Goal: Transaction & Acquisition: Purchase product/service

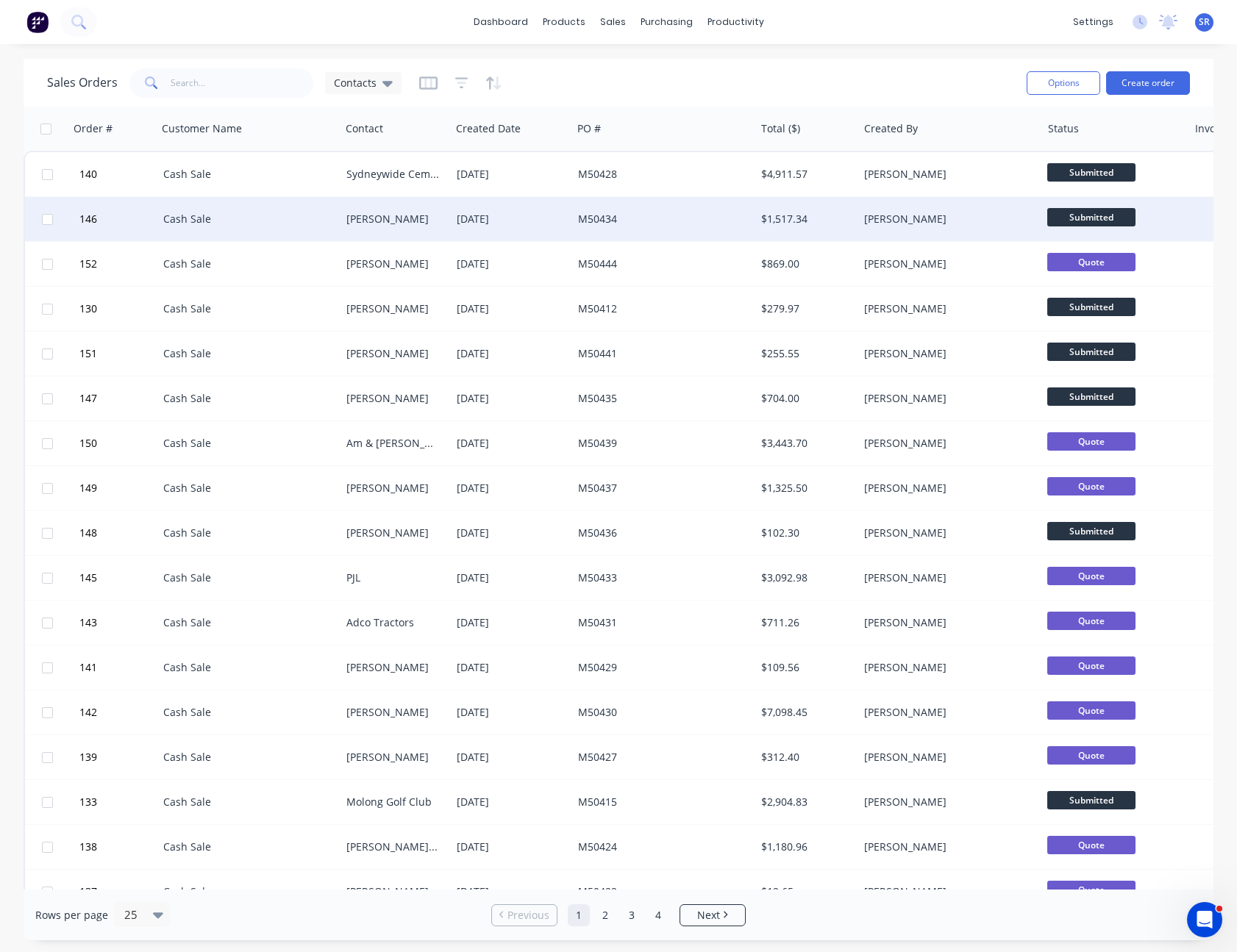
click at [428, 224] on div "[PERSON_NAME]" at bounding box center [393, 219] width 93 height 15
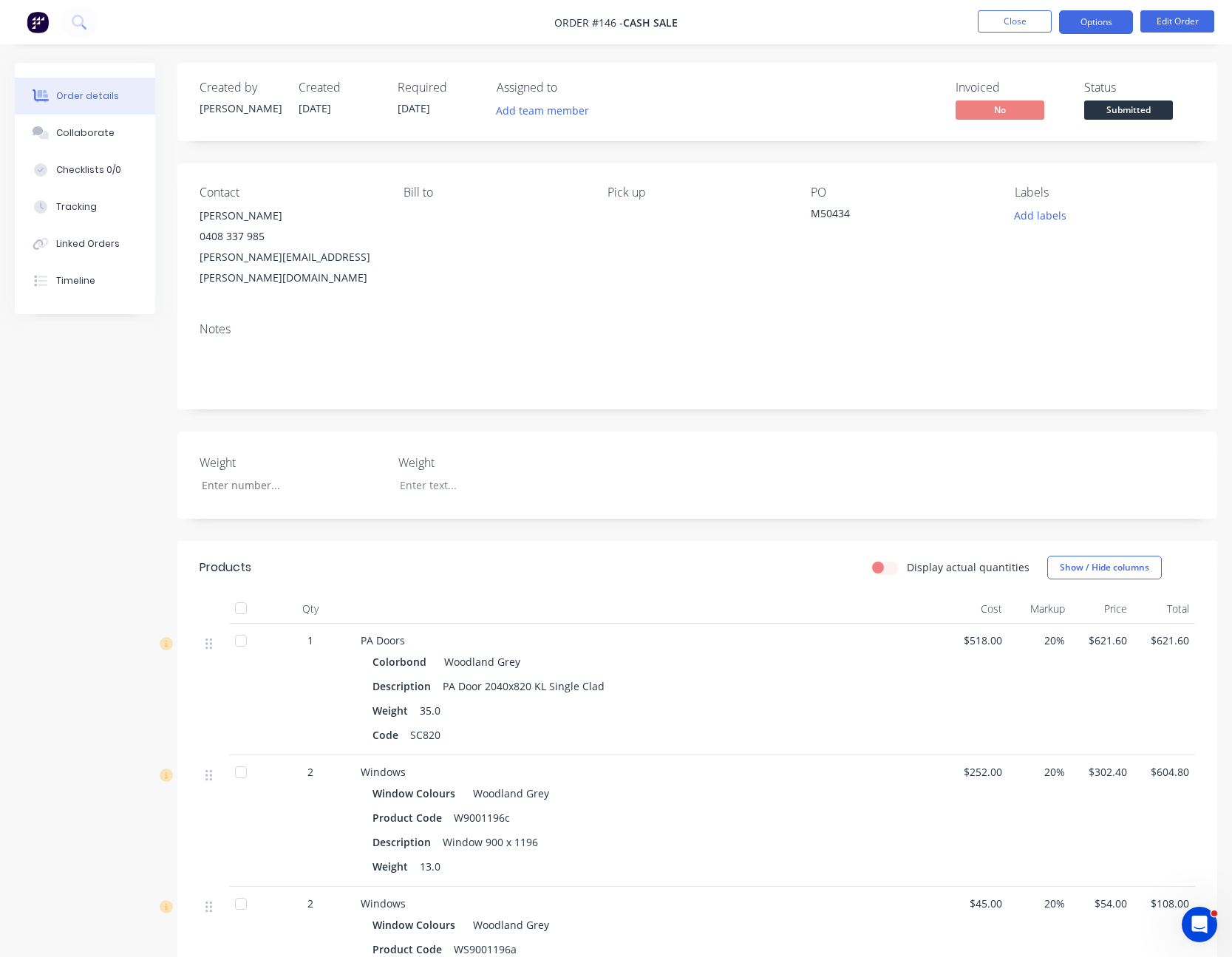
click at [1088, 11] on button "Options" at bounding box center [1096, 22] width 74 height 24
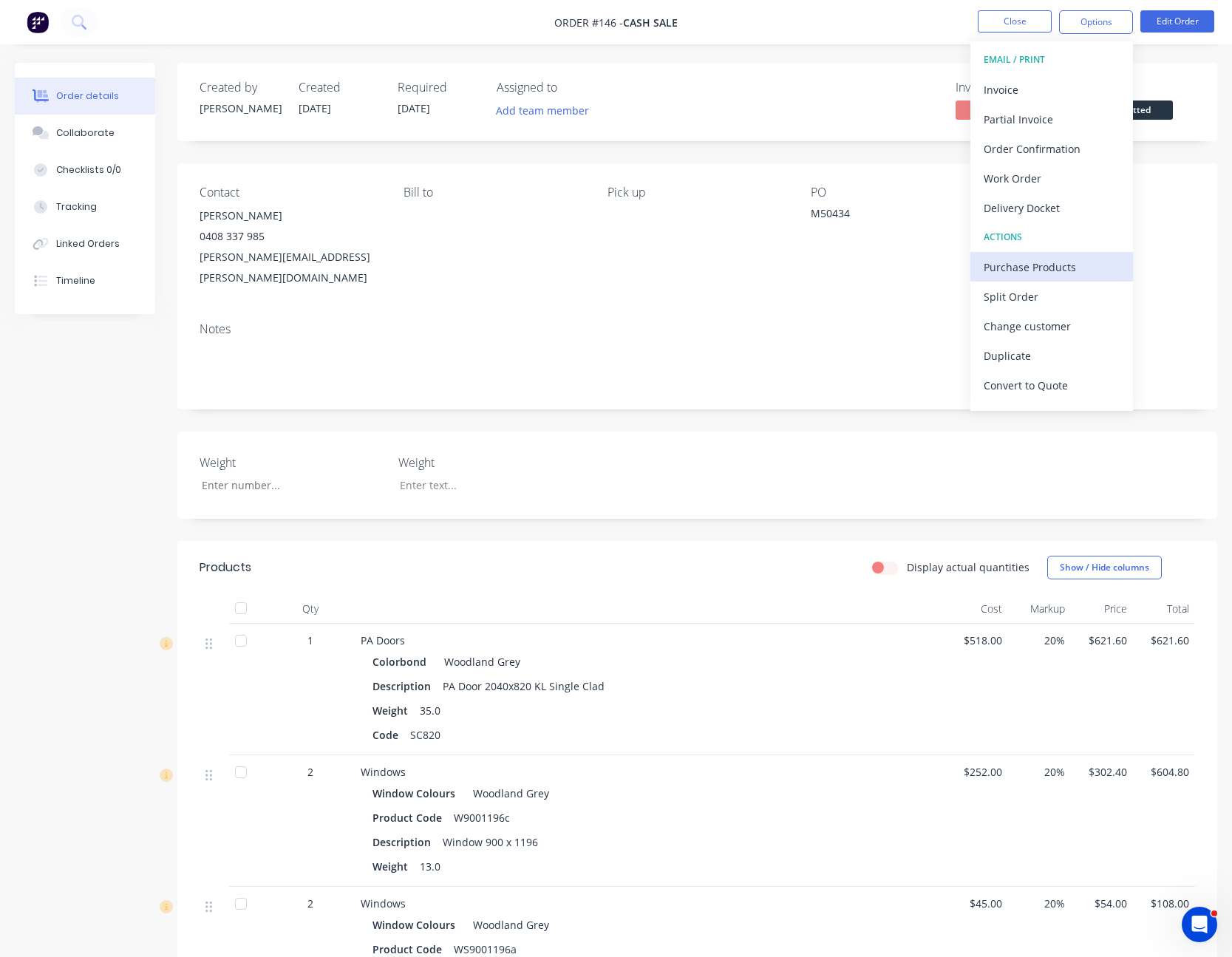
click at [1074, 258] on div "Purchase Products" at bounding box center [1052, 267] width 136 height 21
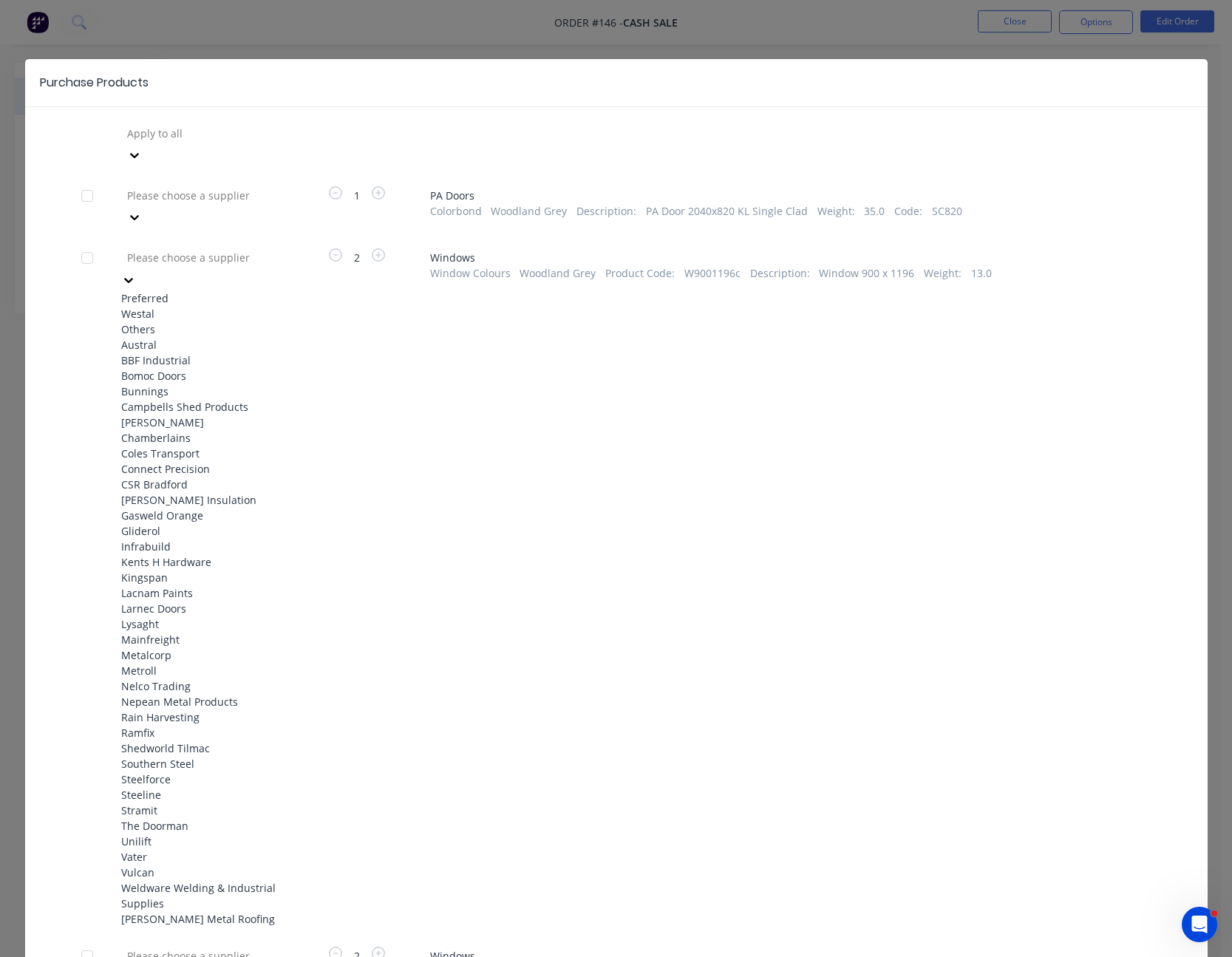
click at [133, 278] on icon at bounding box center [129, 280] width 9 height 5
click at [260, 306] on div "Westal" at bounding box center [203, 314] width 163 height 16
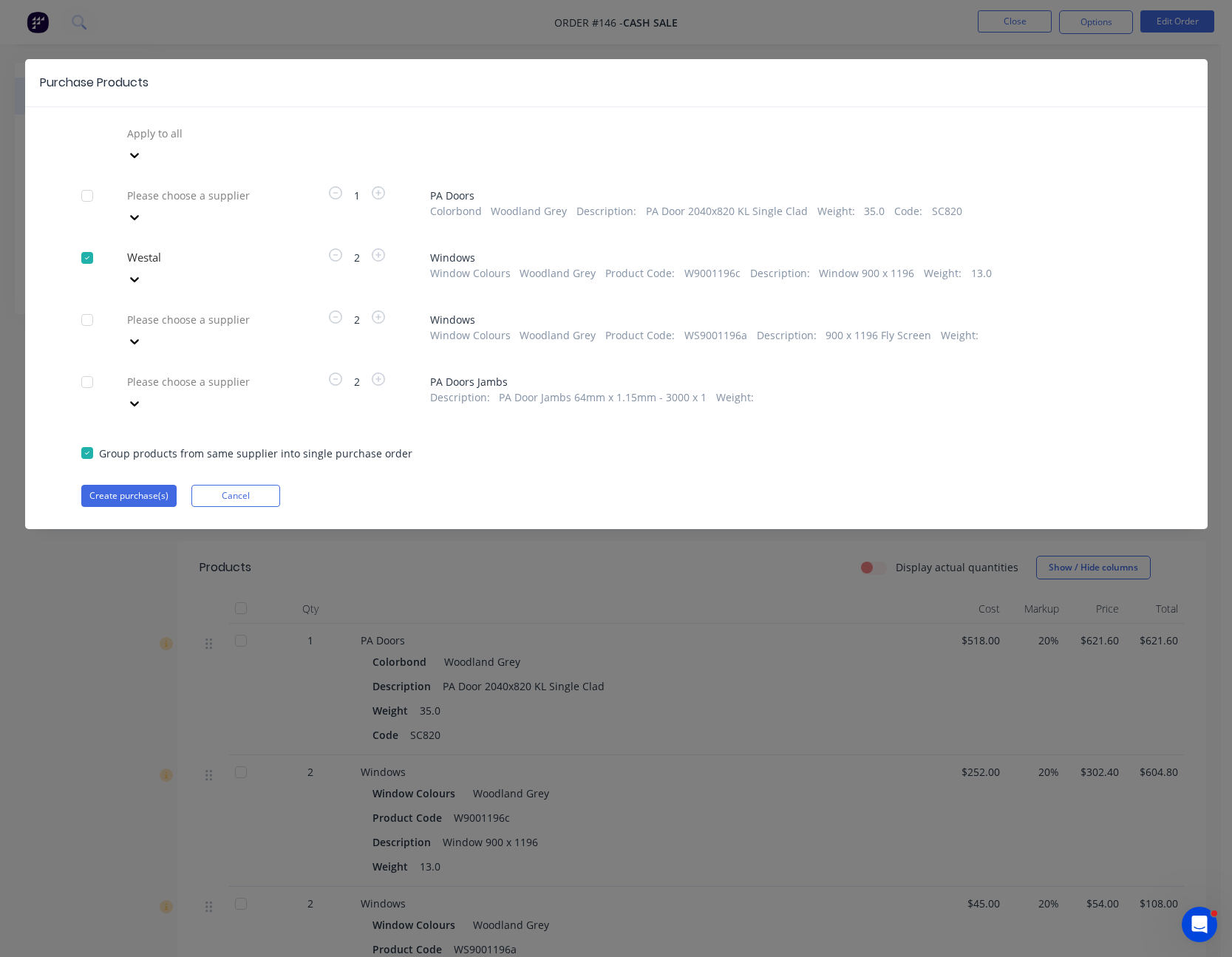
click at [139, 158] on icon at bounding box center [135, 155] width 9 height 5
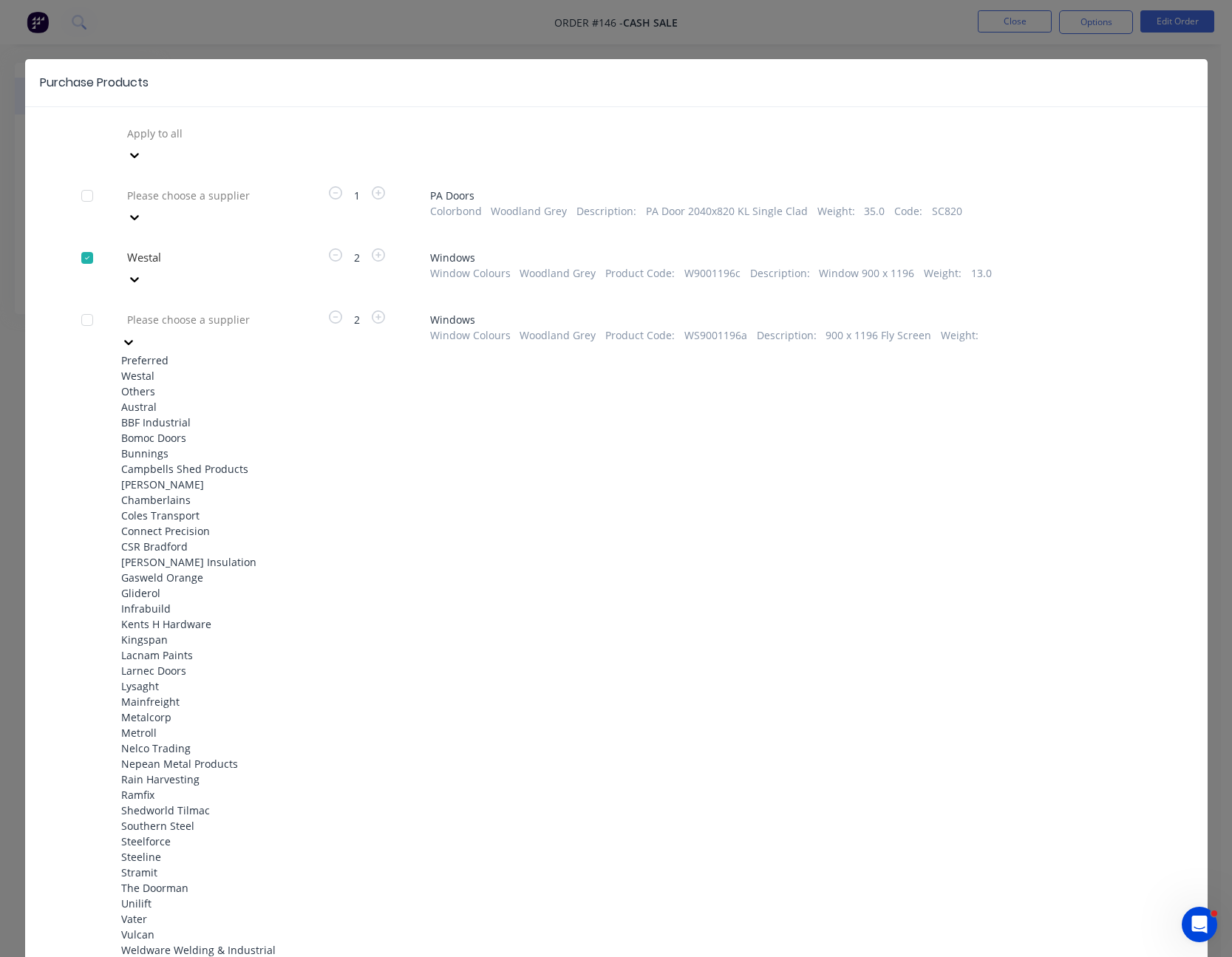
click at [254, 368] on div "Westal" at bounding box center [203, 376] width 163 height 16
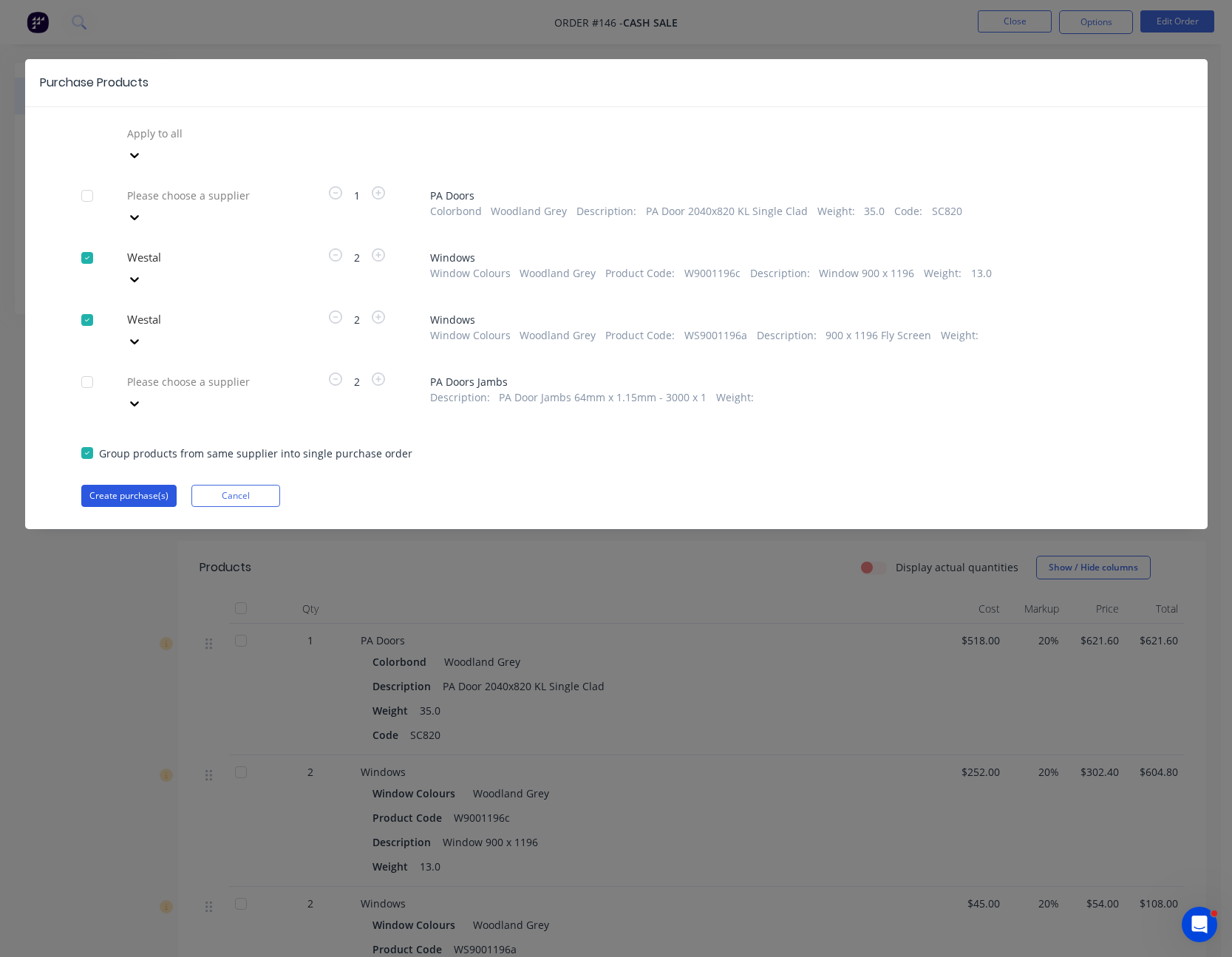
click at [112, 485] on button "Create purchase(s)" at bounding box center [129, 496] width 95 height 22
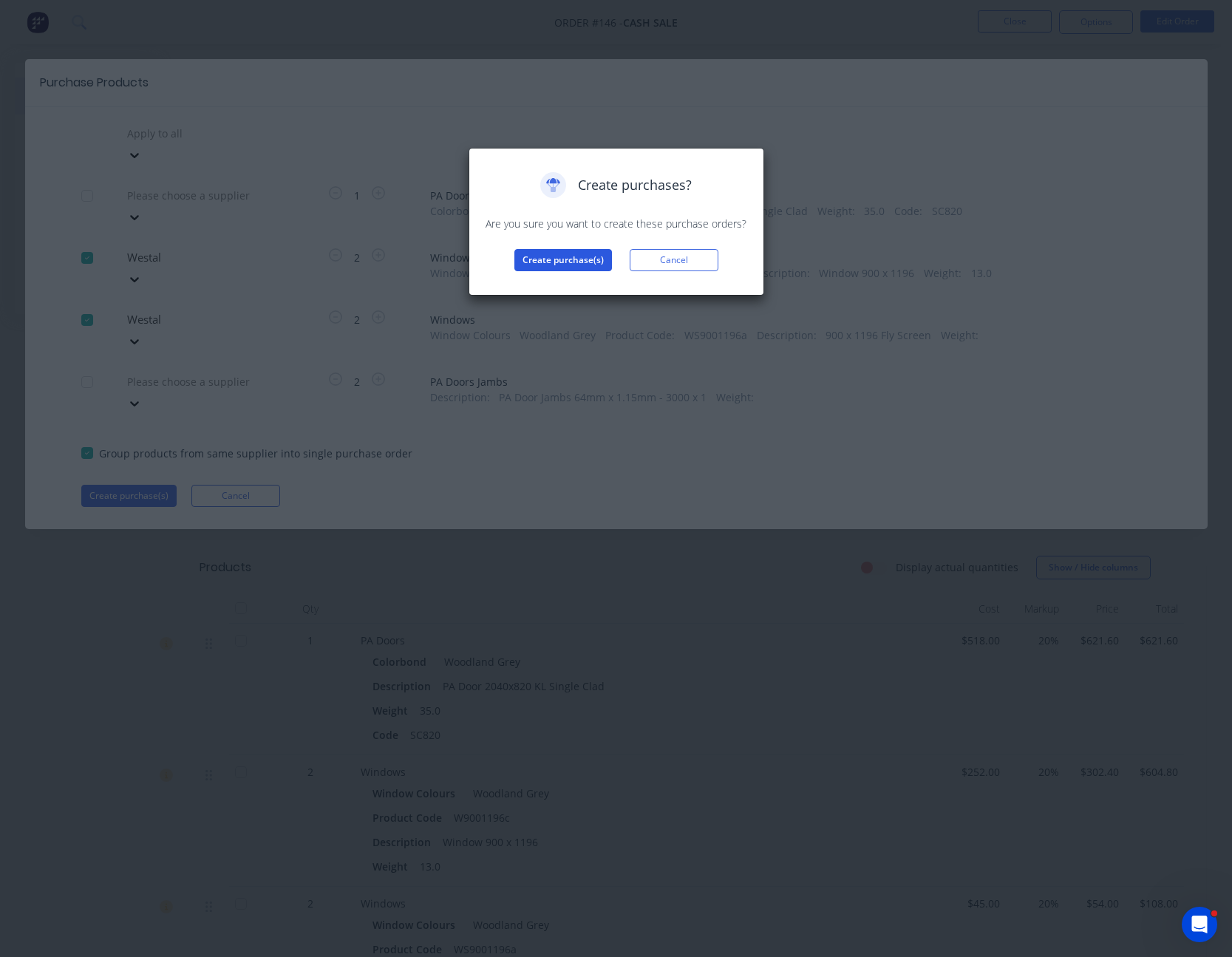
click at [555, 268] on button "Create purchase(s)" at bounding box center [563, 260] width 98 height 22
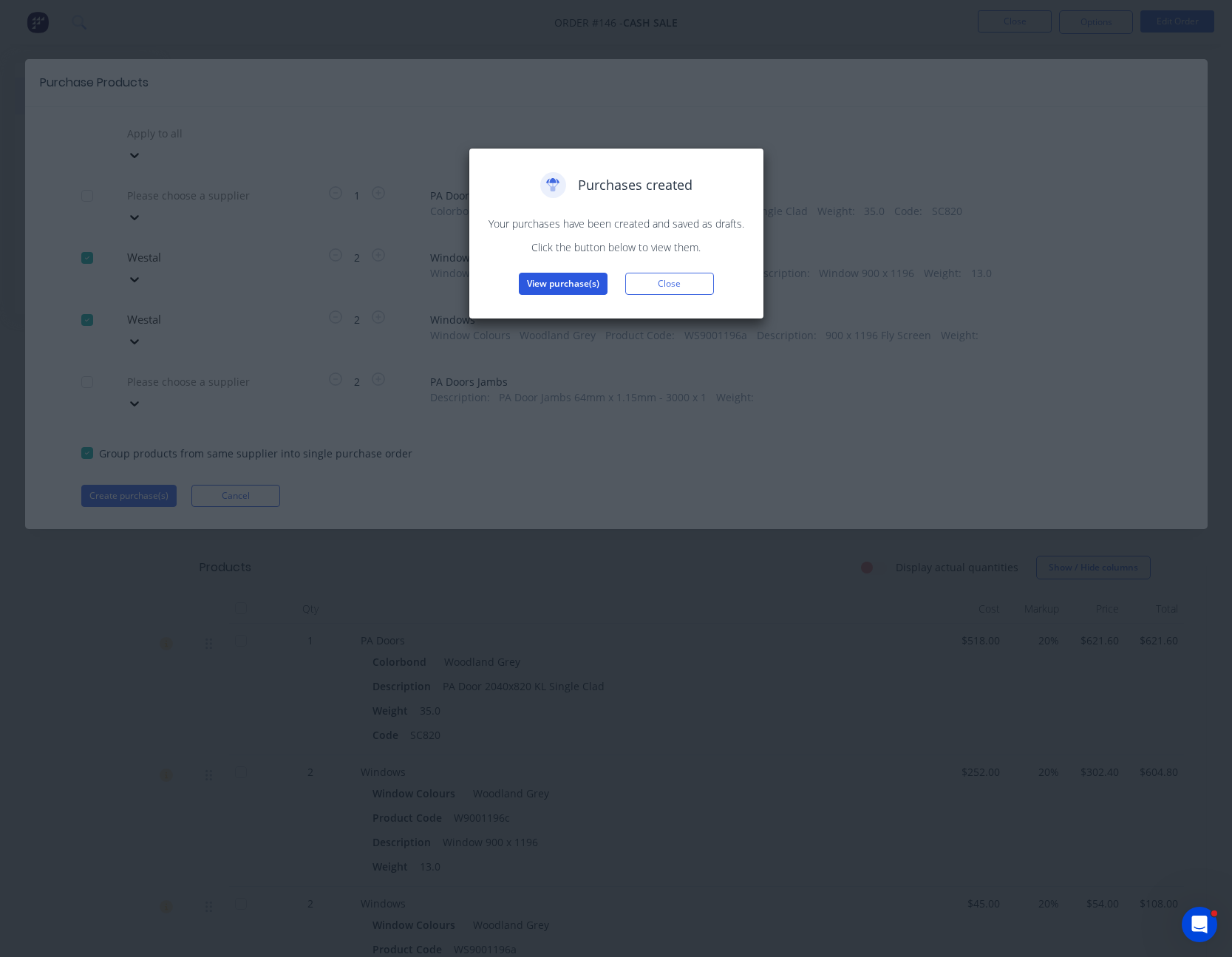
click at [561, 287] on button "View purchase(s)" at bounding box center [563, 284] width 89 height 22
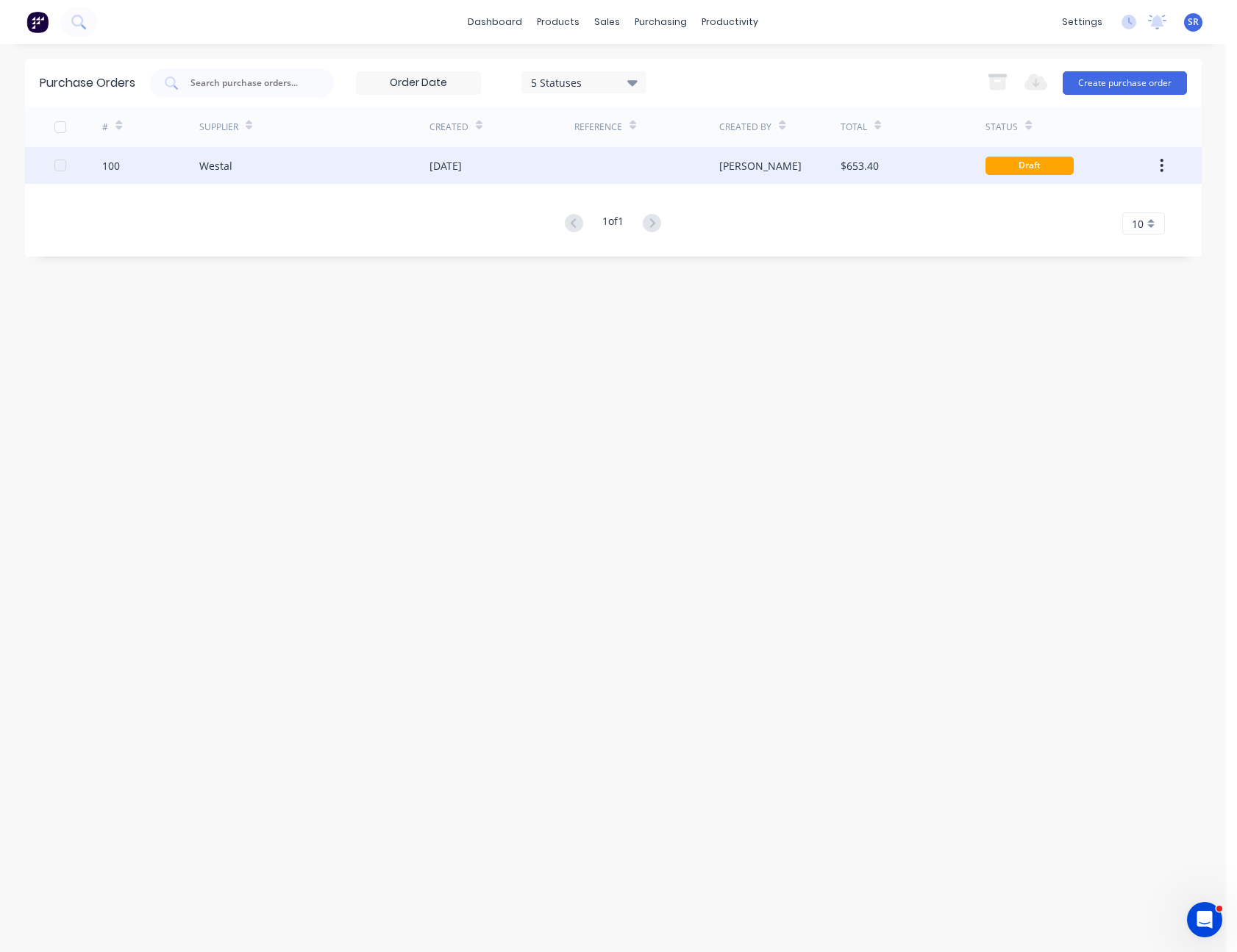
click at [897, 168] on div "$653.40" at bounding box center [912, 166] width 145 height 37
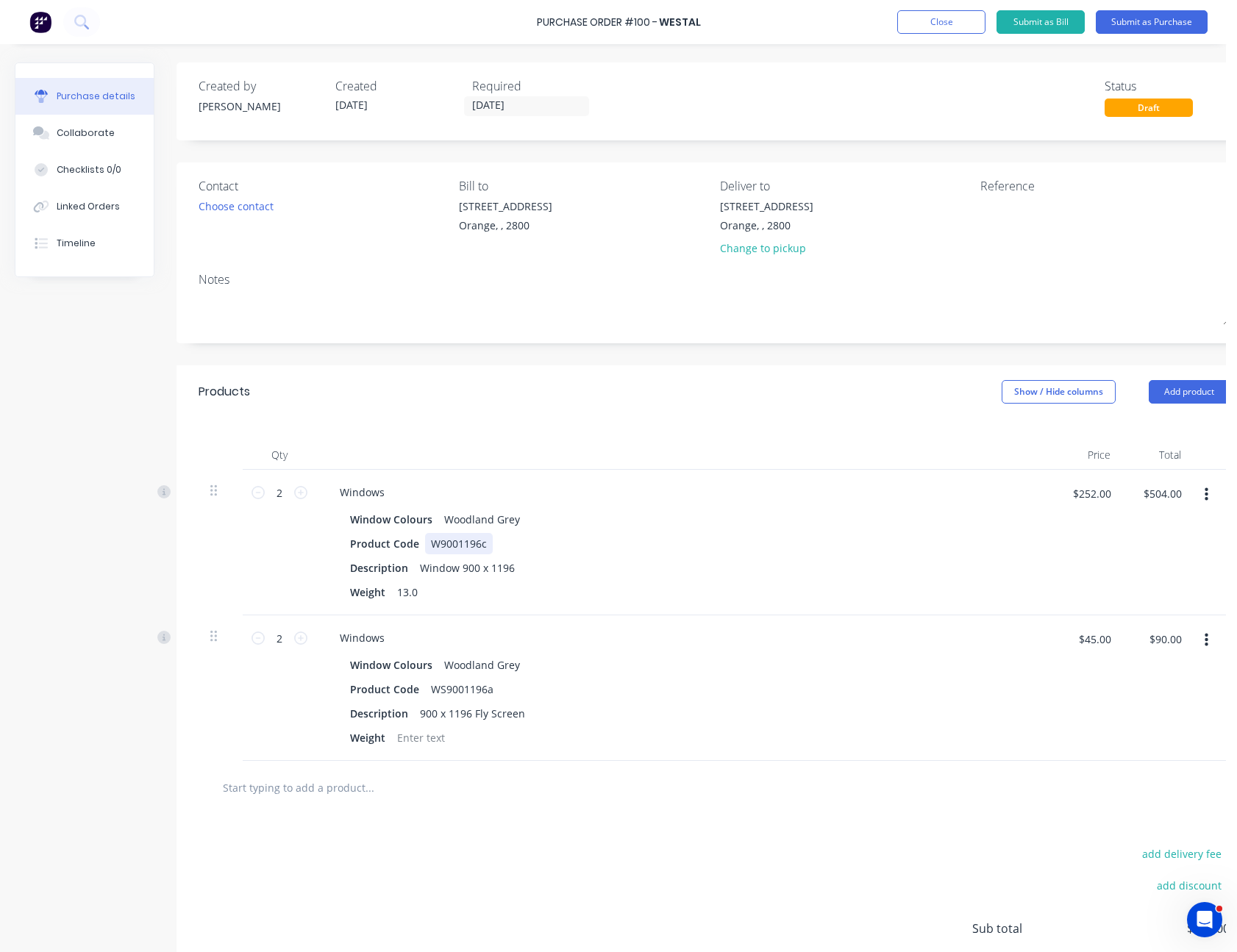
click at [485, 545] on div "W9001196c" at bounding box center [459, 544] width 68 height 21
click at [653, 557] on div "Description Window 900 x 1196" at bounding box center [681, 567] width 673 height 21
click at [711, 597] on div "Weight 13.0" at bounding box center [681, 592] width 673 height 21
click at [800, 868] on div "add delivery fee add discount Sub total $594.00 Tax $59.40 Total $653.40" at bounding box center [714, 935] width 1075 height 242
click at [1006, 219] on textarea at bounding box center [1072, 215] width 184 height 33
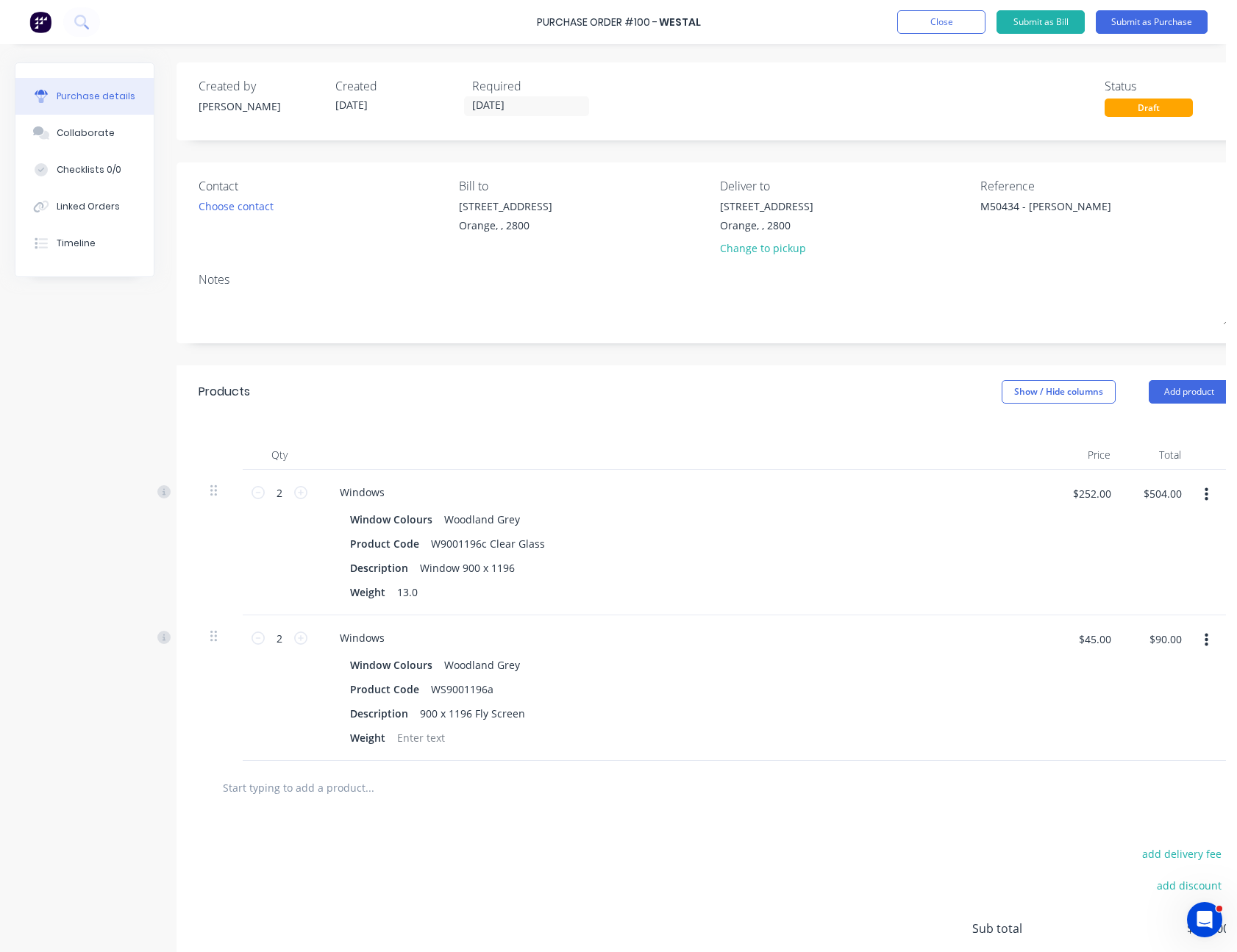
type textarea "M50434 - [PERSON_NAME]"
type textarea "x"
type textarea "M50434 - [PERSON_NAME]"
click at [1007, 284] on div "Notes" at bounding box center [714, 280] width 1031 height 18
click at [1169, 23] on button "Submit as Purchase" at bounding box center [1152, 22] width 112 height 24
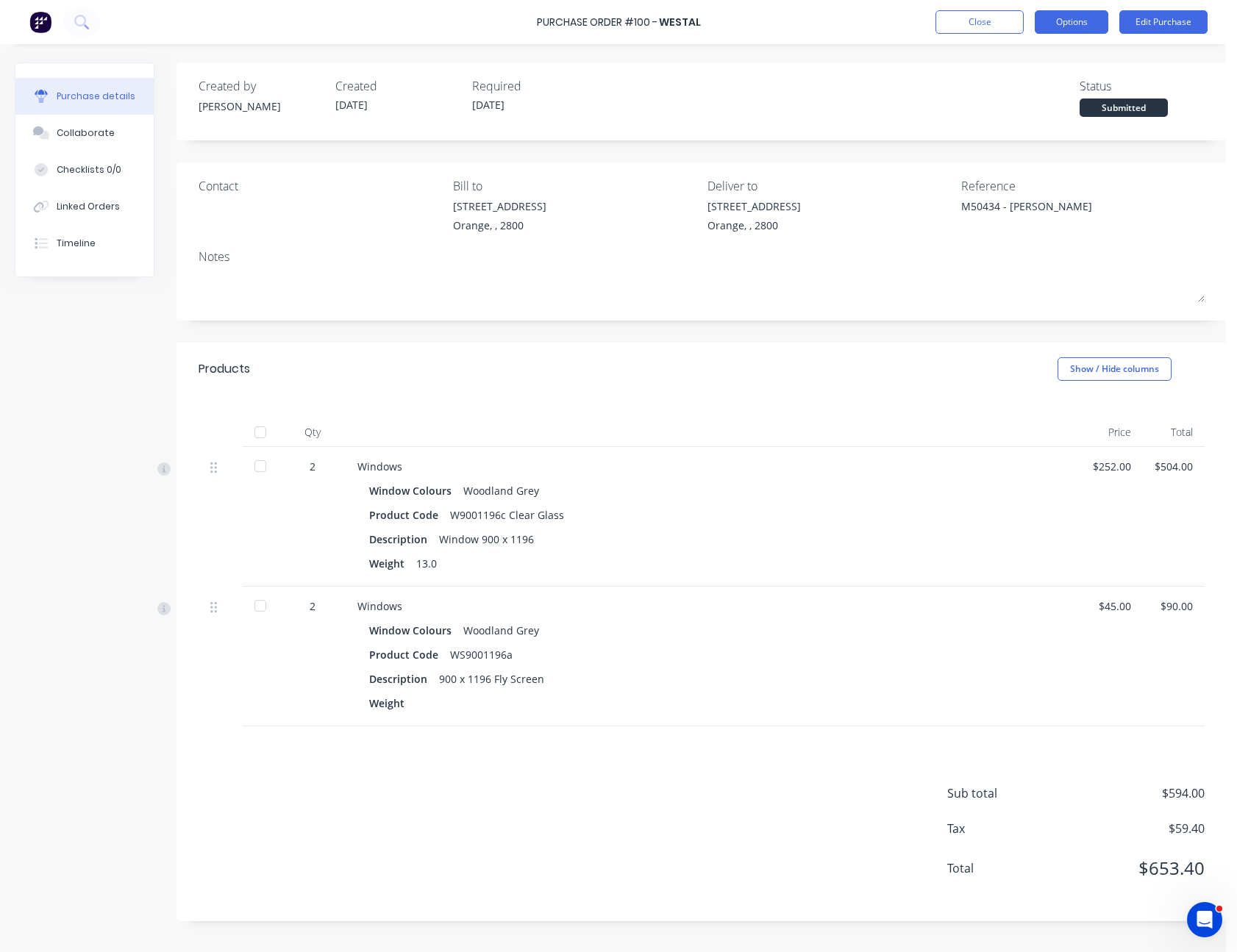
click at [1078, 21] on button "Options" at bounding box center [1071, 22] width 74 height 24
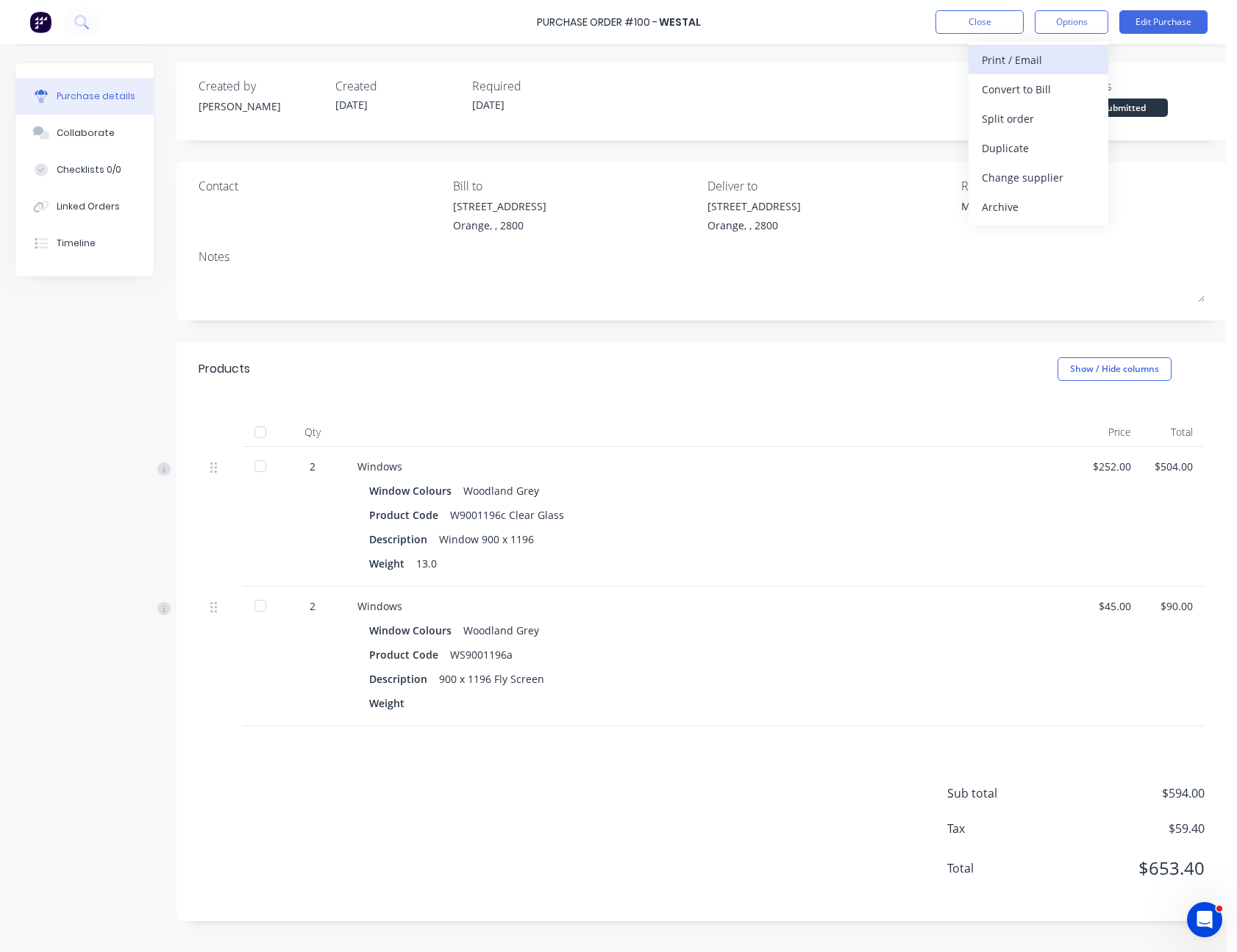
click at [1060, 53] on div "Print / Email" at bounding box center [1038, 60] width 113 height 21
click at [1049, 91] on div "With pricing" at bounding box center [1038, 89] width 113 height 21
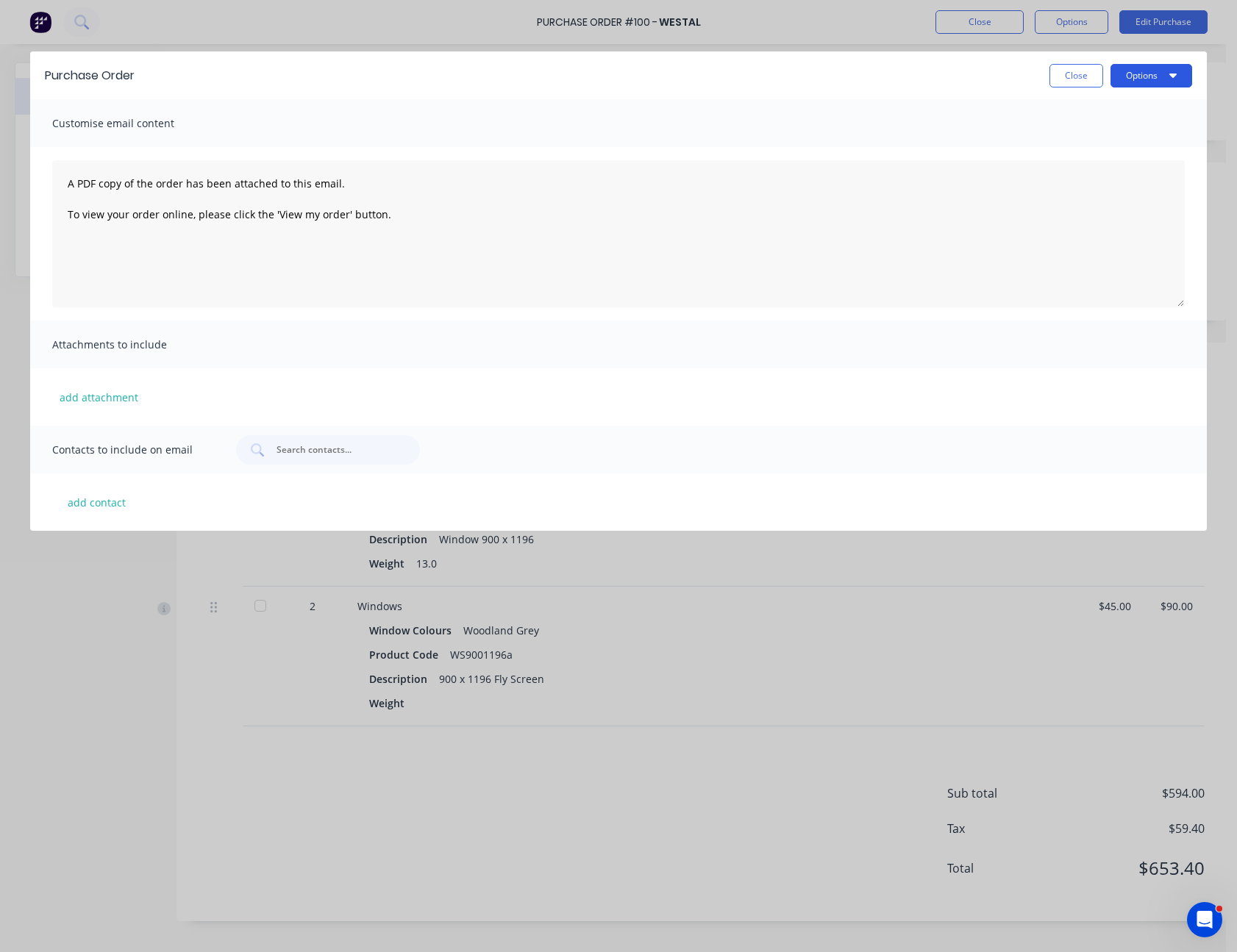
click at [1146, 79] on button "Options" at bounding box center [1151, 76] width 82 height 24
click at [1138, 112] on div "Print" at bounding box center [1122, 113] width 113 height 21
click at [1066, 77] on button "Close" at bounding box center [1076, 76] width 54 height 24
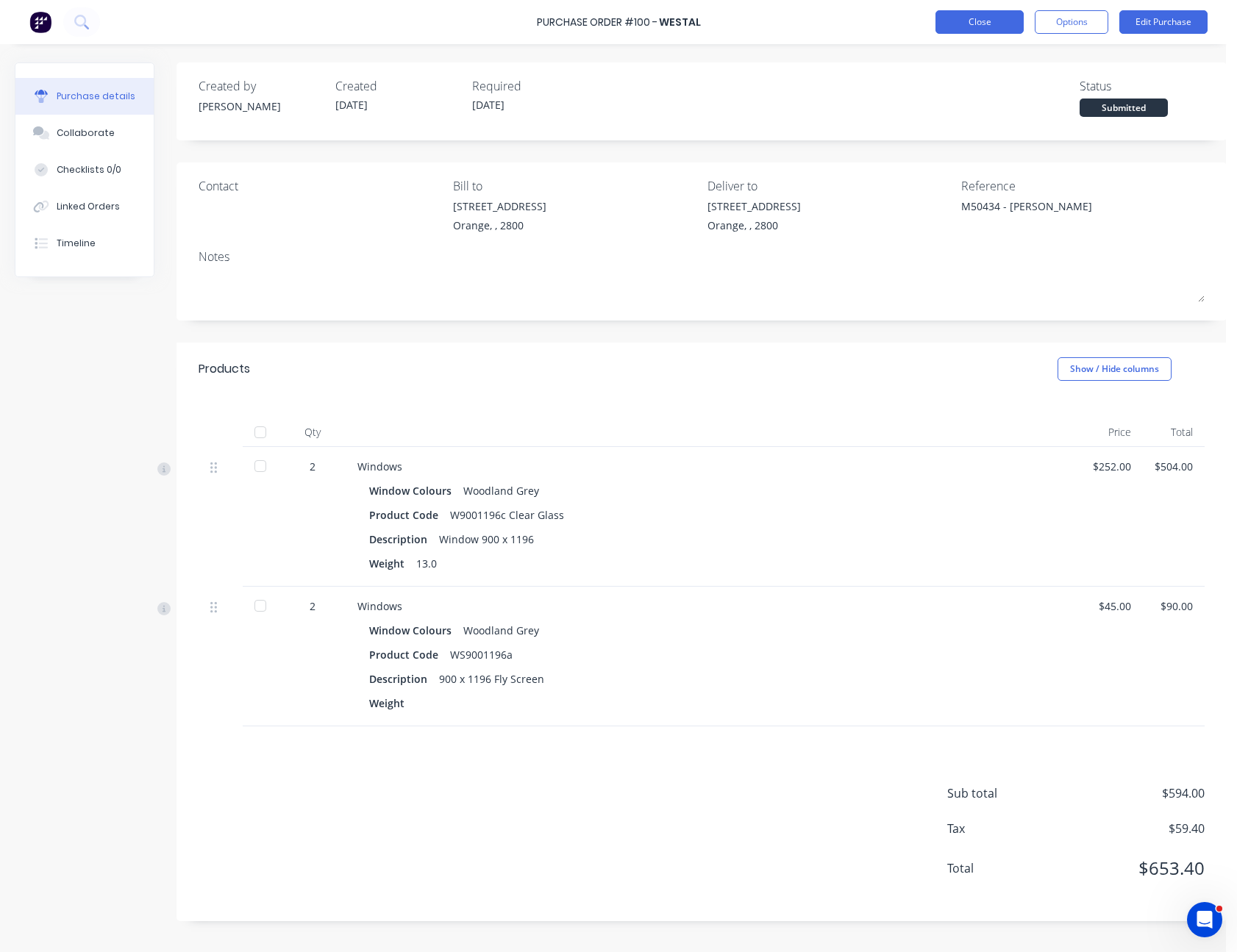
click at [974, 14] on button "Close" at bounding box center [979, 22] width 88 height 24
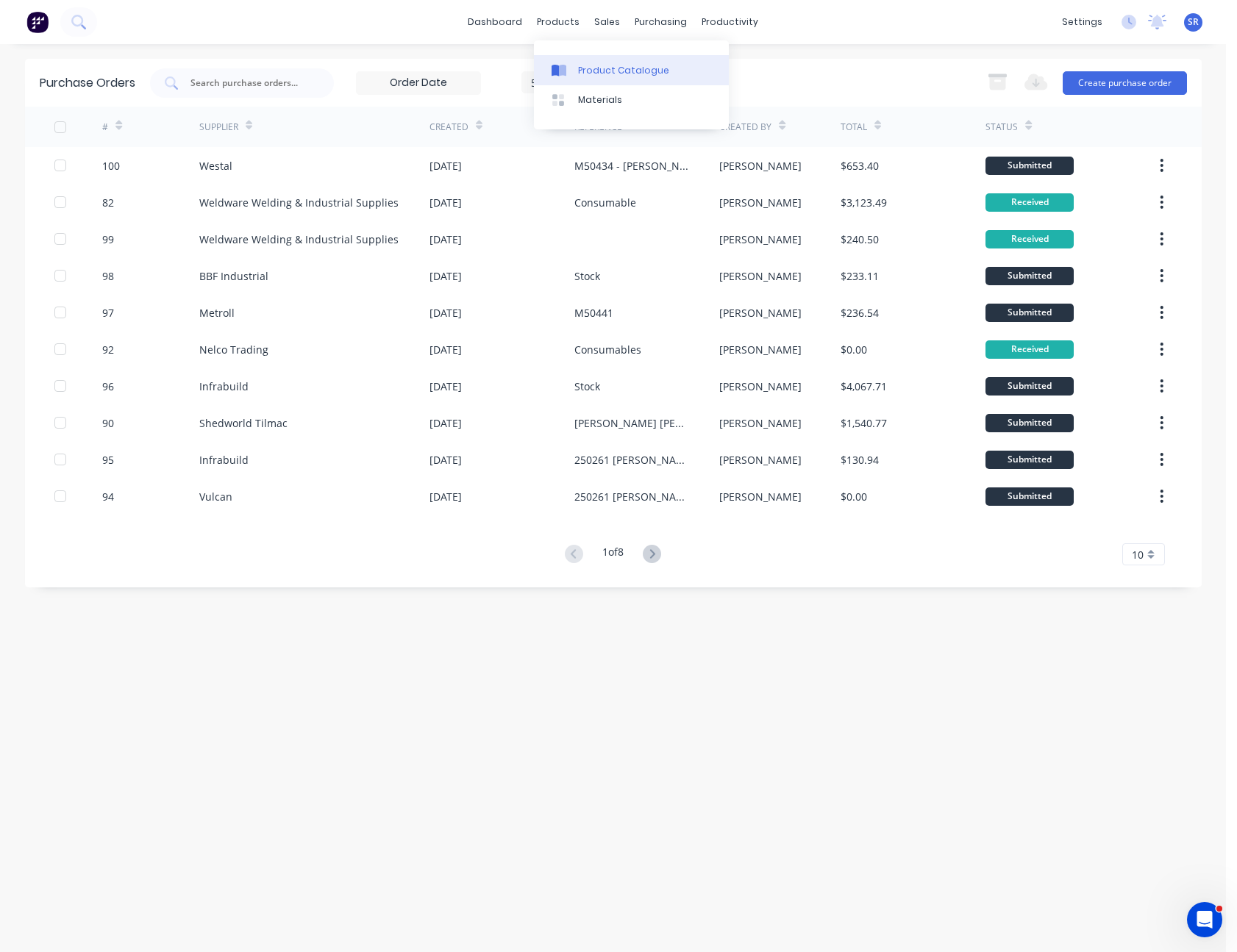
click at [596, 58] on link "Product Catalogue" at bounding box center [631, 70] width 195 height 29
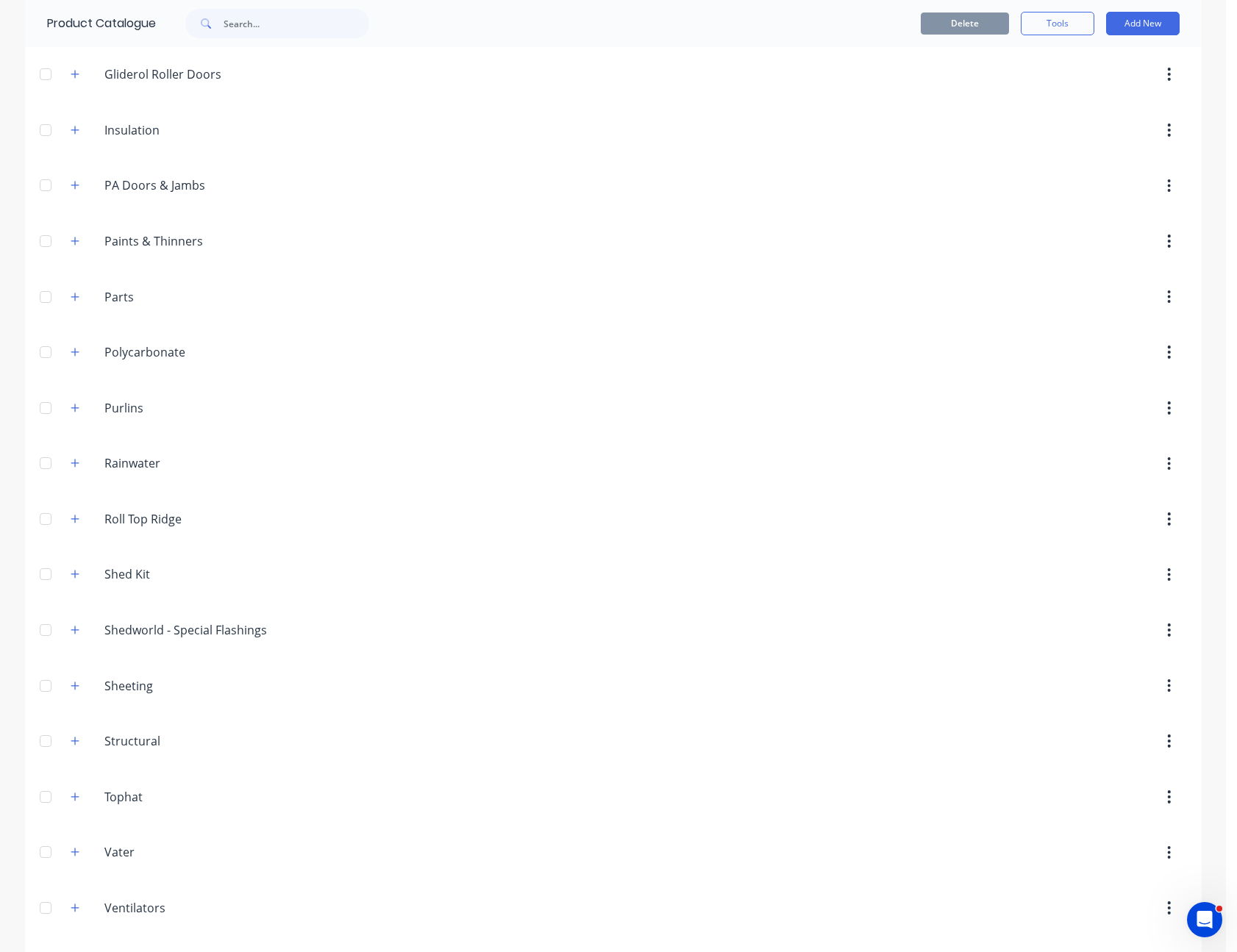
scroll to position [708, 0]
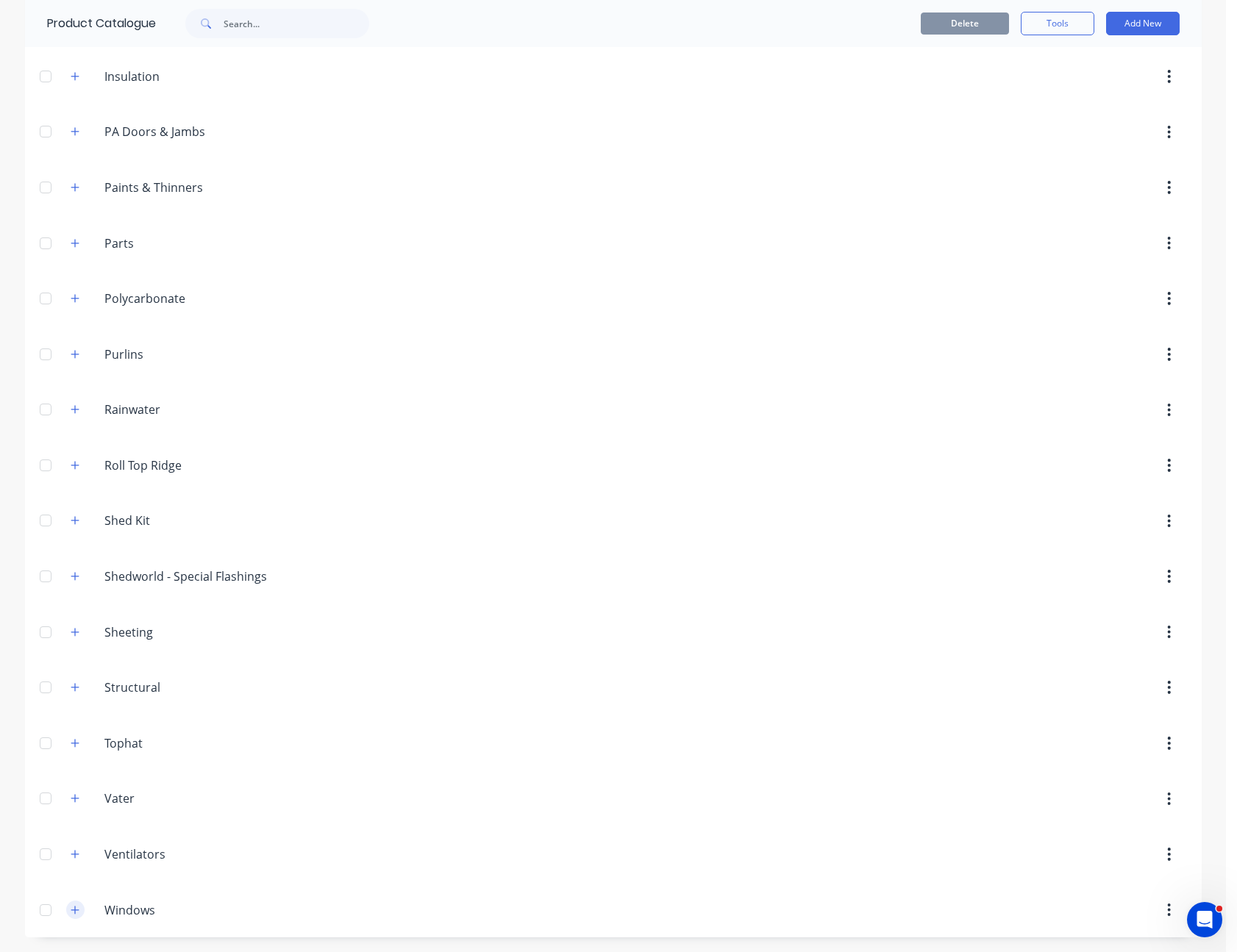
click at [71, 914] on icon "button" at bounding box center [75, 910] width 9 height 10
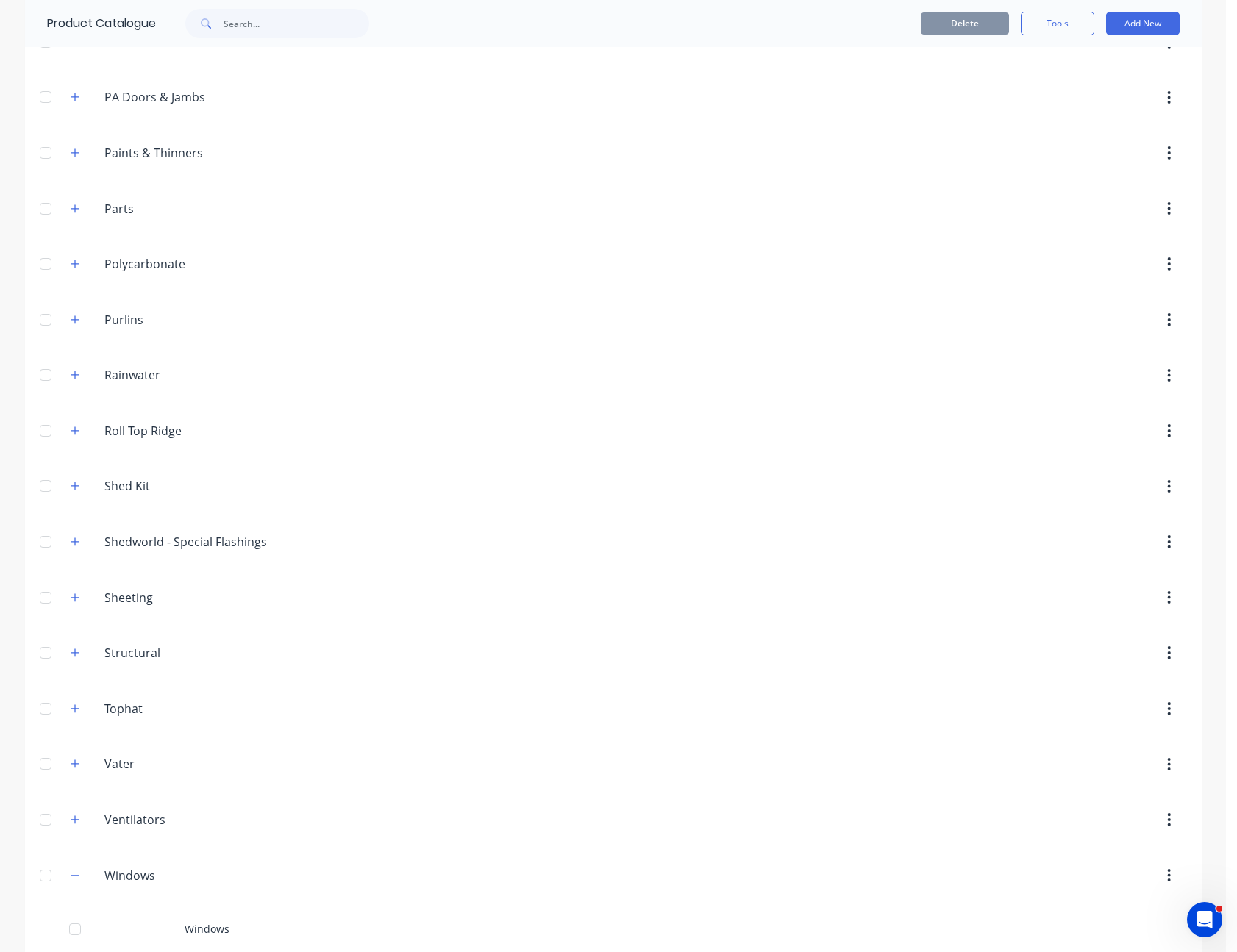
scroll to position [761, 0]
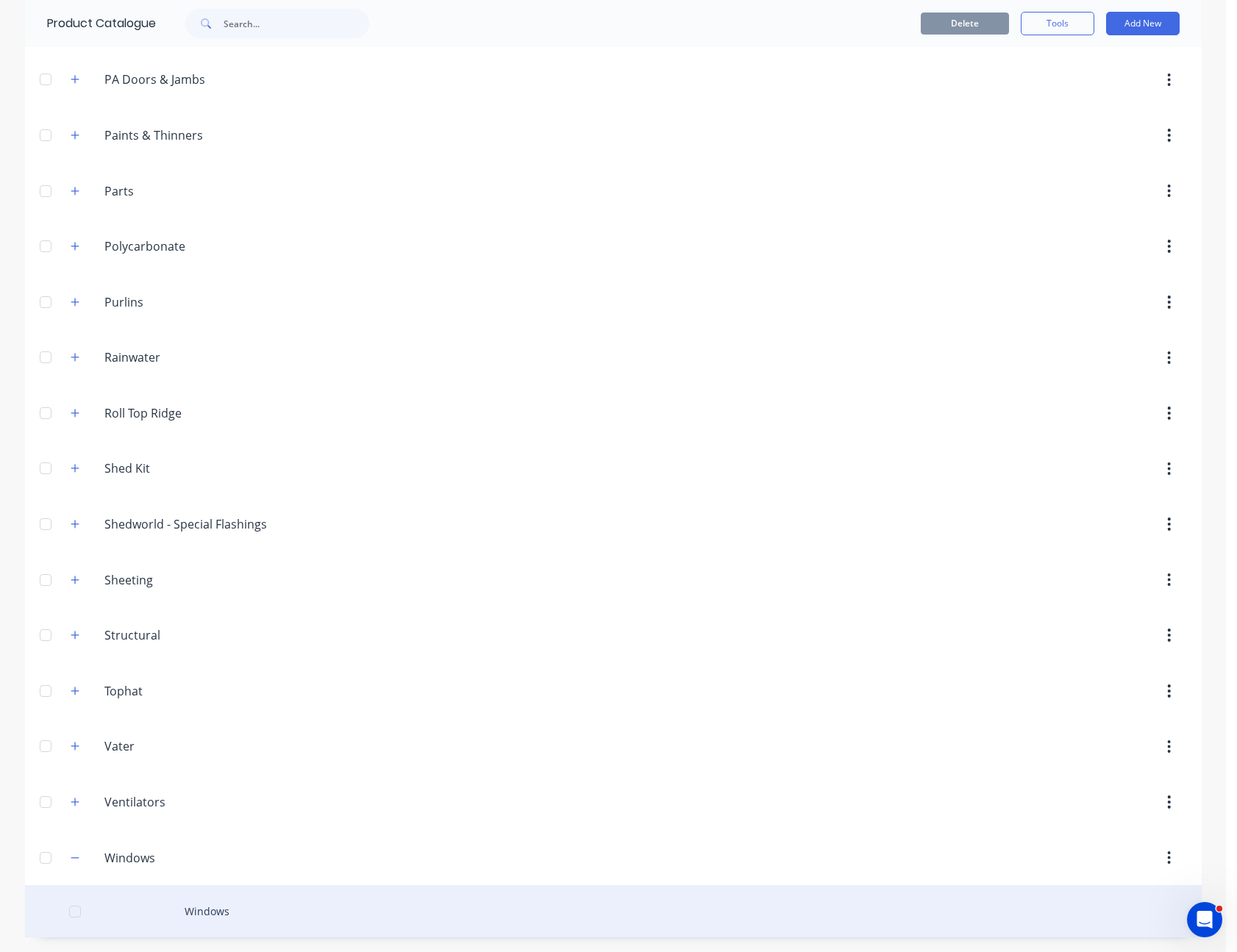
click at [219, 912] on div "Windows" at bounding box center [613, 911] width 1177 height 52
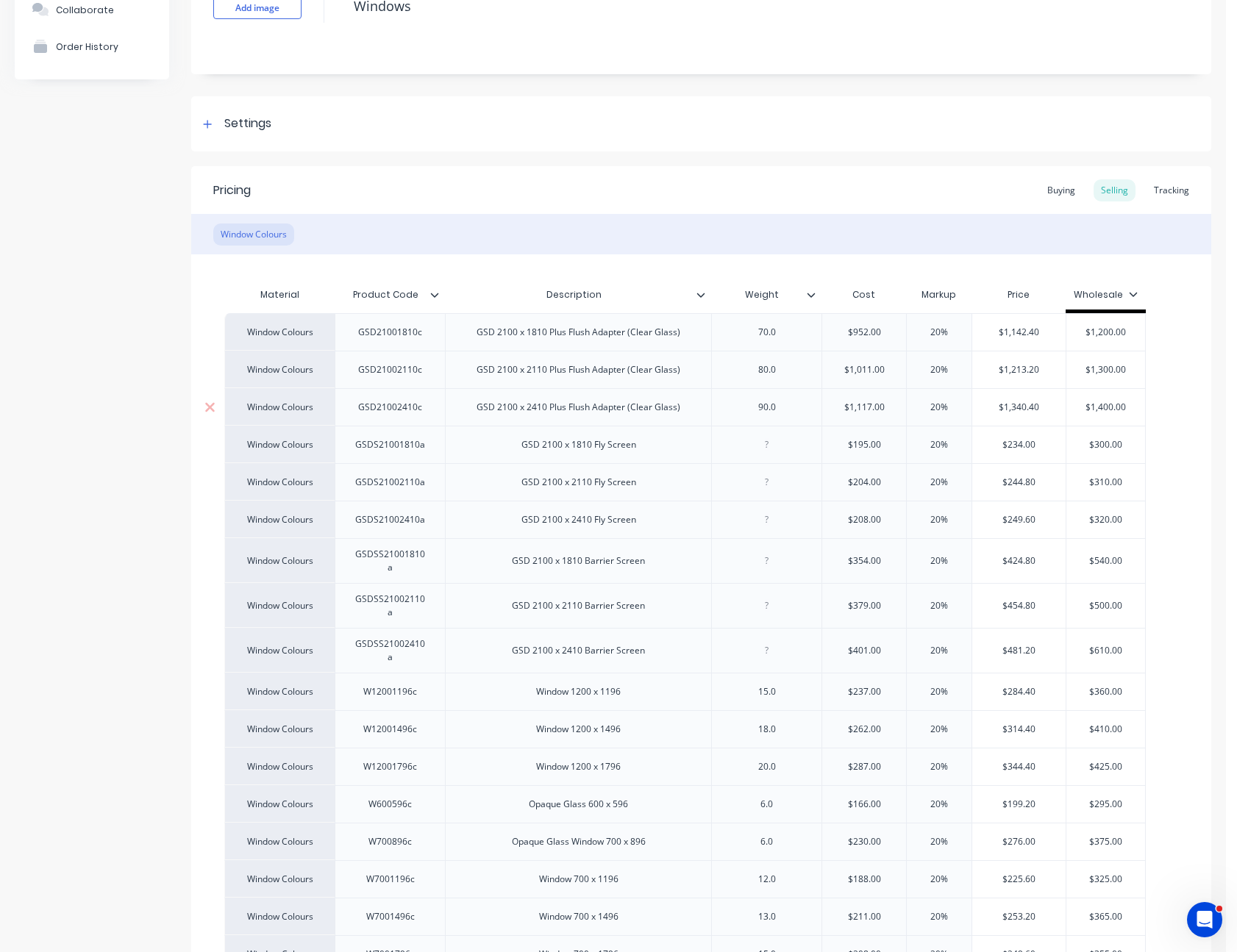
scroll to position [147, 0]
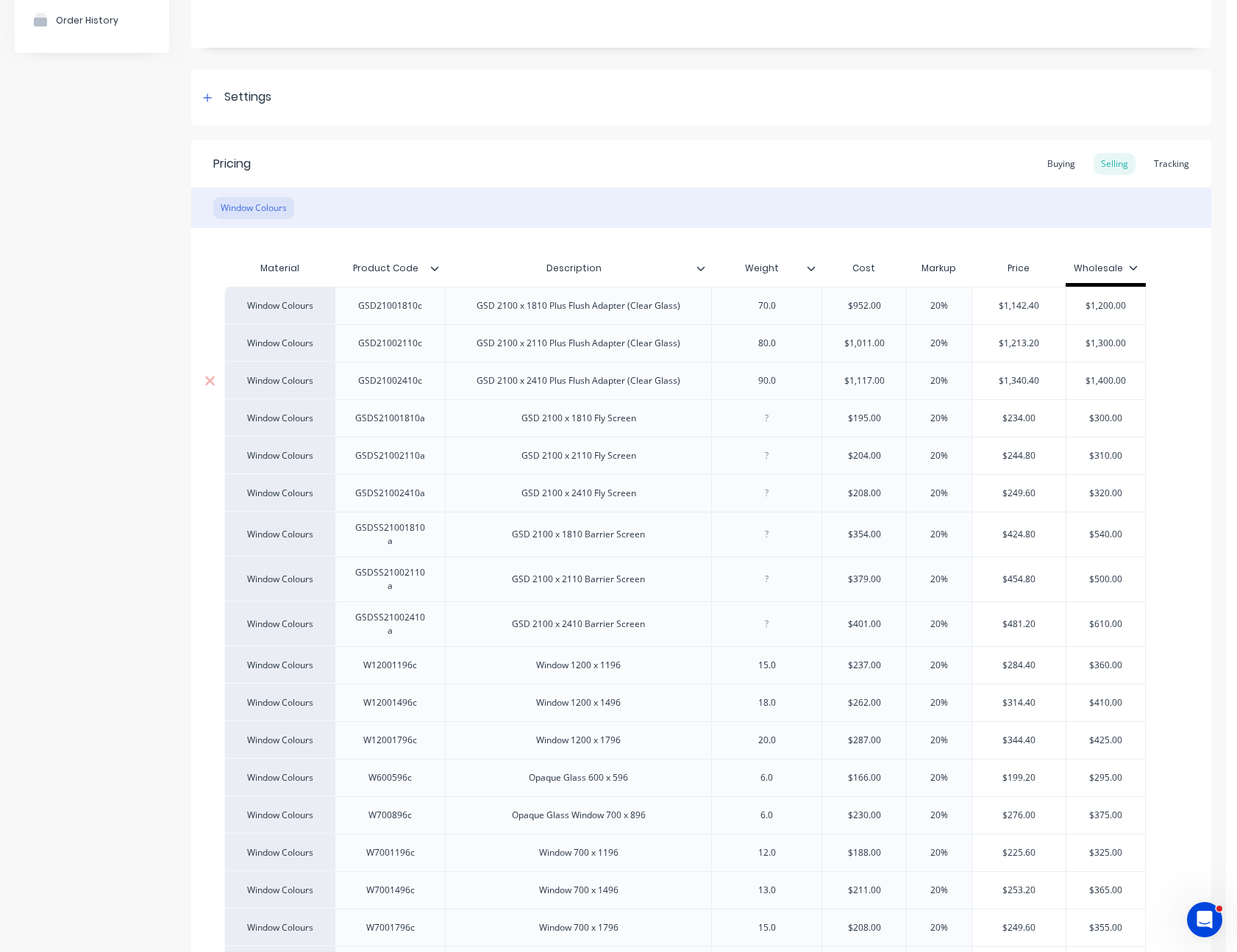
type textarea "x"
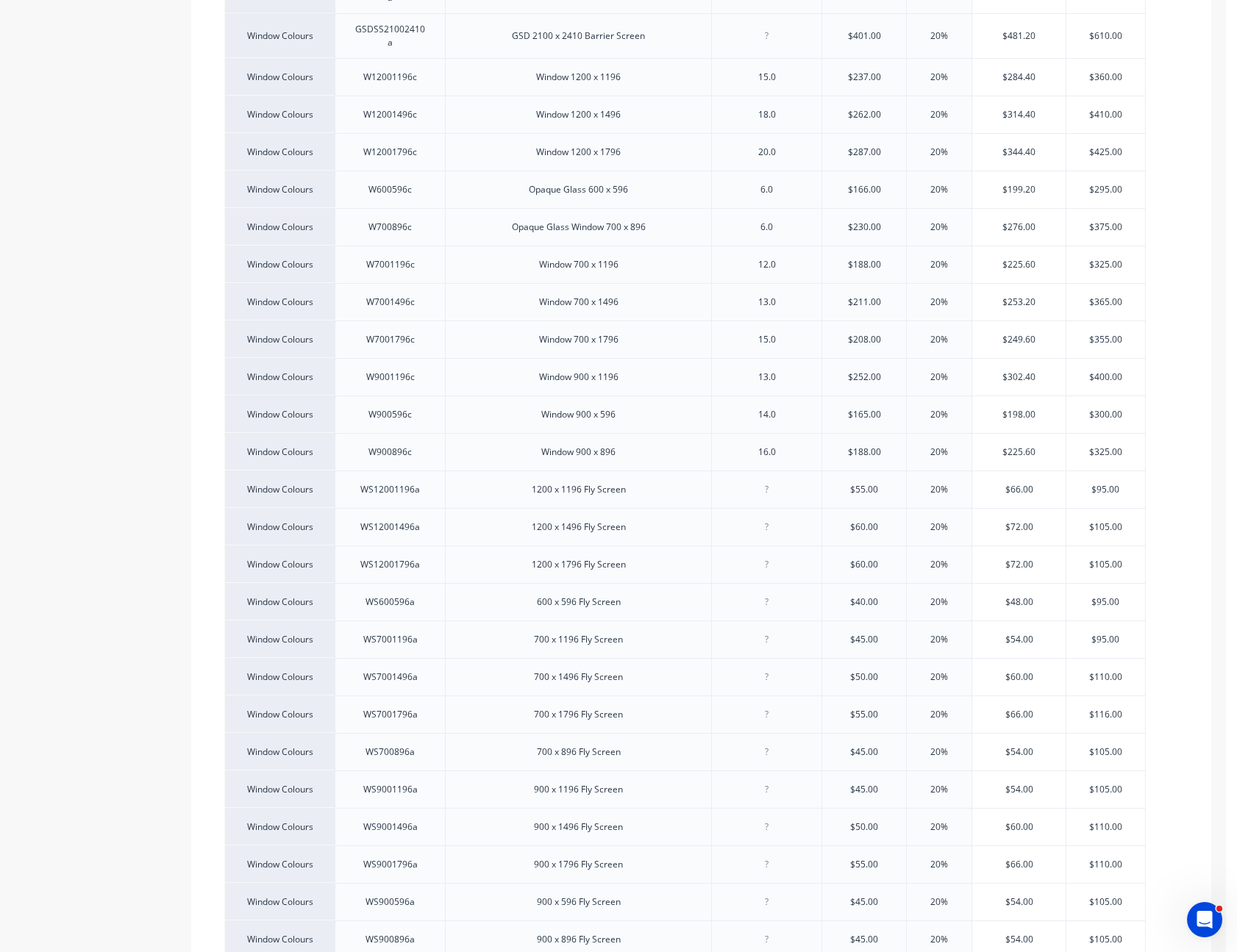
scroll to position [882, 0]
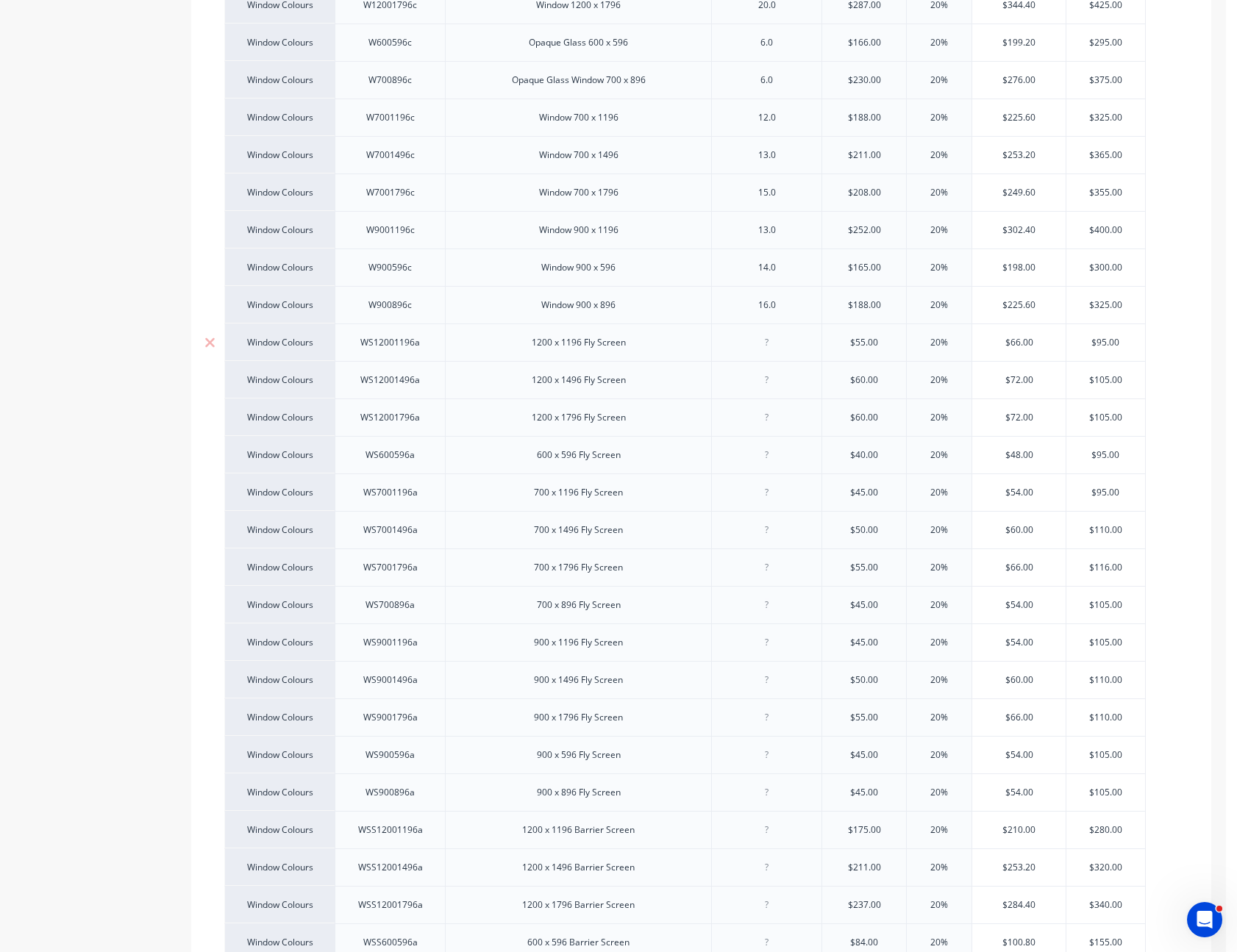
type input "$55.00"
click at [867, 336] on input "$55.00" at bounding box center [864, 343] width 84 height 13
type textarea "x"
type input "$56"
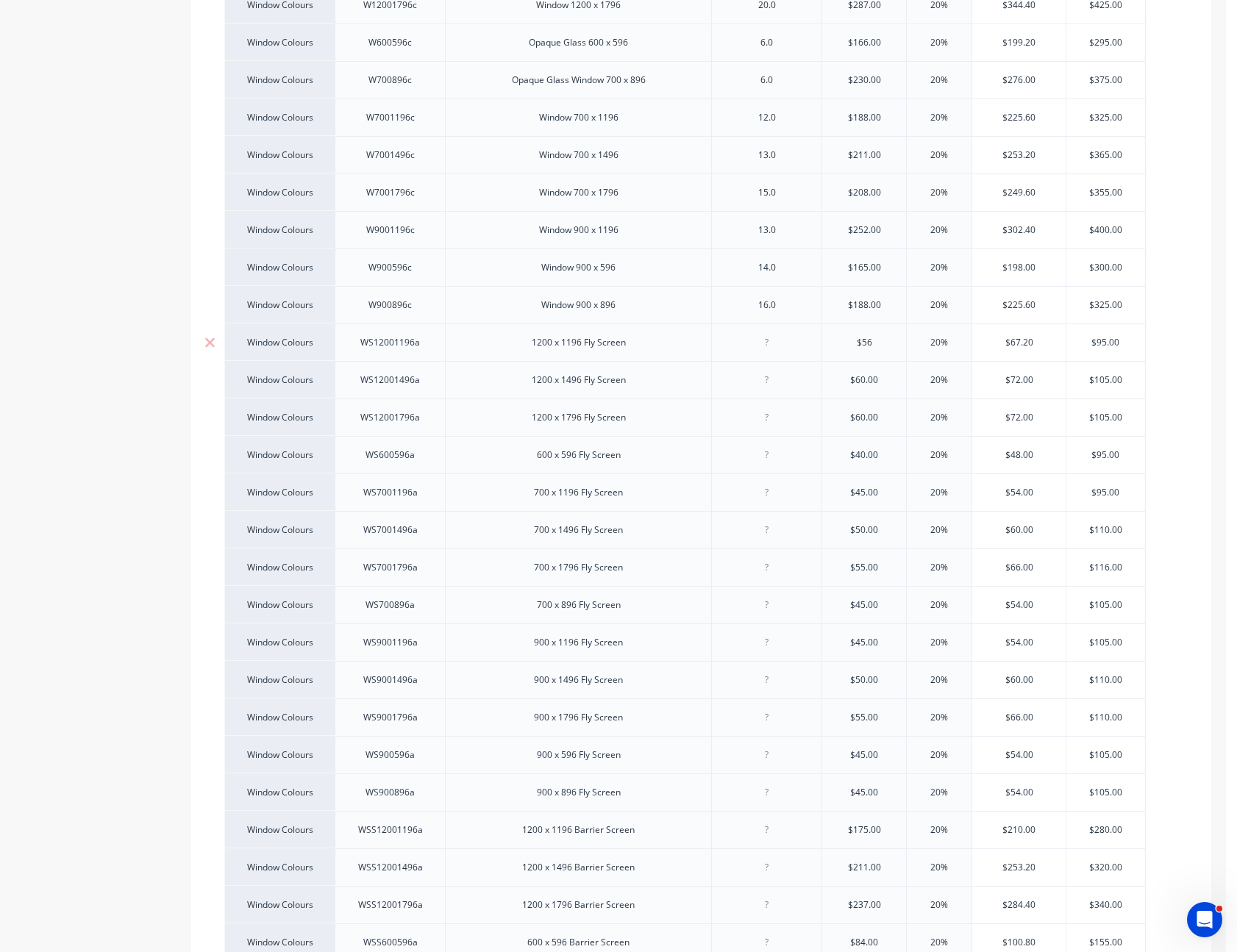
type textarea "x"
type input "$56."
type textarea "x"
type input "$56.90"
type input "$60.00"
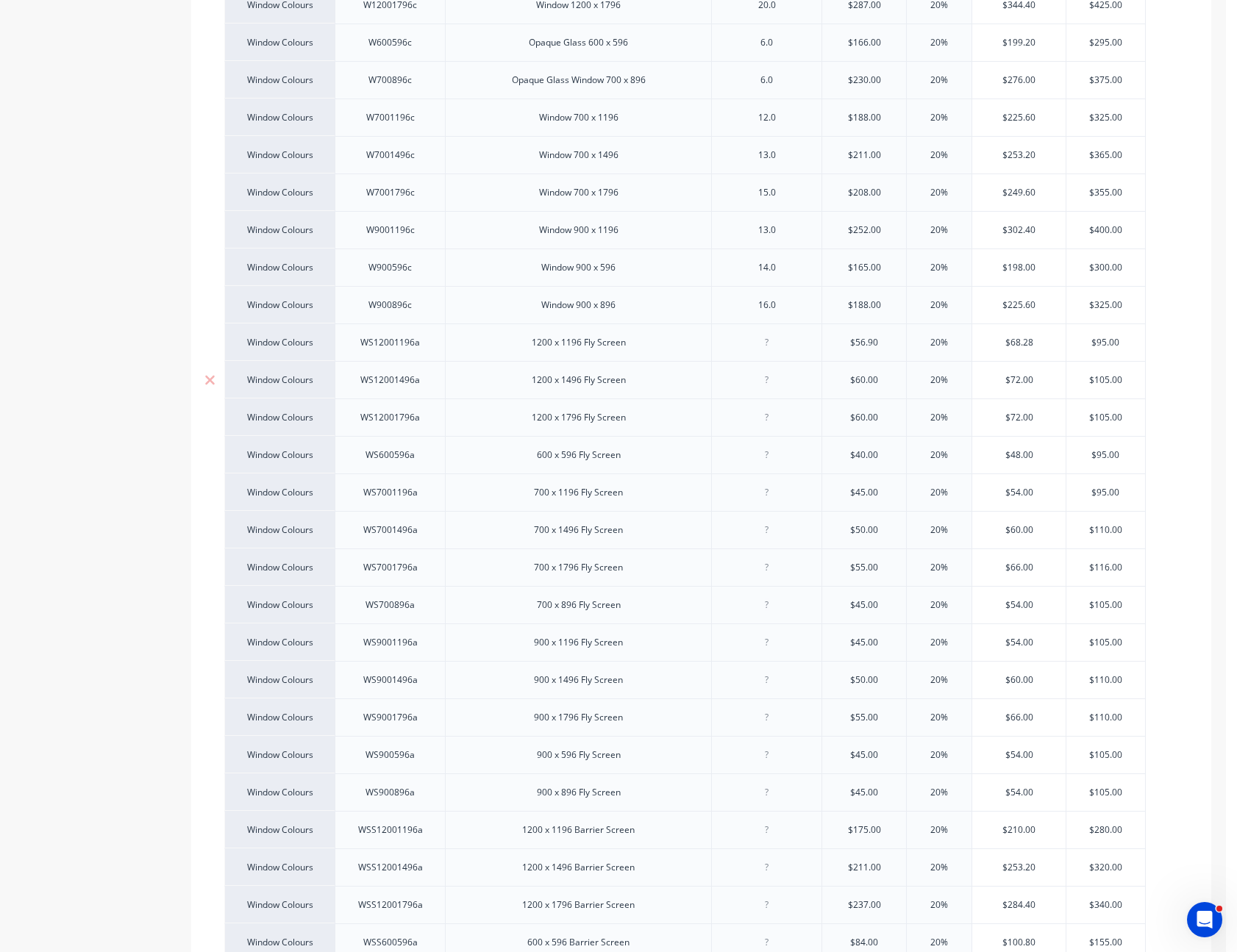
click at [864, 374] on input "$60.00" at bounding box center [864, 380] width 84 height 13
type textarea "x"
type input "$62"
type textarea "x"
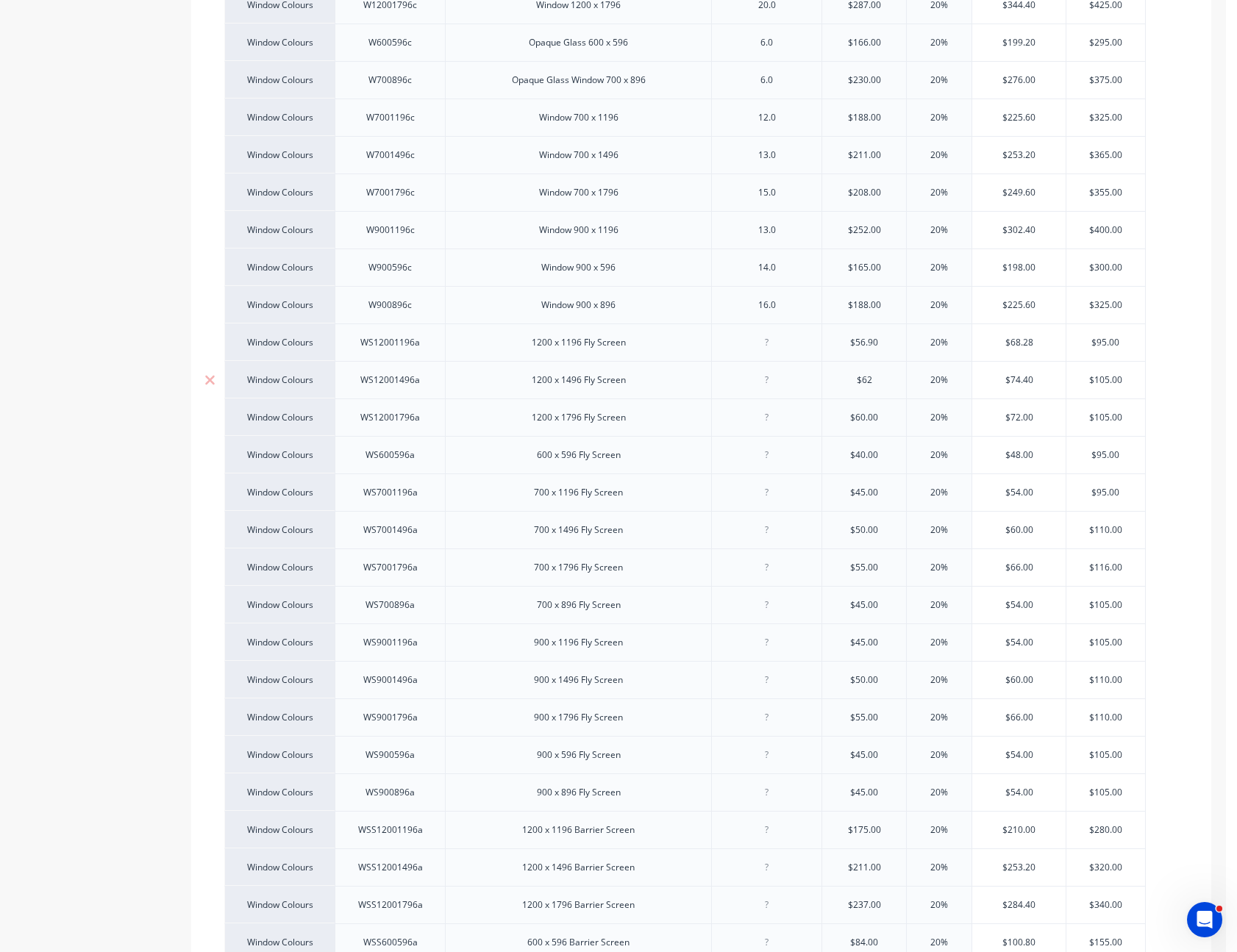
type input "$62."
type textarea "x"
type input "$62.1"
type textarea "x"
type input "$62.11"
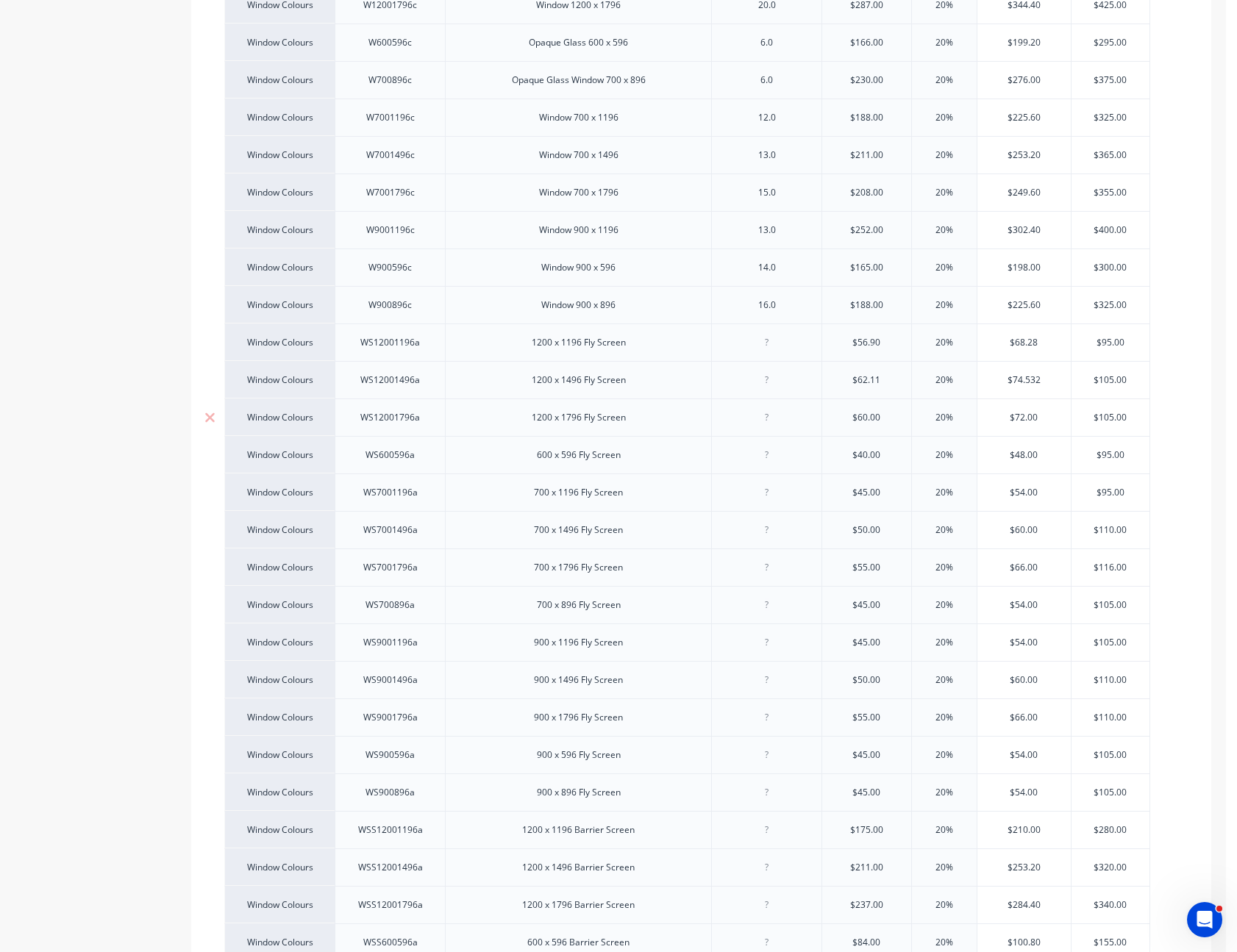
type input "$60.00"
click at [869, 411] on input "$60.00" at bounding box center [866, 418] width 89 height 13
type textarea "x"
type input "$6"
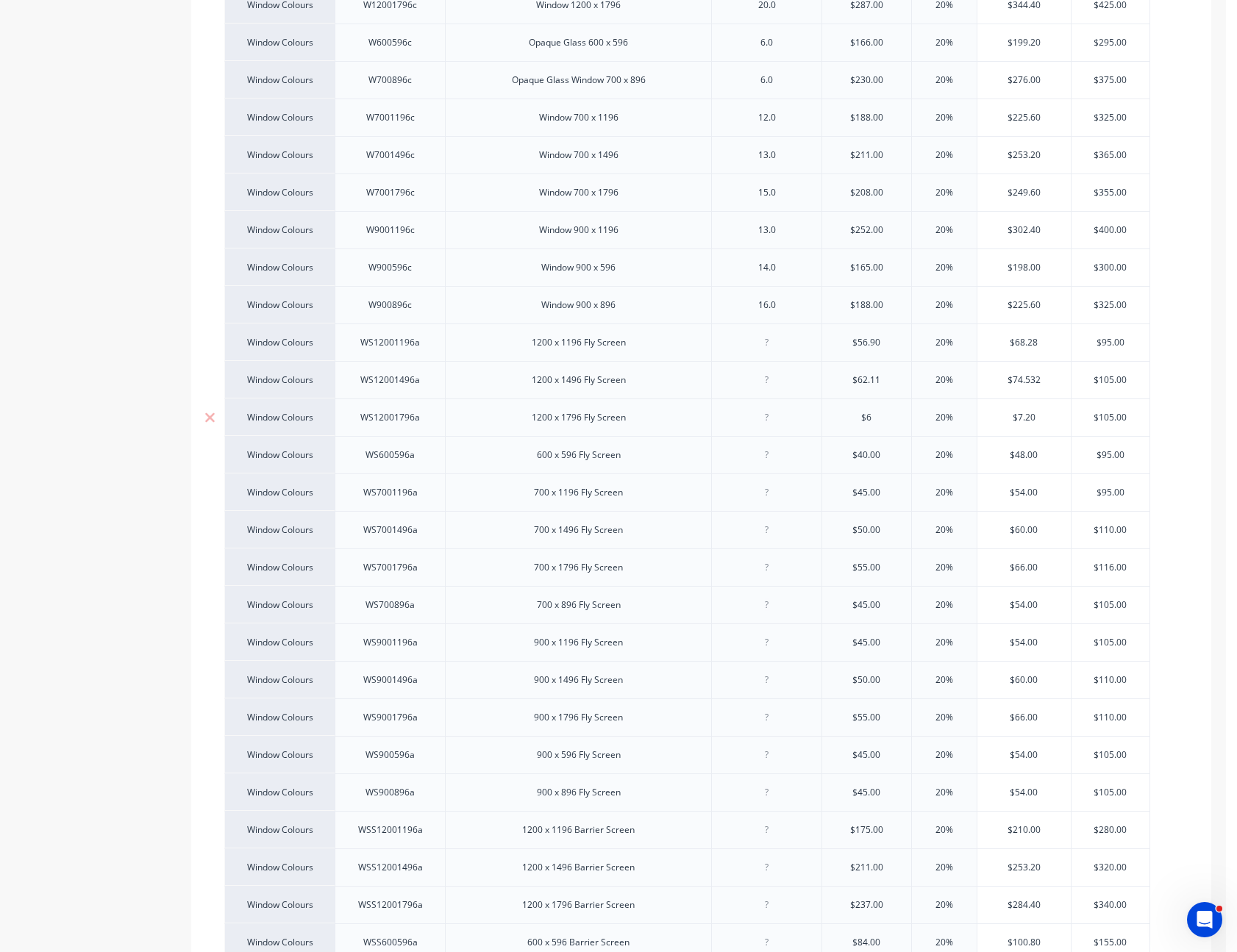
type textarea "x"
type input "$63."
type textarea "x"
type input "$63.8"
type textarea "x"
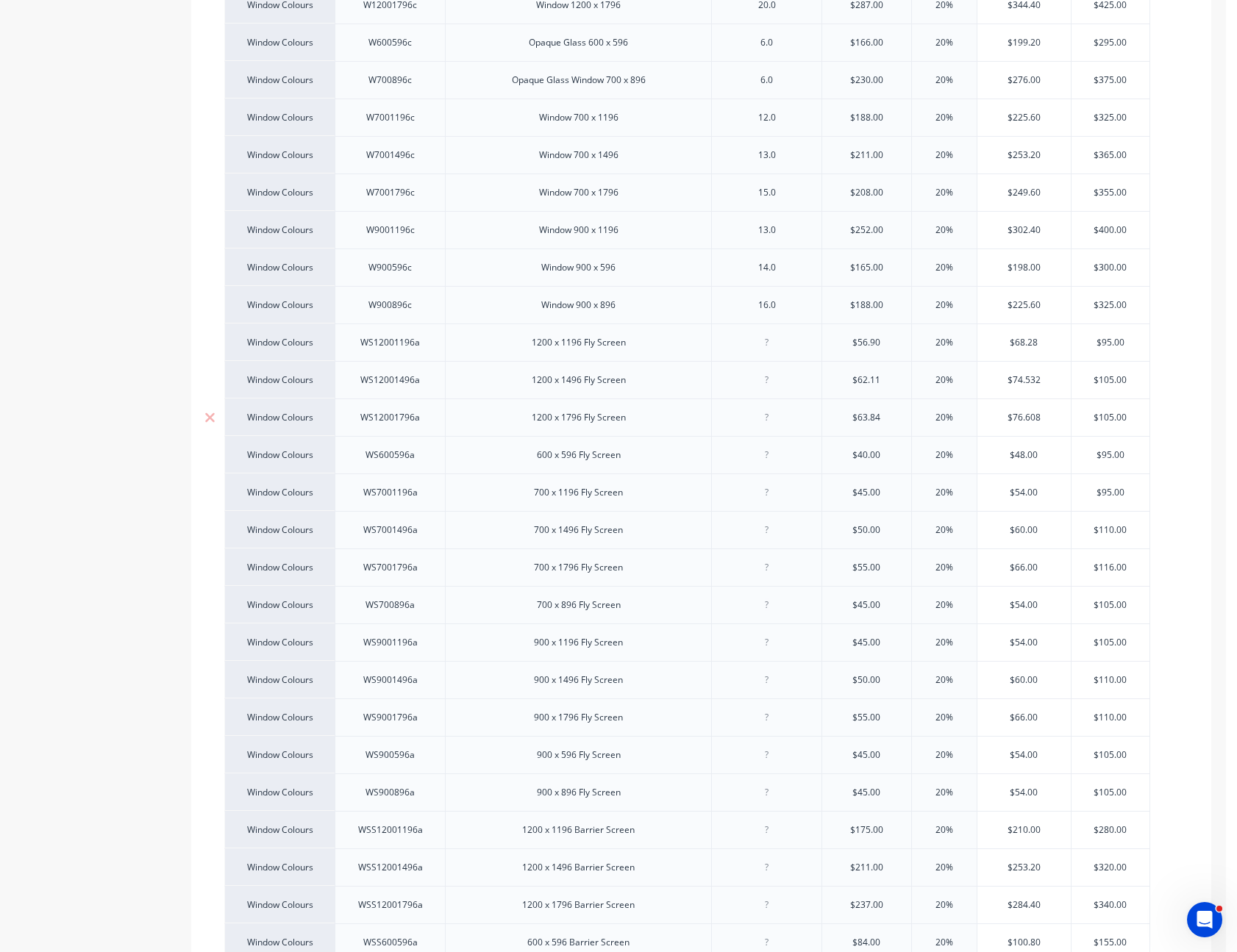
type input "$63.84"
type input "20%"
type input "$40.00"
click at [868, 449] on input "$40.00" at bounding box center [866, 455] width 89 height 13
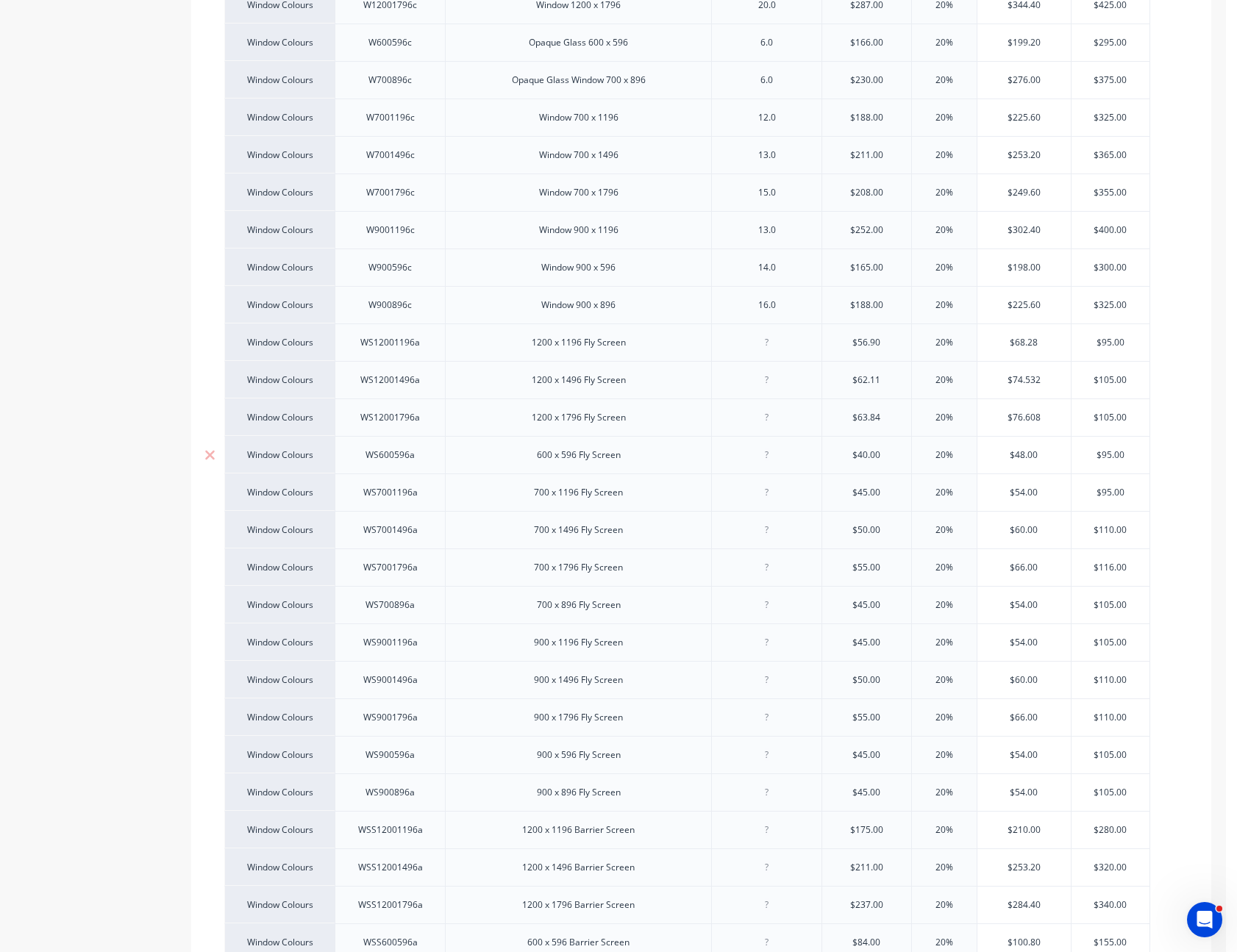
type textarea "x"
type input "$4"
type textarea "x"
type input "$40."
type textarea "x"
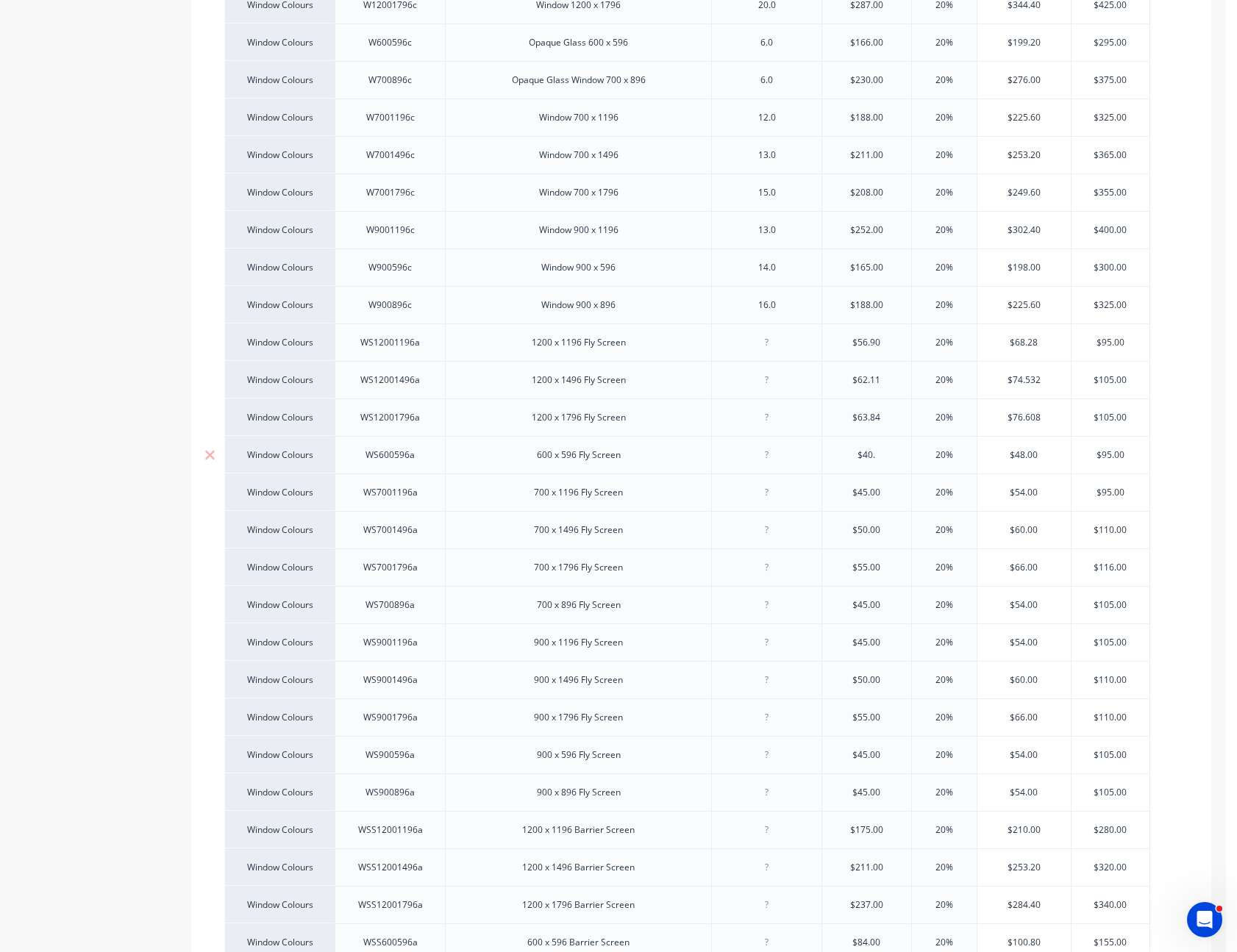
type input "$40.7"
type textarea "x"
type input "$40.76"
type input "$45.00"
click at [868, 486] on input "$45.00" at bounding box center [866, 493] width 89 height 13
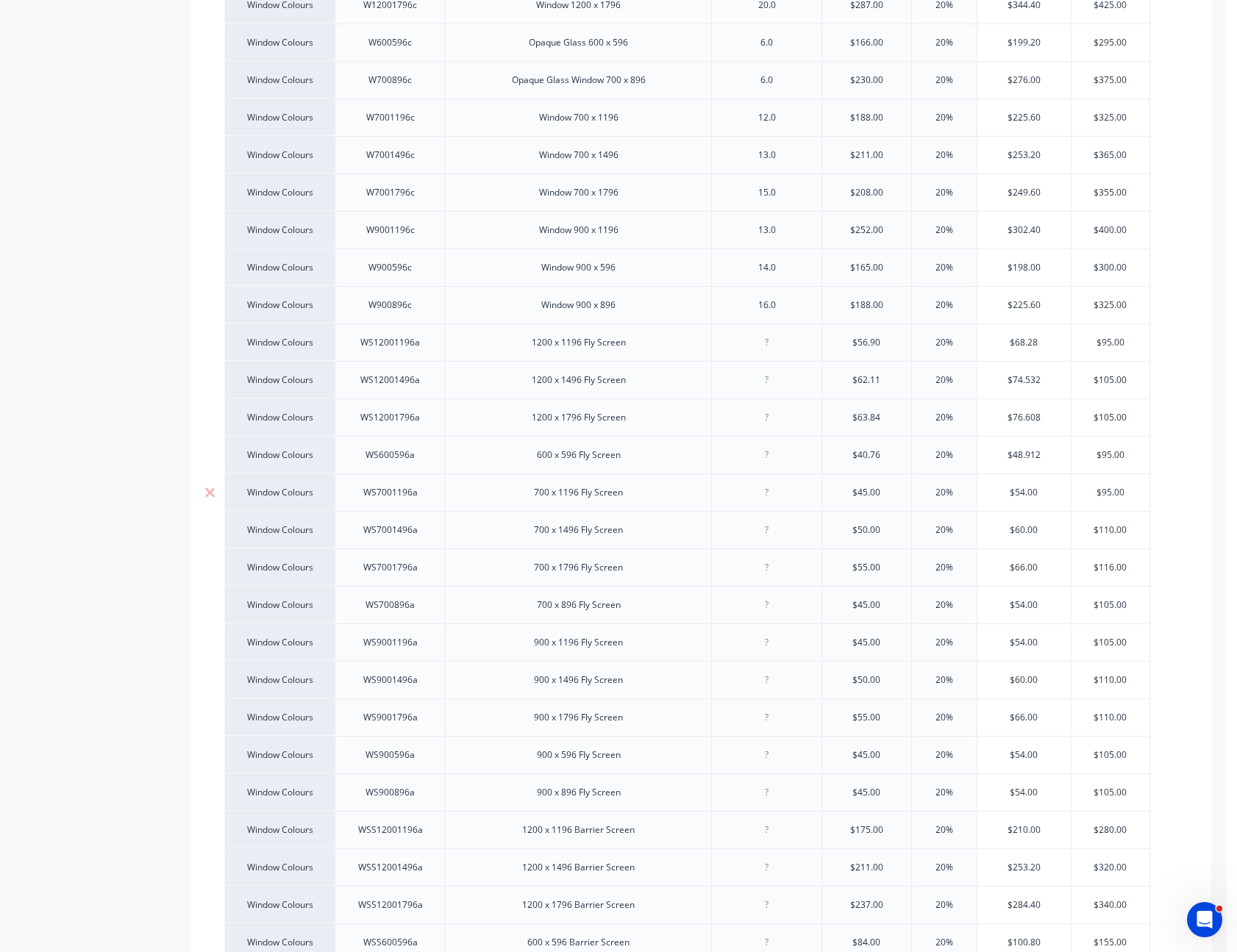
click at [868, 486] on input "$45.00" at bounding box center [866, 493] width 89 height 13
type textarea "x"
type input "$4"
type textarea "x"
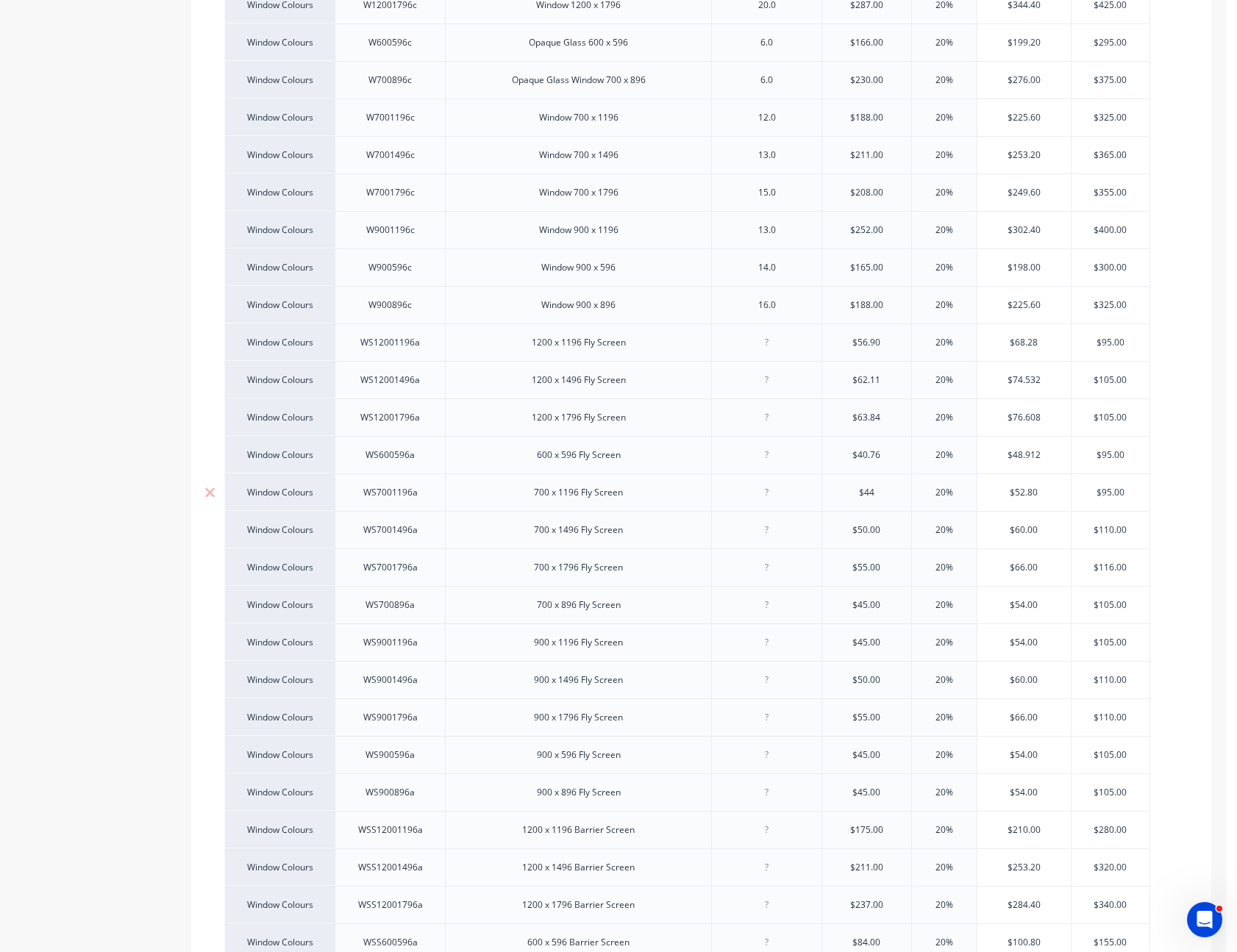
type input "$44."
type textarea "x"
type input "$44.9"
type textarea "x"
type input "$44.94"
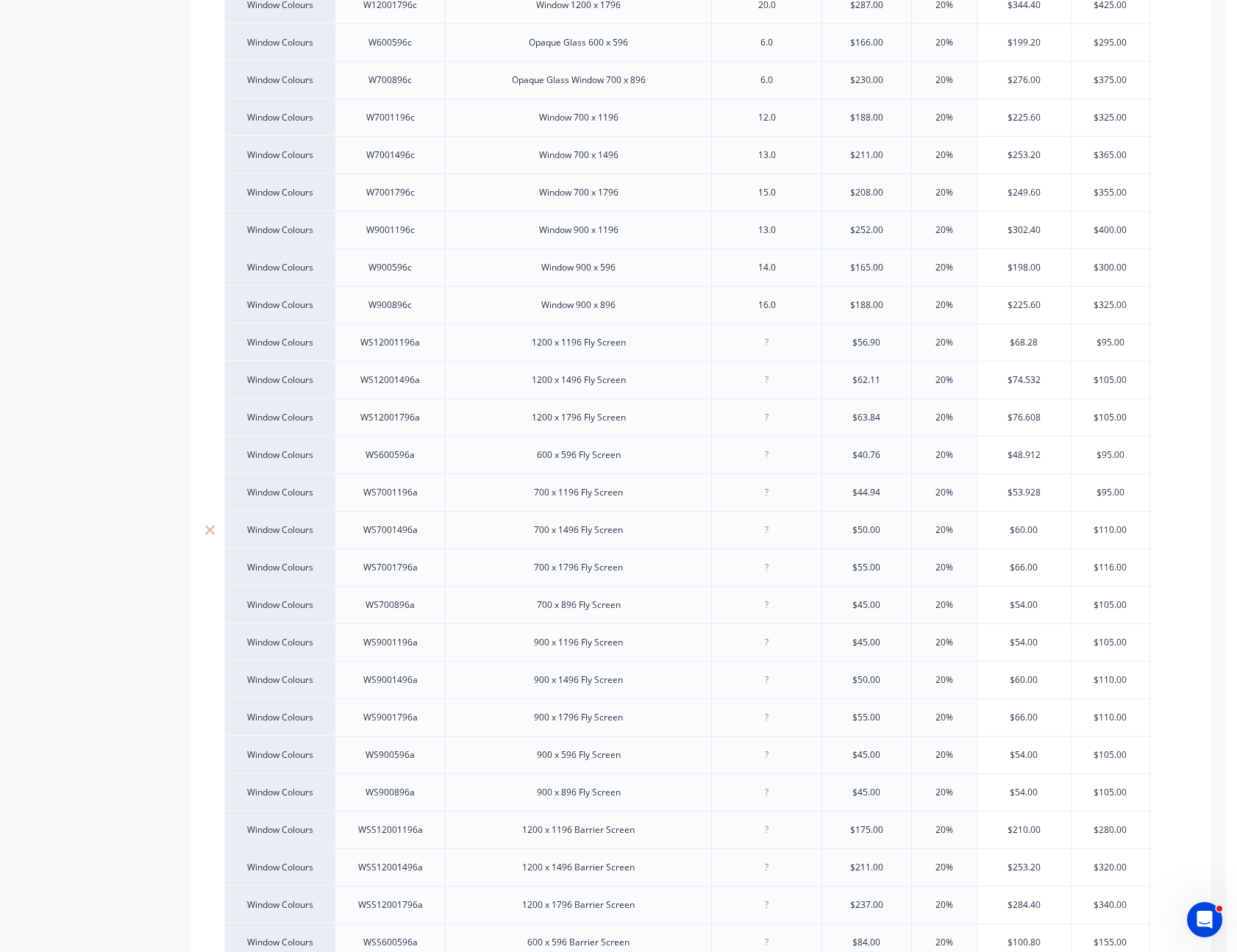
type input "$50.00"
click at [865, 524] on input "$50.00" at bounding box center [866, 530] width 89 height 13
type textarea "x"
type input "$49"
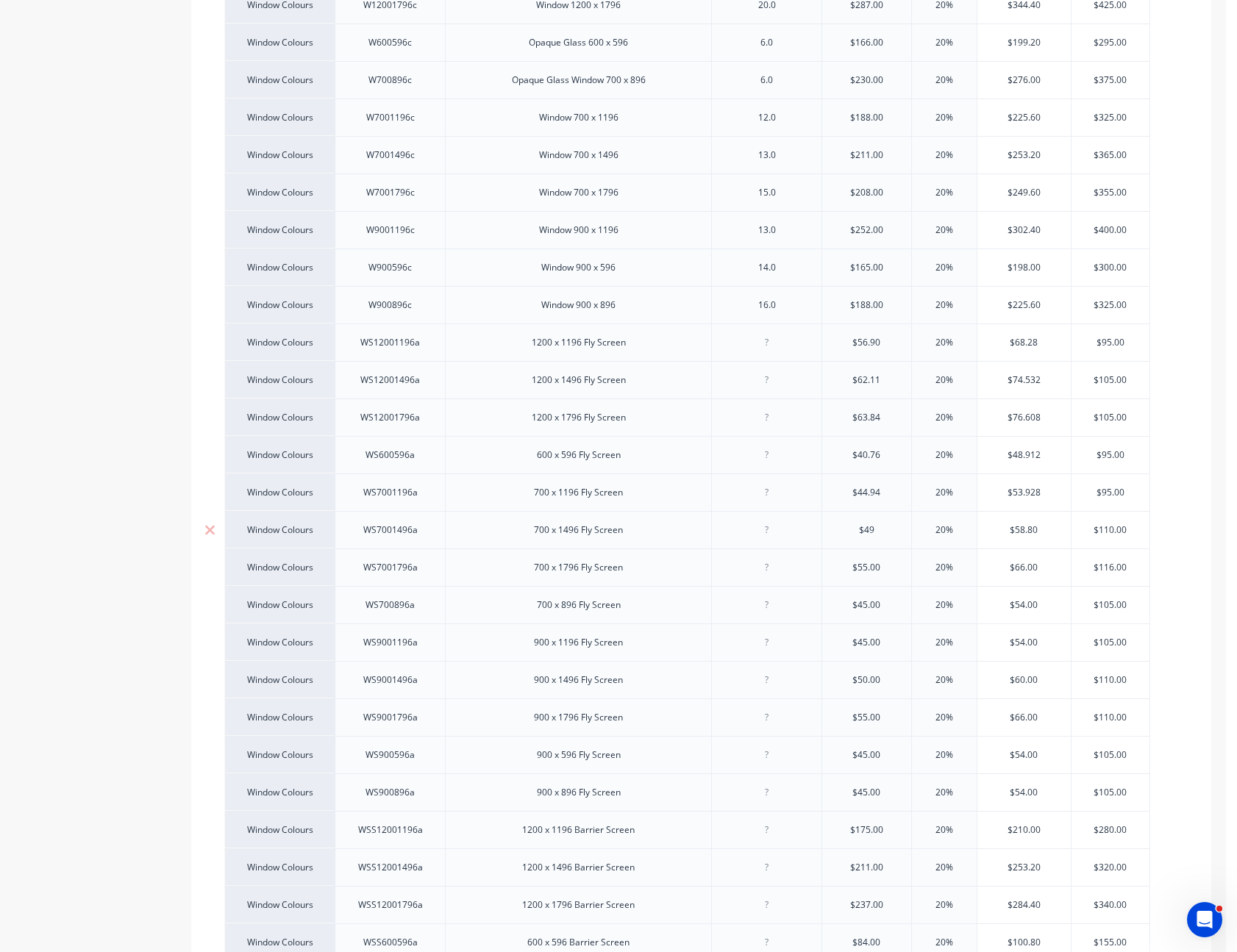
type textarea "x"
type input "$49."
type textarea "x"
type input "$49.9"
type textarea "x"
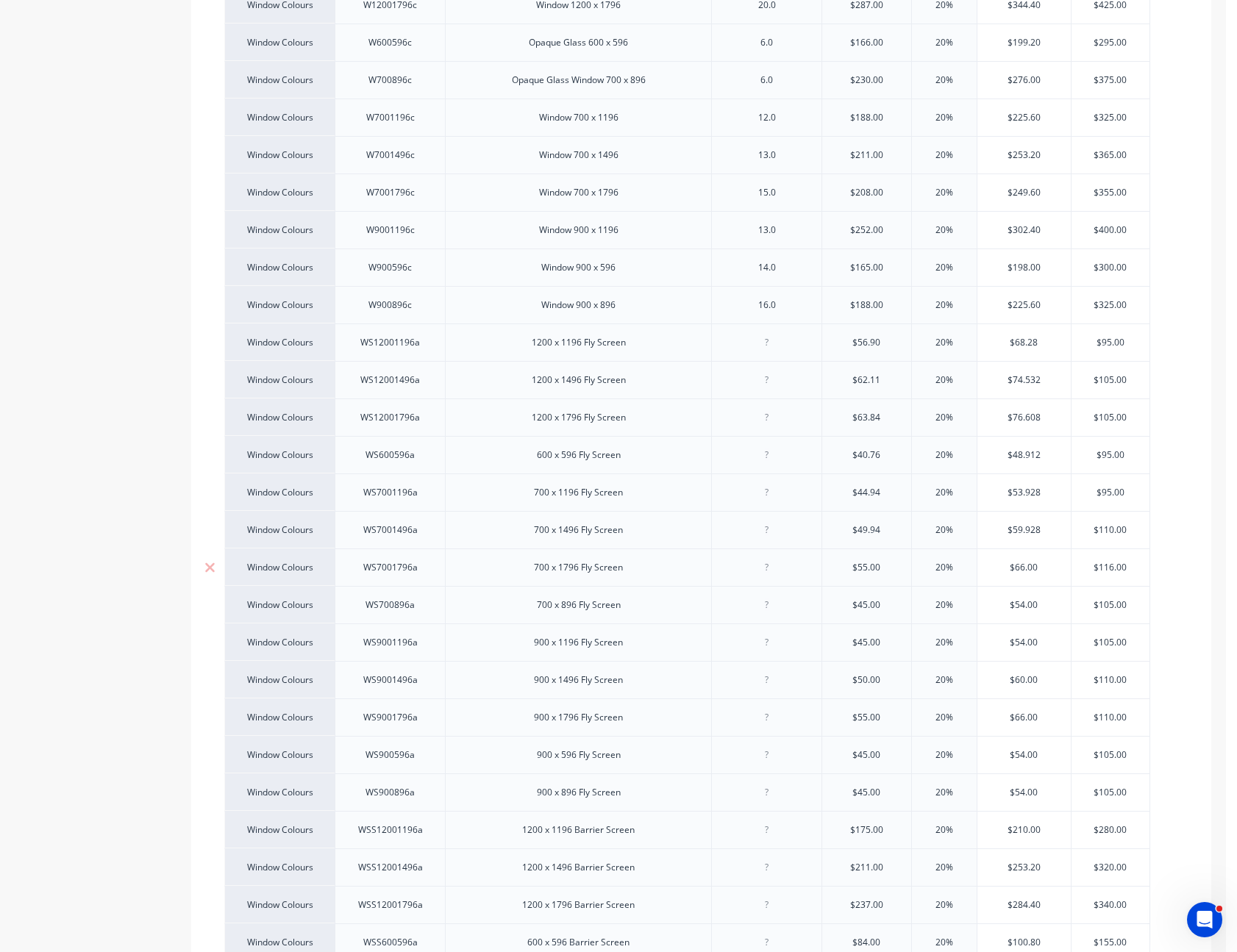
type input "$49.94"
type input "$55.00"
click at [864, 561] on input "$55.00" at bounding box center [866, 567] width 89 height 13
type textarea "x"
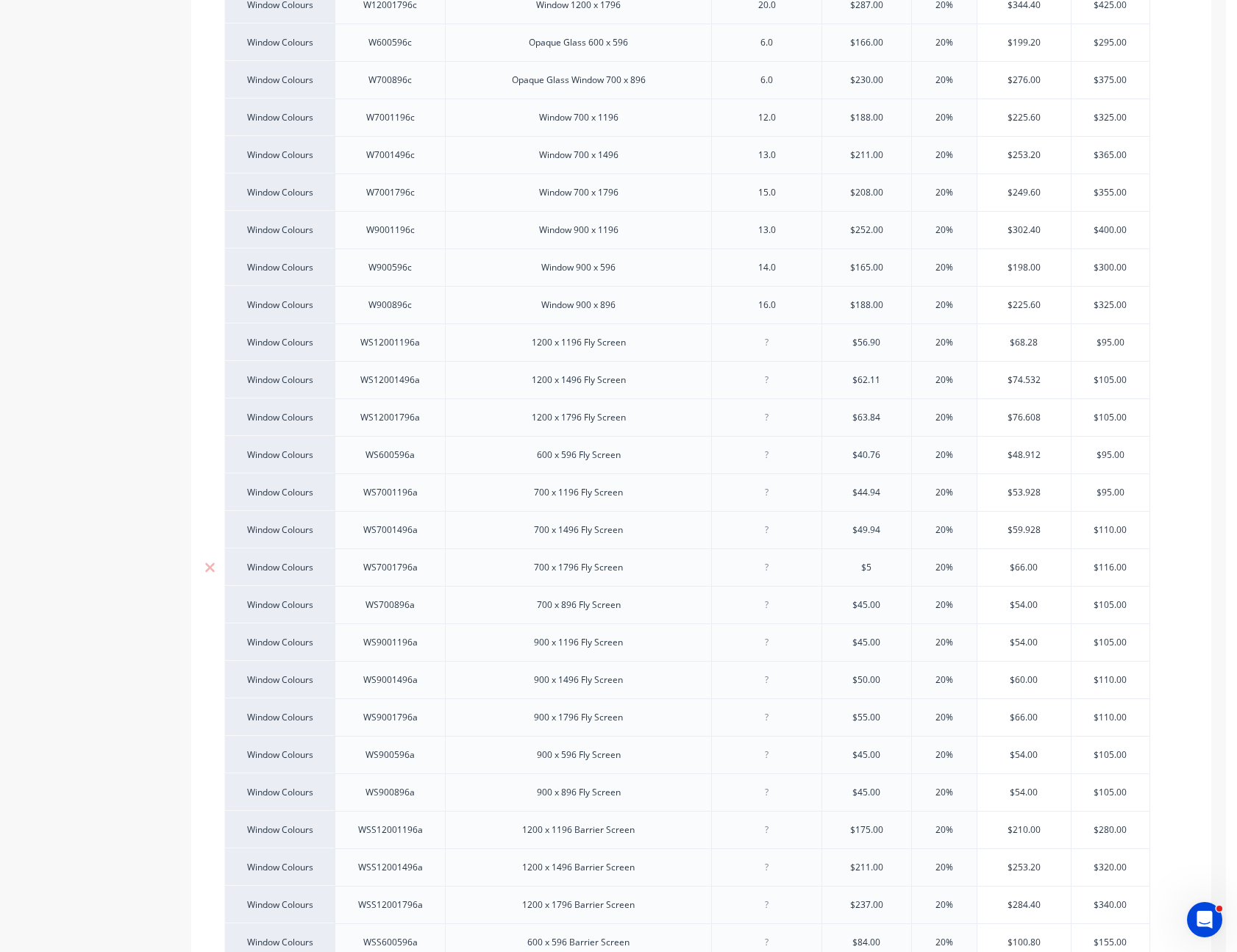
type input "$51"
type textarea "x"
type input "$51."
type textarea "x"
type input "$51.48"
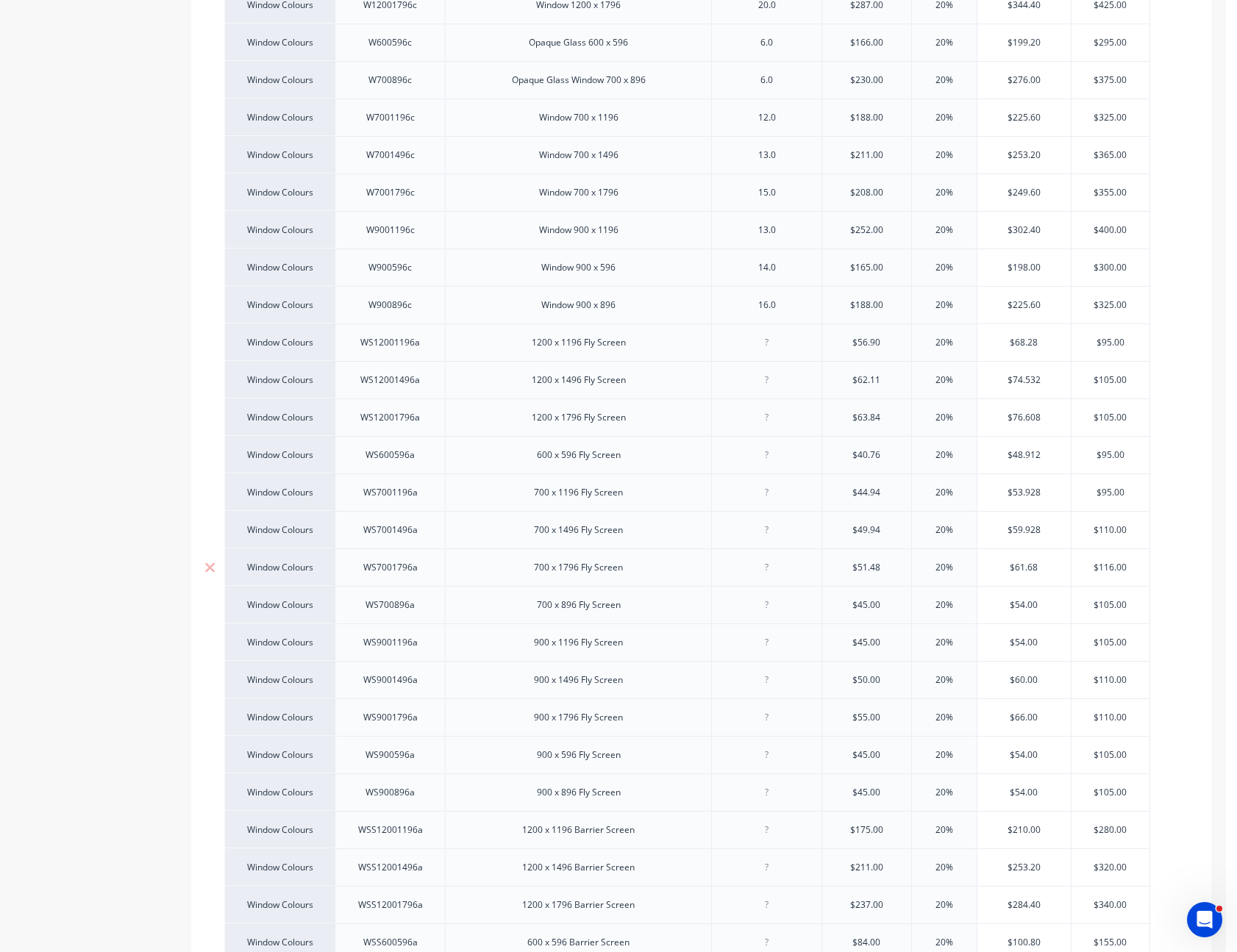
type textarea "x"
type input "$51.48"
type input "$45.00"
click at [872, 598] on input "$45.00" at bounding box center [866, 605] width 89 height 13
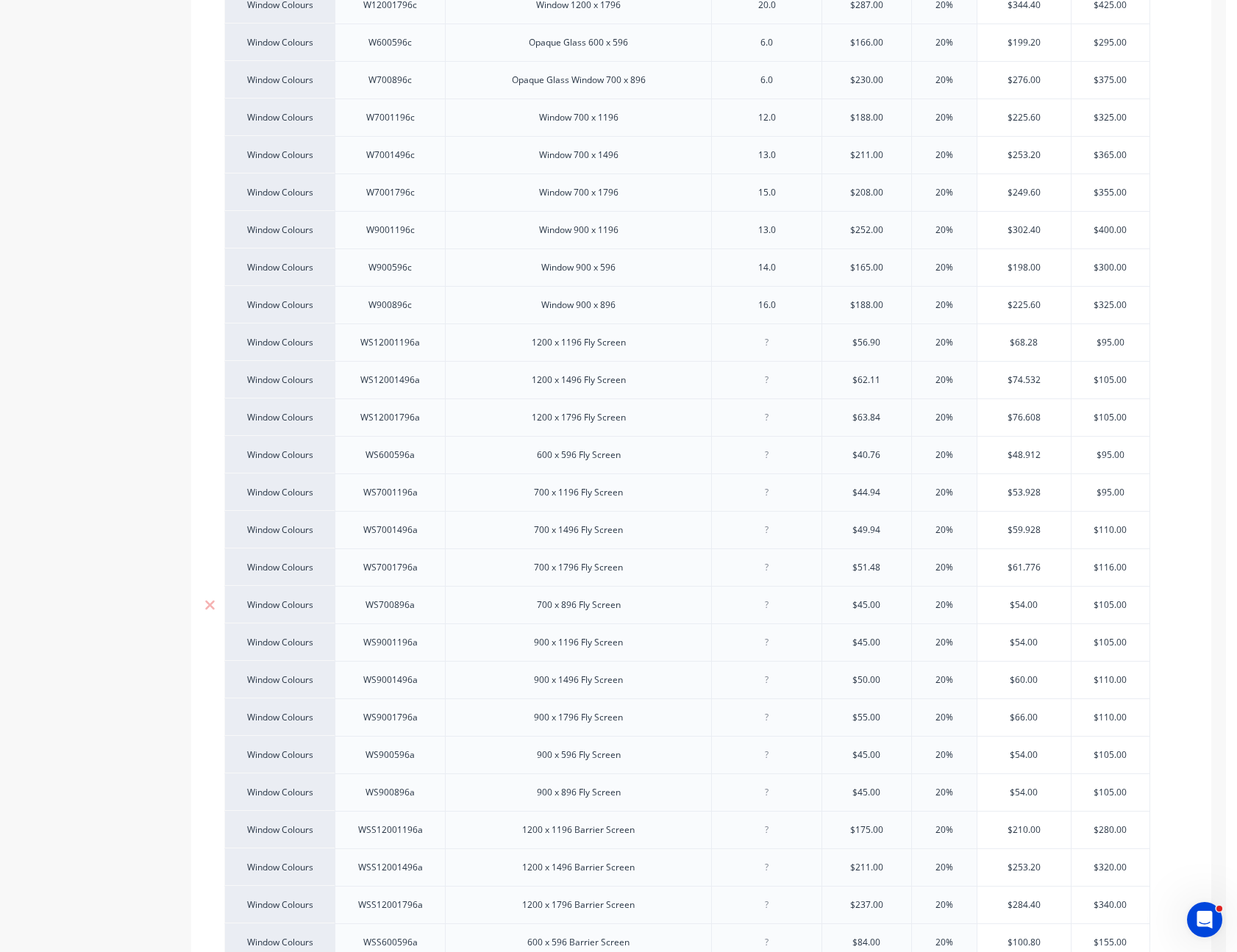
type textarea "x"
type input "$43"
type textarea "x"
type input "$43."
type textarea "x"
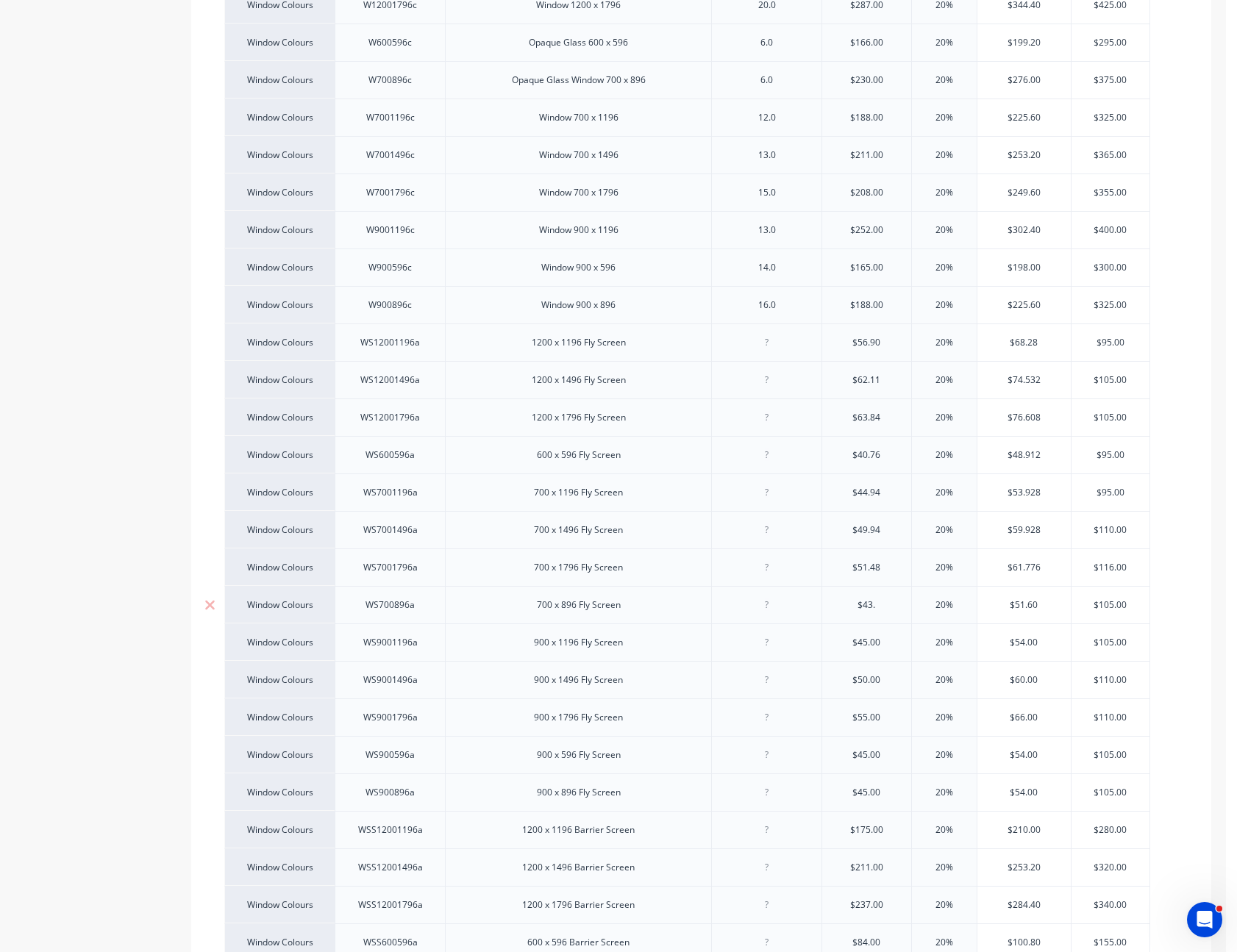
type input "$43.3"
type textarea "x"
type input "$43.35"
click at [869, 636] on input "$45.00" at bounding box center [866, 642] width 89 height 13
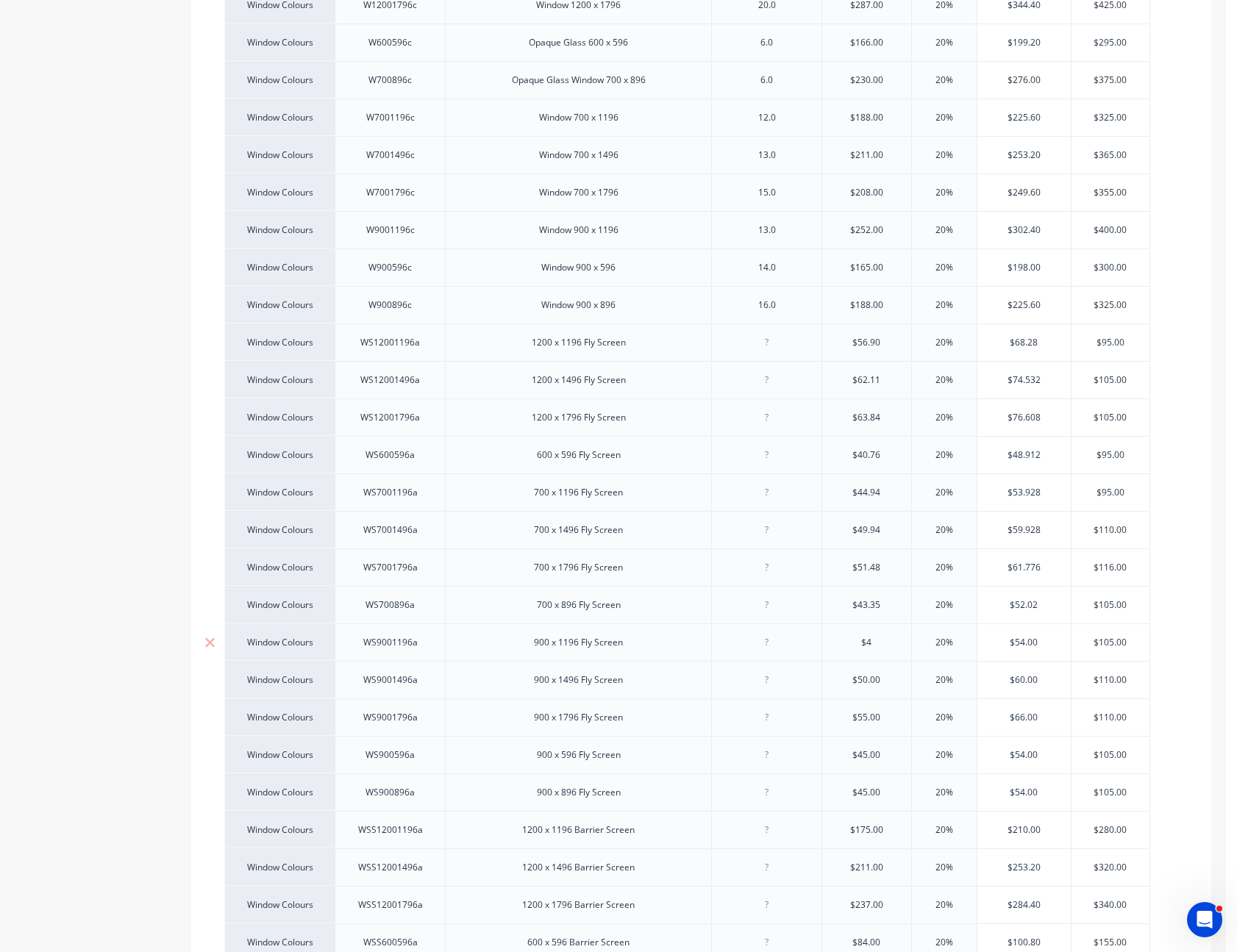
type input "$46"
type textarea "x"
type input "$46."
type textarea "x"
type input "$46.95"
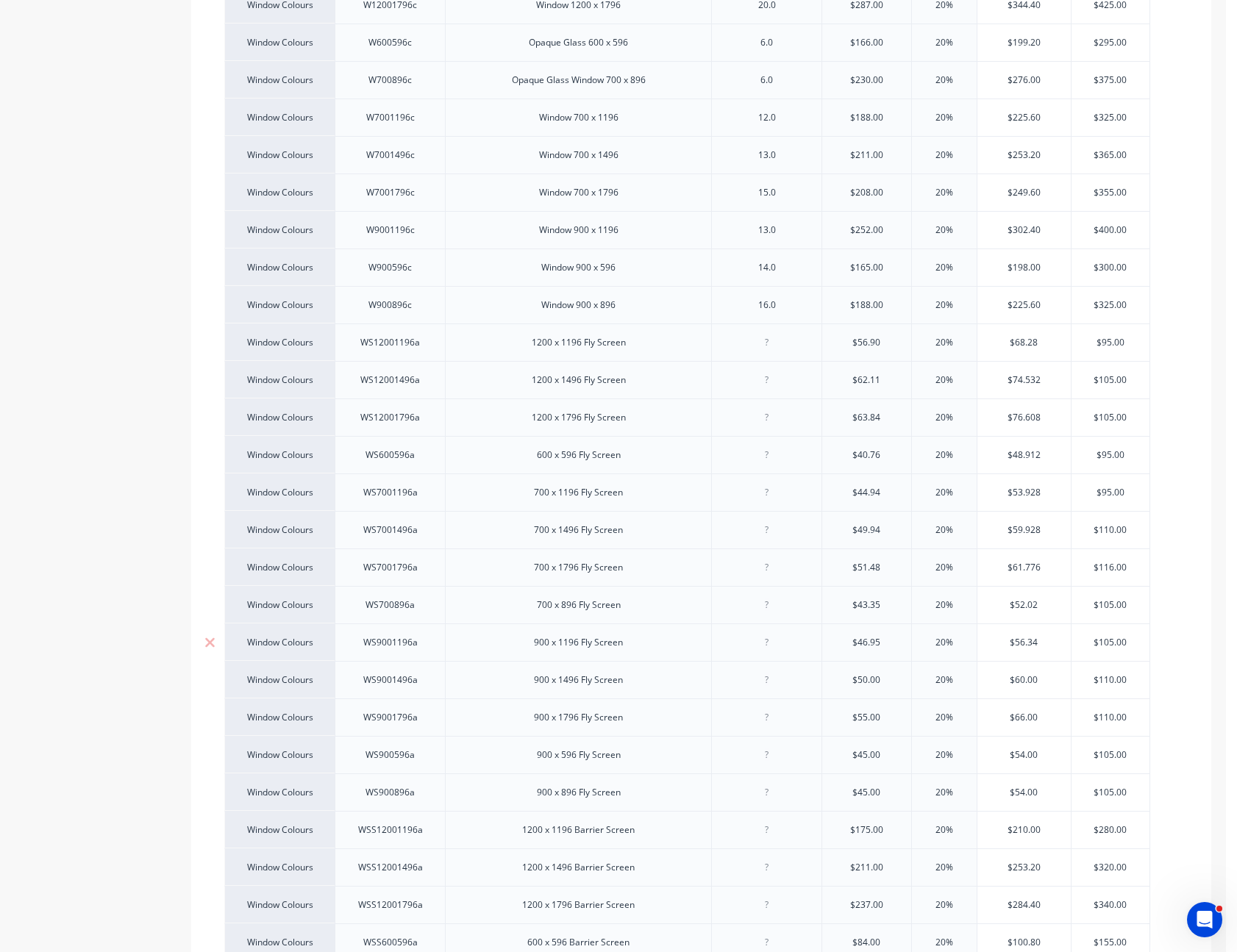
type textarea "x"
type input "$46.95"
type input "$50.00"
click at [862, 673] on input "$50.00" at bounding box center [866, 680] width 89 height 13
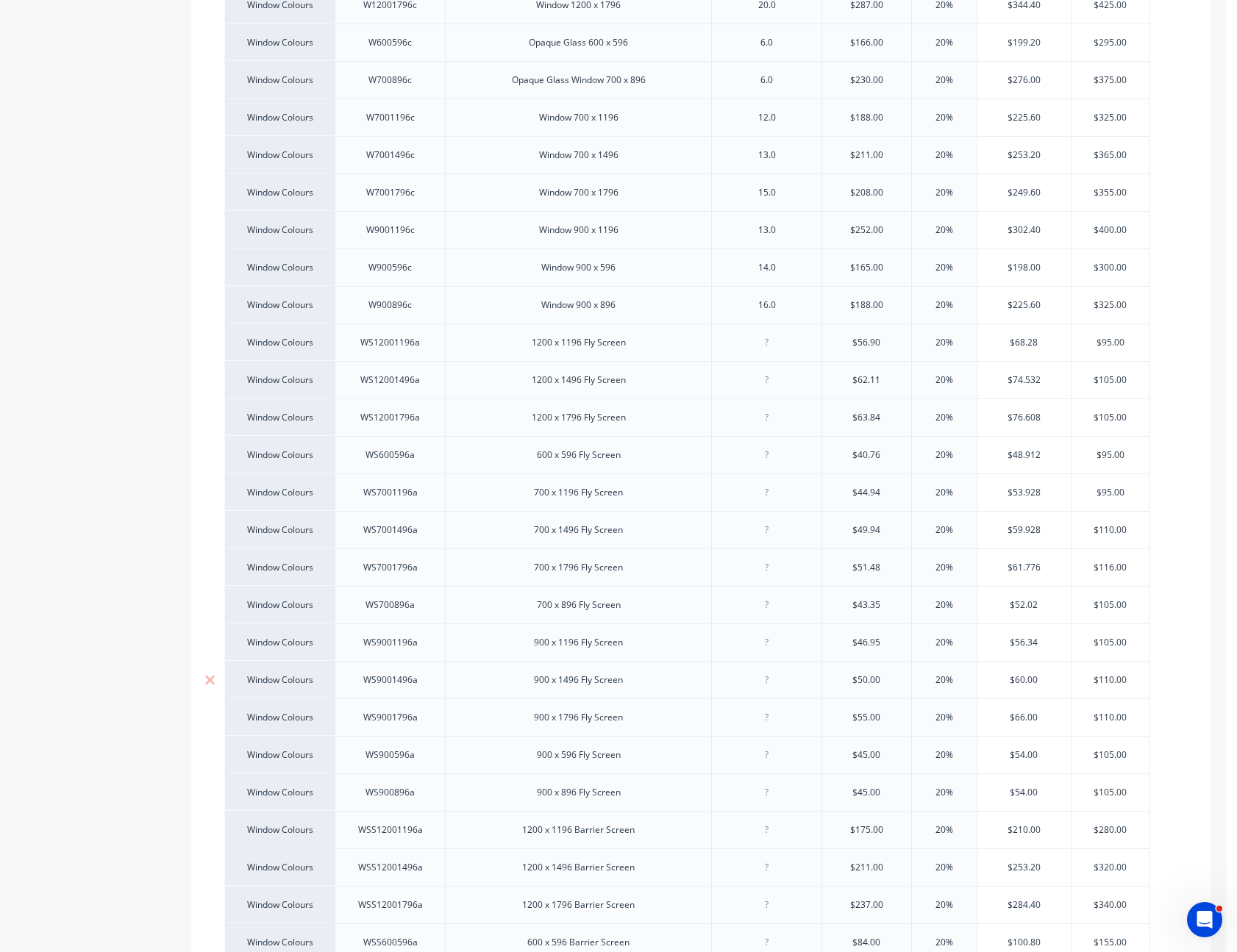
type textarea "x"
type input "$5"
type textarea "x"
type input "$52.0"
type textarea "x"
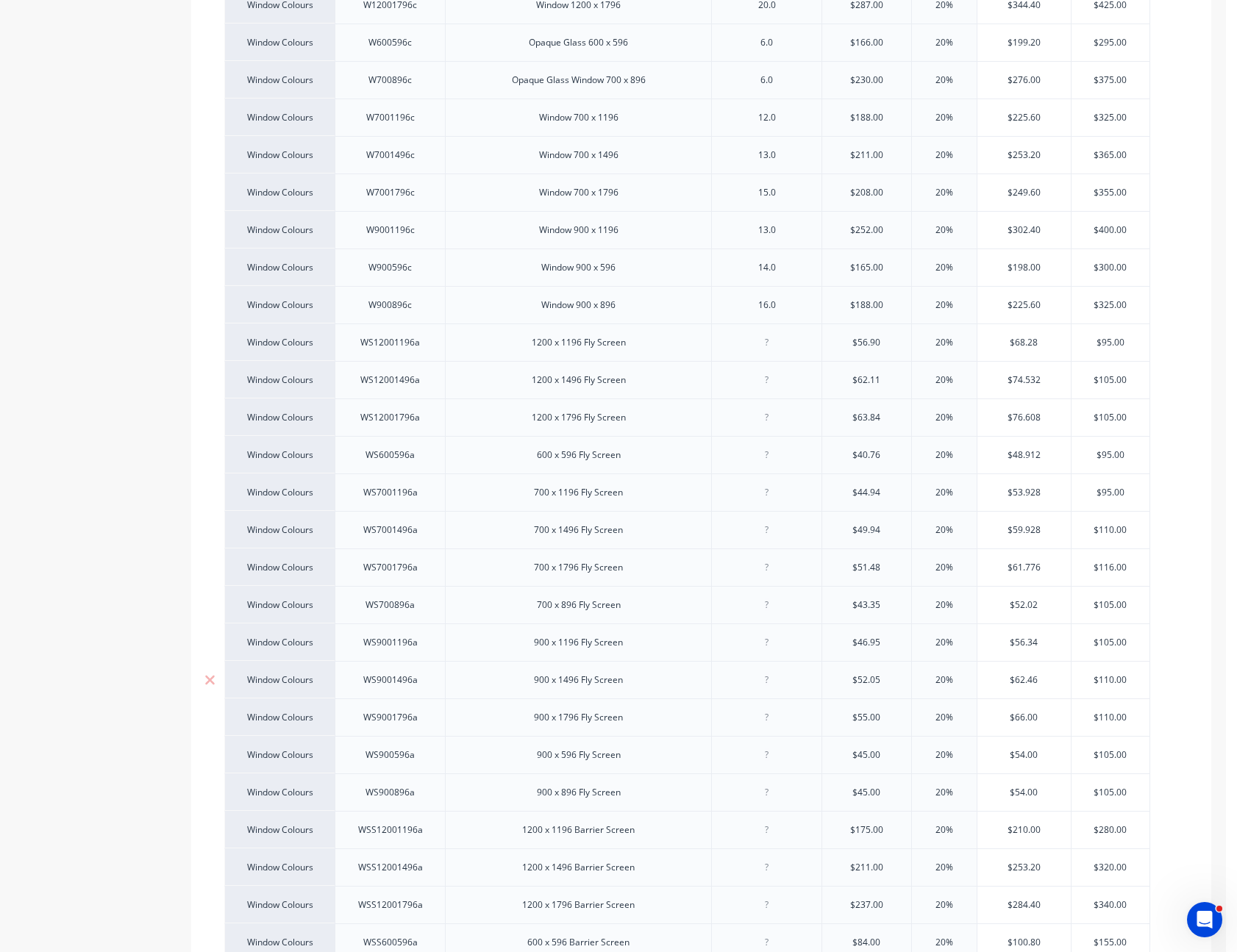
type input "$52.05"
type input "$55.00"
click at [862, 711] on input "$55.00" at bounding box center [866, 717] width 89 height 13
type textarea "x"
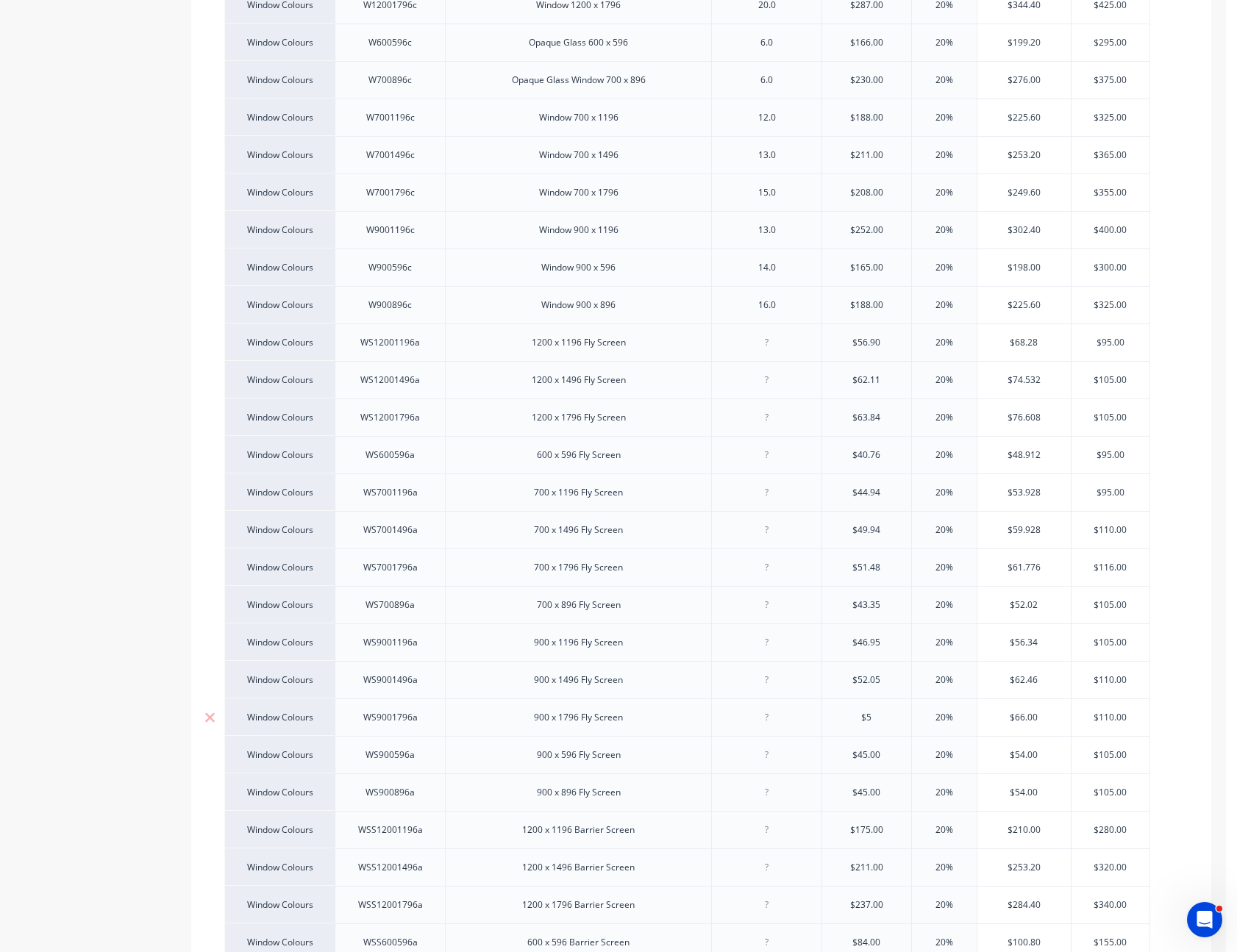
type input "$53"
type textarea "x"
type input "$53."
type textarea "x"
type input "$53.6"
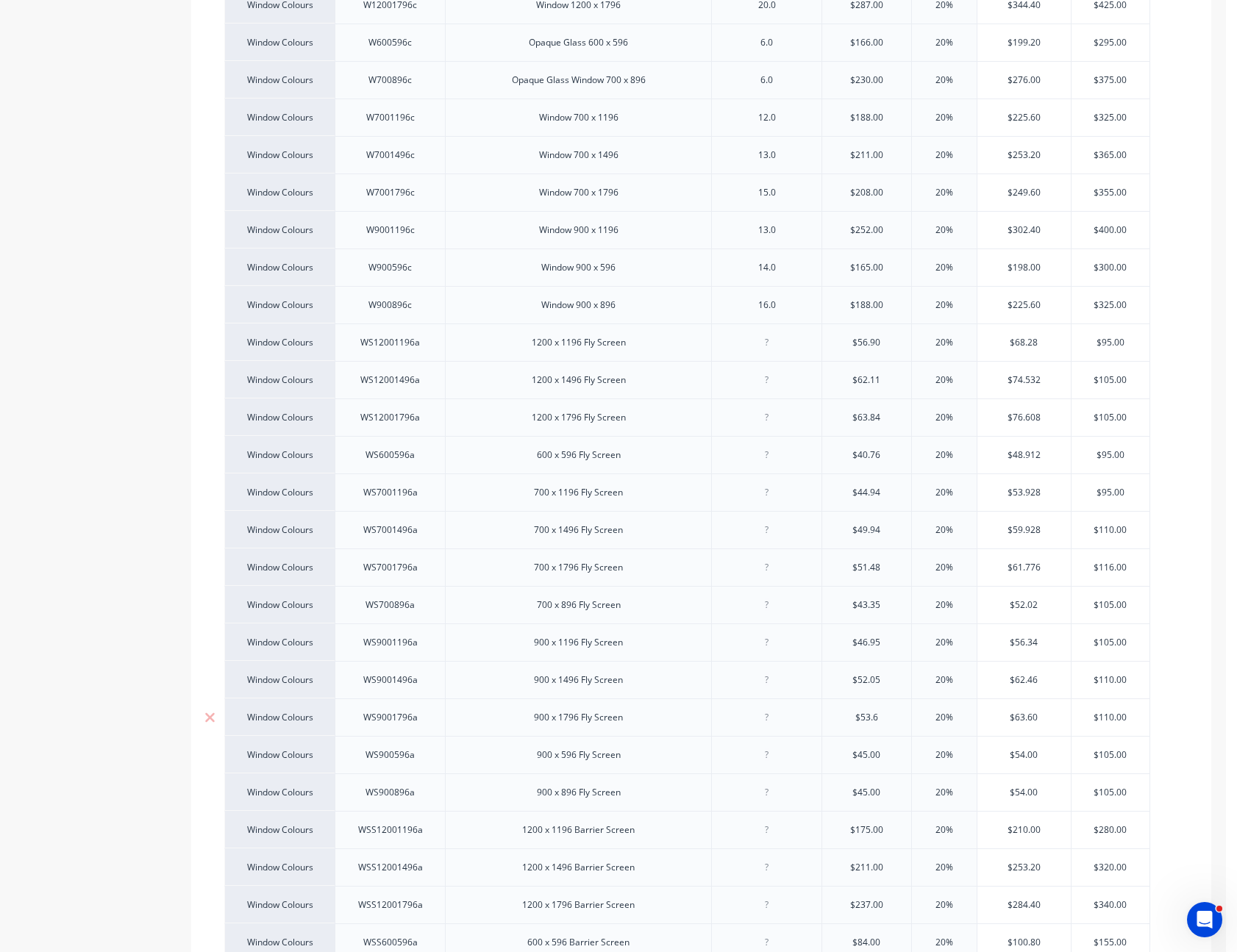
type textarea "x"
type input "$53.69"
type input "$45.00"
click at [864, 748] on input "$45.00" at bounding box center [866, 755] width 89 height 13
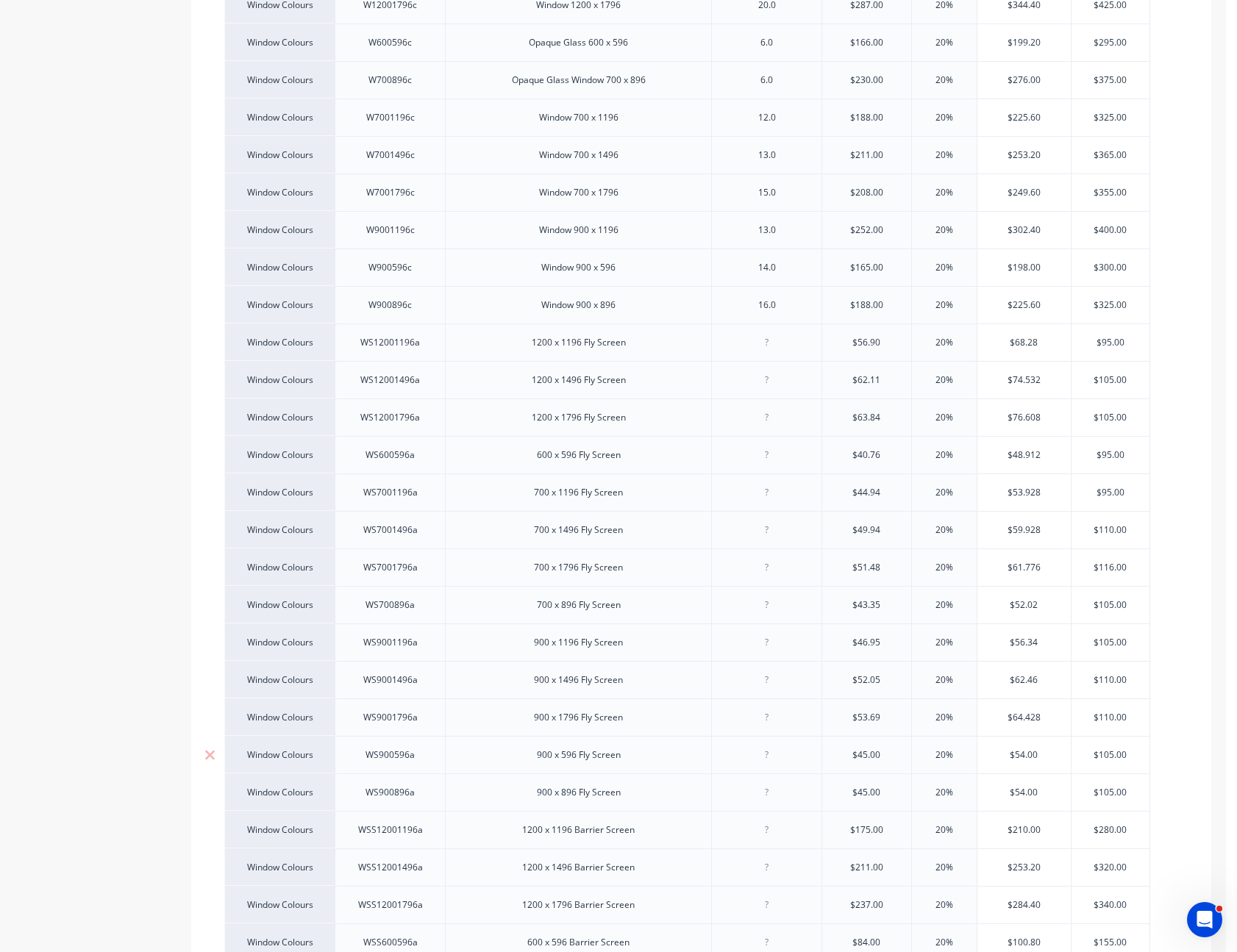
type textarea "x"
type input "$43"
type textarea "x"
type input "$43."
type textarea "x"
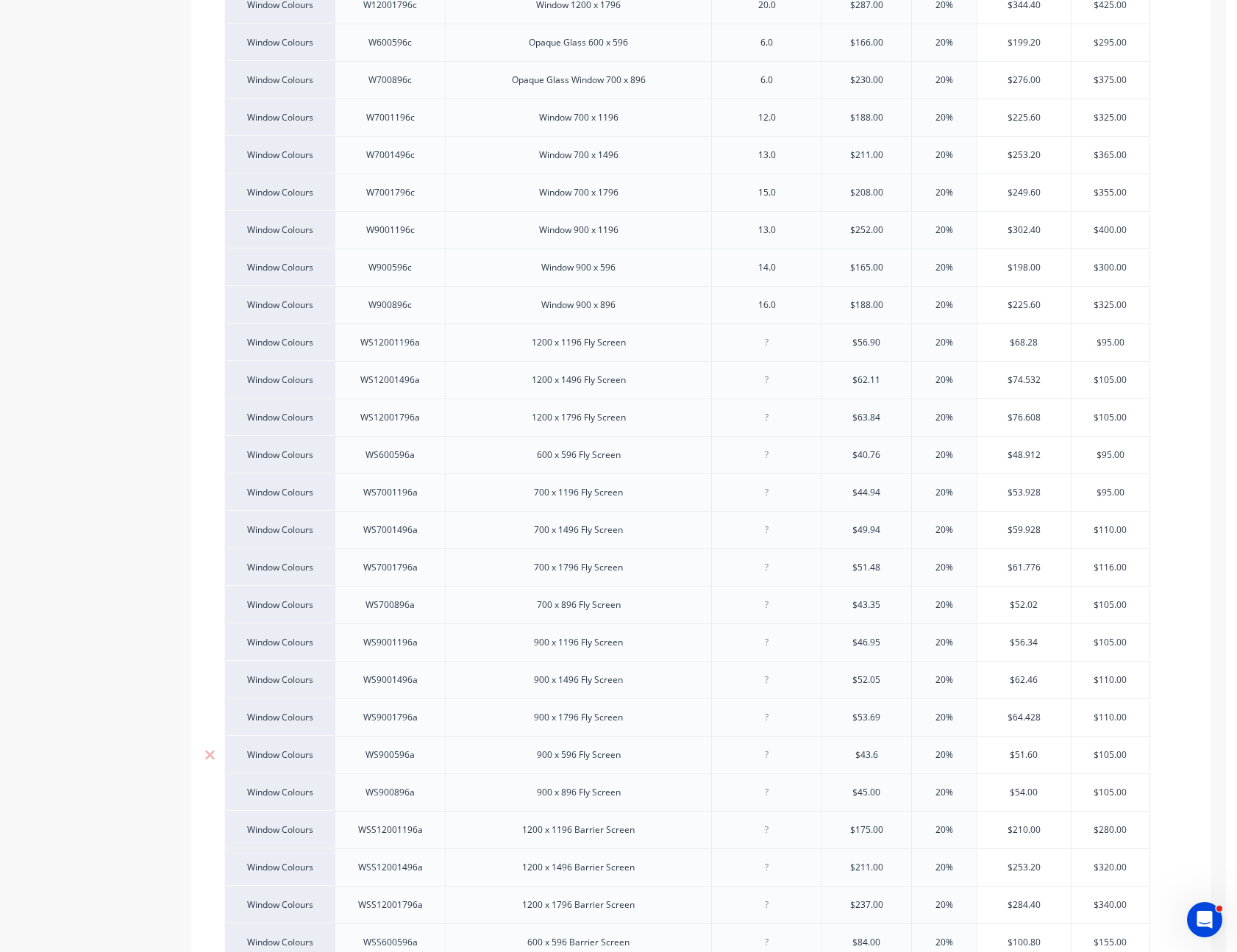
type input "$43.65"
type textarea "x"
type input "$43.65"
type input "$45.00"
click at [868, 786] on input "$45.00" at bounding box center [866, 792] width 89 height 13
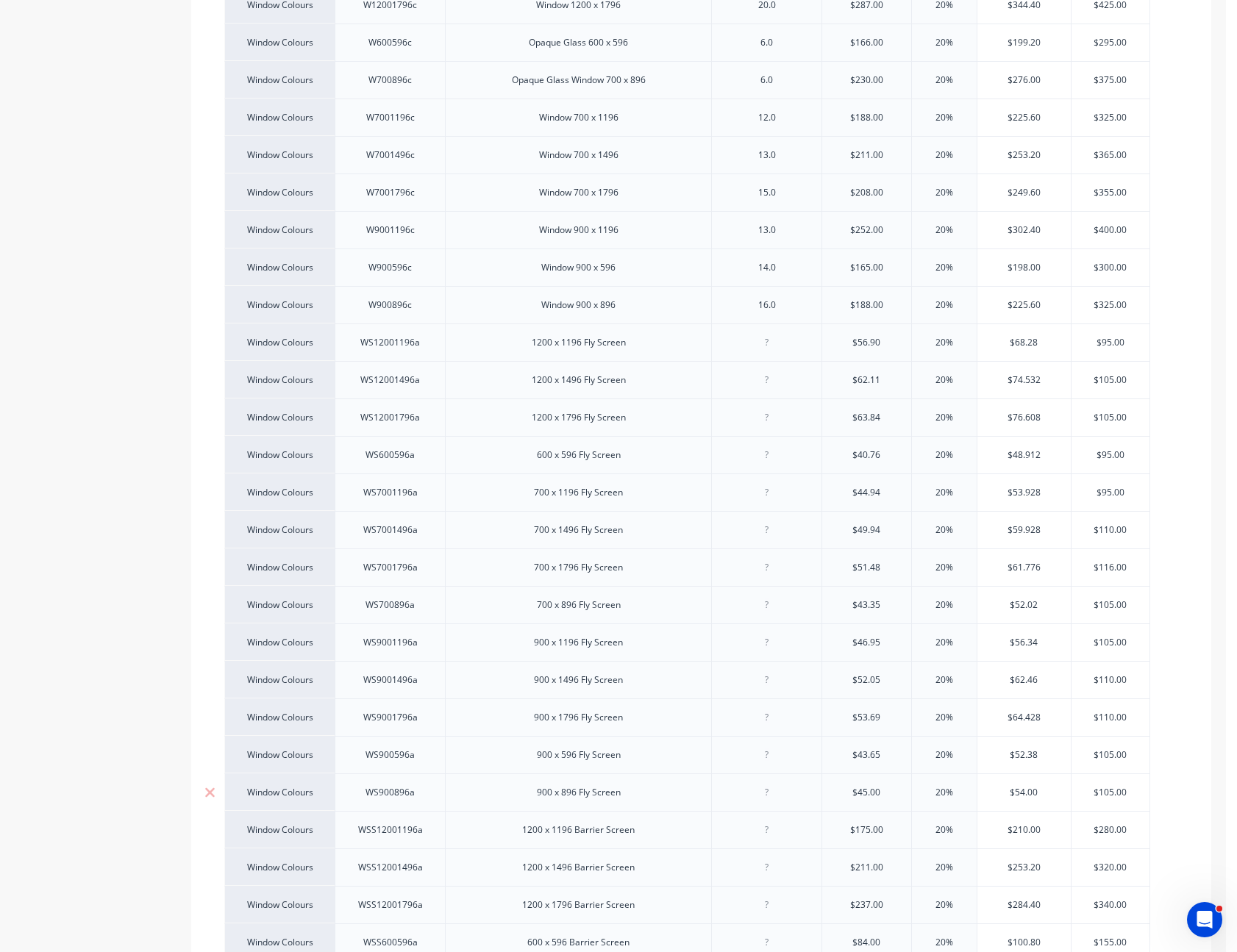
click at [868, 786] on input "$45.00" at bounding box center [866, 792] width 89 height 13
type textarea "x"
type input "$45"
type textarea "x"
type input "$45."
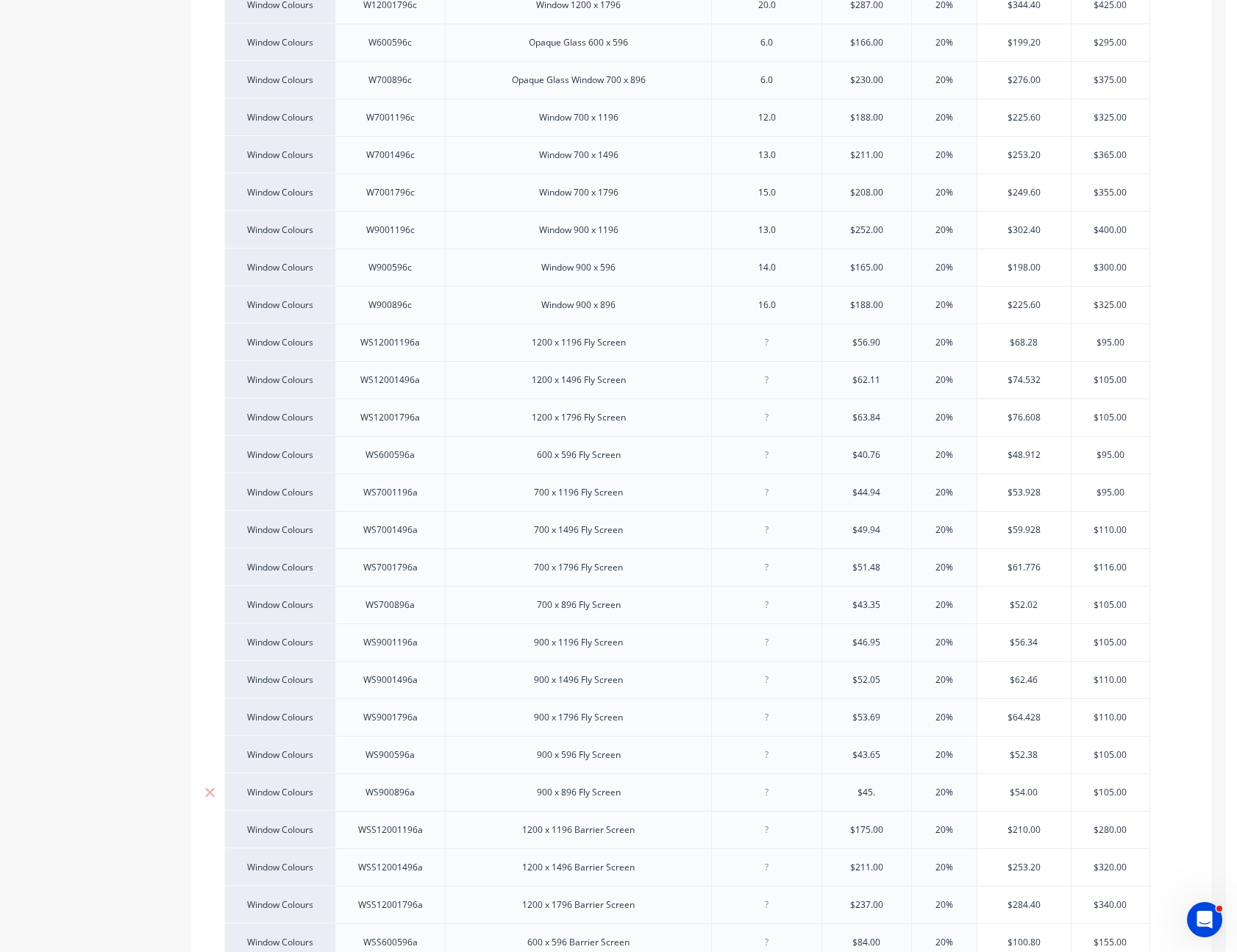
type textarea "x"
type input "$45.2"
type textarea "x"
type input "$45.29"
type input "$175.00"
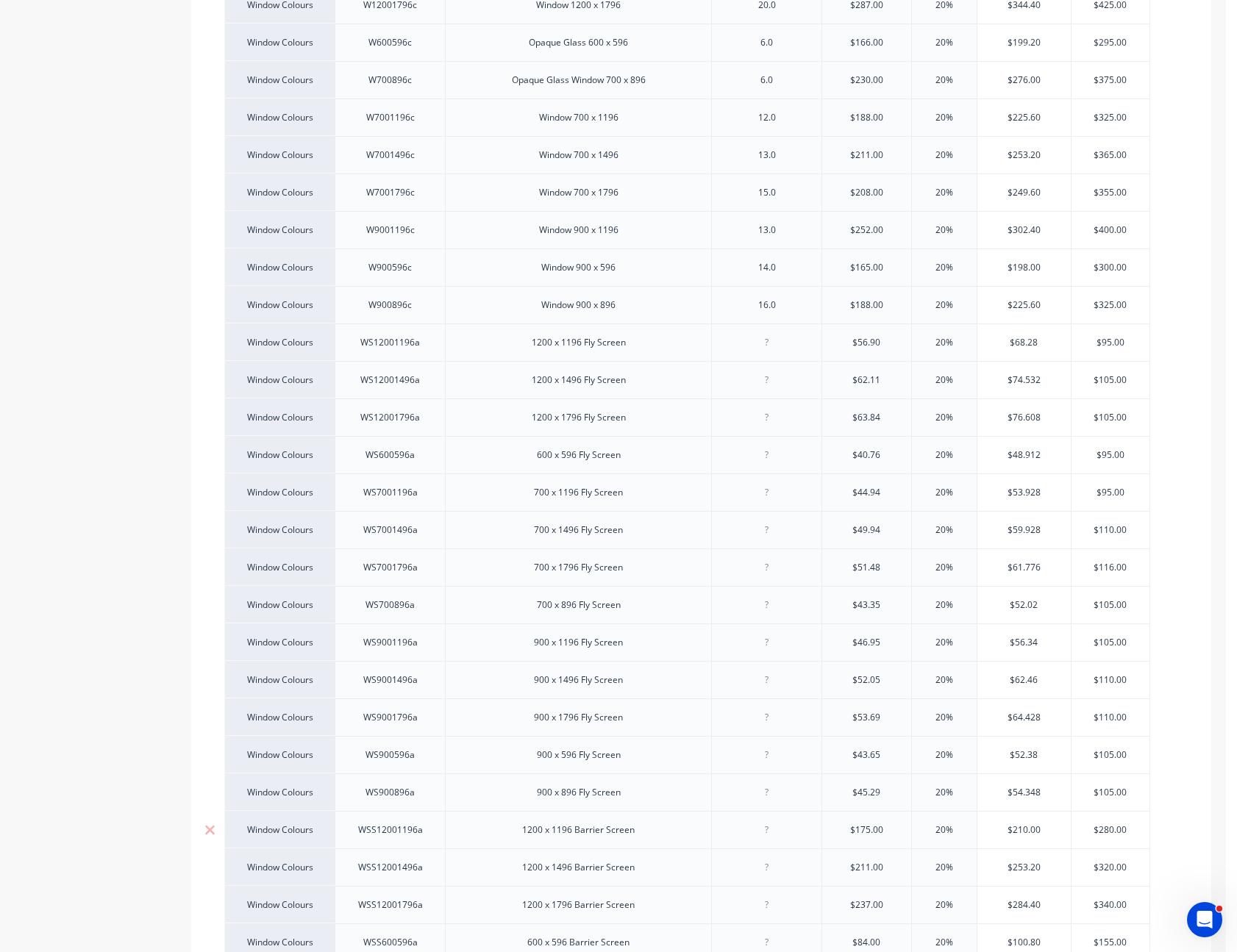
click at [866, 823] on input "$175.00" at bounding box center [866, 830] width 89 height 13
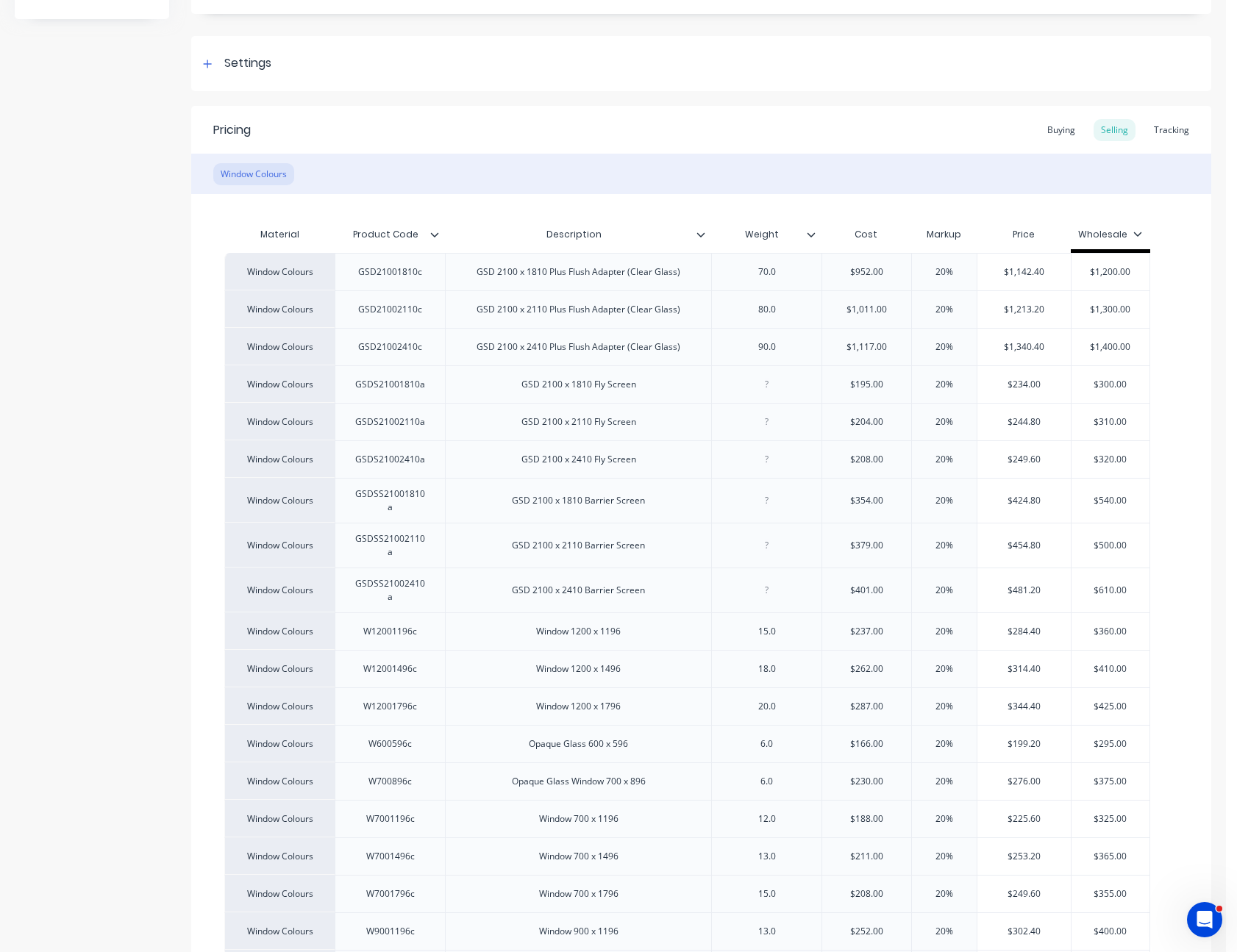
scroll to position [177, 0]
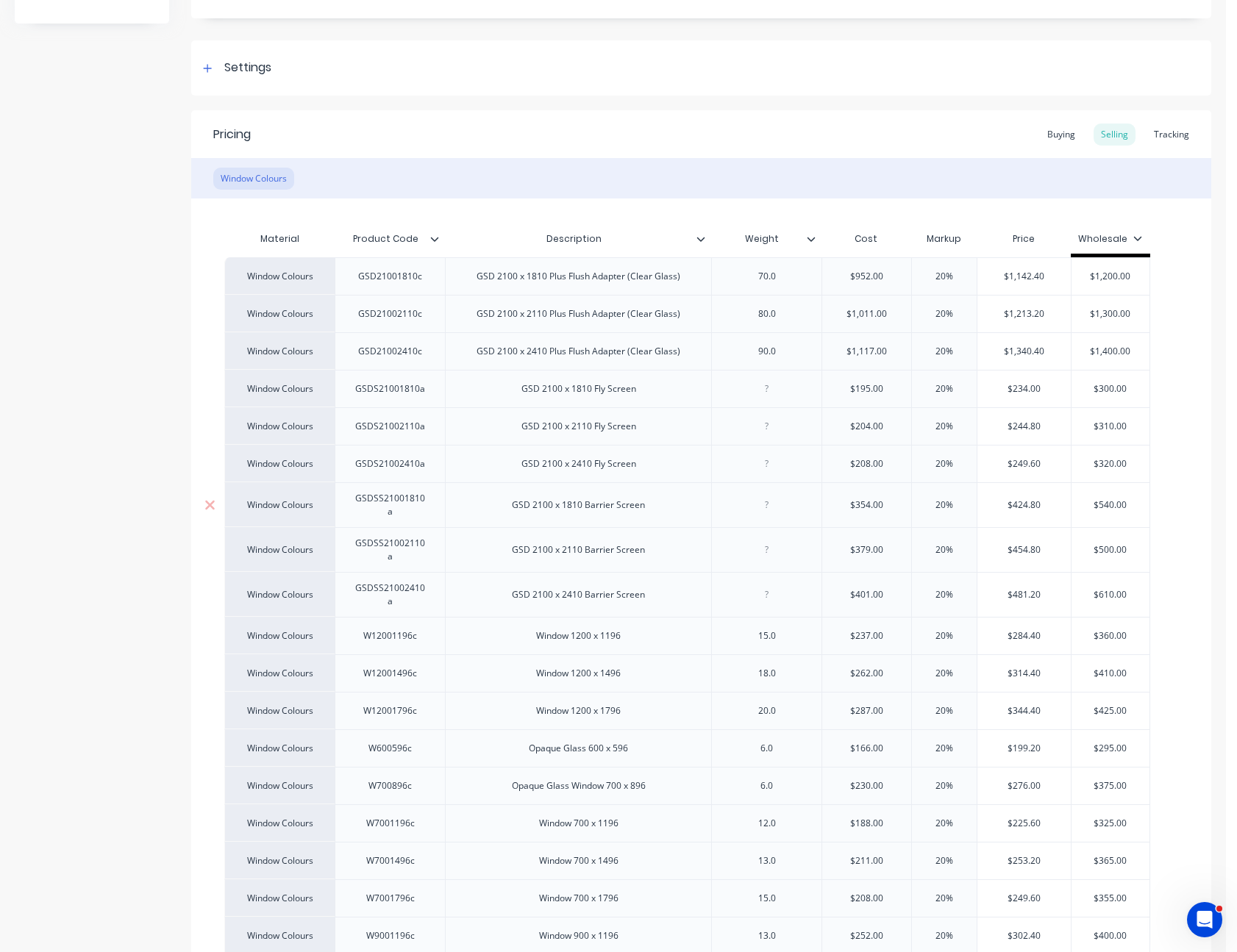
type input "$354.00"
click at [873, 505] on input "$354.00" at bounding box center [866, 505] width 89 height 13
type textarea "x"
type input "$3"
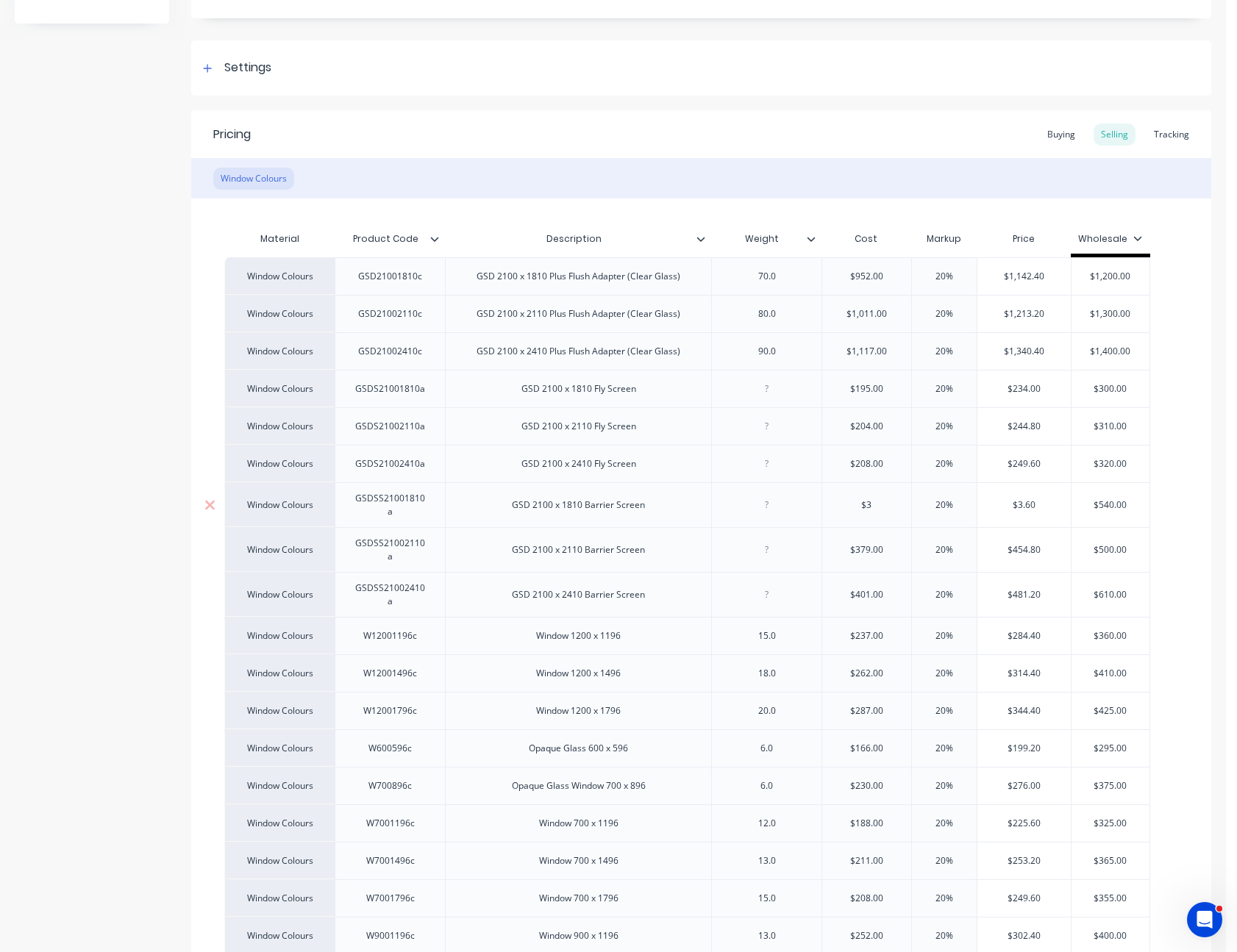
type textarea "x"
type input "$36"
type textarea "x"
type input "$365."
type textarea "x"
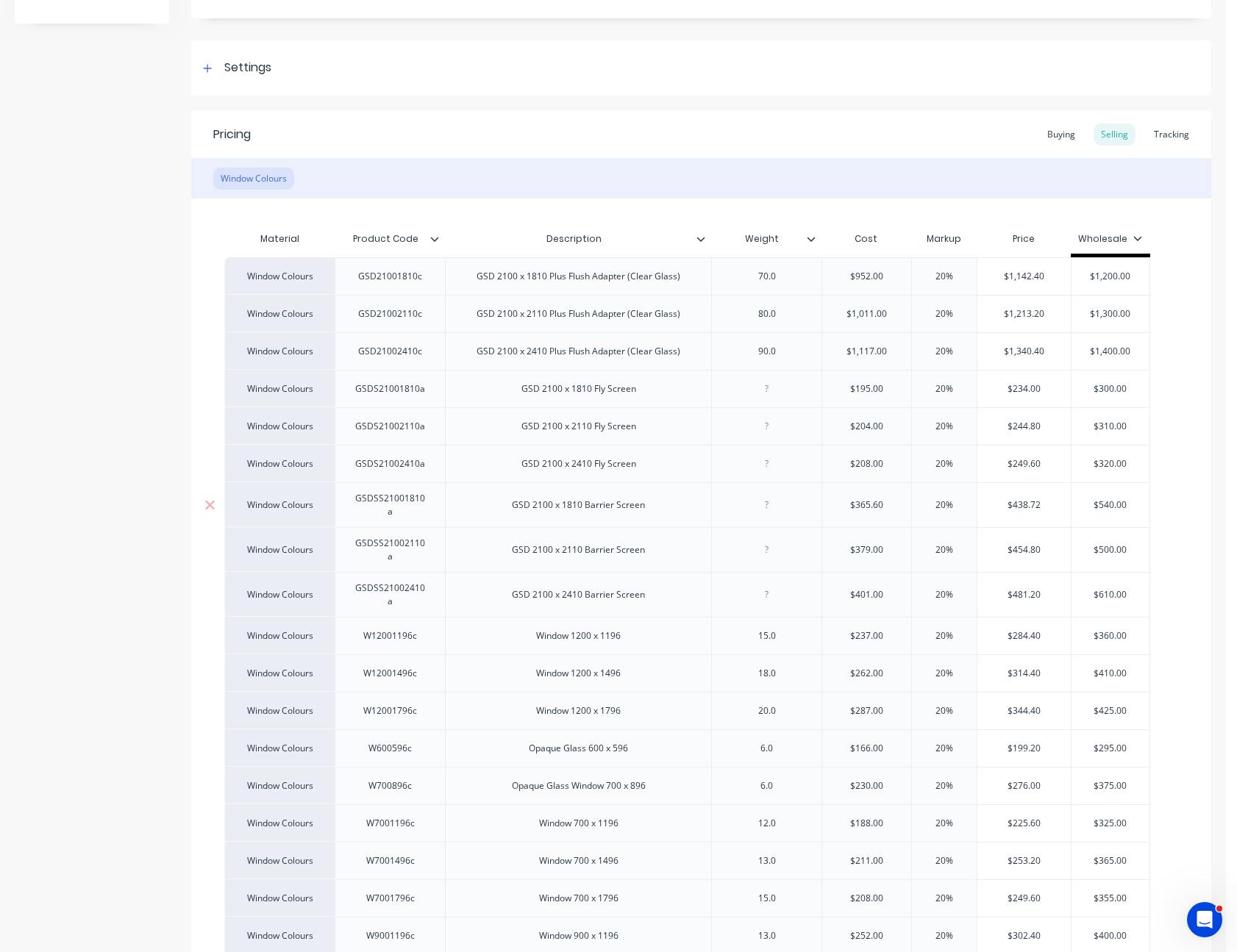
type input "$365.60"
type input "$379.00"
click at [863, 543] on input "$379.00" at bounding box center [866, 550] width 89 height 13
type textarea "x"
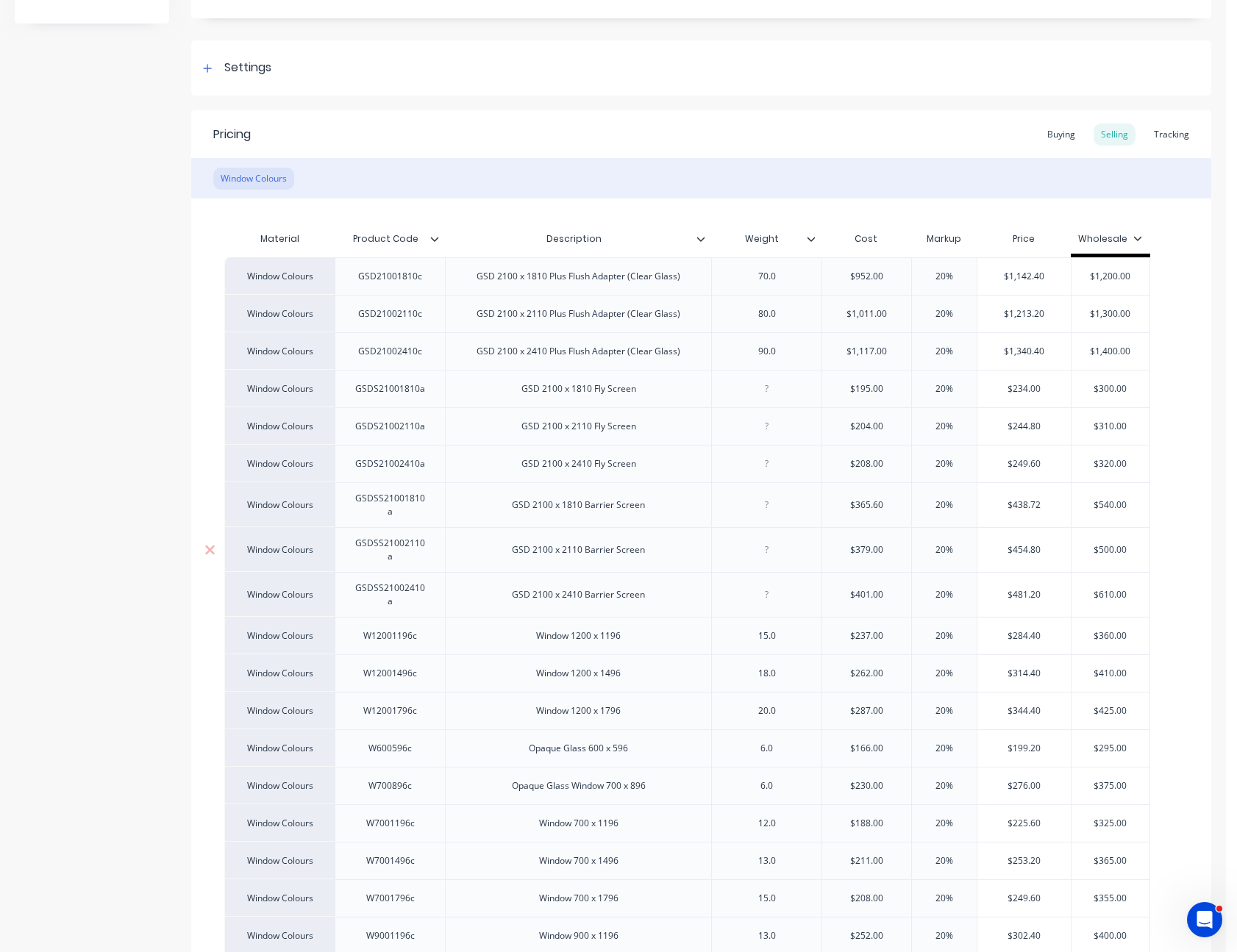
type input "$3"
type textarea "x"
type input "$39"
type textarea "x"
type input "$391."
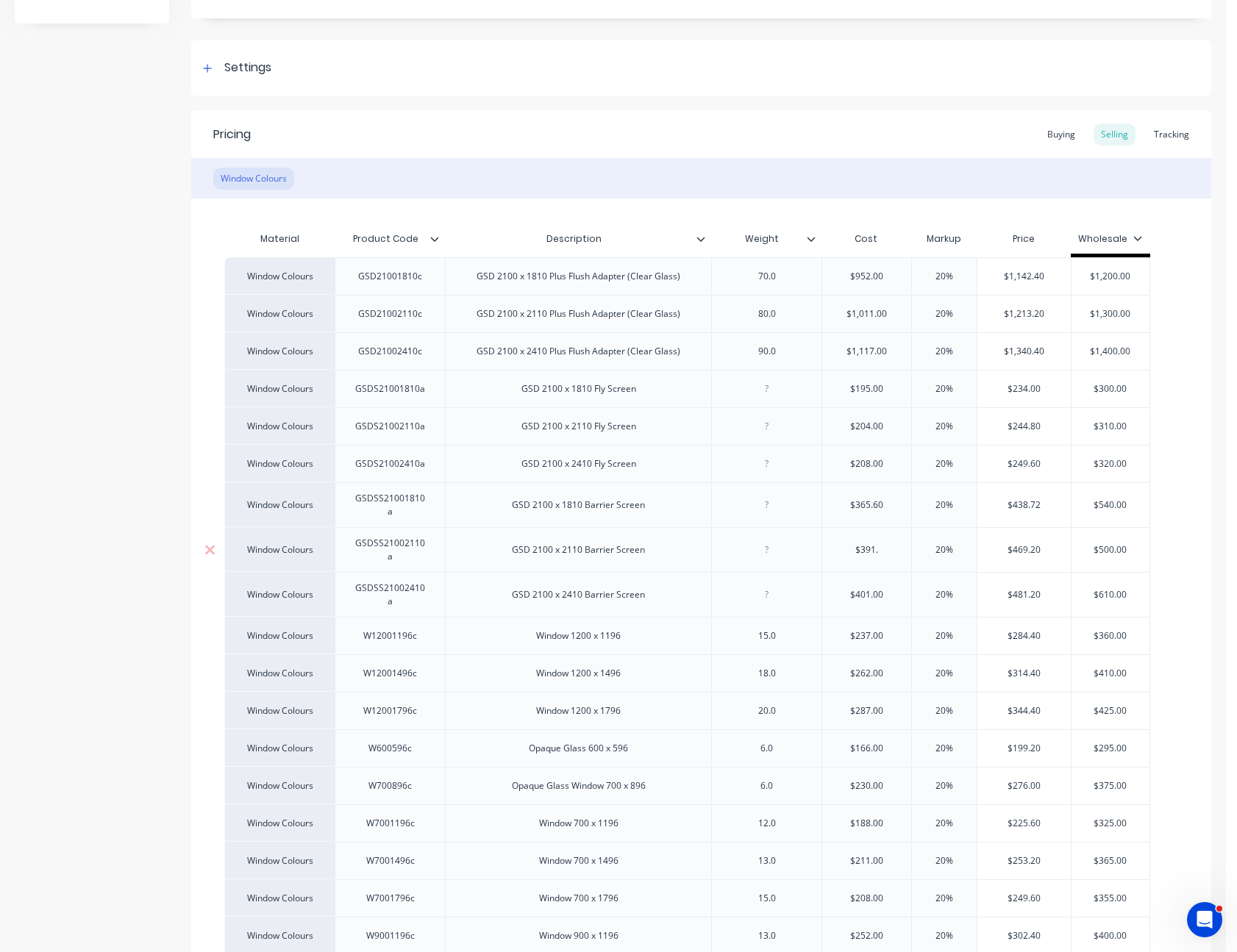
type textarea "x"
type input "$391.1"
type textarea "x"
type input "$391.13"
type input "$401.00"
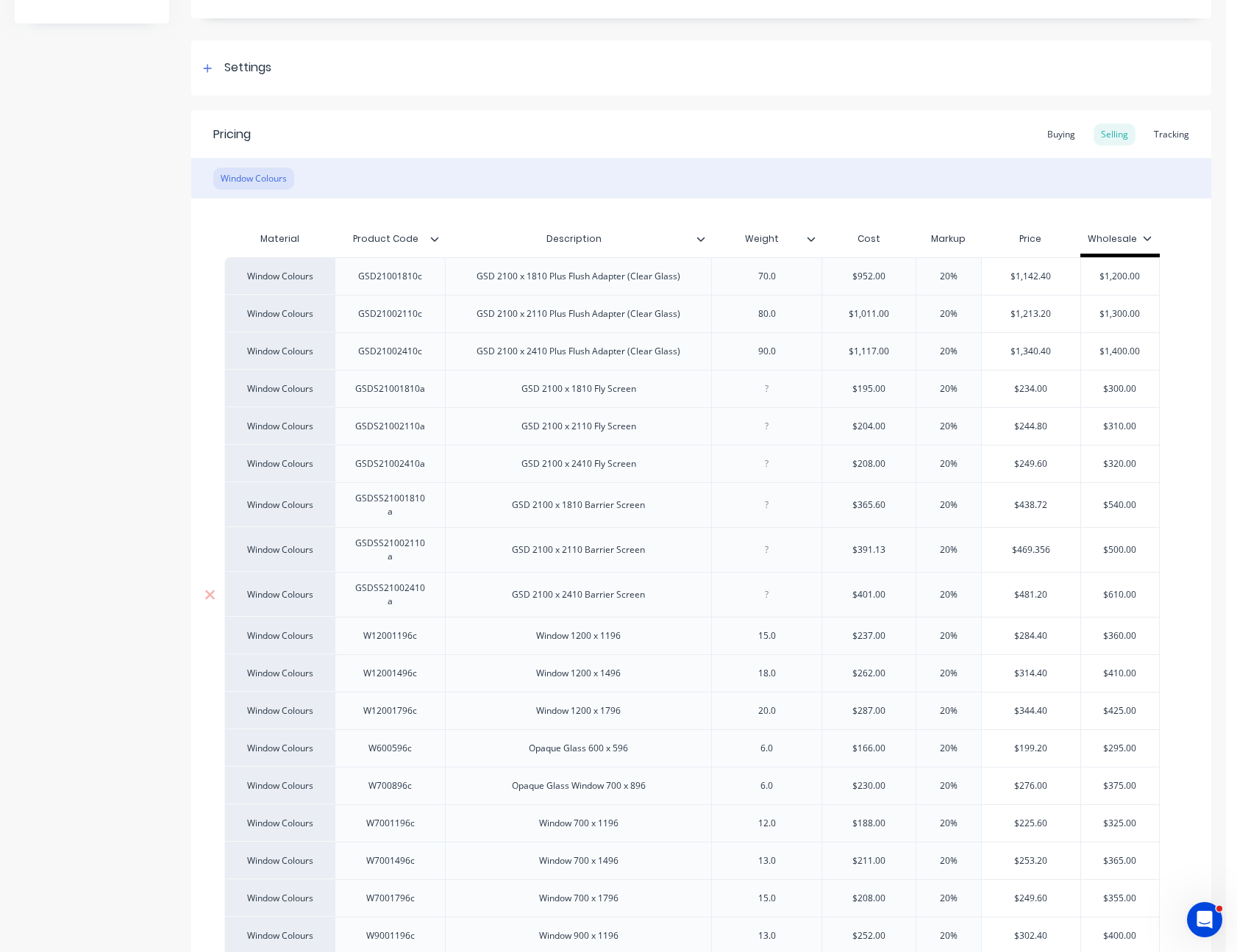
click at [866, 588] on input "$401.00" at bounding box center [868, 594] width 93 height 13
type textarea "x"
type input "$4"
type textarea "x"
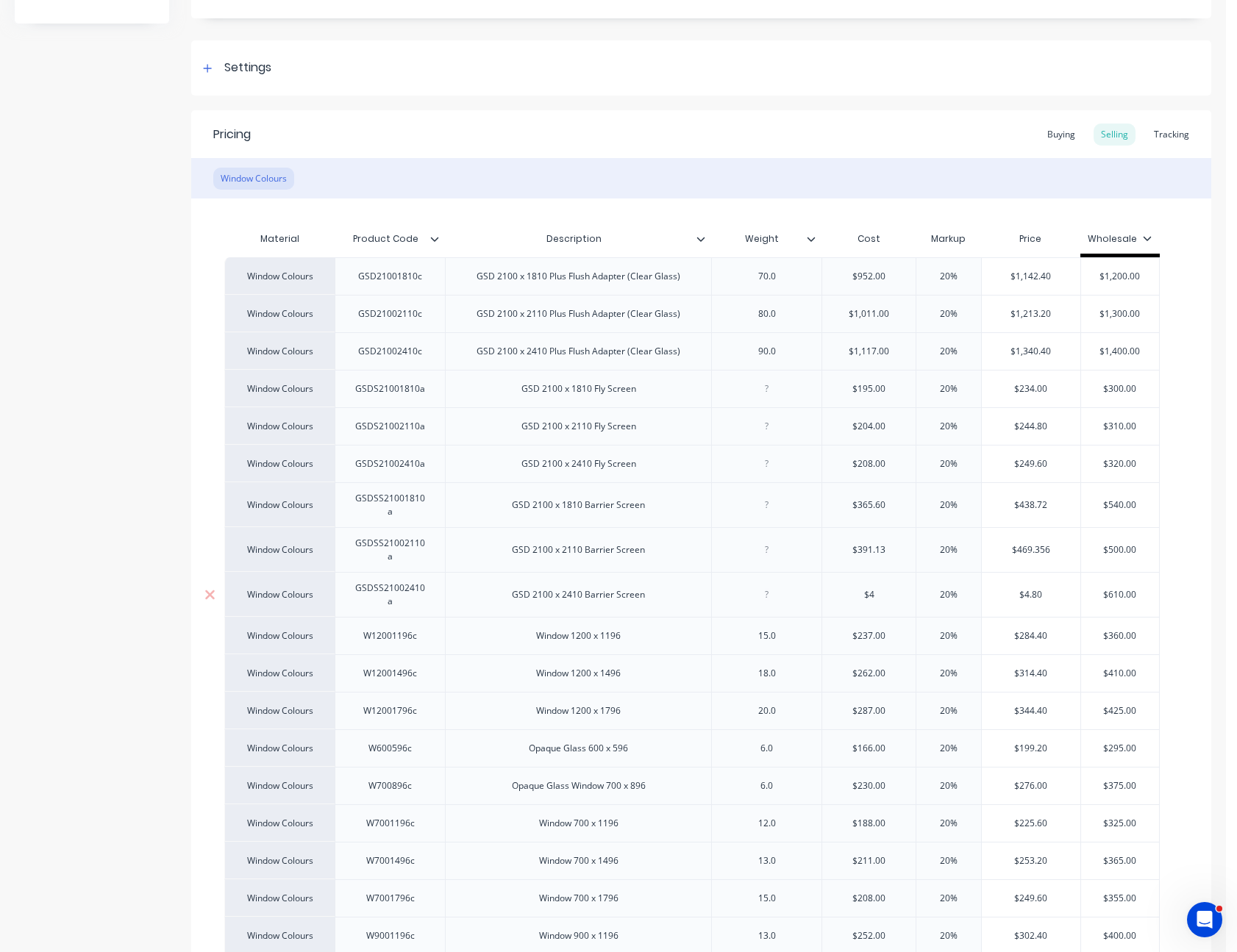
type input "$41"
type textarea "x"
type input "$413."
type textarea "x"
type input "$413.1"
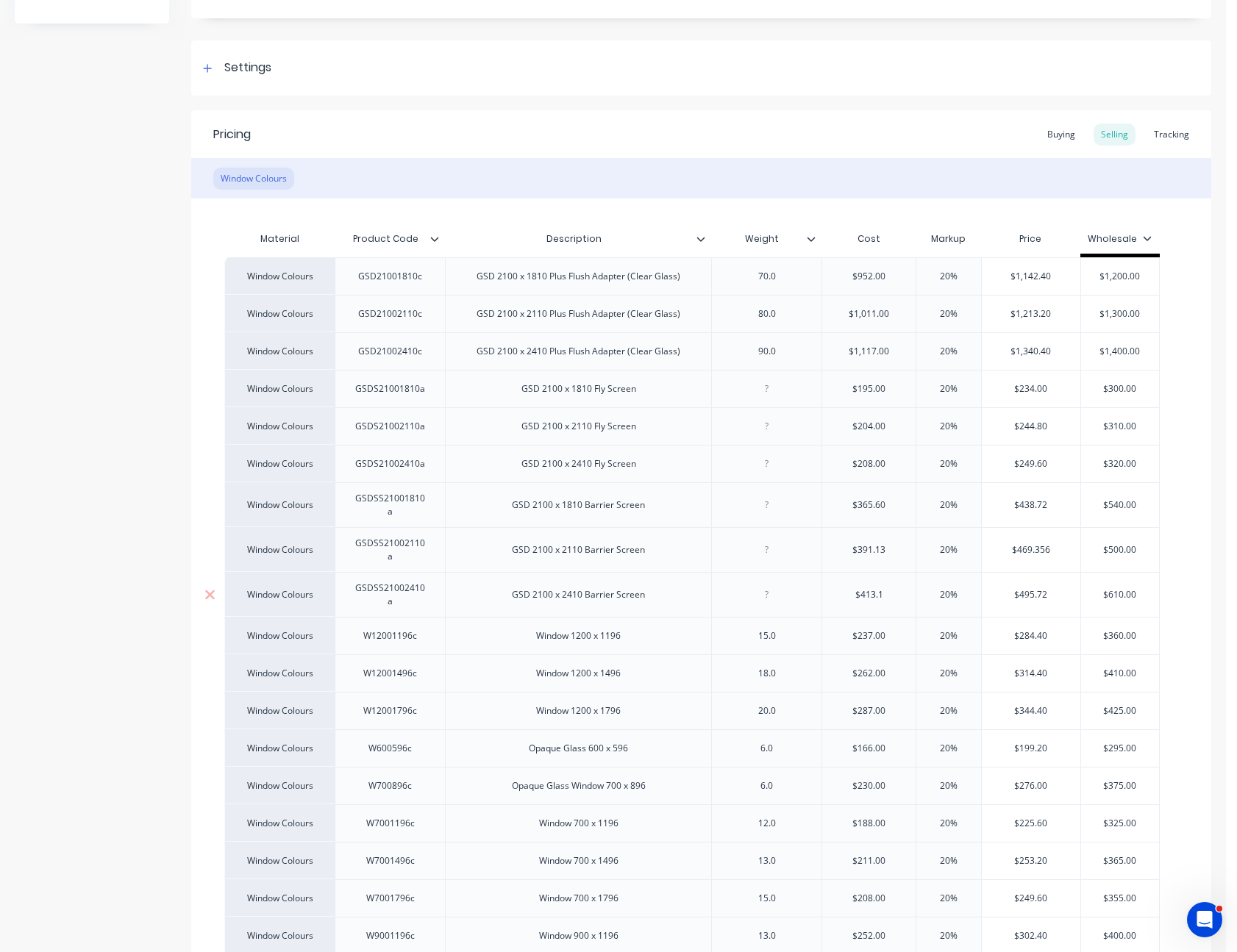
type textarea "x"
type input "$413.19"
type input "$952.00"
click at [877, 278] on input "$952.00" at bounding box center [868, 277] width 93 height 13
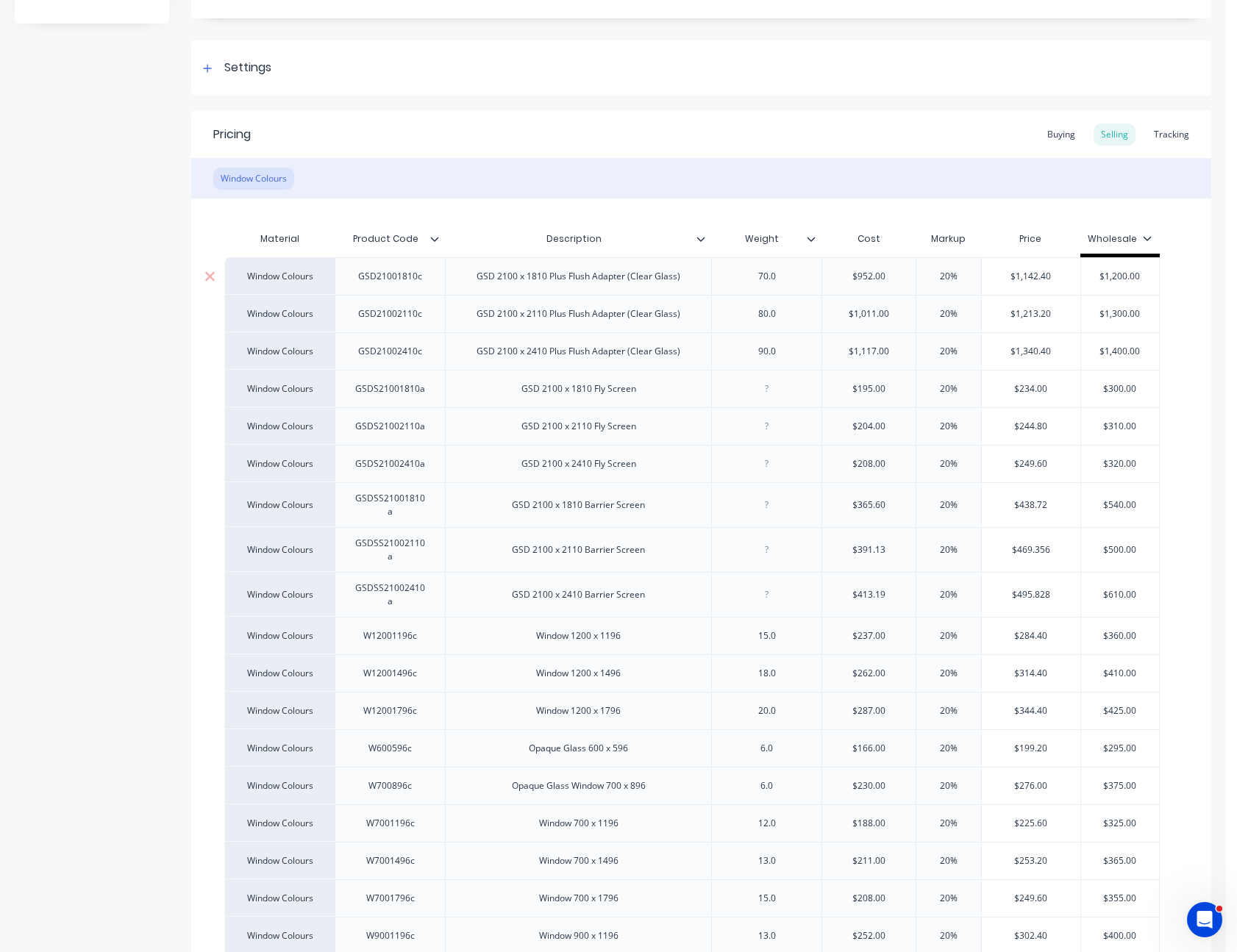
click at [877, 278] on input "$952.00" at bounding box center [868, 277] width 93 height 13
type textarea "x"
type input "$1"
type textarea "x"
type input "$10"
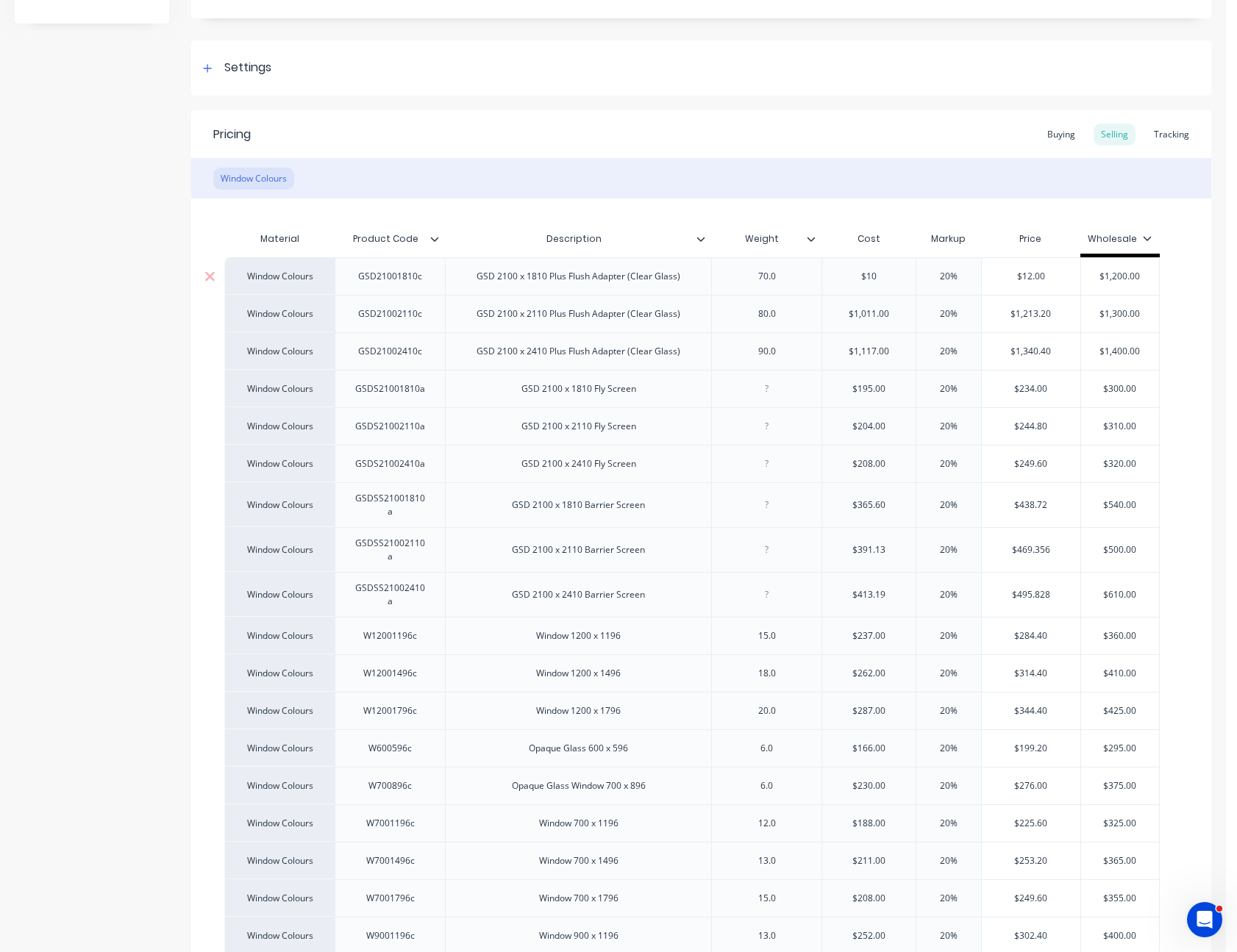
type textarea "x"
type input "$100"
type textarea "x"
type input "$1004."
type textarea "x"
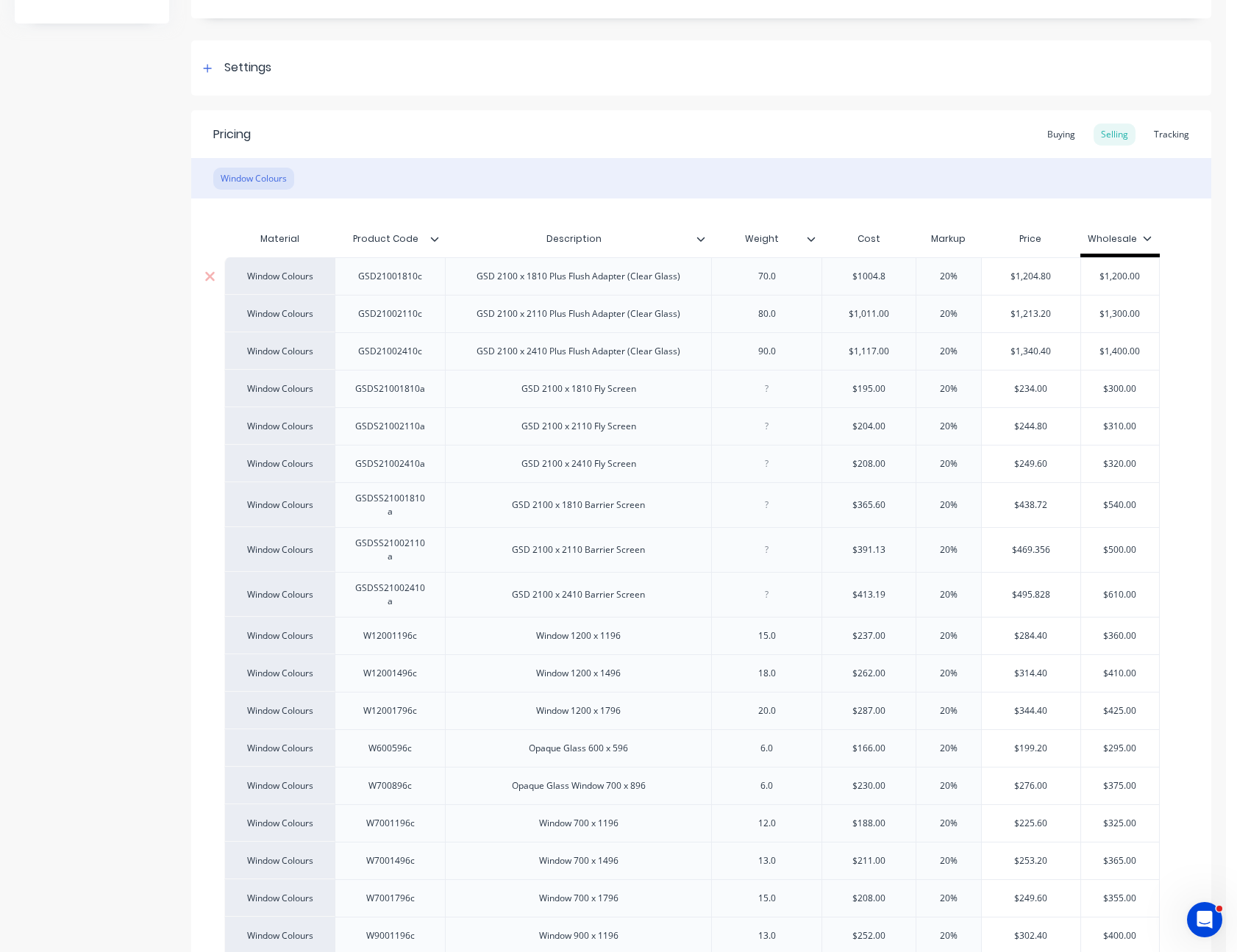
type input "$1004.87"
type textarea "x"
type input "$1004.87"
type input "$1,011.00"
click at [876, 313] on input "$1,011.00" at bounding box center [871, 314] width 99 height 13
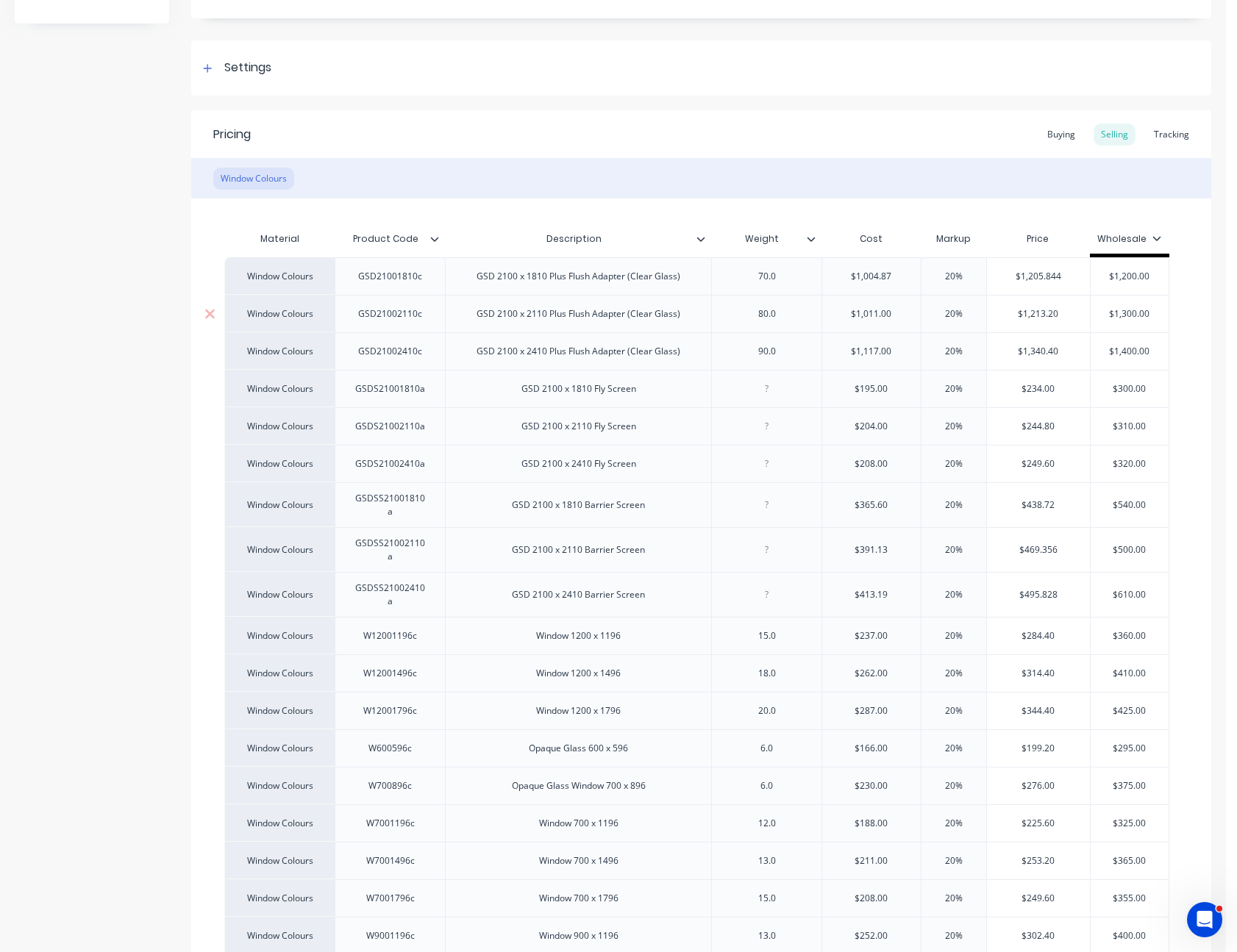
click at [876, 313] on input "$1,011.00" at bounding box center [871, 314] width 99 height 13
type textarea "x"
type input "$1"
type textarea "x"
type input "$10"
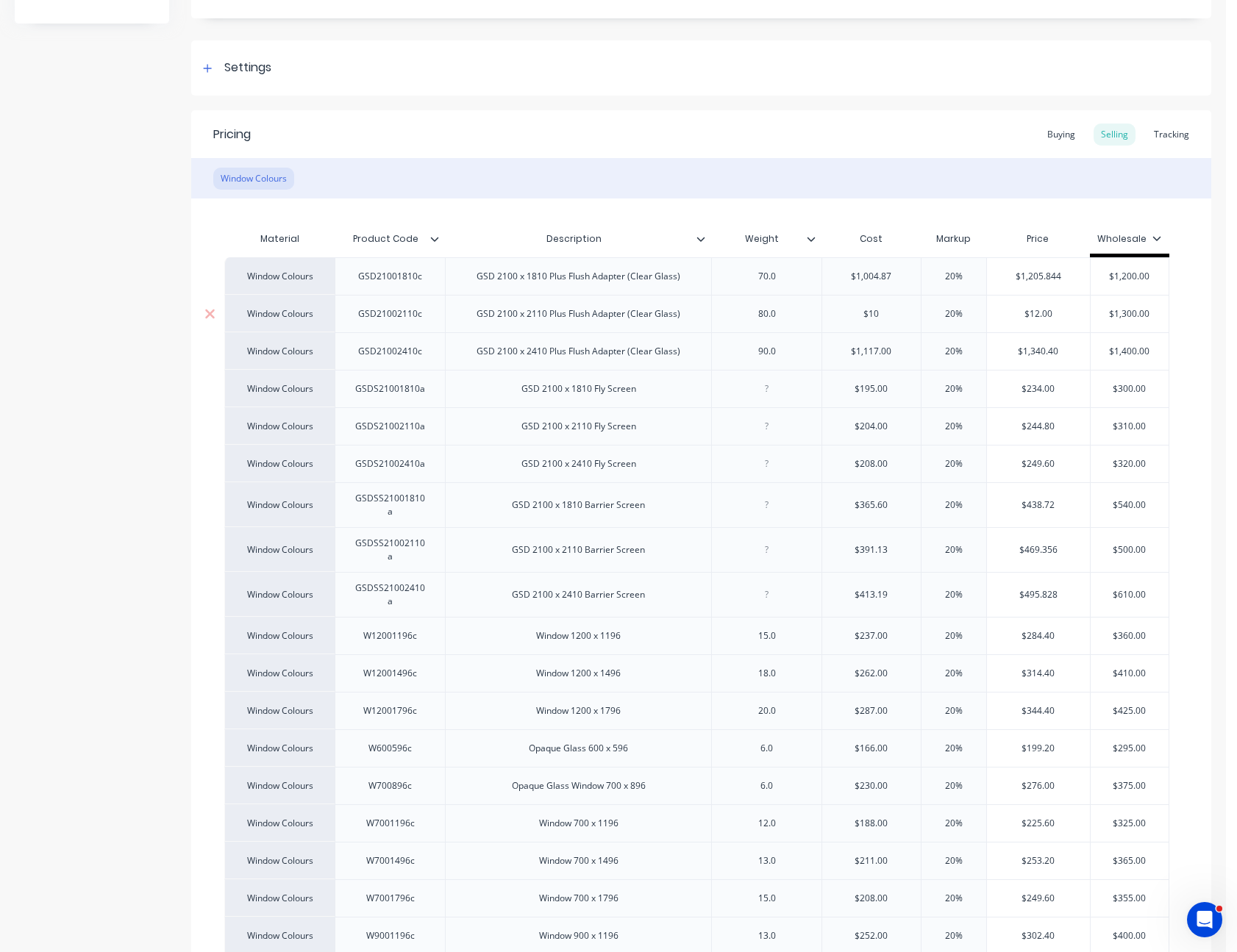
type textarea "x"
type input "$107"
type textarea "x"
type input "$1070."
type textarea "x"
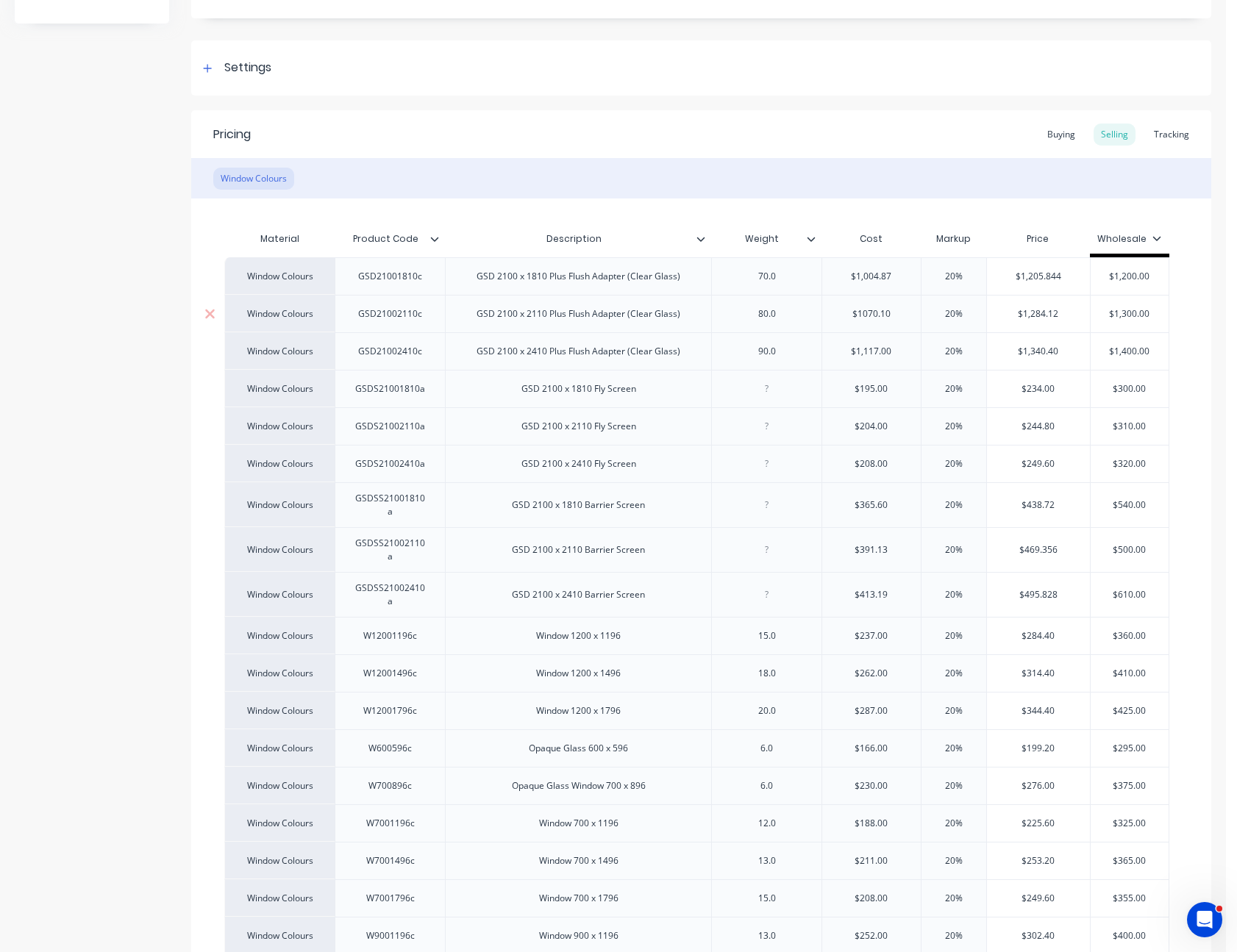
type input "$1070.10"
type input "$1,117.00"
click at [871, 349] on input "$1,117.00" at bounding box center [871, 352] width 99 height 13
type textarea "x"
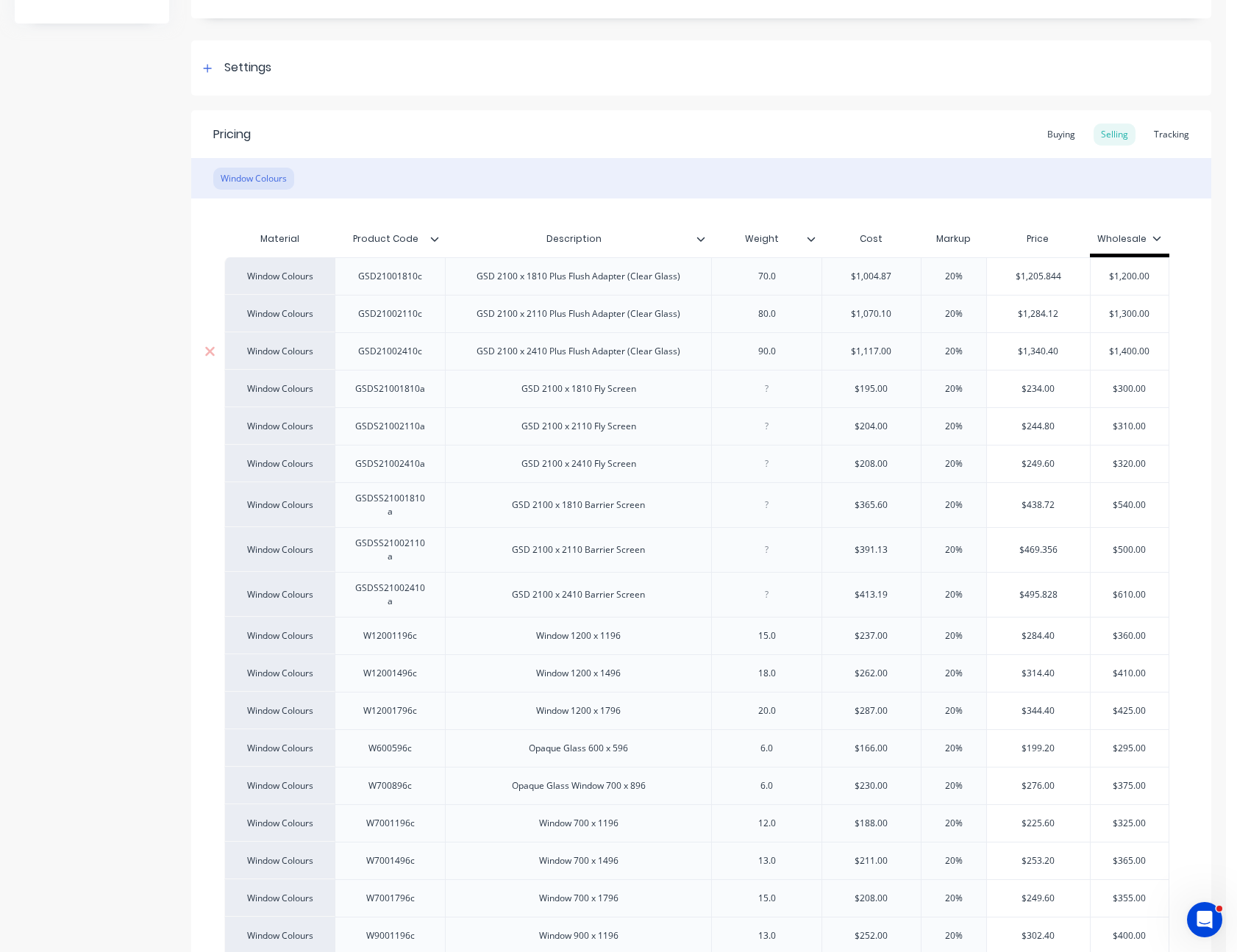
type input "$1"
type textarea "x"
type input "$11"
type textarea "x"
type input "$118"
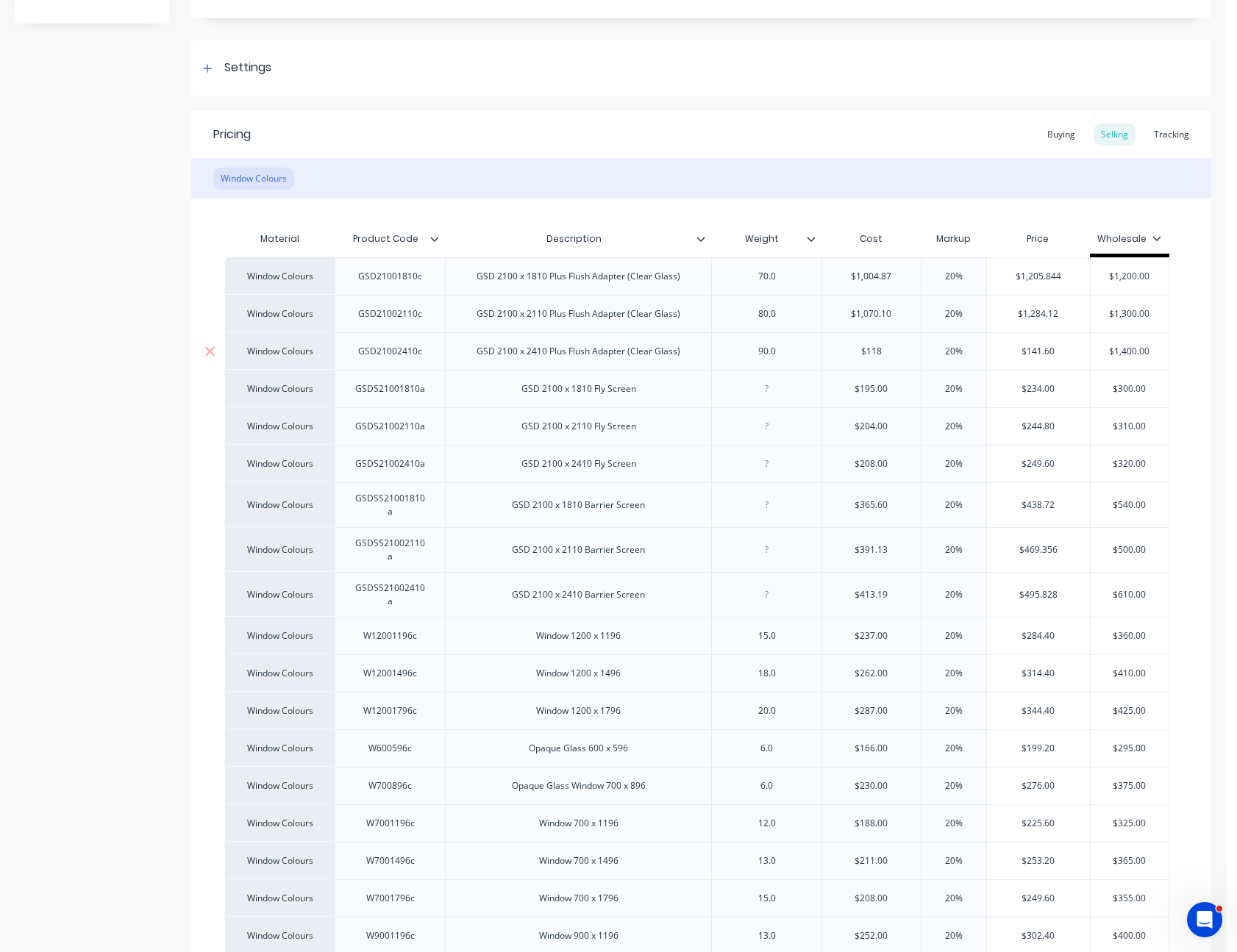
type textarea "x"
type input "$1182."
type textarea "x"
type input "$1182.46"
type textarea "x"
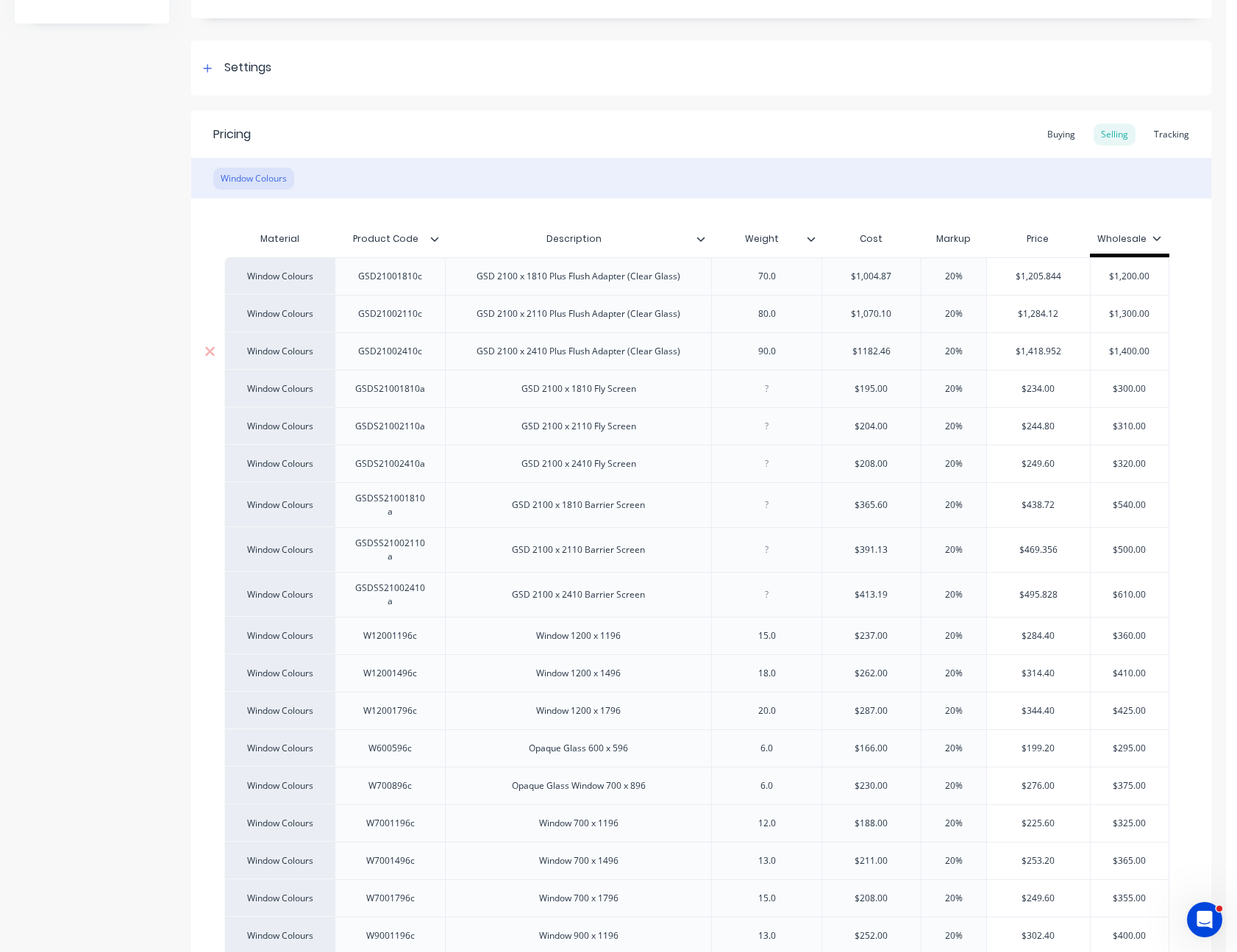
type input "$1182.46"
type input "$195.00"
click at [870, 387] on input "$195.00" at bounding box center [871, 389] width 99 height 13
type textarea "x"
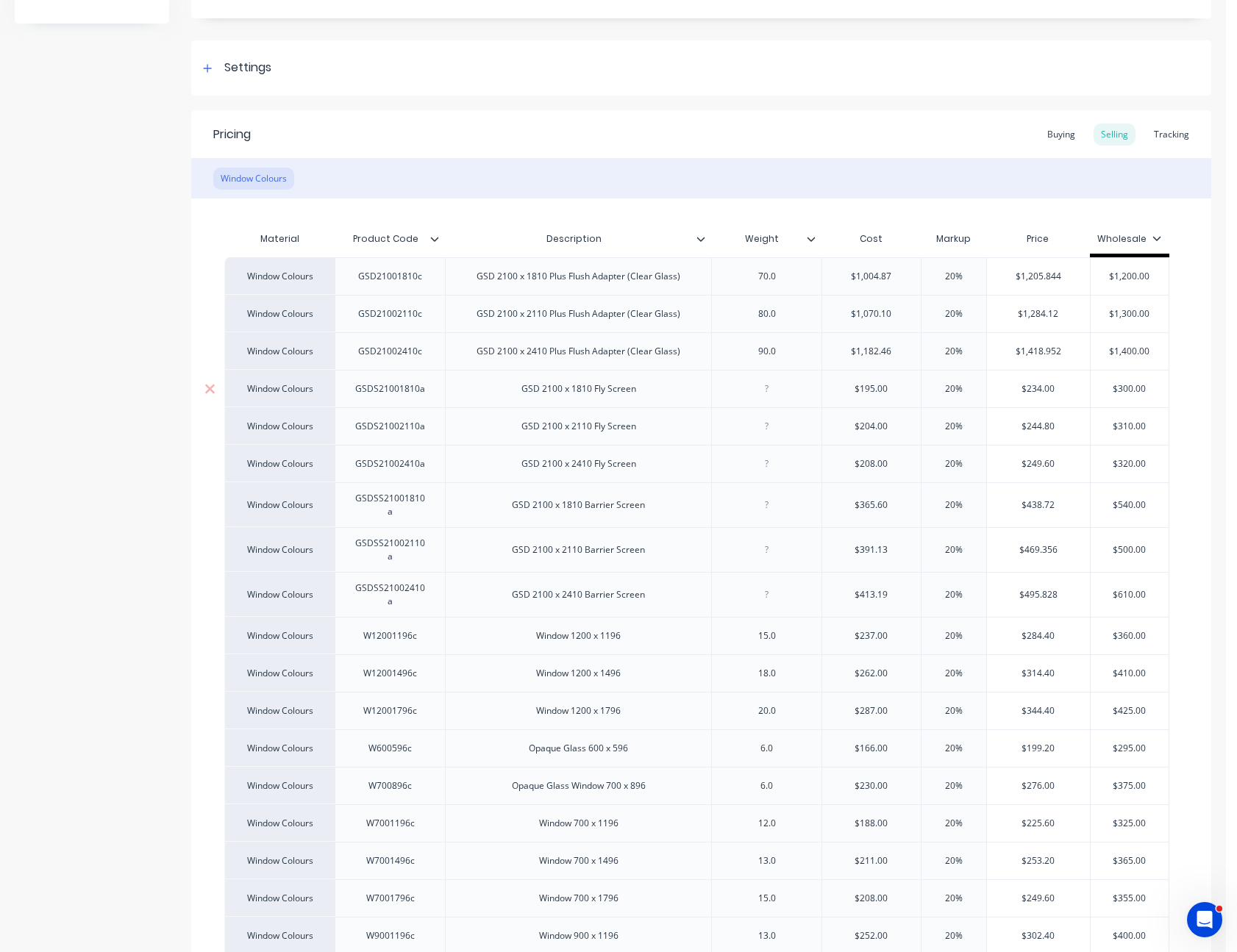
type input "$2"
type textarea "x"
type input "$20"
type textarea "x"
type input "$204."
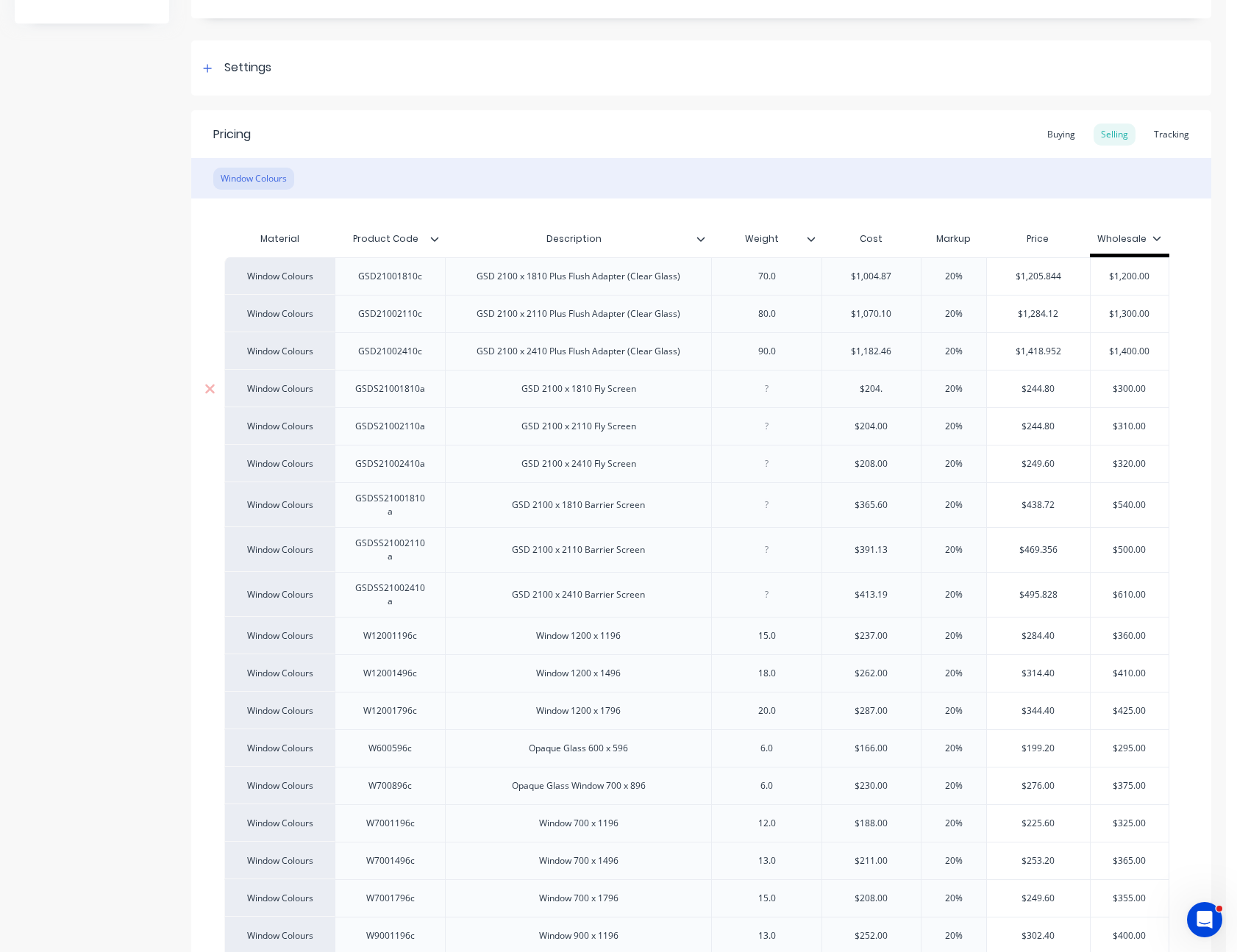
type textarea "x"
type input "$204.3"
type textarea "x"
type input "$204.36"
type input "$204.00"
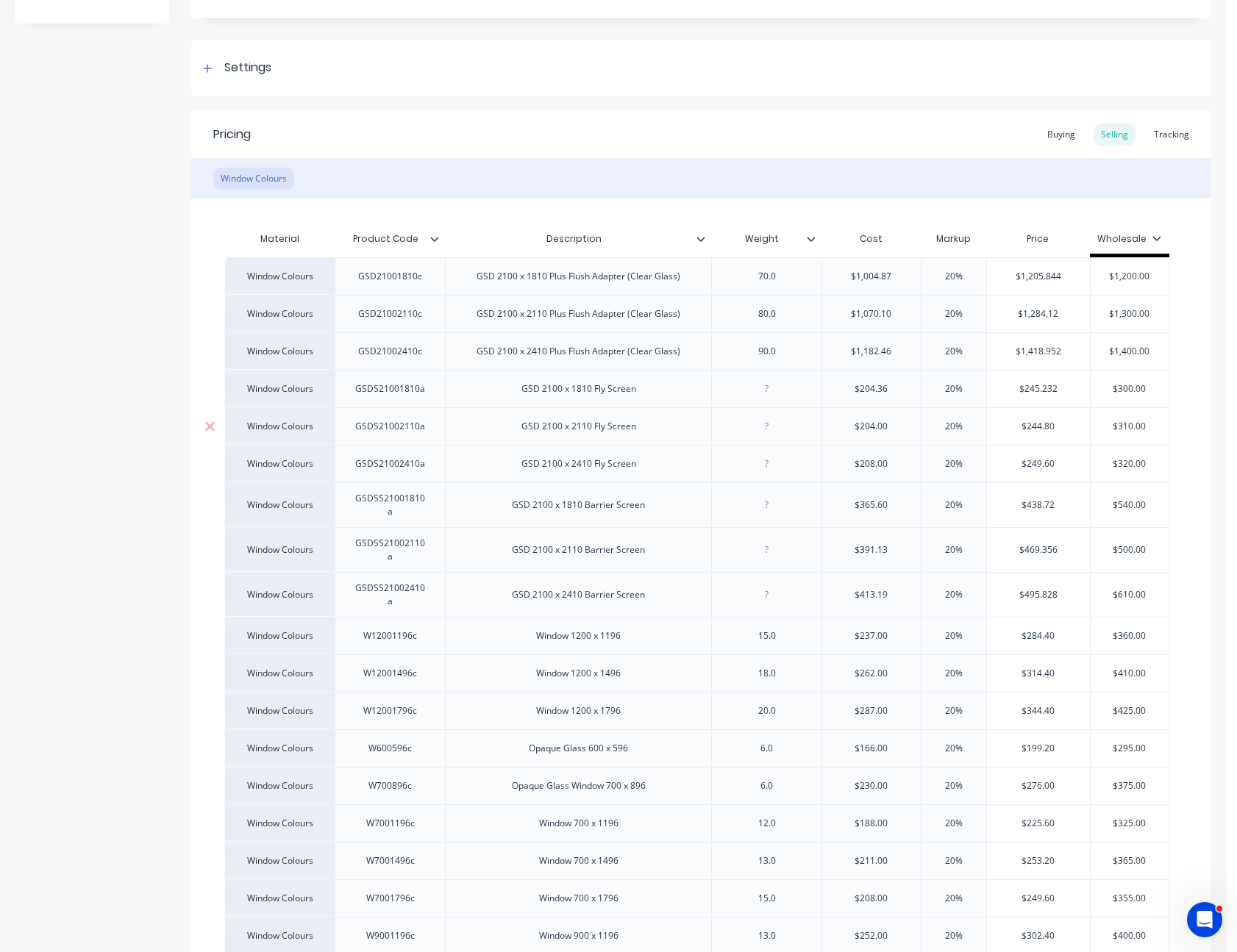
click at [871, 427] on input "$204.00" at bounding box center [871, 427] width 99 height 13
type textarea "x"
type input "$21"
click at [873, 466] on input "$208.00" at bounding box center [871, 464] width 99 height 13
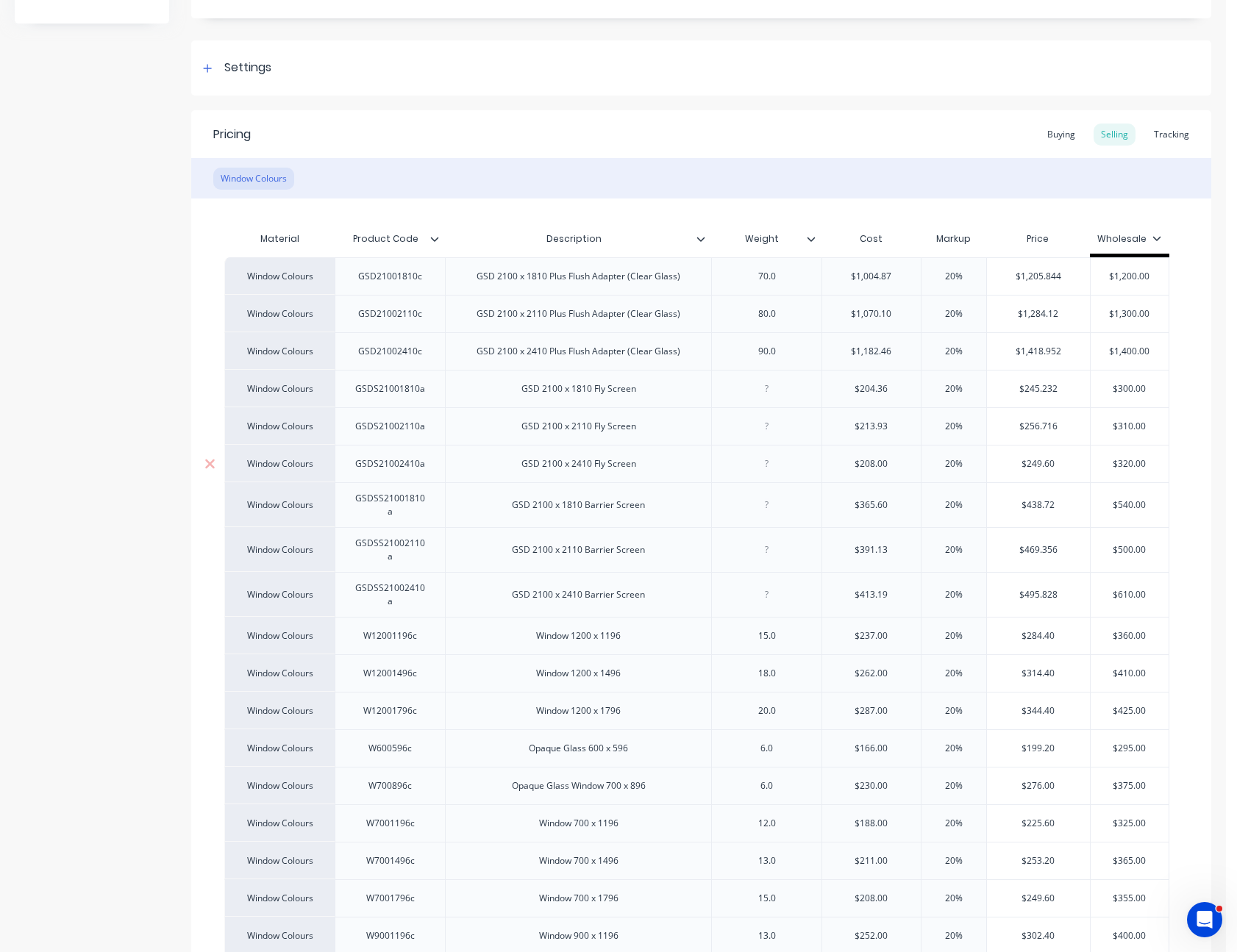
click at [873, 466] on input "$208.00" at bounding box center [871, 464] width 99 height 13
click at [874, 489] on div "$365.60" at bounding box center [871, 505] width 99 height 37
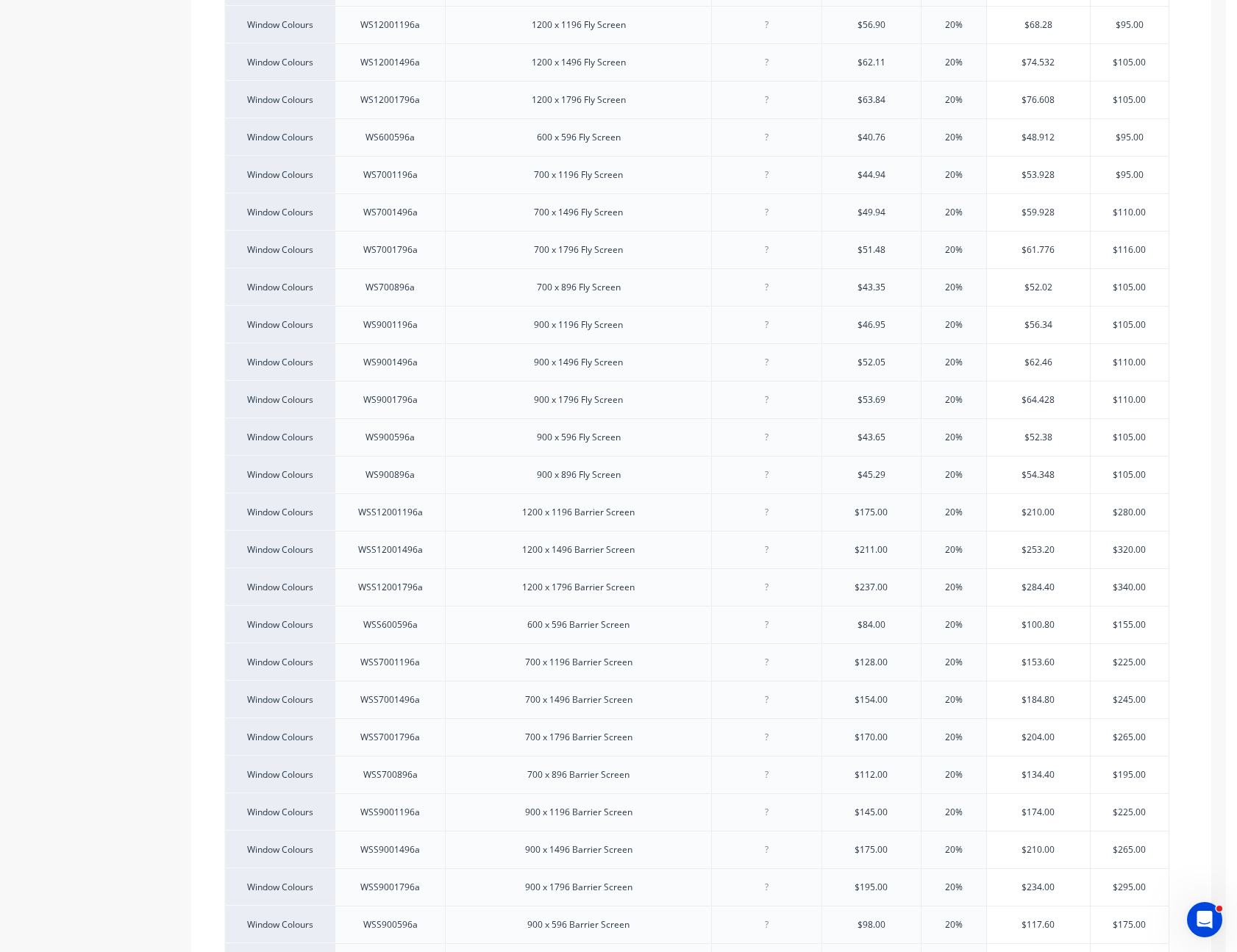
scroll to position [1353, 0]
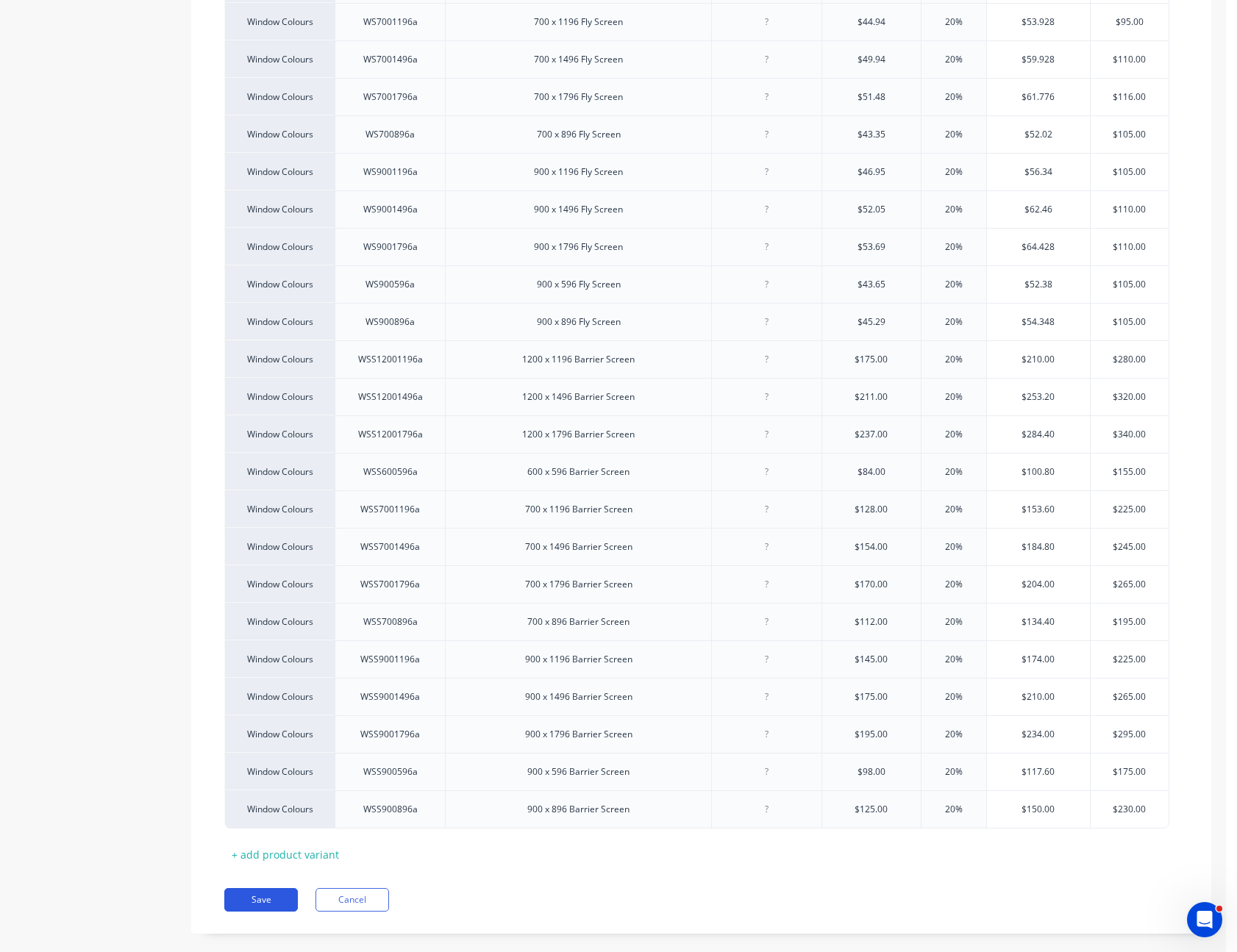
click at [249, 888] on button "Save" at bounding box center [261, 900] width 74 height 24
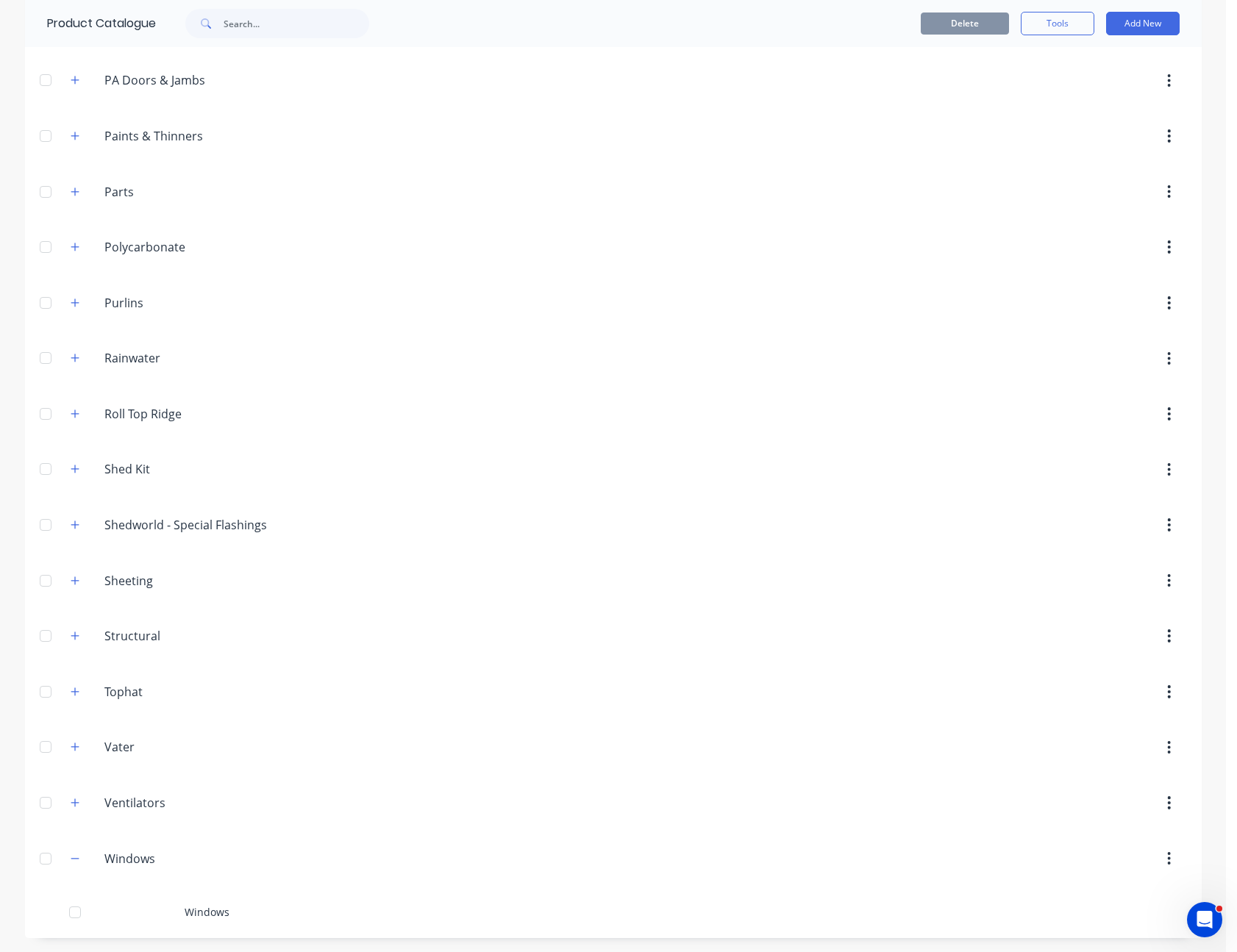
scroll to position [761, 0]
click at [71, 859] on icon "button" at bounding box center [75, 858] width 9 height 10
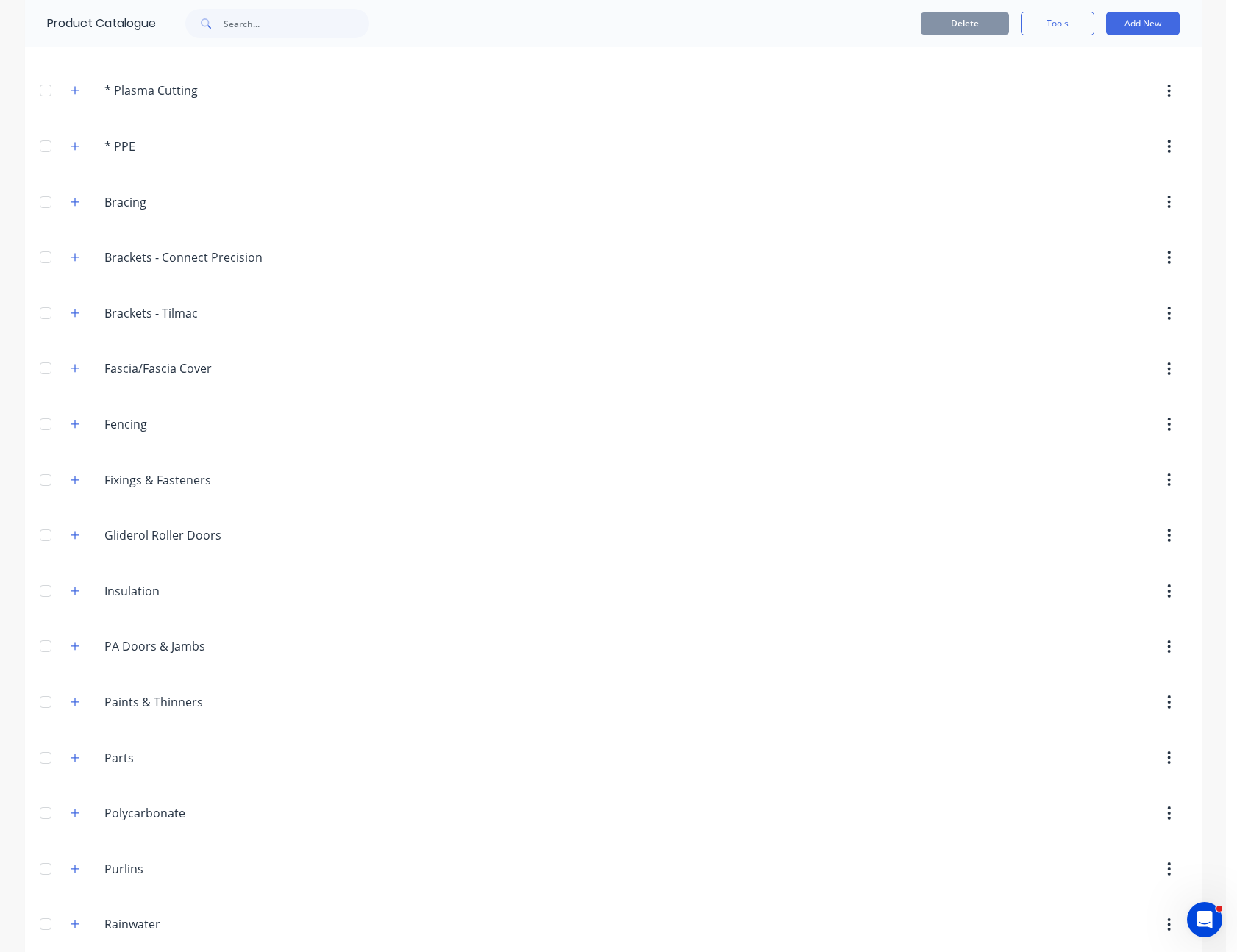
scroll to position [0, 0]
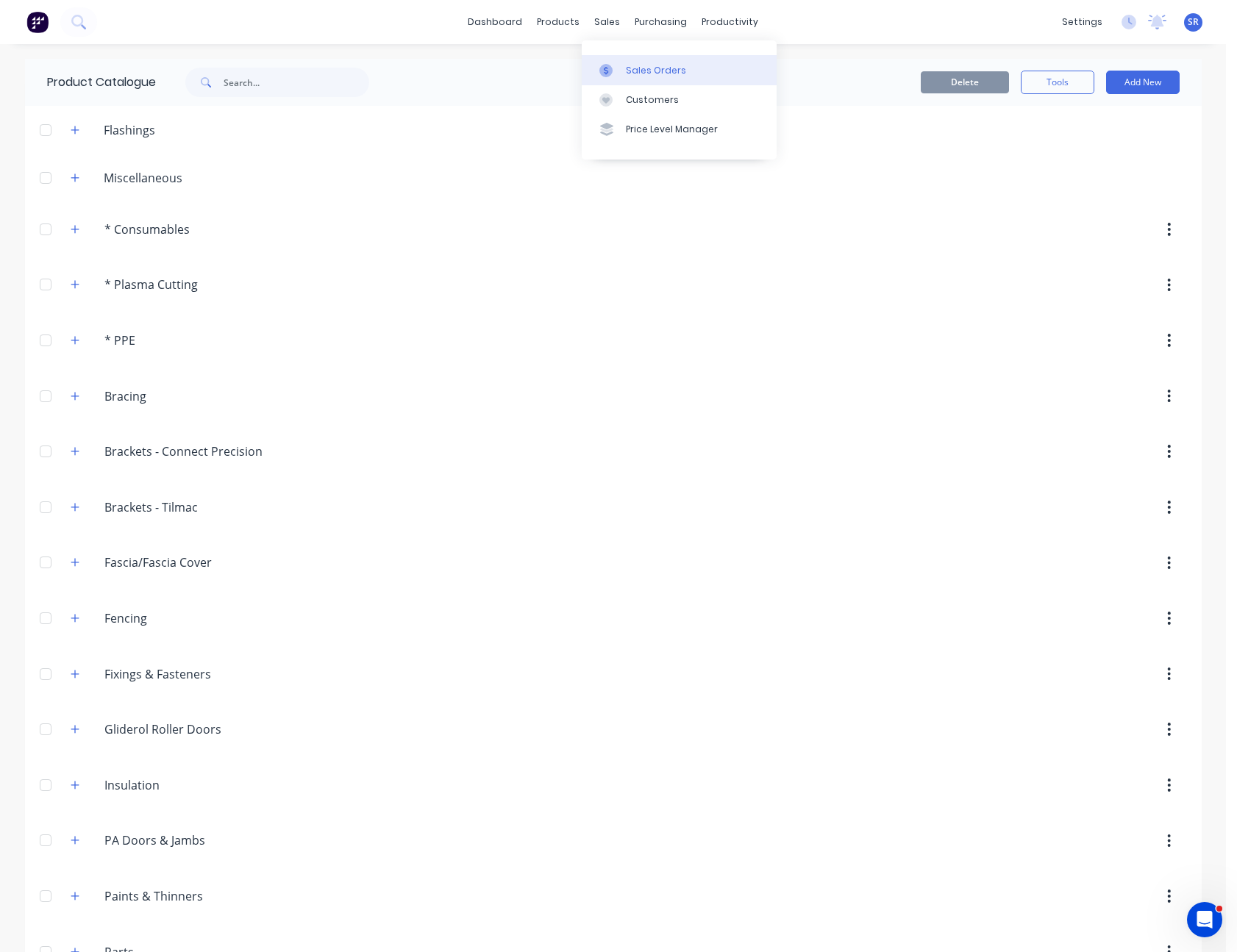
click at [624, 56] on link "Sales Orders" at bounding box center [678, 70] width 195 height 29
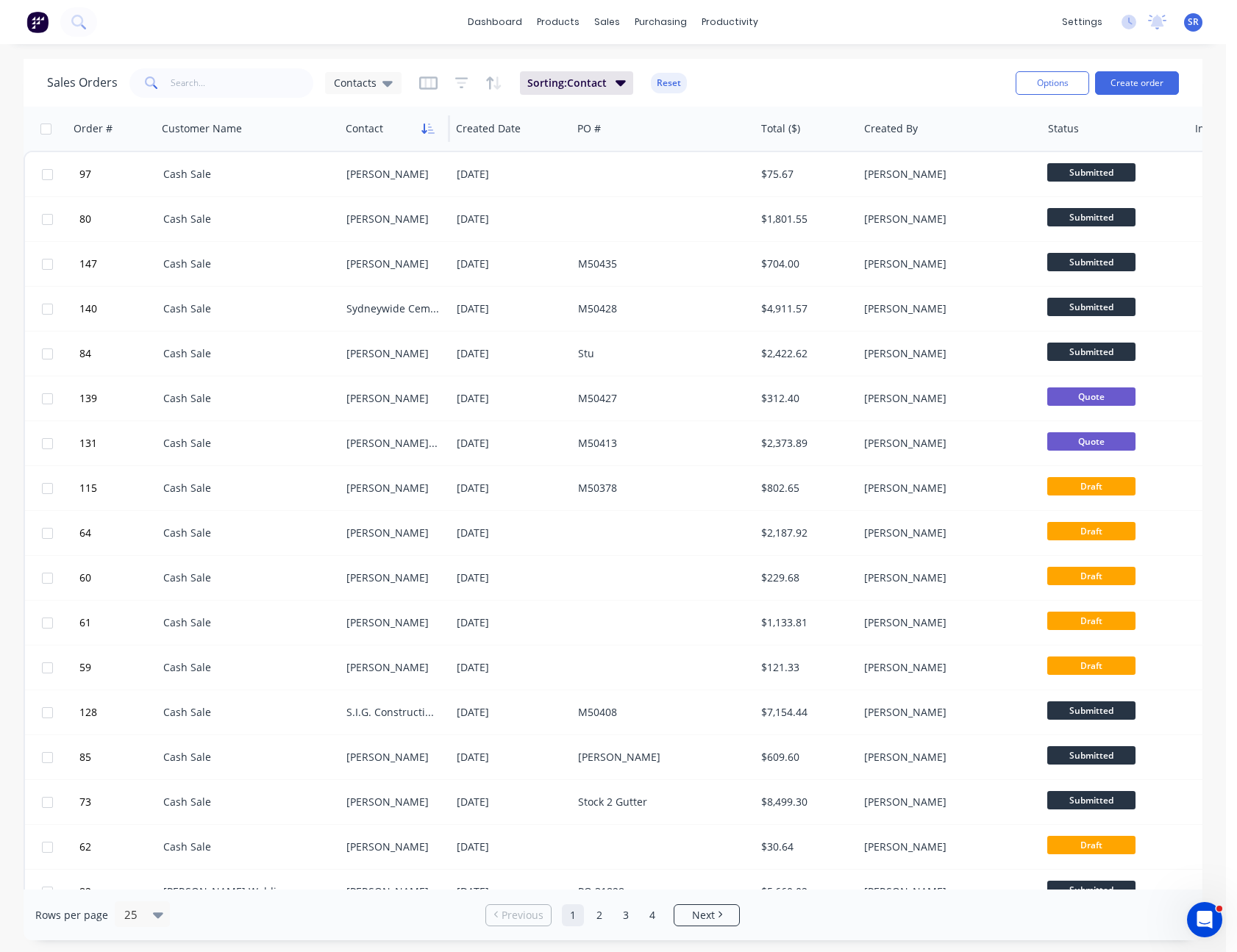
click at [430, 123] on icon "button" at bounding box center [428, 129] width 13 height 12
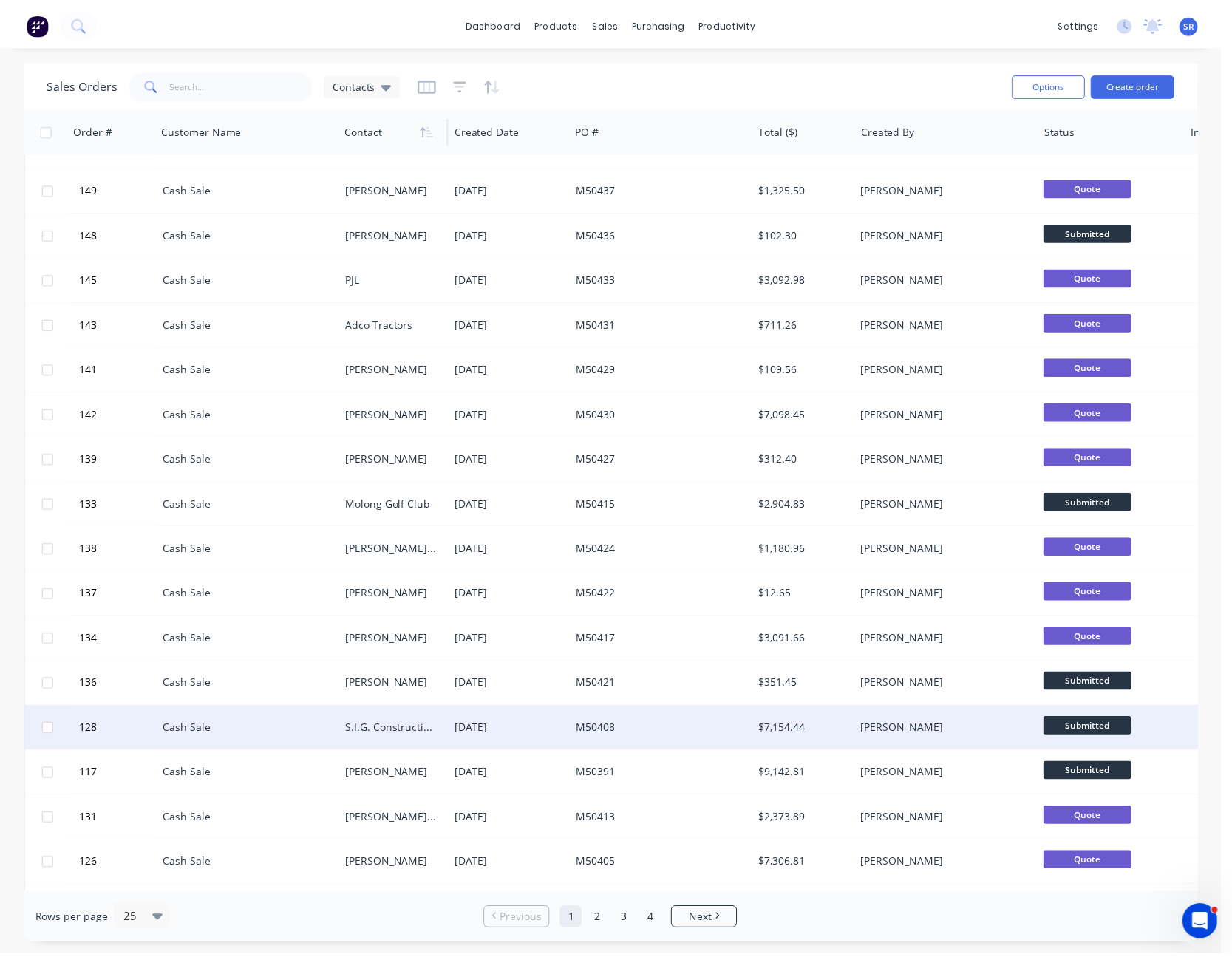
scroll to position [392, 0]
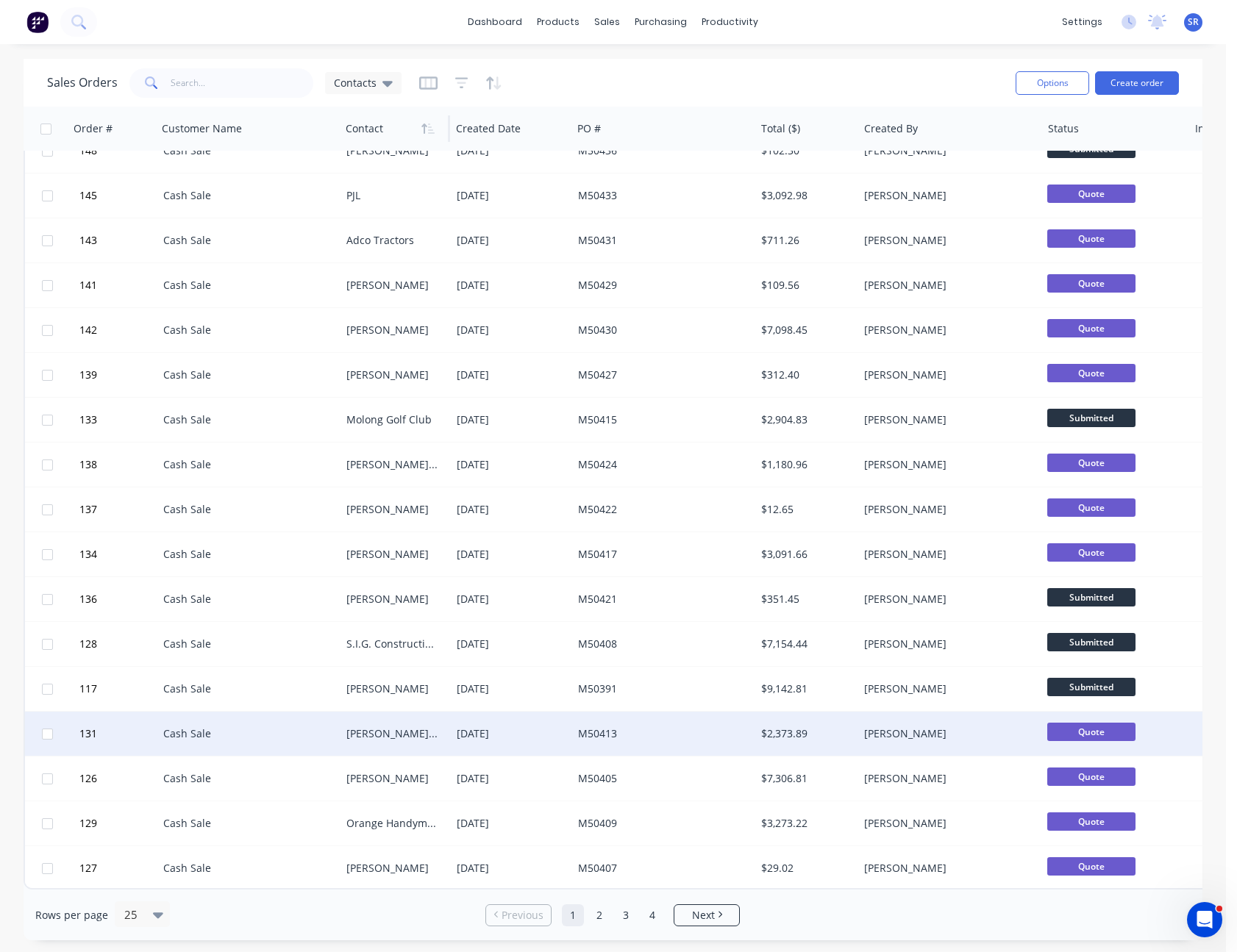
click at [447, 722] on div "[PERSON_NAME] & [PERSON_NAME]" at bounding box center [396, 733] width 110 height 44
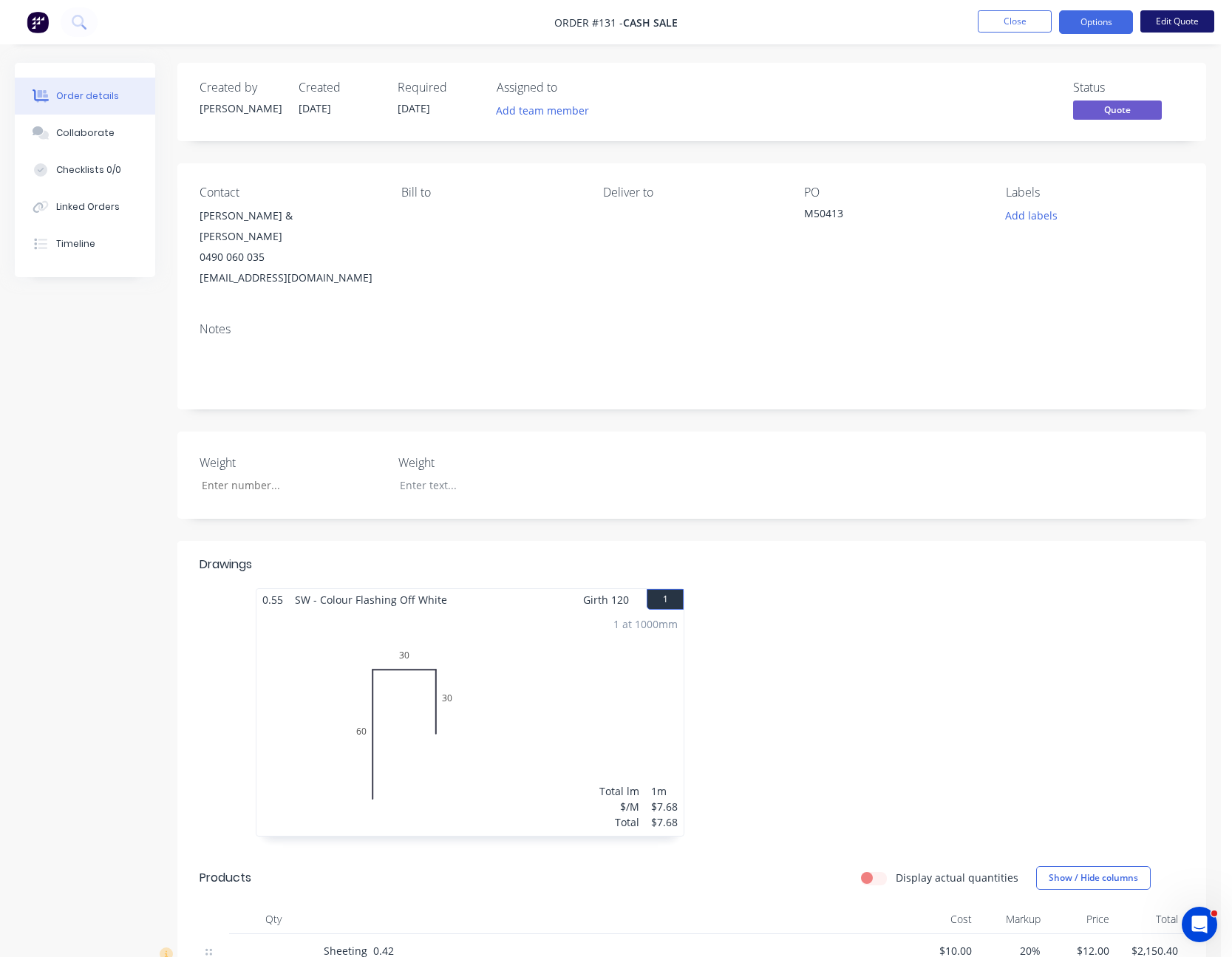
click at [1177, 19] on button "Edit Quote" at bounding box center [1177, 21] width 74 height 22
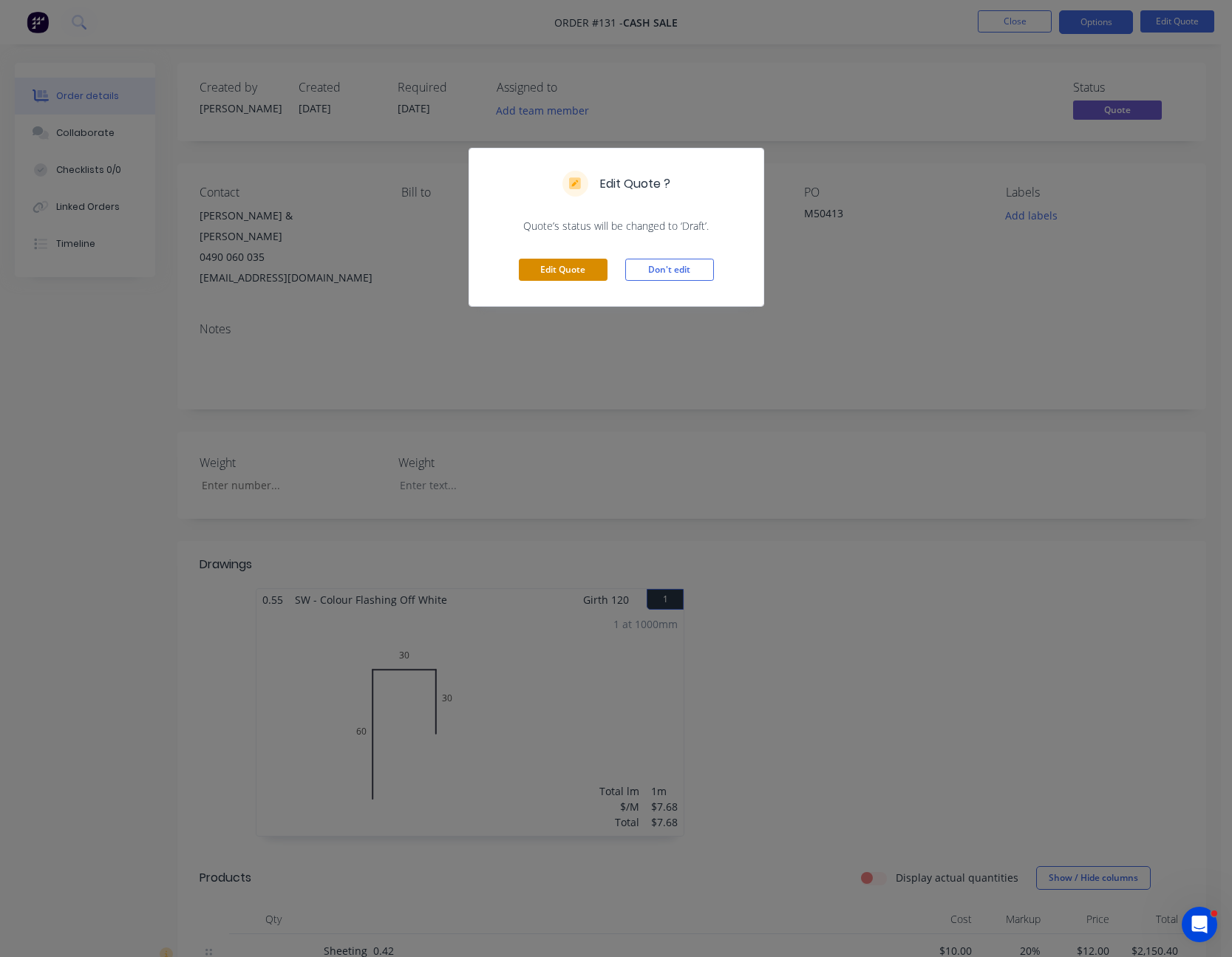
click at [575, 268] on button "Edit Quote" at bounding box center [563, 270] width 89 height 22
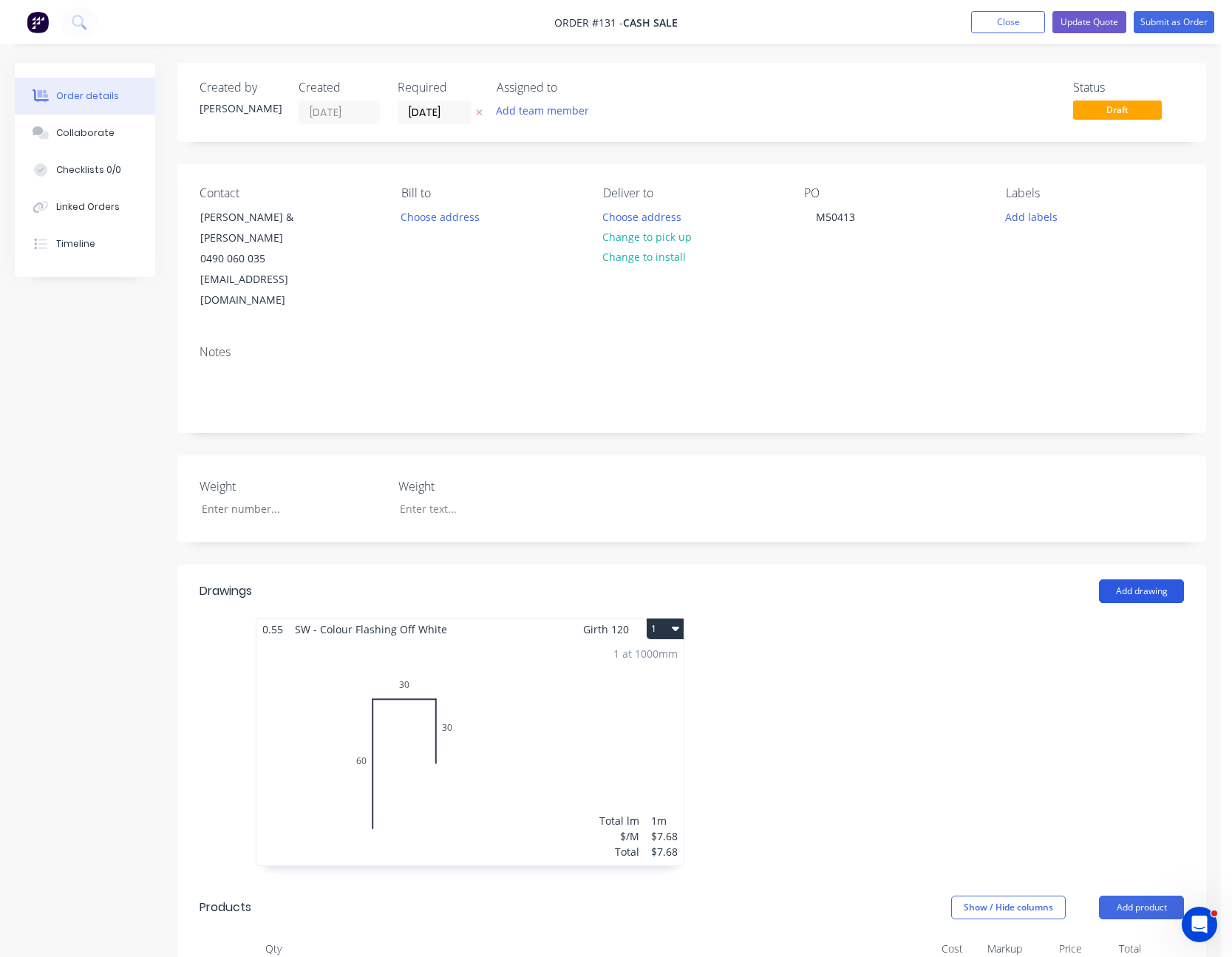
click at [1156, 579] on button "Add drawing" at bounding box center [1141, 591] width 85 height 24
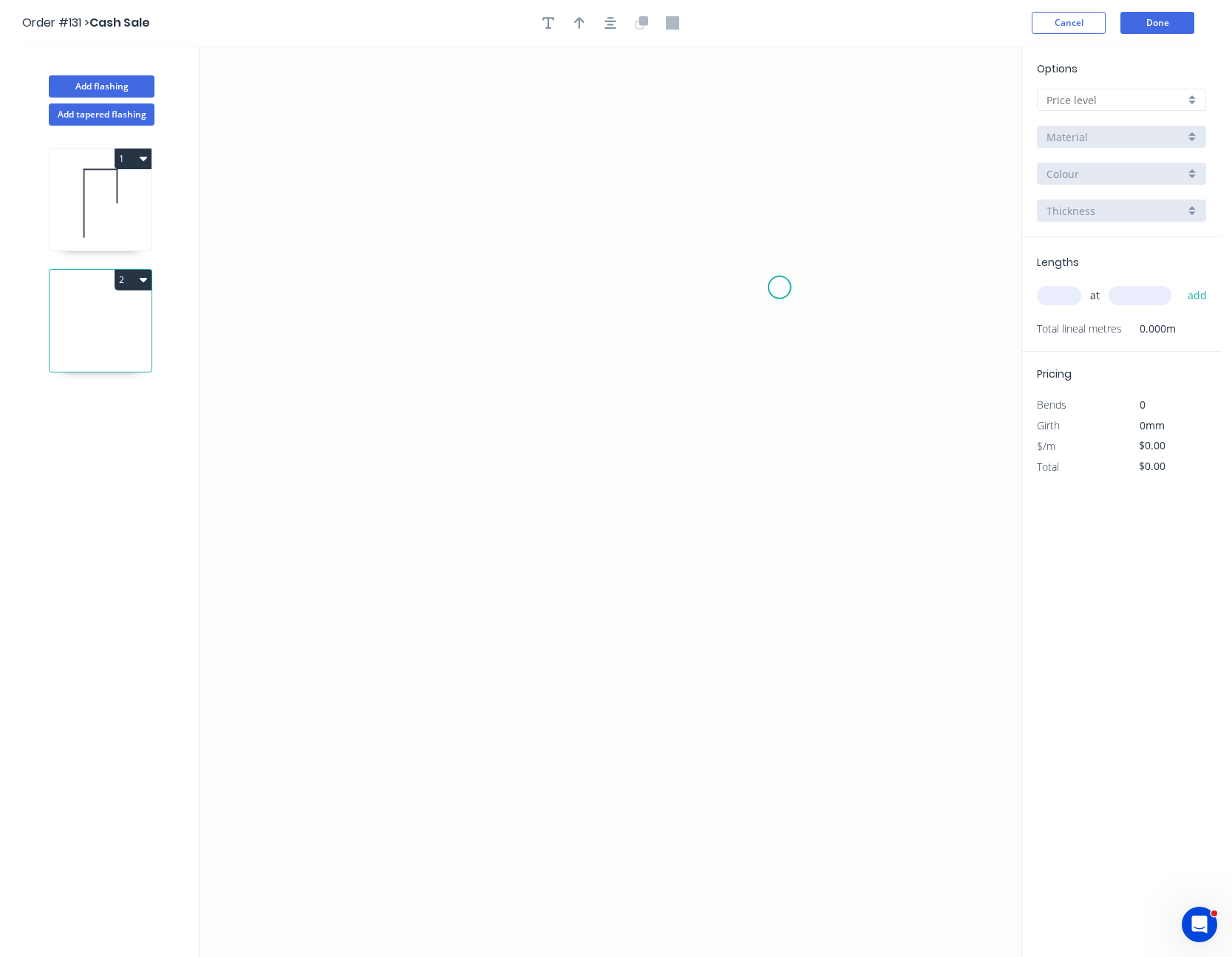
click at [779, 288] on icon "0" at bounding box center [610, 501] width 822 height 911
click at [735, 240] on icon "0" at bounding box center [610, 501] width 822 height 911
click at [415, 244] on icon "0 ?" at bounding box center [610, 501] width 822 height 911
click at [413, 572] on icon "0 ? ?" at bounding box center [610, 501] width 822 height 911
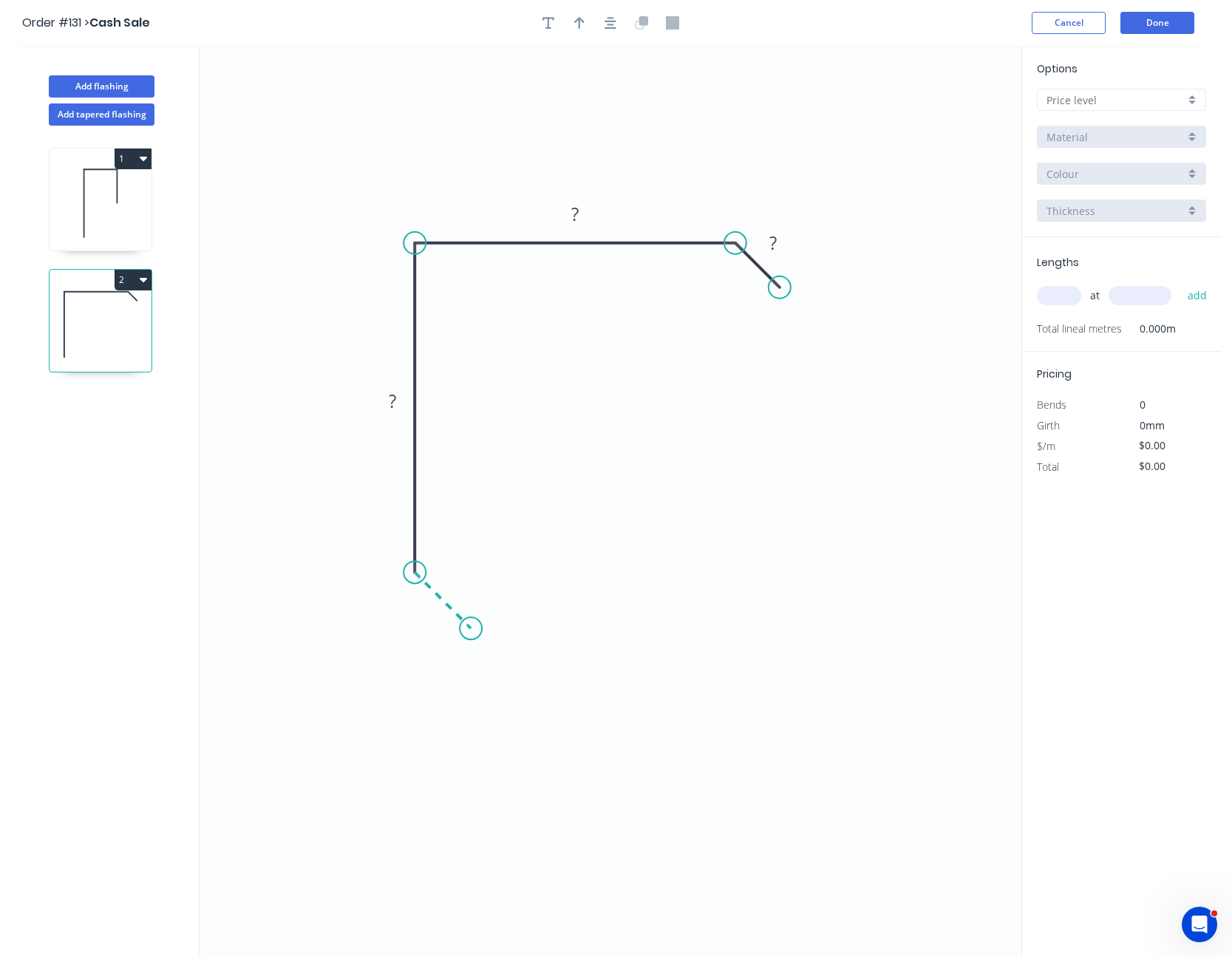
click at [471, 626] on icon "0 ? ? ?" at bounding box center [610, 501] width 822 height 911
click at [414, 606] on rect at bounding box center [427, 610] width 30 height 21
click at [1067, 97] on input "text" at bounding box center [1115, 100] width 138 height 16
click at [1089, 126] on div "A" at bounding box center [1121, 128] width 168 height 26
click at [1089, 135] on input "BHP - Colour Flashing (M)" at bounding box center [1115, 137] width 138 height 16
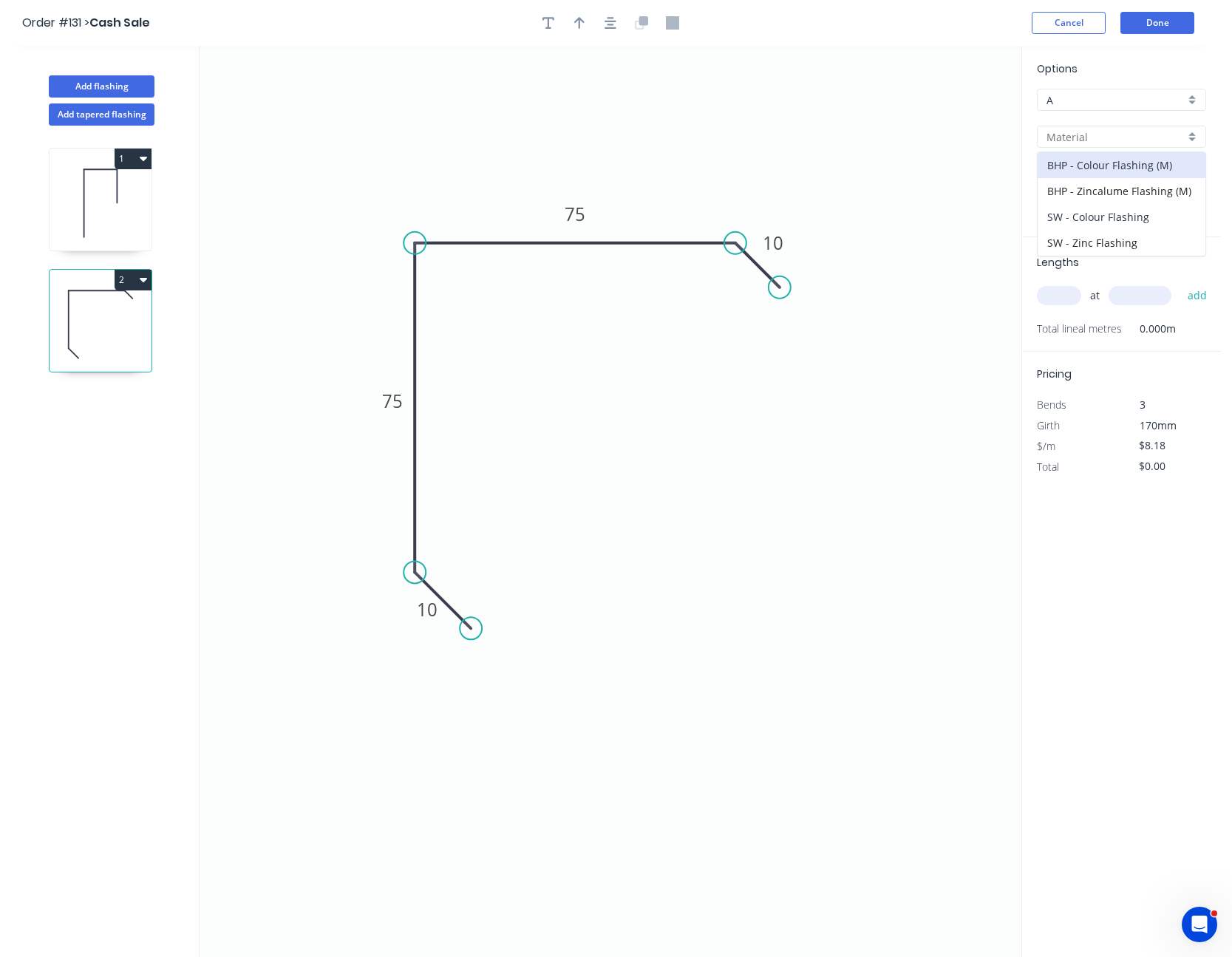
click at [1085, 217] on div "SW - Colour Flashing" at bounding box center [1121, 217] width 168 height 26
click at [1100, 166] on input "Basalt" at bounding box center [1115, 174] width 138 height 16
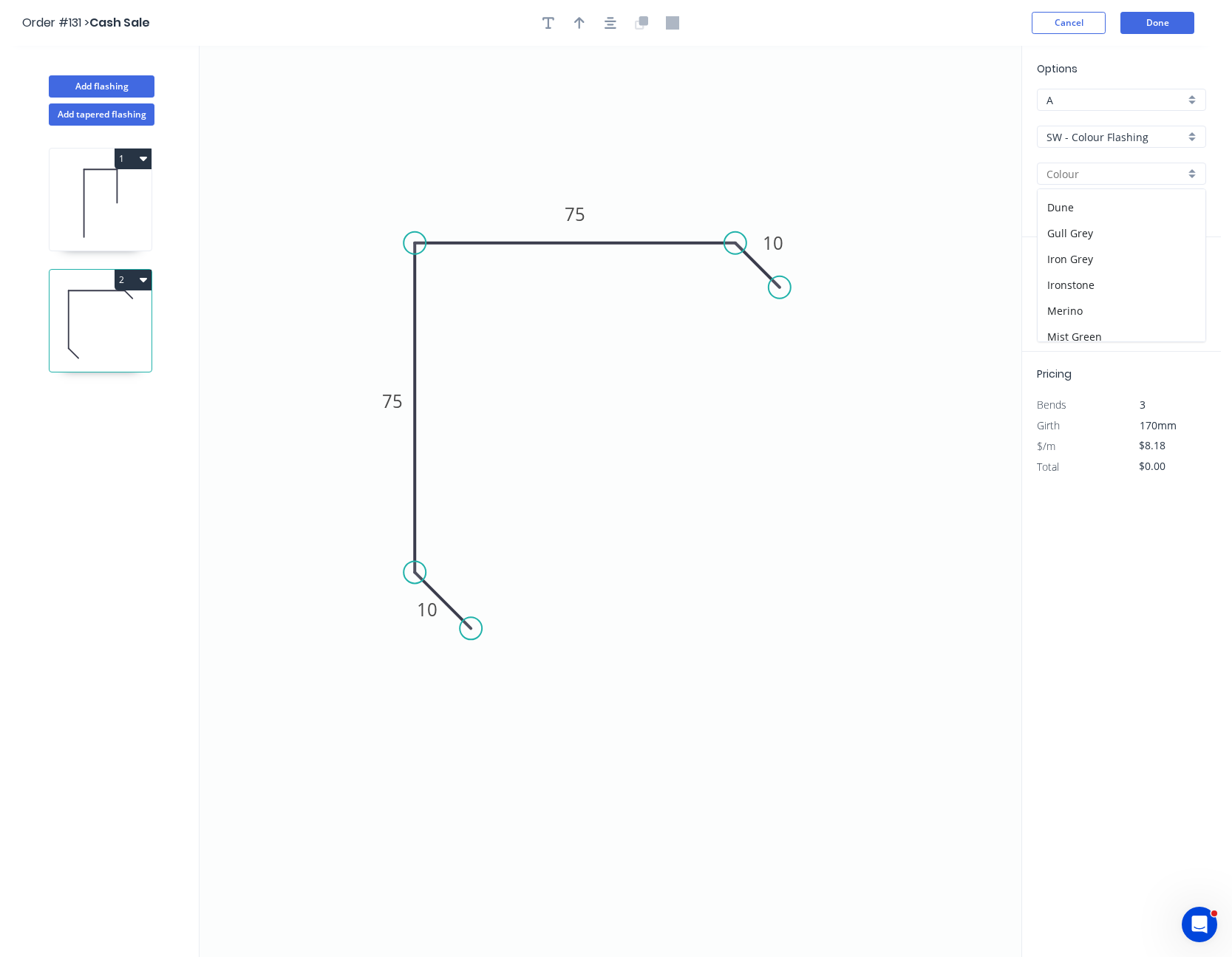
scroll to position [296, 0]
click at [1083, 314] on div "Off White" at bounding box center [1121, 320] width 168 height 26
click at [1066, 294] on input "text" at bounding box center [1059, 296] width 44 height 19
click at [1180, 283] on button "add" at bounding box center [1197, 296] width 35 height 25
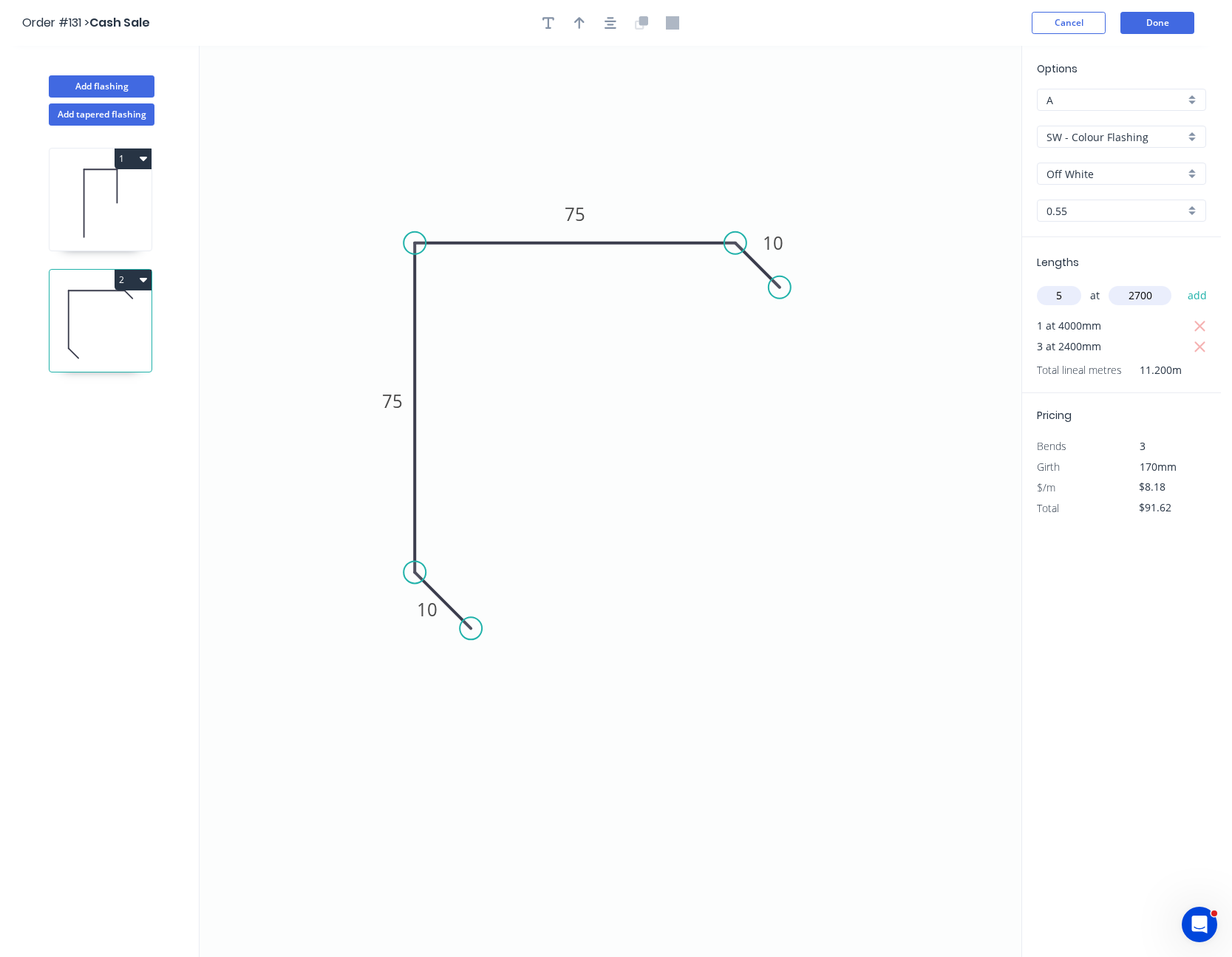
click at [1180, 283] on button "add" at bounding box center [1197, 296] width 35 height 25
click at [1183, 20] on button "Done" at bounding box center [1157, 23] width 74 height 22
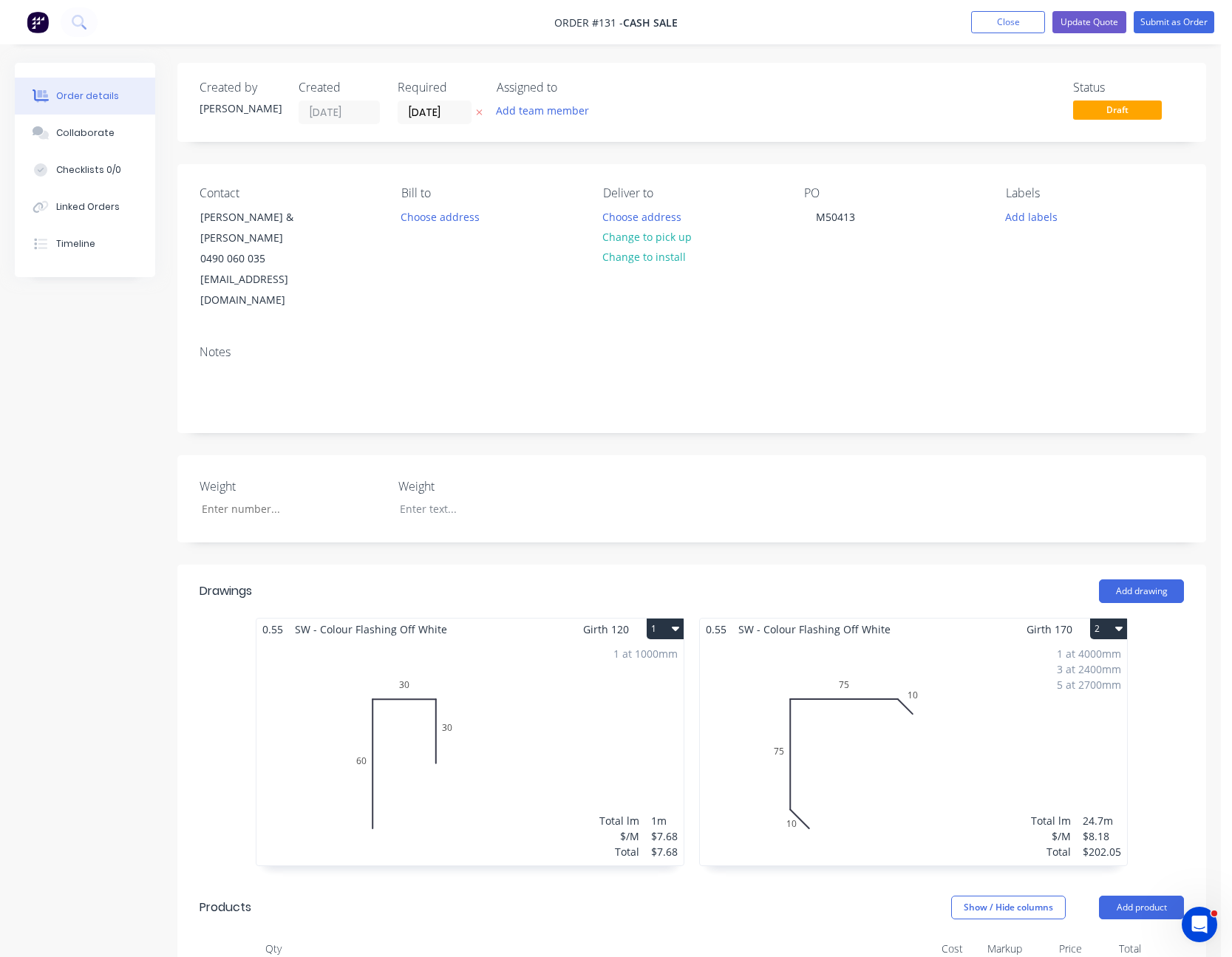
click at [575, 710] on div "1 at 1000mm Total lm $/M Total 1m $7.68 $7.68" at bounding box center [470, 752] width 427 height 226
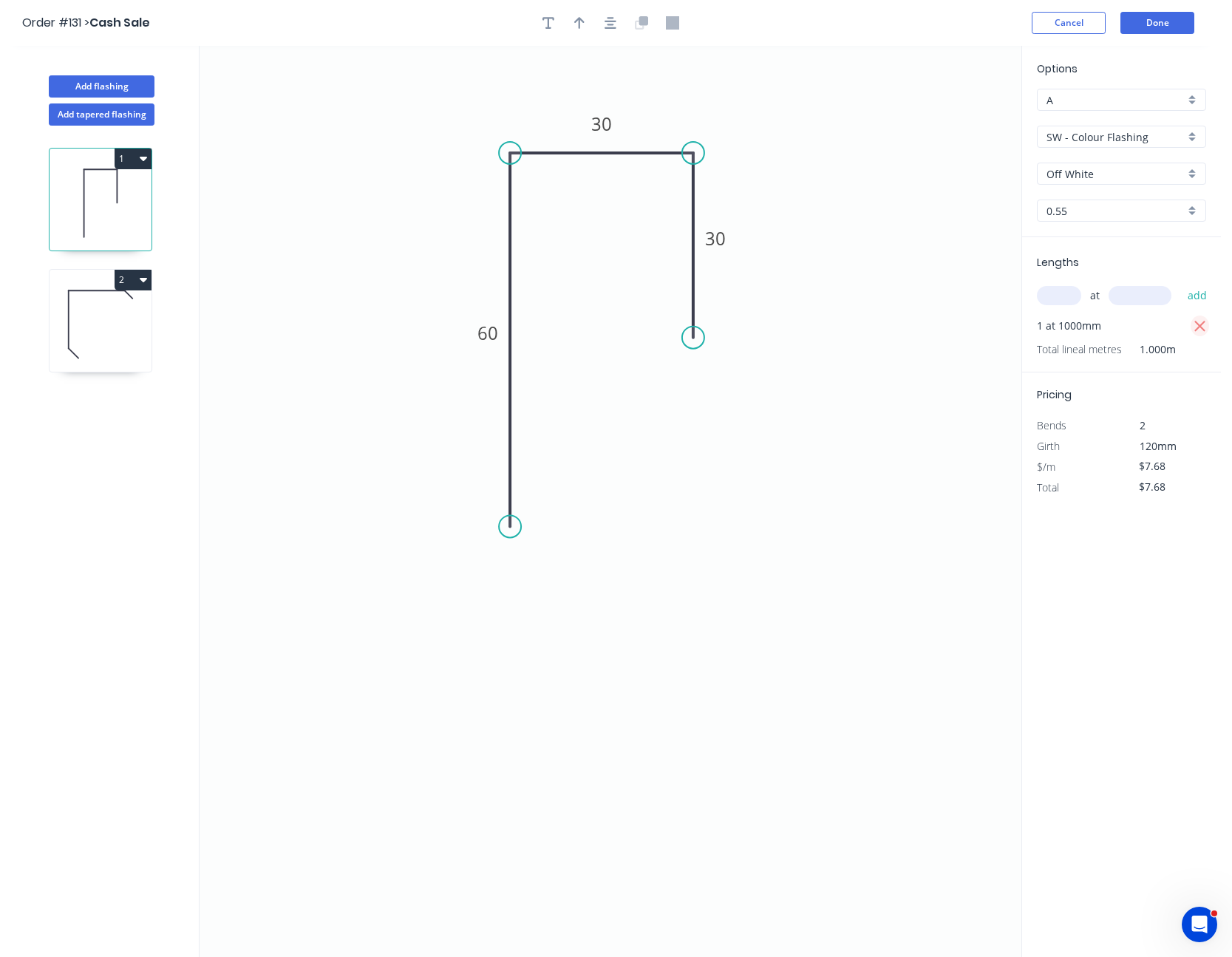
click at [1202, 326] on icon "button" at bounding box center [1200, 327] width 13 height 18
click at [1065, 297] on input "text" at bounding box center [1059, 296] width 44 height 19
click at [1180, 283] on button "add" at bounding box center [1197, 296] width 35 height 25
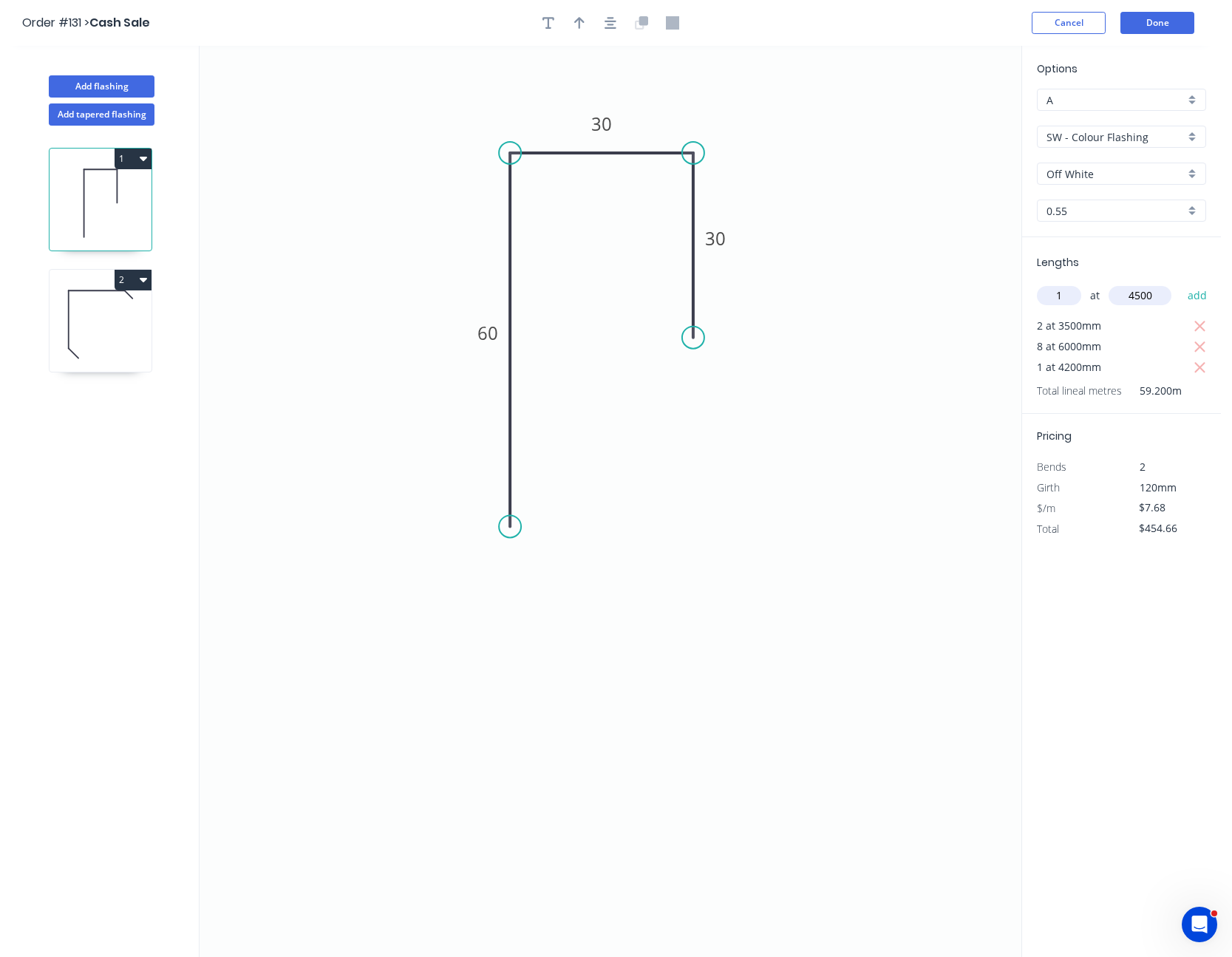
click at [1180, 283] on button "add" at bounding box center [1197, 296] width 35 height 25
click at [1177, 21] on button "Done" at bounding box center [1157, 23] width 74 height 22
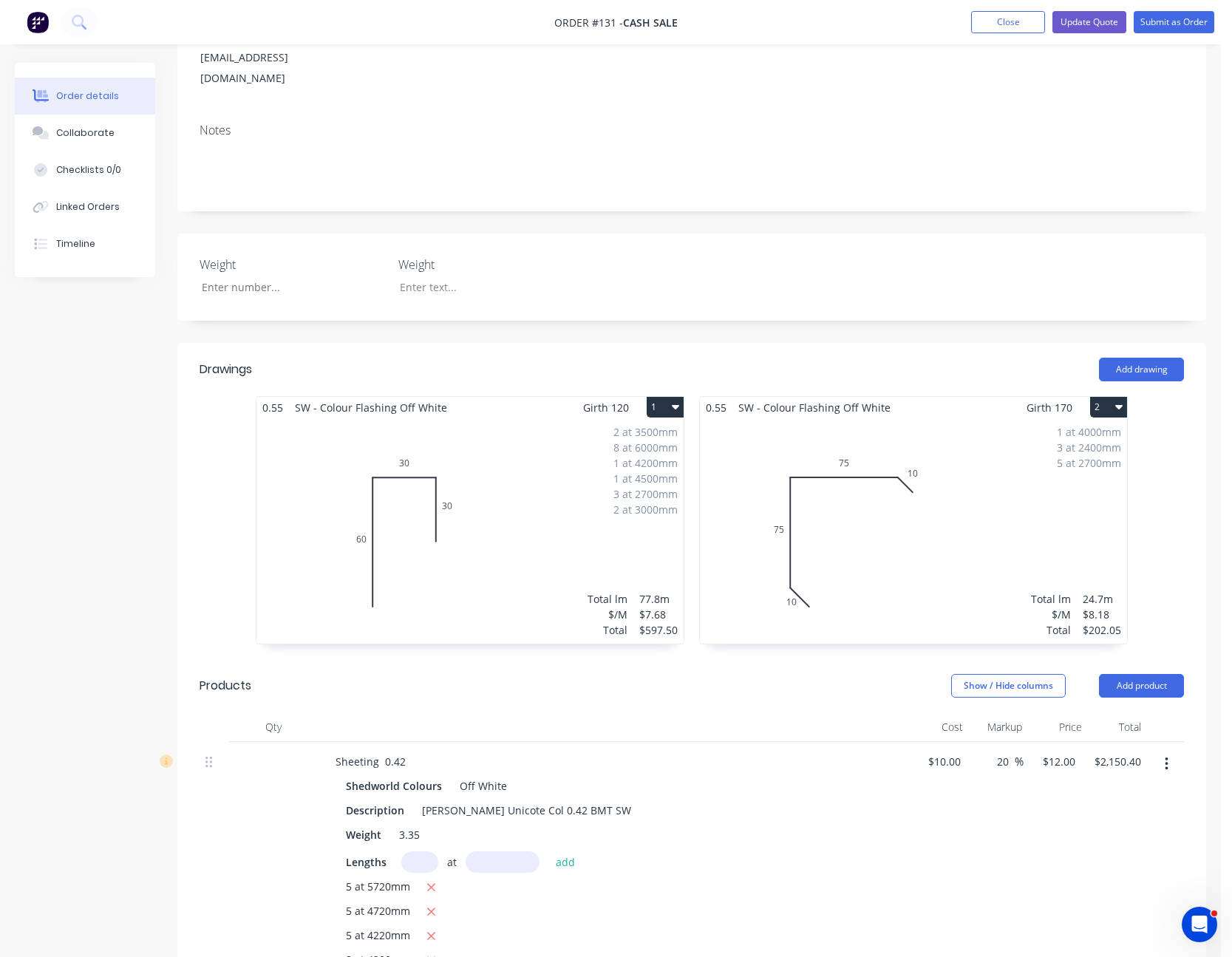
scroll to position [444, 0]
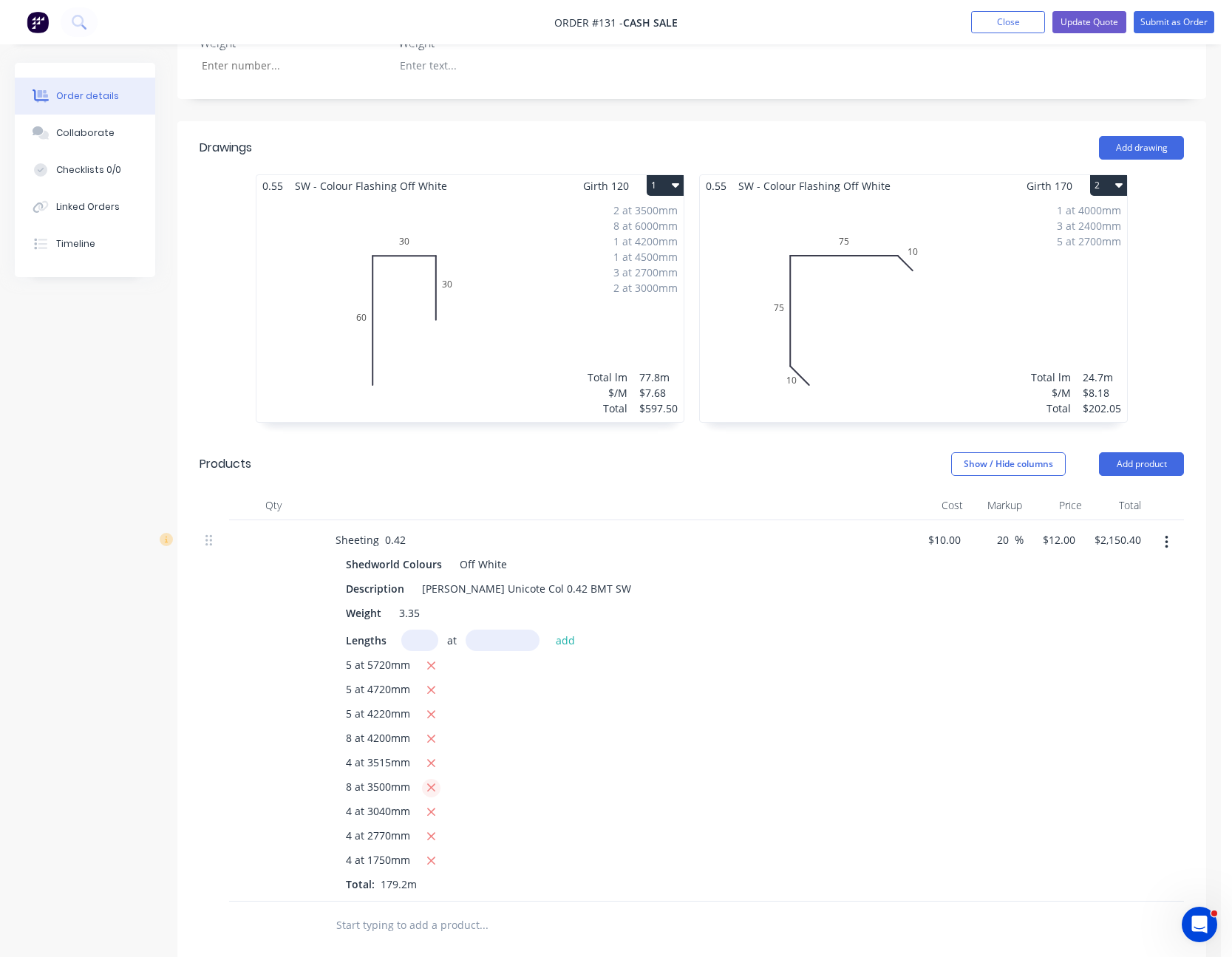
click at [432, 781] on icon "button" at bounding box center [431, 788] width 10 height 13
click at [416, 629] on input "text" at bounding box center [420, 640] width 37 height 21
click at [548, 629] on button "add" at bounding box center [565, 639] width 35 height 20
click at [416, 629] on input "text" at bounding box center [420, 640] width 37 height 21
click at [548, 629] on button "add" at bounding box center [565, 639] width 35 height 20
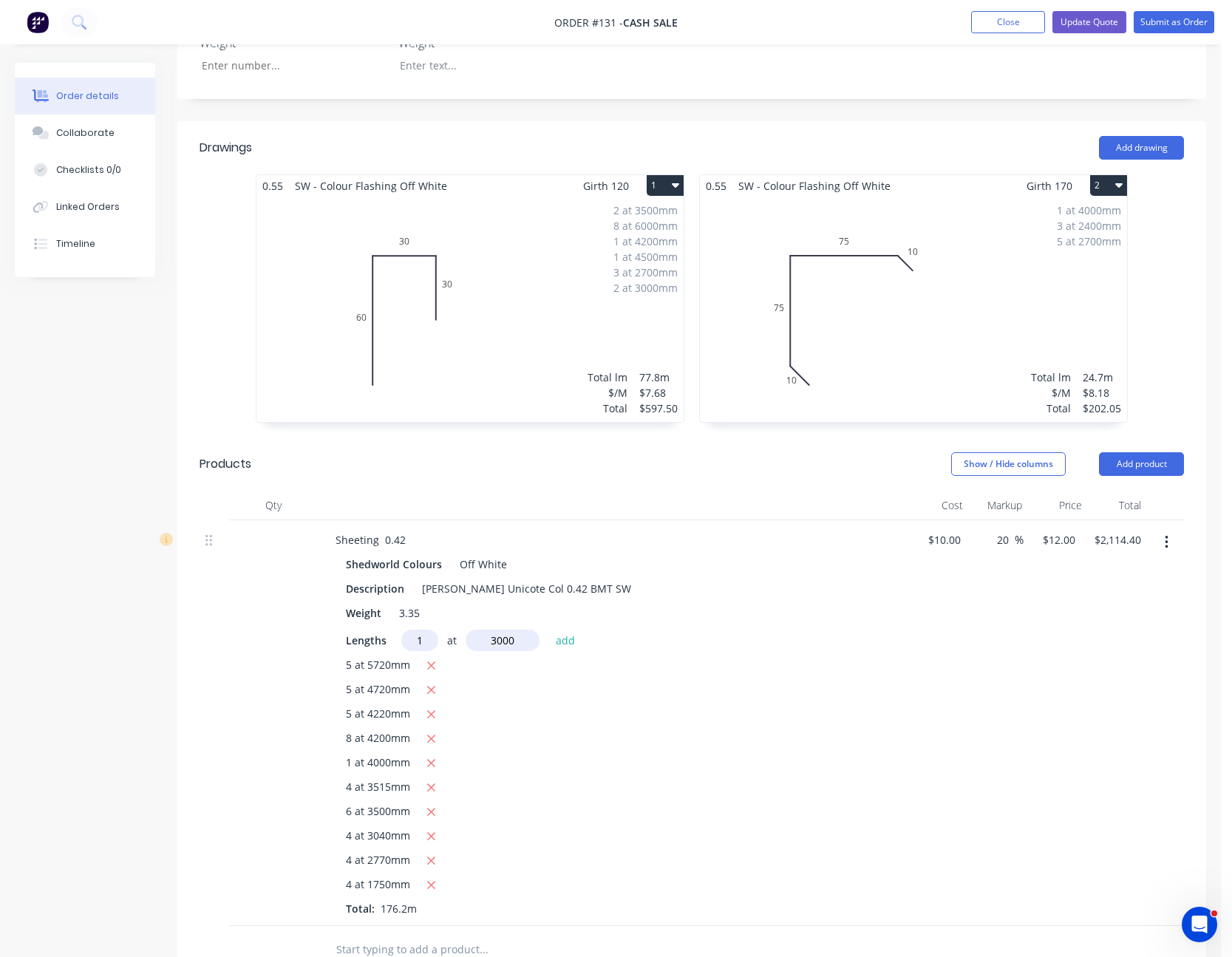
click at [548, 629] on button "add" at bounding box center [565, 639] width 35 height 20
click at [1120, 22] on button "Update Quote" at bounding box center [1089, 22] width 74 height 22
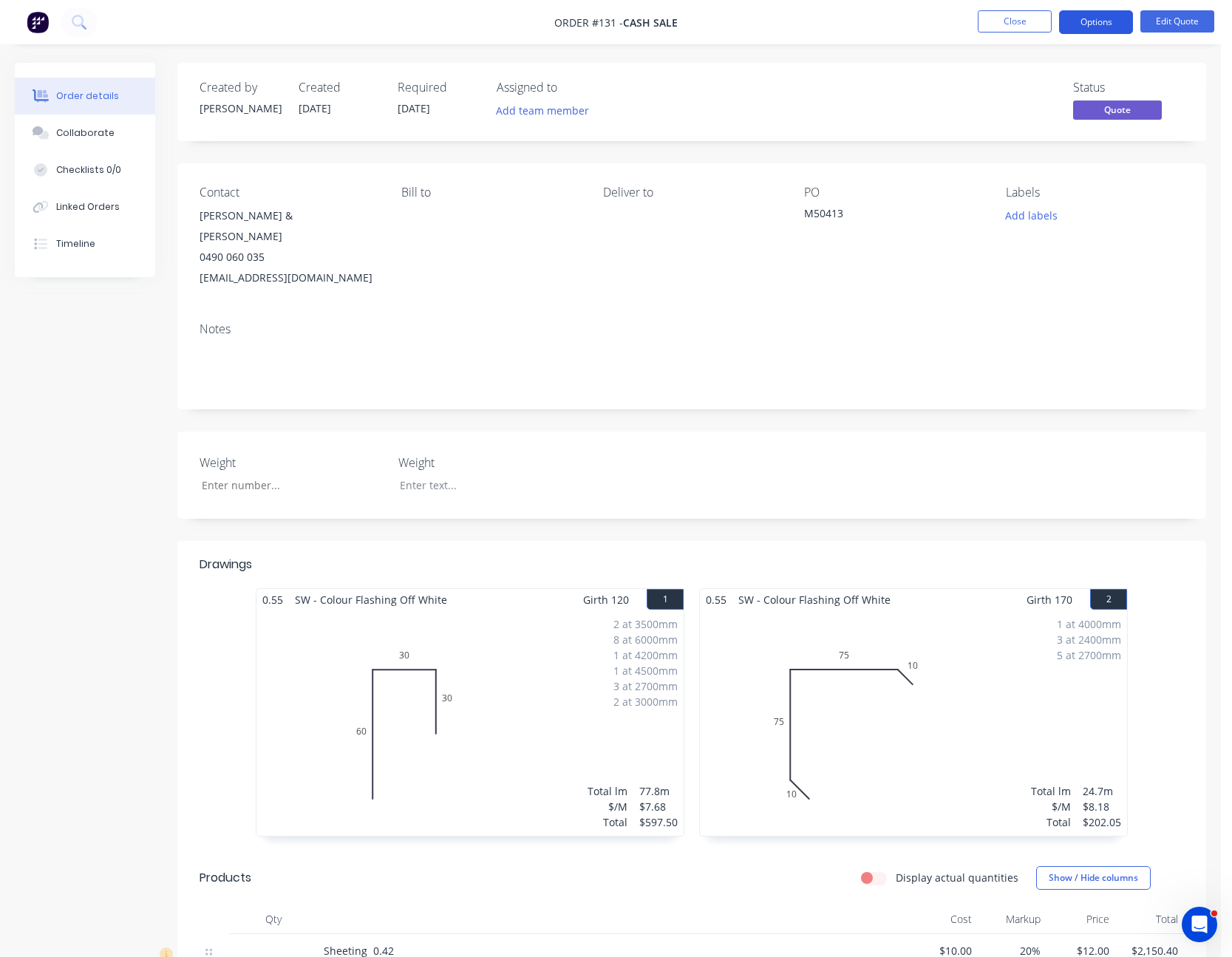
click at [1099, 22] on button "Options" at bounding box center [1096, 22] width 74 height 24
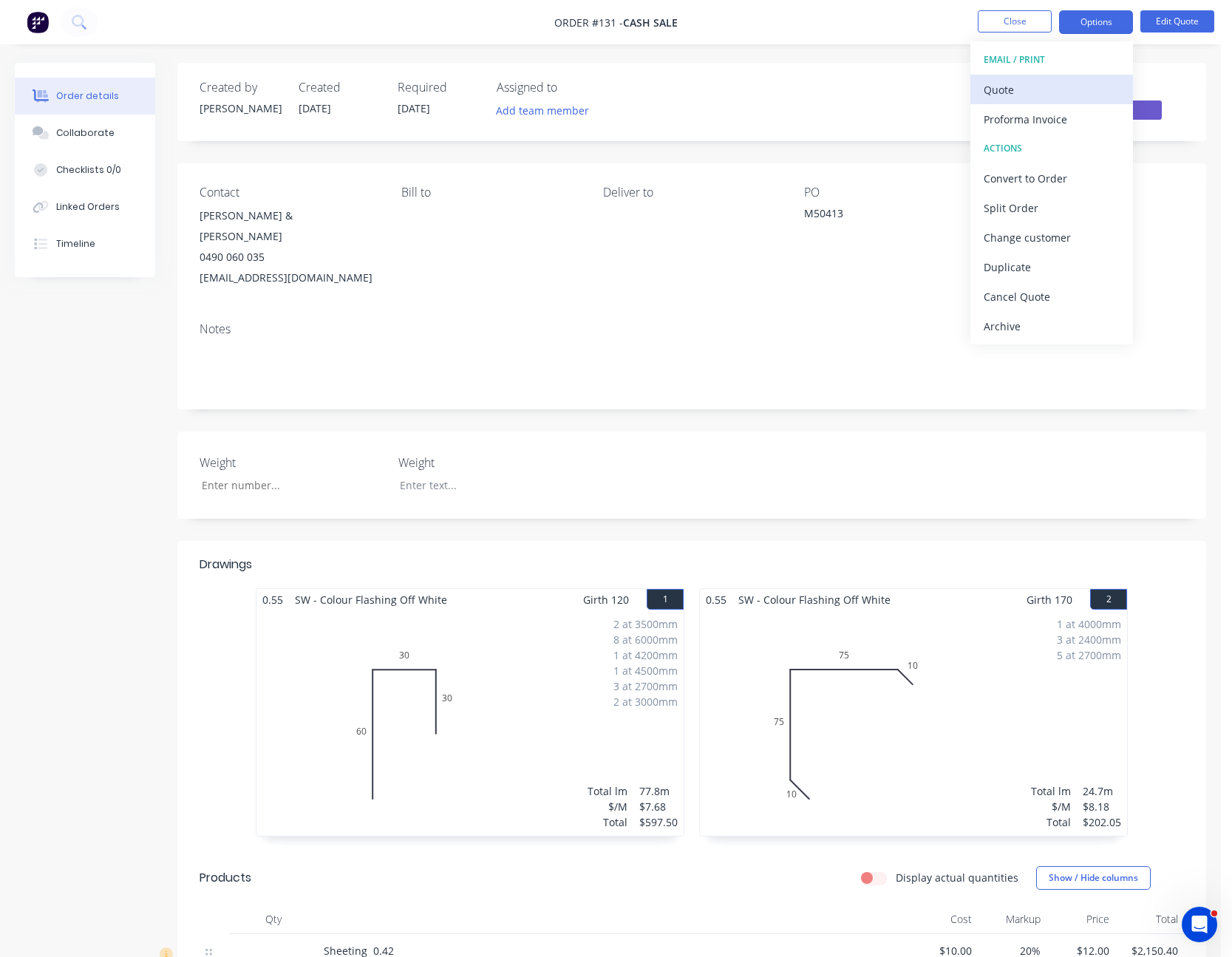
click at [1072, 91] on div "Quote" at bounding box center [1052, 89] width 136 height 21
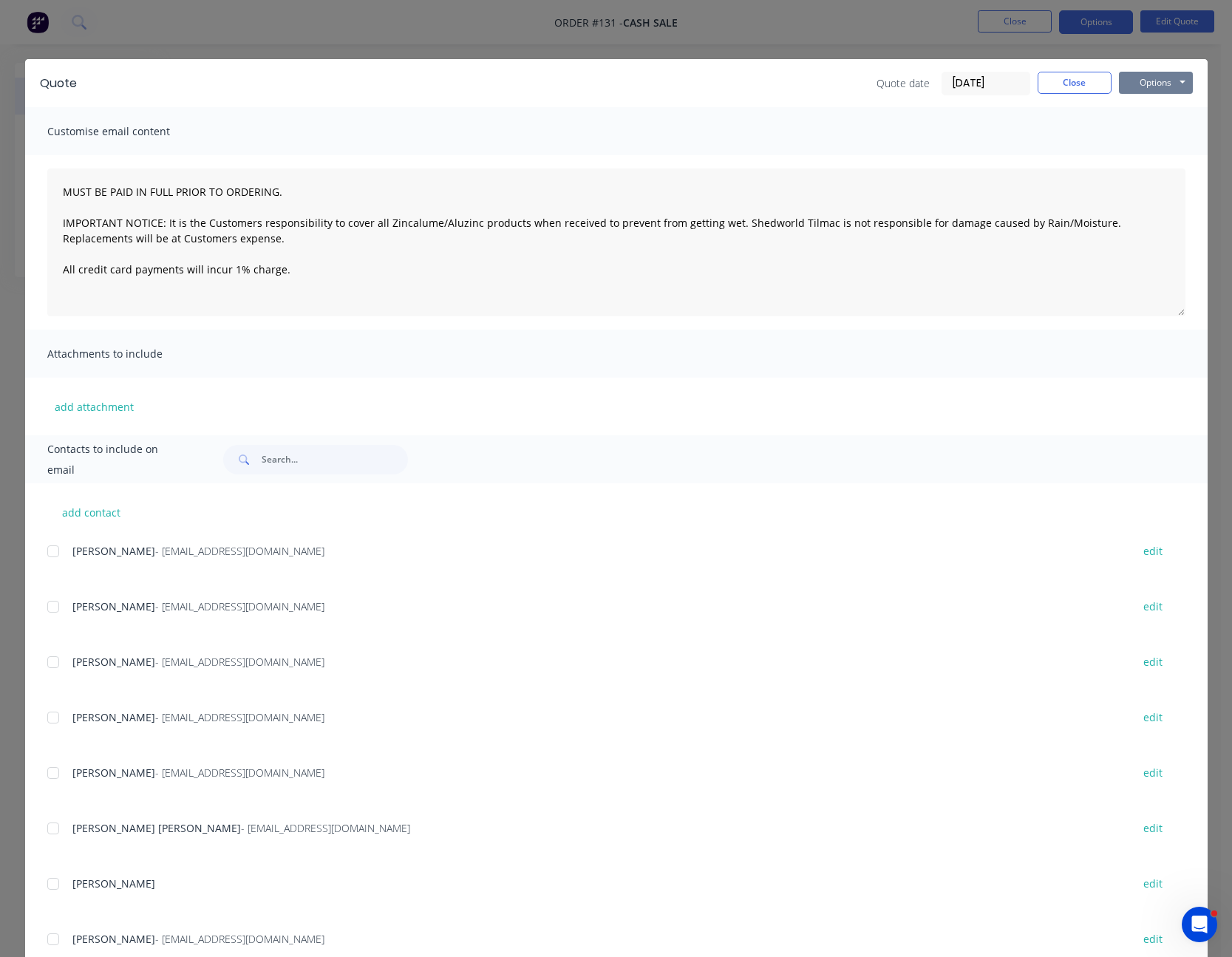
click at [1141, 83] on button "Options" at bounding box center [1156, 83] width 74 height 22
click at [1145, 126] on button "Print" at bounding box center [1166, 133] width 95 height 24
click at [1066, 87] on button "Close" at bounding box center [1074, 83] width 74 height 22
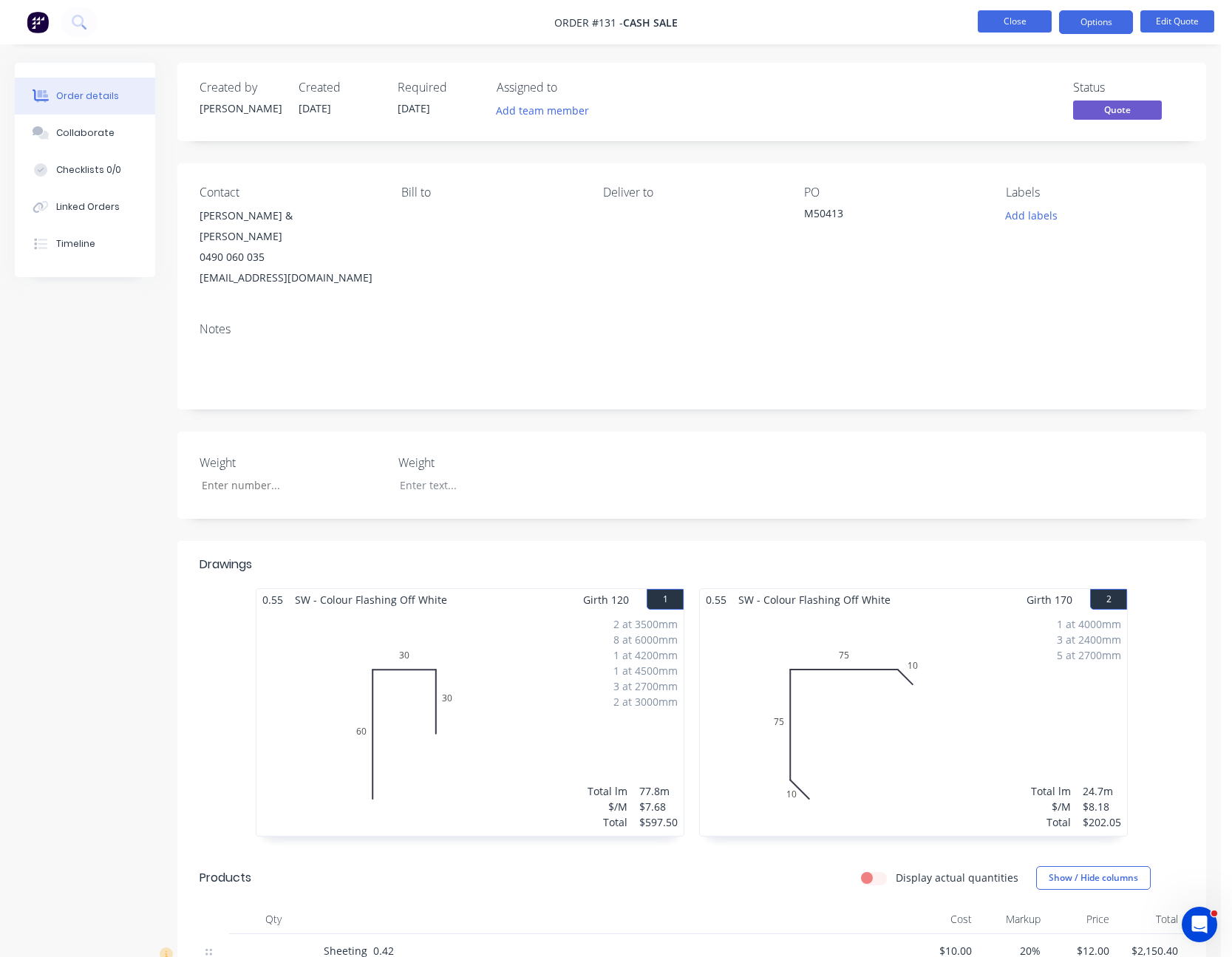
click at [1023, 26] on button "Close" at bounding box center [1015, 21] width 74 height 22
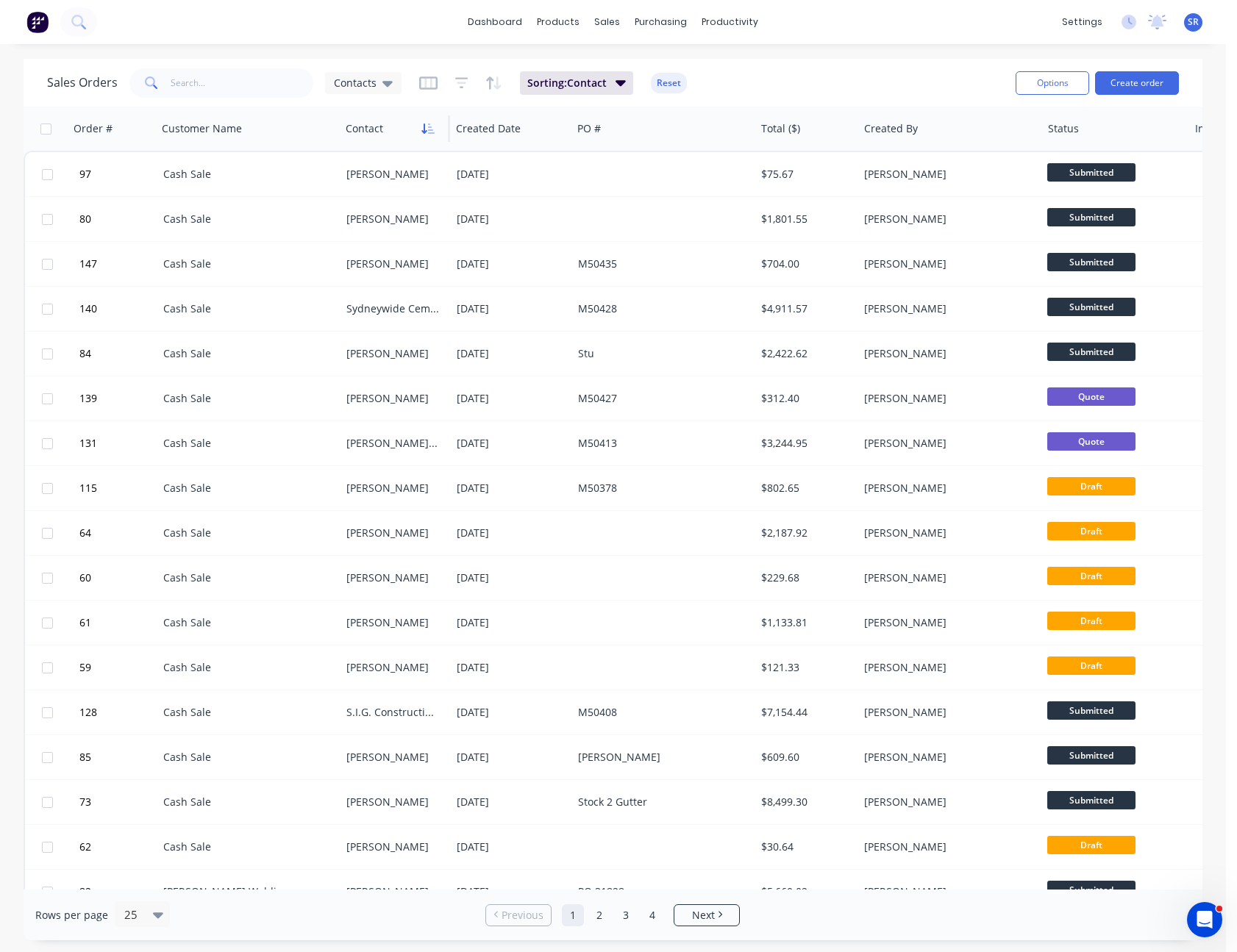
click at [433, 127] on icon "button" at bounding box center [428, 129] width 13 height 12
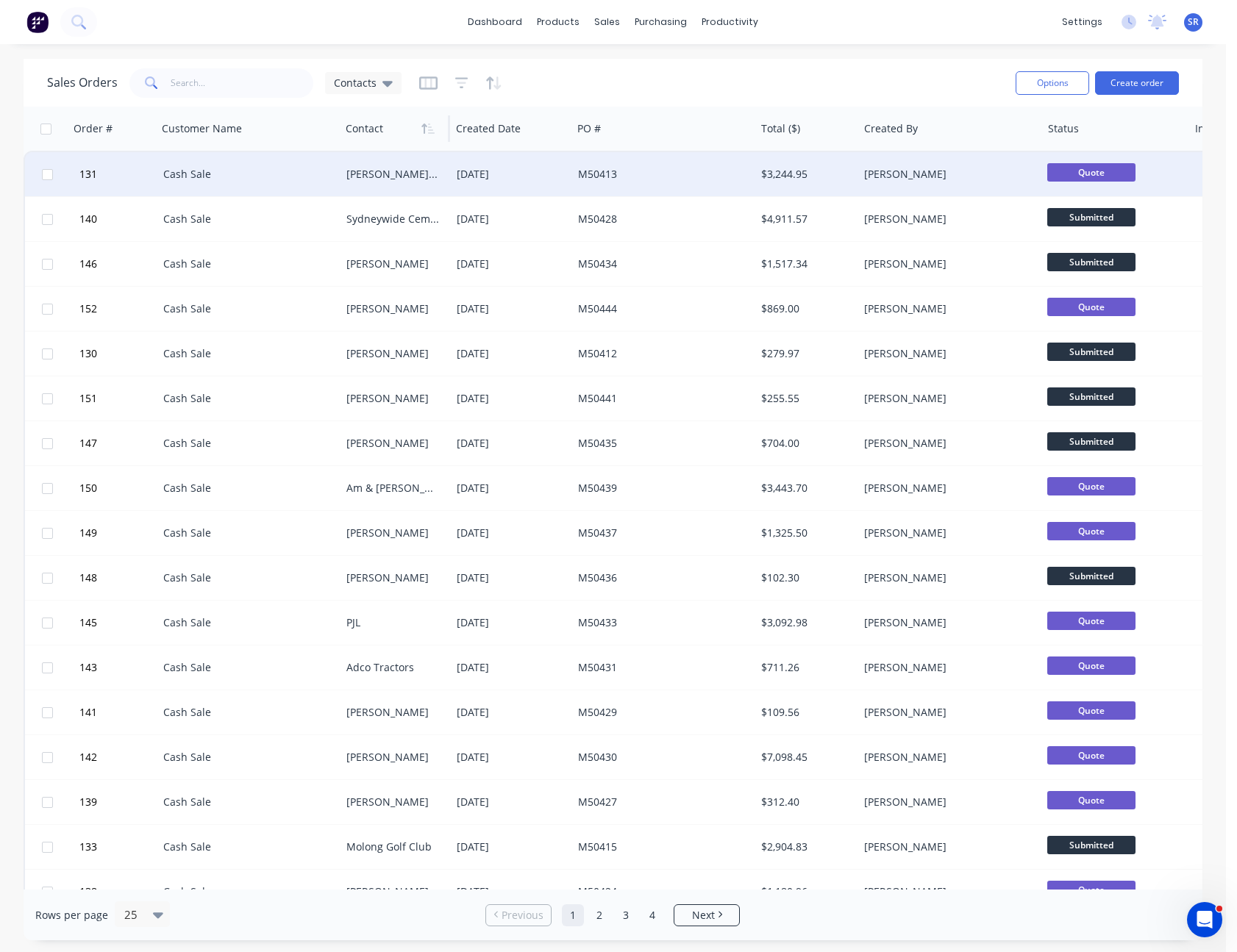
click at [426, 180] on div "[PERSON_NAME] & [PERSON_NAME]" at bounding box center [393, 174] width 93 height 15
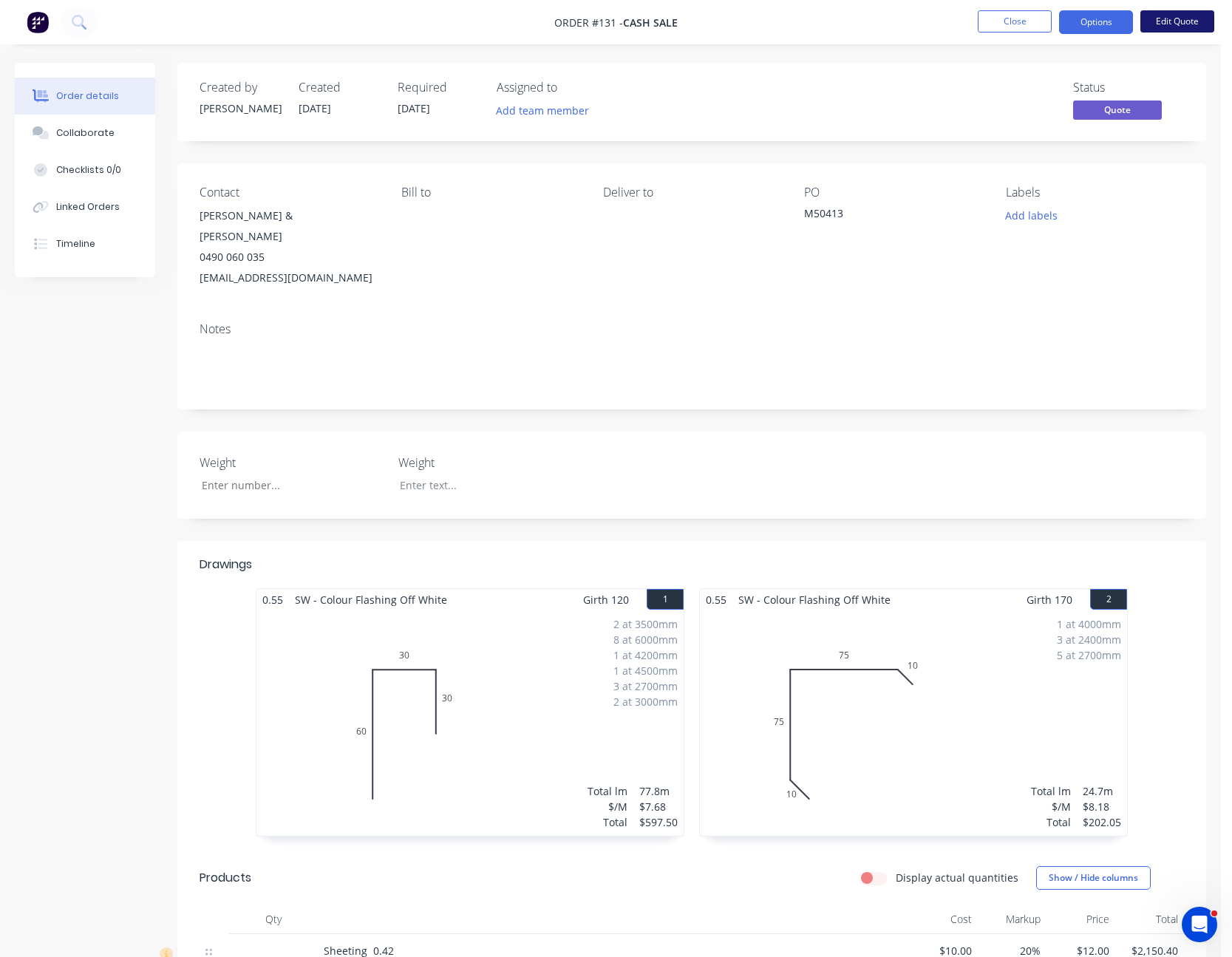
click at [1202, 16] on button "Edit Quote" at bounding box center [1177, 21] width 74 height 22
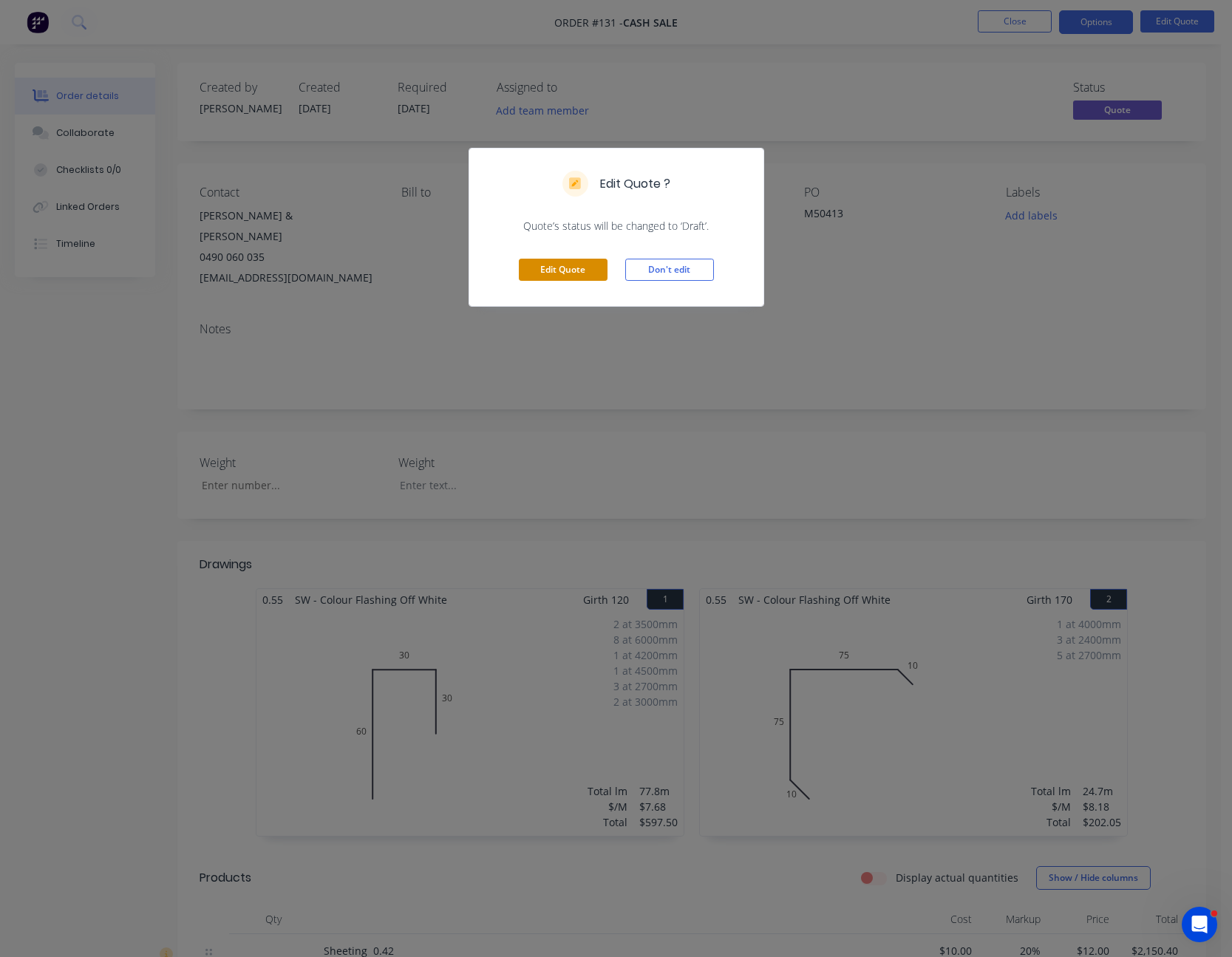
click at [564, 275] on button "Edit Quote" at bounding box center [563, 270] width 89 height 22
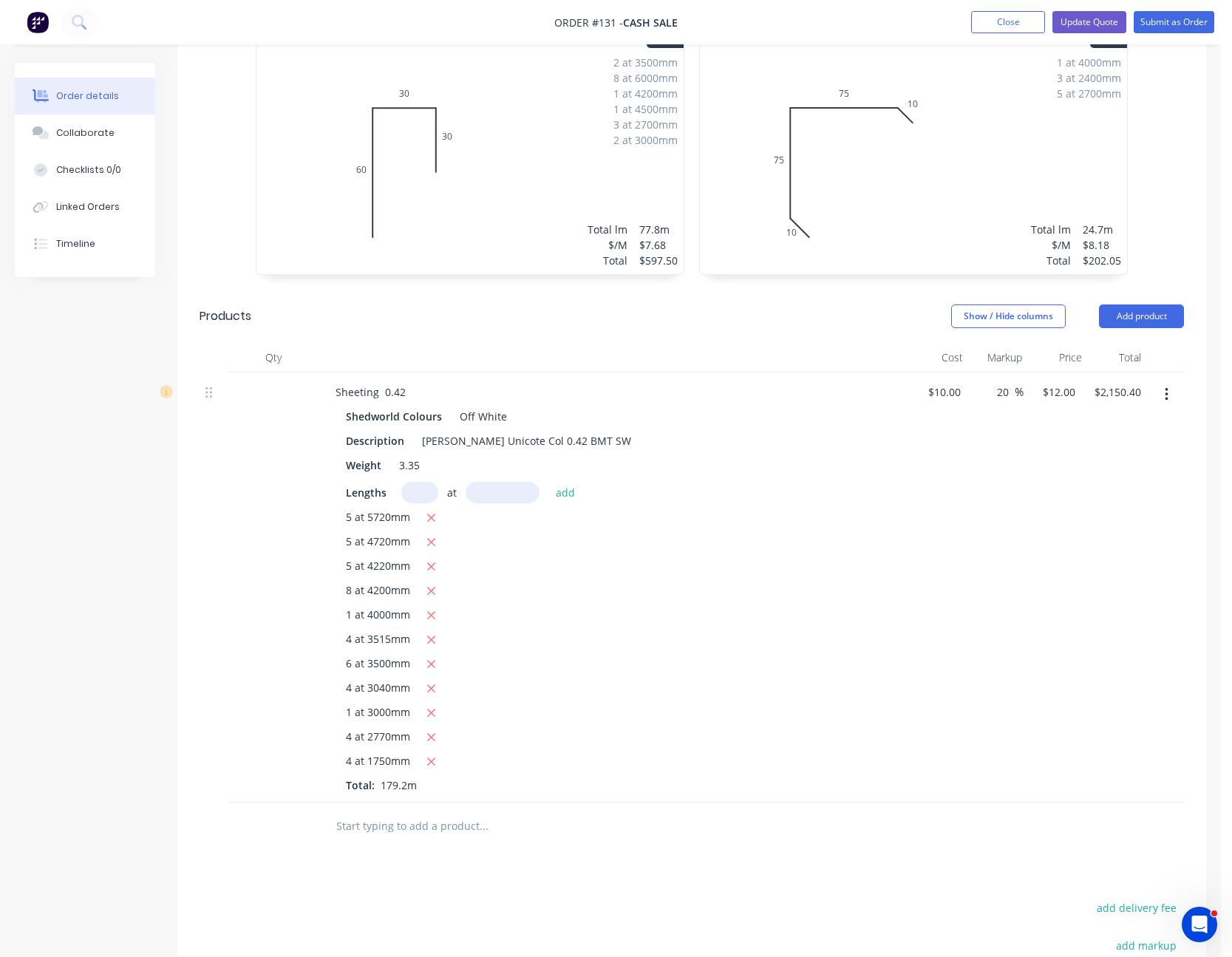
scroll to position [841, 0]
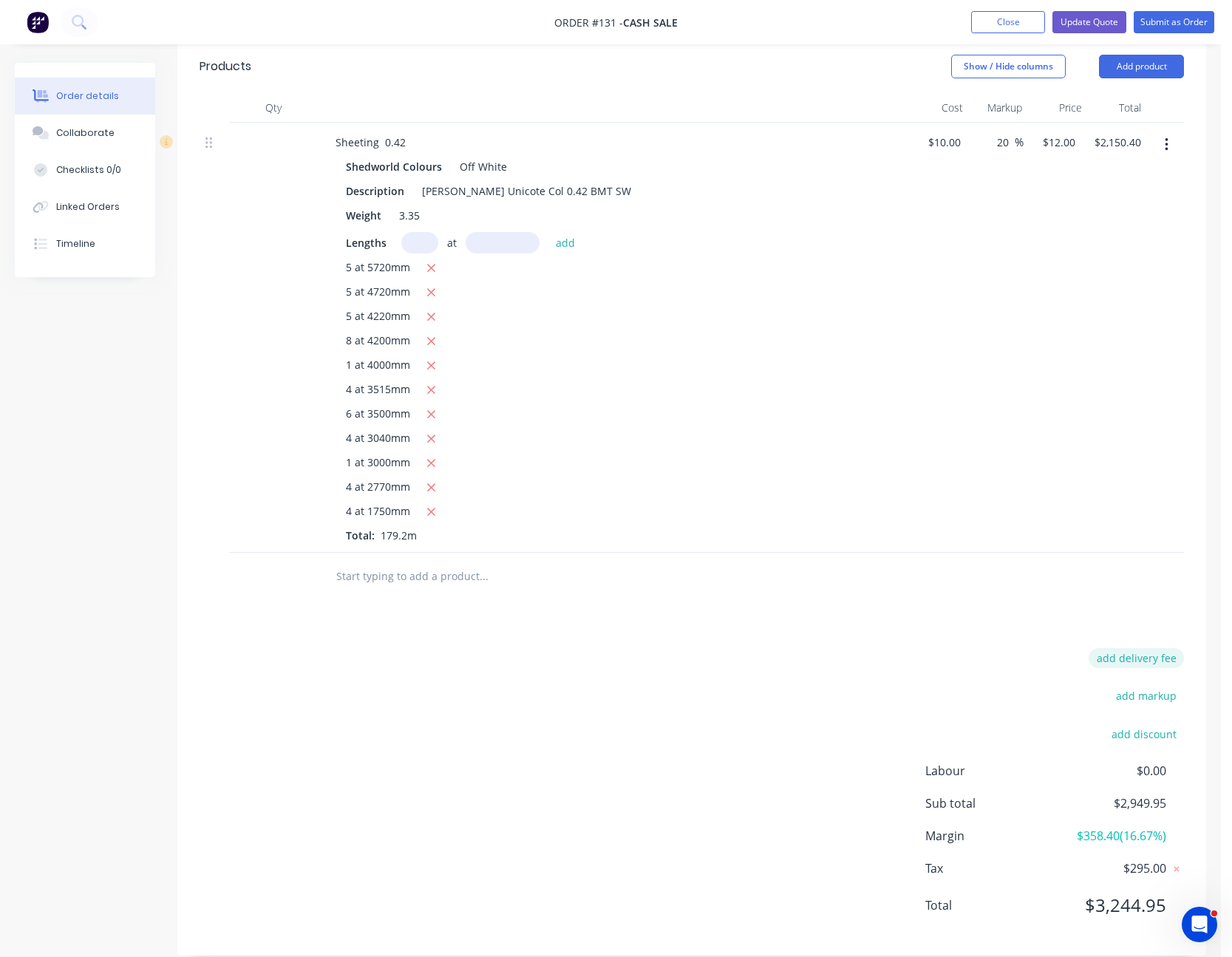
click at [1147, 648] on button "add delivery fee" at bounding box center [1136, 657] width 95 height 20
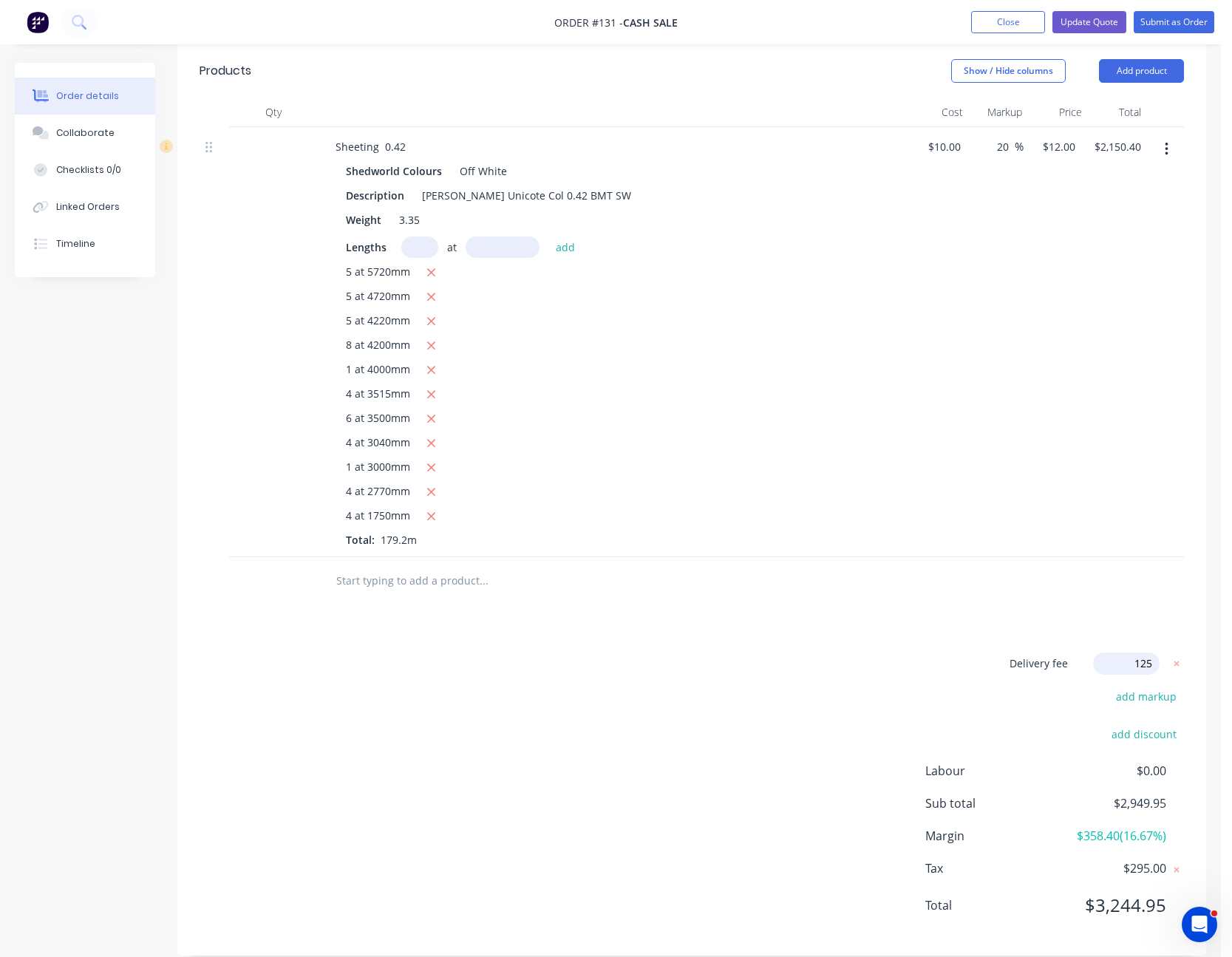
scroll to position [833, 0]
click at [1103, 27] on button "Update Quote" at bounding box center [1089, 22] width 74 height 22
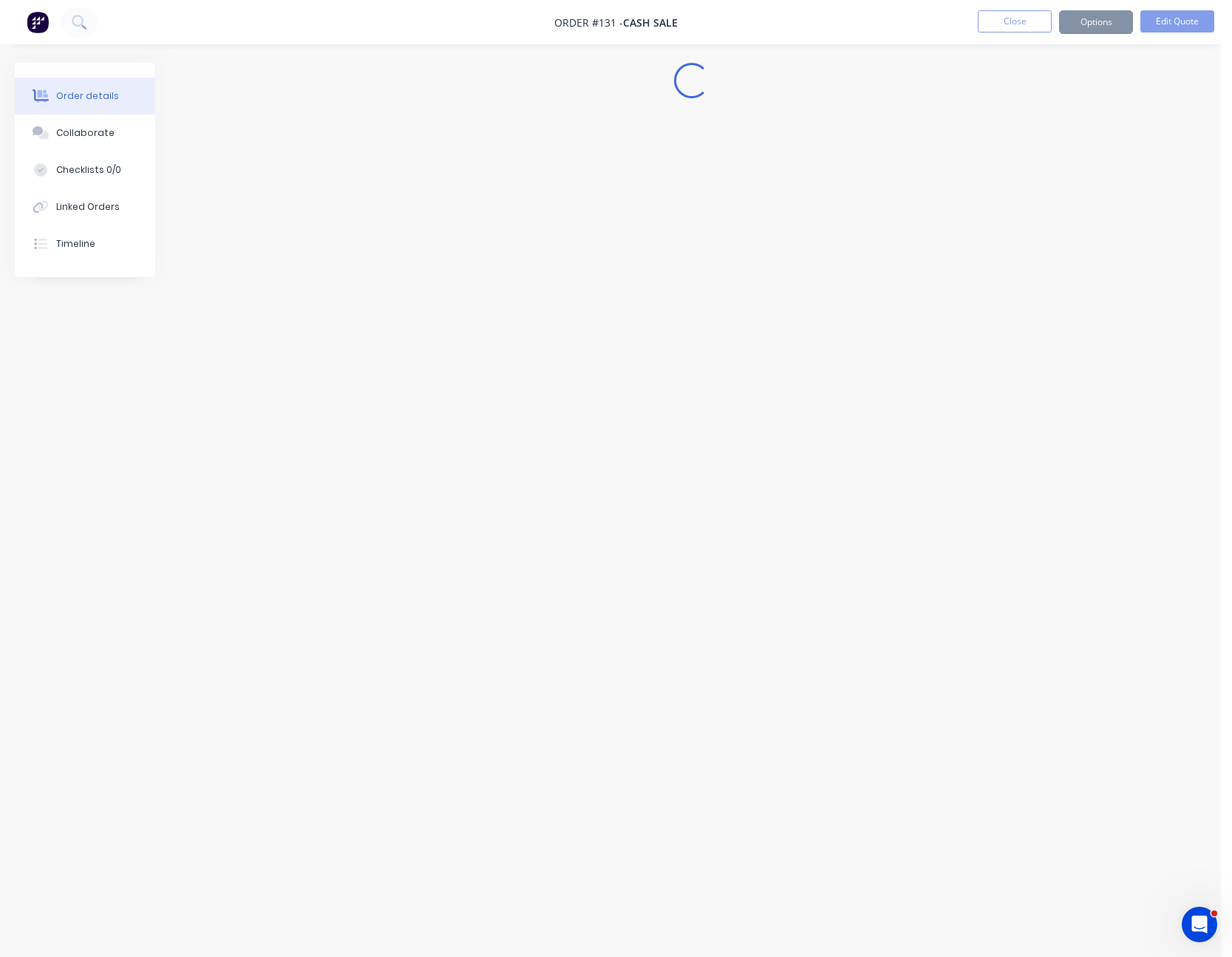
scroll to position [0, 0]
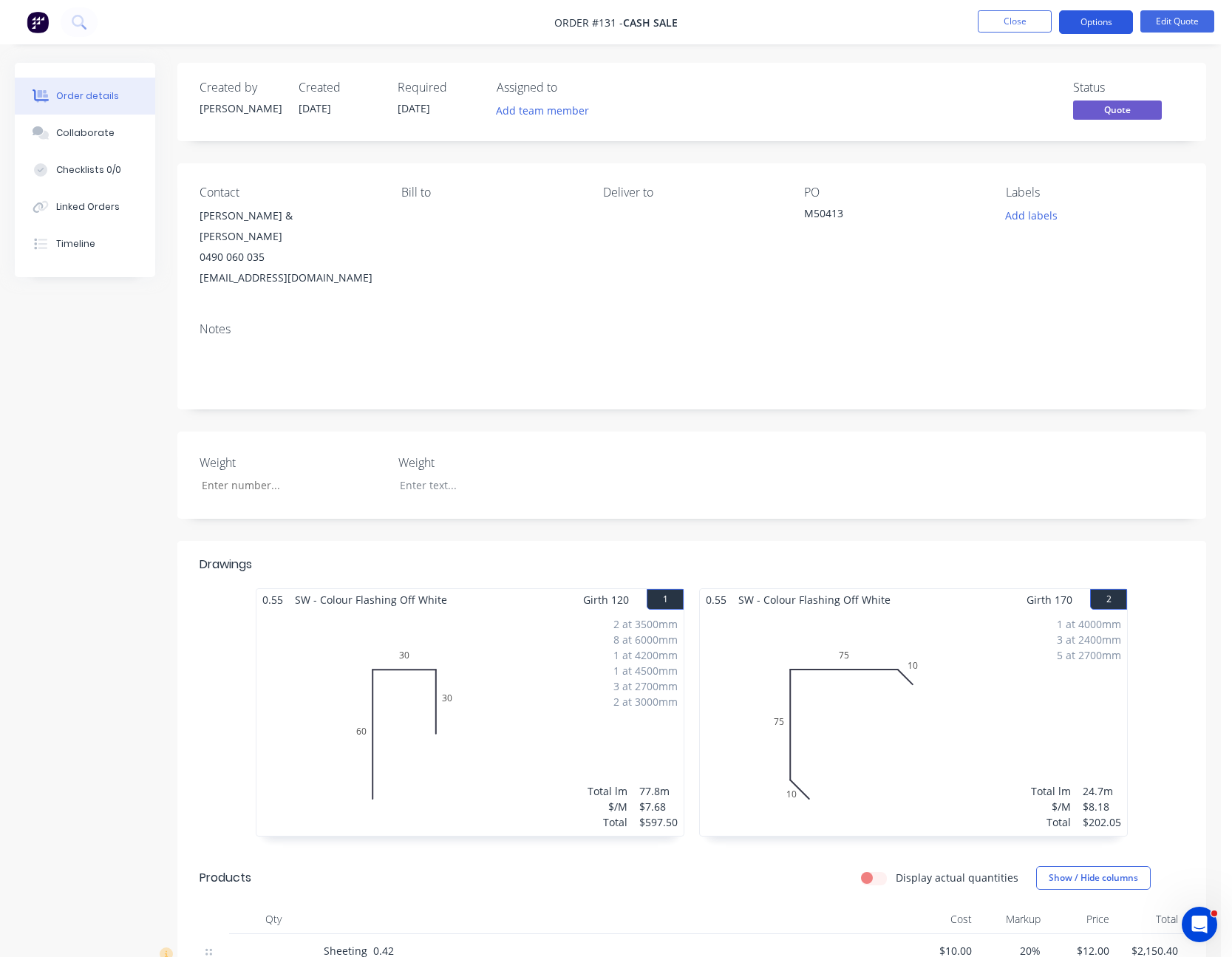
click at [1100, 19] on button "Options" at bounding box center [1096, 22] width 74 height 24
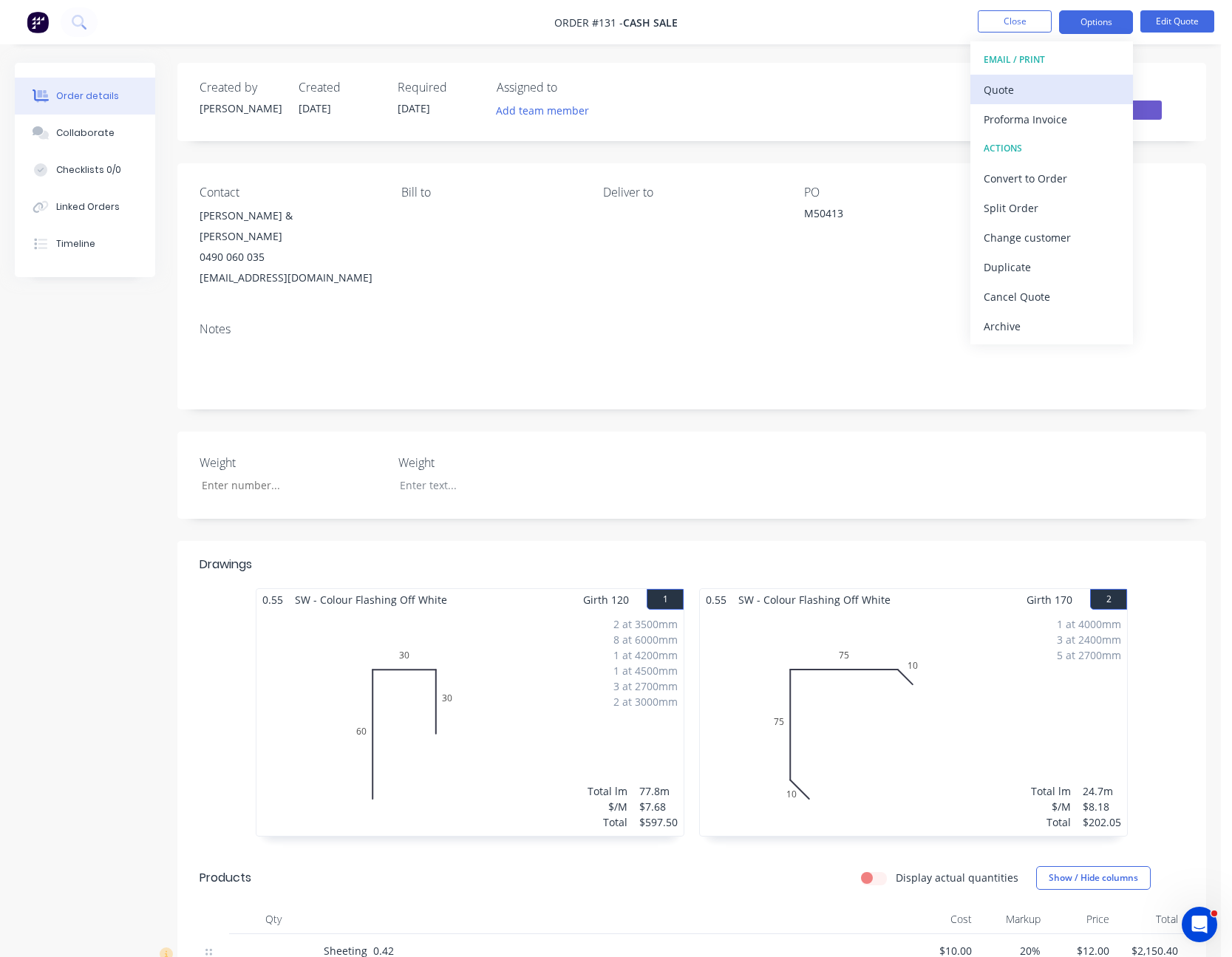
click at [1063, 89] on div "Quote" at bounding box center [1052, 89] width 136 height 21
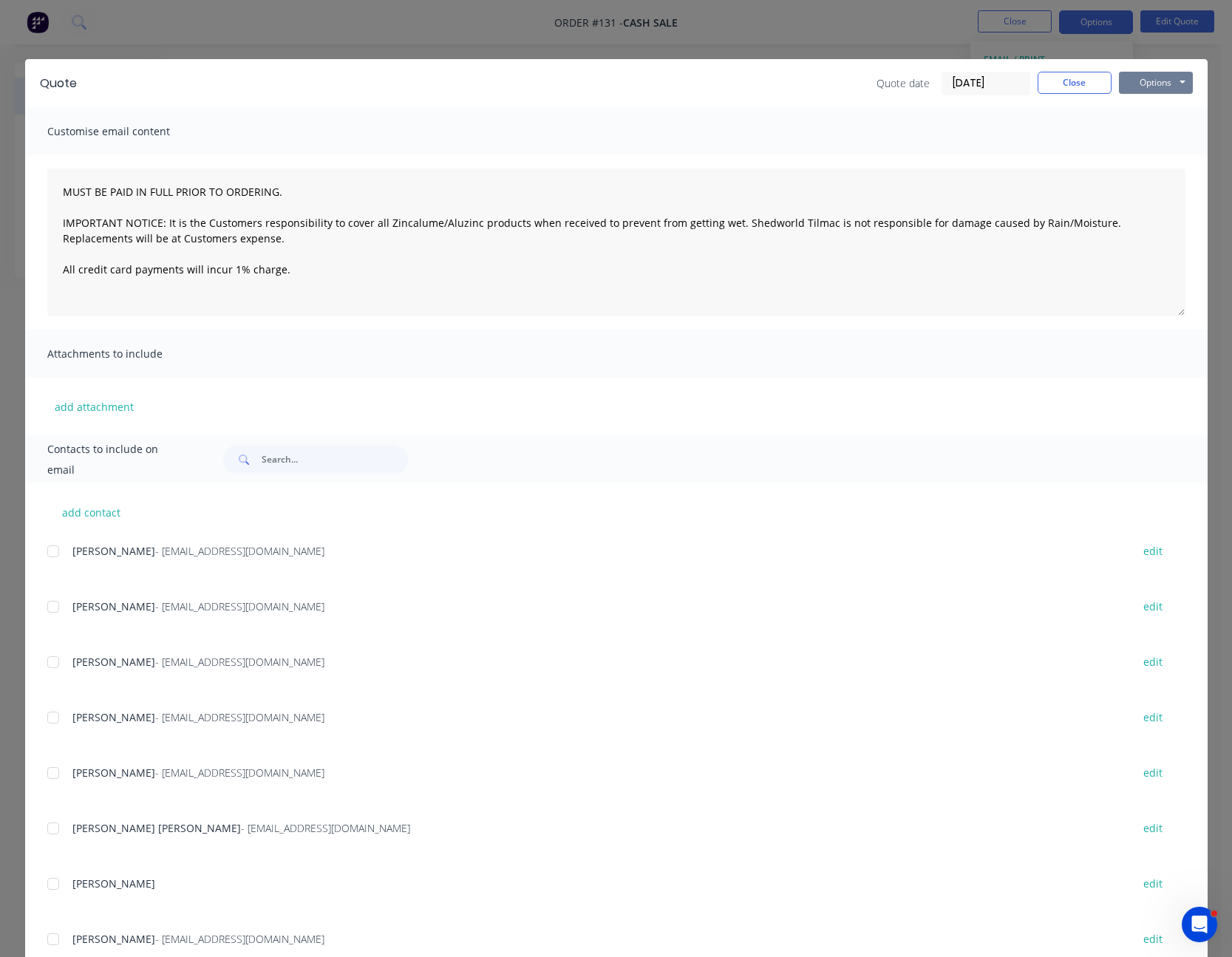
click at [1133, 78] on button "Options" at bounding box center [1156, 83] width 74 height 22
click at [1159, 131] on button "Print" at bounding box center [1166, 133] width 95 height 24
drag, startPoint x: 1055, startPoint y: 79, endPoint x: 1032, endPoint y: 41, distance: 44.4
click at [1055, 78] on button "Close" at bounding box center [1074, 83] width 74 height 22
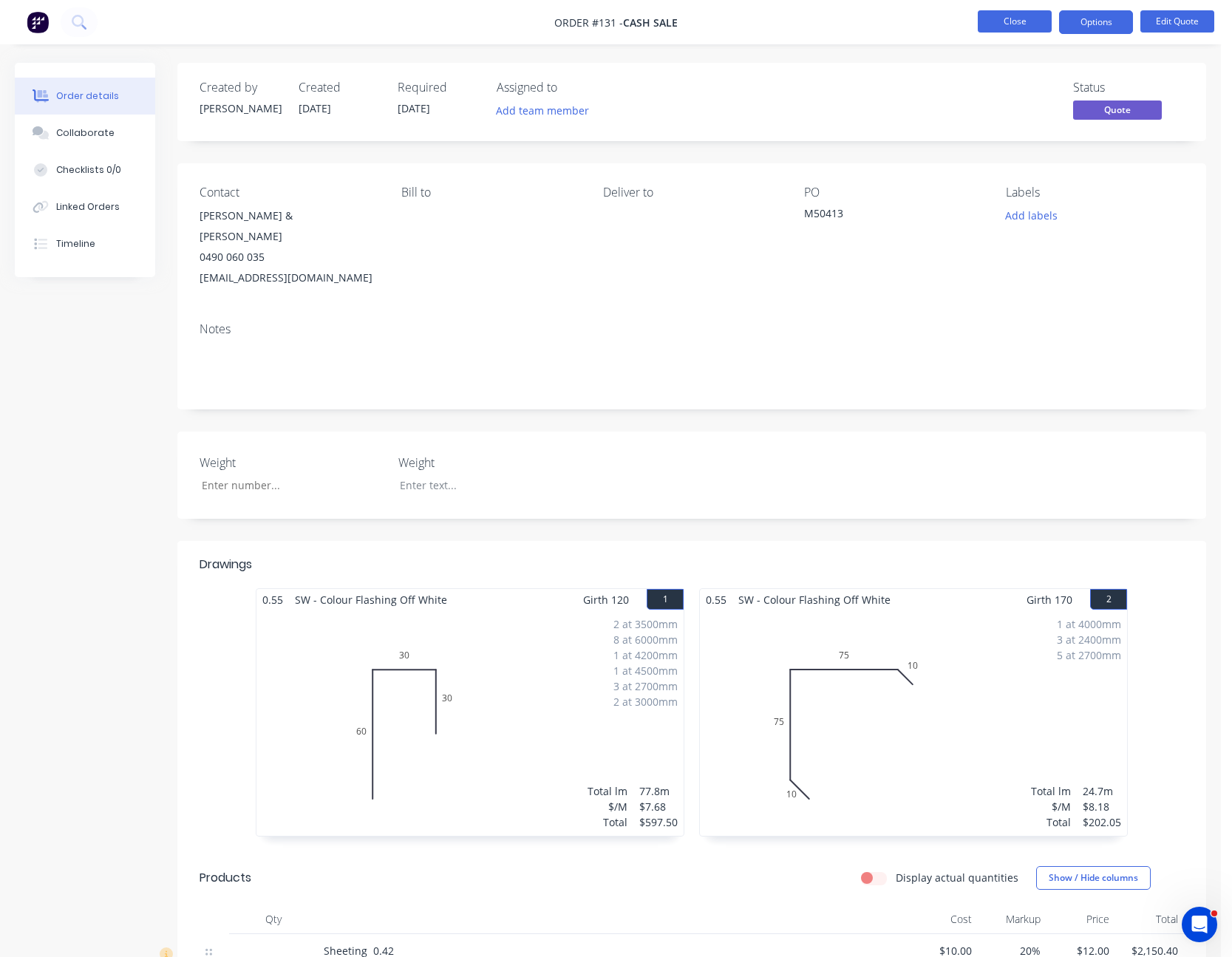
click at [1012, 17] on button "Close" at bounding box center [1015, 21] width 74 height 22
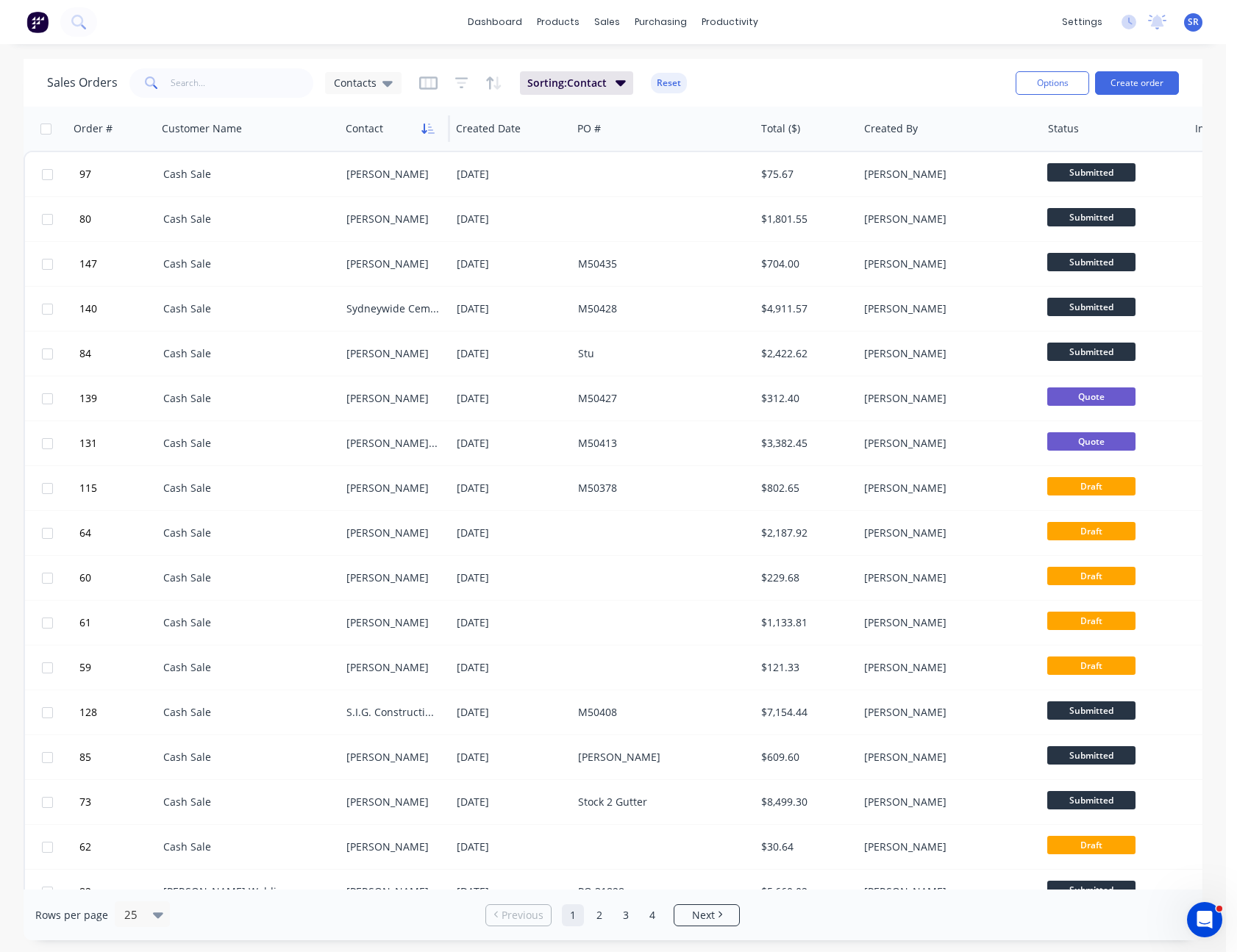
click at [425, 123] on icon "button" at bounding box center [428, 129] width 13 height 12
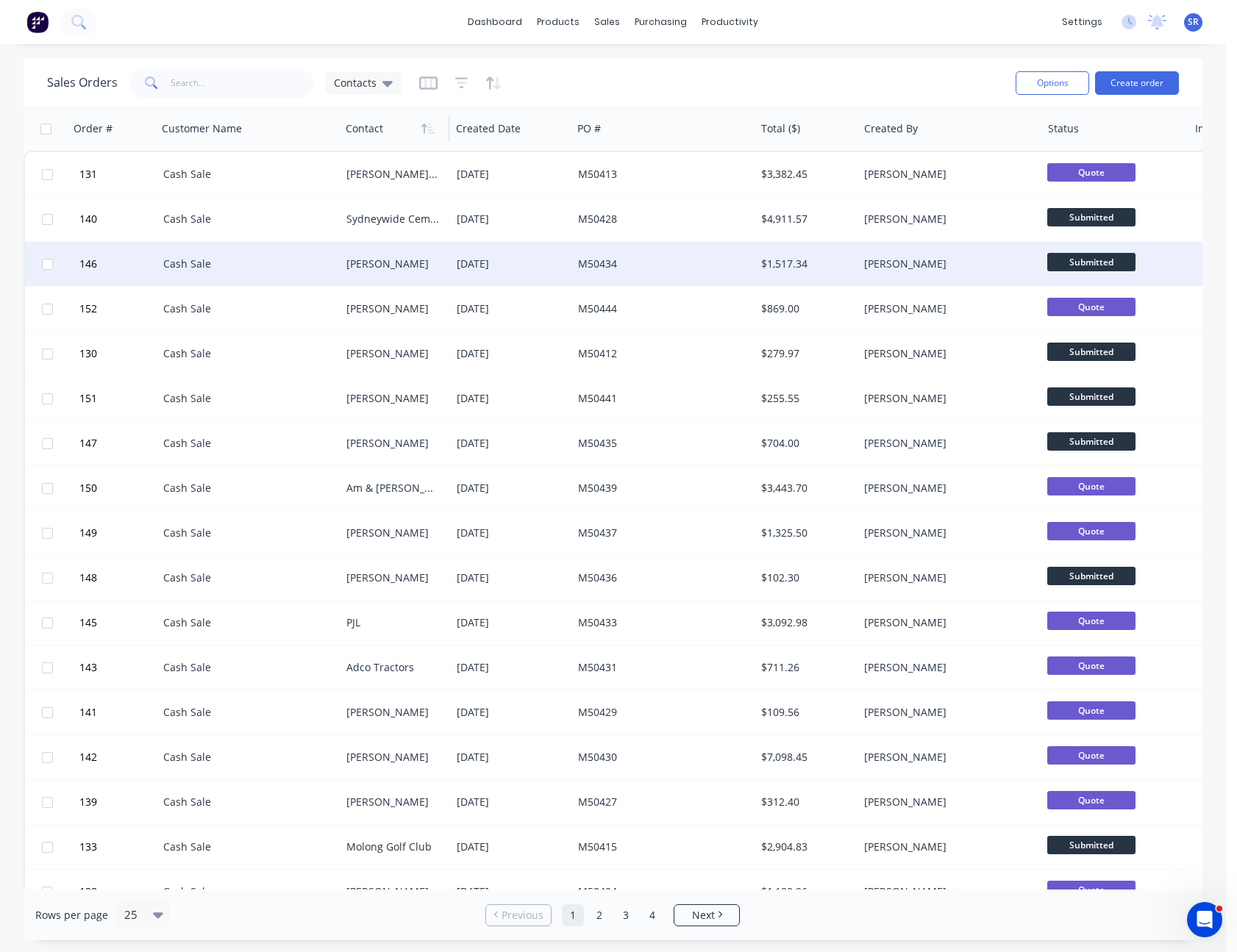
click at [489, 256] on div "[DATE]" at bounding box center [511, 264] width 121 height 44
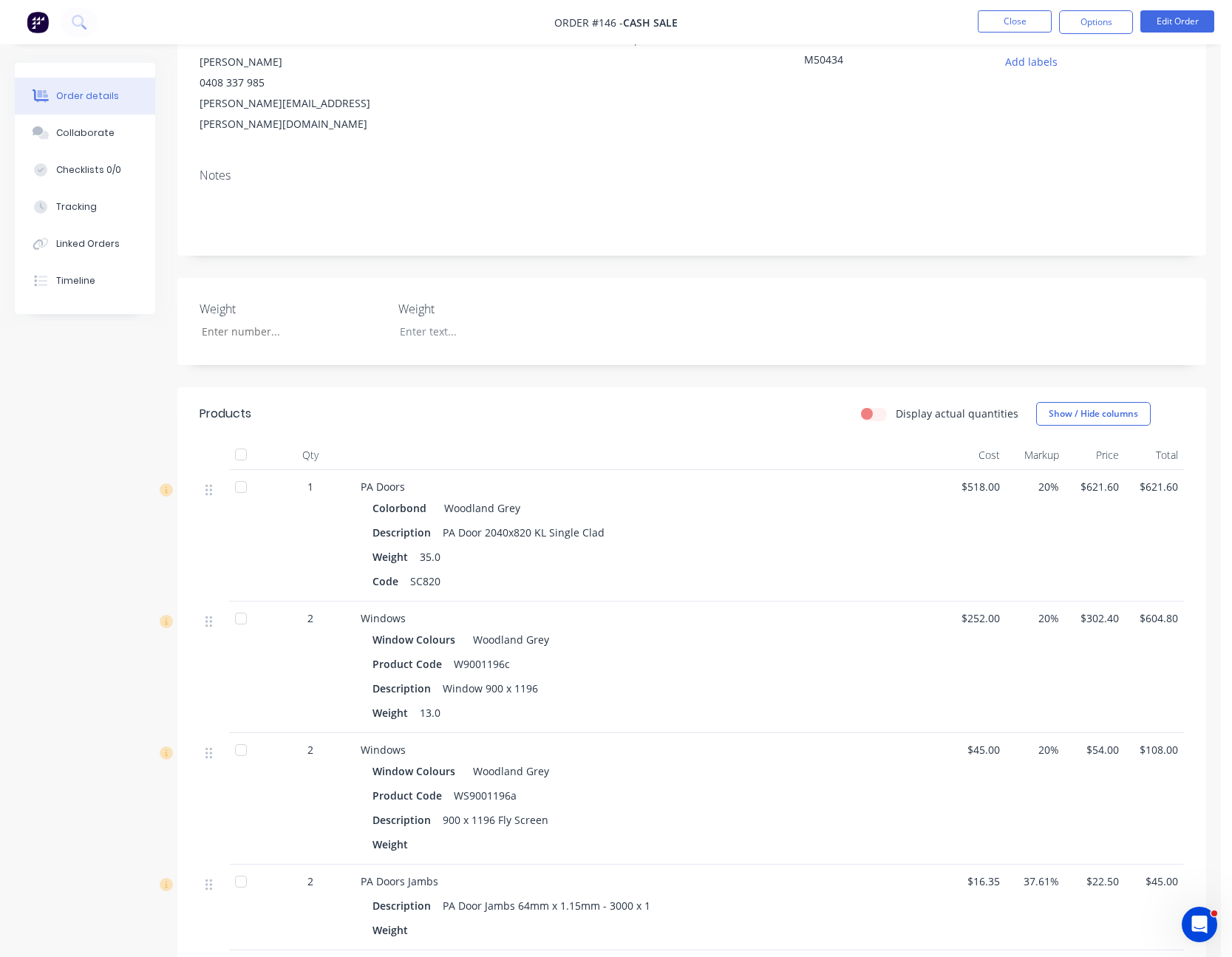
scroll to position [296, 0]
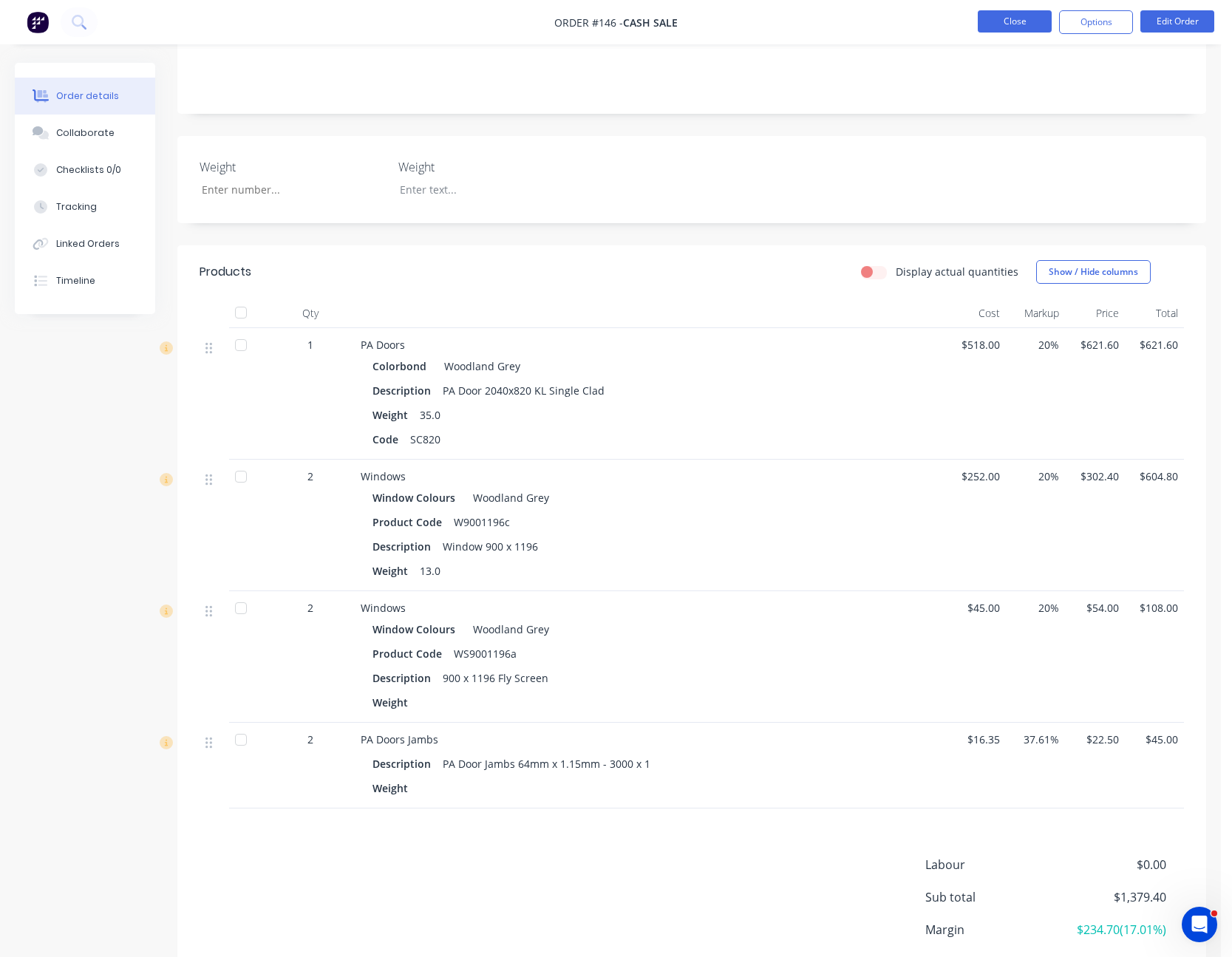
click at [1019, 21] on button "Close" at bounding box center [1015, 21] width 74 height 22
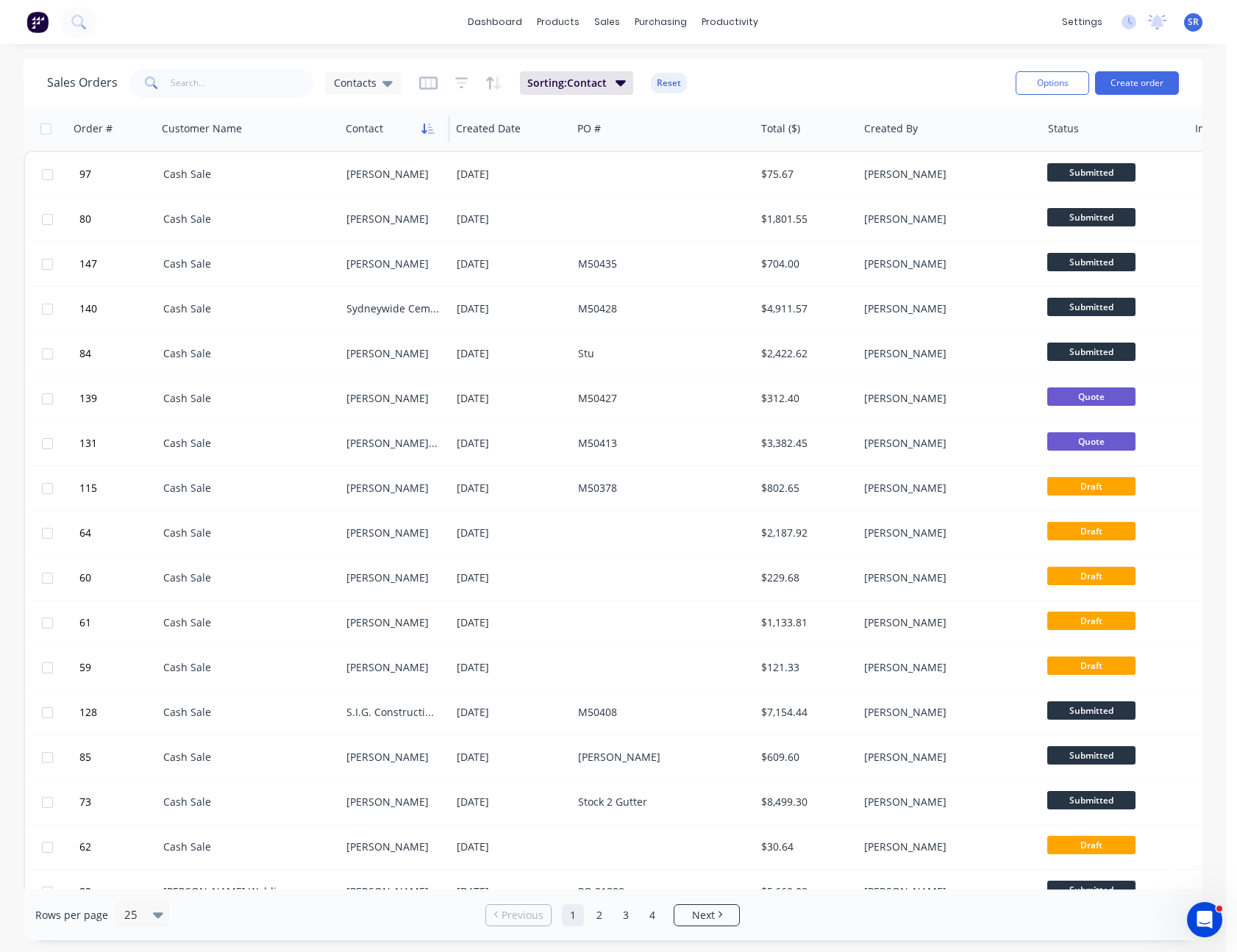
click at [428, 126] on icon "button" at bounding box center [428, 129] width 13 height 12
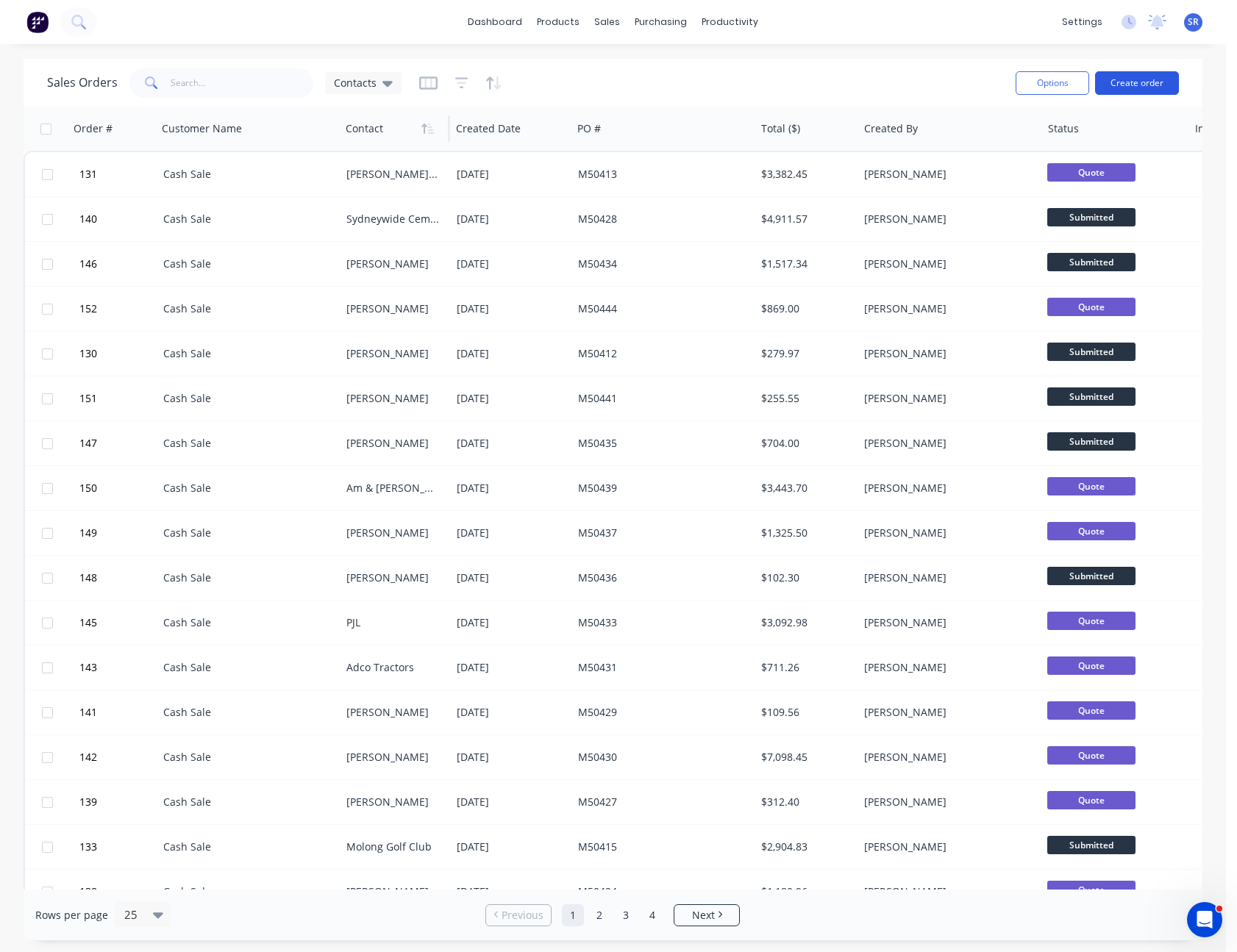
click at [1146, 86] on button "Create order" at bounding box center [1137, 83] width 84 height 24
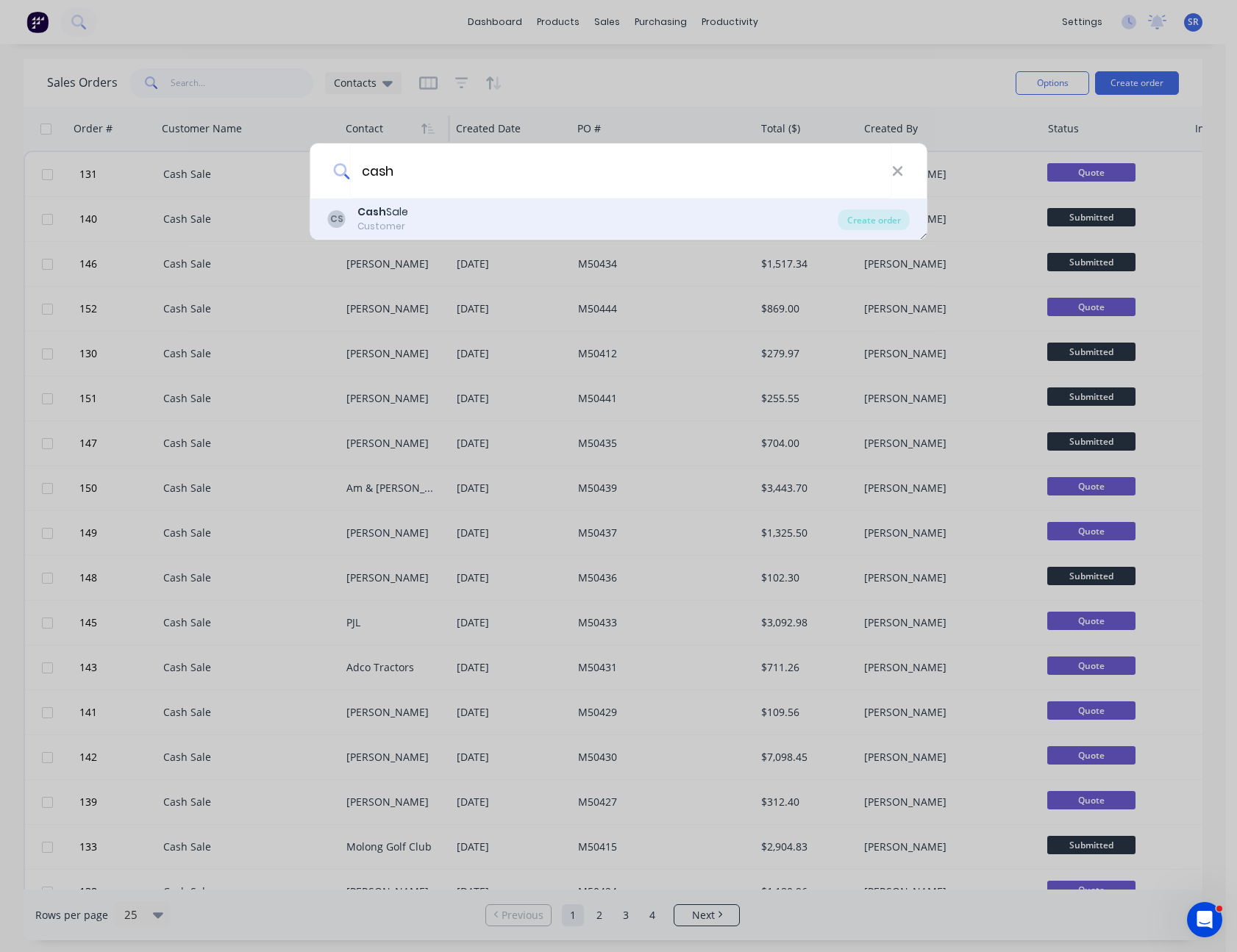
click at [497, 215] on div "CS Cash Sale Customer" at bounding box center [584, 219] width 511 height 29
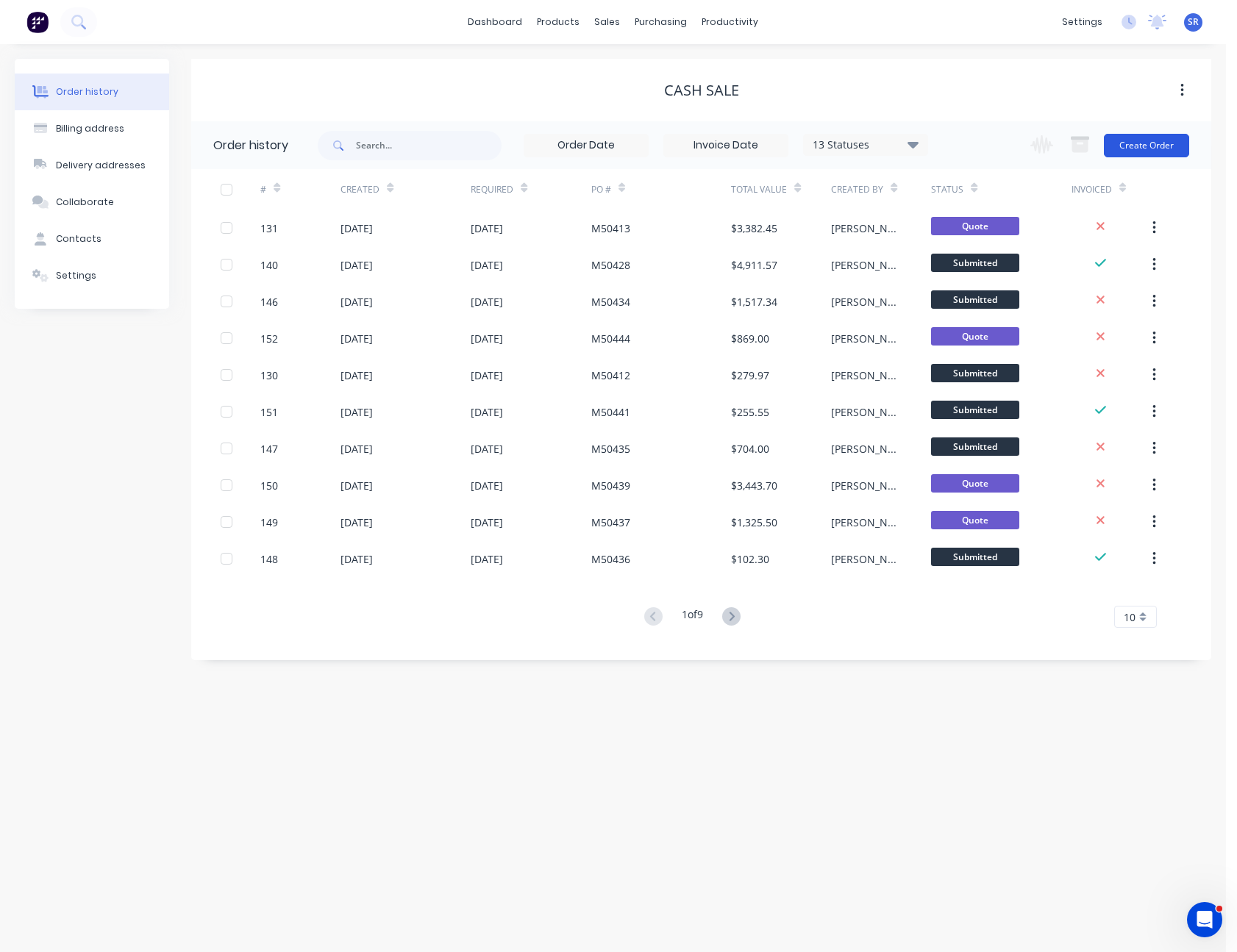
click at [1172, 139] on button "Create Order" at bounding box center [1146, 146] width 85 height 24
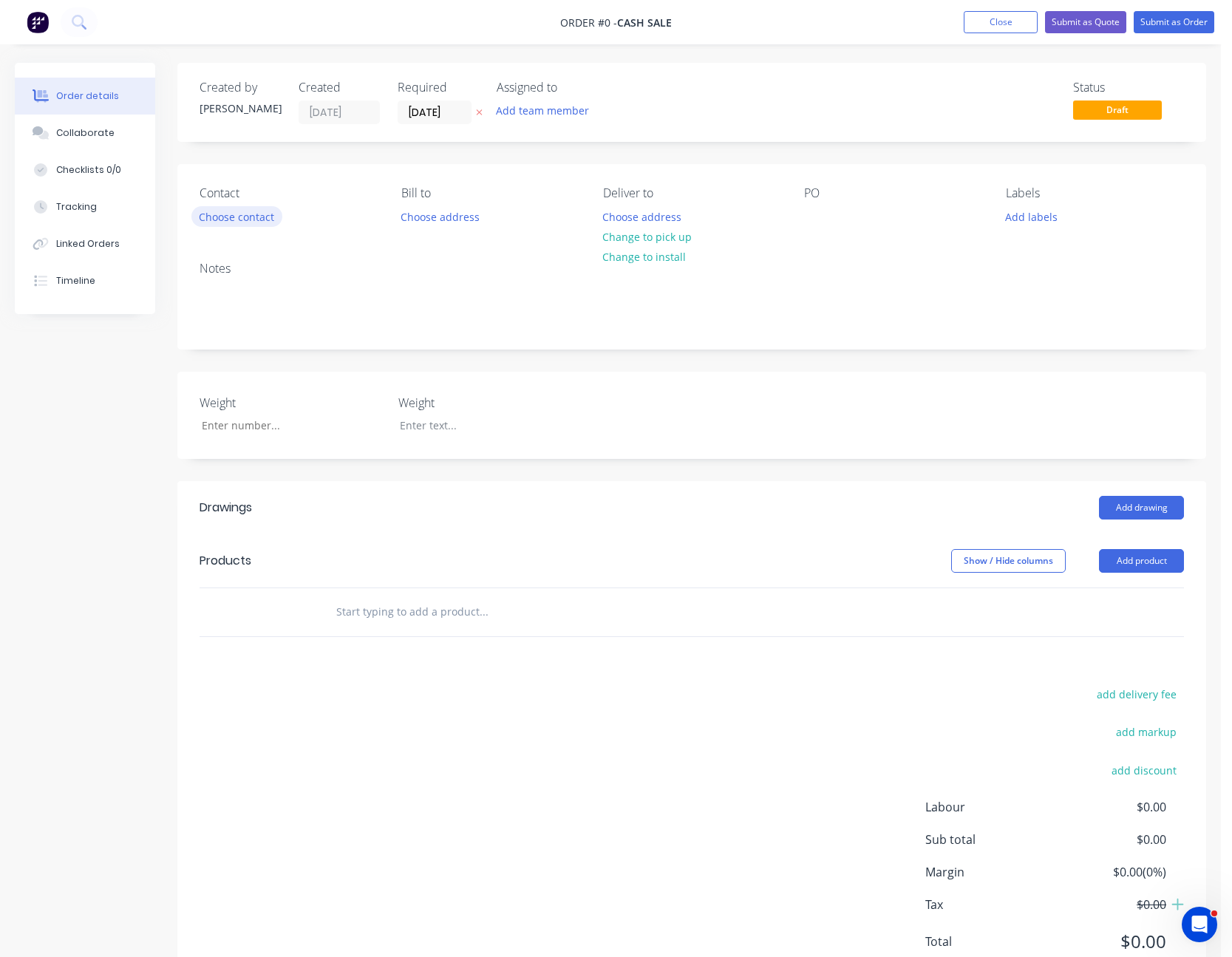
click at [235, 214] on button "Choose contact" at bounding box center [237, 216] width 91 height 20
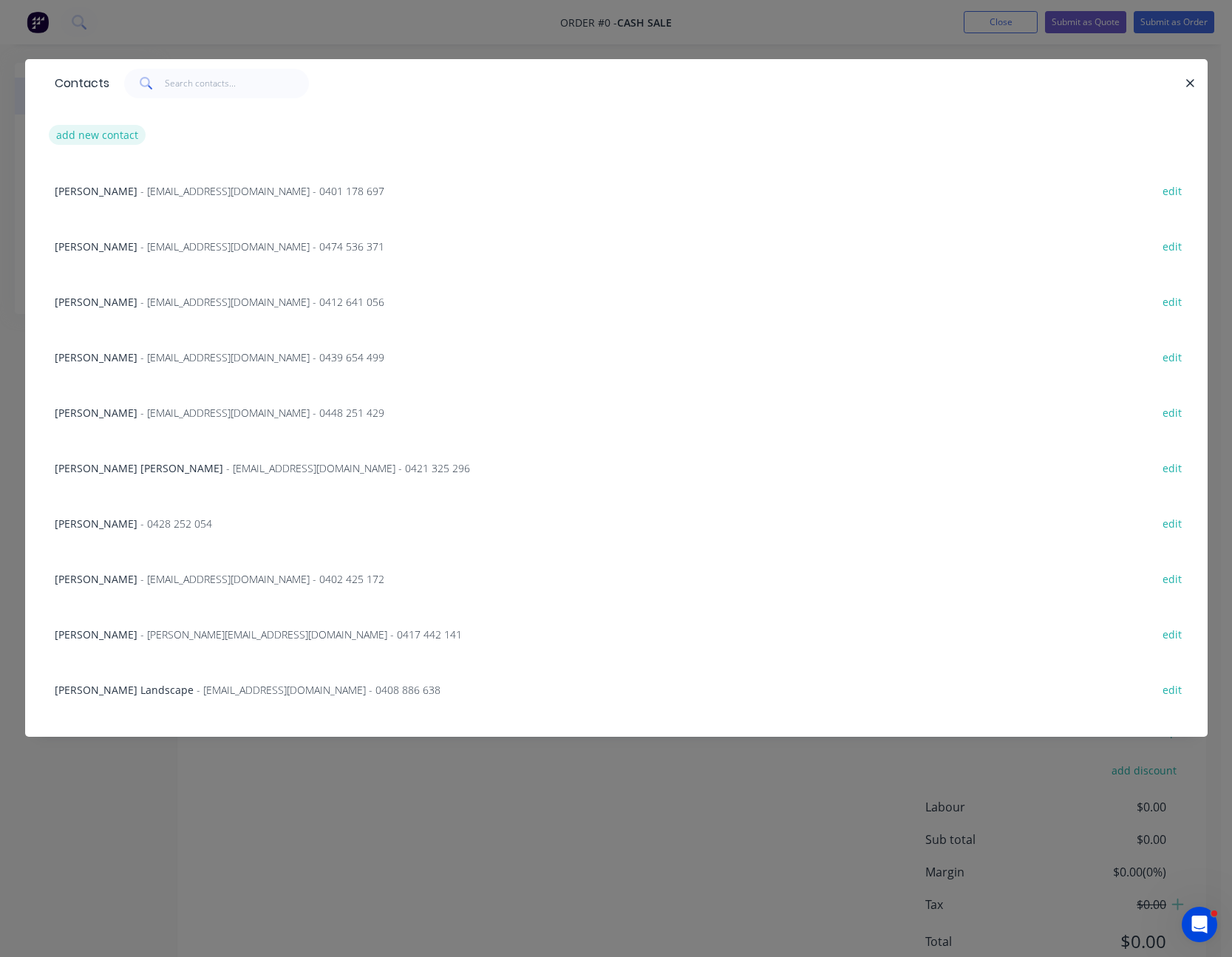
click at [118, 138] on button "add new contact" at bounding box center [98, 135] width 98 height 20
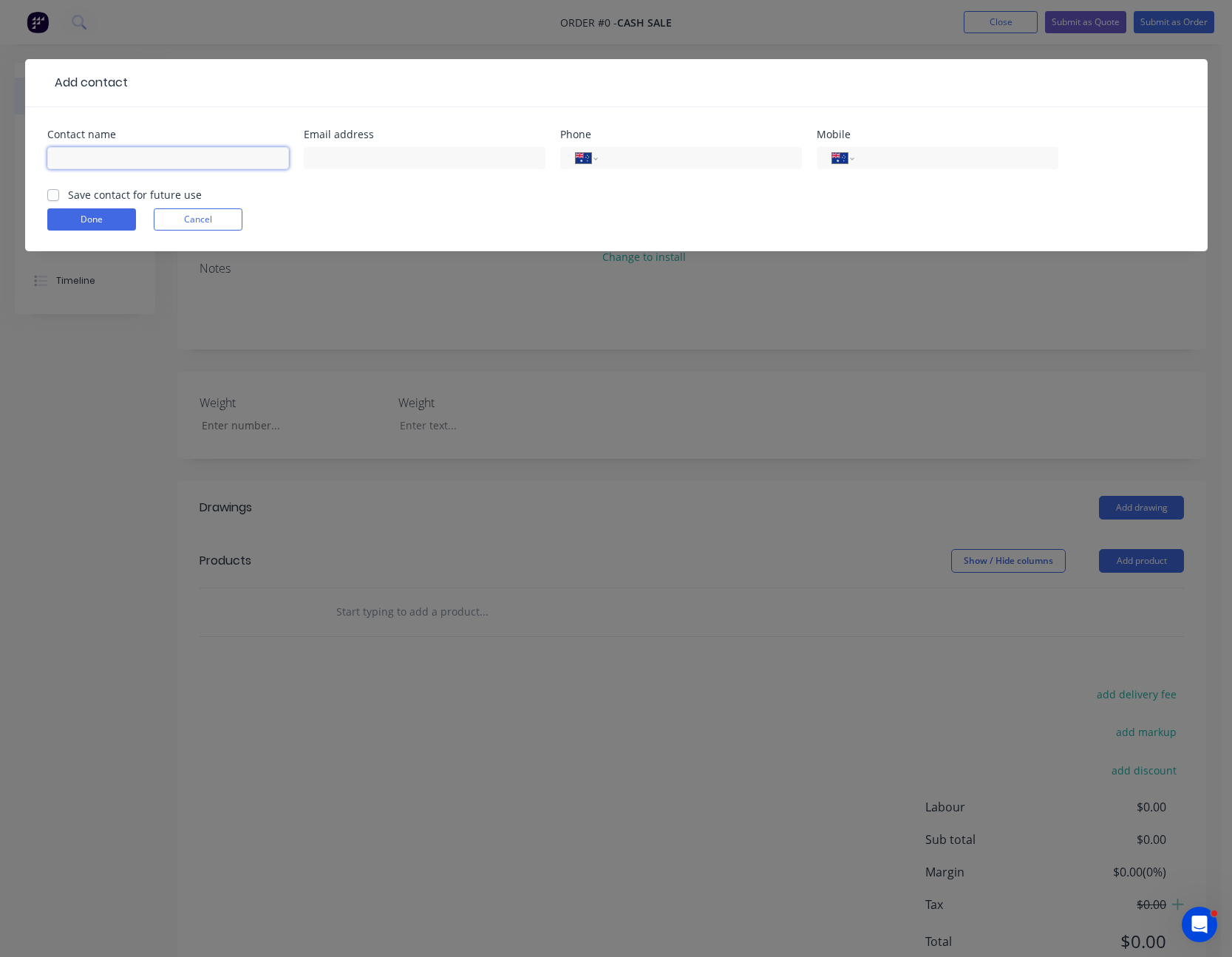
click at [128, 155] on input "text" at bounding box center [168, 158] width 242 height 22
click at [448, 160] on input "text" at bounding box center [424, 158] width 242 height 22
click at [942, 162] on input "tel" at bounding box center [953, 158] width 177 height 17
click at [68, 197] on label "Save contact for future use" at bounding box center [135, 195] width 134 height 16
click at [55, 197] on input "Save contact for future use" at bounding box center [53, 194] width 12 height 14
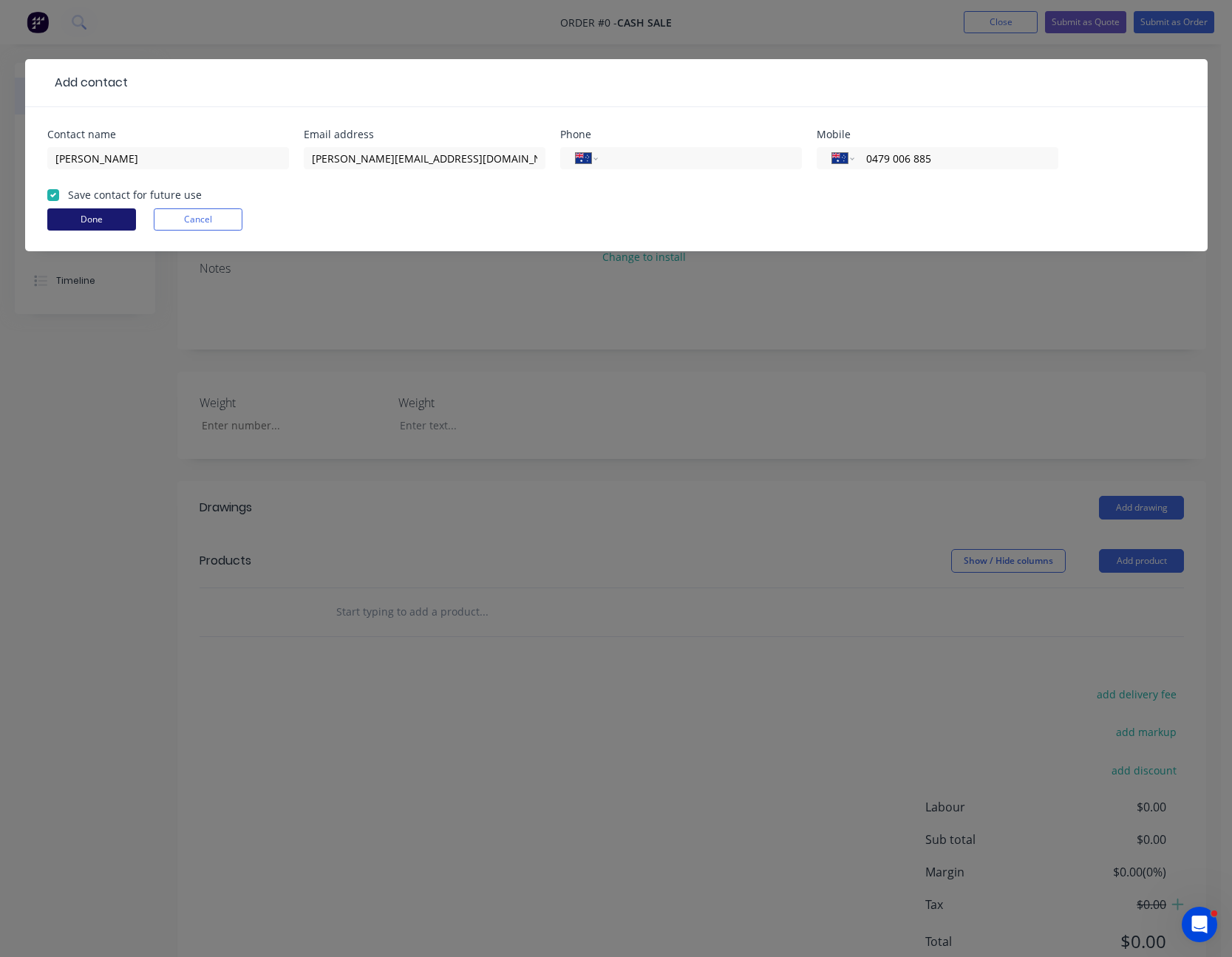
click at [63, 214] on button "Done" at bounding box center [92, 220] width 89 height 22
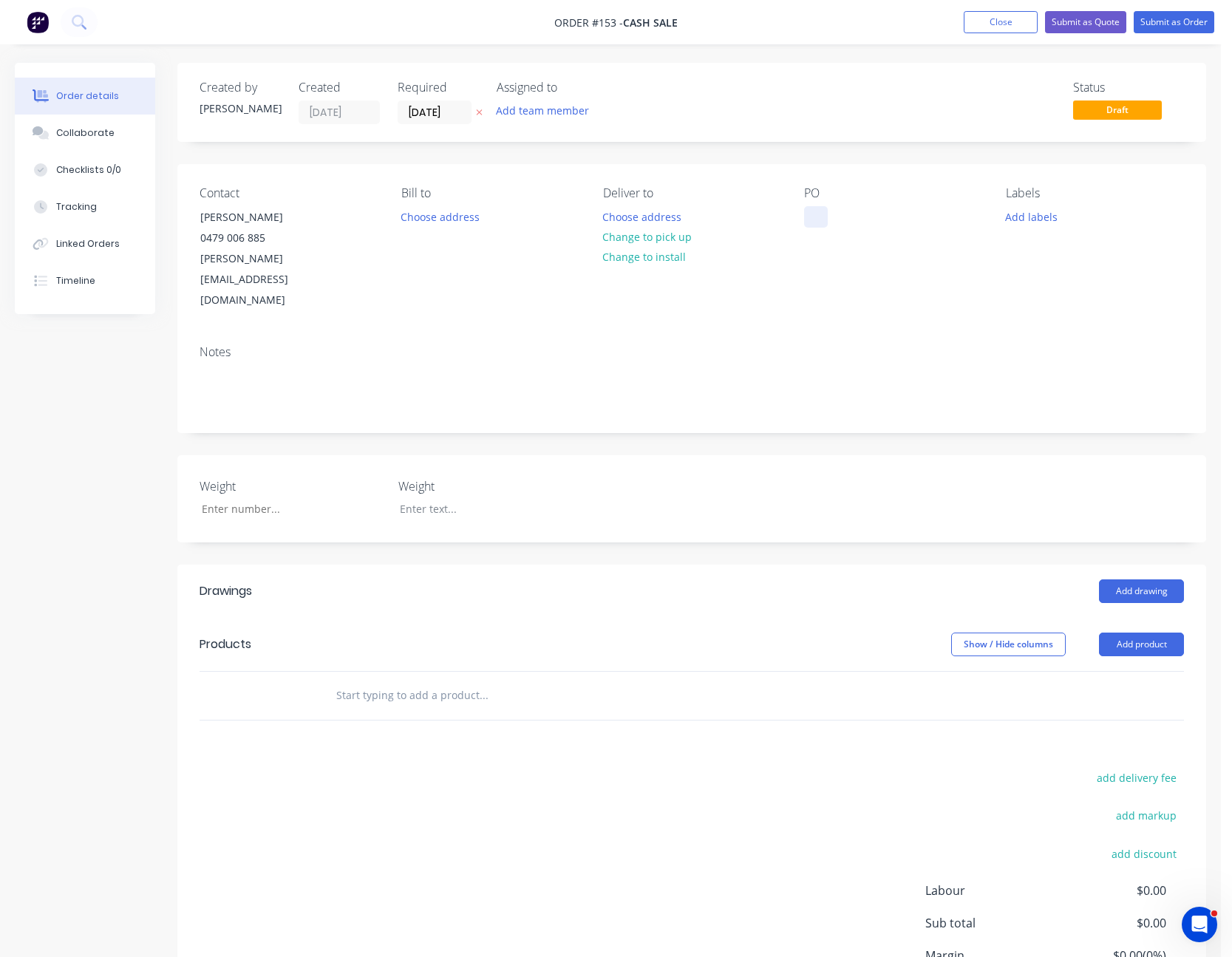
click at [815, 214] on div at bounding box center [816, 217] width 24 height 21
click at [1128, 632] on button "Add product" at bounding box center [1141, 644] width 85 height 24
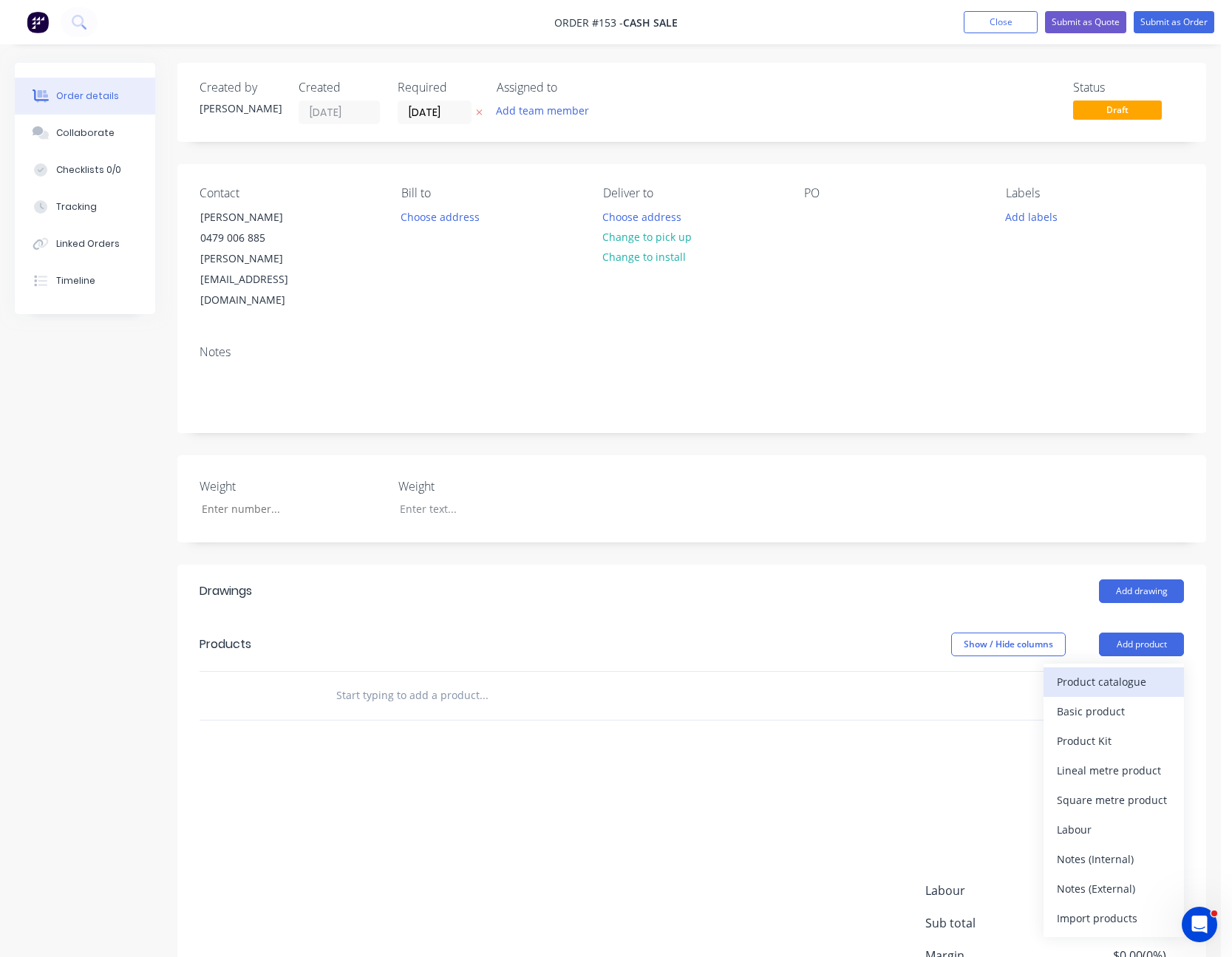
click at [1122, 671] on div "Product catalogue" at bounding box center [1114, 681] width 114 height 21
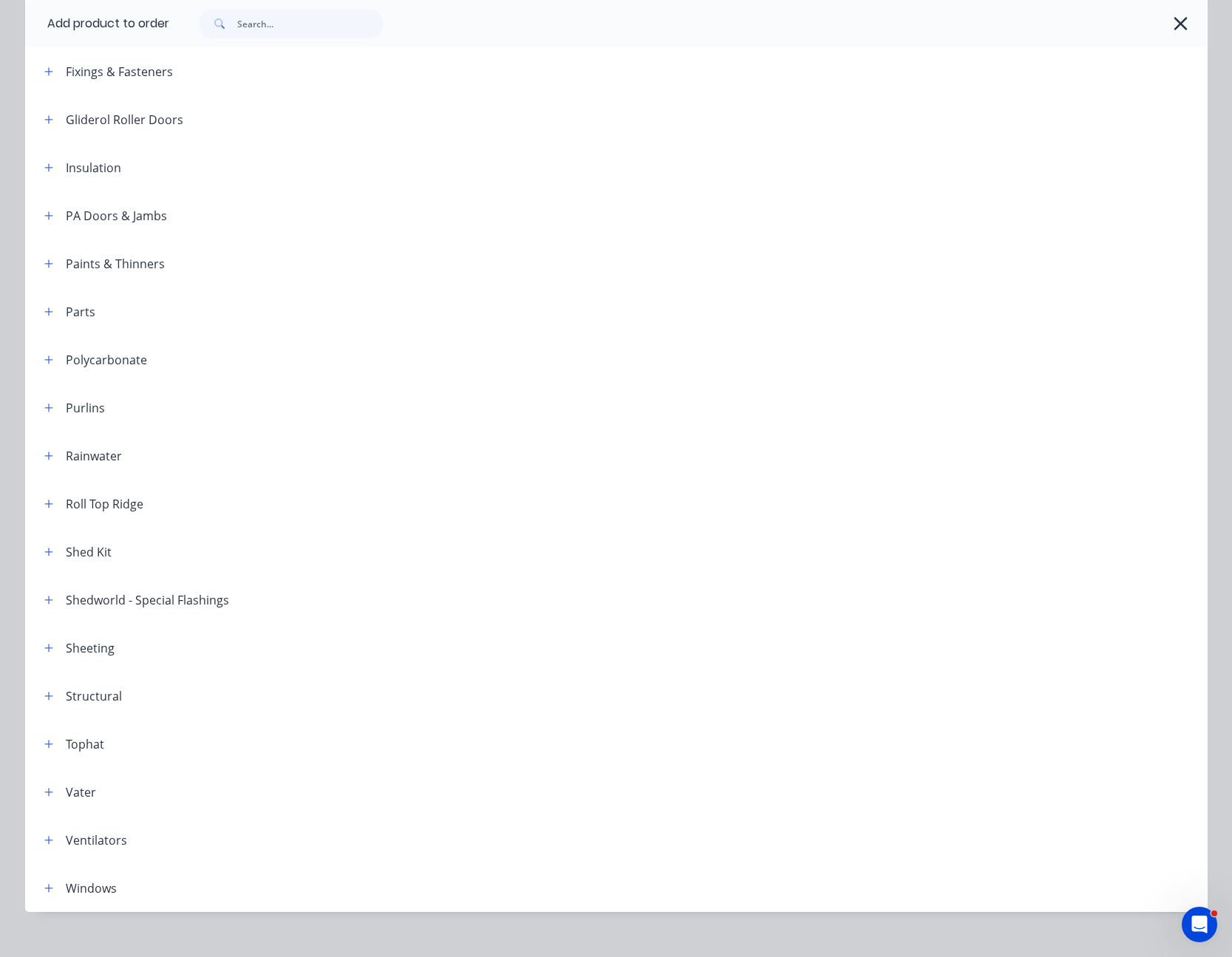
scroll to position [519, 0]
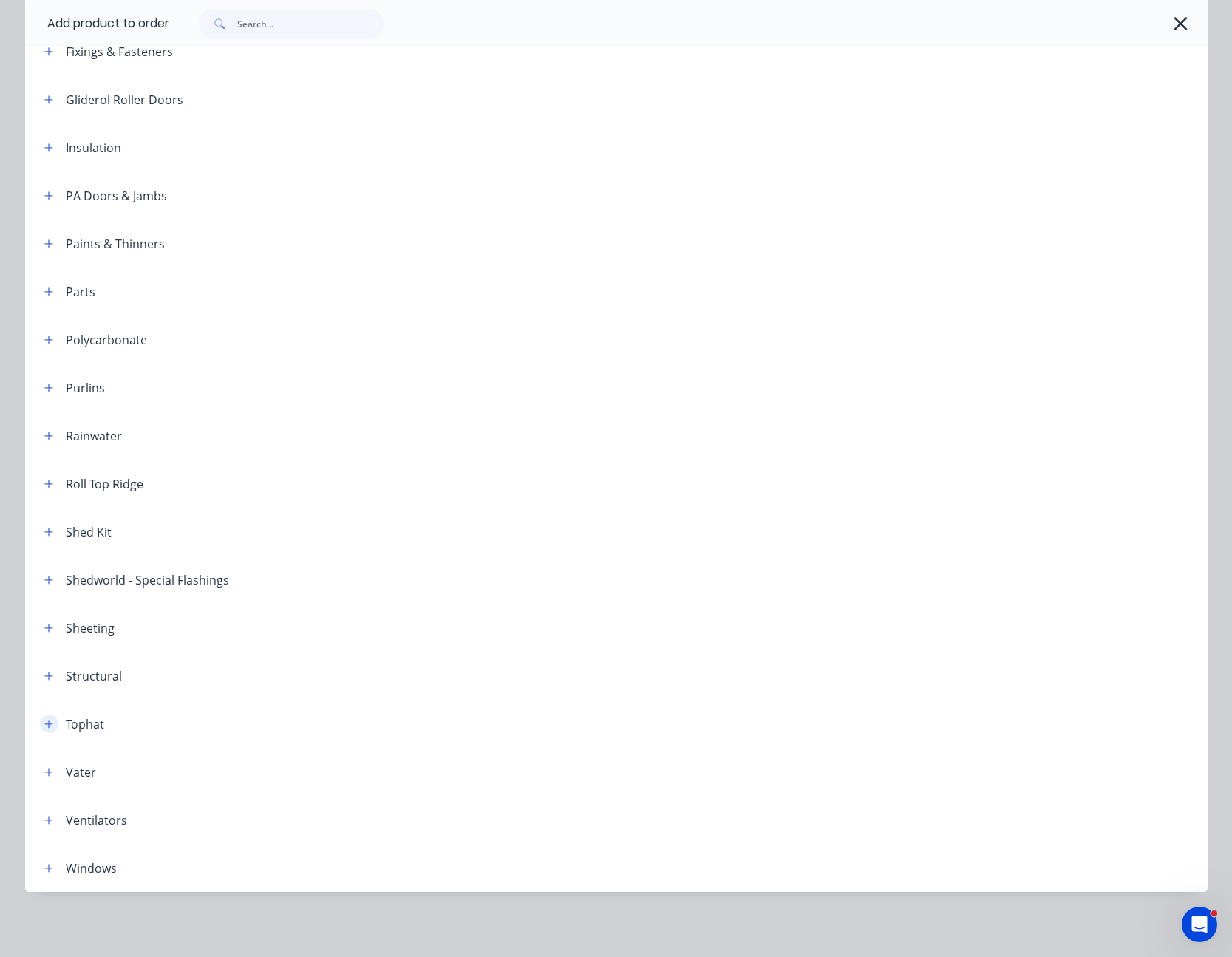
click at [44, 721] on icon "button" at bounding box center [48, 723] width 8 height 8
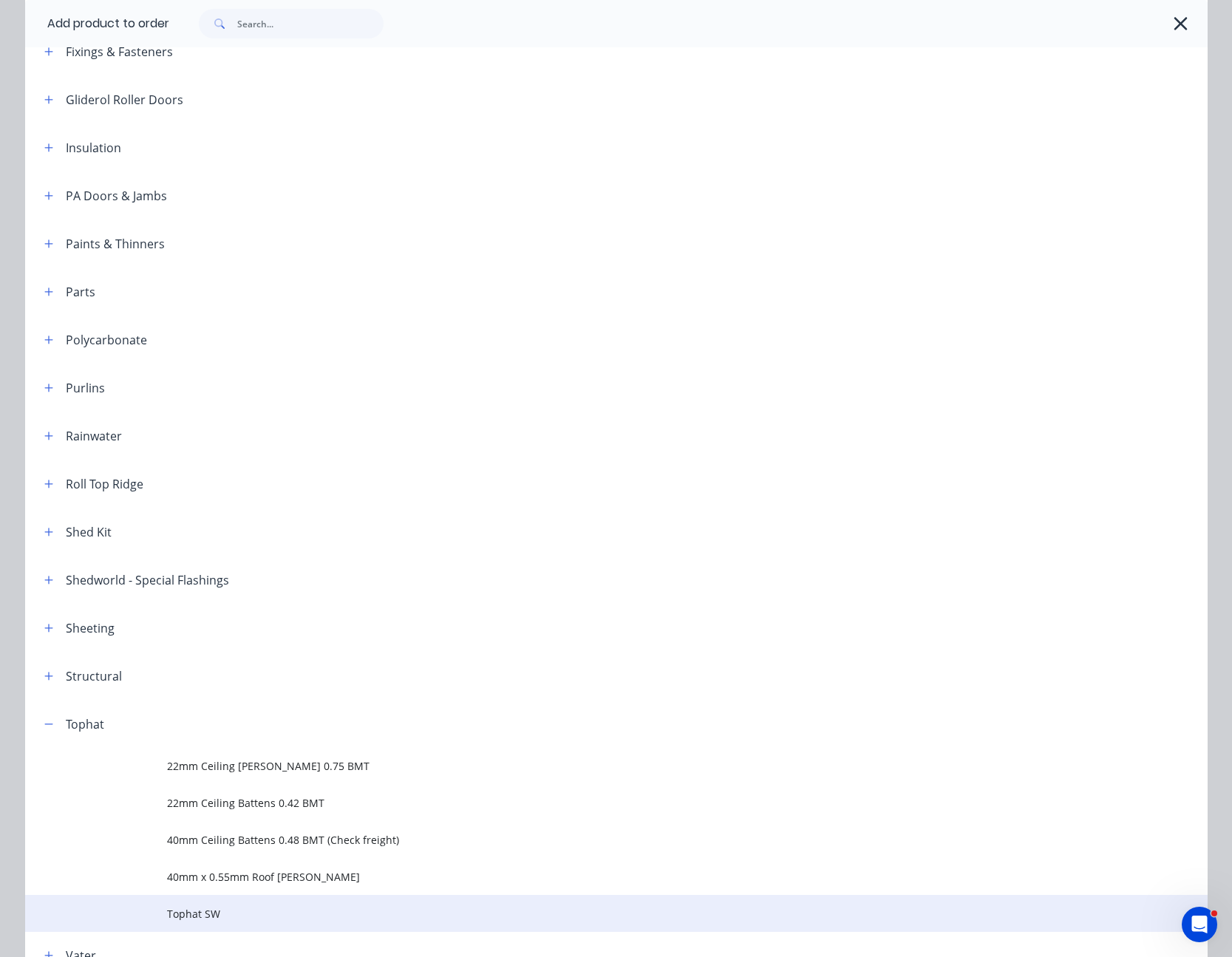
click at [198, 921] on span "Tophat SW" at bounding box center [583, 913] width 832 height 16
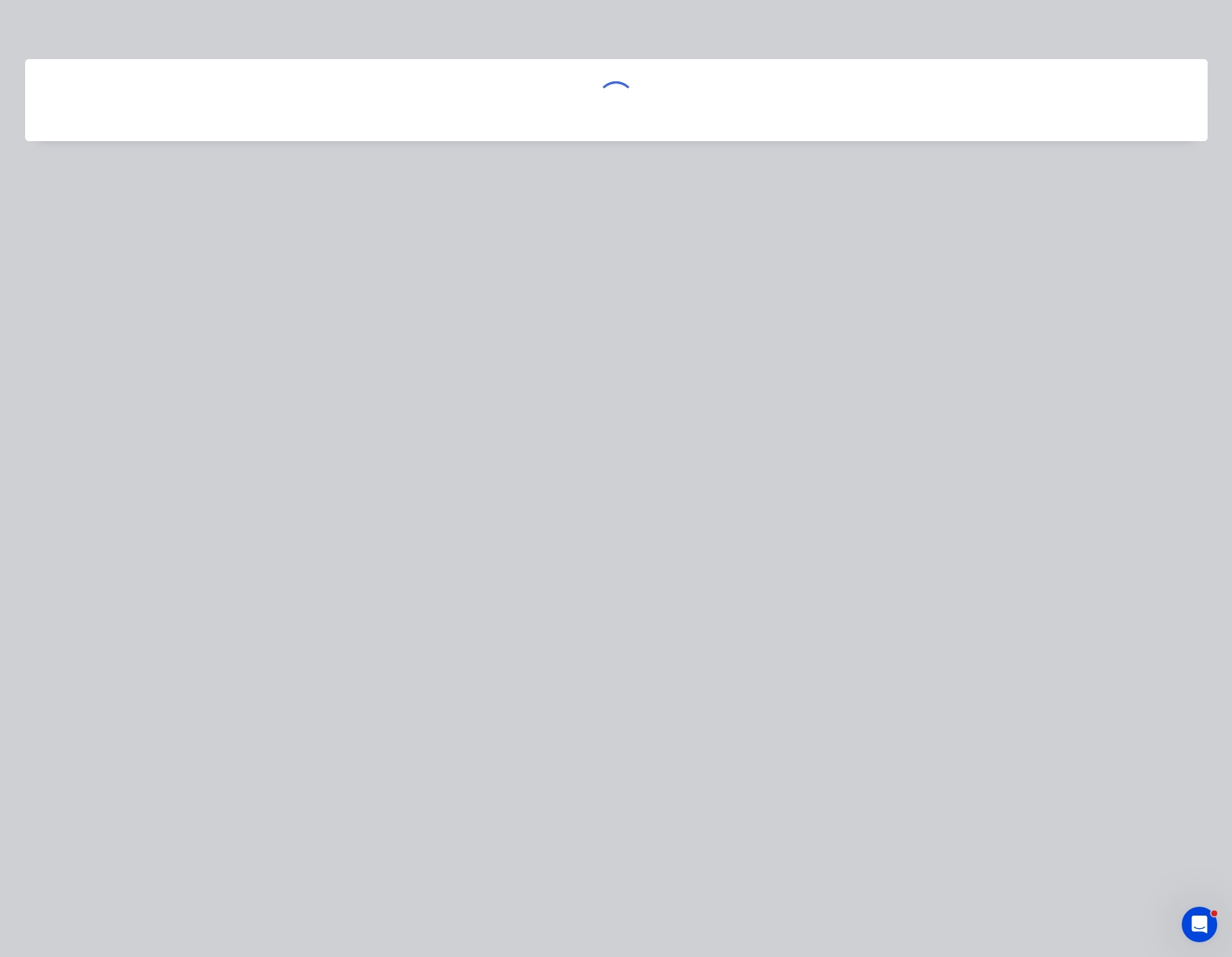
scroll to position [0, 0]
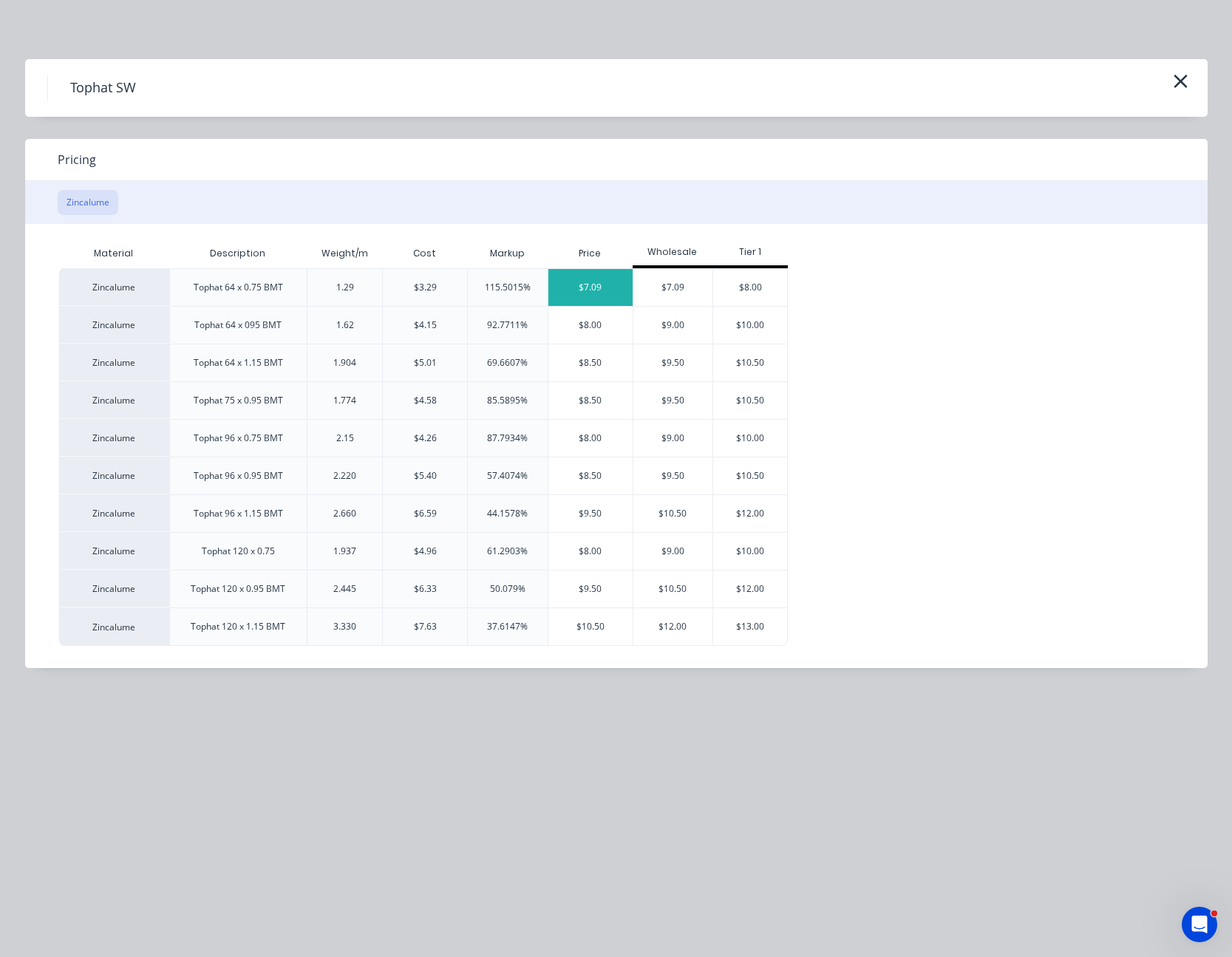
click at [600, 285] on div "$7.09" at bounding box center [590, 288] width 84 height 37
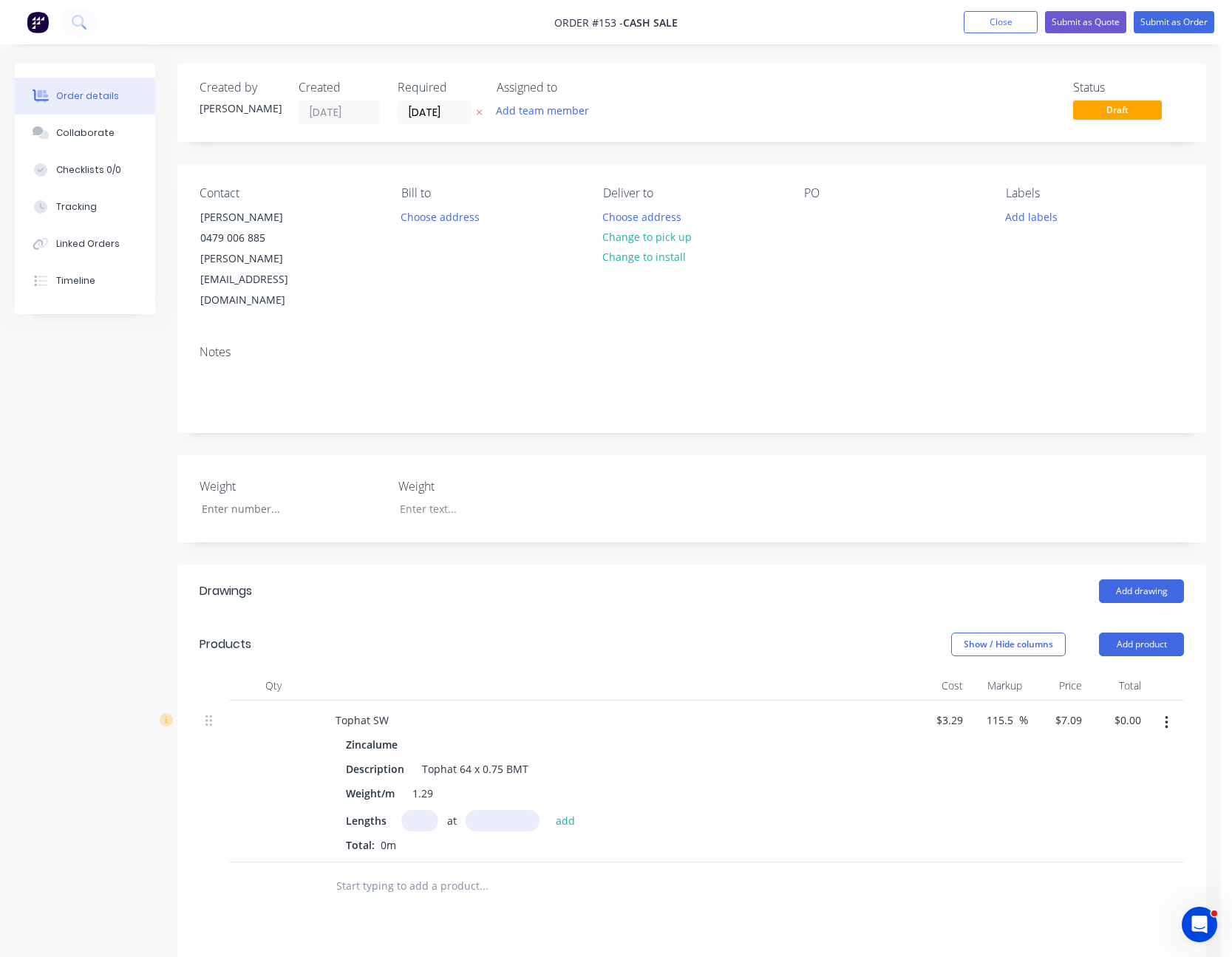
click at [422, 810] on input "text" at bounding box center [420, 820] width 37 height 21
click at [548, 810] on button "add" at bounding box center [565, 819] width 35 height 20
click at [1081, 709] on input "7.09" at bounding box center [1071, 720] width 34 height 21
click at [1027, 813] on div "18.54 18.54 %" at bounding box center [998, 794] width 60 height 186
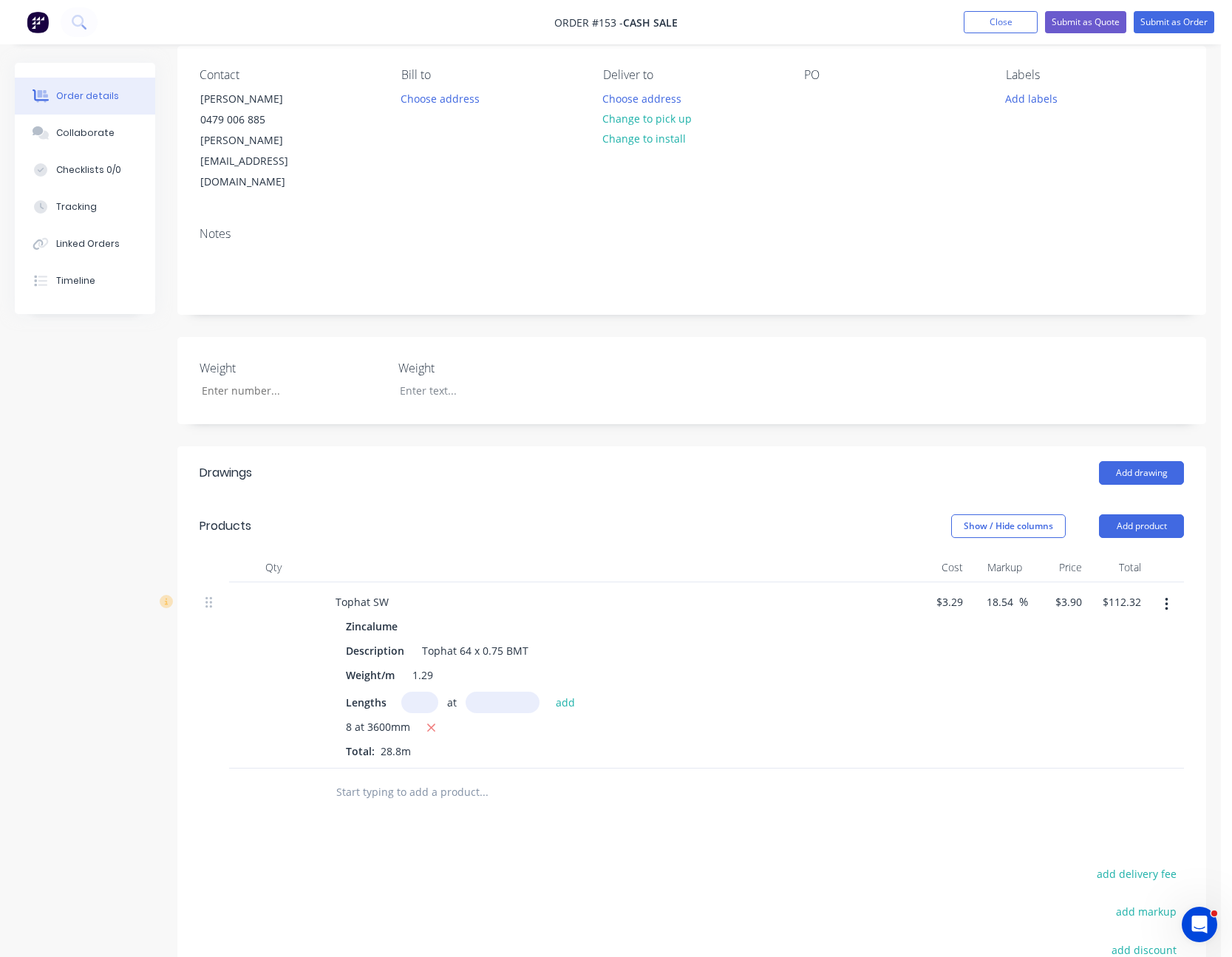
scroll to position [18, 0]
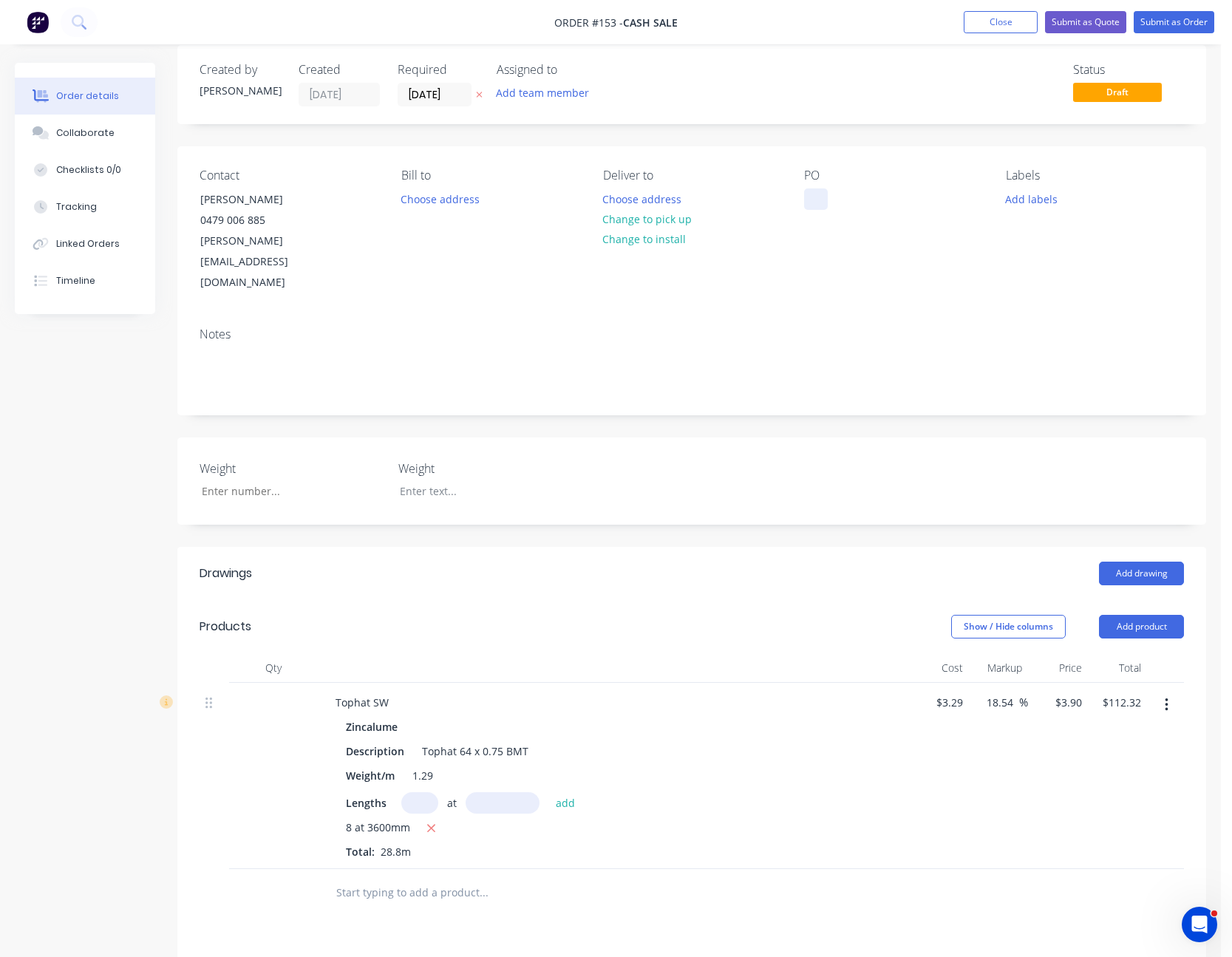
click at [821, 201] on div at bounding box center [816, 199] width 24 height 21
click at [842, 316] on div "Notes" at bounding box center [691, 365] width 1029 height 99
click at [1091, 21] on button "Submit as Quote" at bounding box center [1086, 22] width 81 height 22
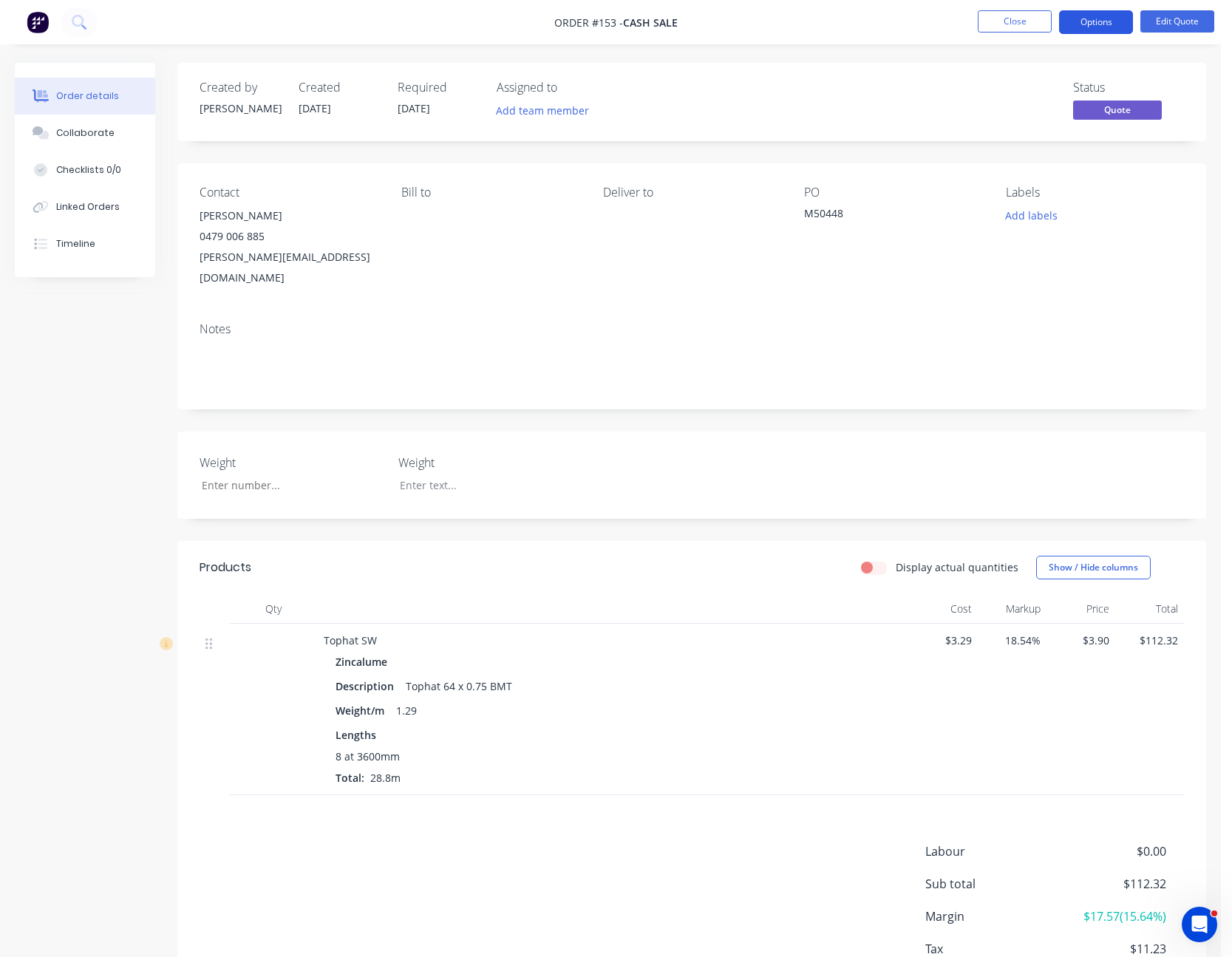
click at [1110, 25] on button "Options" at bounding box center [1096, 22] width 74 height 24
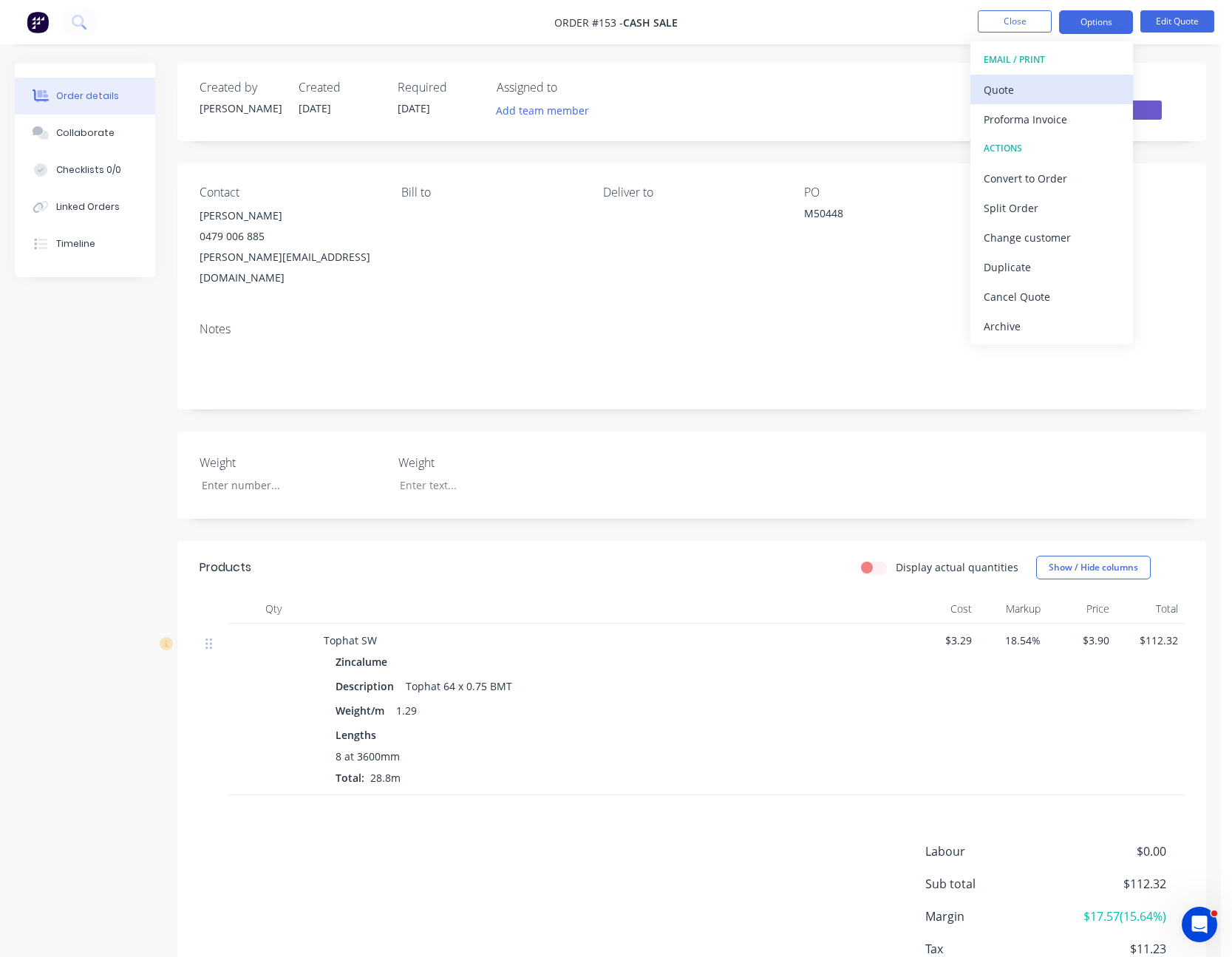
click at [1086, 78] on button "Quote" at bounding box center [1052, 89] width 163 height 30
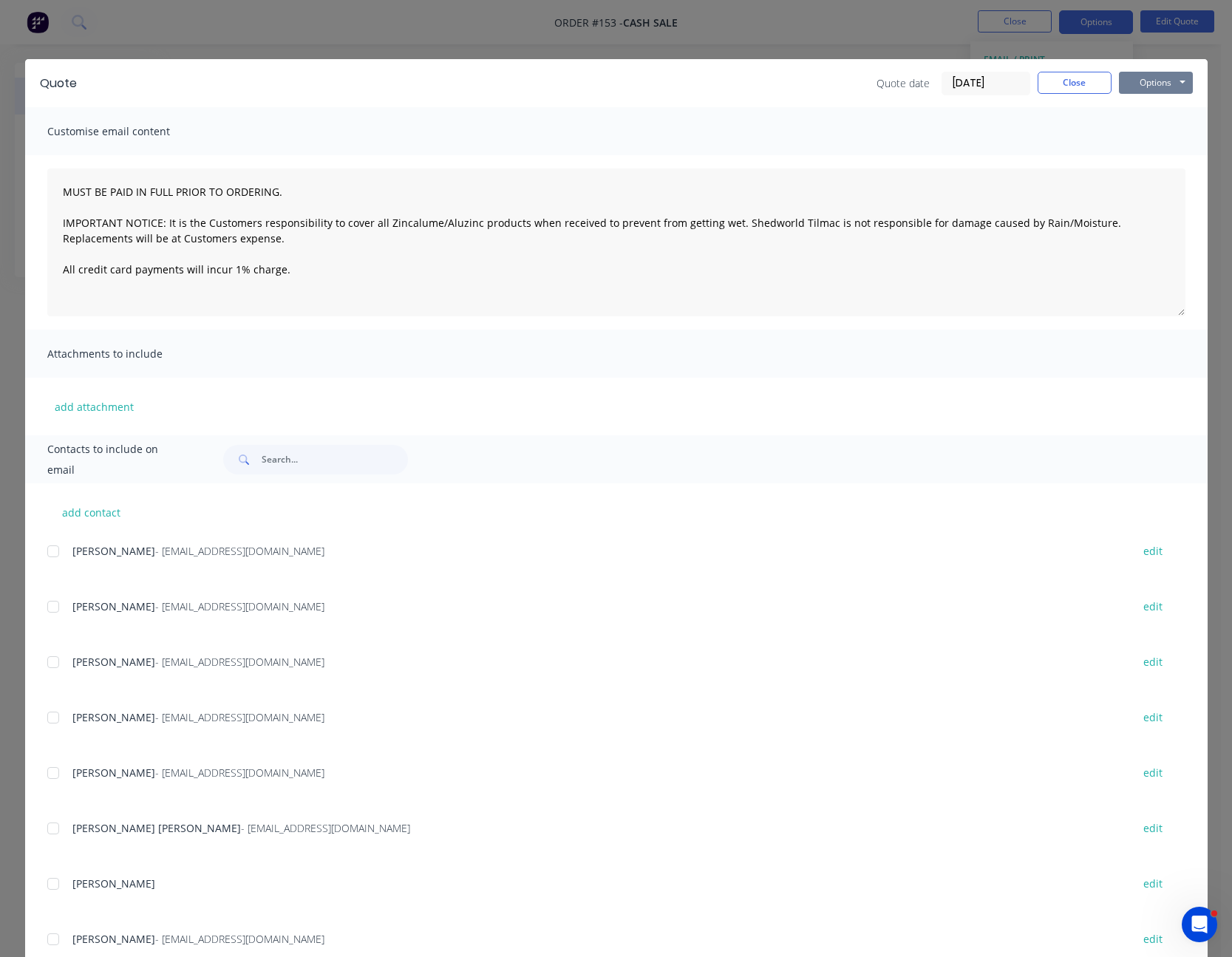
click at [1143, 81] on button "Options" at bounding box center [1156, 83] width 74 height 22
click at [1144, 125] on button "Print" at bounding box center [1166, 133] width 95 height 24
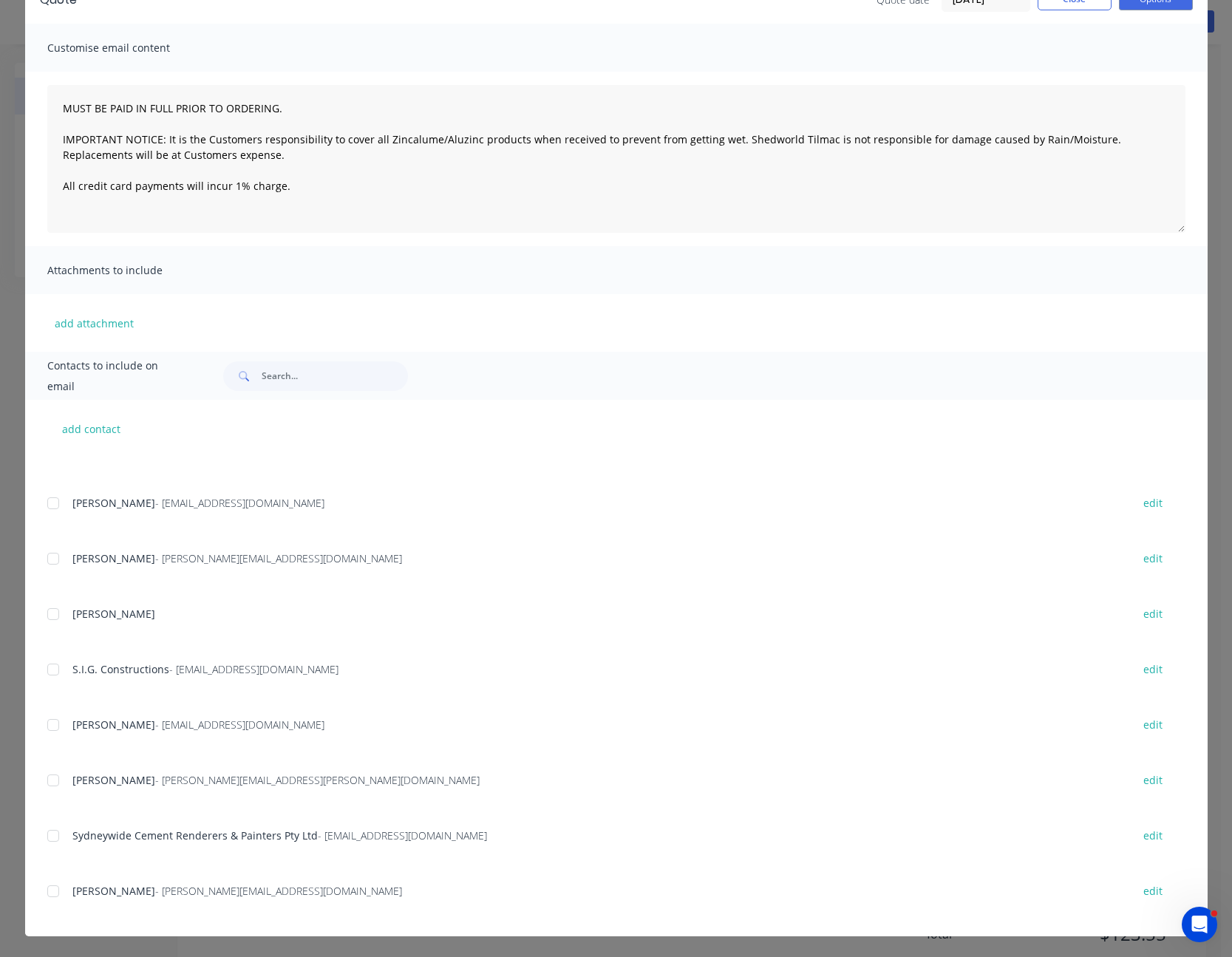
scroll to position [81, 0]
click at [50, 890] on div at bounding box center [53, 891] width 30 height 30
click at [1158, 69] on button "Email" at bounding box center [1166, 74] width 95 height 24
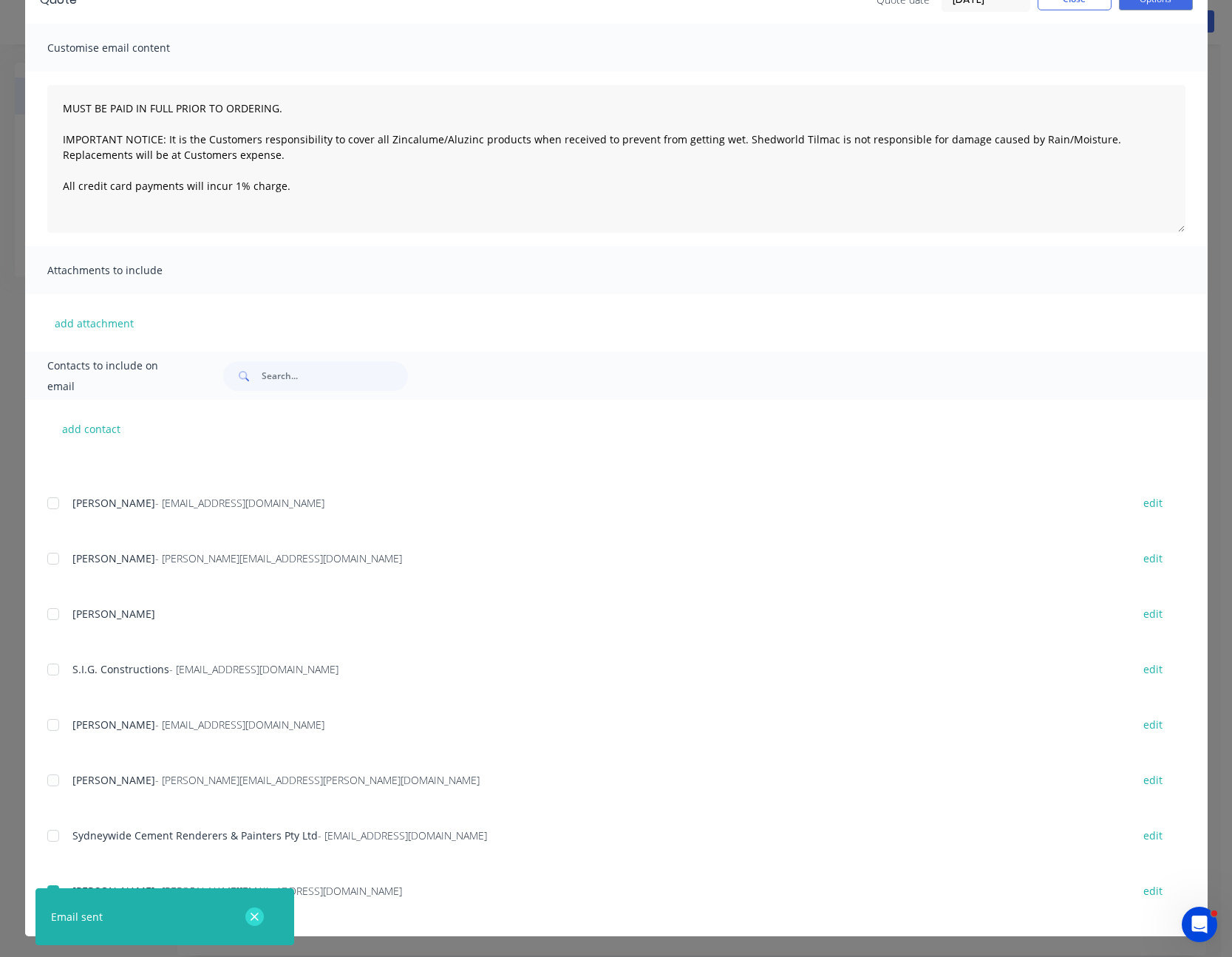
click at [253, 921] on icon "button" at bounding box center [254, 917] width 10 height 13
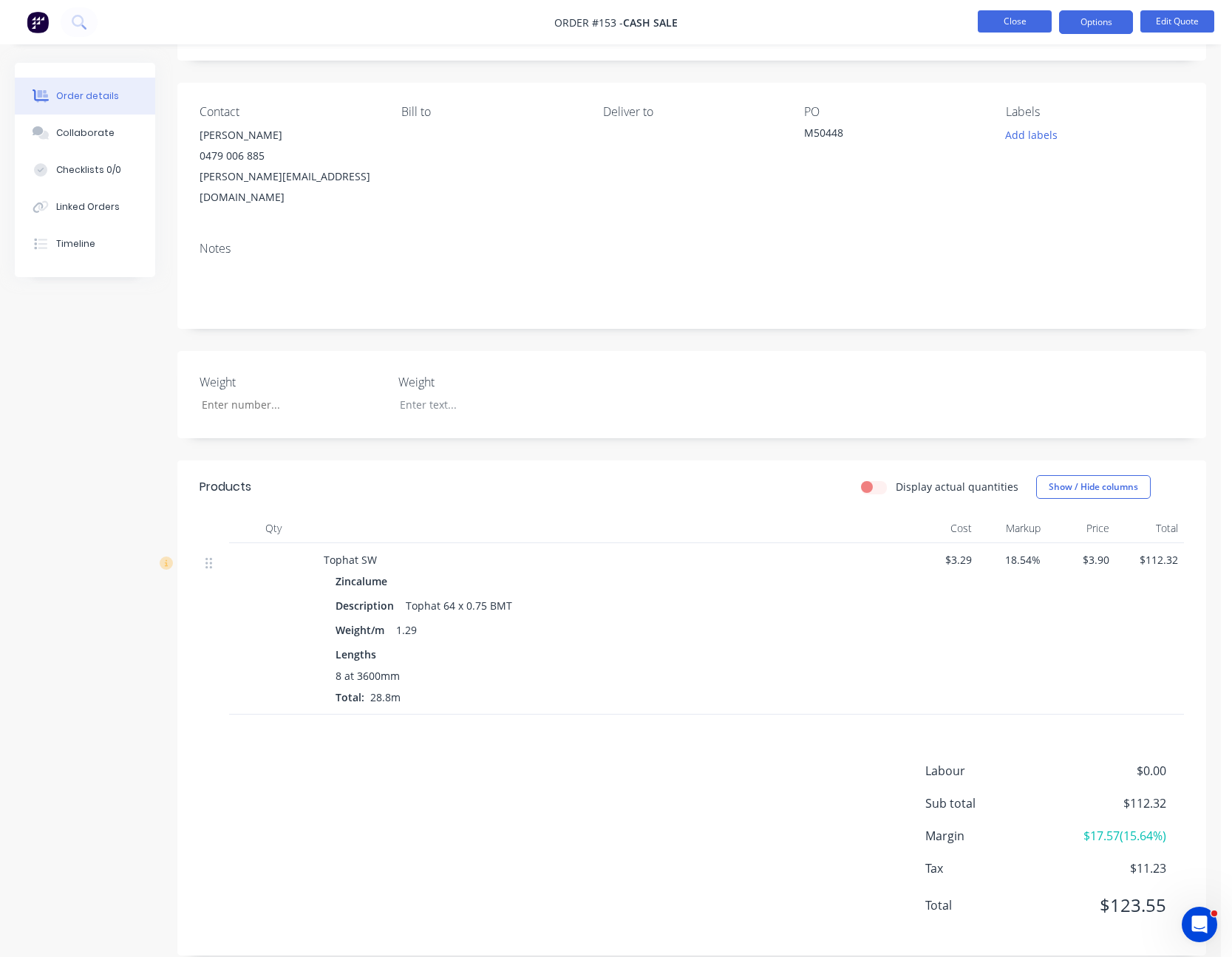
click at [1022, 23] on button "Close" at bounding box center [1015, 21] width 74 height 22
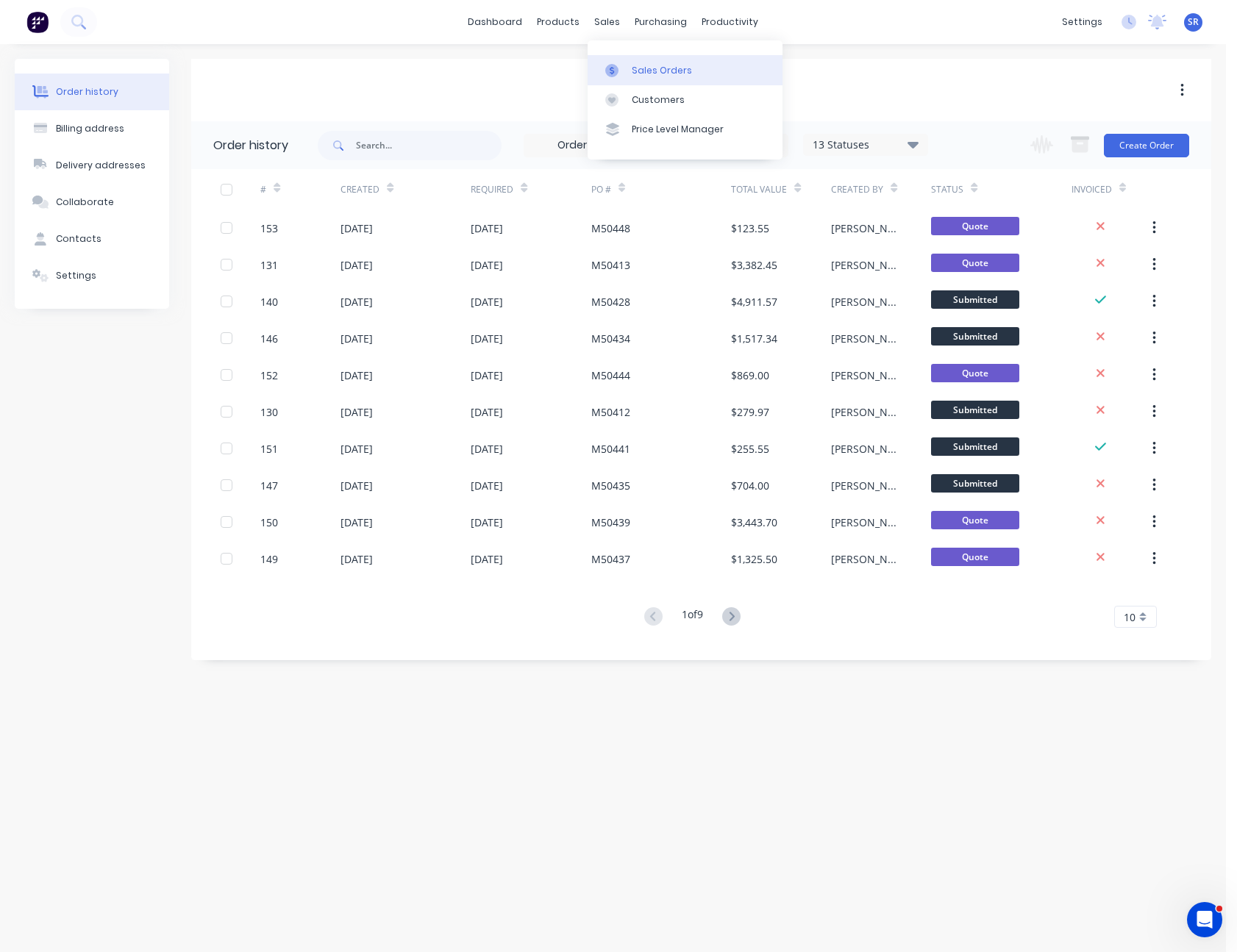
click at [627, 67] on link "Sales Orders" at bounding box center [684, 70] width 195 height 29
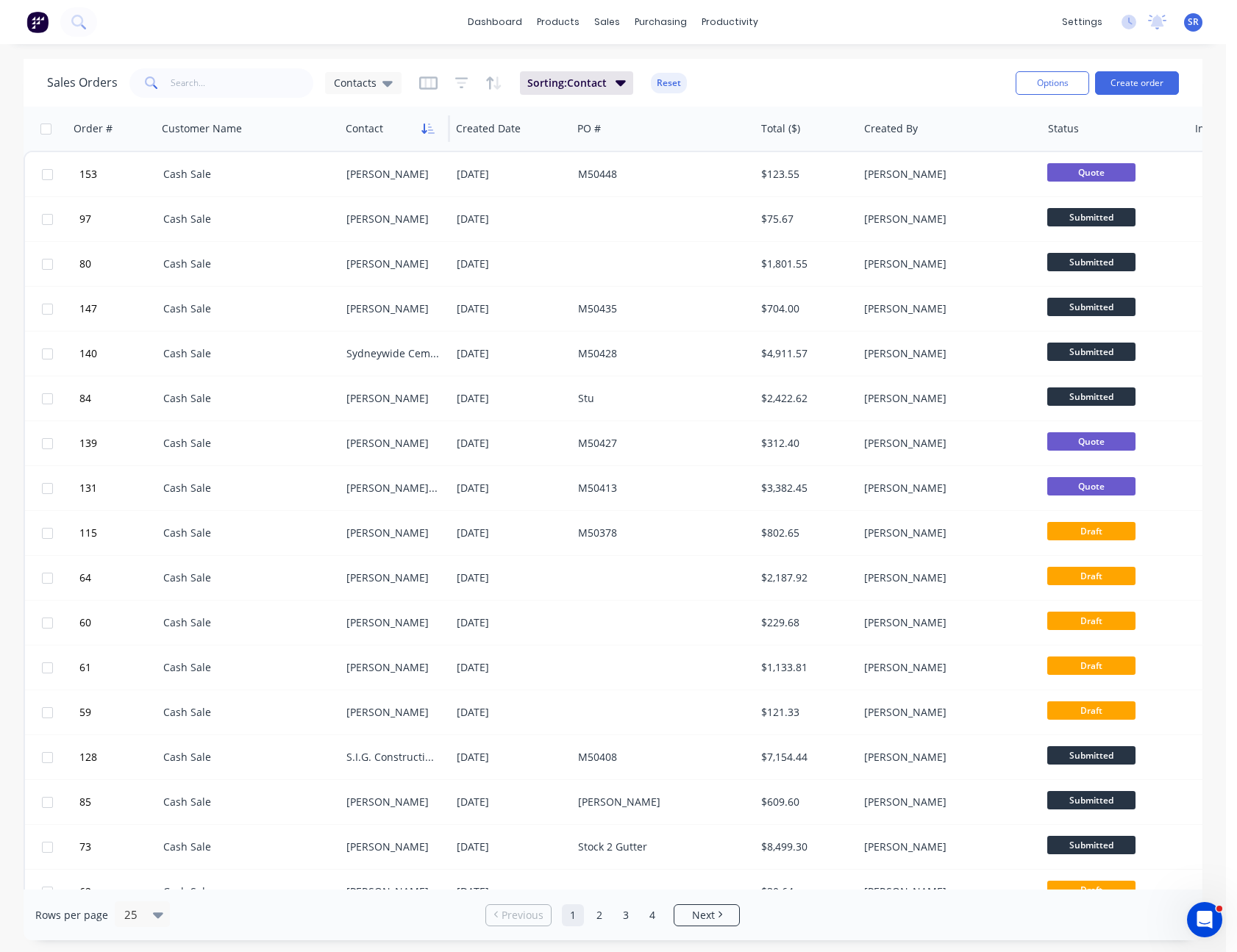
click at [429, 128] on icon "button" at bounding box center [428, 129] width 13 height 12
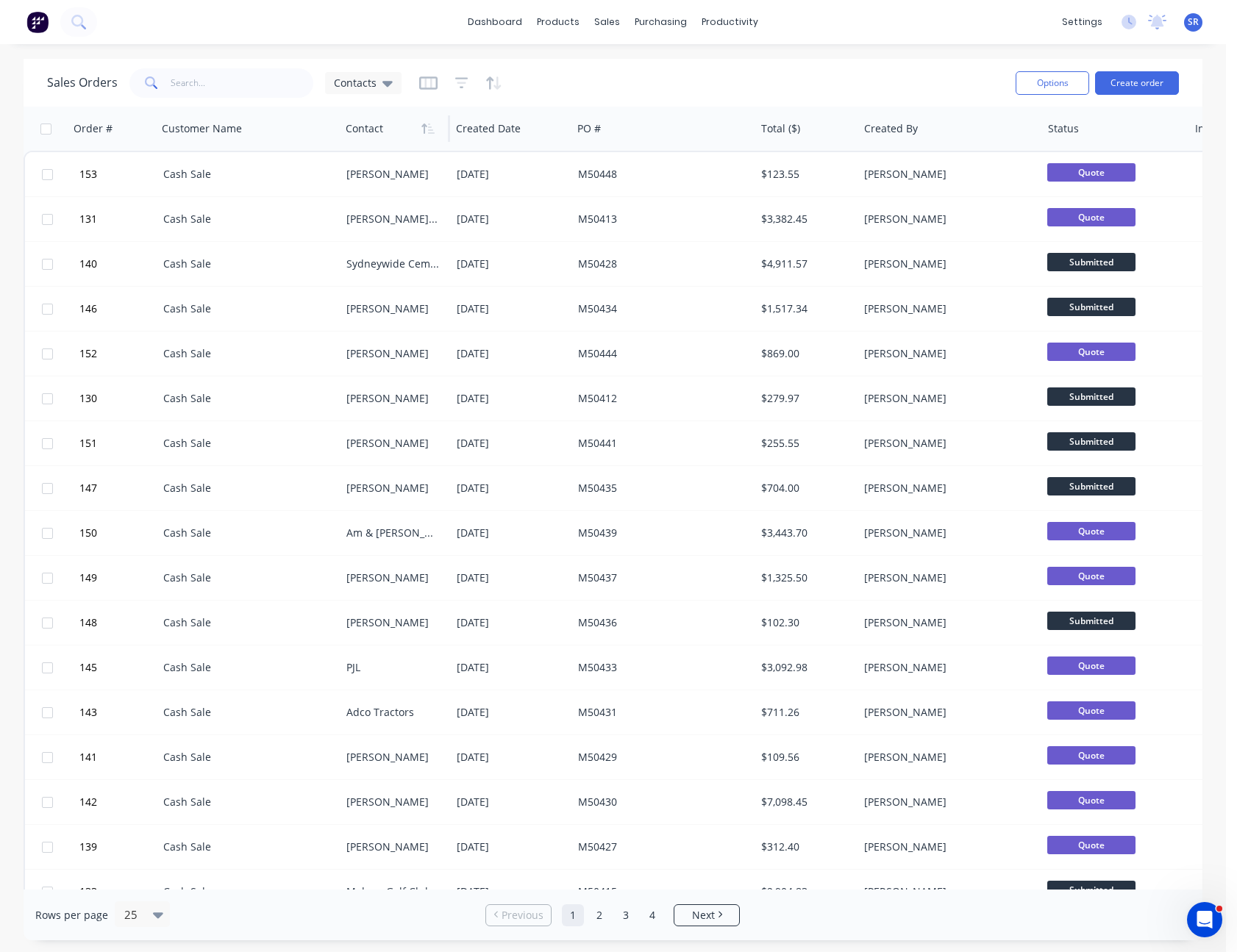
click at [819, 68] on div "Sales Orders Contacts" at bounding box center [525, 82] width 957 height 36
click at [589, 56] on link "Product Catalogue" at bounding box center [631, 70] width 195 height 29
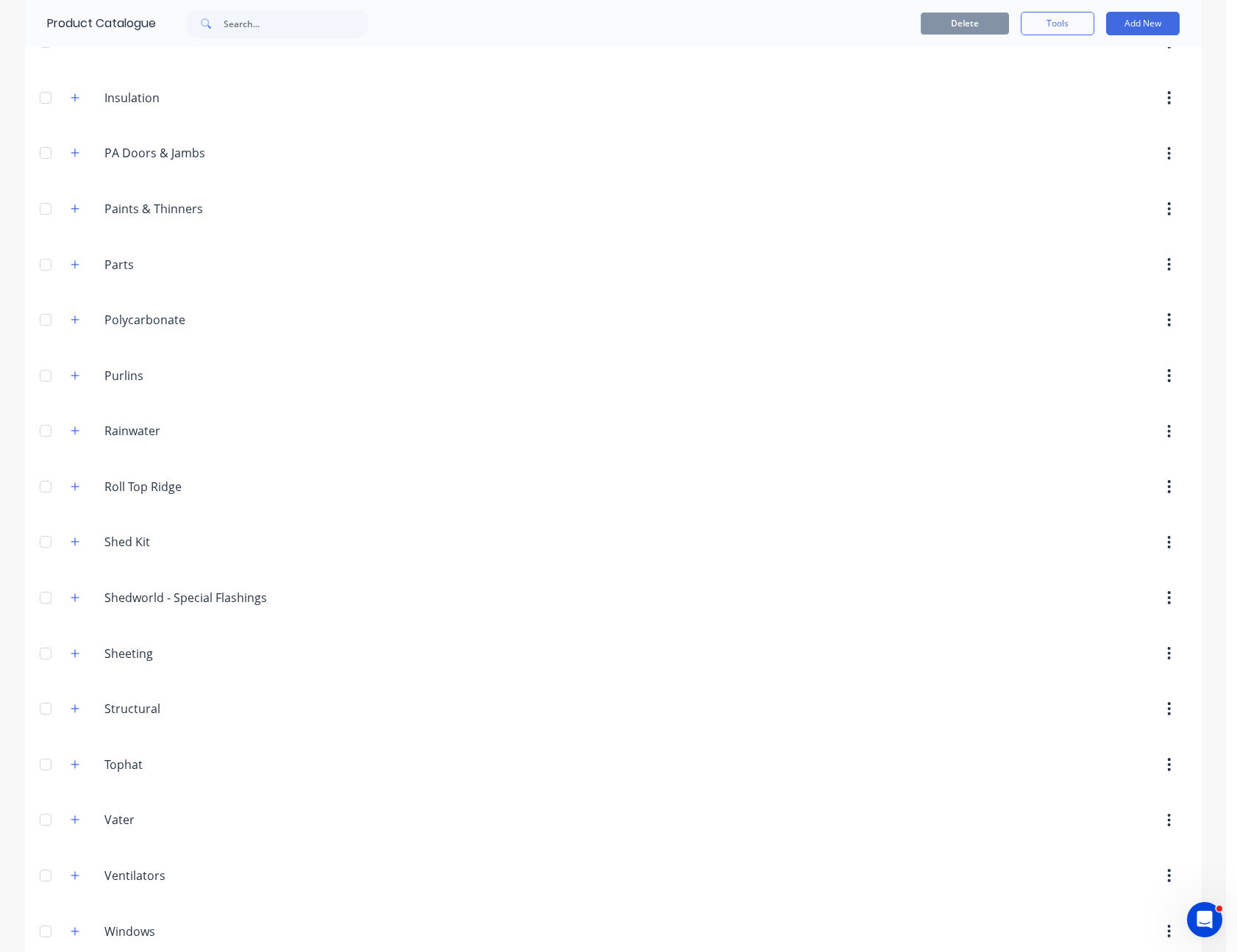
scroll to position [708, 0]
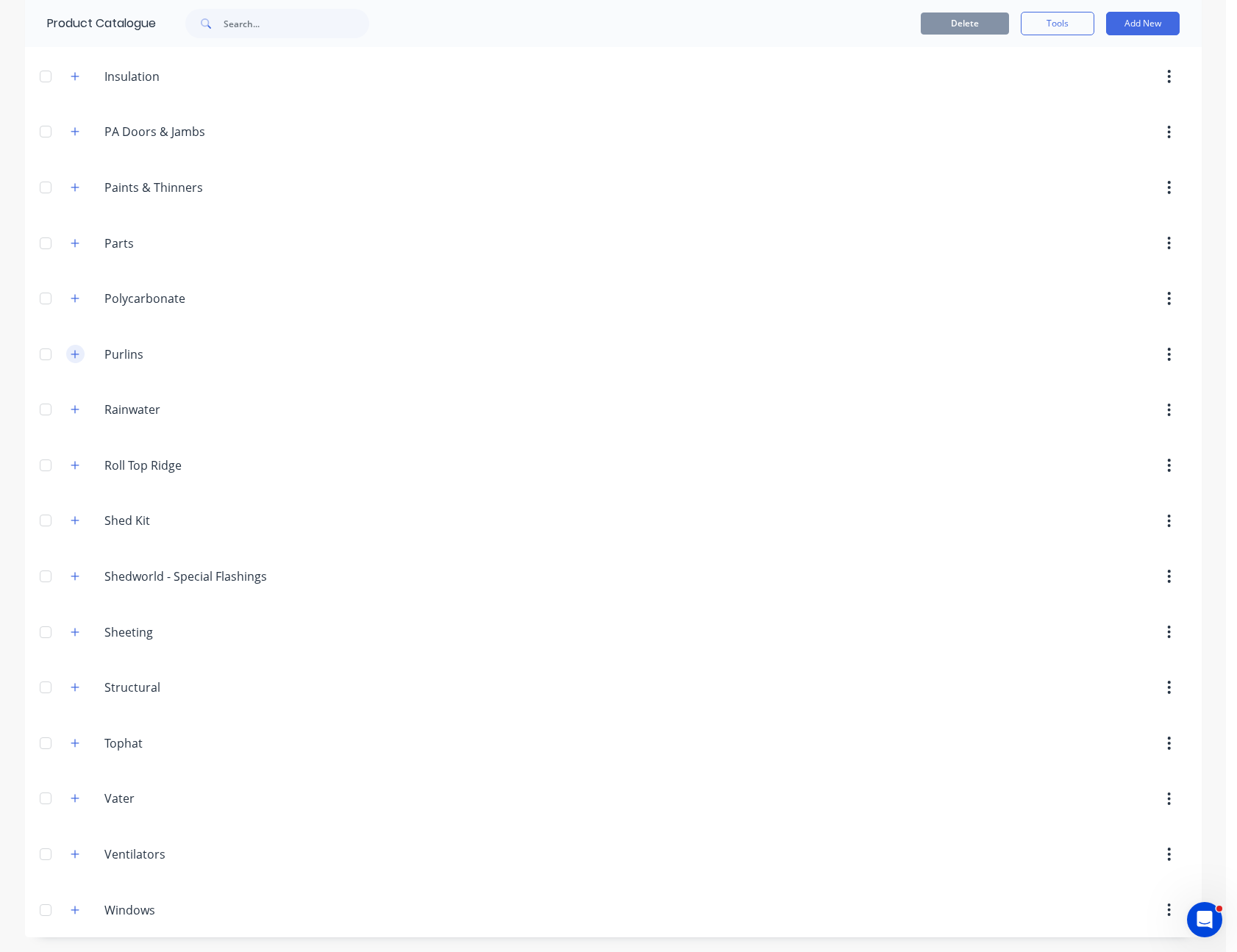
click at [66, 347] on button "button" at bounding box center [75, 354] width 18 height 18
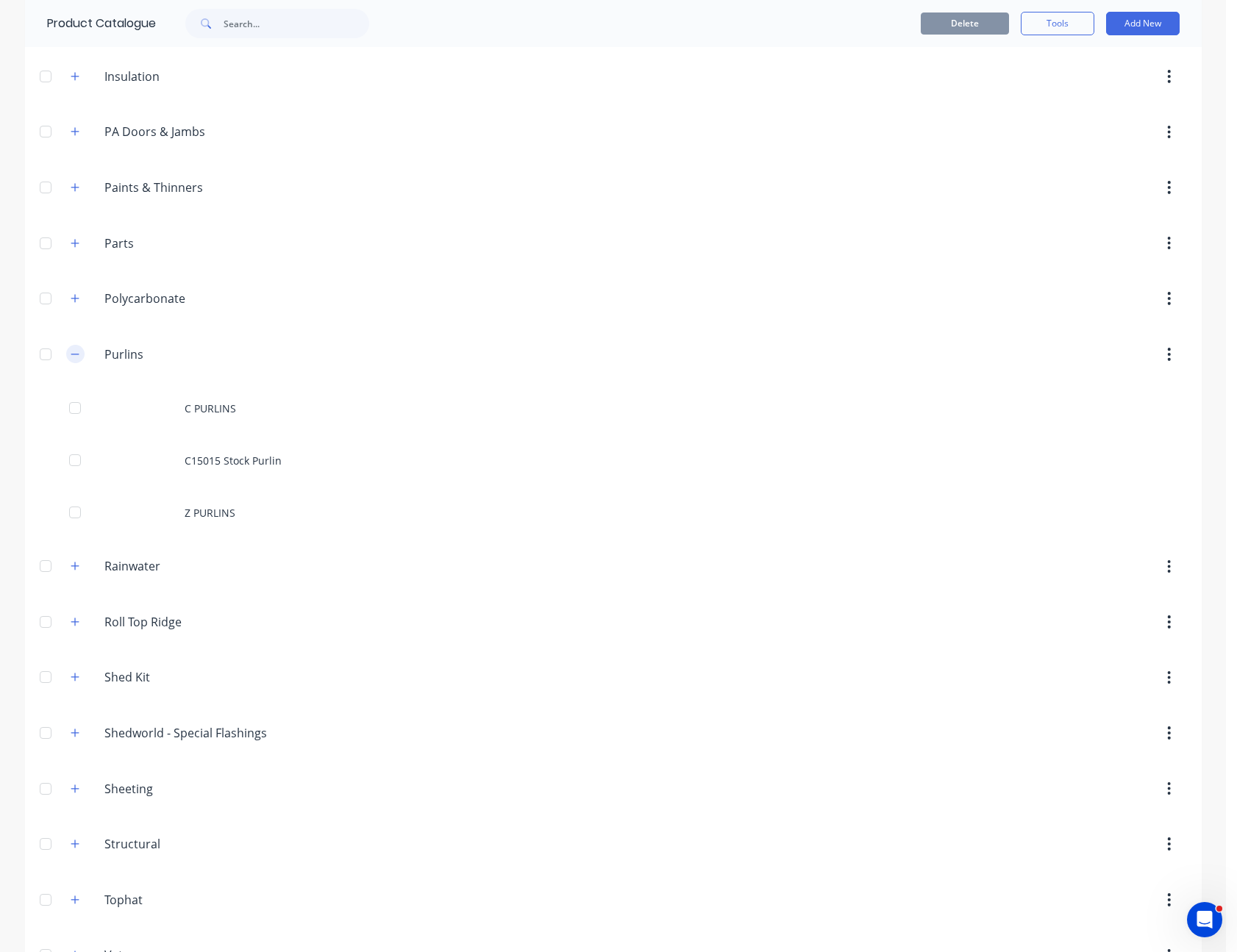
click at [66, 347] on button "button" at bounding box center [75, 354] width 18 height 18
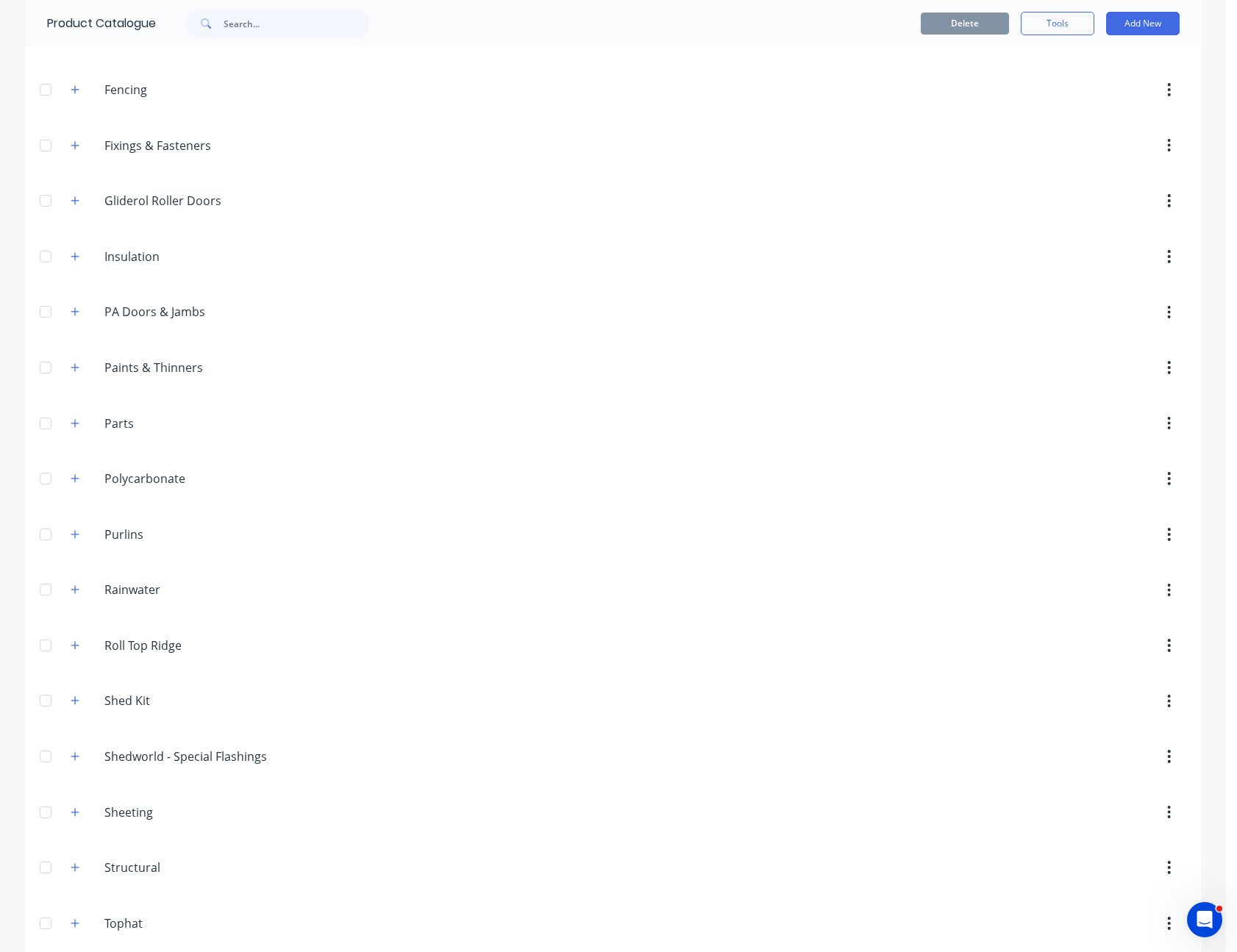
scroll to position [341, 0]
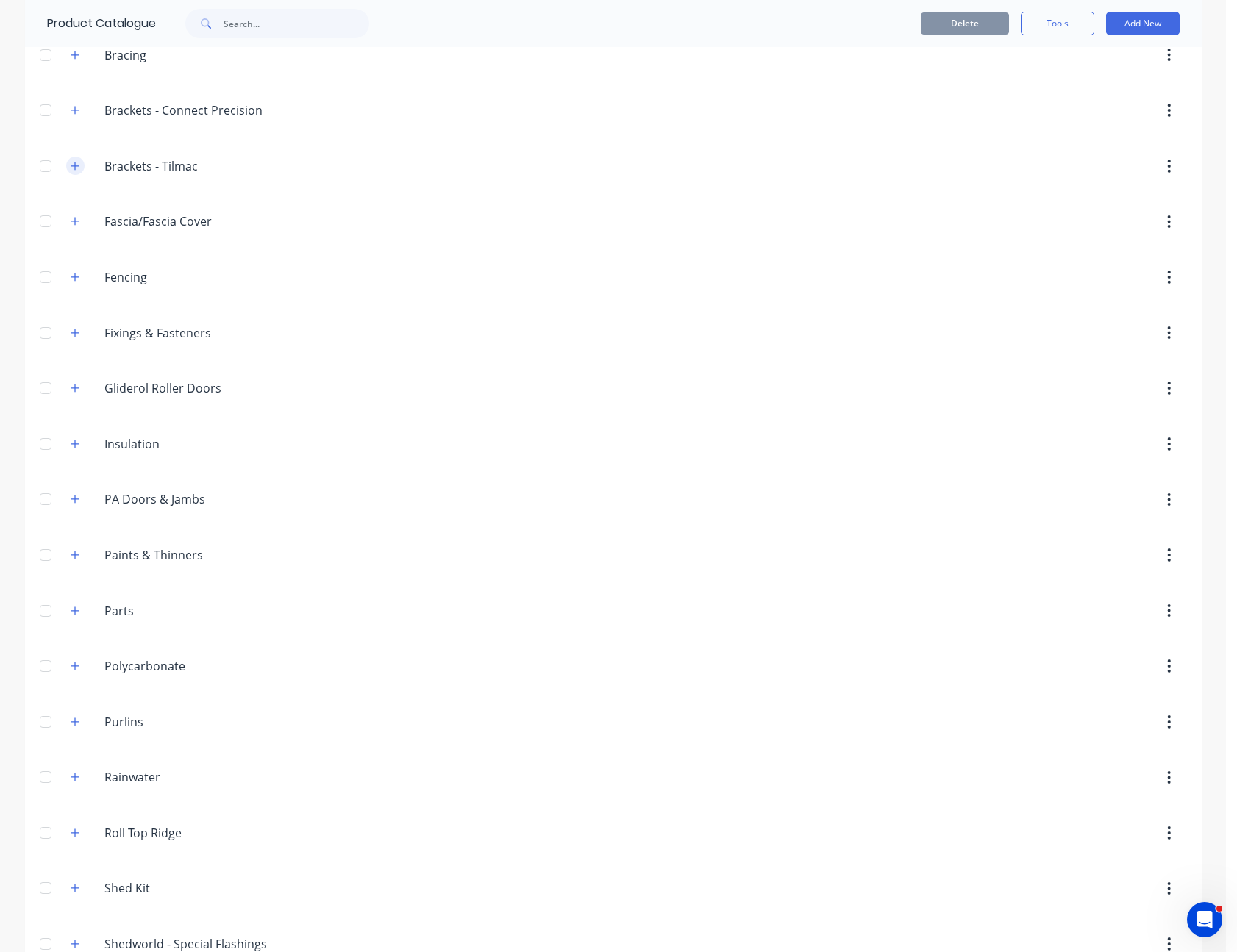
click at [72, 169] on icon "button" at bounding box center [75, 166] width 9 height 10
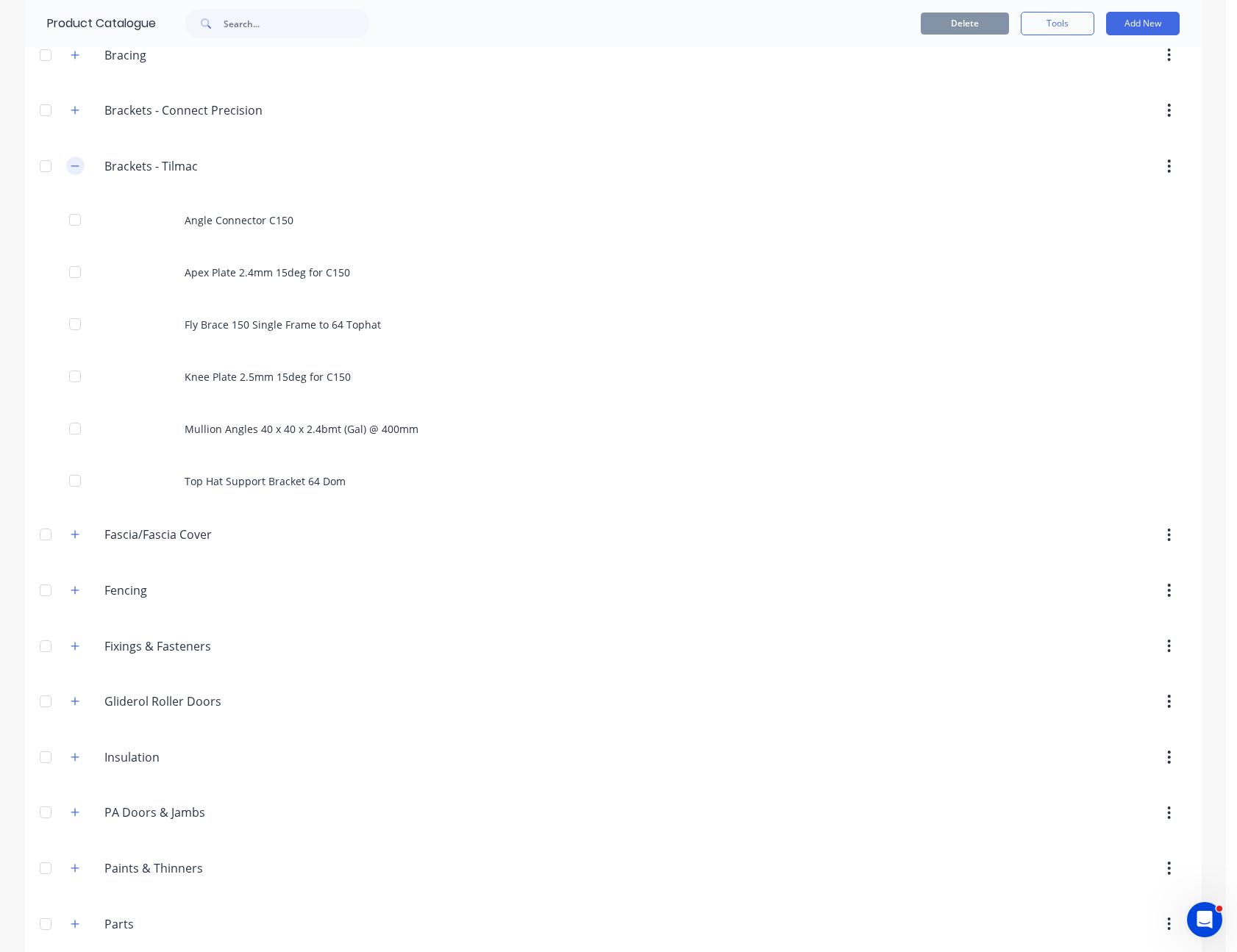
click at [72, 169] on icon "button" at bounding box center [75, 166] width 9 height 10
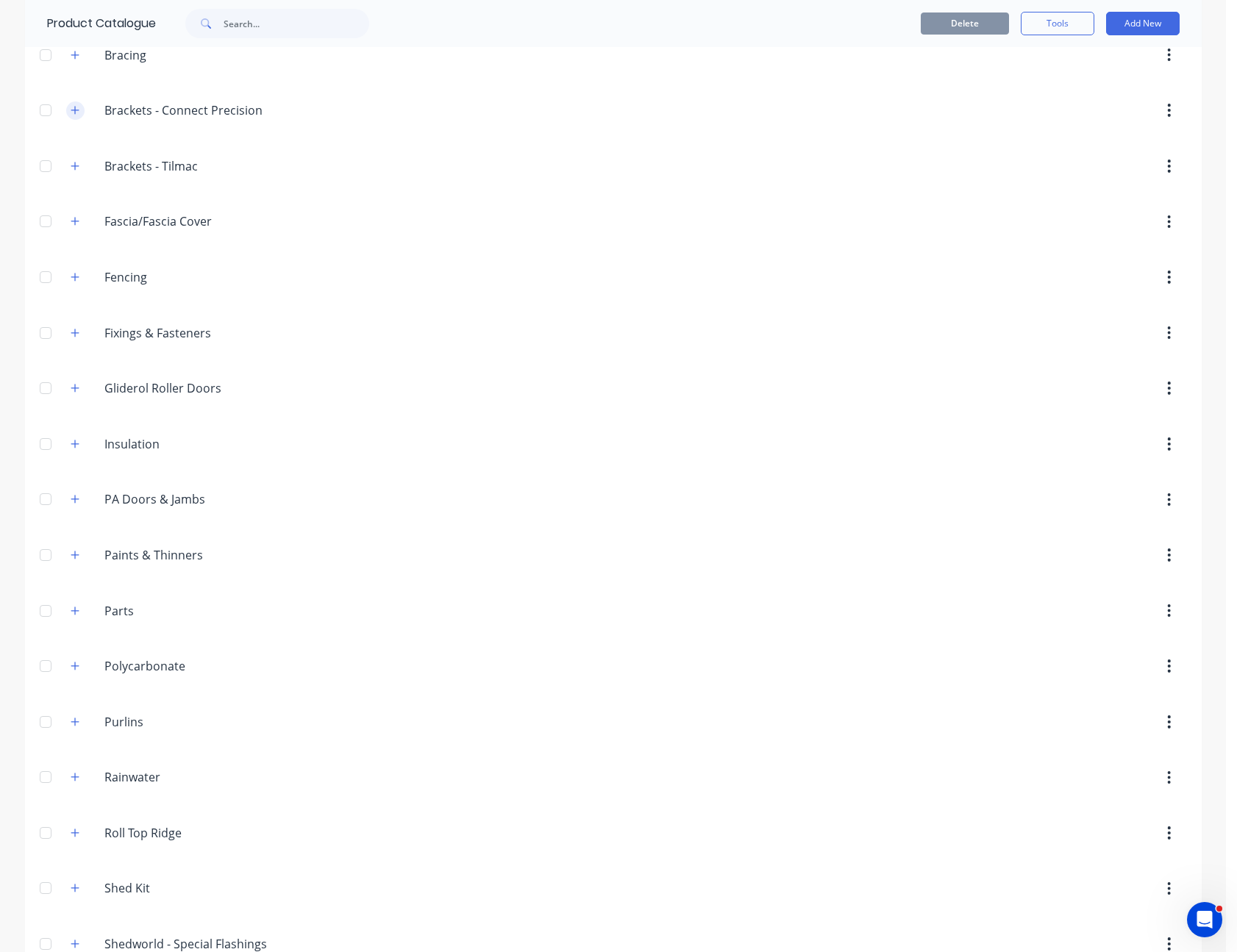
click at [71, 113] on icon "button" at bounding box center [74, 110] width 8 height 8
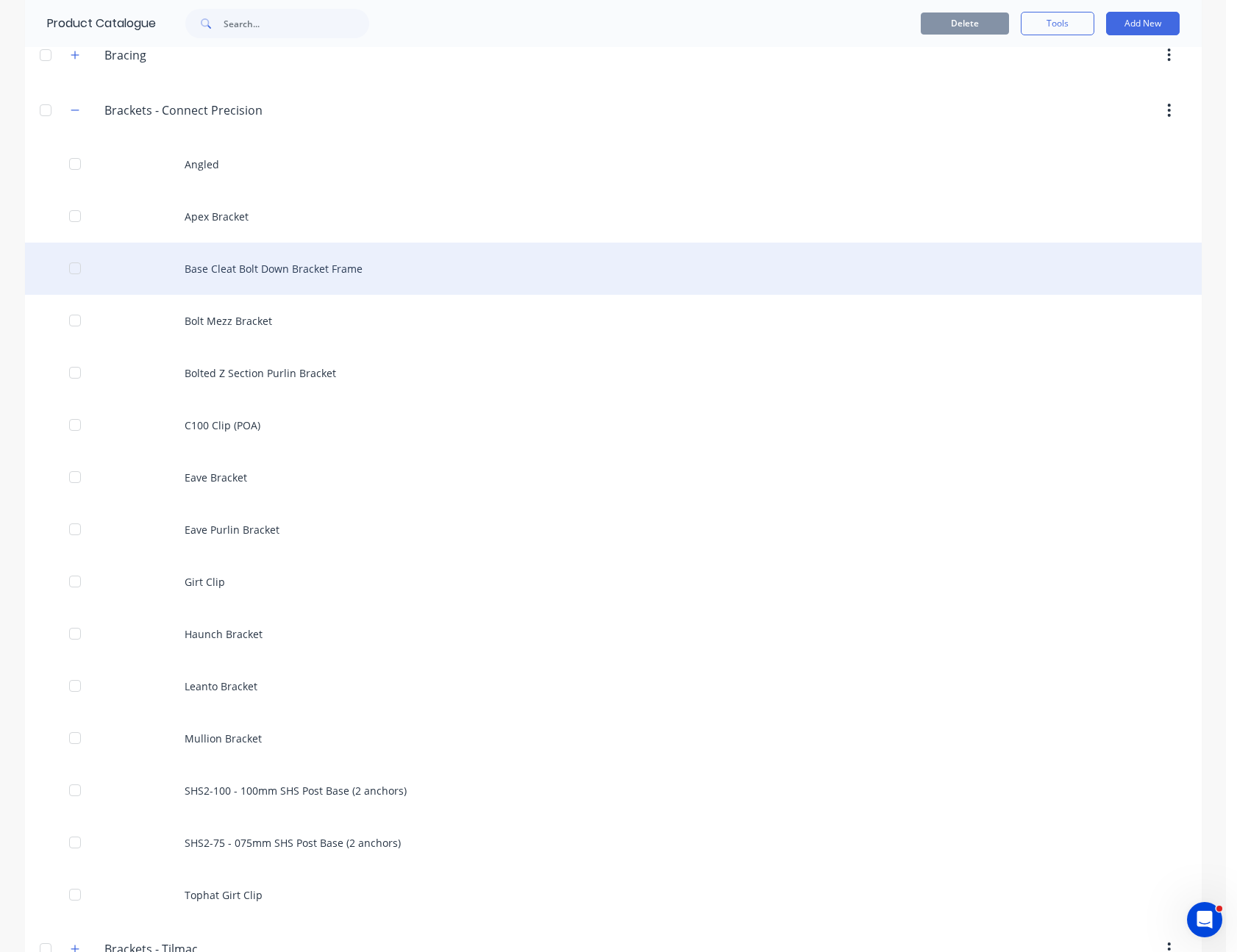
click at [260, 269] on div "Base Cleat Bolt Down Bracket Frame" at bounding box center [613, 269] width 1177 height 52
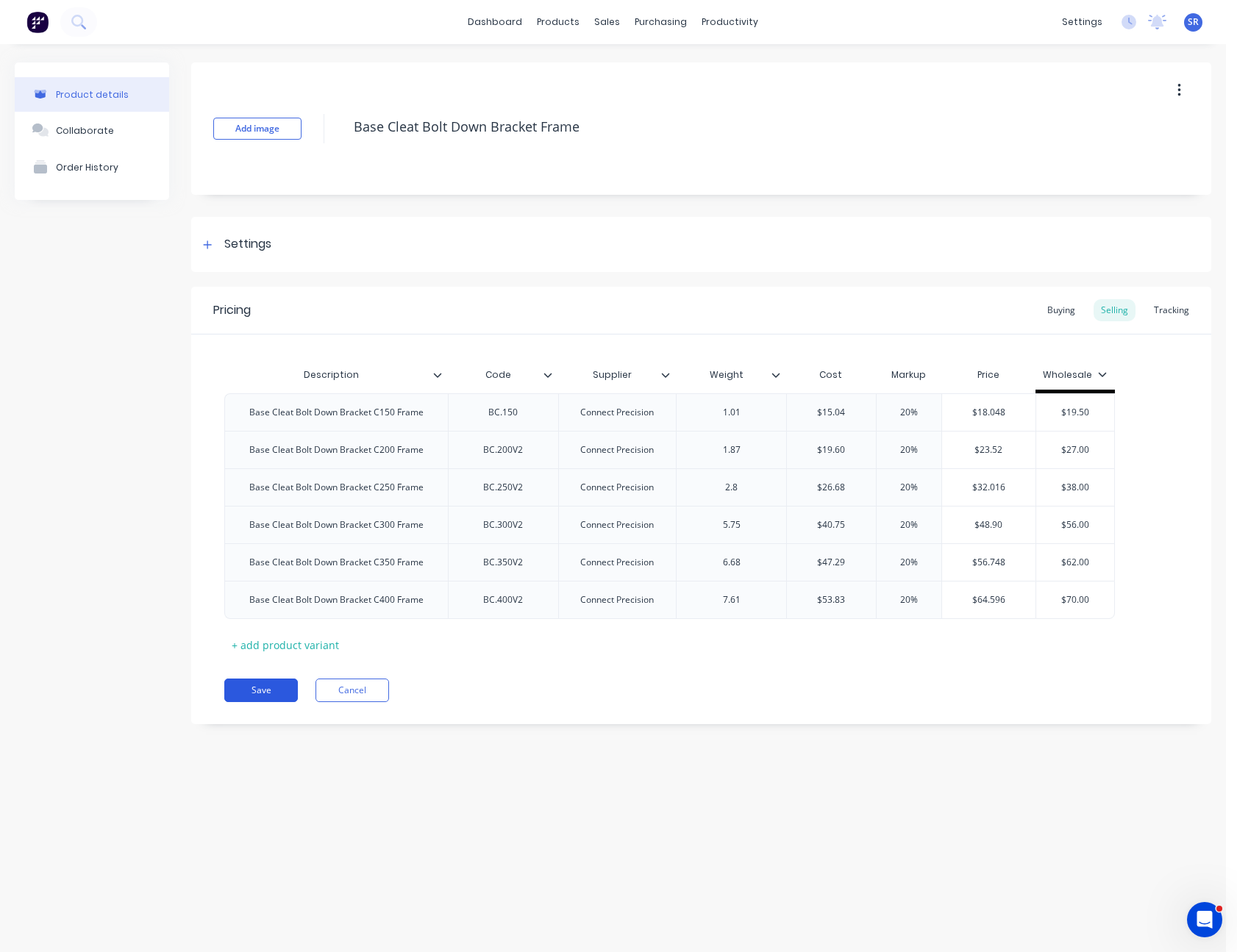
click at [280, 696] on button "Save" at bounding box center [261, 690] width 74 height 24
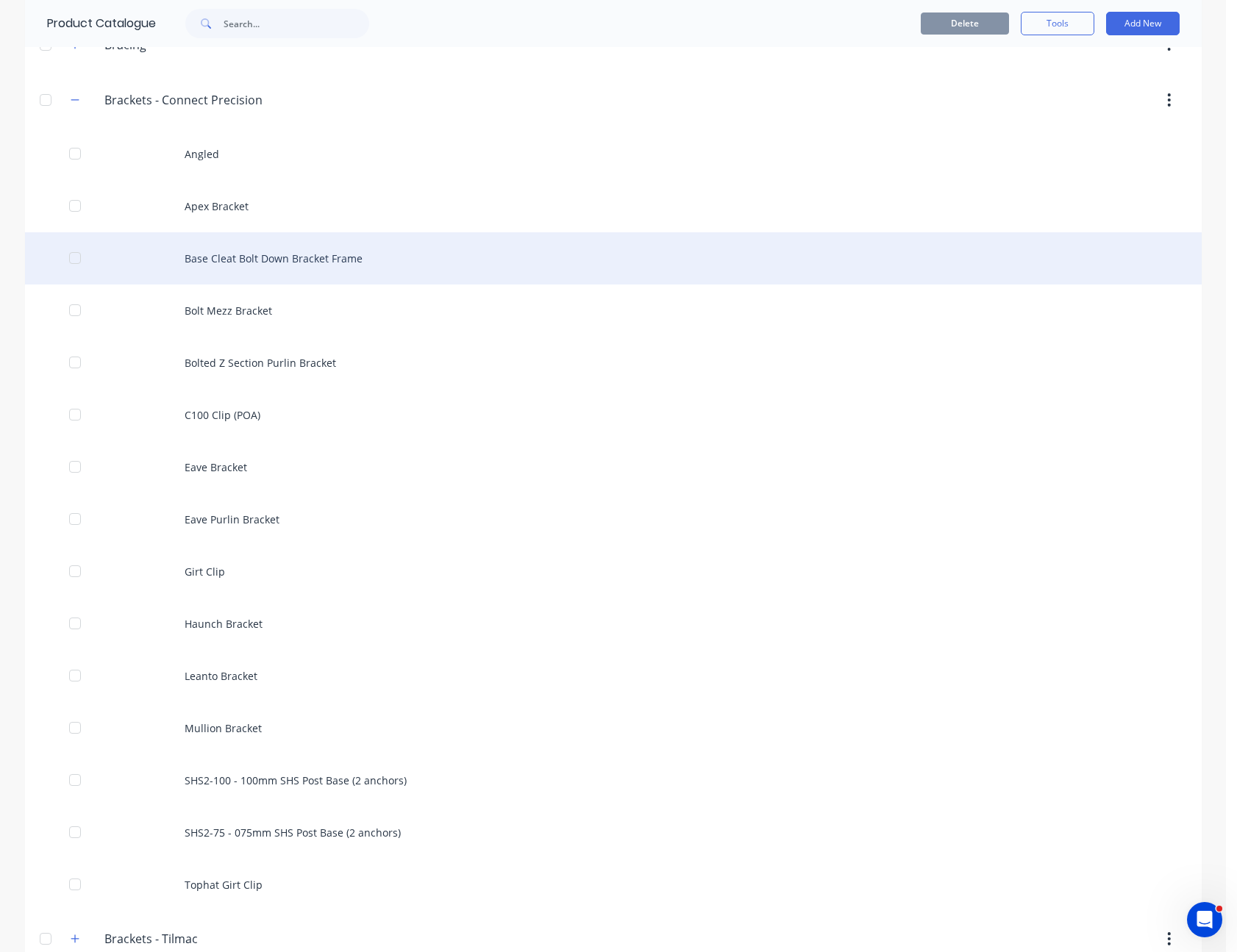
scroll to position [294, 0]
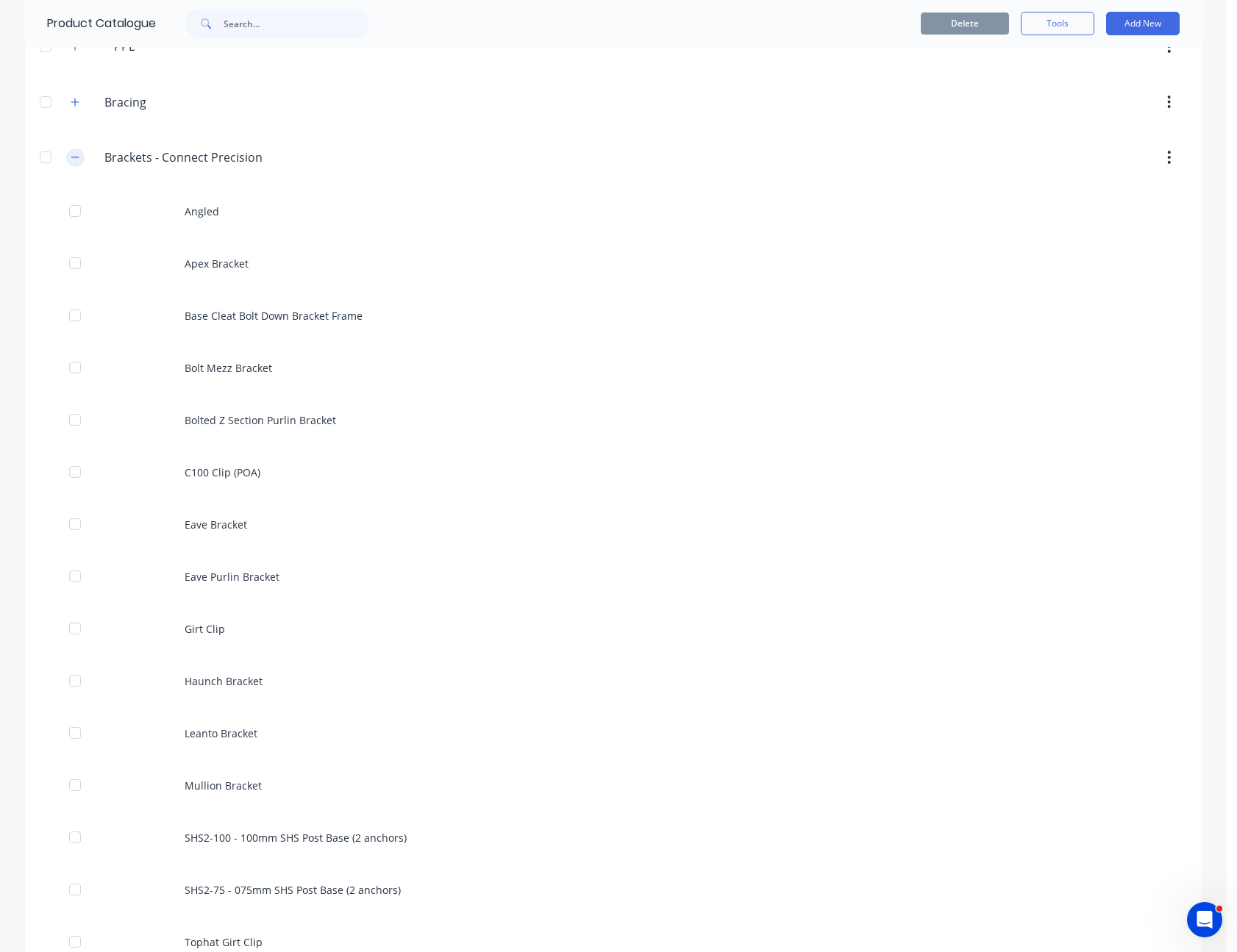
click at [71, 154] on icon "button" at bounding box center [75, 157] width 9 height 10
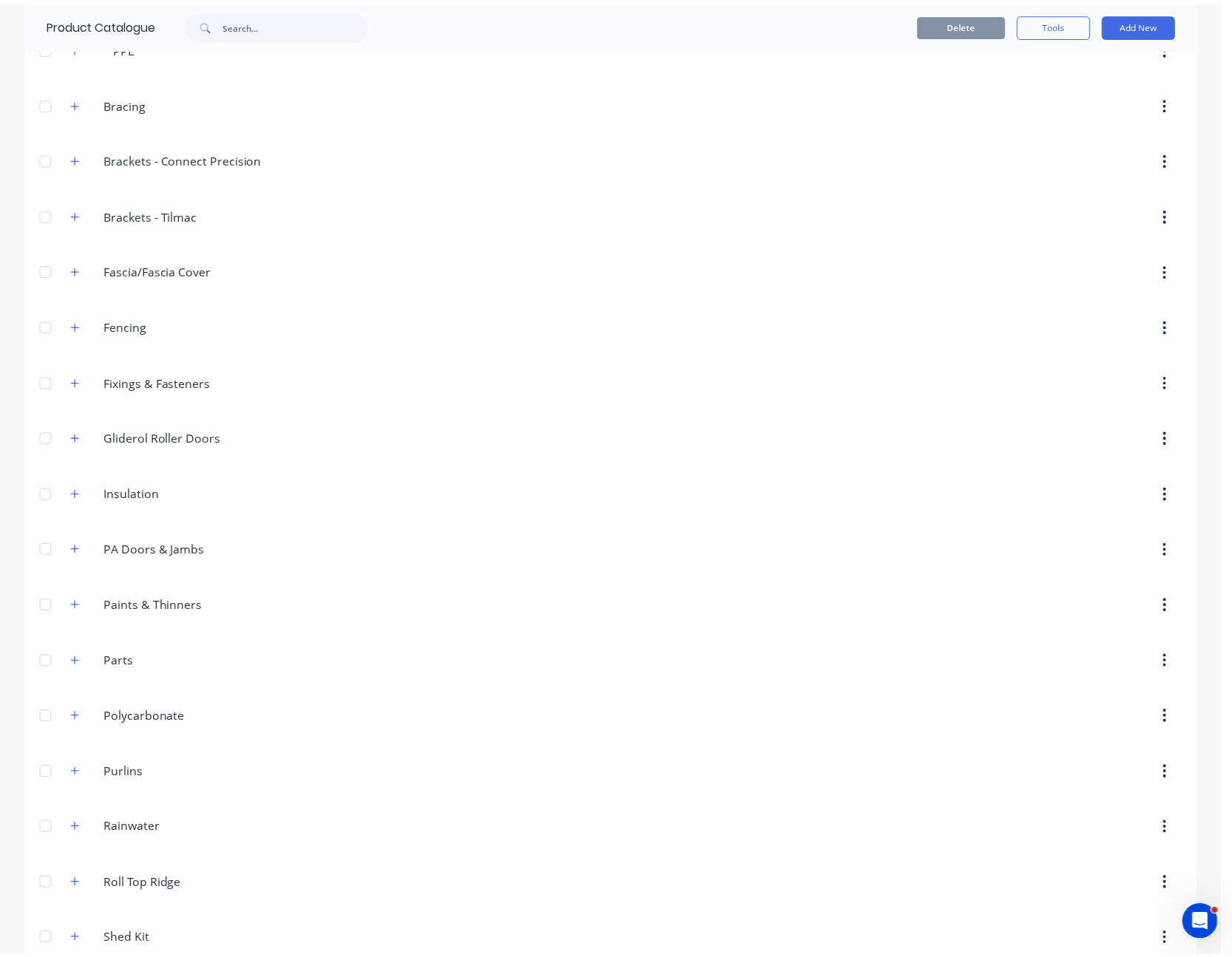
scroll to position [0, 0]
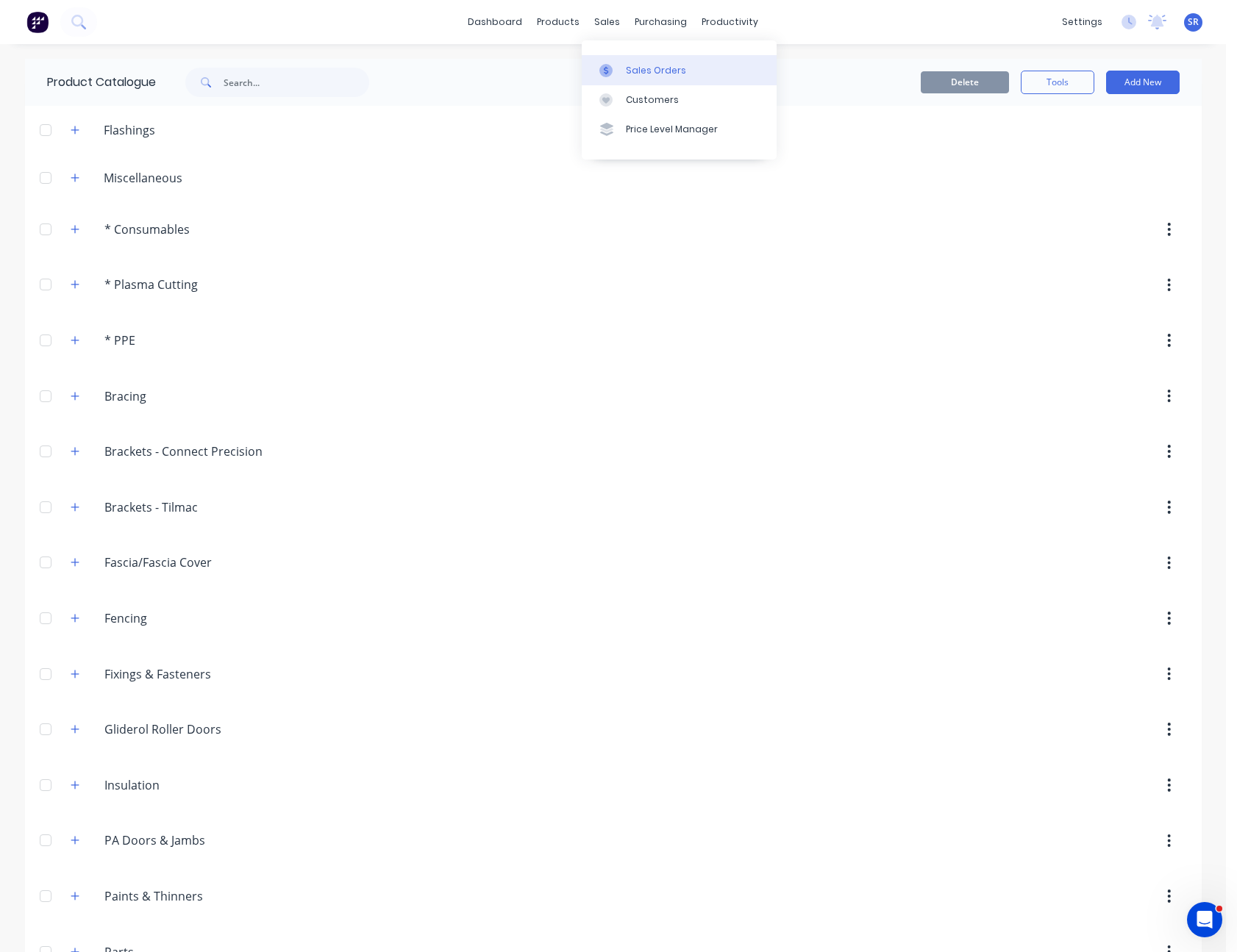
click at [641, 69] on div "Sales Orders" at bounding box center [656, 71] width 60 height 13
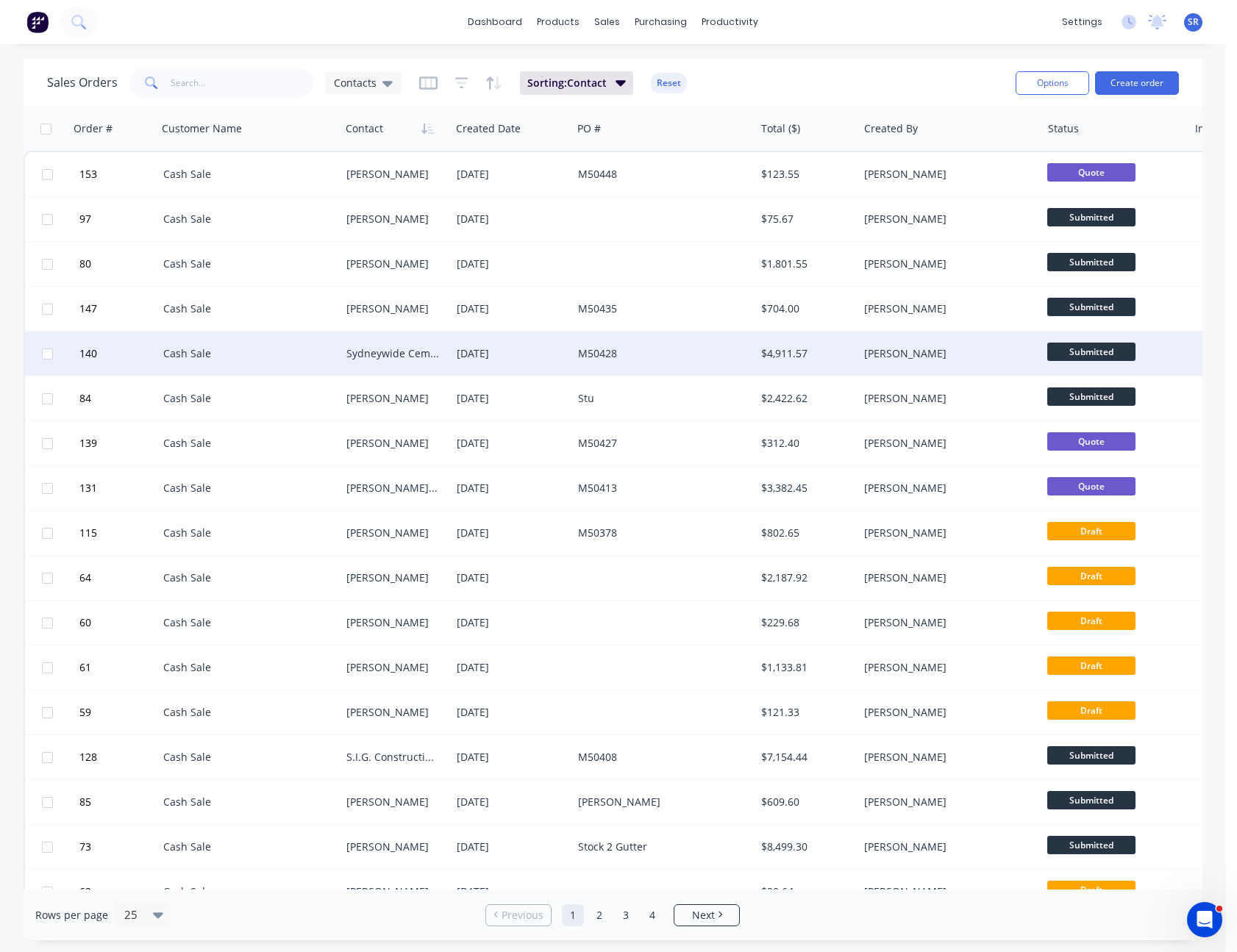
click at [529, 347] on div "[DATE]" at bounding box center [511, 354] width 110 height 15
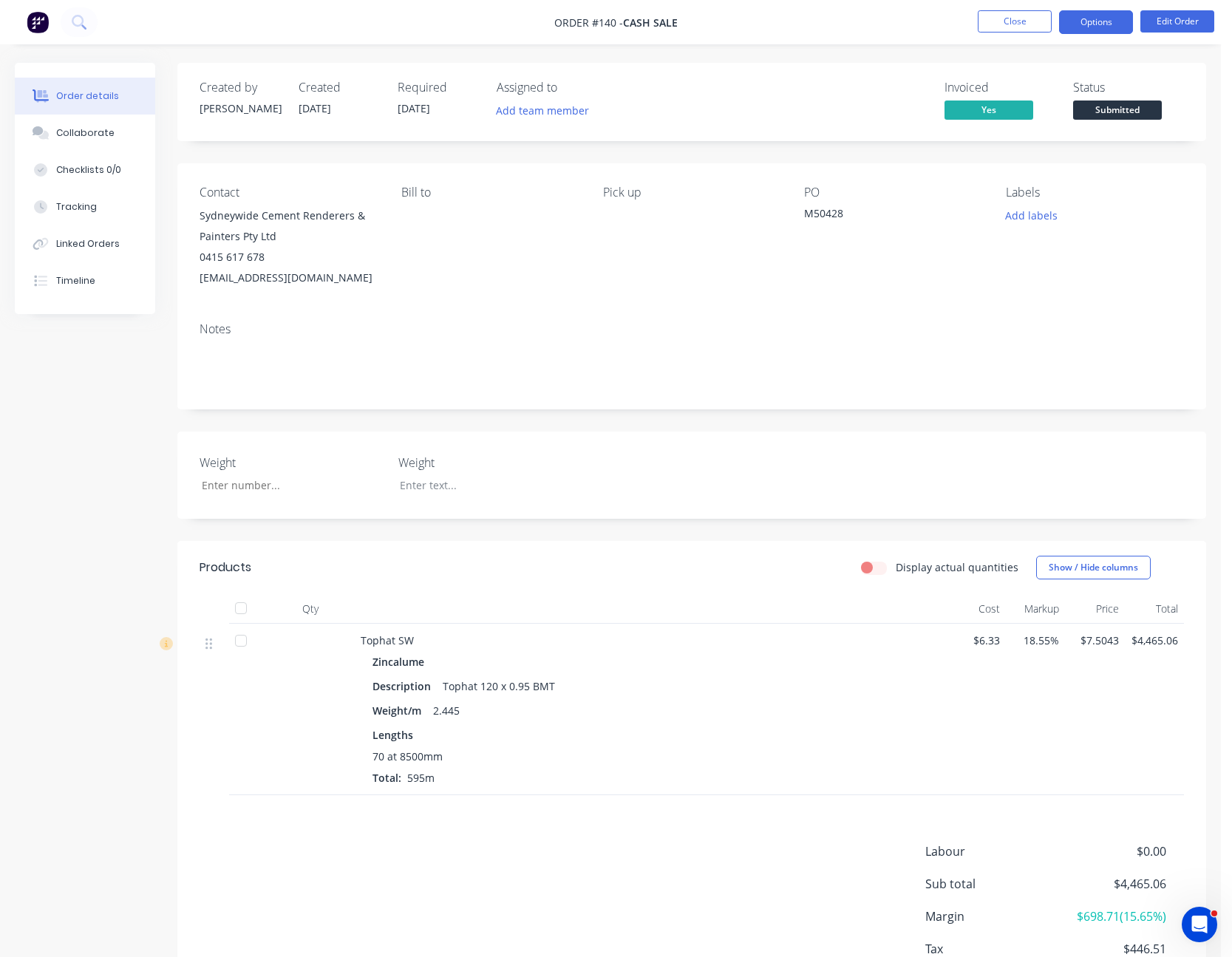
click at [1105, 15] on button "Options" at bounding box center [1096, 22] width 74 height 24
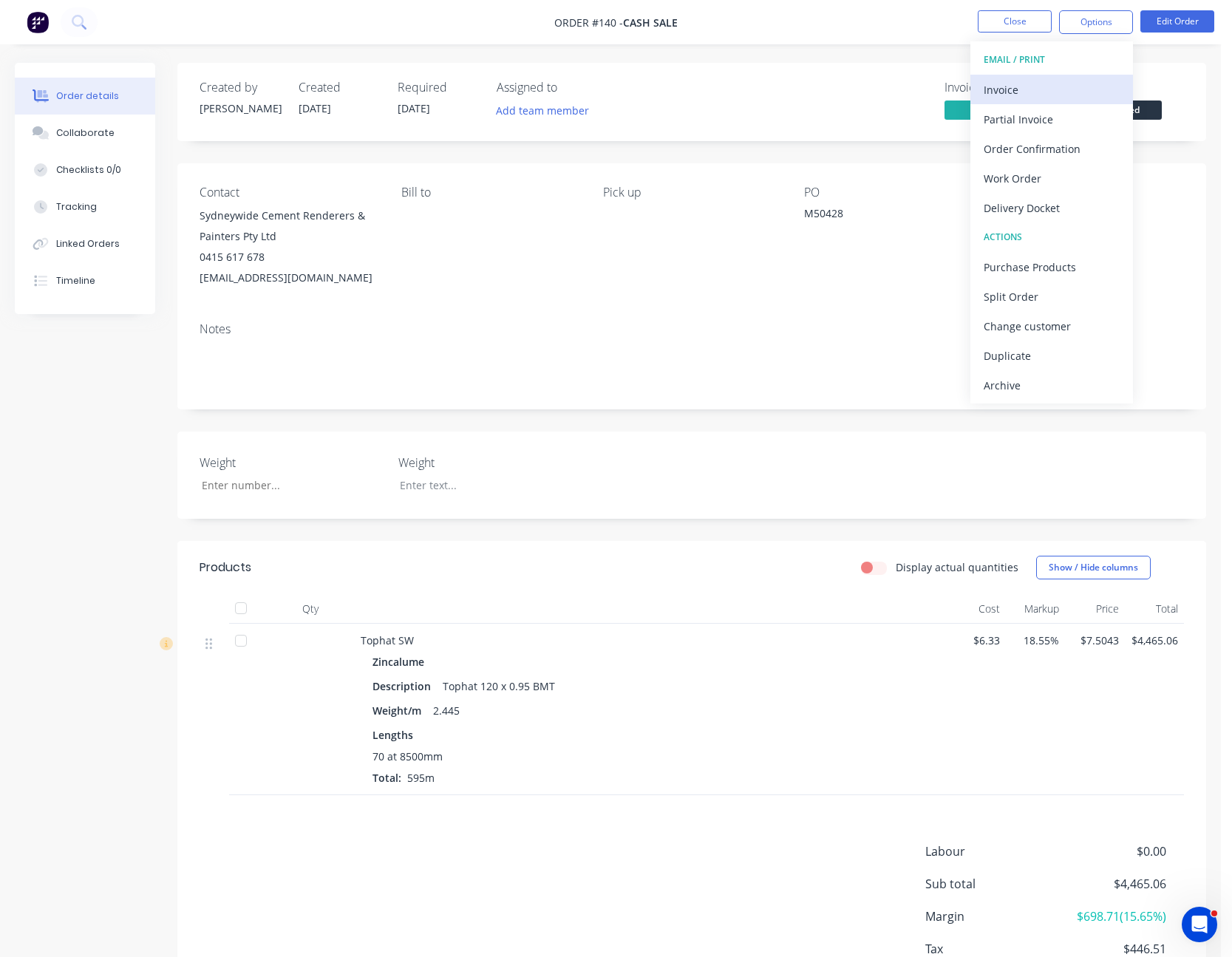
click at [1043, 86] on div "Invoice" at bounding box center [1052, 89] width 136 height 21
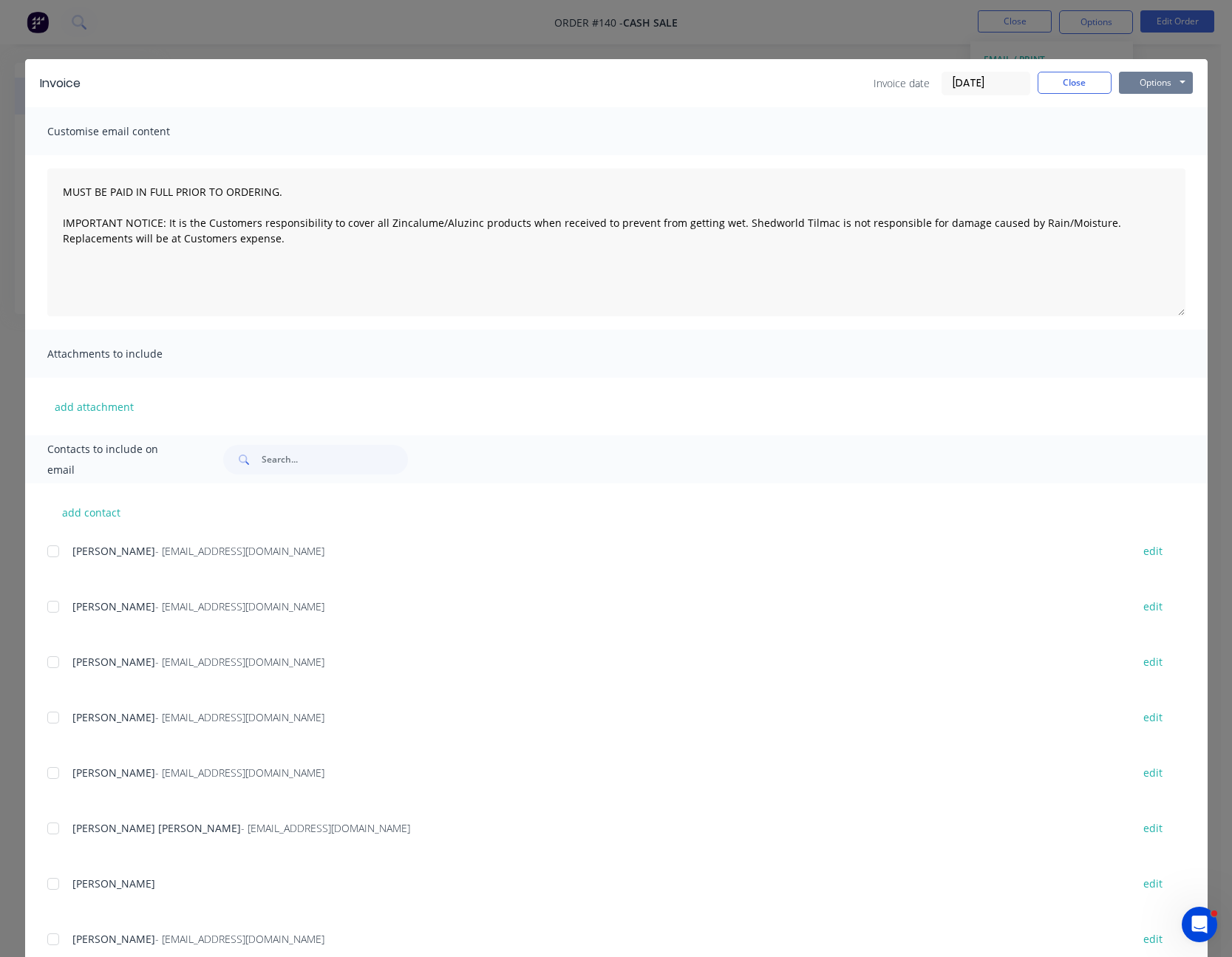
click at [1144, 84] on button "Options" at bounding box center [1156, 83] width 74 height 22
click at [1150, 125] on button "Print" at bounding box center [1166, 133] width 95 height 24
click at [1085, 89] on button "Close" at bounding box center [1074, 83] width 74 height 22
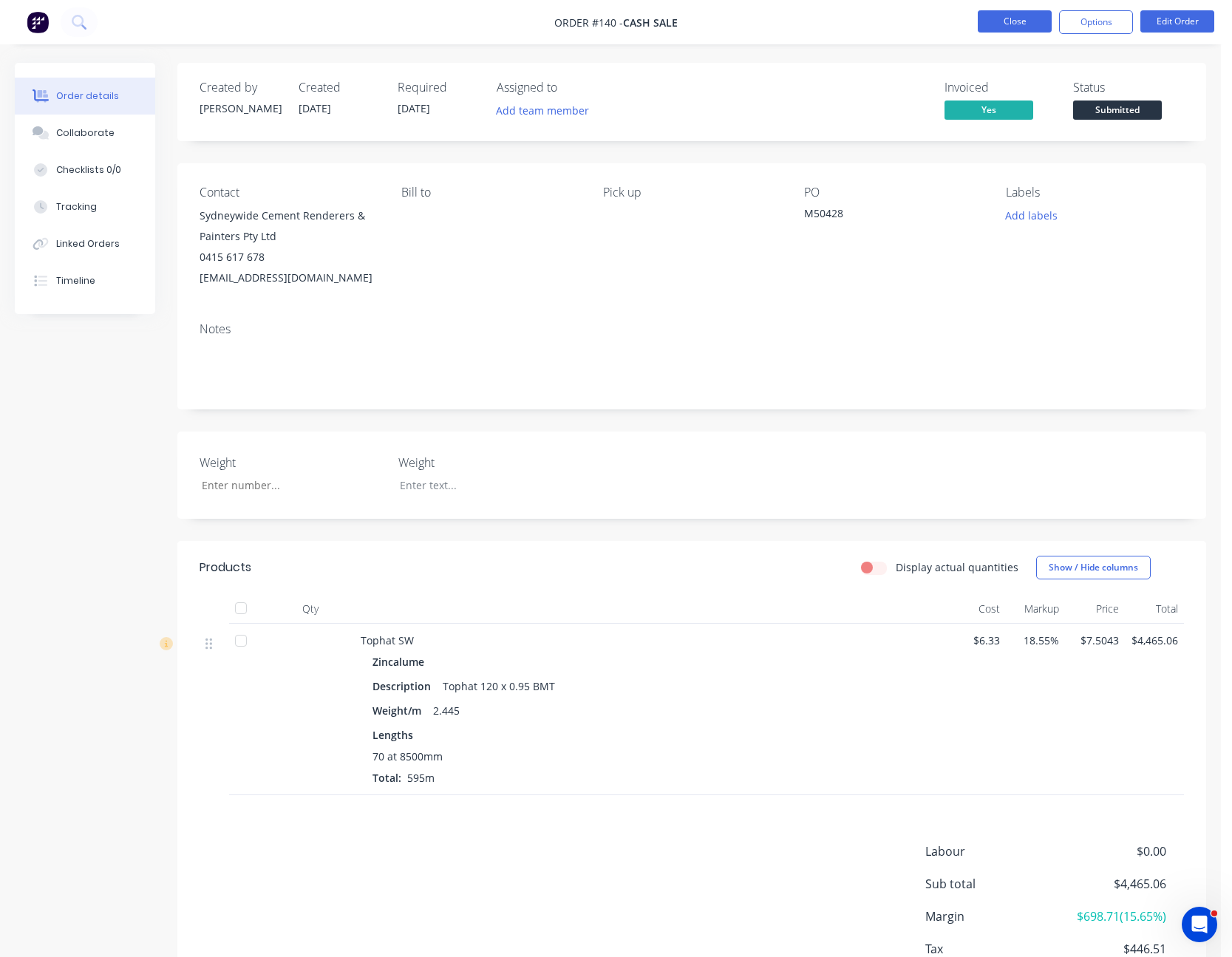
click at [1021, 26] on button "Close" at bounding box center [1015, 21] width 74 height 22
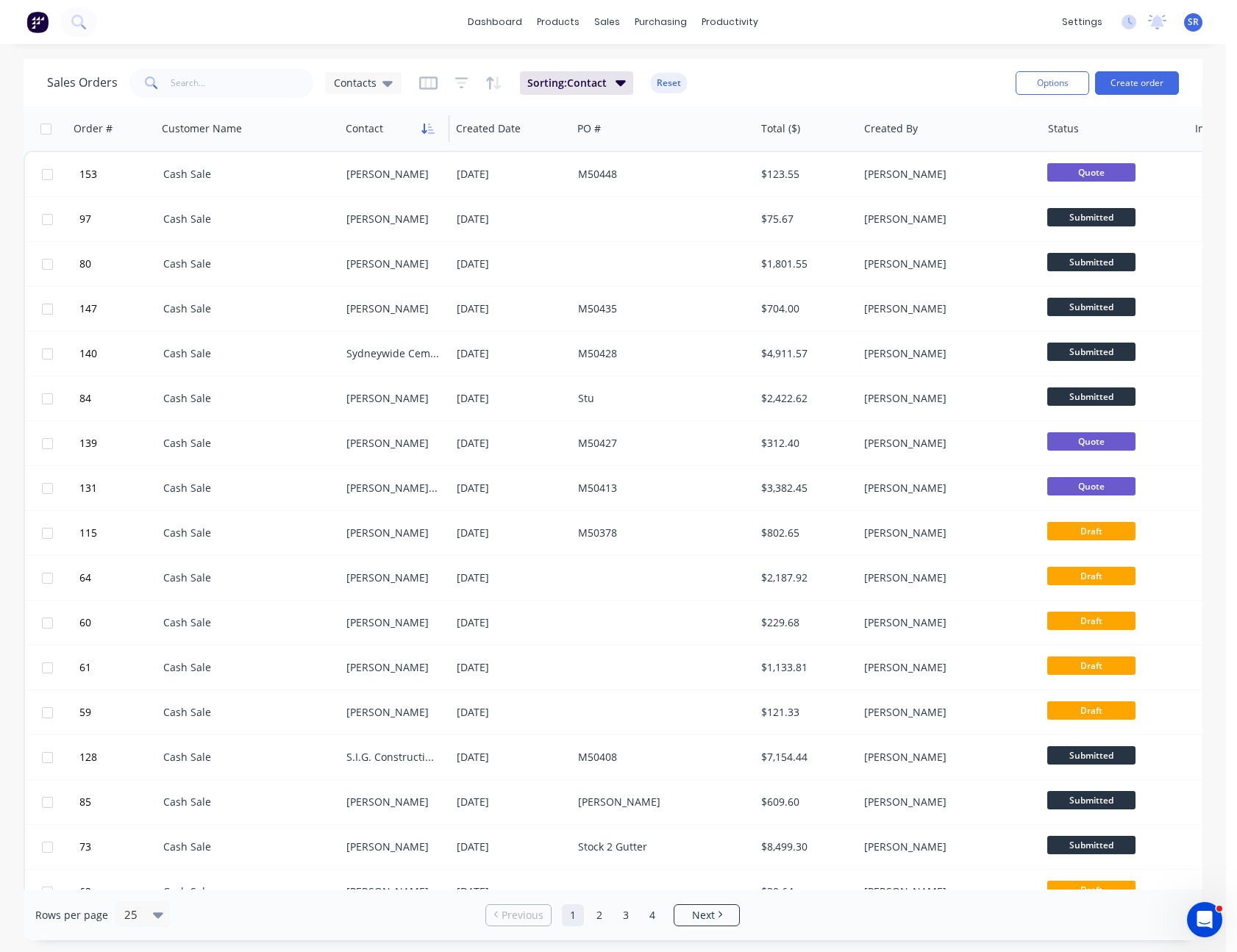
click at [427, 118] on button "button" at bounding box center [428, 129] width 22 height 22
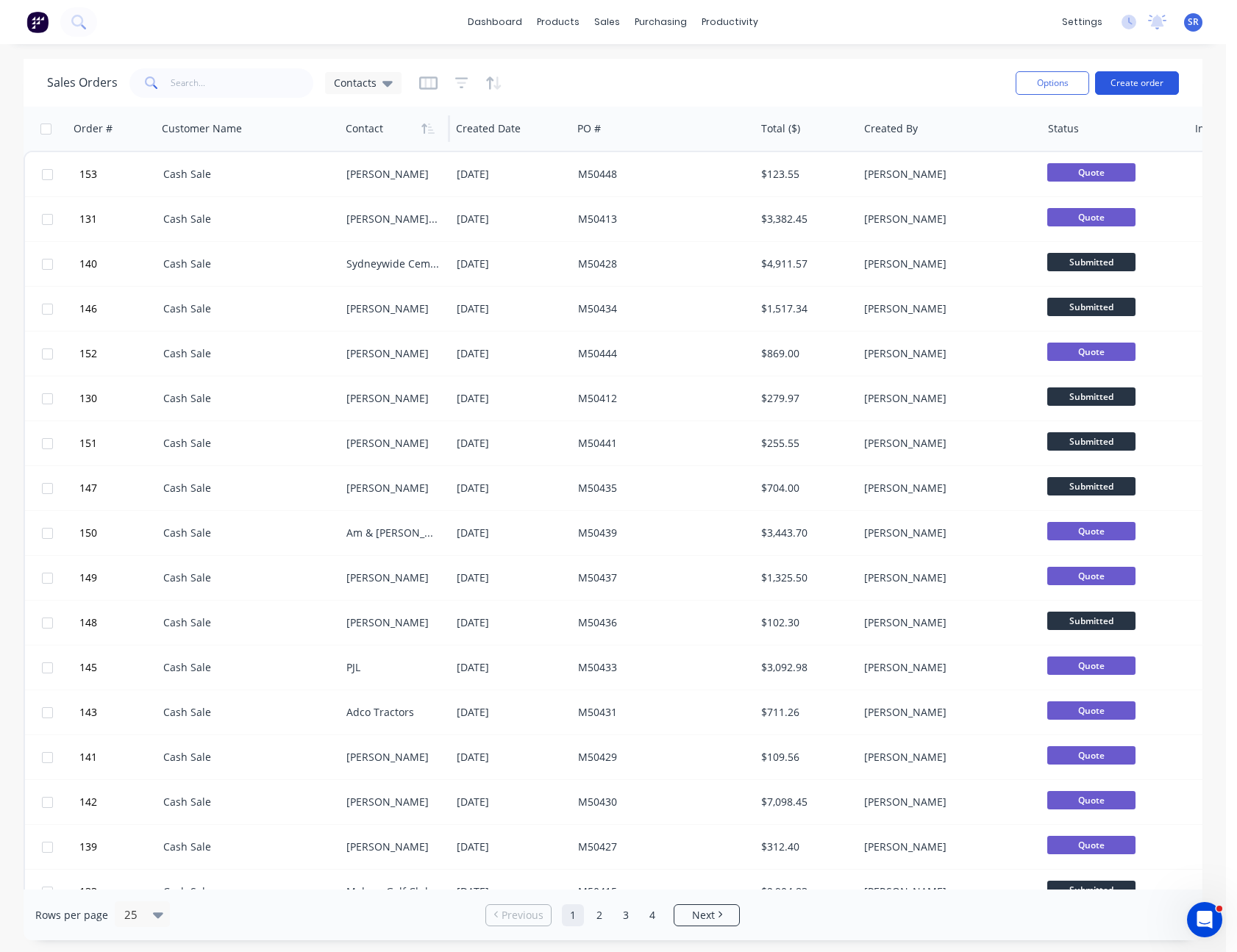
click at [1141, 85] on button "Create order" at bounding box center [1137, 83] width 84 height 24
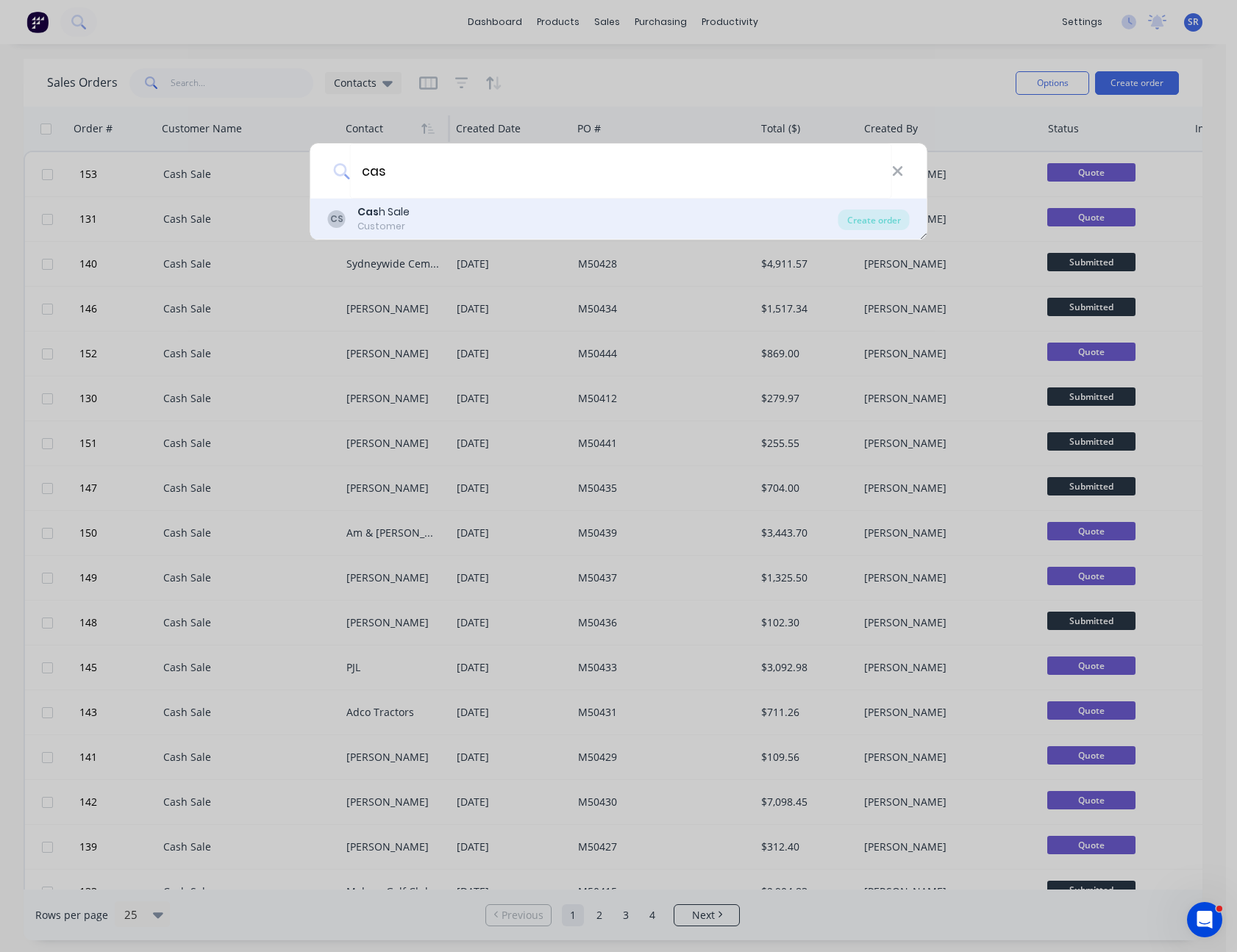
click at [389, 213] on div "Cas h Sale" at bounding box center [383, 212] width 52 height 15
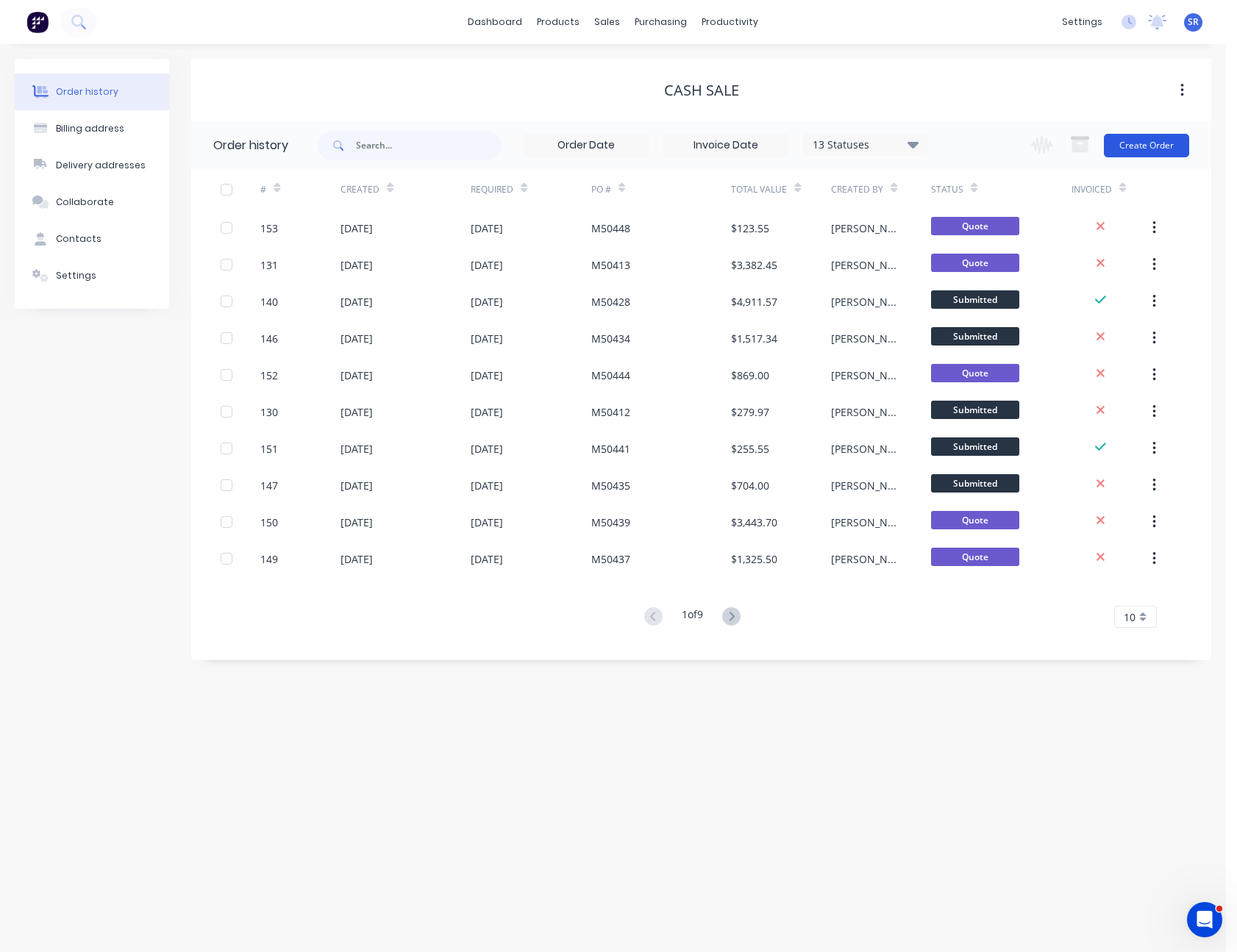
click at [1150, 152] on button "Create Order" at bounding box center [1146, 146] width 85 height 24
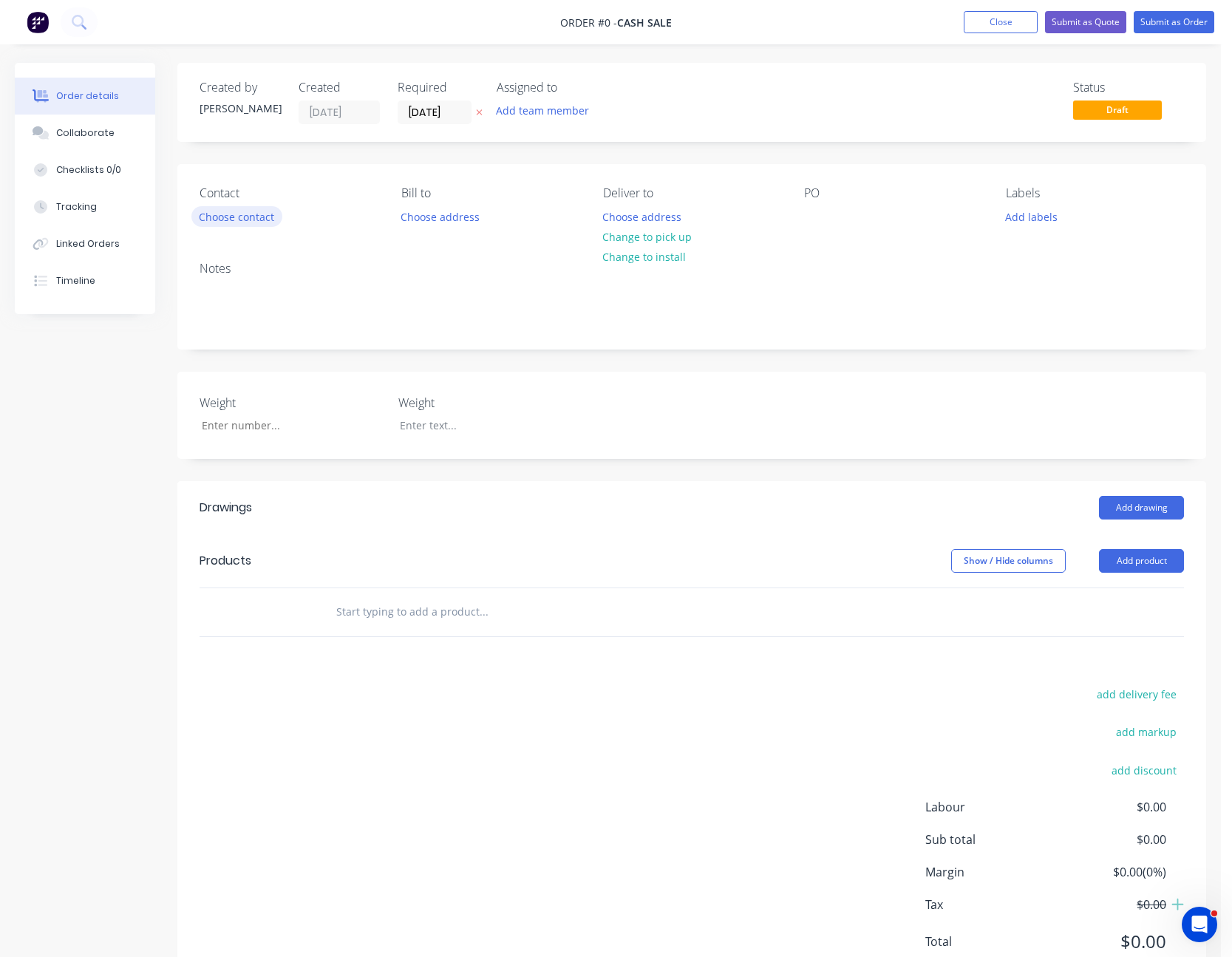
click at [220, 215] on button "Choose contact" at bounding box center [237, 216] width 91 height 20
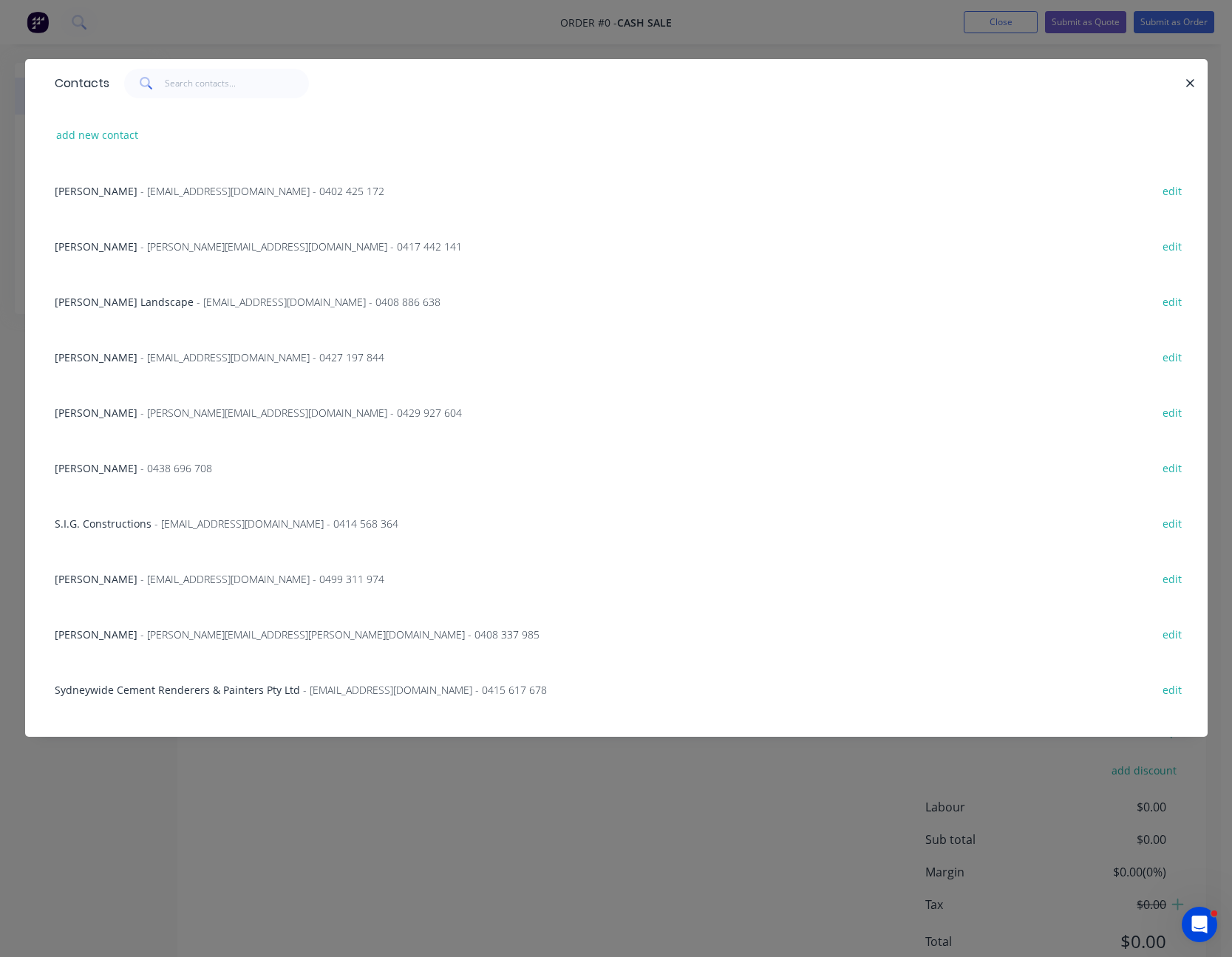
scroll to position [424, 0]
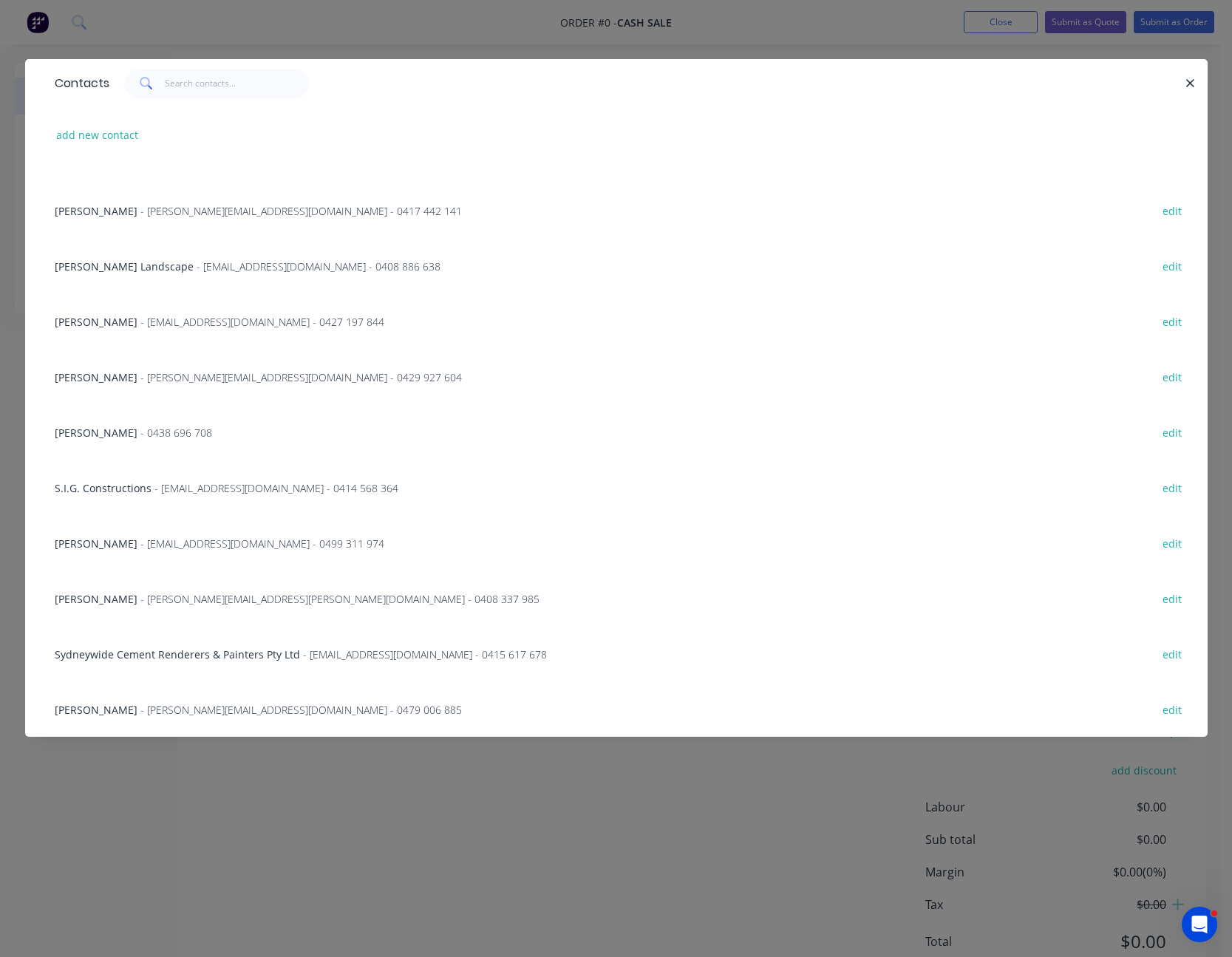
click at [233, 647] on span "Sydneywide Cement Renderers & Painters Pty Ltd" at bounding box center [177, 654] width 246 height 14
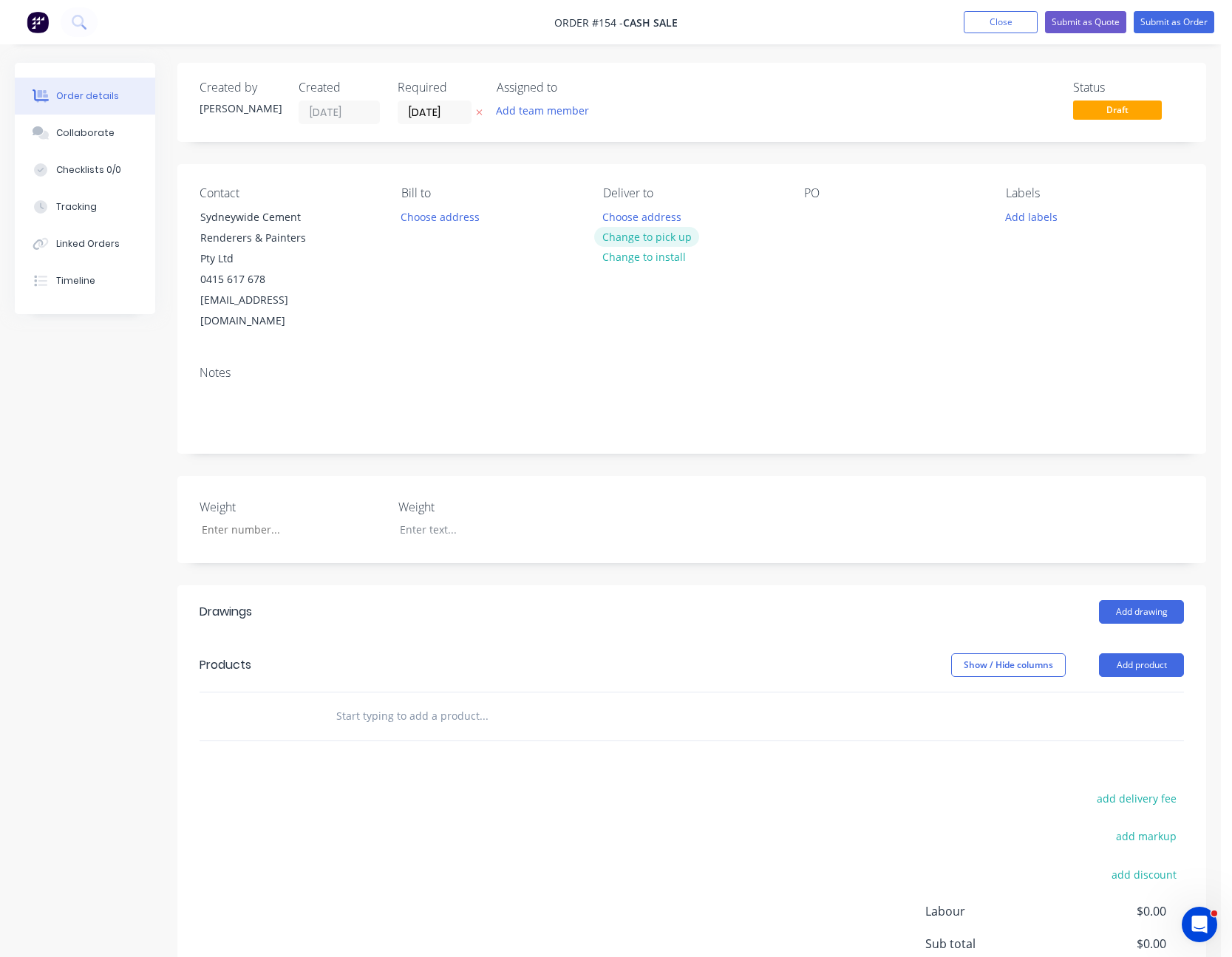
click at [658, 236] on button "Change to pick up" at bounding box center [646, 237] width 105 height 20
click at [1158, 653] on button "Add product" at bounding box center [1141, 665] width 85 height 24
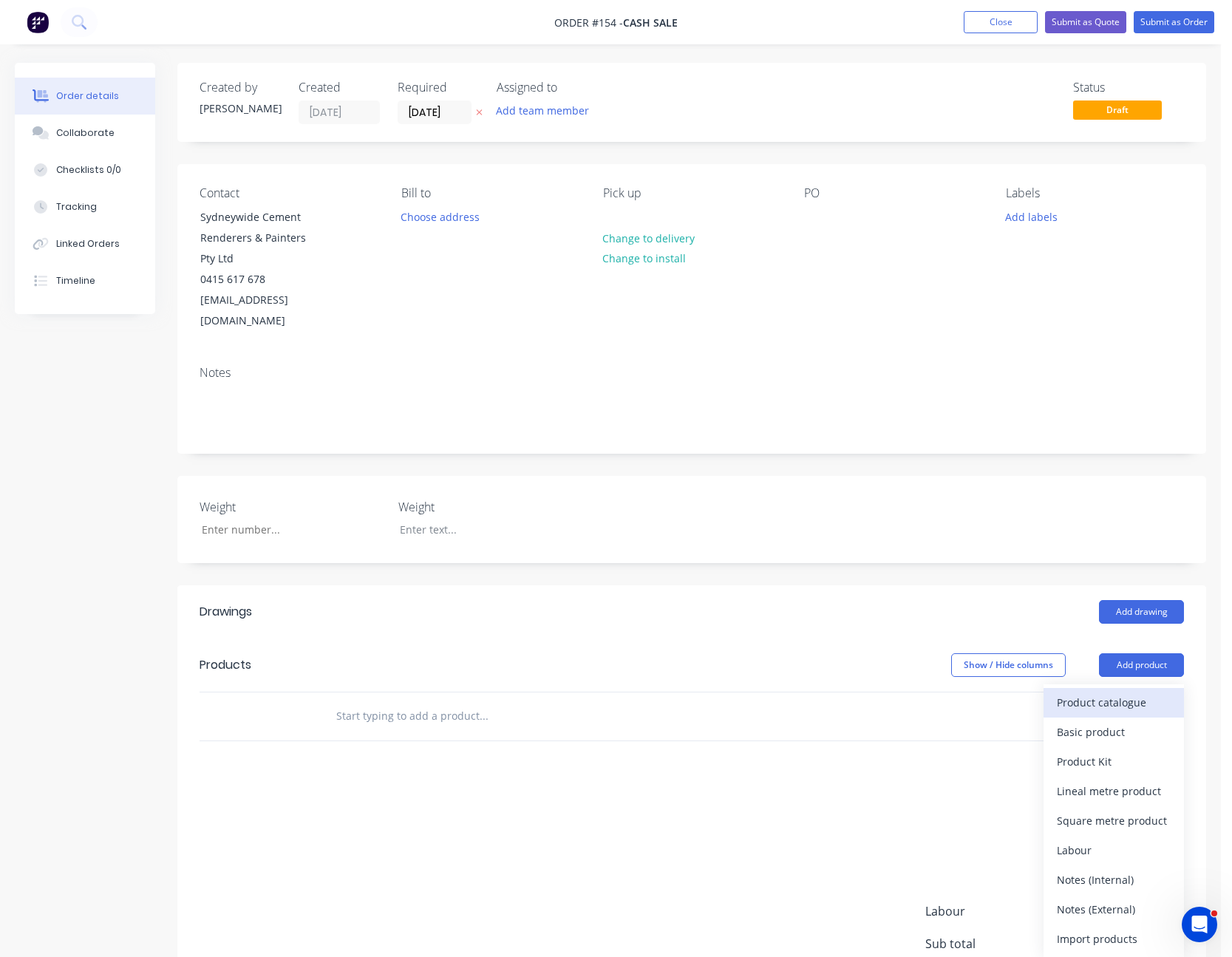
click at [1137, 688] on button "Product catalogue" at bounding box center [1114, 703] width 141 height 30
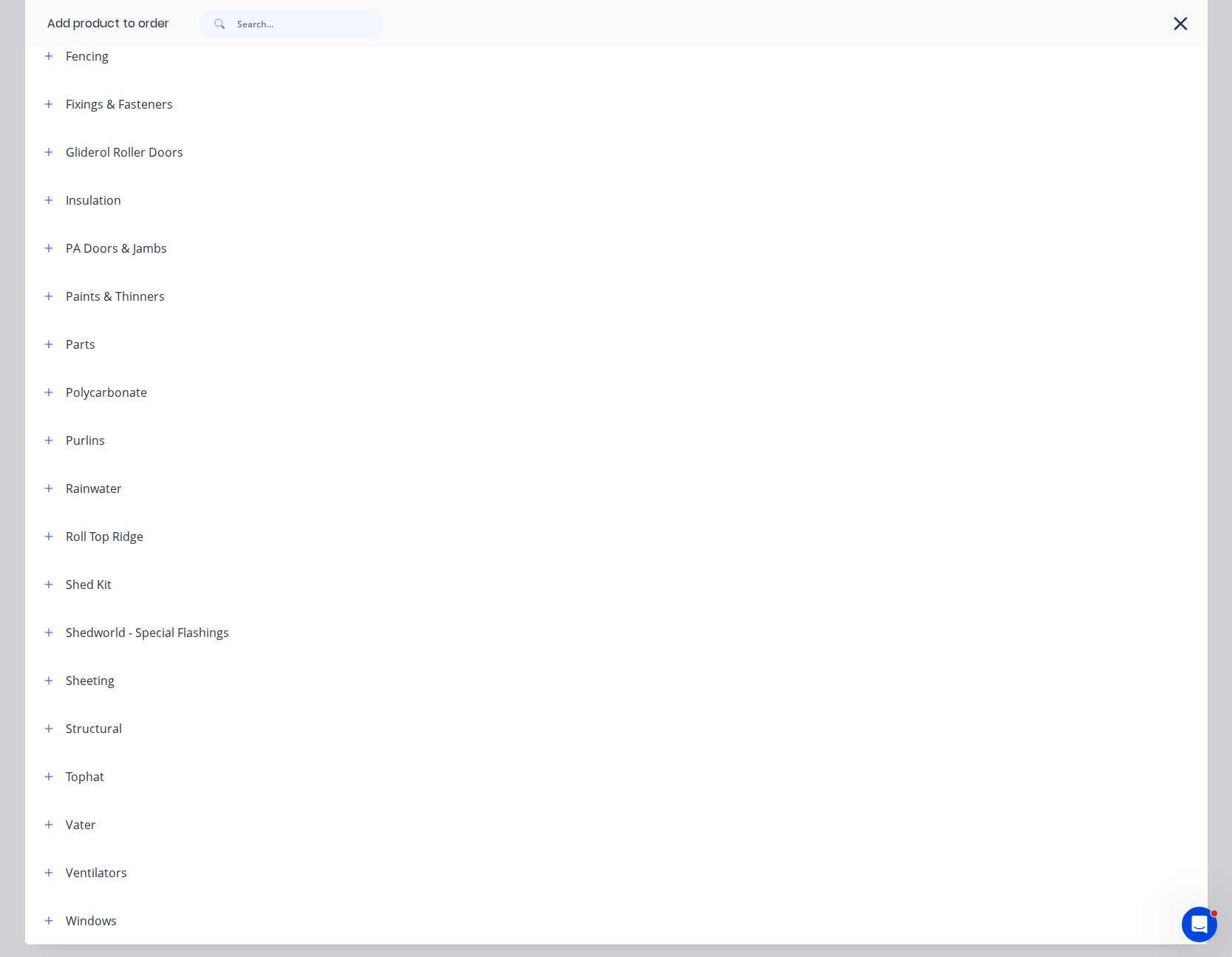
scroll to position [519, 0]
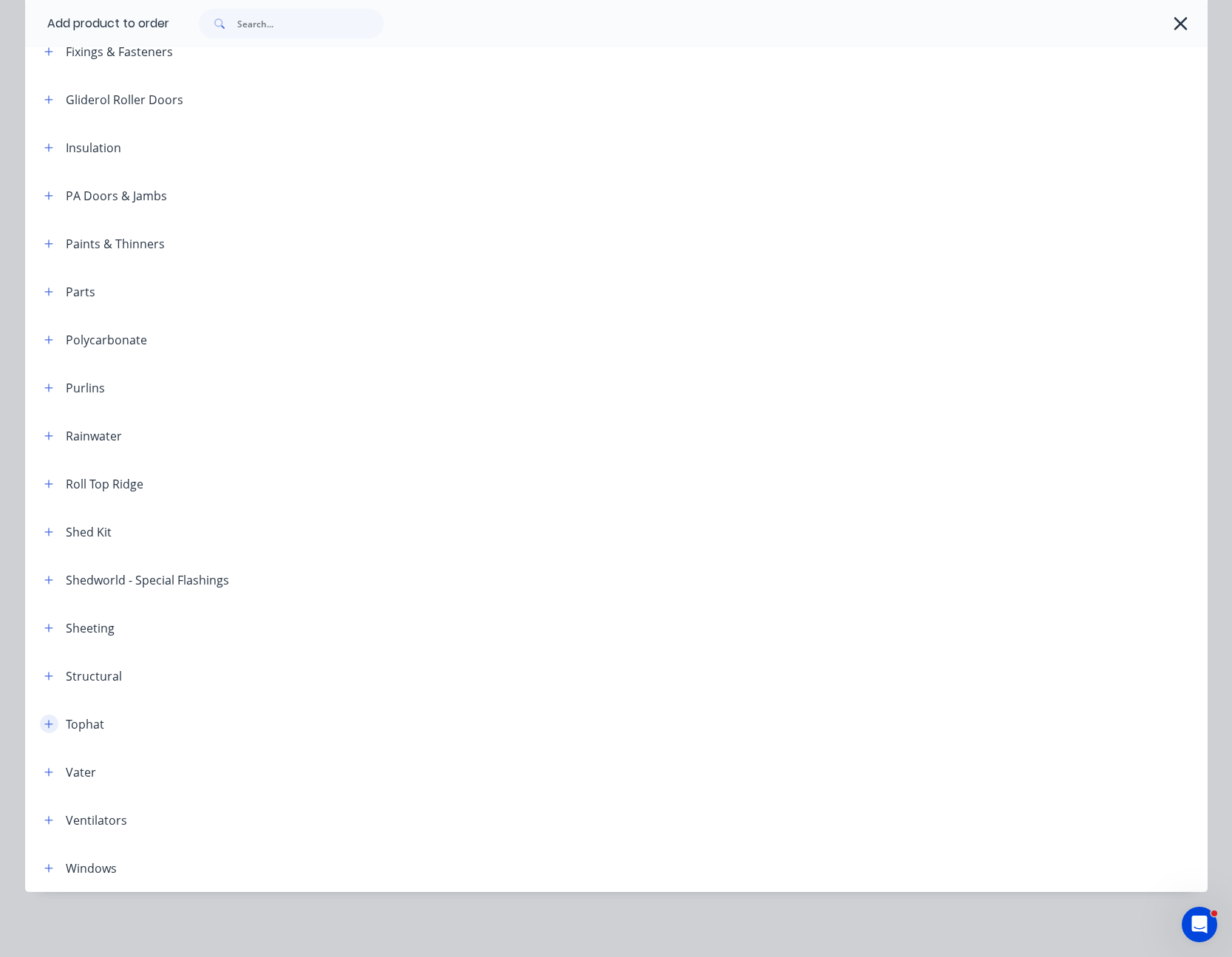
click at [44, 720] on icon "button" at bounding box center [49, 724] width 9 height 10
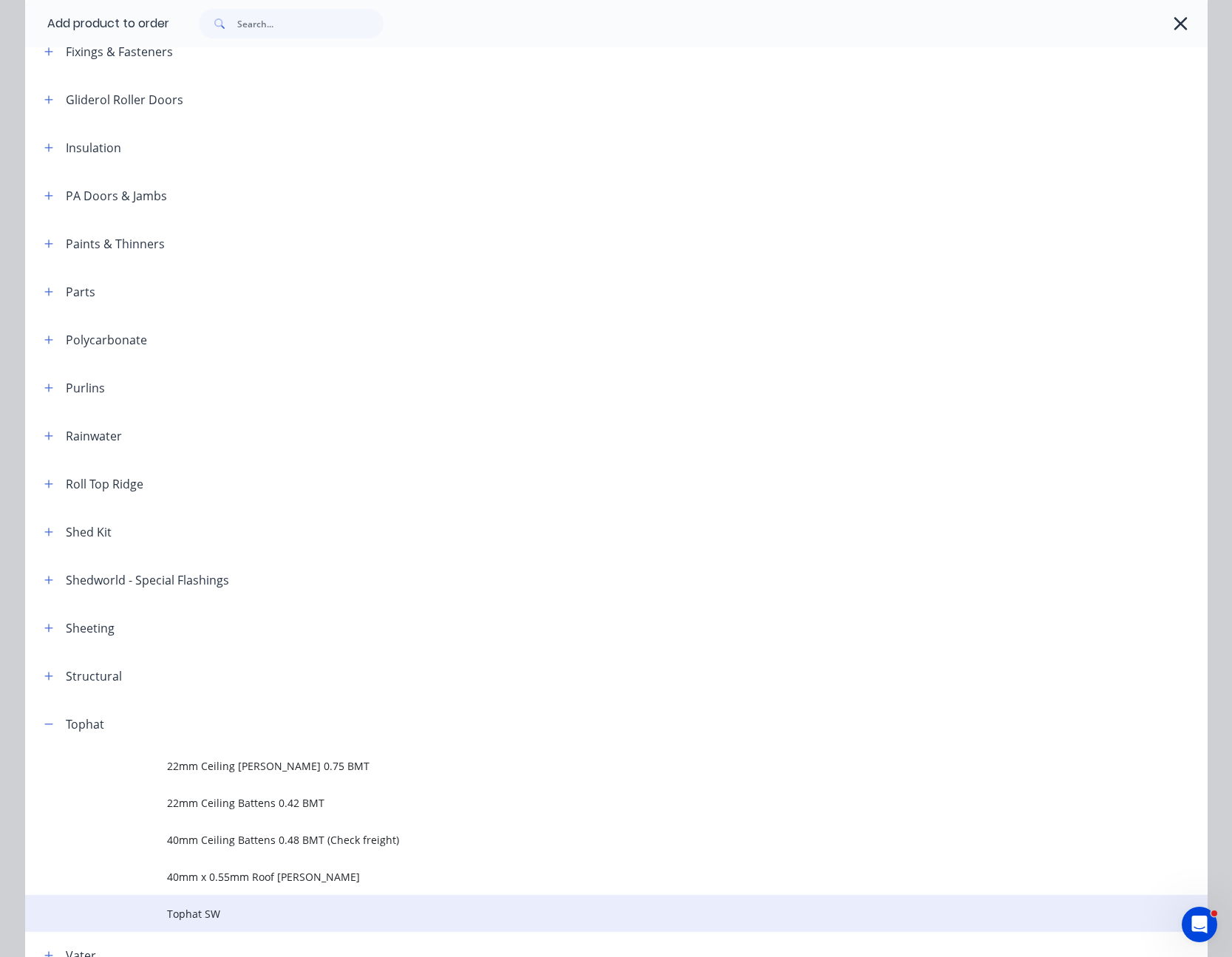
click at [193, 906] on span "Tophat SW" at bounding box center [583, 913] width 832 height 16
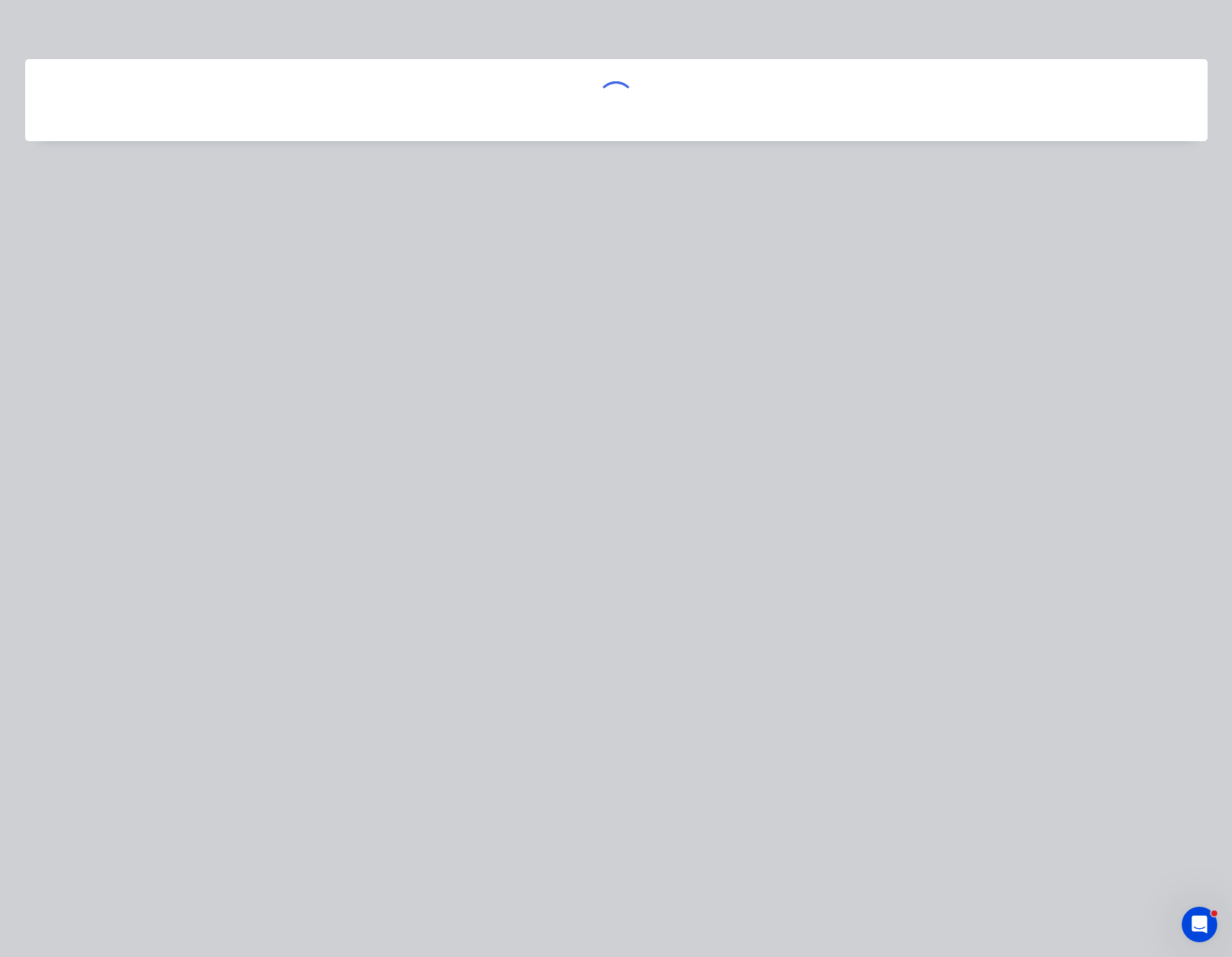
scroll to position [0, 0]
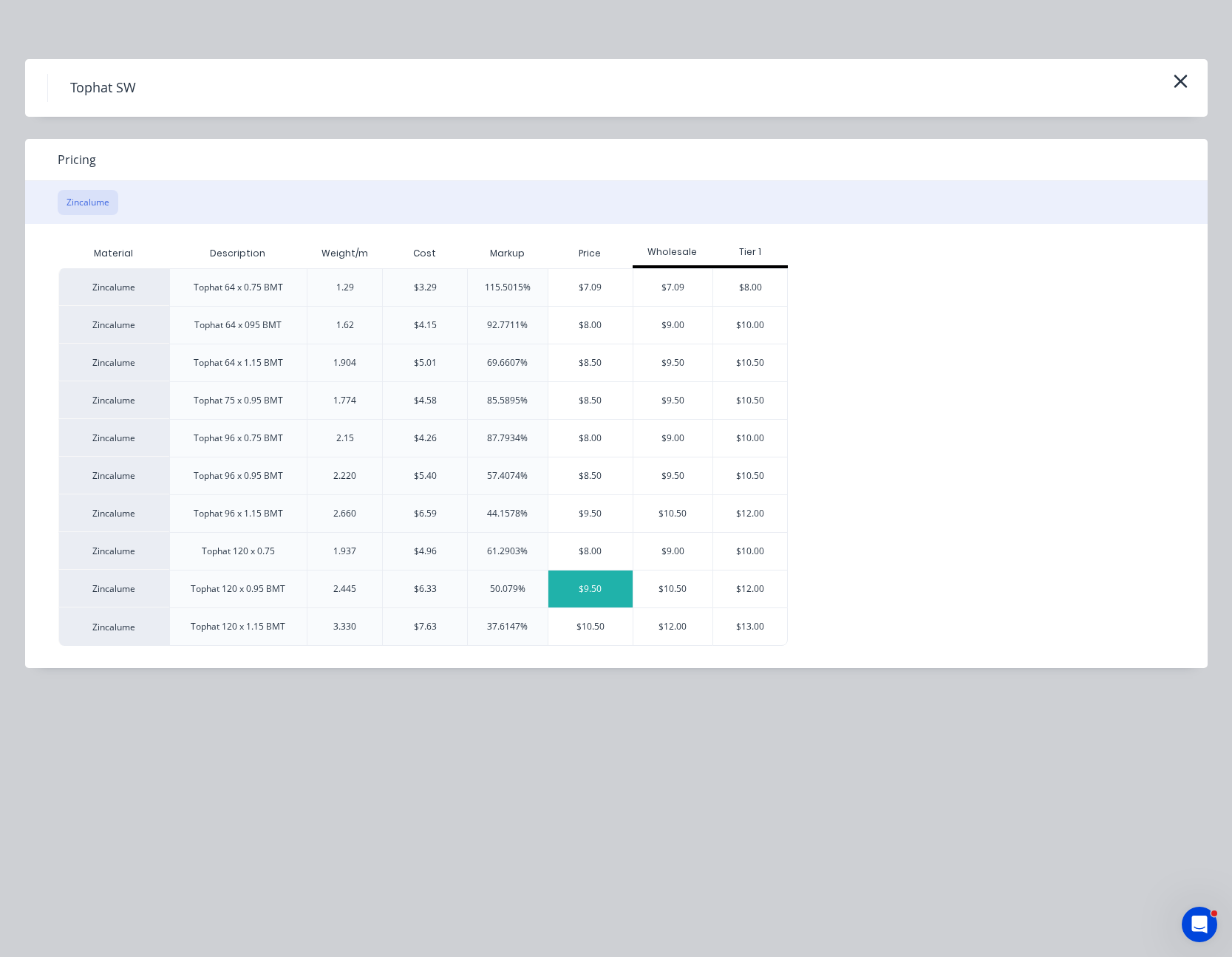
click at [608, 589] on div "$9.50" at bounding box center [590, 589] width 84 height 37
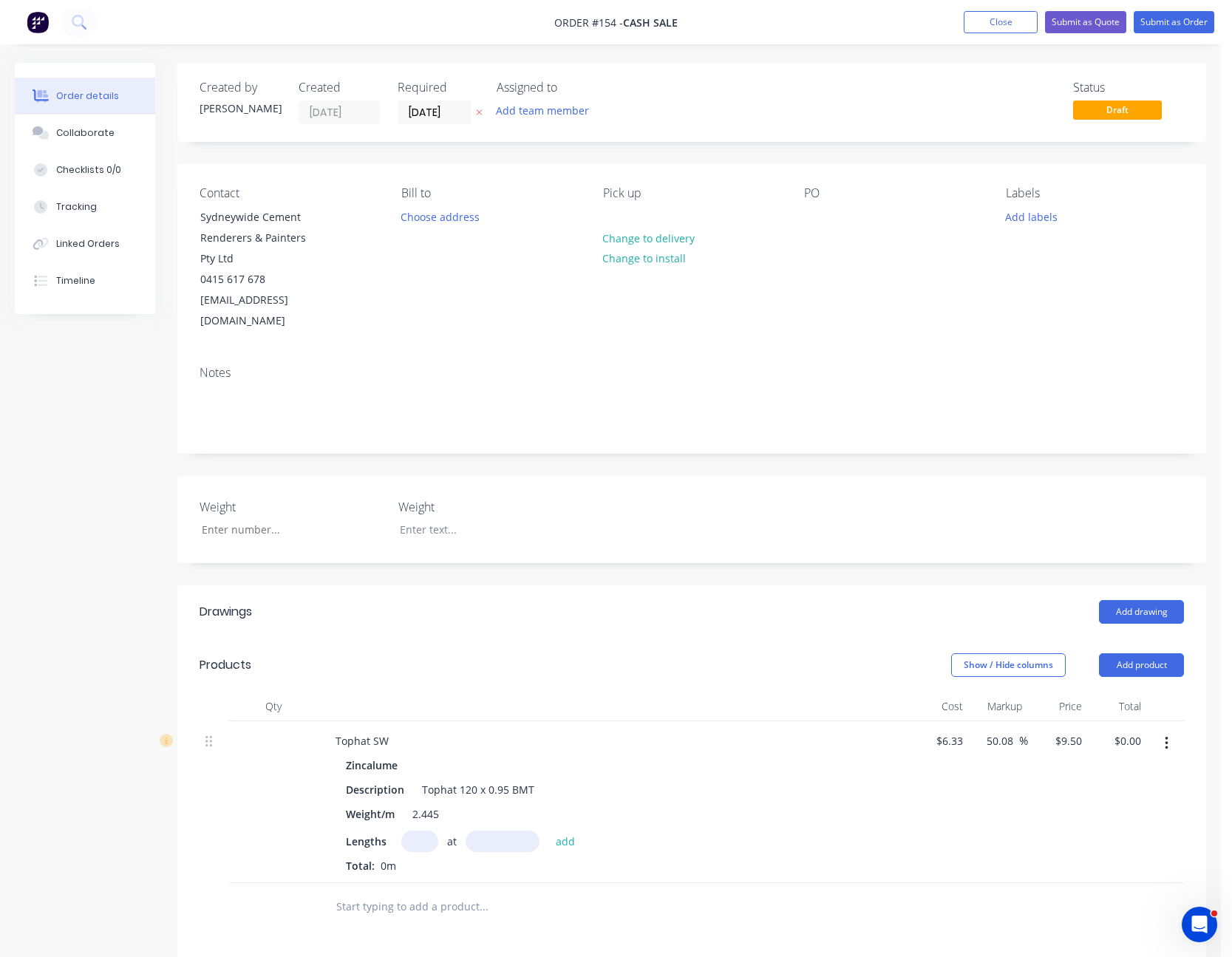
click at [418, 831] on input "text" at bounding box center [420, 841] width 37 height 21
click at [548, 831] on button "add" at bounding box center [565, 840] width 35 height 20
click at [1063, 730] on input "9.5" at bounding box center [1064, 740] width 34 height 21
click at [1069, 910] on div at bounding box center [691, 931] width 984 height 48
click at [815, 220] on div at bounding box center [816, 217] width 24 height 21
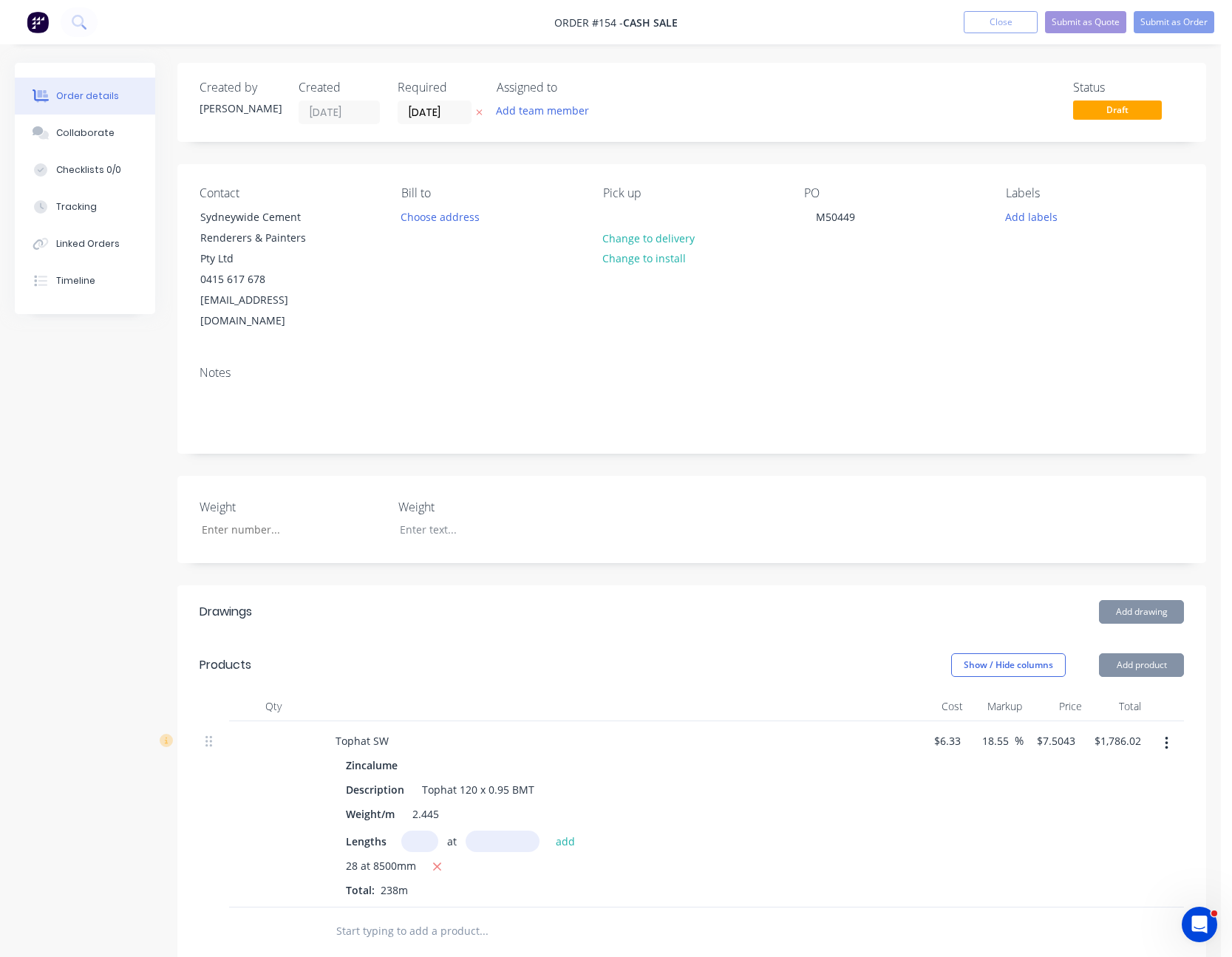
click at [827, 265] on div "PO M50449" at bounding box center [893, 259] width 178 height 146
click at [1100, 17] on button "Submit as Quote" at bounding box center [1086, 22] width 81 height 22
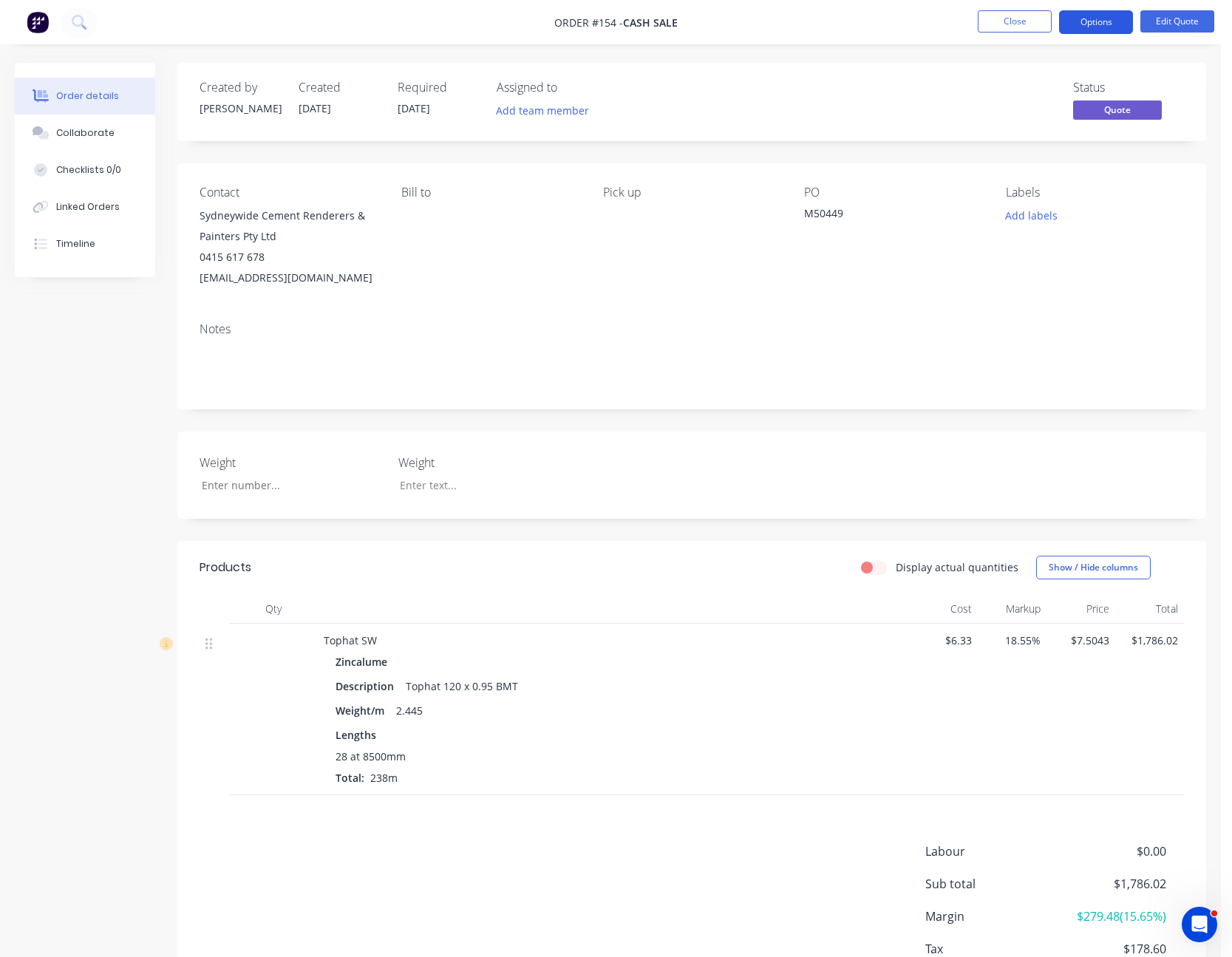
click at [1111, 17] on button "Options" at bounding box center [1096, 22] width 74 height 24
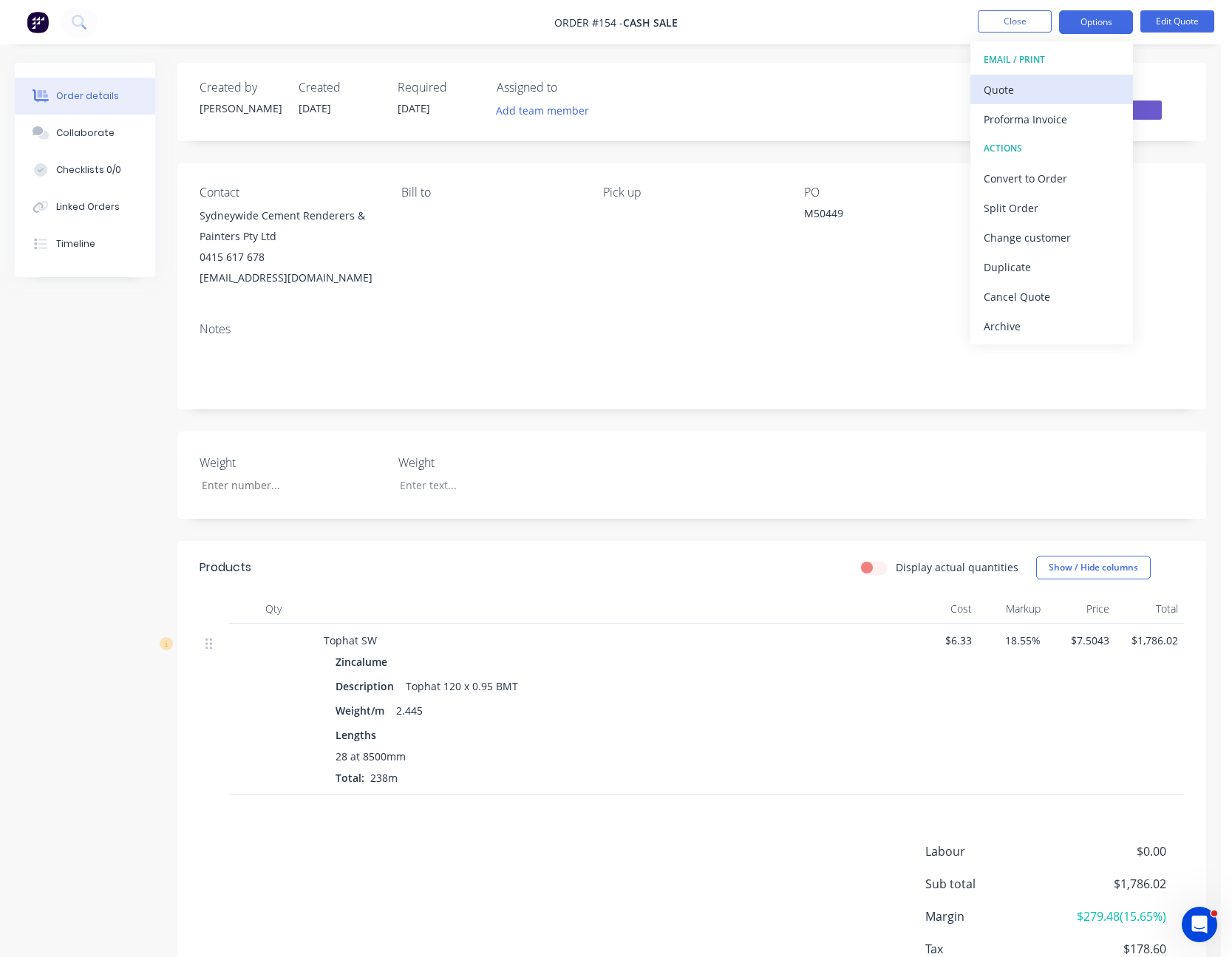
click at [1035, 84] on div "Quote" at bounding box center [1052, 89] width 136 height 21
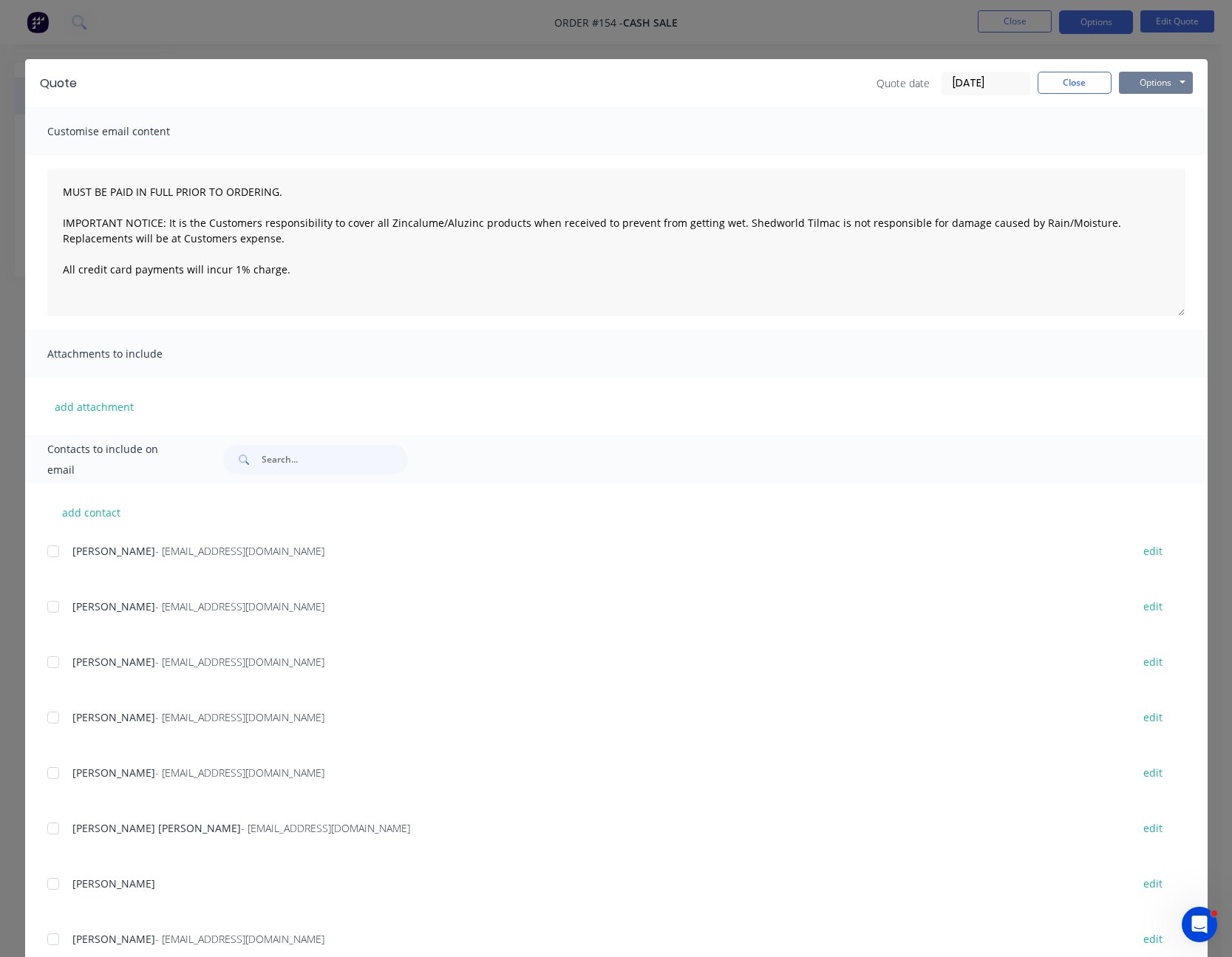
click at [1145, 84] on button "Options" at bounding box center [1156, 83] width 74 height 22
click at [1147, 128] on button "Print" at bounding box center [1166, 133] width 95 height 24
click at [1072, 81] on button "Close" at bounding box center [1074, 83] width 74 height 22
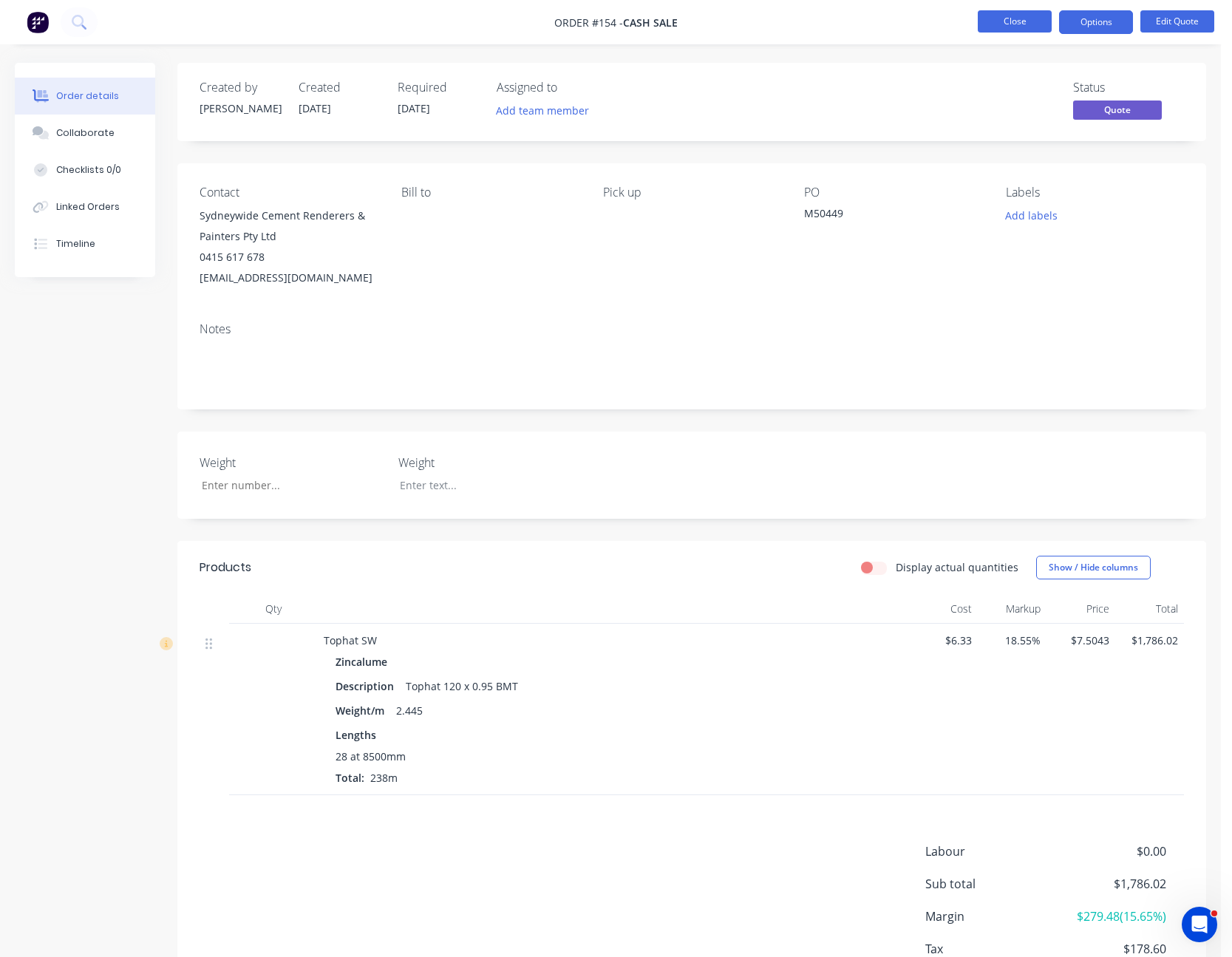
click at [1037, 24] on button "Close" at bounding box center [1015, 21] width 74 height 22
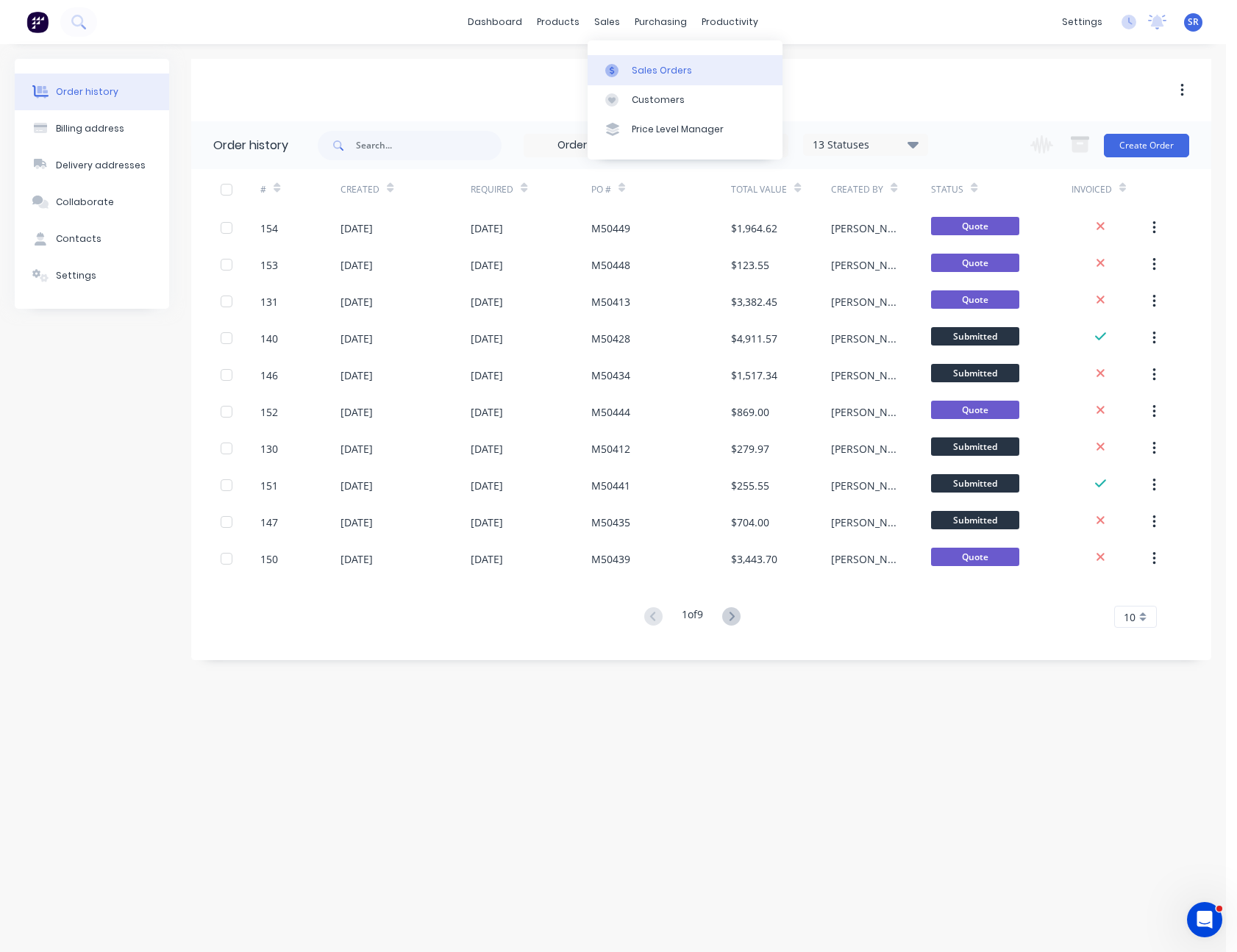
click at [628, 62] on link "Sales Orders" at bounding box center [684, 70] width 195 height 29
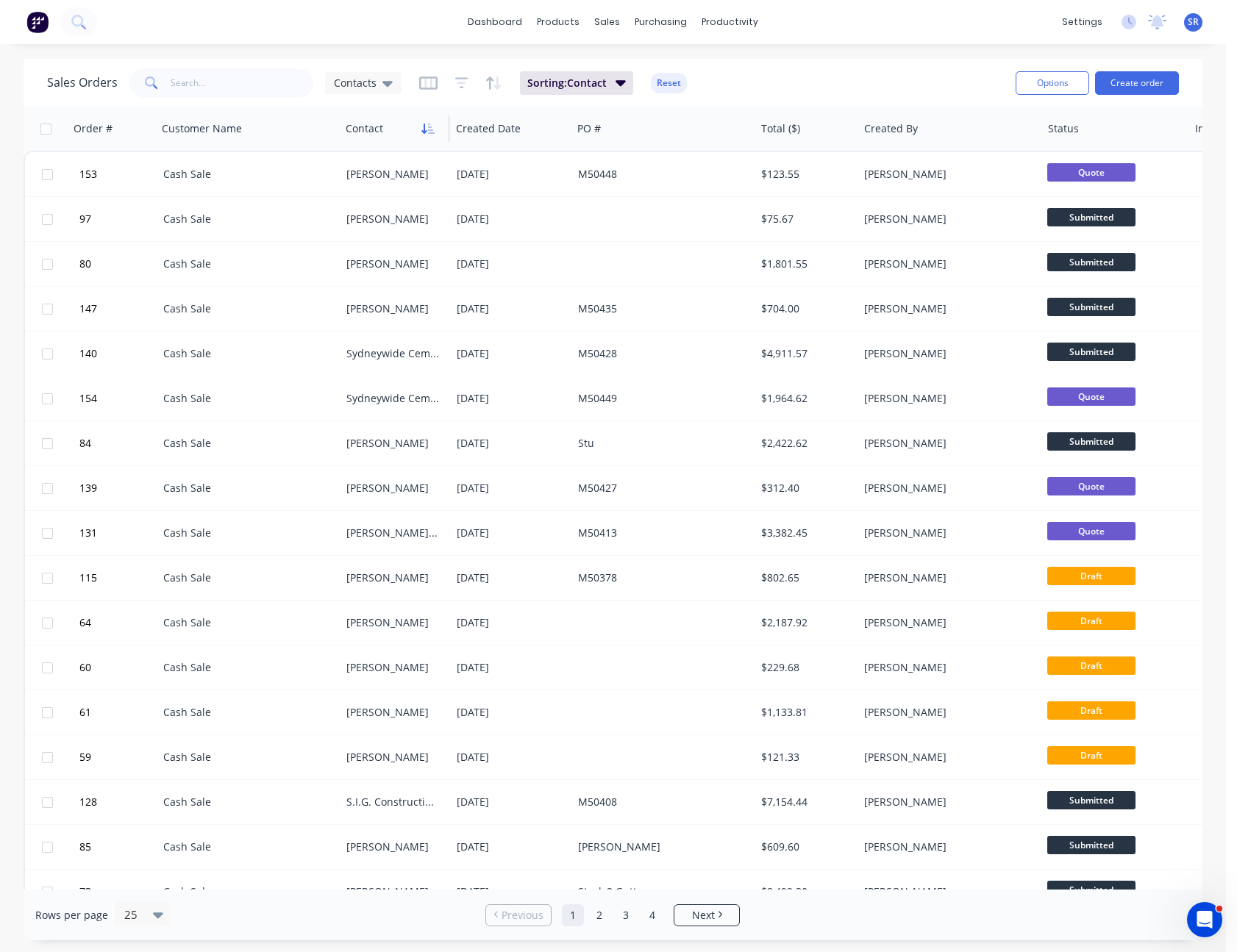
click at [427, 124] on icon "button" at bounding box center [428, 129] width 13 height 12
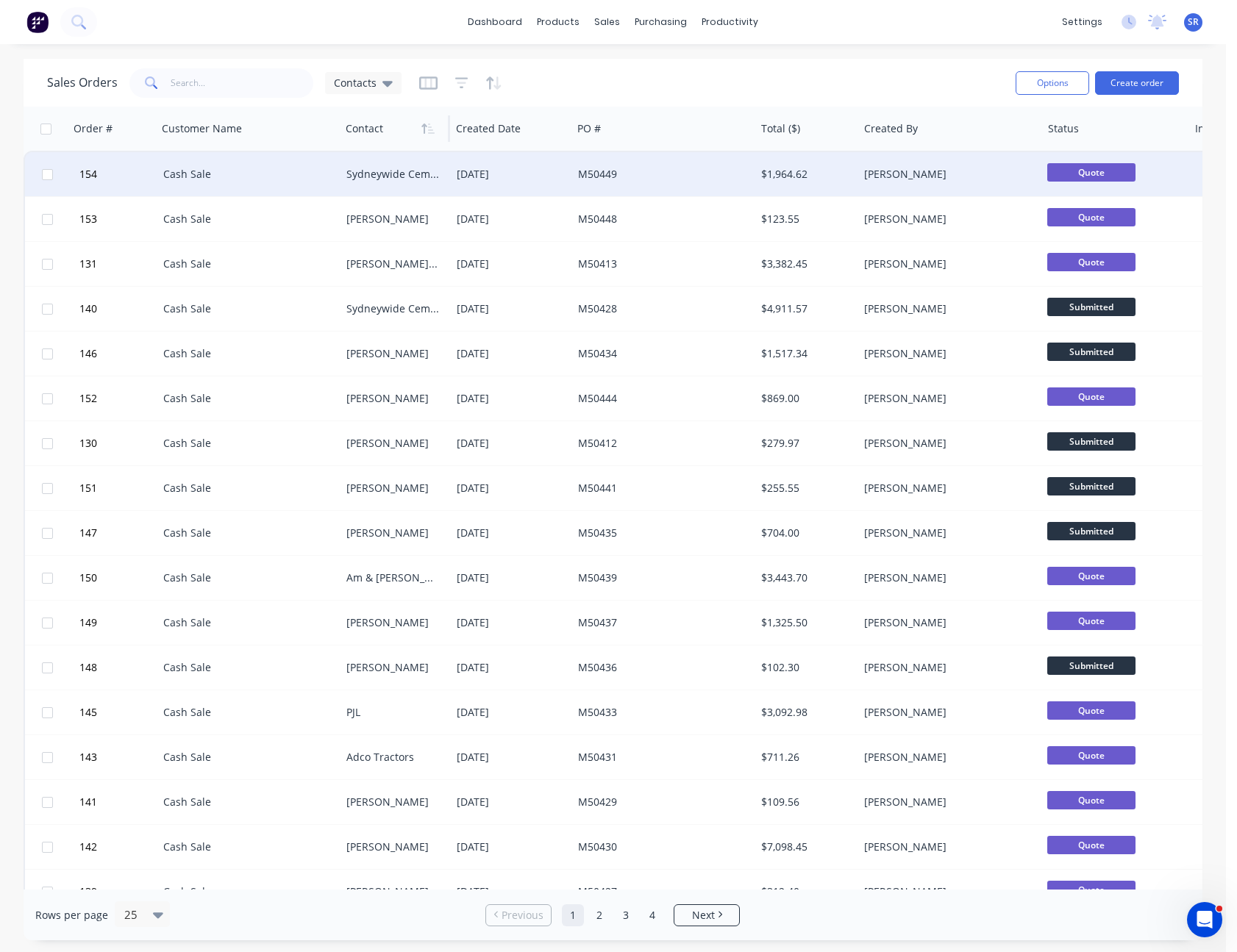
click at [493, 165] on div "[DATE]" at bounding box center [511, 174] width 121 height 44
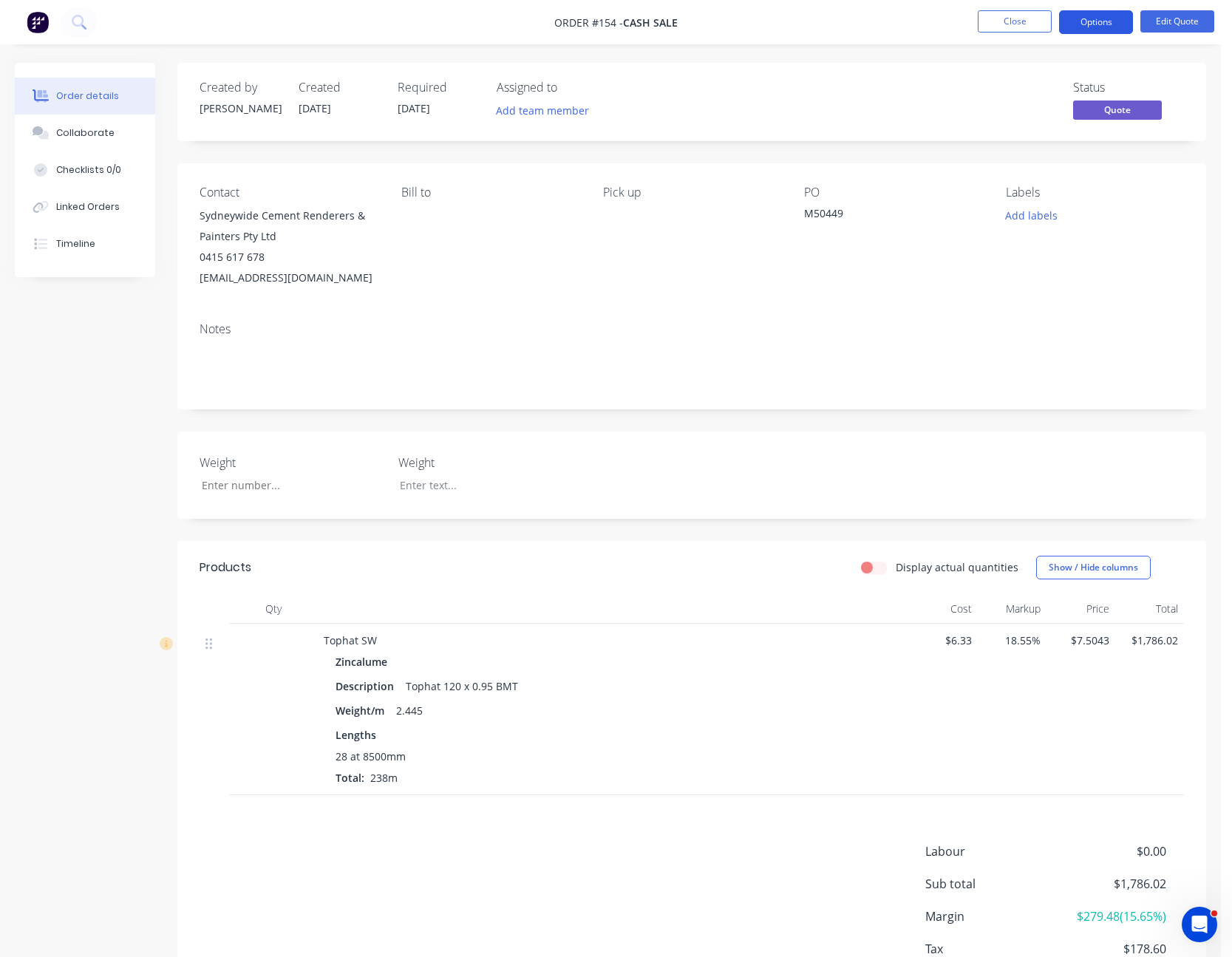
click at [1115, 17] on button "Options" at bounding box center [1096, 22] width 74 height 24
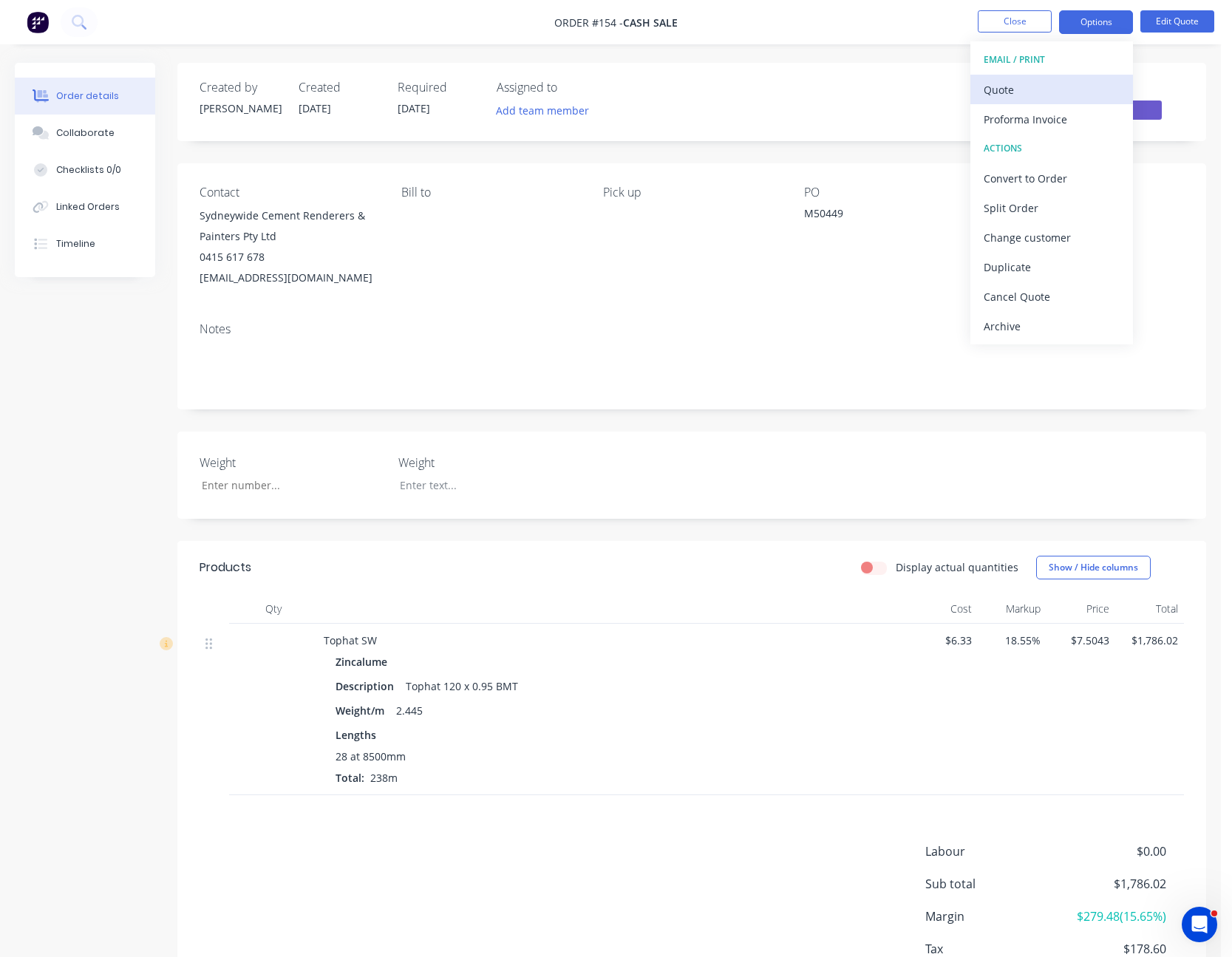
click at [1095, 78] on button "Quote" at bounding box center [1052, 89] width 163 height 30
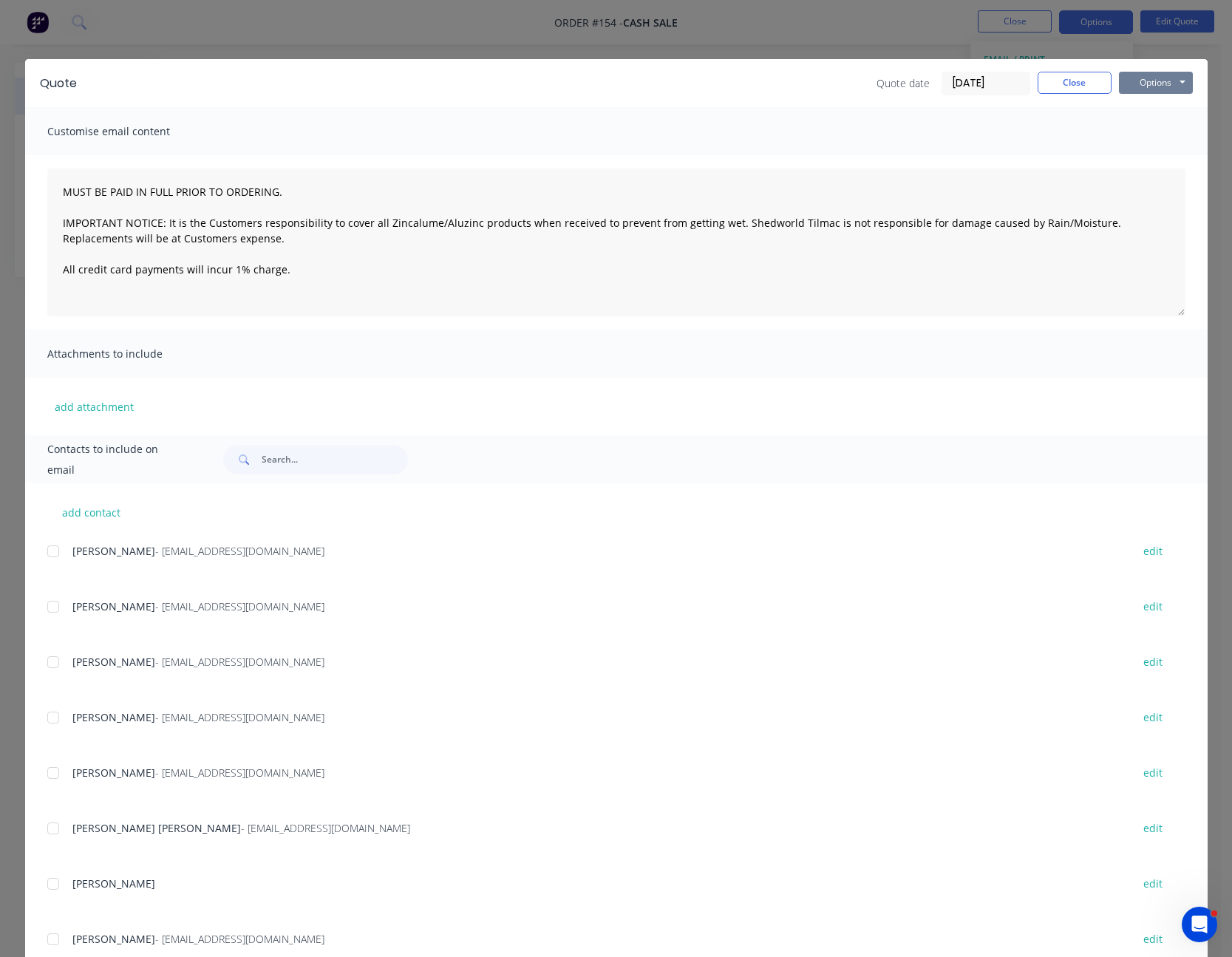
click at [1160, 89] on button "Options" at bounding box center [1156, 83] width 74 height 22
click at [1160, 149] on button "Email" at bounding box center [1166, 158] width 95 height 24
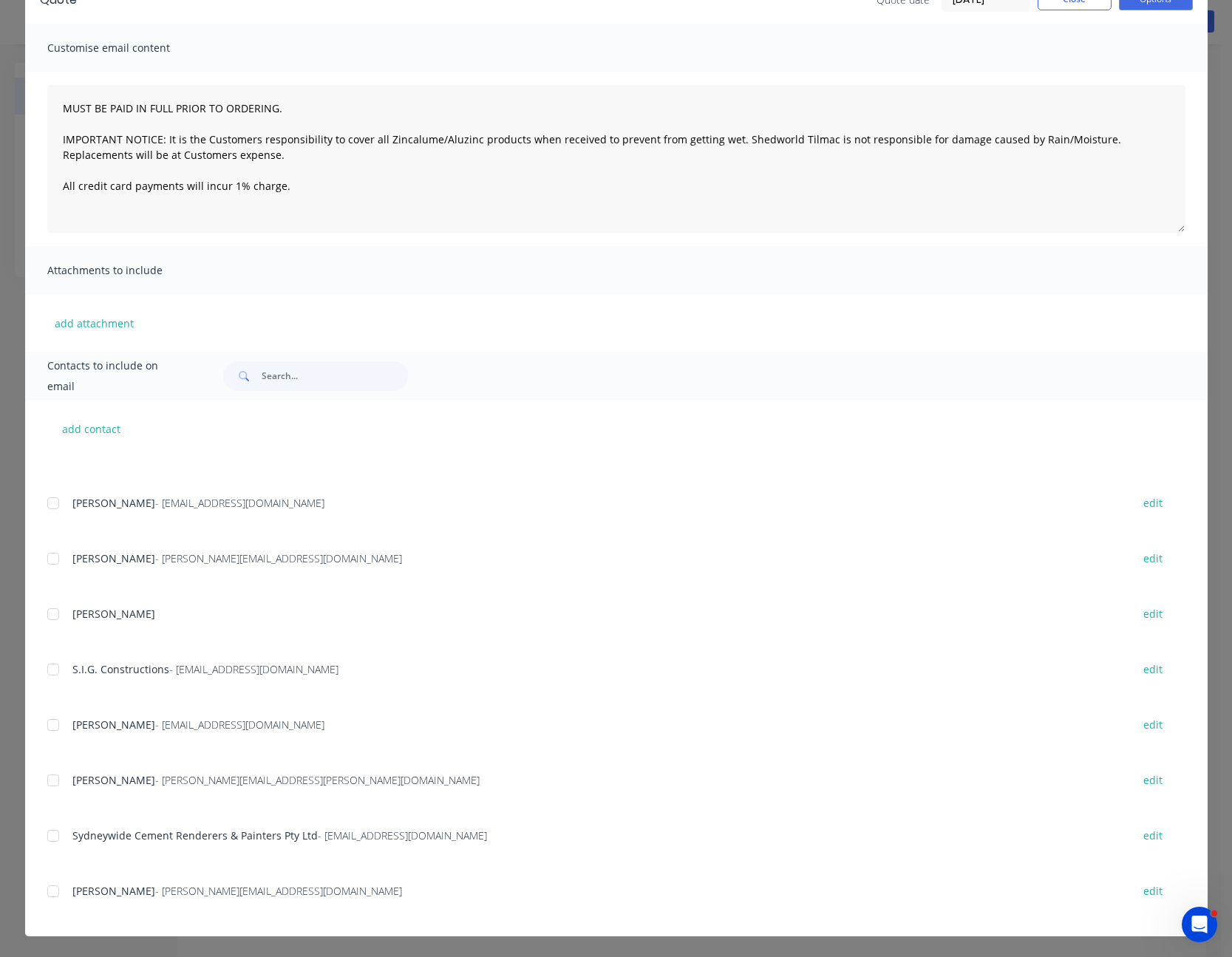
scroll to position [101, 0]
click at [94, 836] on span "Sydneywide Cement Renderers & Painters Pty Ltd" at bounding box center [195, 835] width 246 height 14
click at [50, 834] on div at bounding box center [53, 836] width 30 height 30
click at [1161, 70] on button "Email" at bounding box center [1166, 74] width 95 height 24
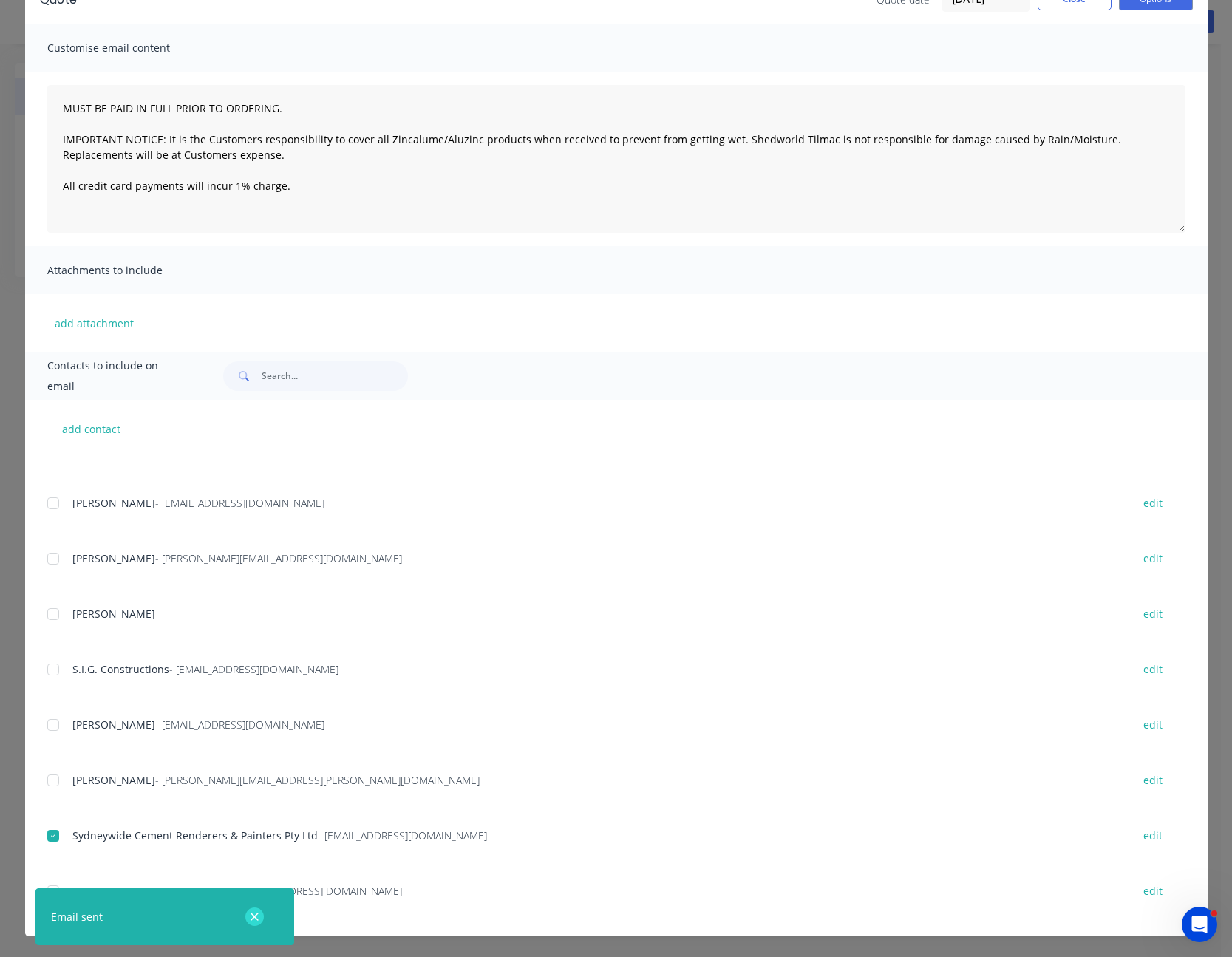
click at [255, 919] on icon "button" at bounding box center [254, 917] width 10 height 13
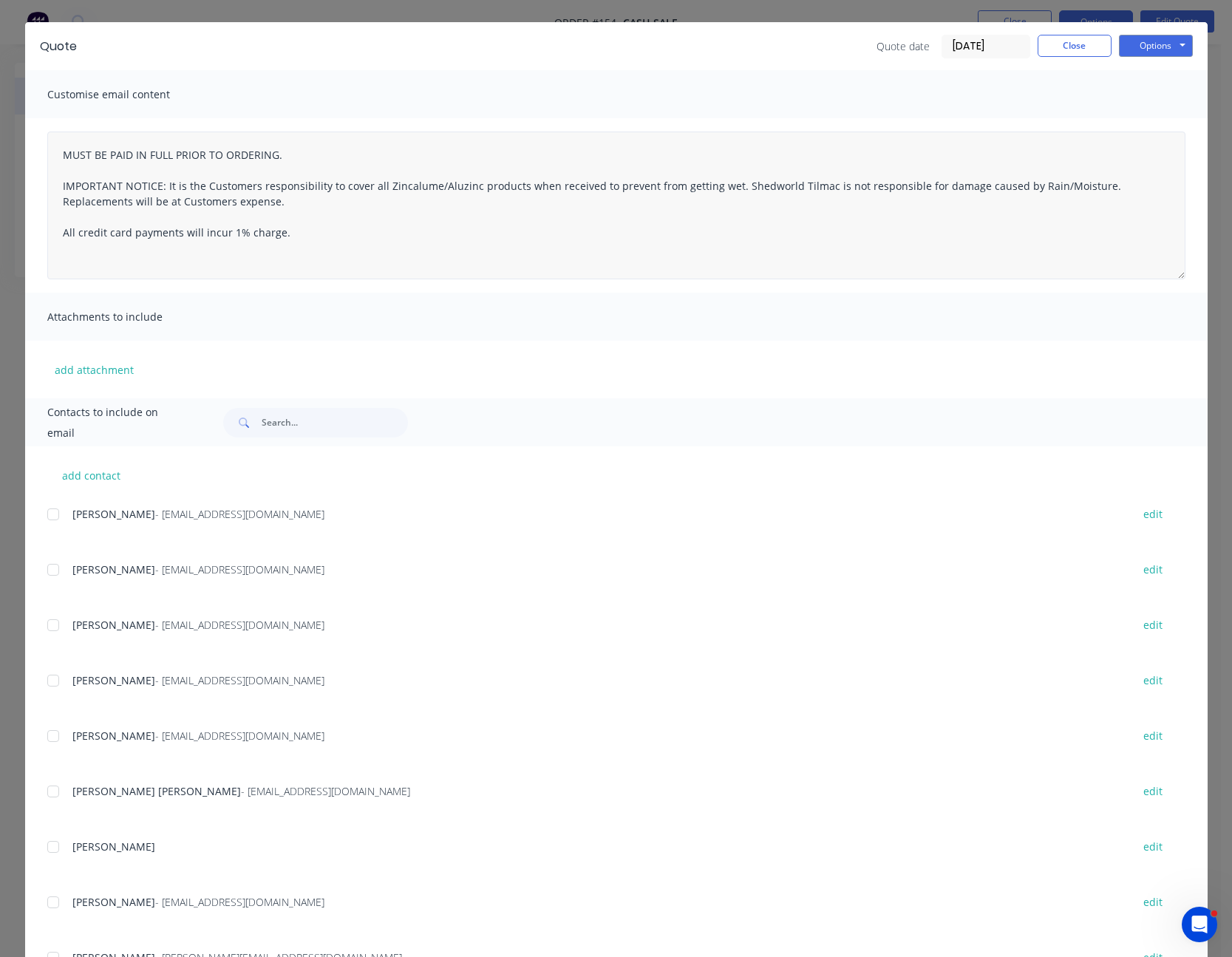
scroll to position [0, 0]
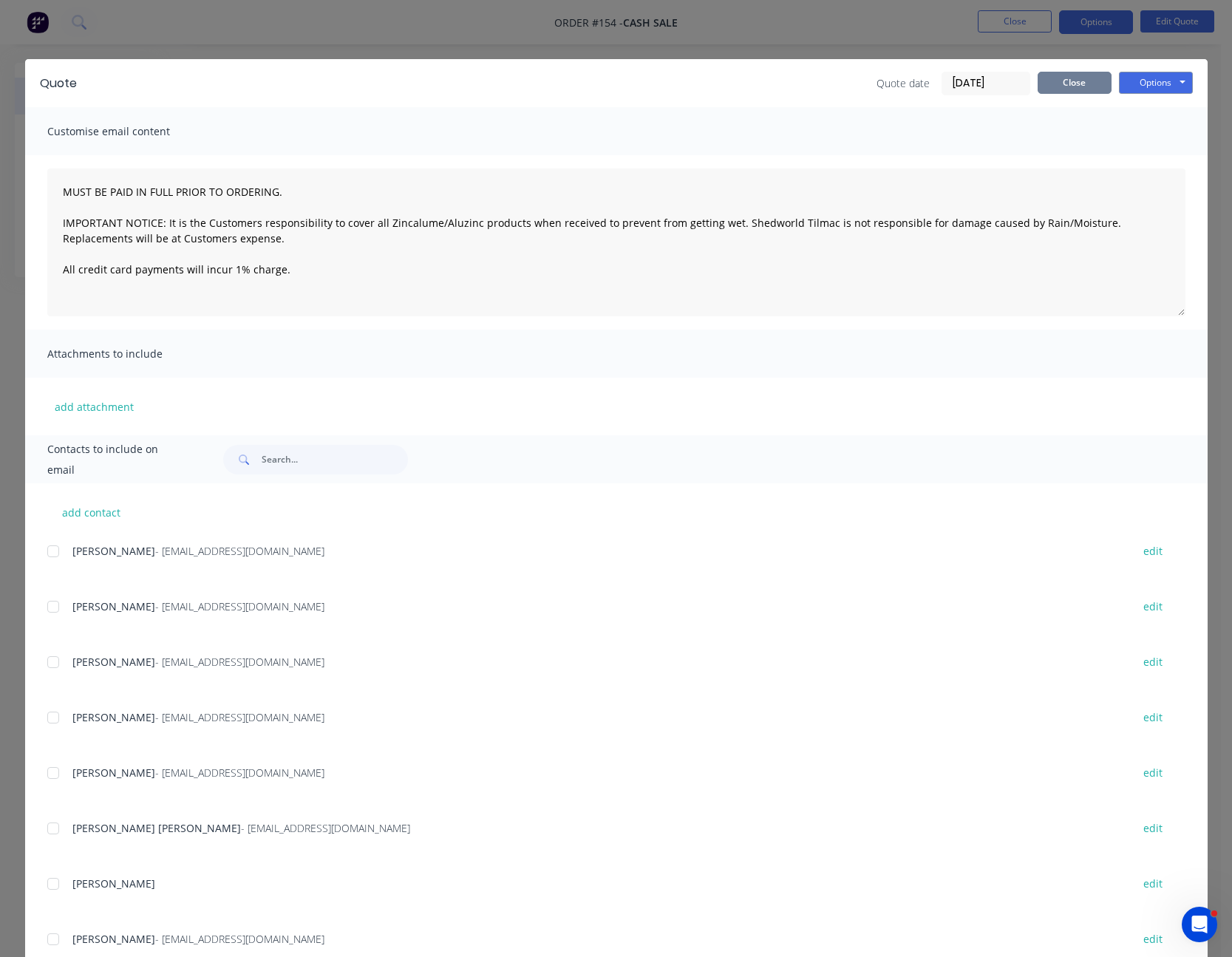
click at [1079, 78] on button "Close" at bounding box center [1074, 83] width 74 height 22
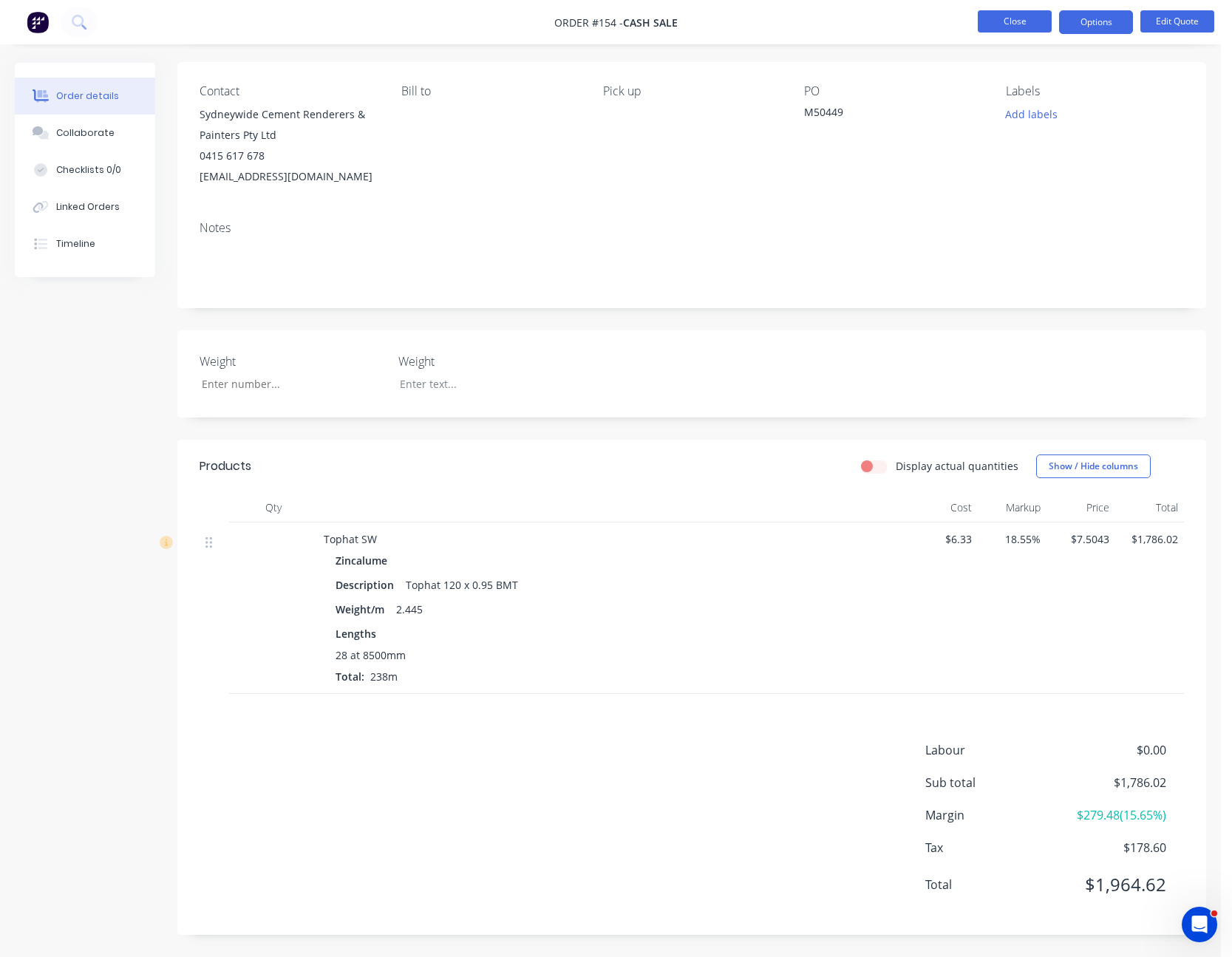
click at [1032, 22] on button "Close" at bounding box center [1015, 21] width 74 height 22
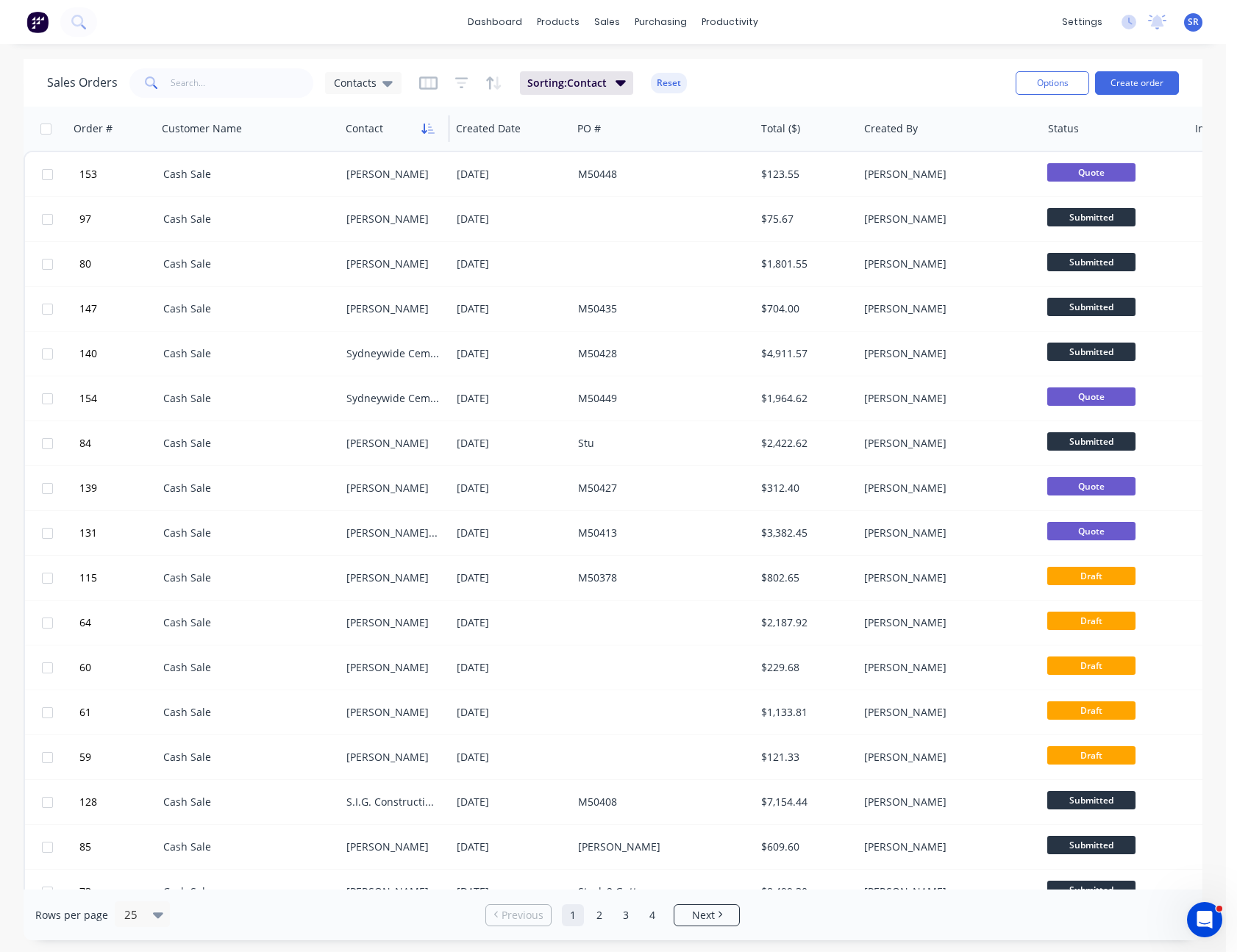
click at [423, 123] on icon "button" at bounding box center [428, 129] width 13 height 12
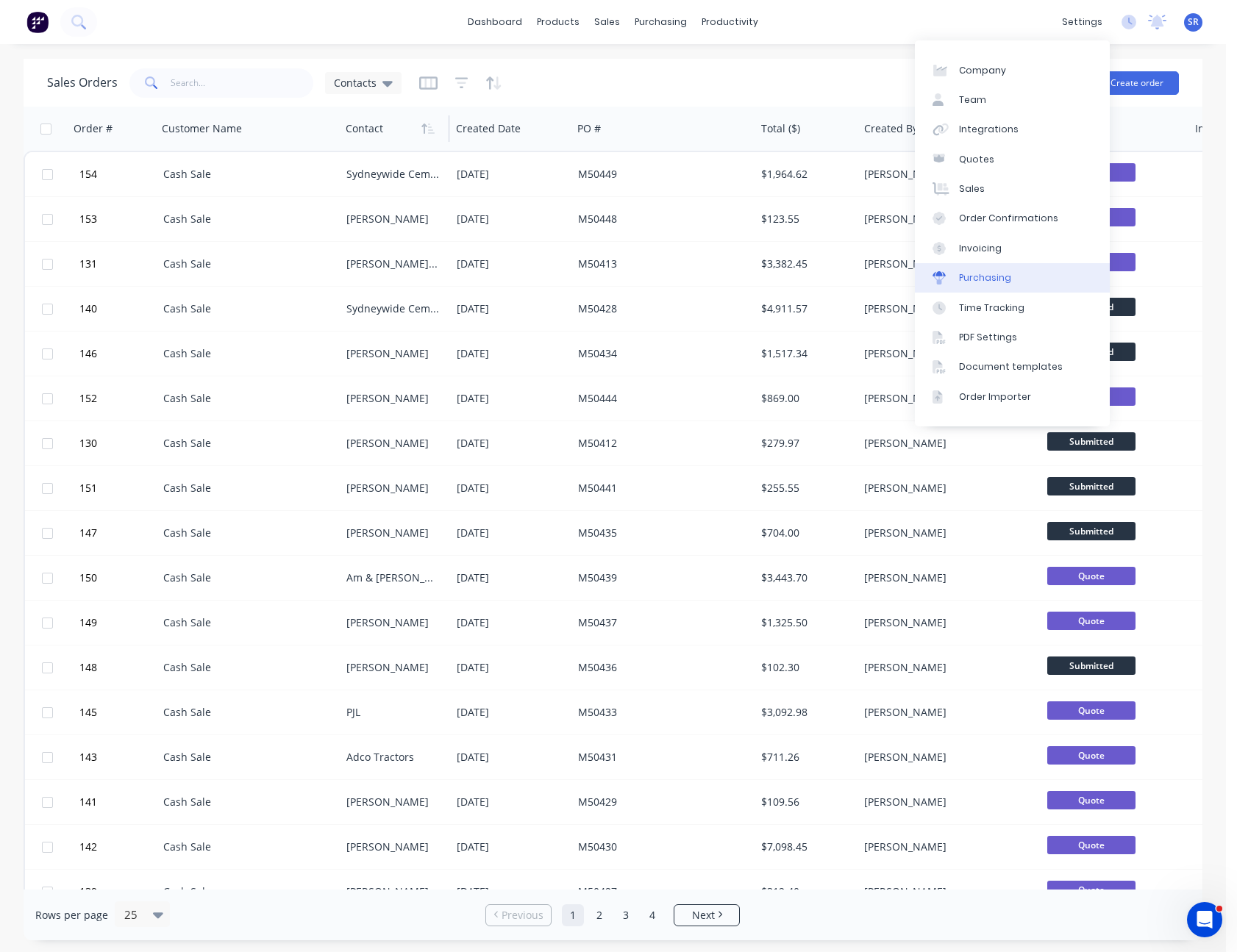
click at [1018, 283] on link "Purchasing" at bounding box center [1012, 278] width 195 height 29
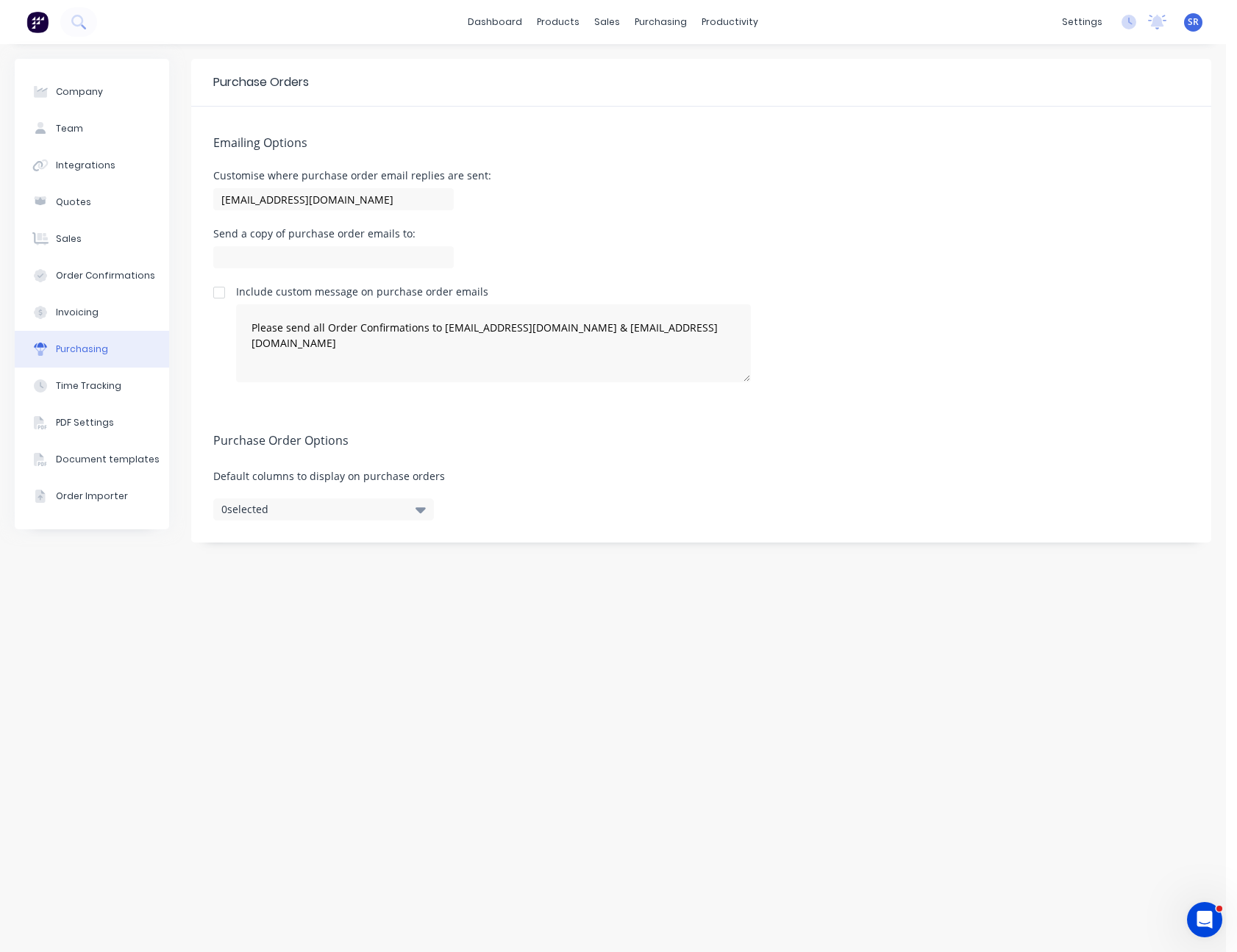
click at [419, 511] on icon "button" at bounding box center [421, 511] width 10 height 6
click at [251, 556] on label "Discount" at bounding box center [244, 556] width 26 height 13
click at [231, 550] on input "Discount" at bounding box center [231, 550] width 0 height 0
click at [418, 508] on icon "button" at bounding box center [421, 511] width 10 height 6
click at [425, 510] on icon "button" at bounding box center [421, 511] width 10 height 6
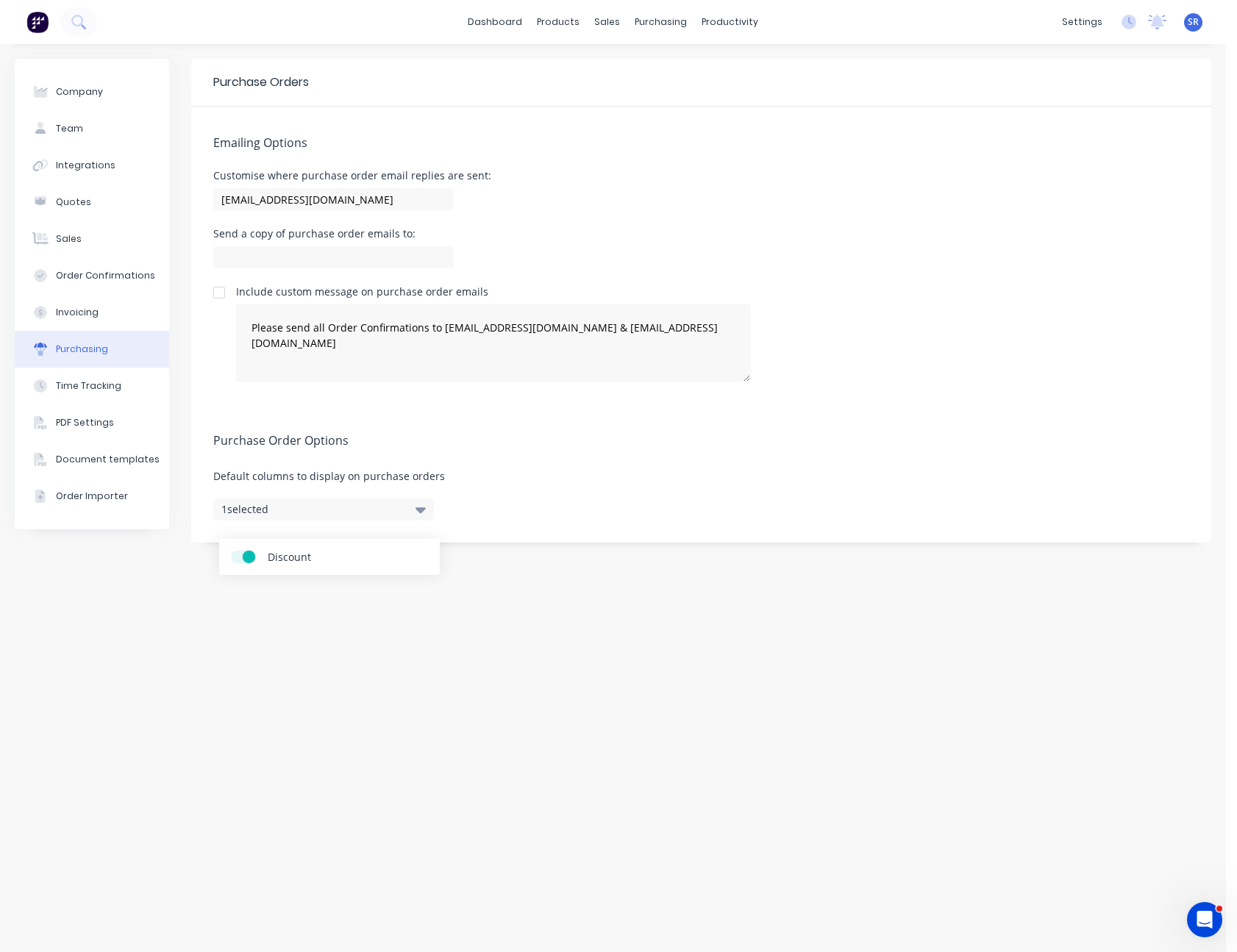
click at [257, 554] on div "Discount" at bounding box center [330, 556] width 197 height 13
click at [241, 555] on label "Discount" at bounding box center [244, 556] width 26 height 13
click at [231, 550] on input "Discount" at bounding box center [231, 550] width 0 height 0
click at [419, 509] on icon "button" at bounding box center [421, 511] width 10 height 6
click at [684, 103] on div "Suppliers" at bounding box center [691, 100] width 44 height 13
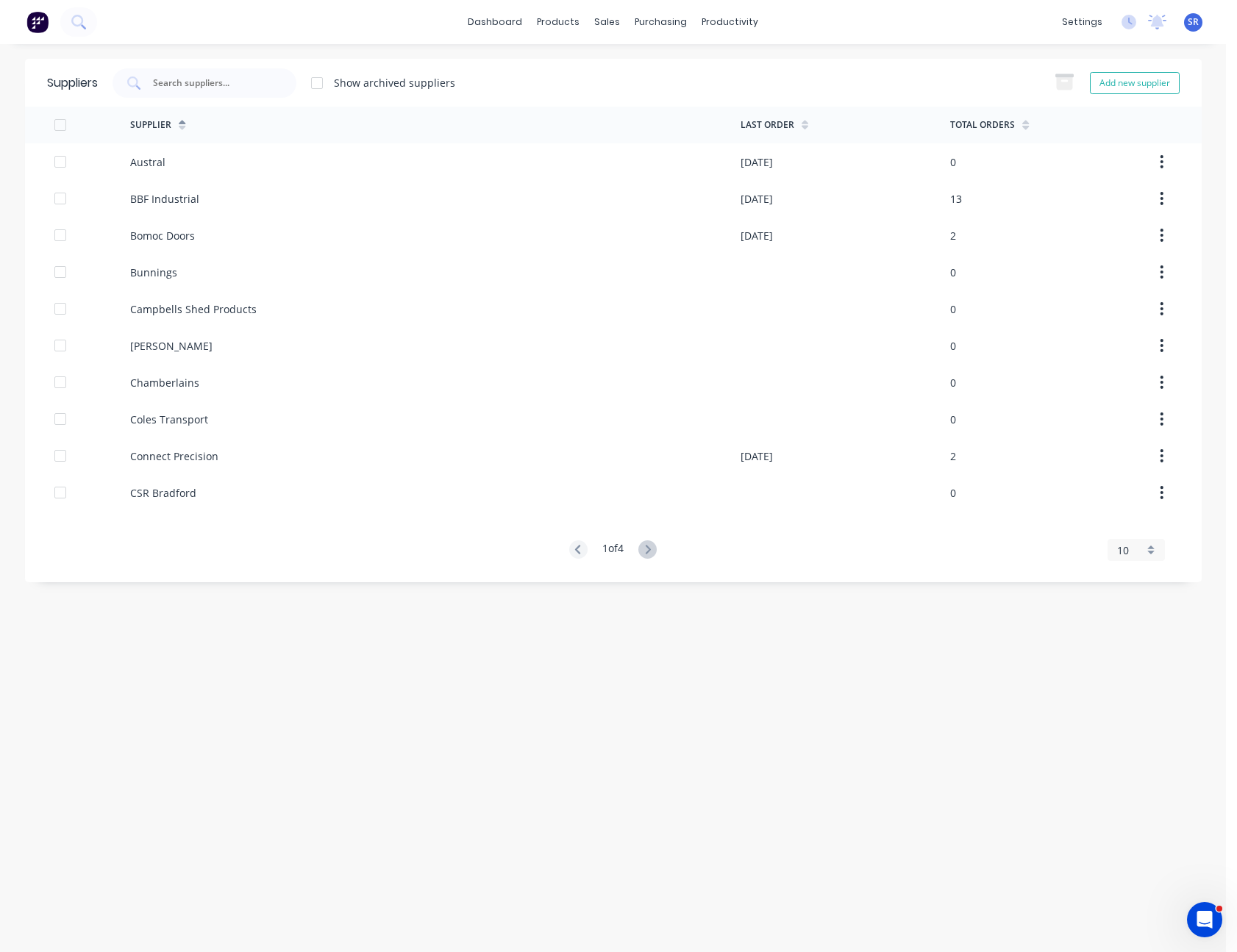
click at [1121, 541] on div "10" at bounding box center [1136, 550] width 57 height 22
click at [1138, 727] on div "35" at bounding box center [1136, 732] width 56 height 26
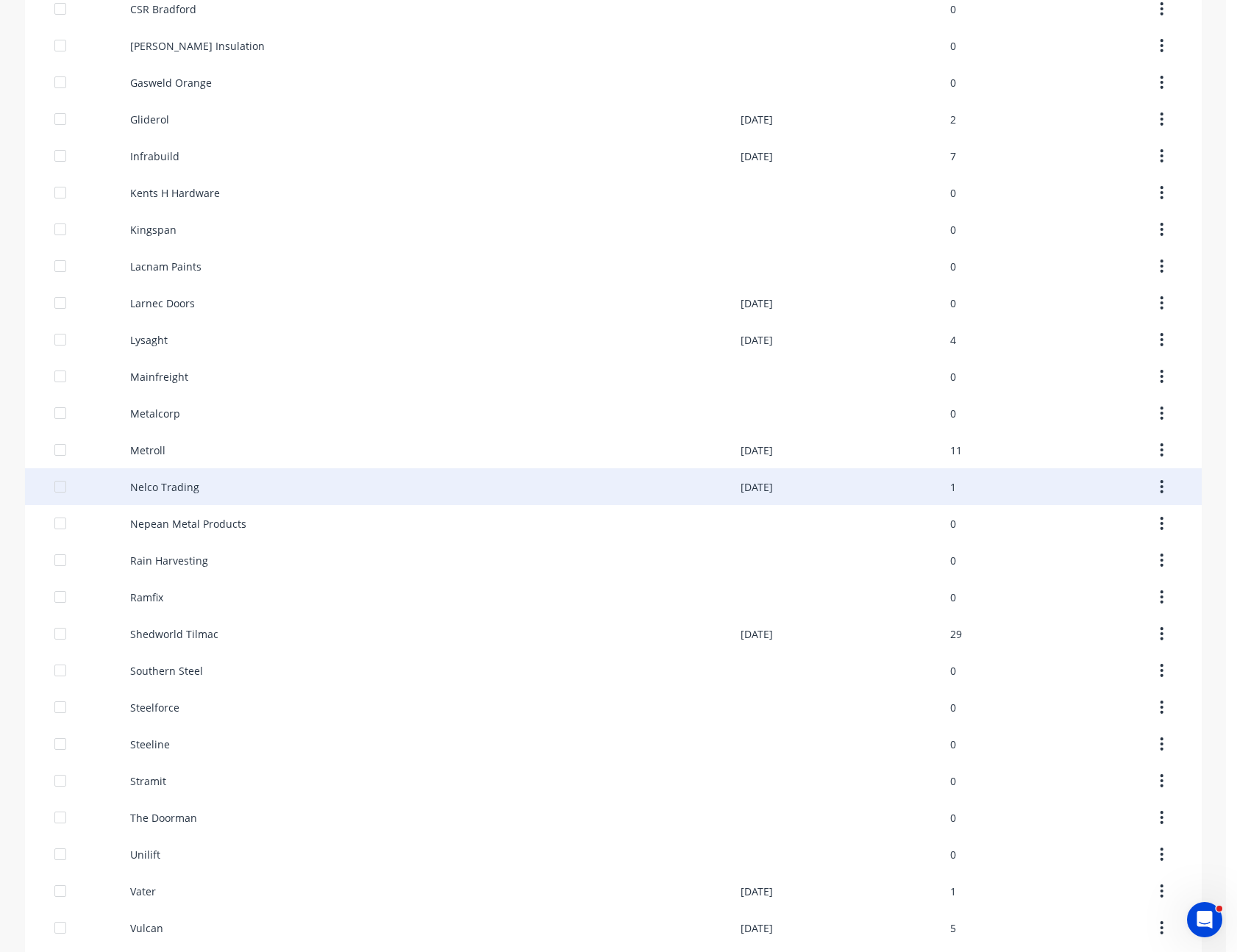
scroll to position [564, 0]
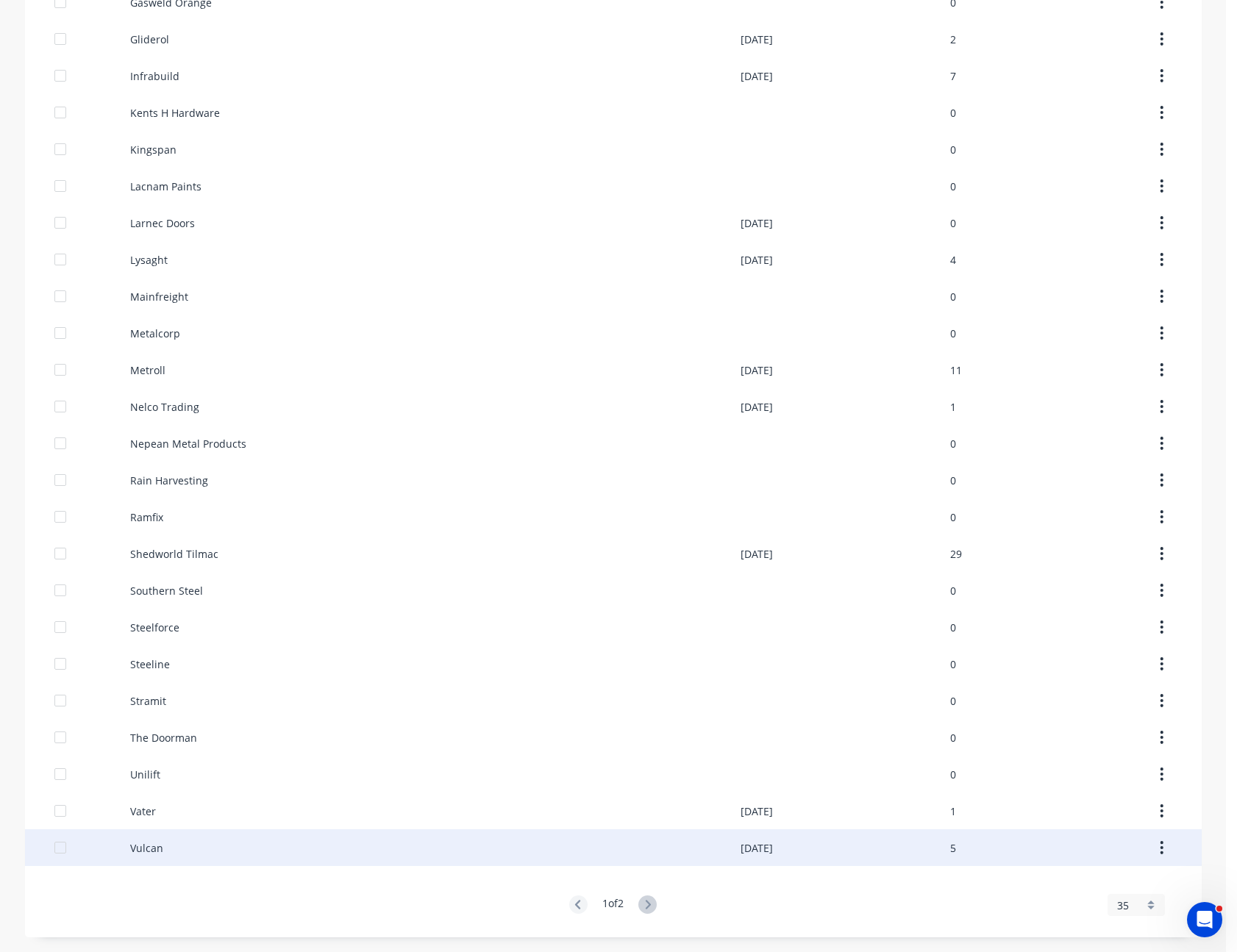
click at [168, 835] on div "Vulcan" at bounding box center [435, 848] width 610 height 37
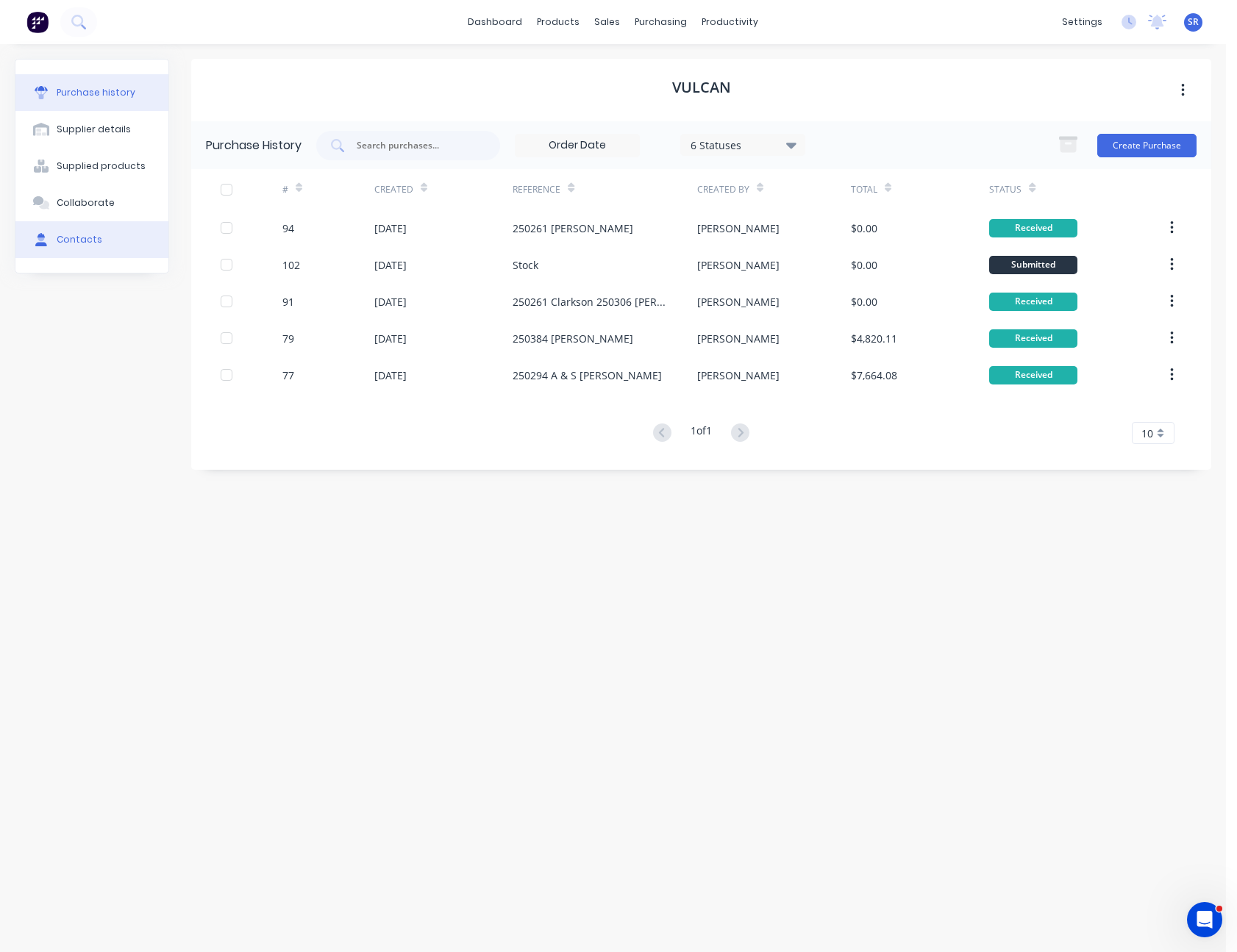
click at [104, 241] on button "Contacts" at bounding box center [92, 240] width 153 height 37
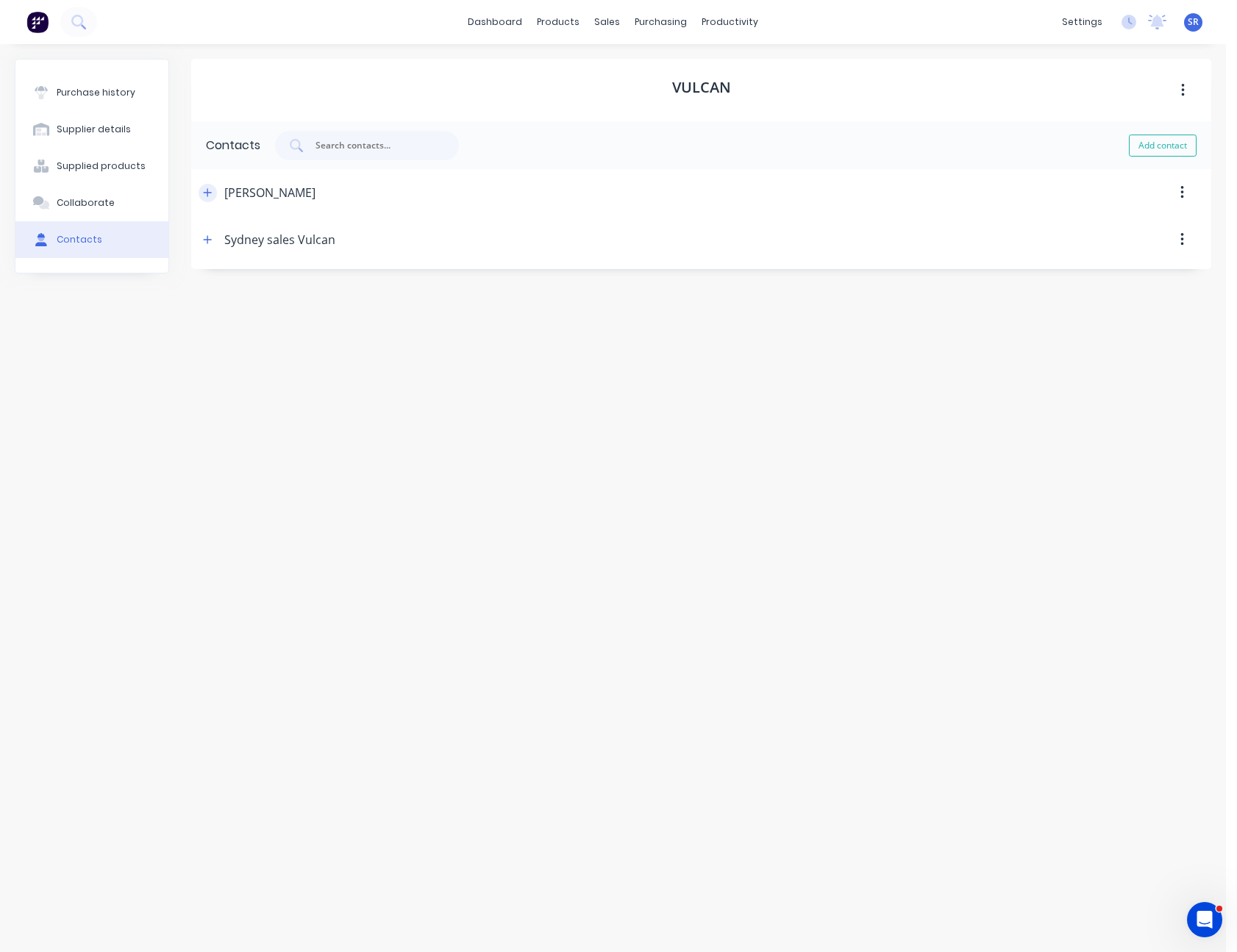
click at [208, 194] on icon "button" at bounding box center [208, 192] width 8 height 8
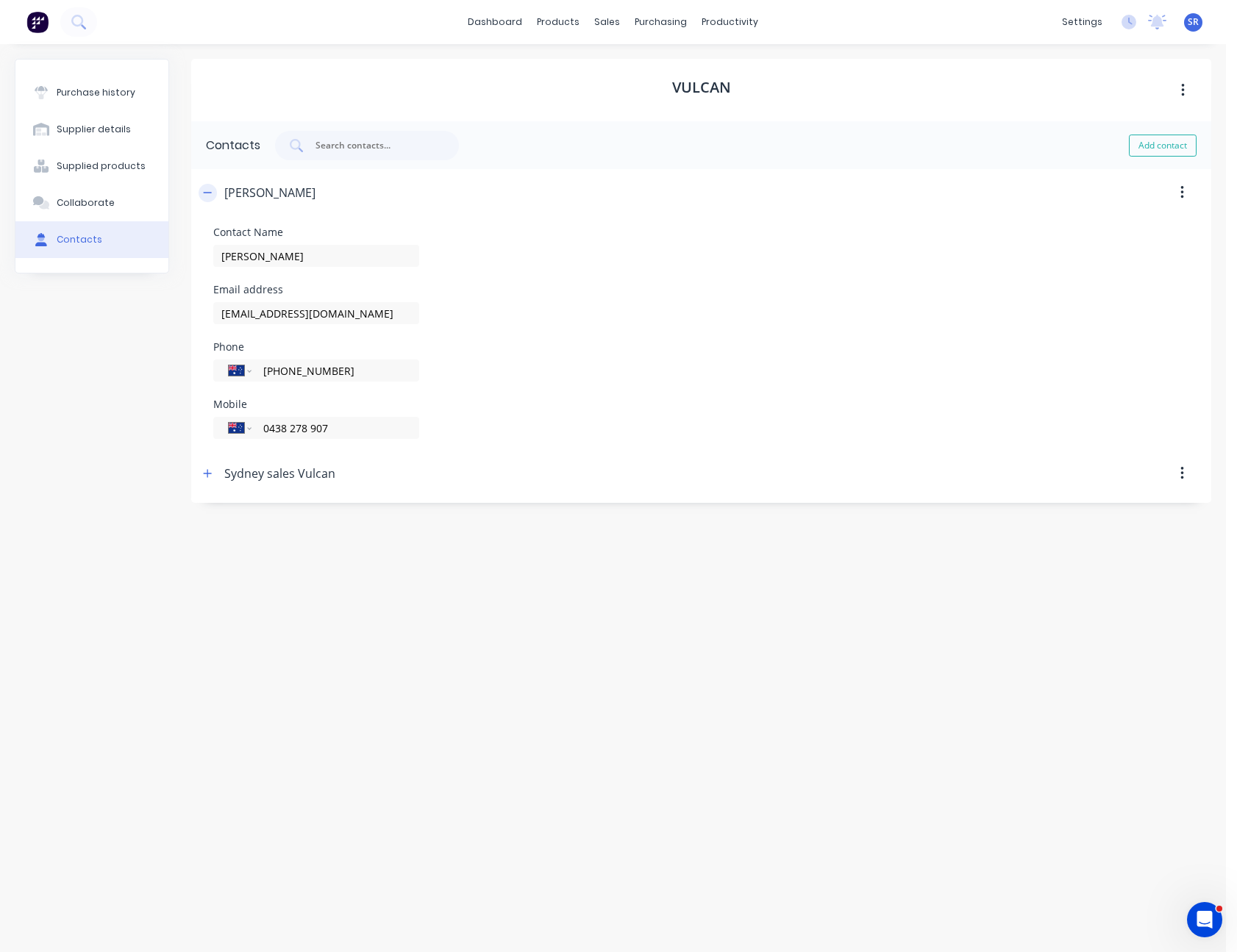
click at [208, 194] on icon "button" at bounding box center [208, 193] width 9 height 10
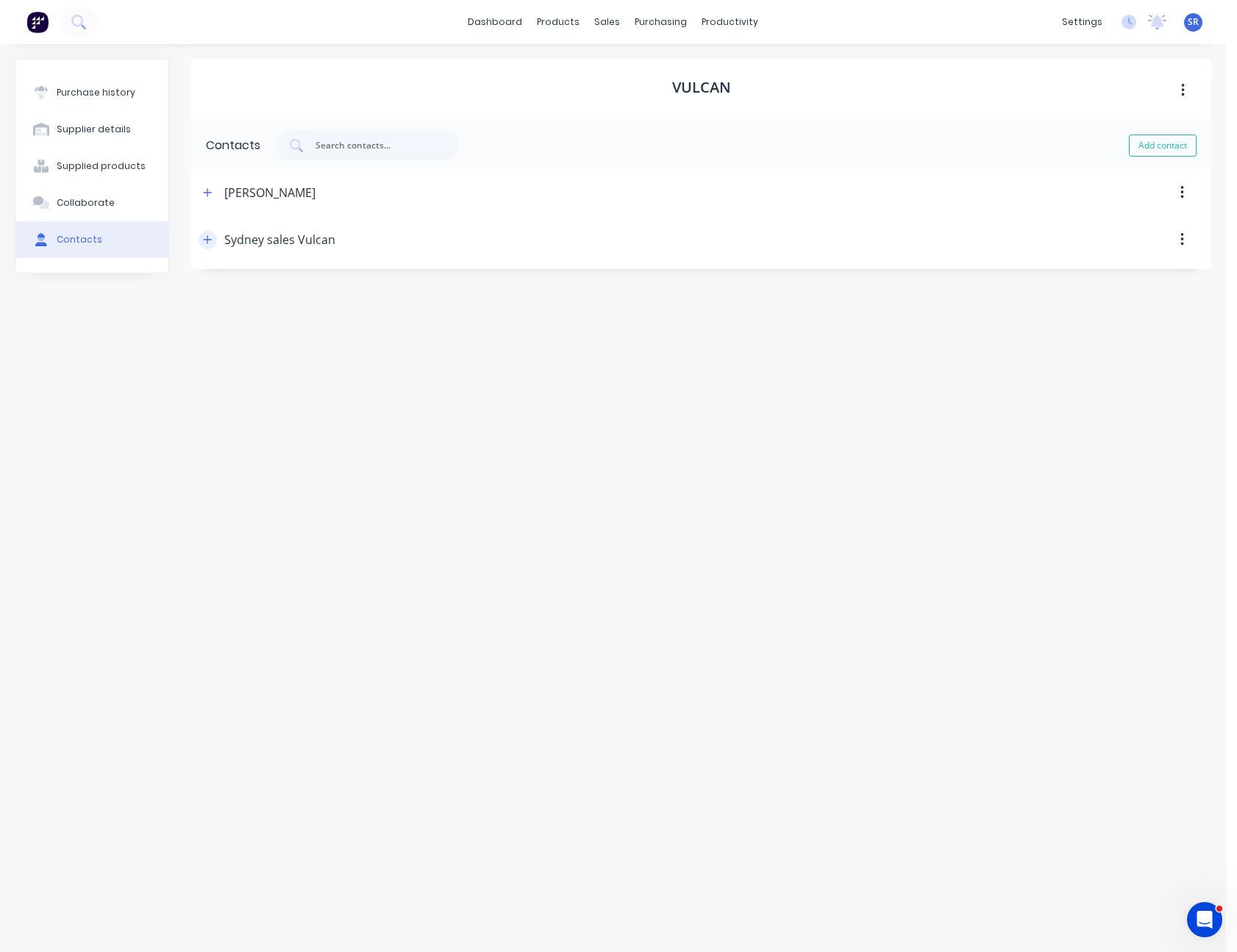
click at [209, 241] on icon "button" at bounding box center [208, 240] width 9 height 10
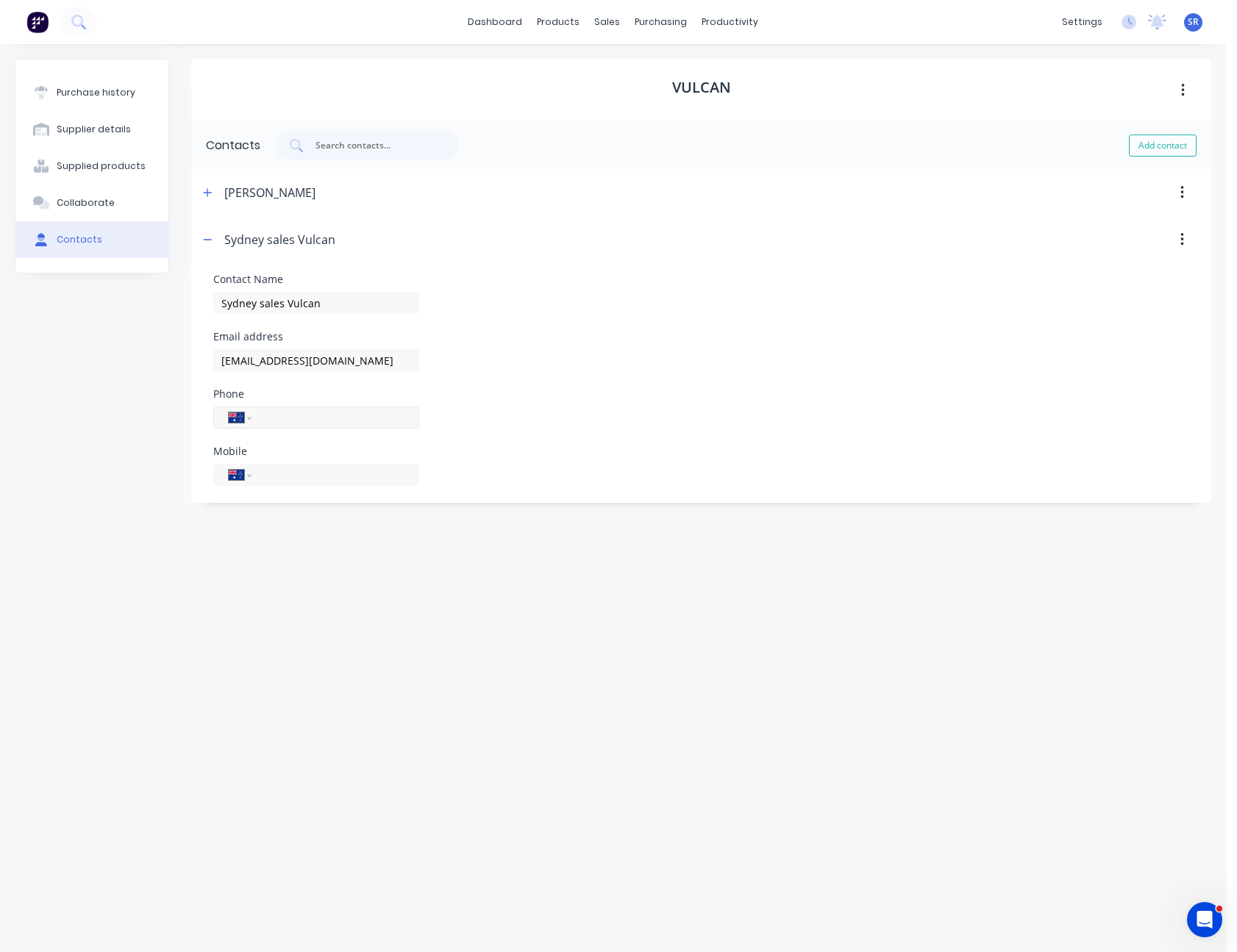
click at [274, 421] on input "tel" at bounding box center [333, 418] width 142 height 17
click at [210, 241] on icon "button" at bounding box center [208, 240] width 9 height 10
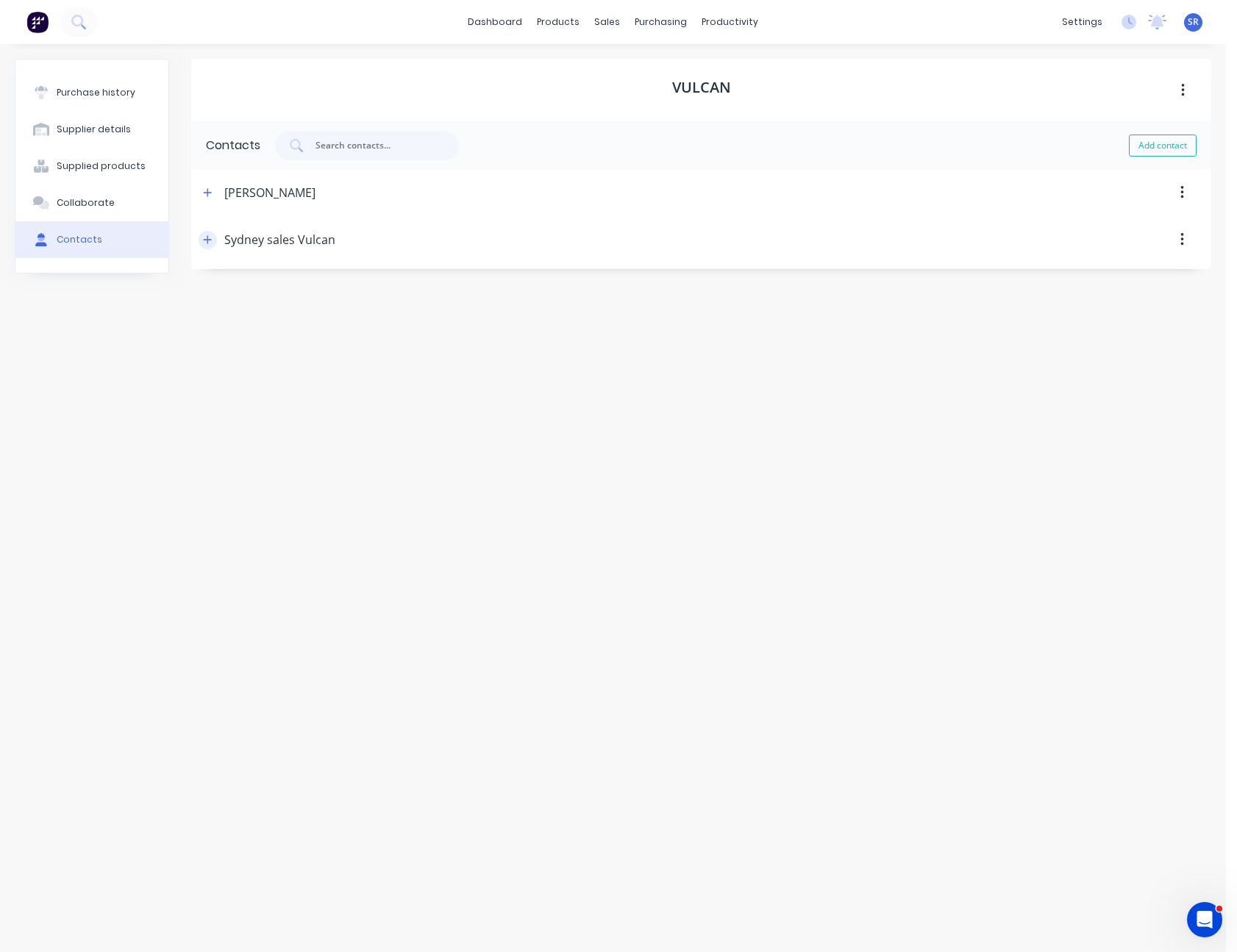
click at [210, 241] on icon "button" at bounding box center [208, 240] width 9 height 10
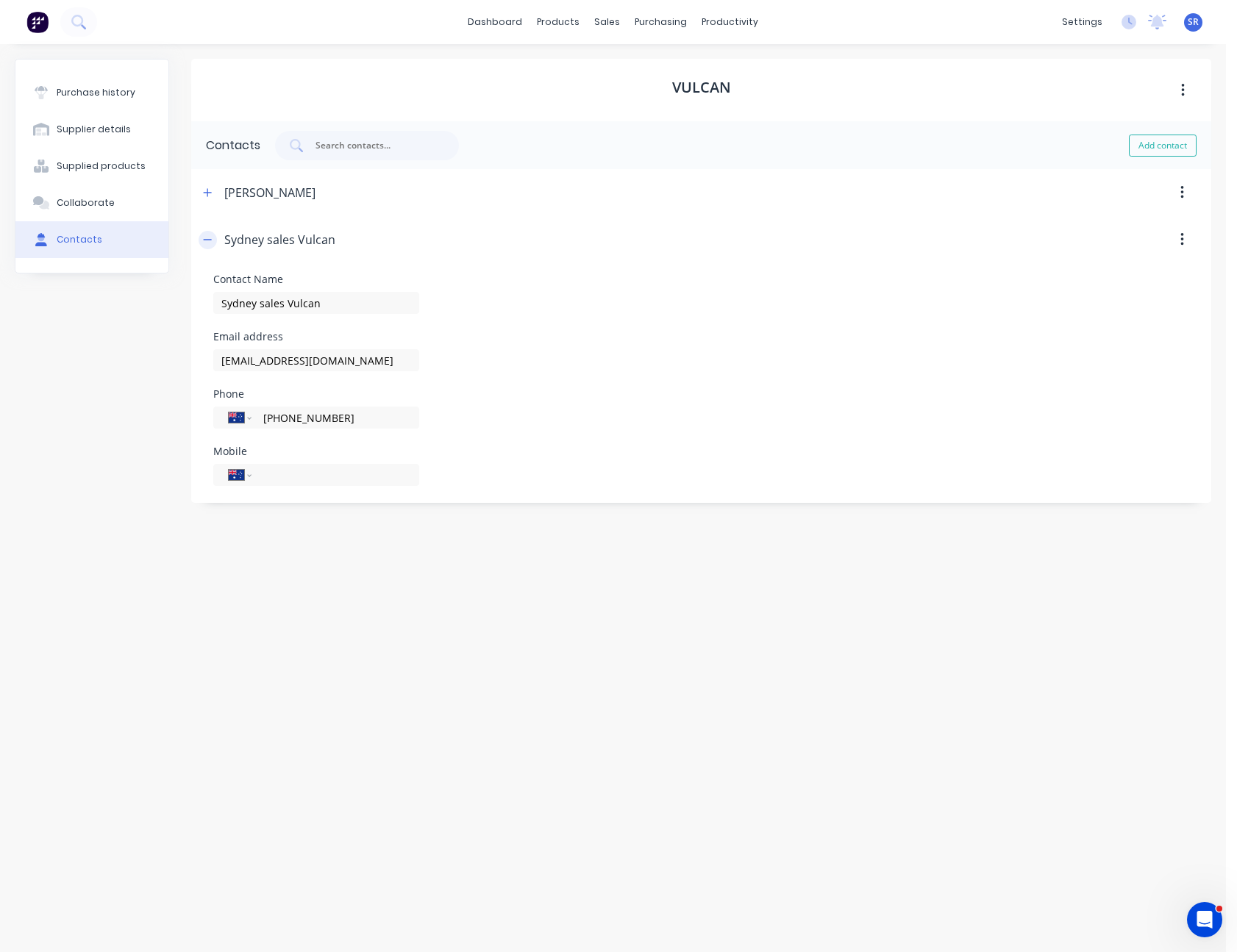
click at [210, 241] on icon "button" at bounding box center [208, 240] width 9 height 10
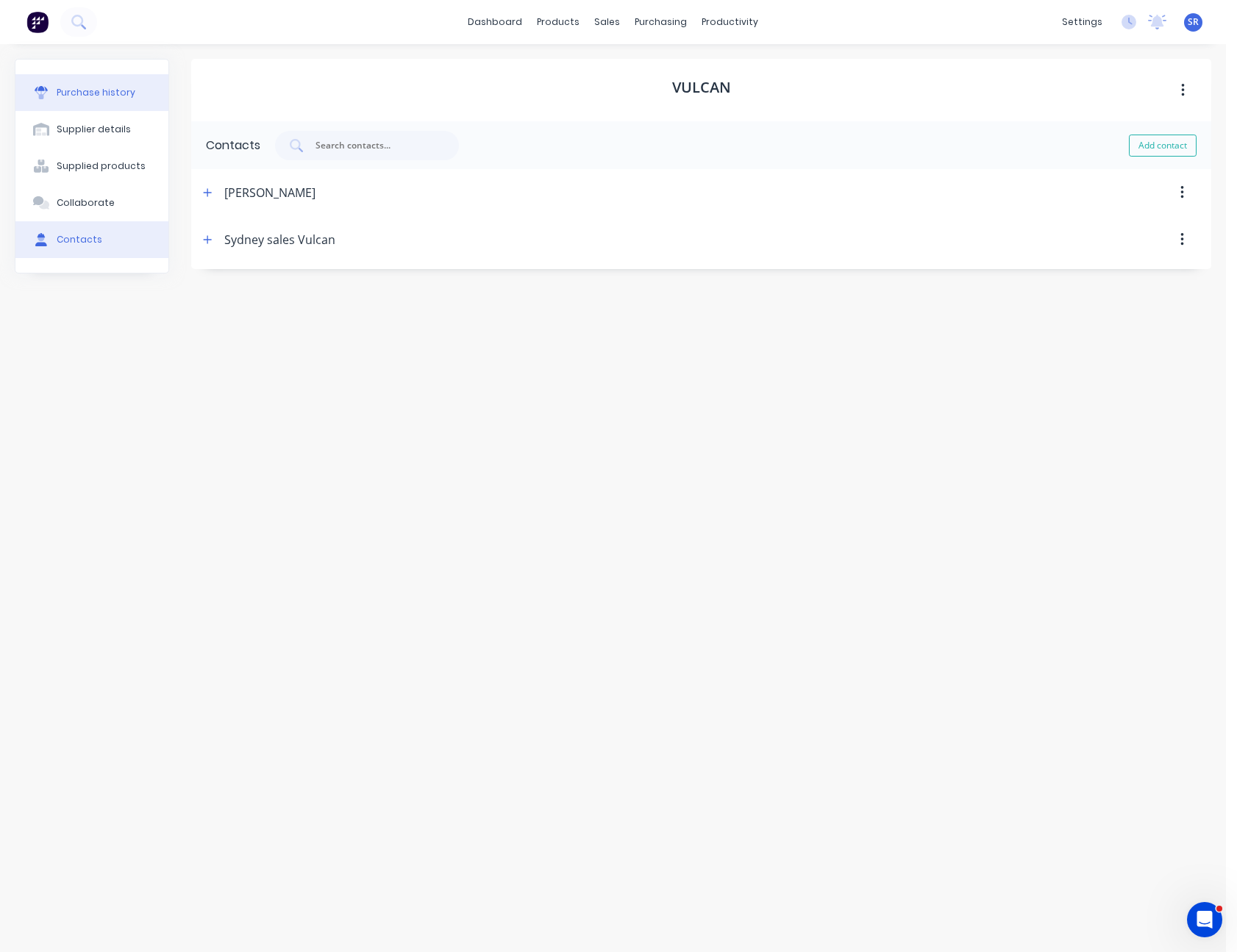
click at [120, 99] on button "Purchase history" at bounding box center [92, 93] width 153 height 37
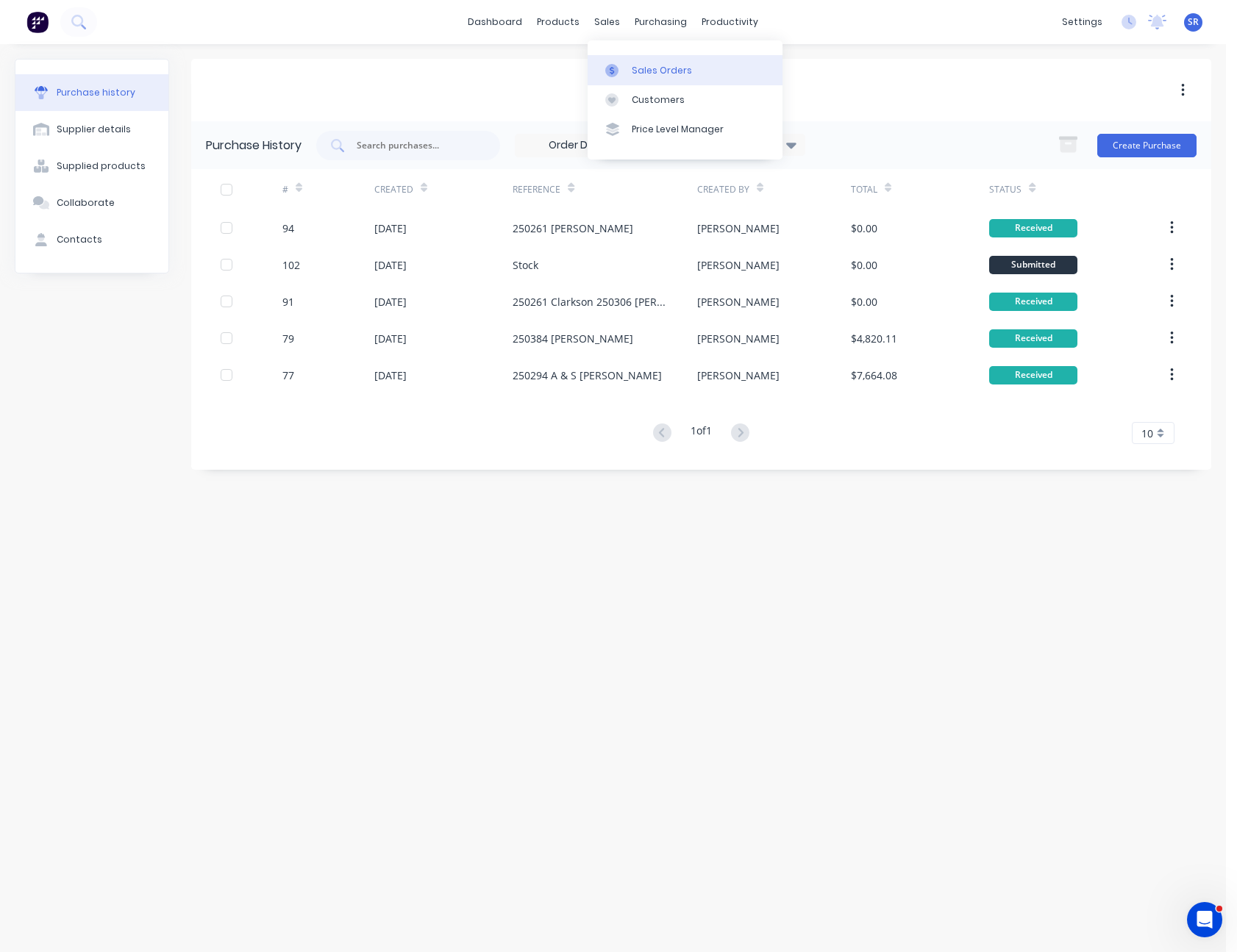
click at [628, 63] on link "Sales Orders" at bounding box center [684, 70] width 195 height 29
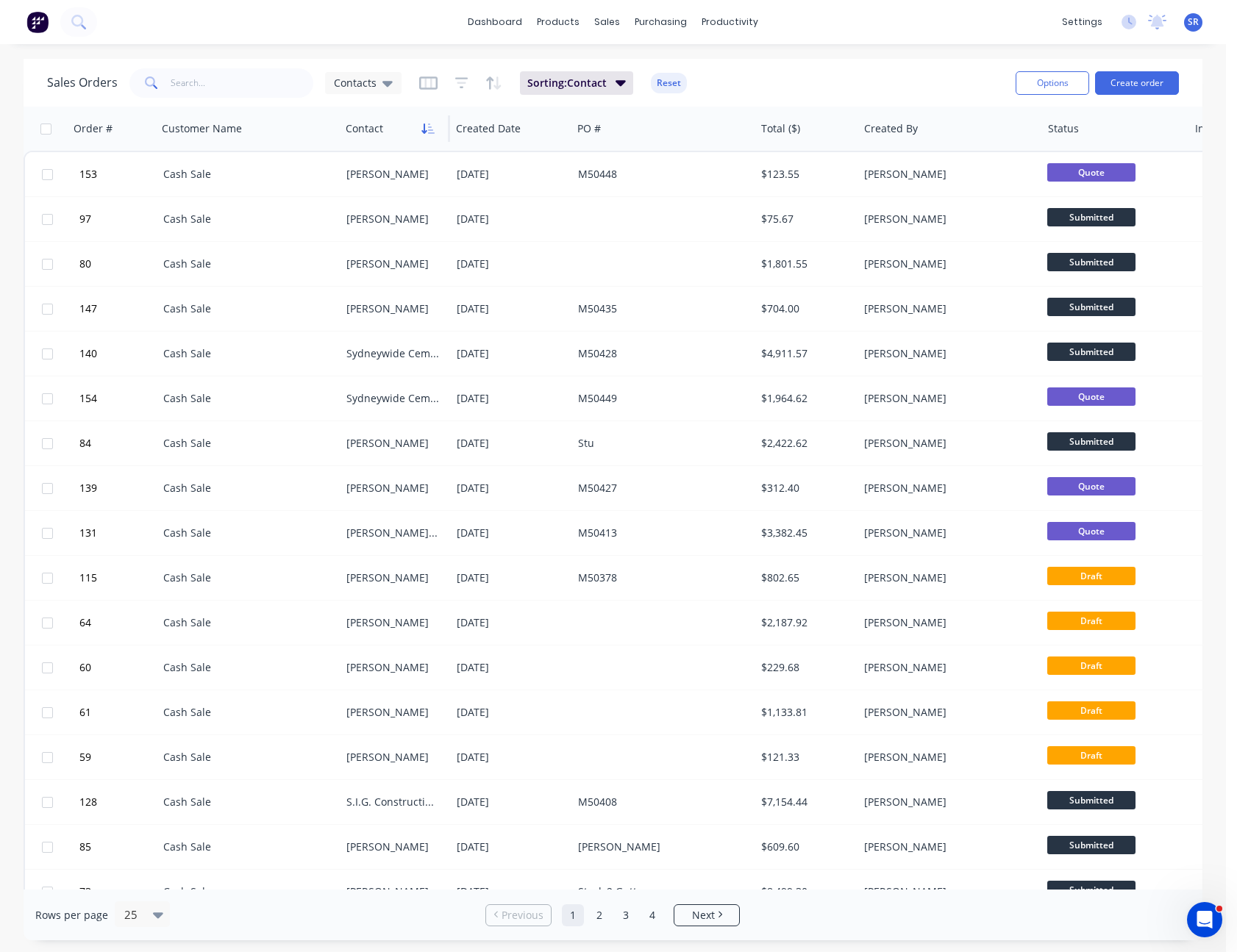
click at [428, 129] on icon "button" at bounding box center [428, 129] width 13 height 12
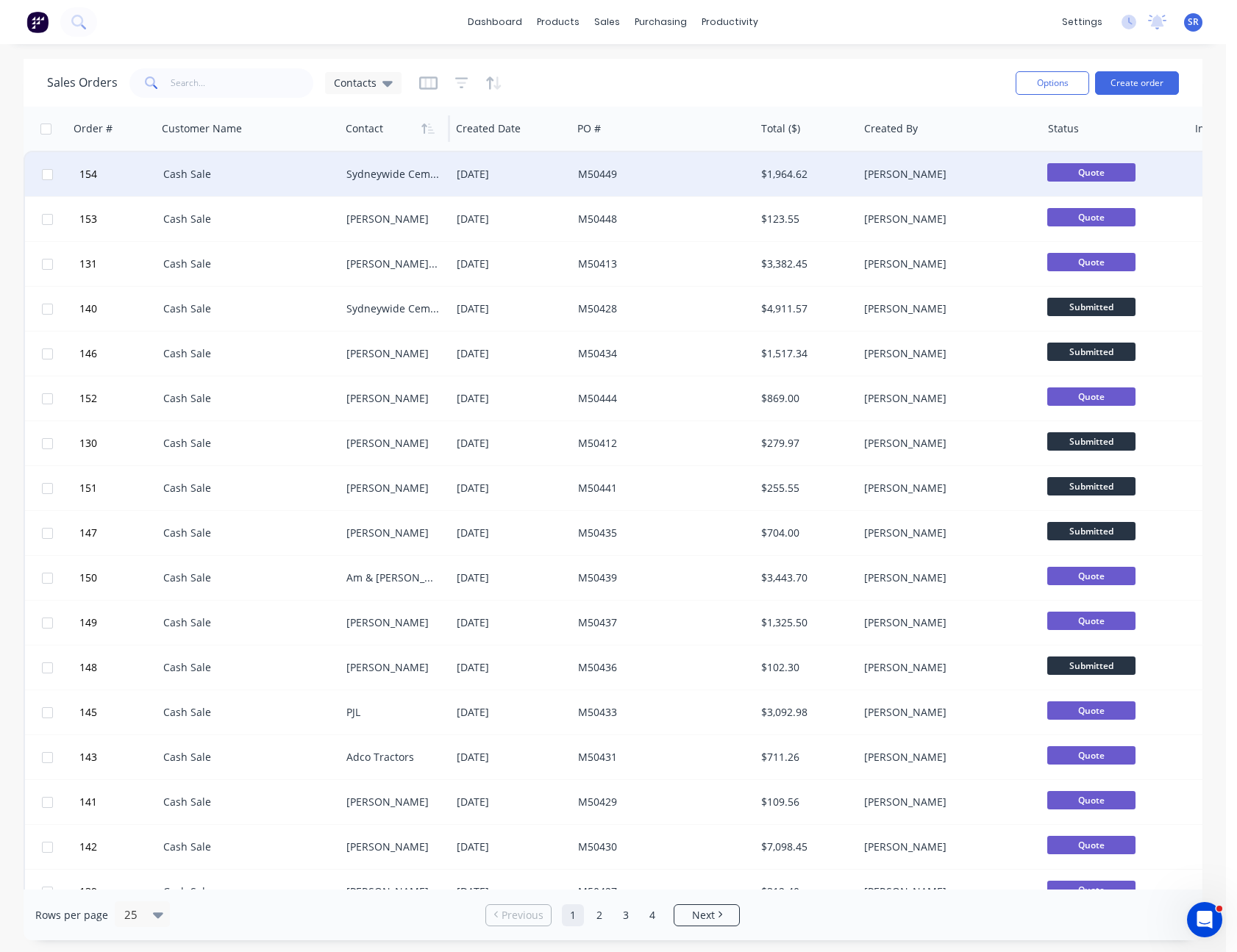
click at [531, 176] on div "[DATE]" at bounding box center [511, 174] width 110 height 15
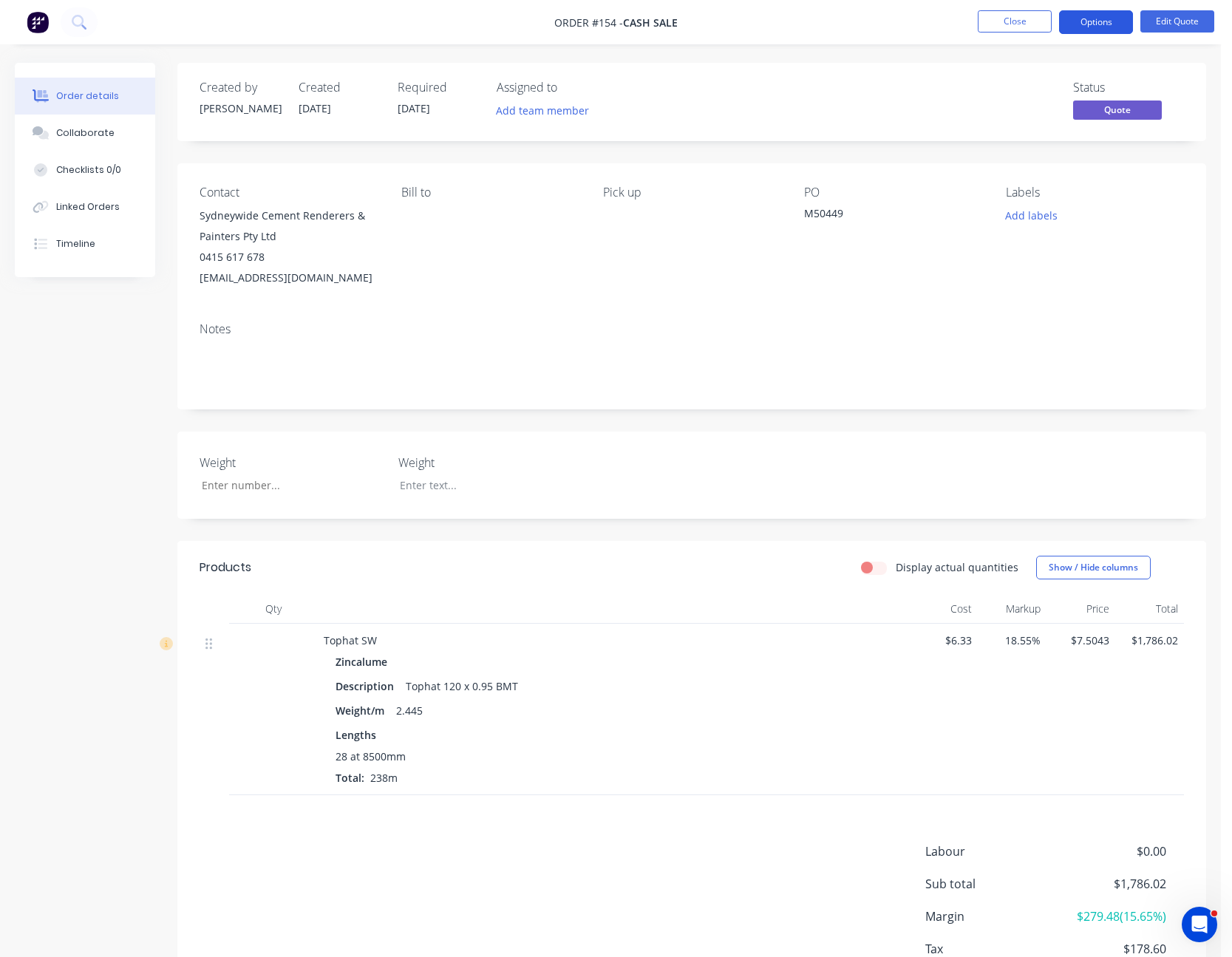
click at [1104, 22] on button "Options" at bounding box center [1096, 22] width 74 height 24
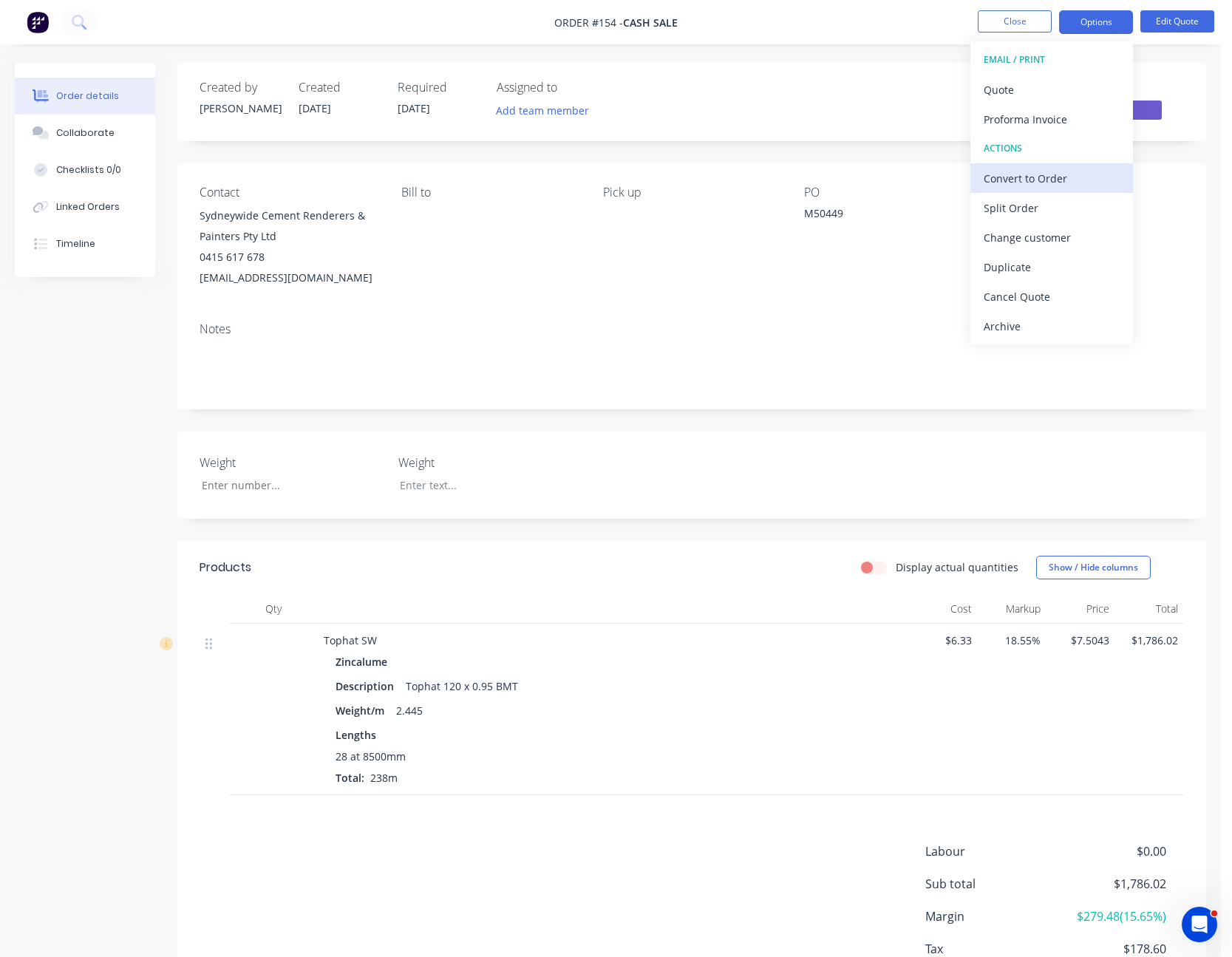
click at [1062, 174] on div "Convert to Order" at bounding box center [1052, 178] width 136 height 21
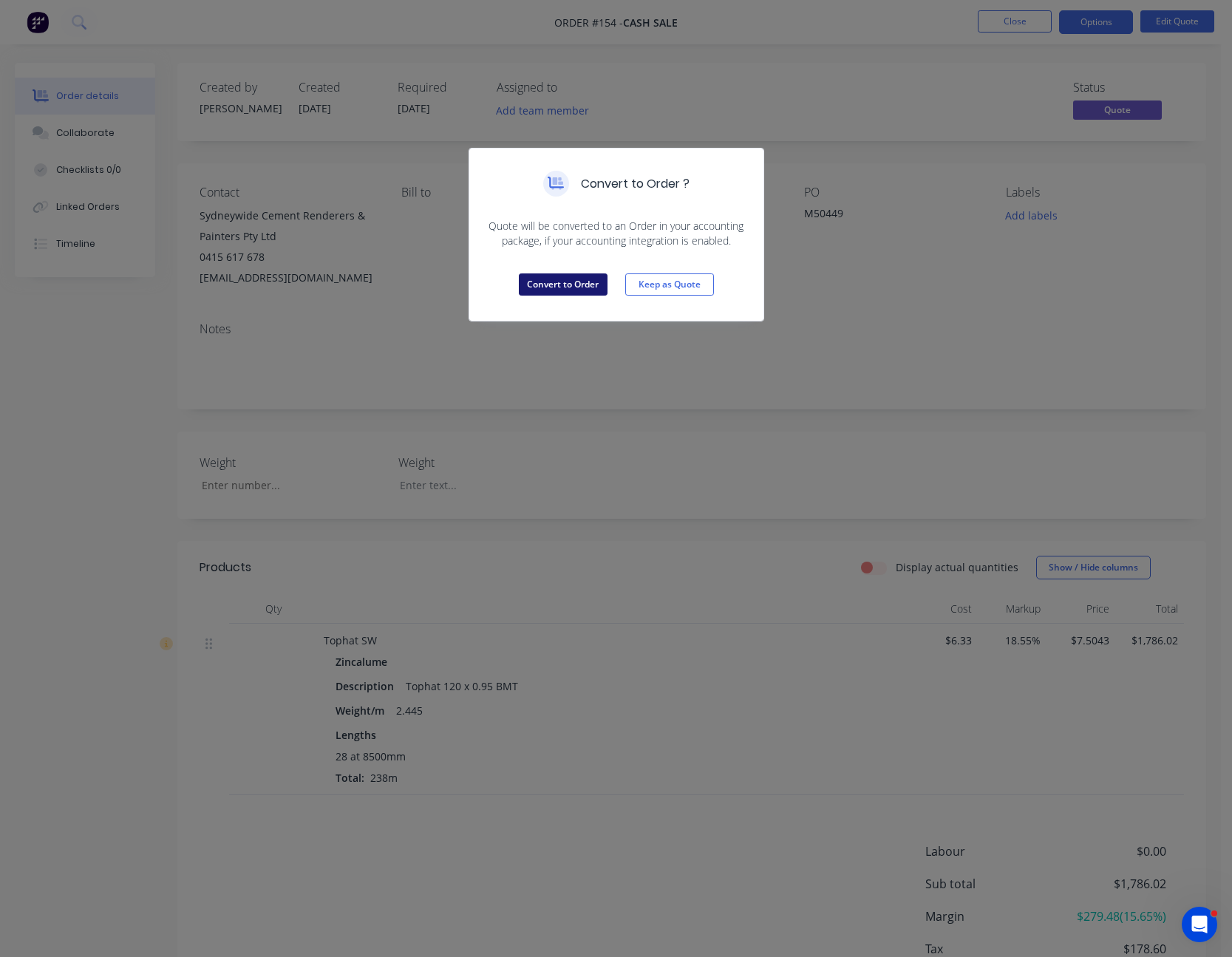
click at [580, 285] on button "Convert to Order" at bounding box center [563, 285] width 89 height 22
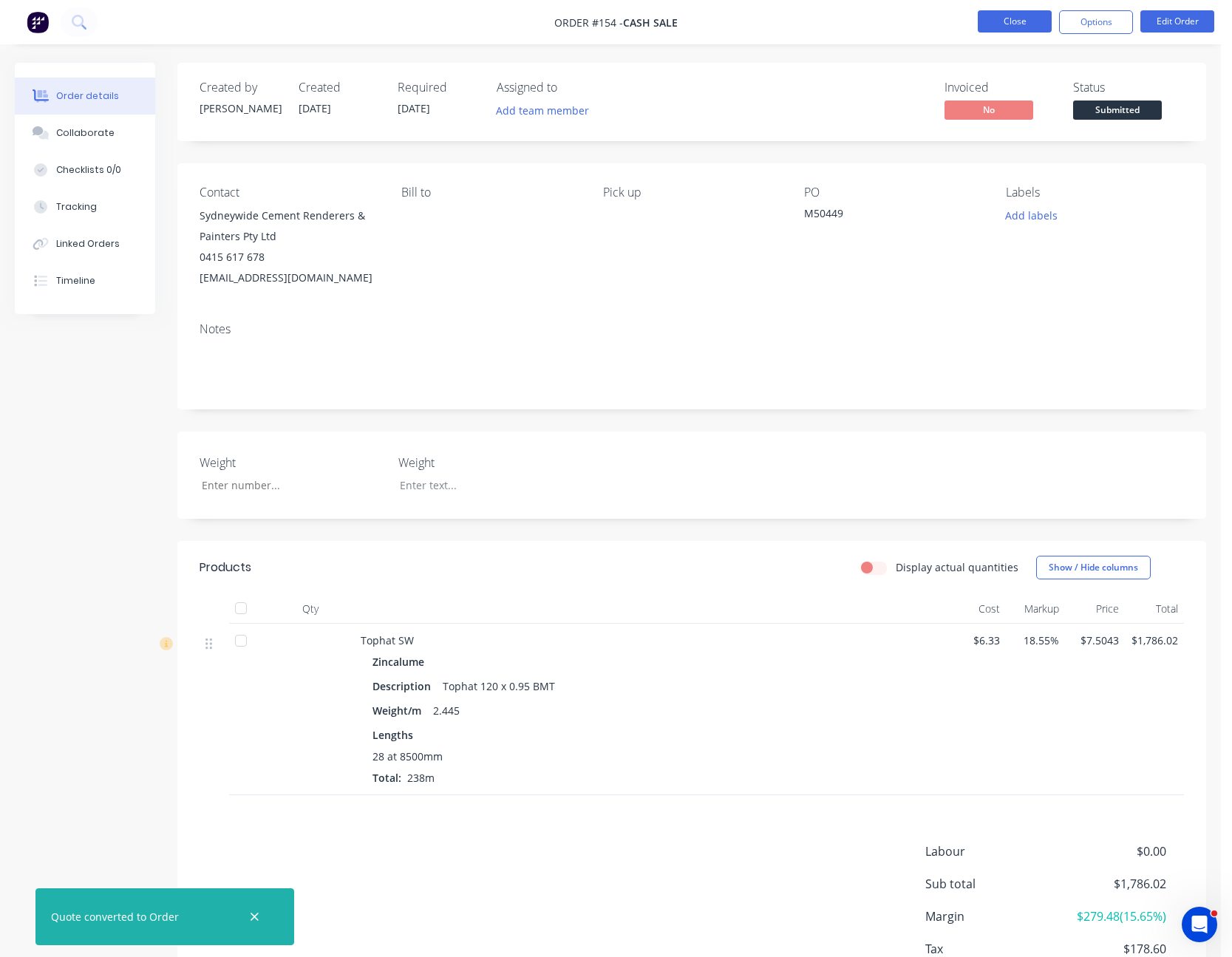
click at [1012, 20] on button "Close" at bounding box center [1015, 21] width 74 height 22
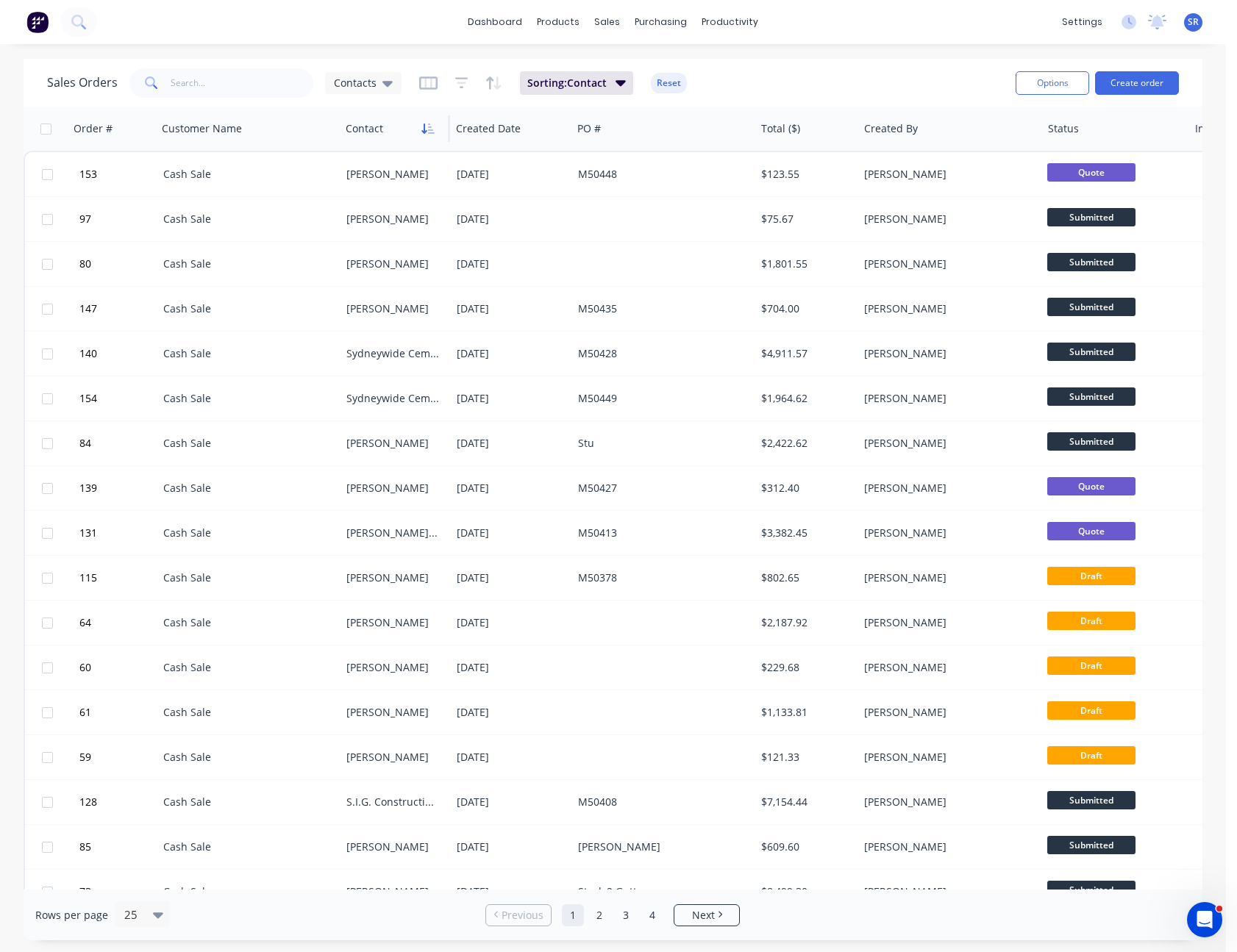
click at [425, 128] on icon "button" at bounding box center [425, 129] width 5 height 10
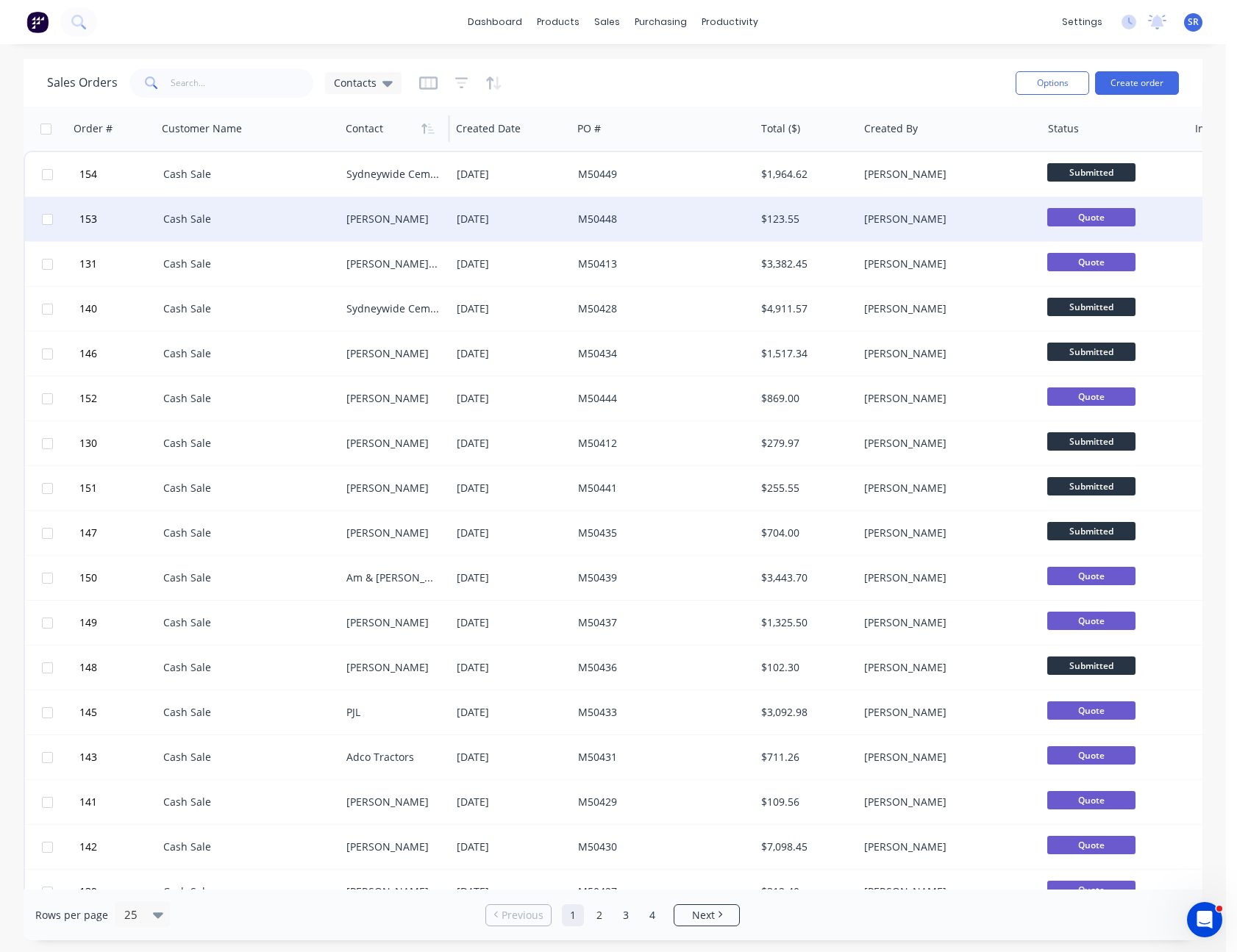
click at [665, 211] on div "M50448" at bounding box center [663, 219] width 183 height 44
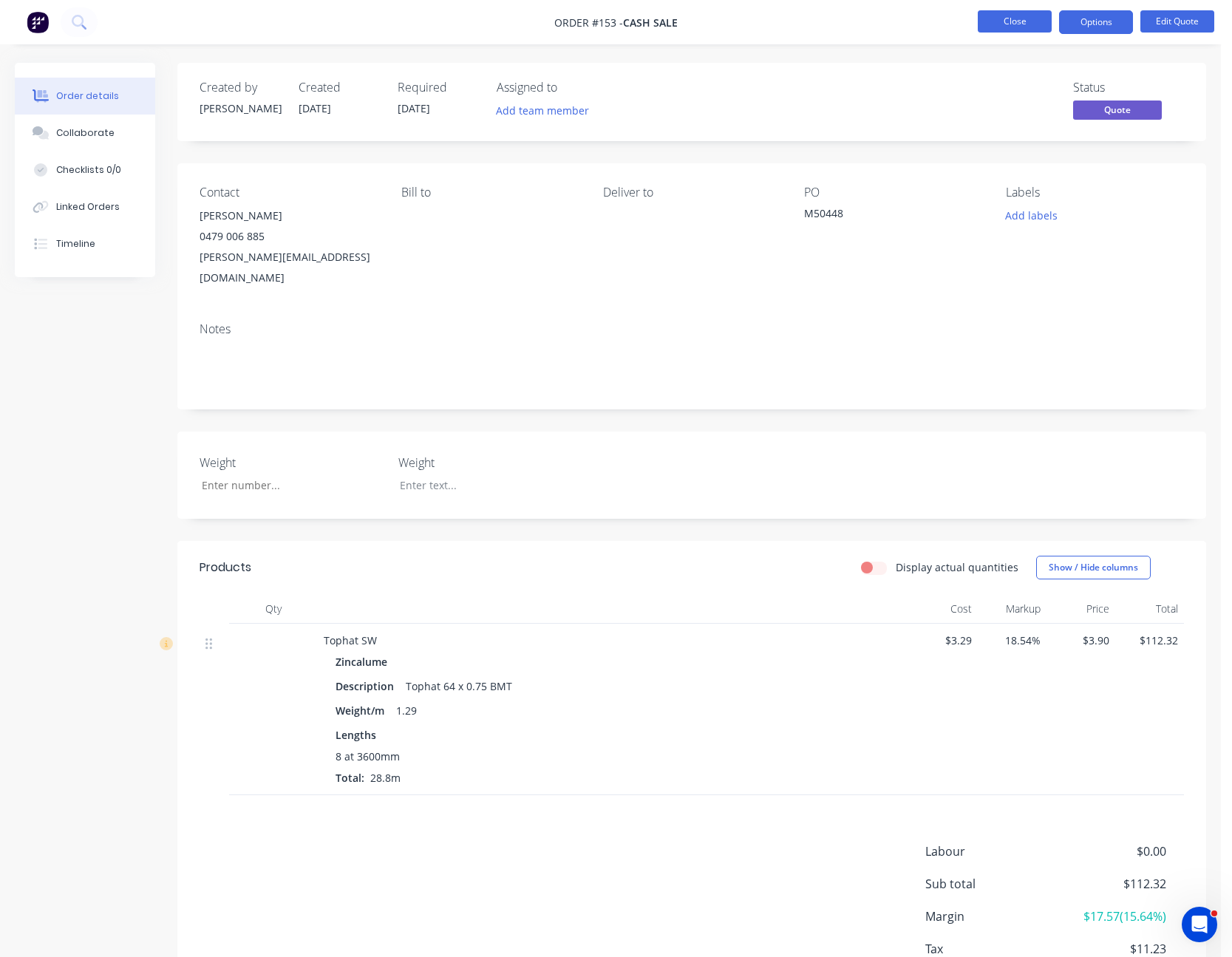
click at [1022, 22] on button "Close" at bounding box center [1015, 21] width 74 height 22
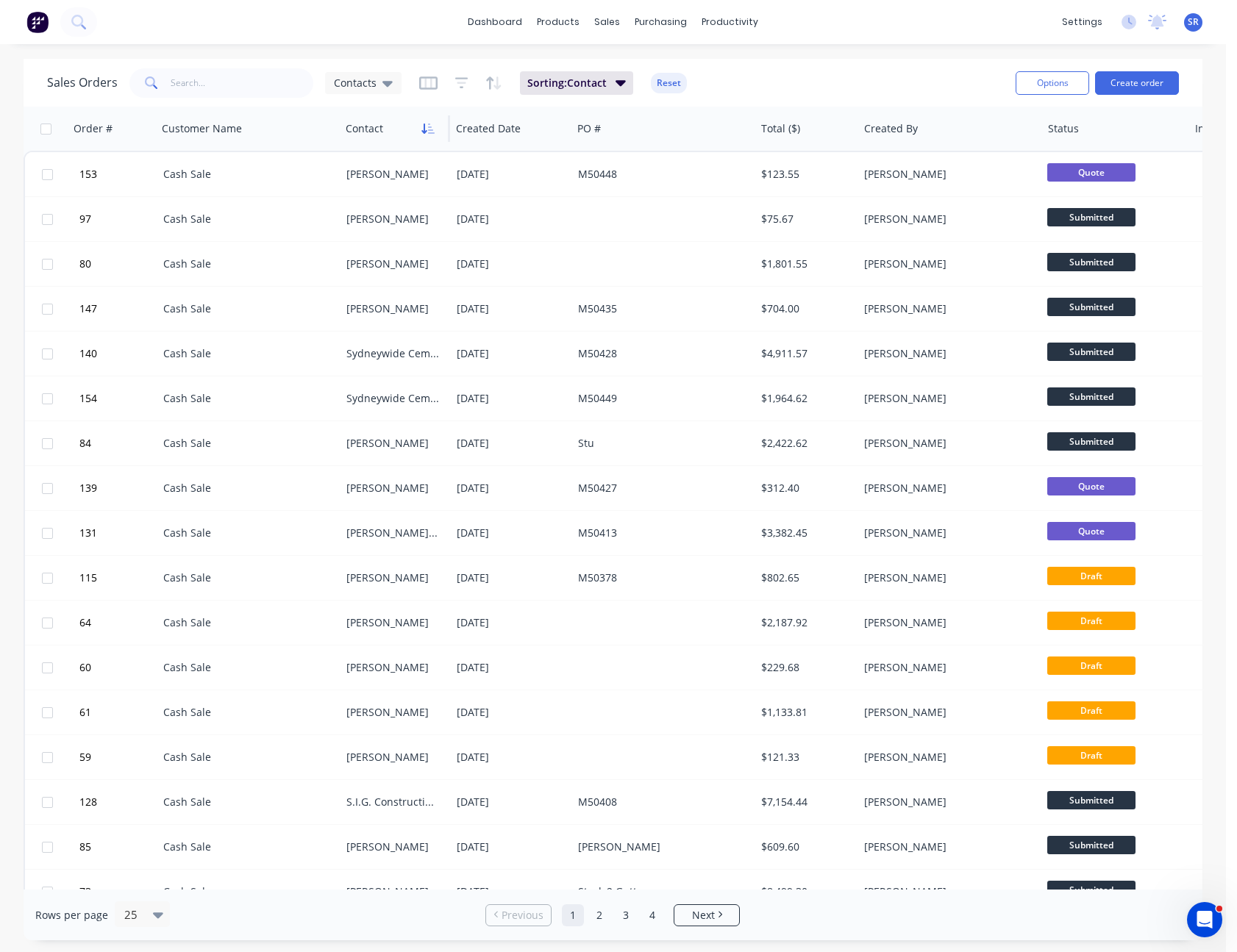
click at [428, 126] on icon "button" at bounding box center [428, 129] width 13 height 12
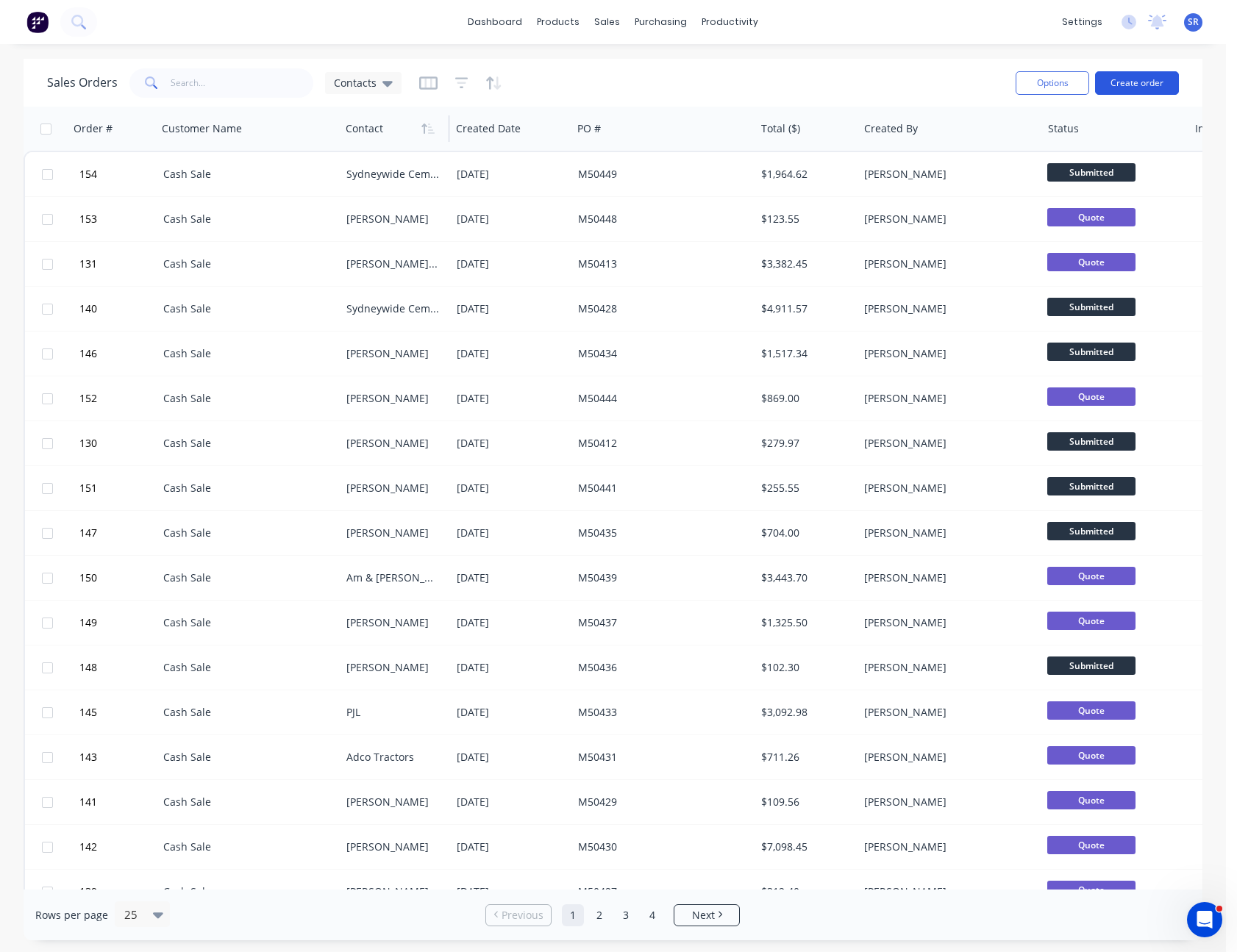
click at [1149, 87] on button "Create order" at bounding box center [1137, 83] width 84 height 24
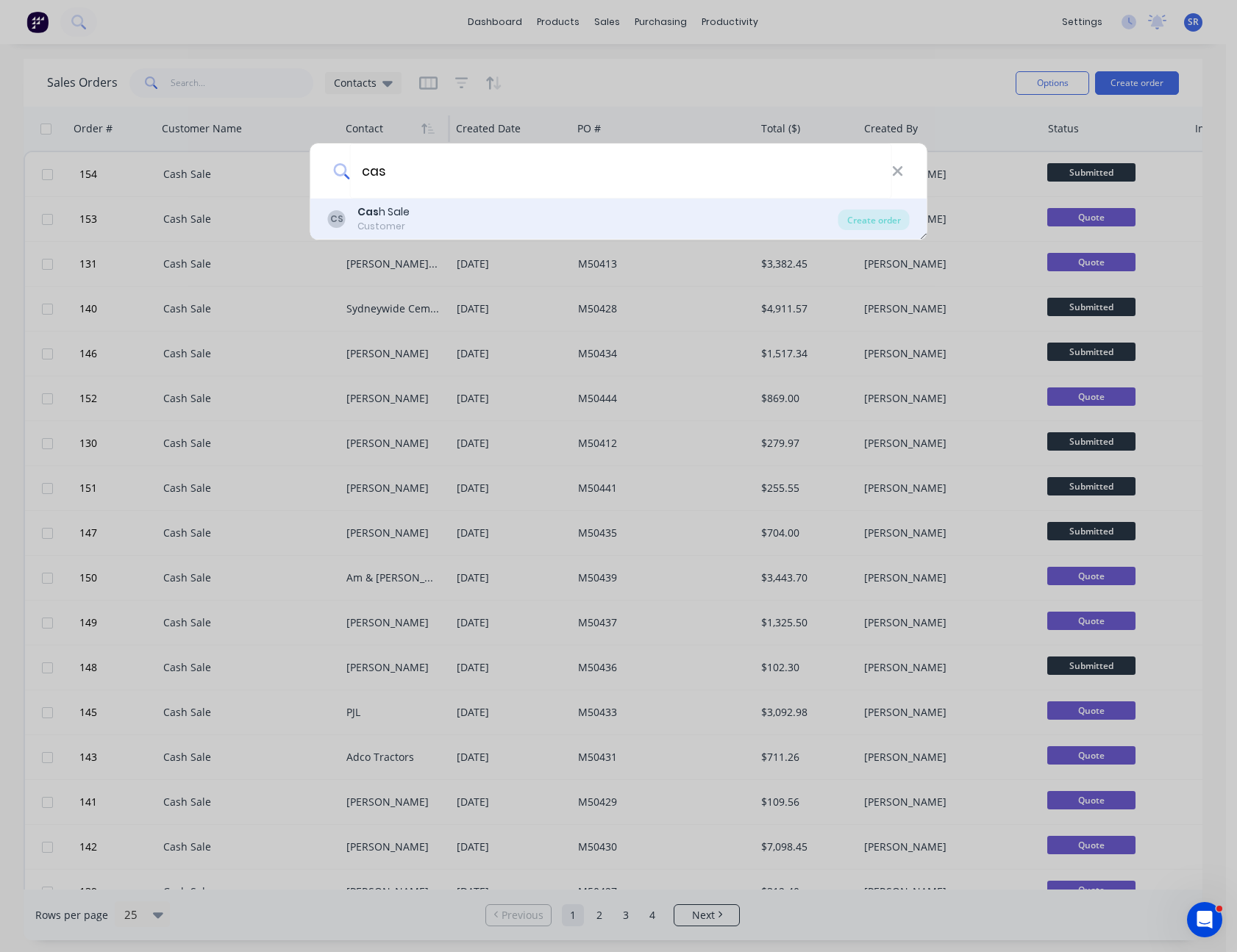
click at [404, 219] on div "Cas h Sale" at bounding box center [383, 212] width 52 height 15
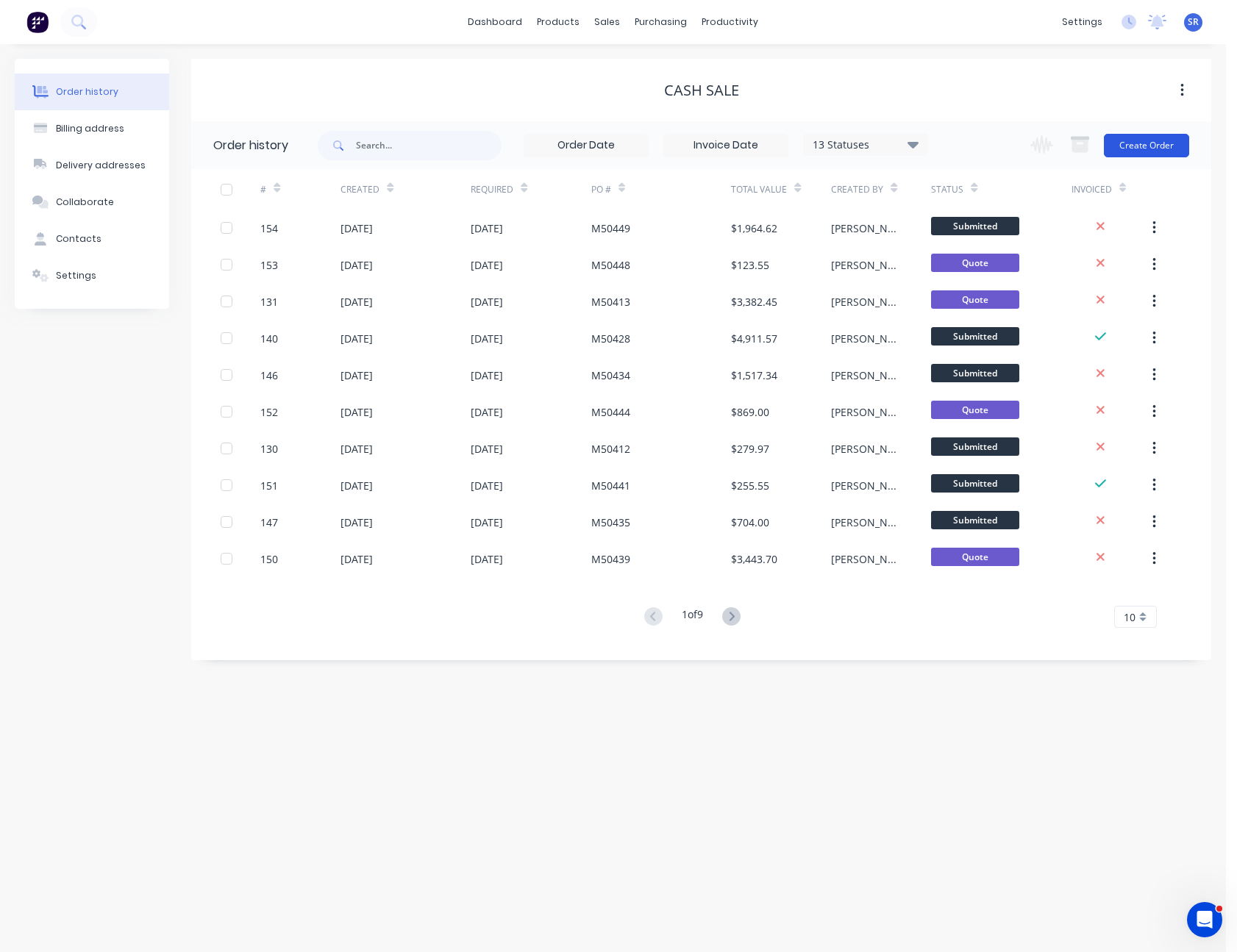
click at [1158, 141] on button "Create Order" at bounding box center [1146, 146] width 85 height 24
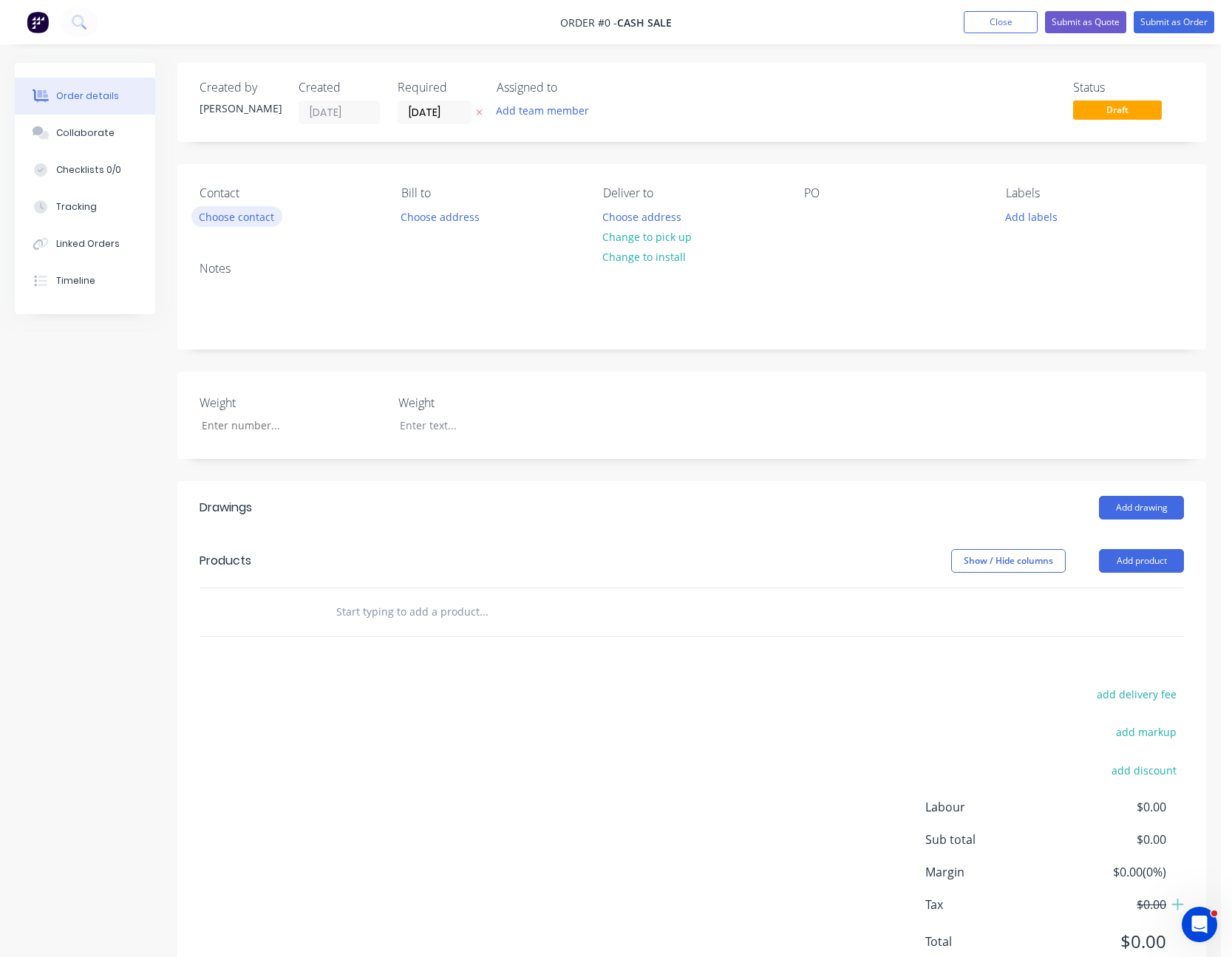
click at [254, 215] on button "Choose contact" at bounding box center [237, 216] width 91 height 20
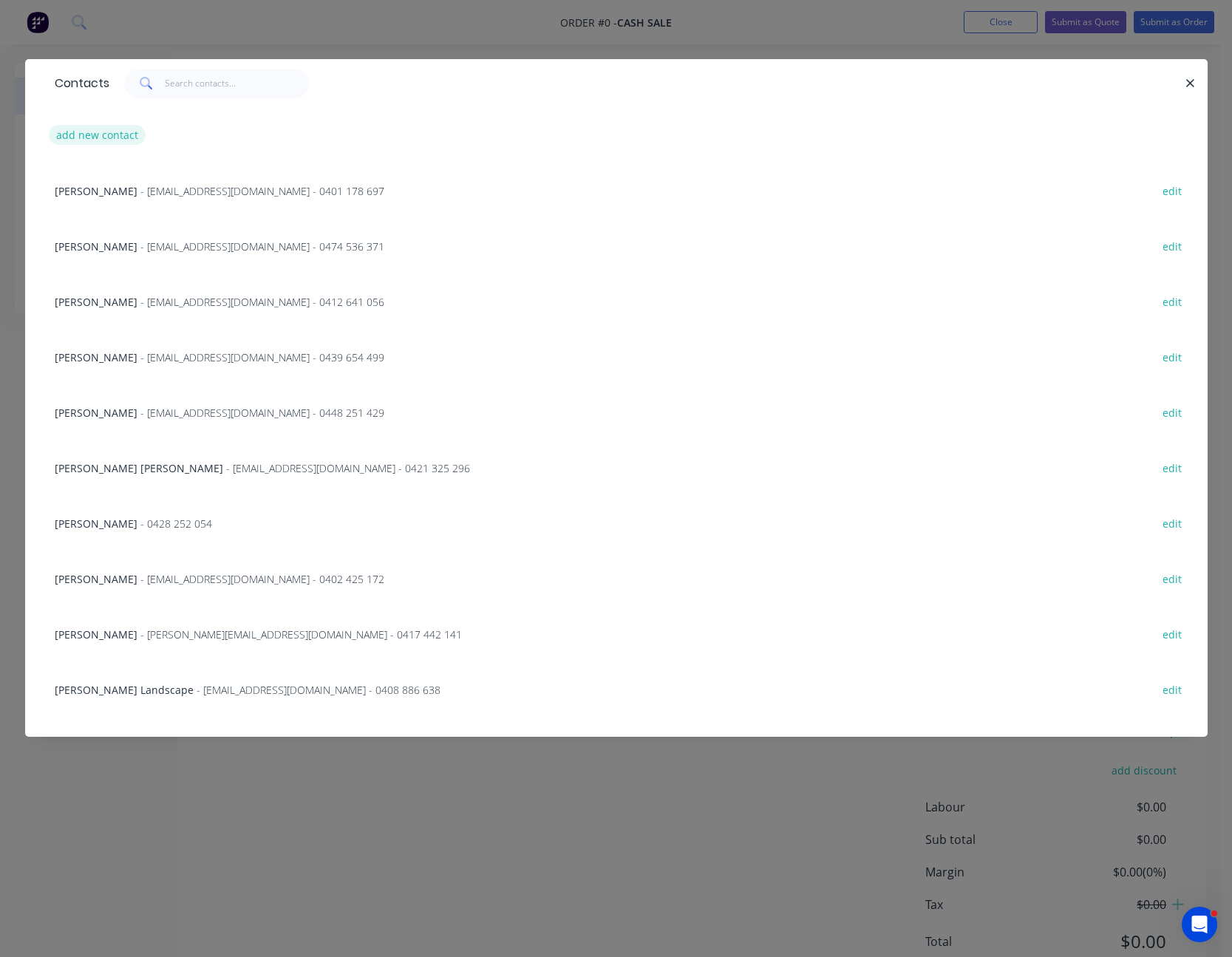
click at [95, 132] on button "add new contact" at bounding box center [98, 135] width 98 height 20
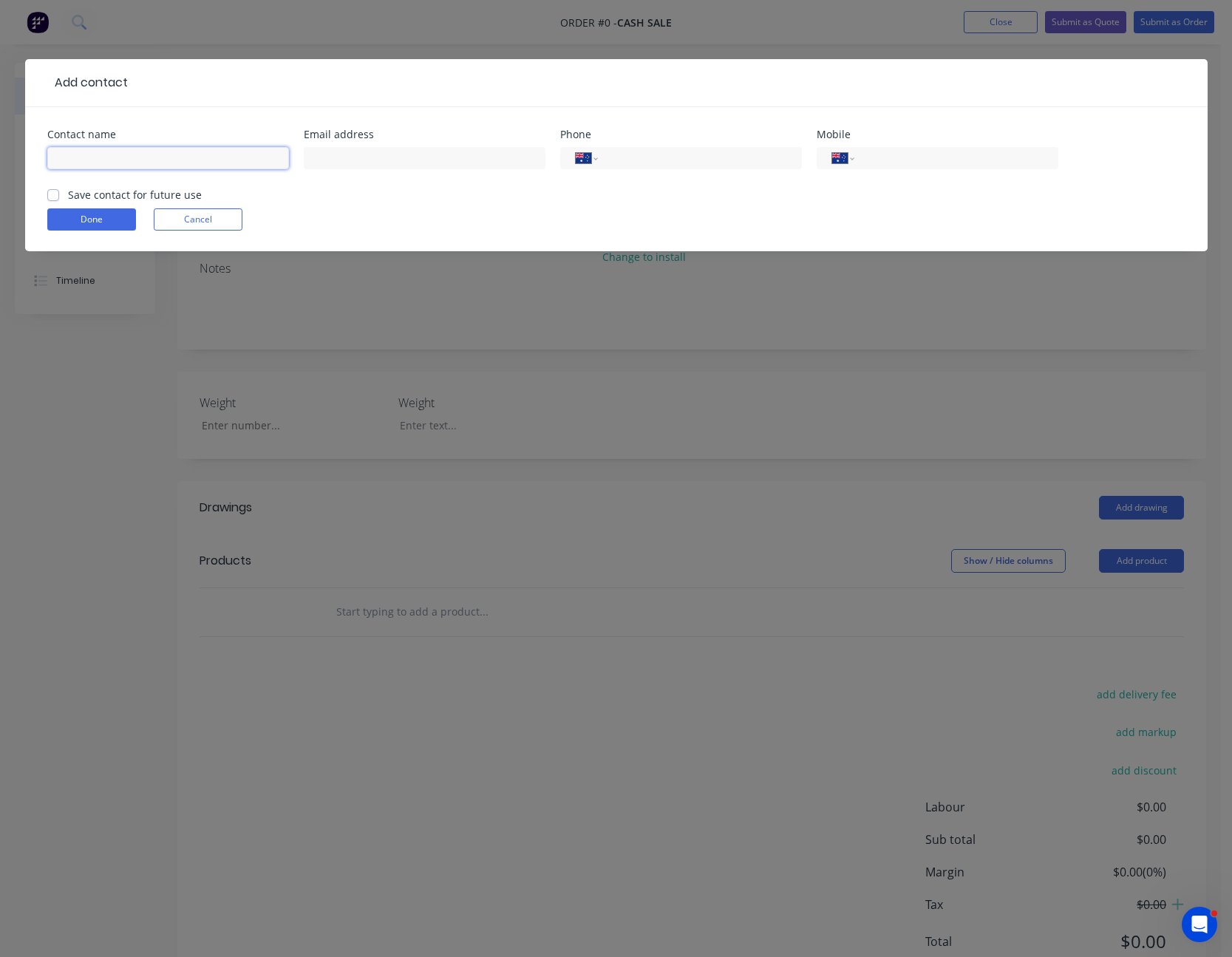
click at [95, 169] on input "text" at bounding box center [168, 158] width 242 height 22
click at [455, 163] on input "text" at bounding box center [424, 158] width 242 height 22
paste input "[PERSON_NAME][EMAIL_ADDRESS][DOMAIN_NAME]"
click at [68, 197] on label "Save contact for future use" at bounding box center [135, 195] width 134 height 16
click at [53, 197] on input "Save contact for future use" at bounding box center [53, 194] width 12 height 14
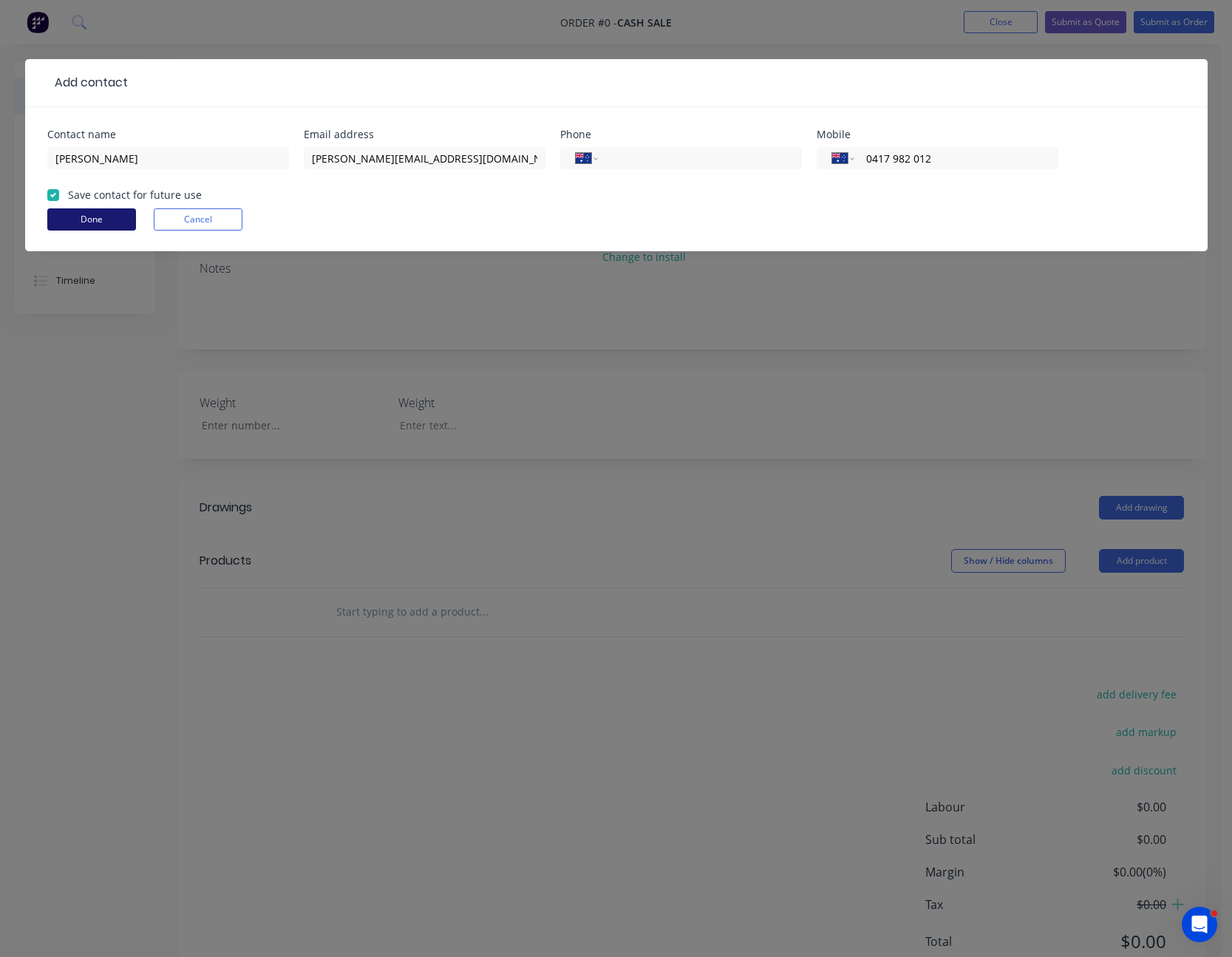
click at [96, 214] on button "Done" at bounding box center [92, 220] width 89 height 22
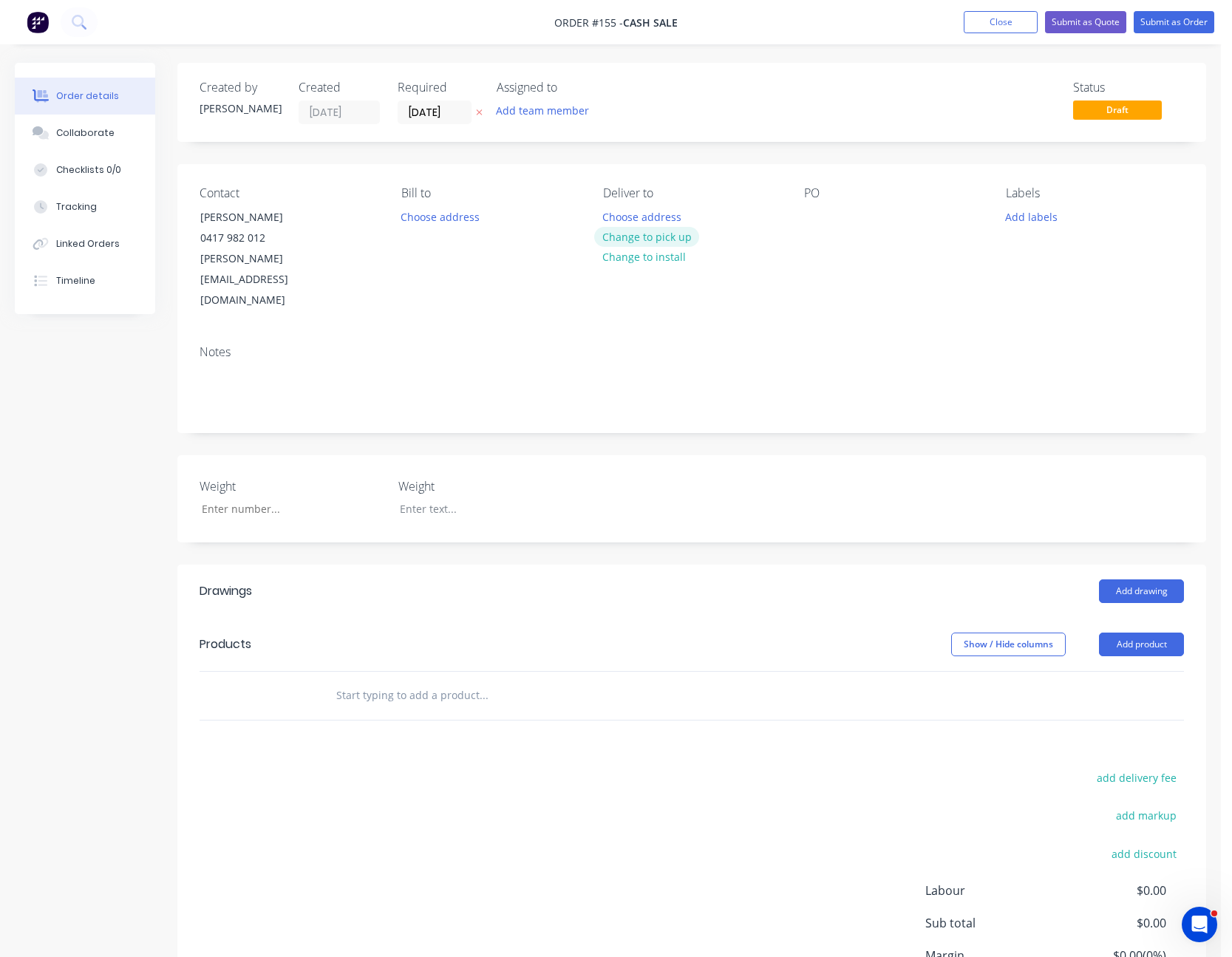
click at [668, 230] on button "Change to pick up" at bounding box center [646, 237] width 105 height 20
click at [810, 219] on div at bounding box center [816, 217] width 24 height 21
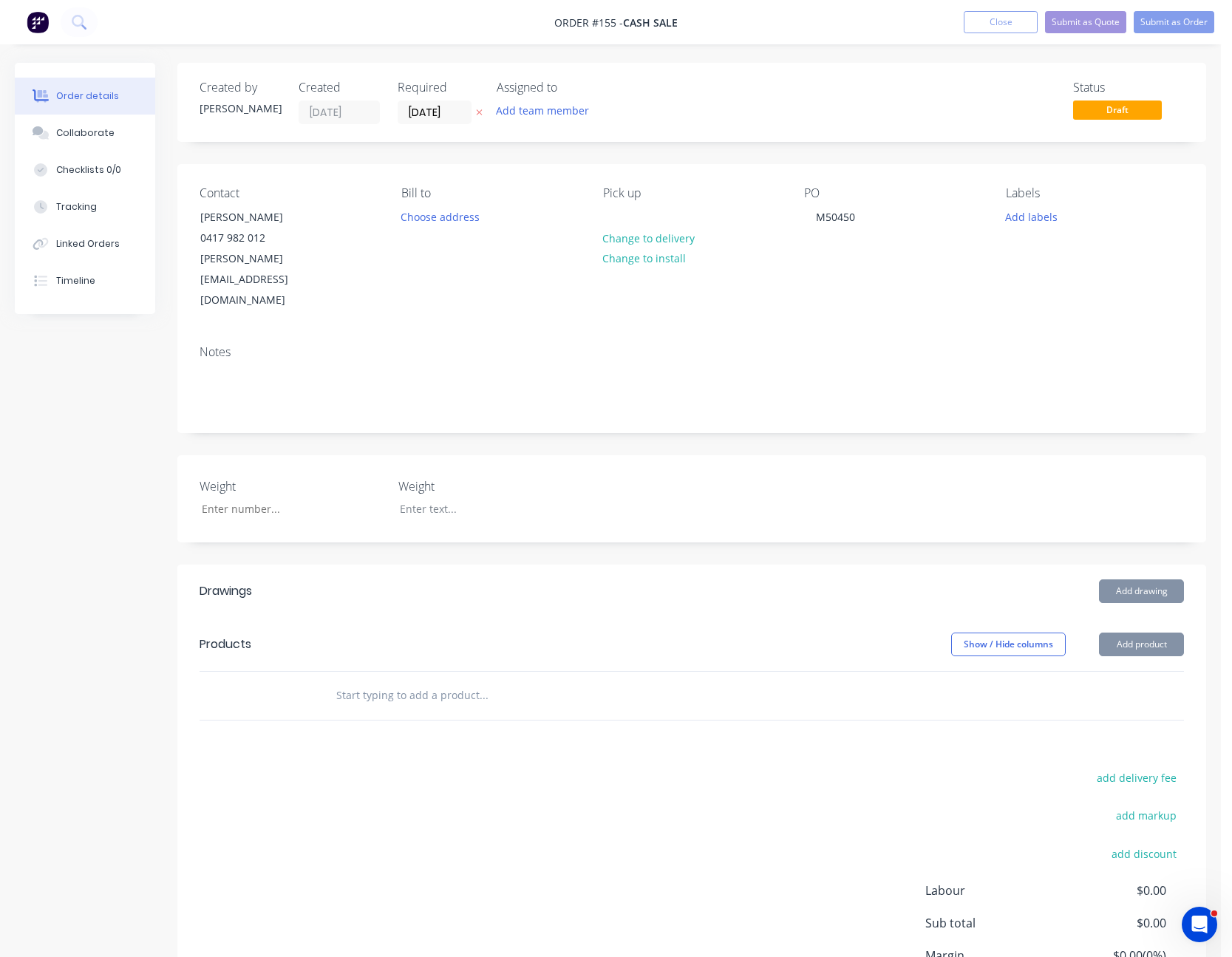
click at [847, 274] on div "Contact [PERSON_NAME] [PHONE_NUMBER] [EMAIL_ADDRESS][DOMAIN_NAME] Bill to Choos…" at bounding box center [691, 248] width 1029 height 169
click at [1127, 632] on button "Add product" at bounding box center [1141, 644] width 85 height 24
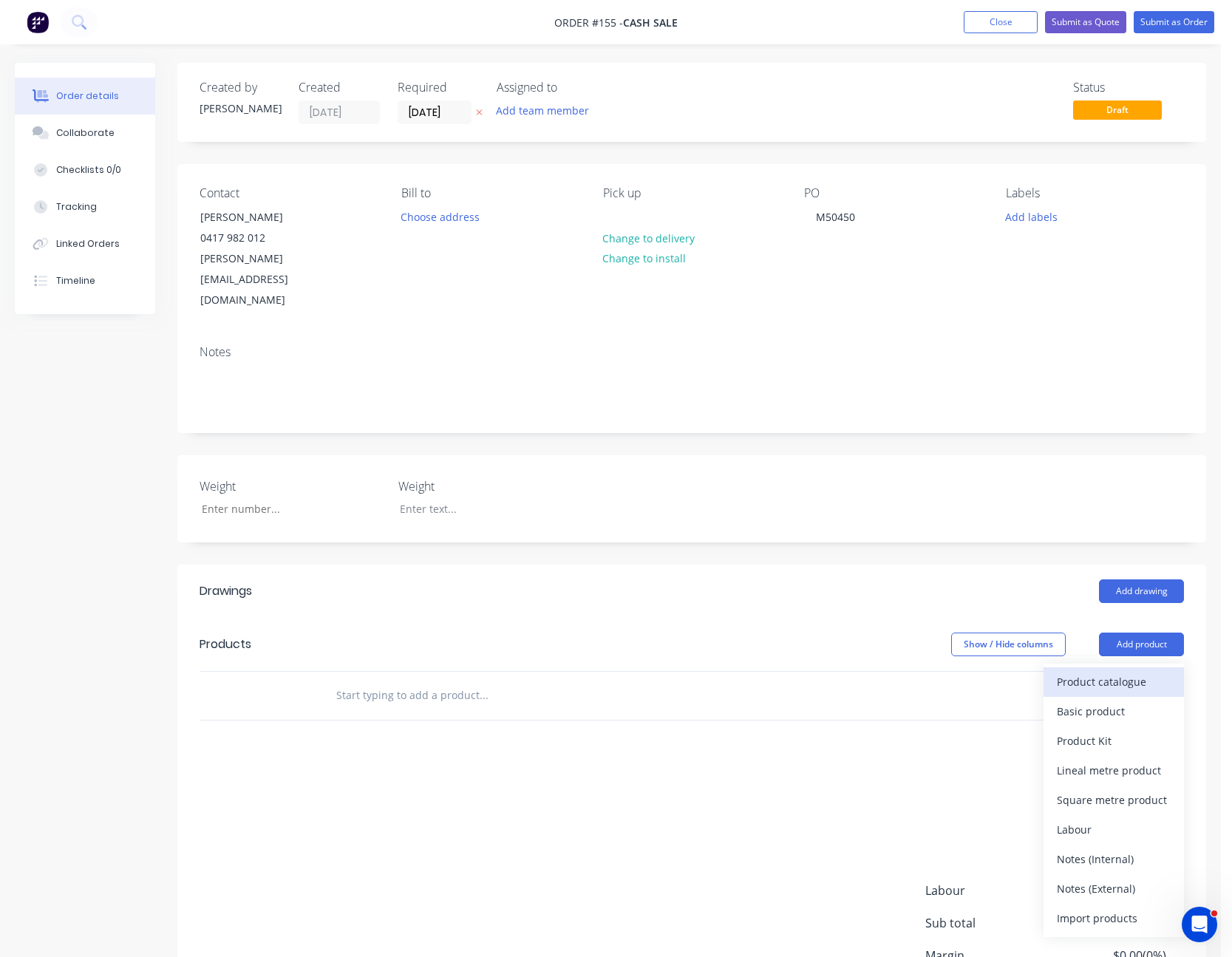
click at [1110, 671] on div "Product catalogue" at bounding box center [1114, 681] width 114 height 21
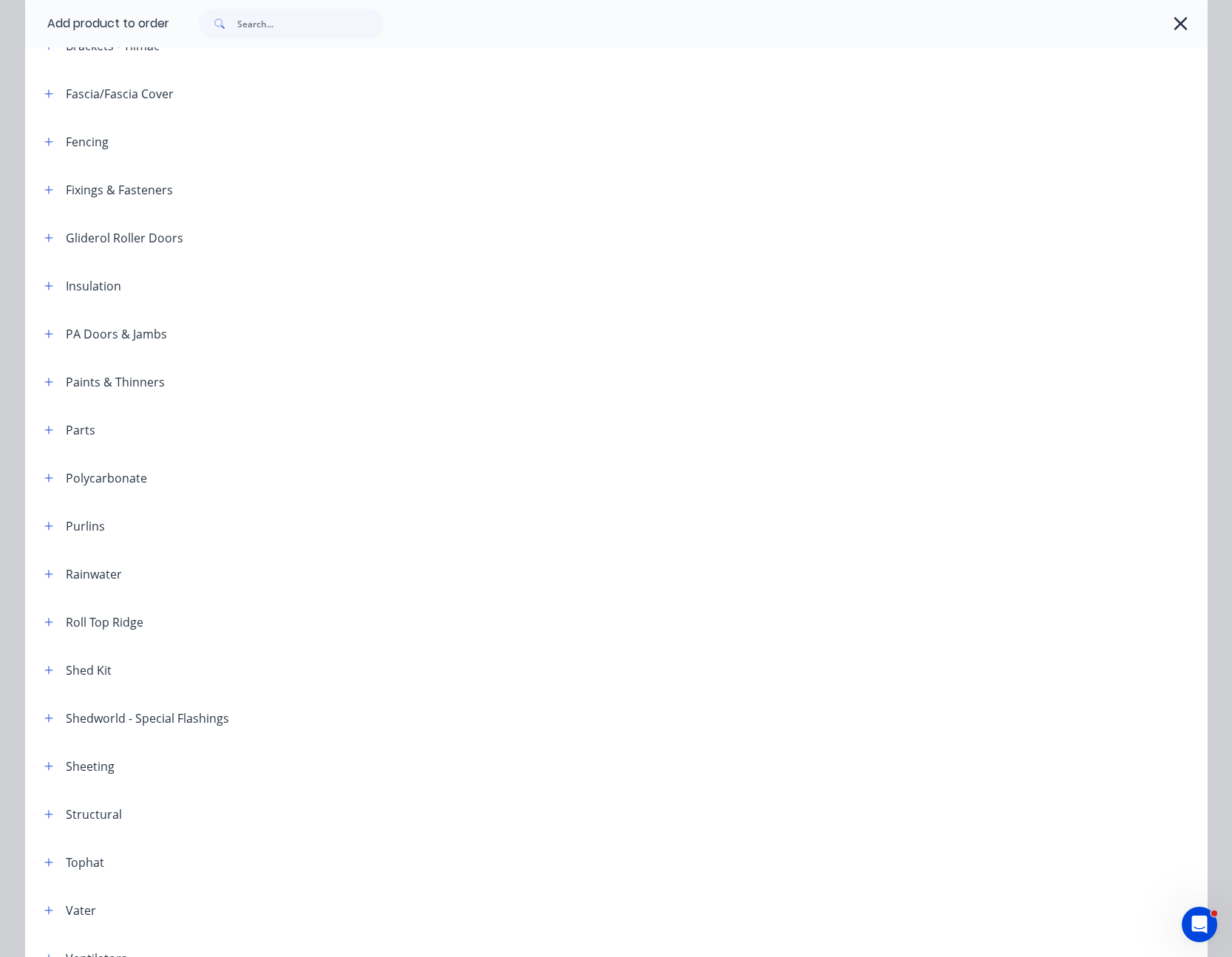
scroll to position [444, 0]
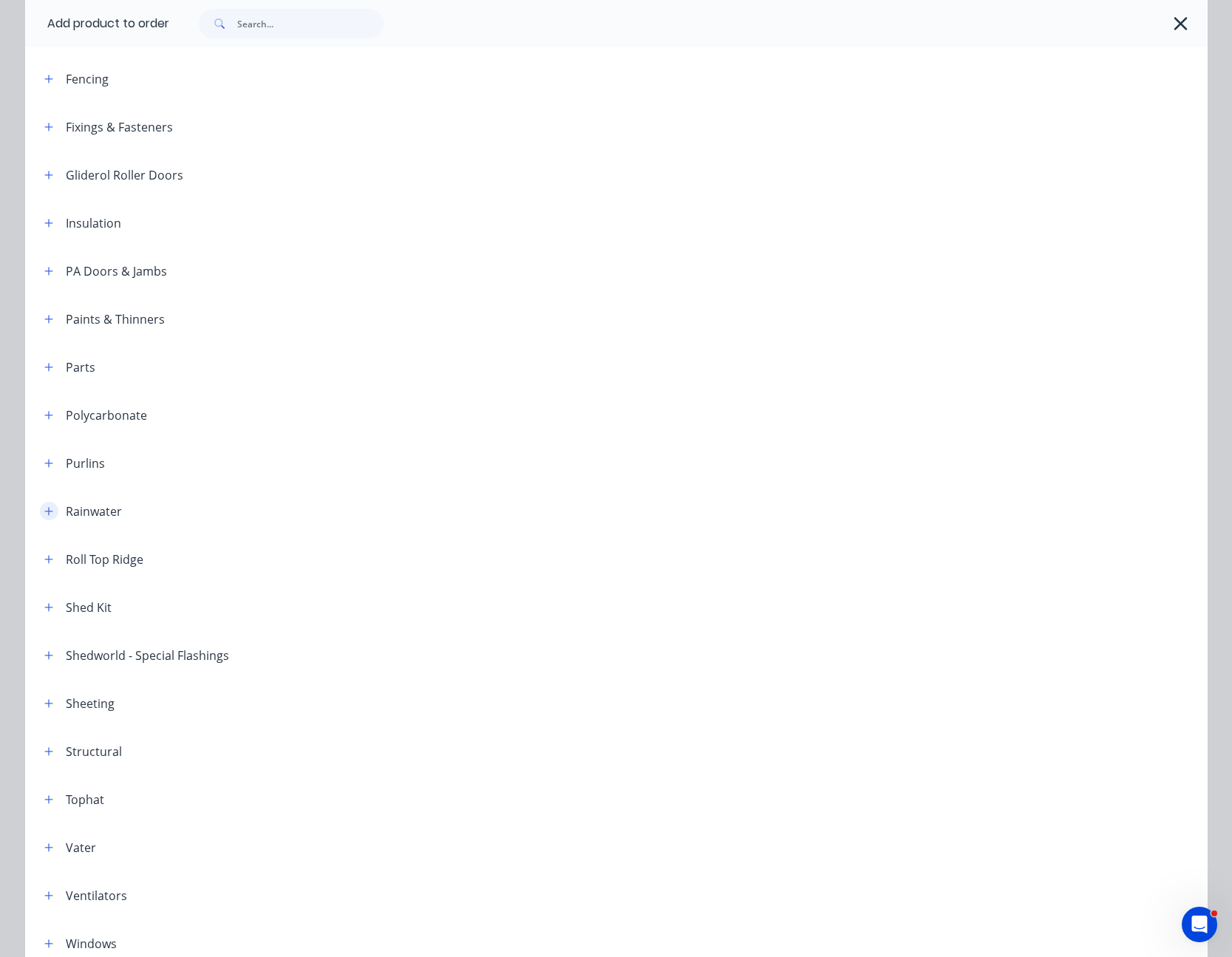
click at [48, 510] on button "button" at bounding box center [49, 511] width 18 height 18
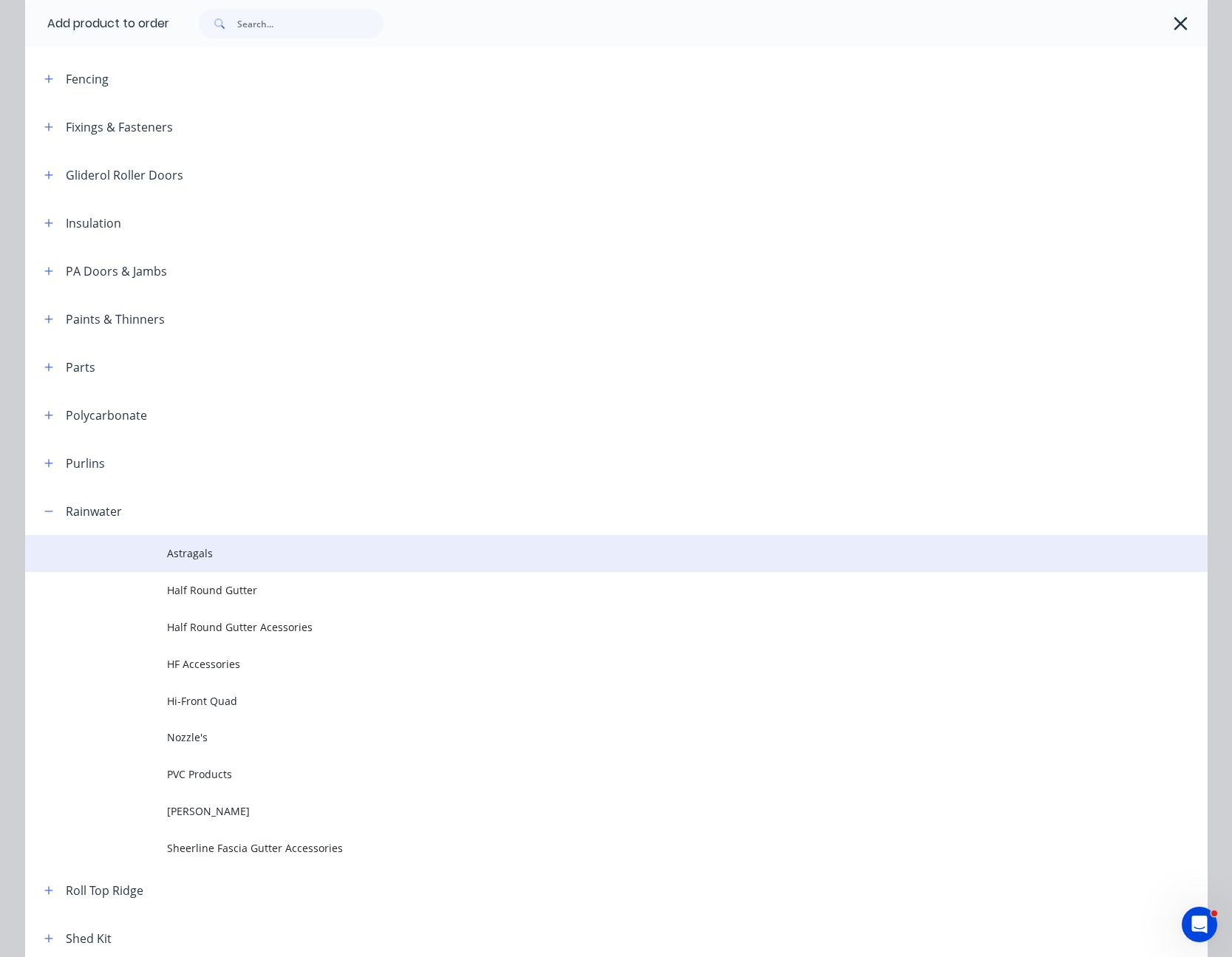
click at [195, 555] on span "Astragals" at bounding box center [583, 552] width 832 height 16
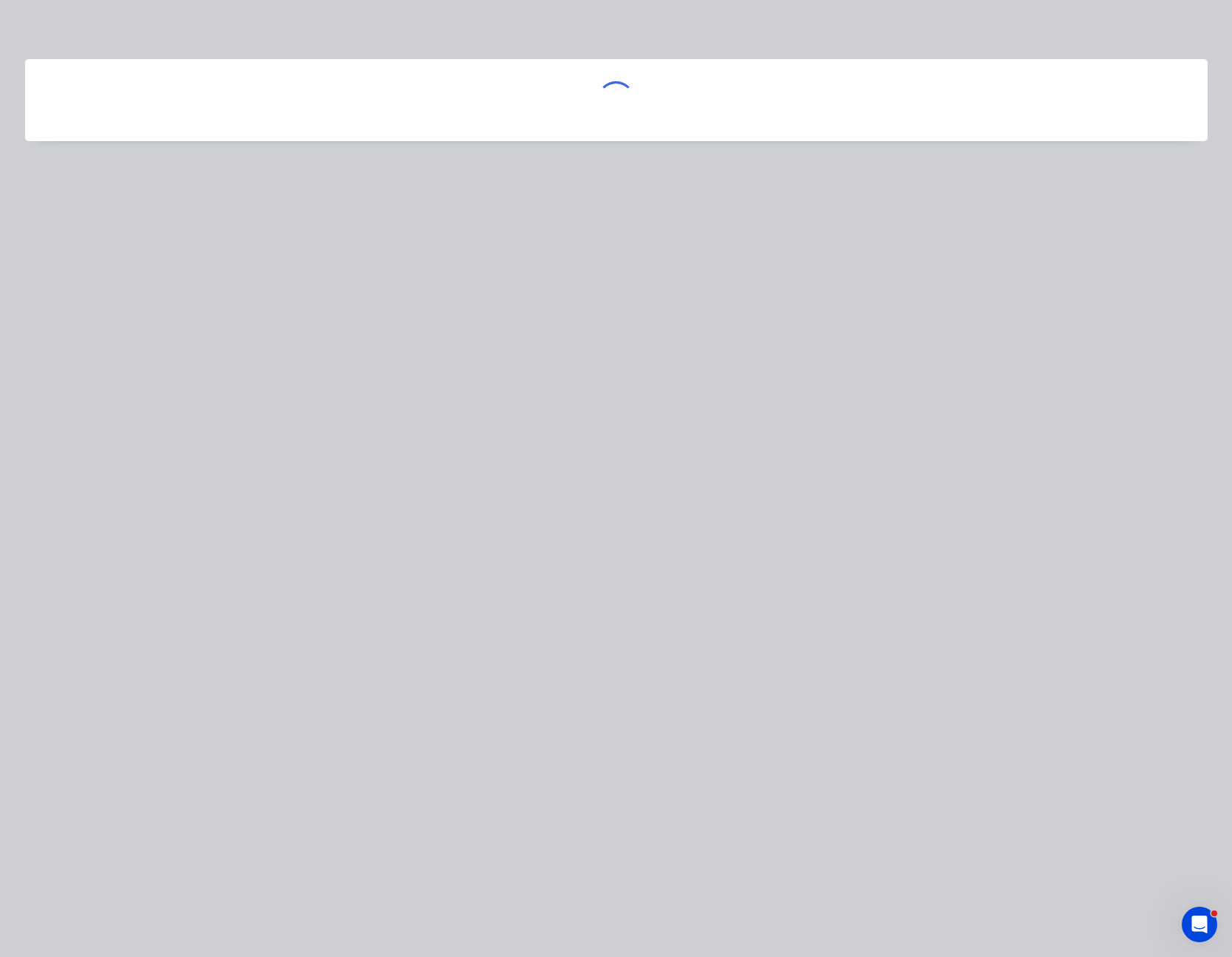
scroll to position [0, 0]
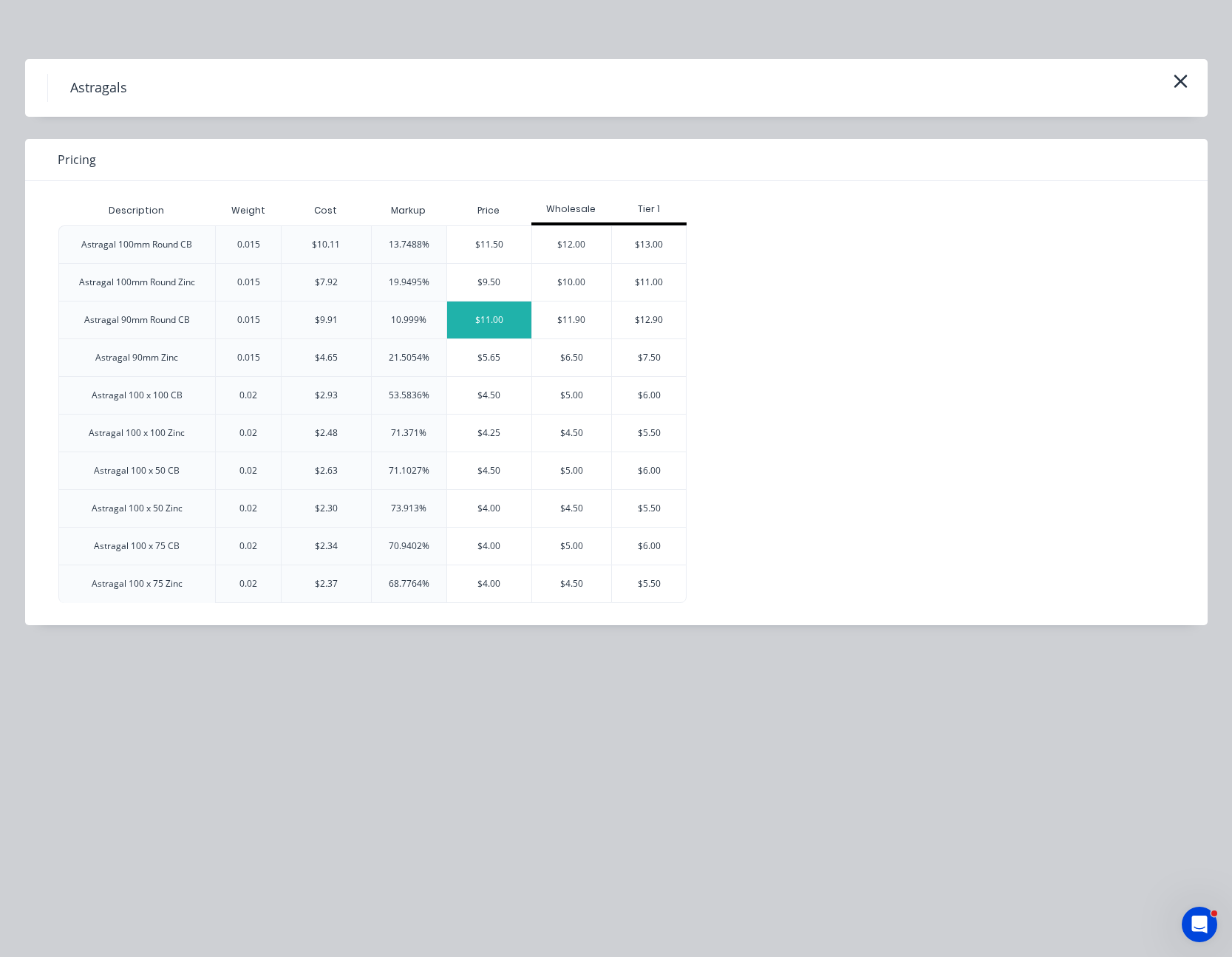
click at [494, 316] on div "$11.00" at bounding box center [490, 320] width 84 height 37
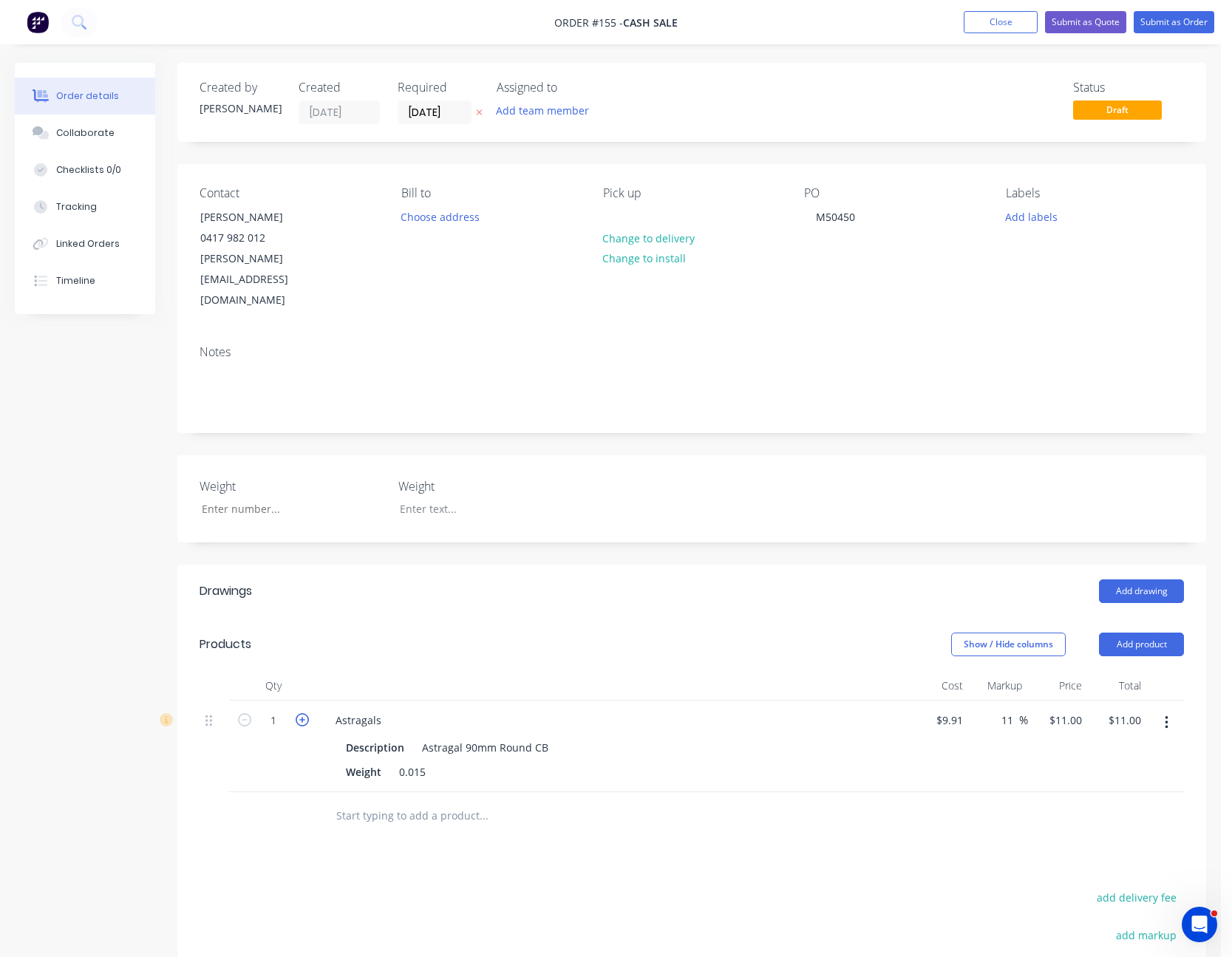
click at [306, 713] on icon "button" at bounding box center [302, 720] width 13 height 13
click at [1160, 632] on button "Add product" at bounding box center [1141, 644] width 85 height 24
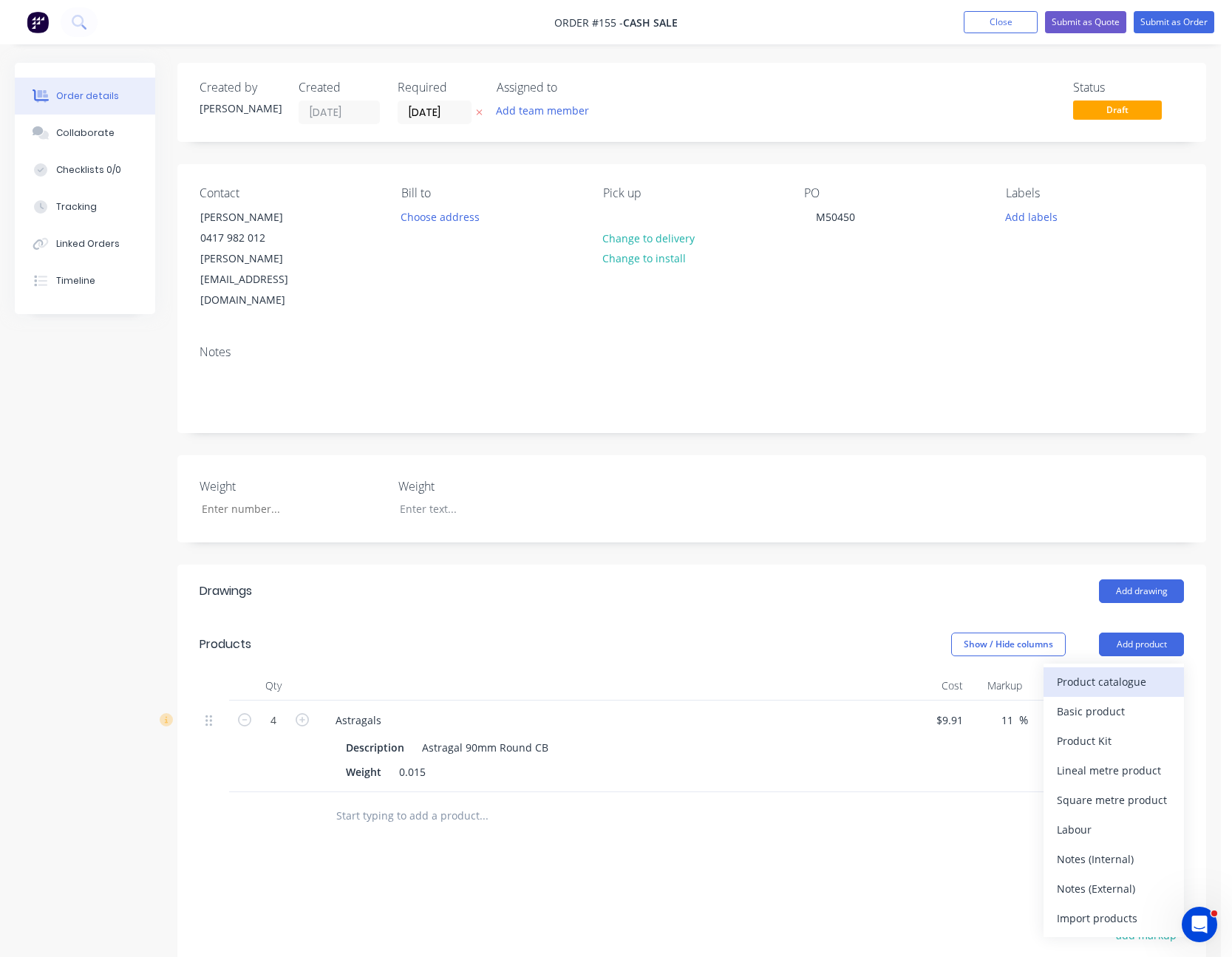
click at [1145, 667] on button "Product catalogue" at bounding box center [1114, 682] width 141 height 30
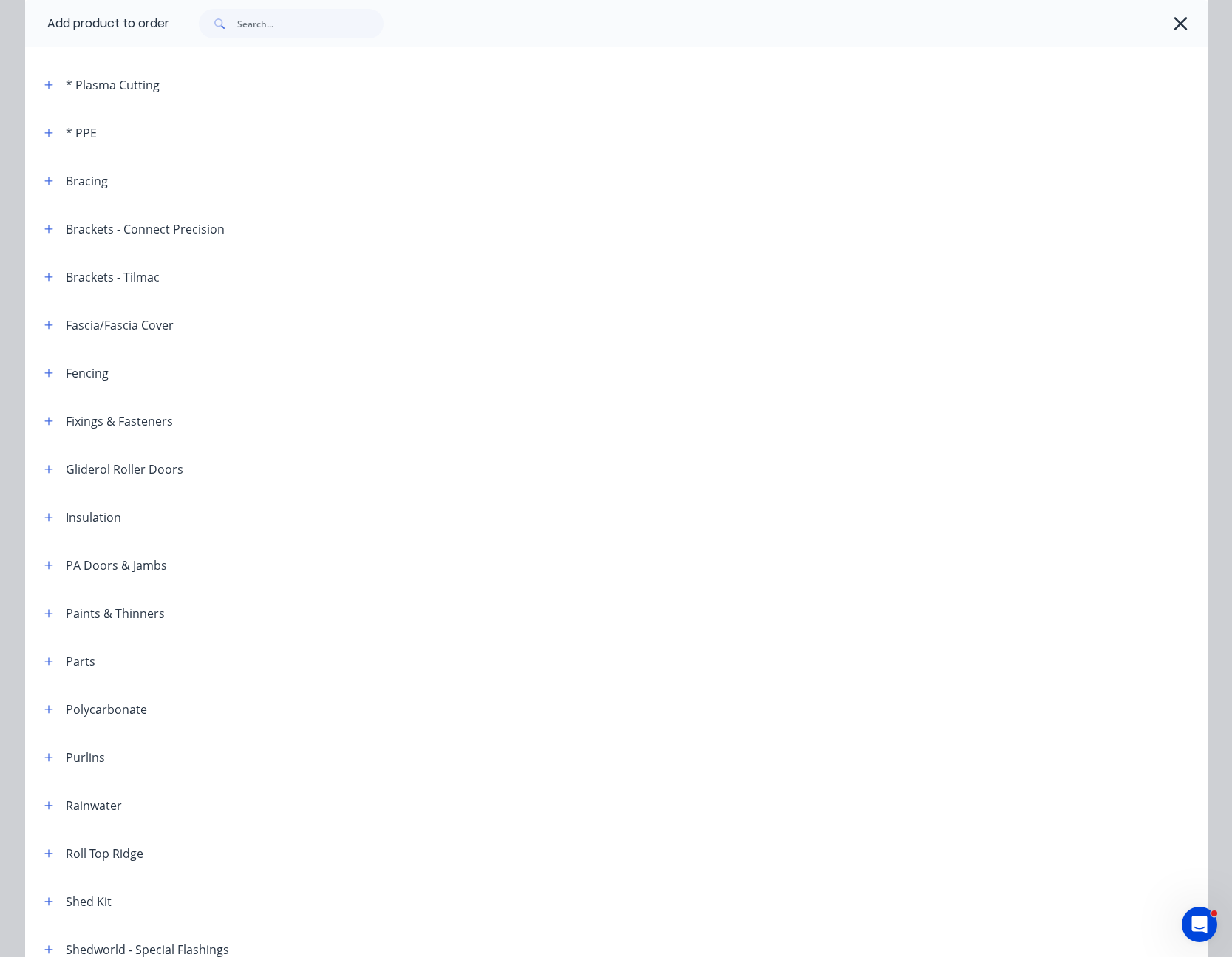
scroll to position [296, 0]
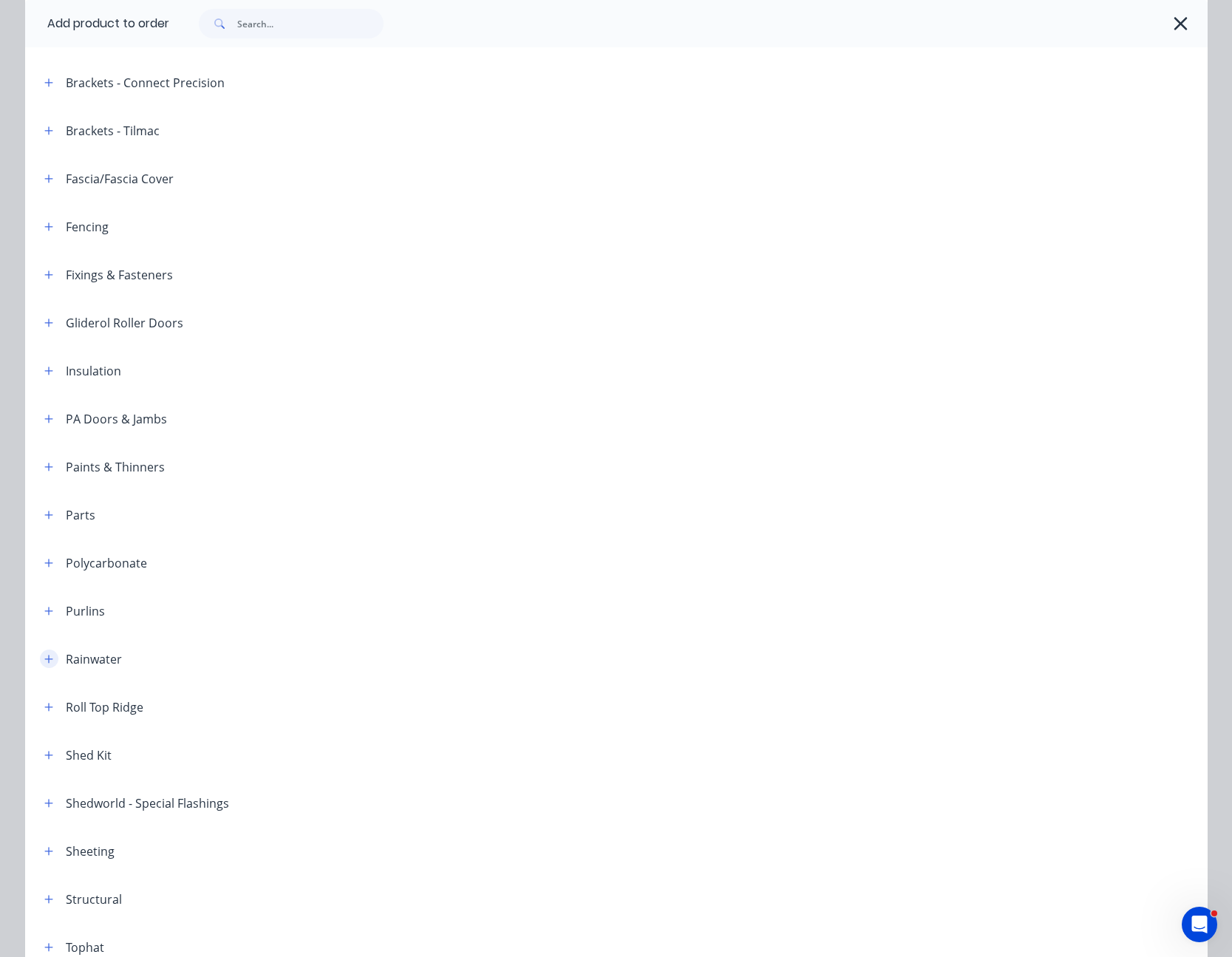
click at [44, 654] on icon "button" at bounding box center [49, 659] width 9 height 10
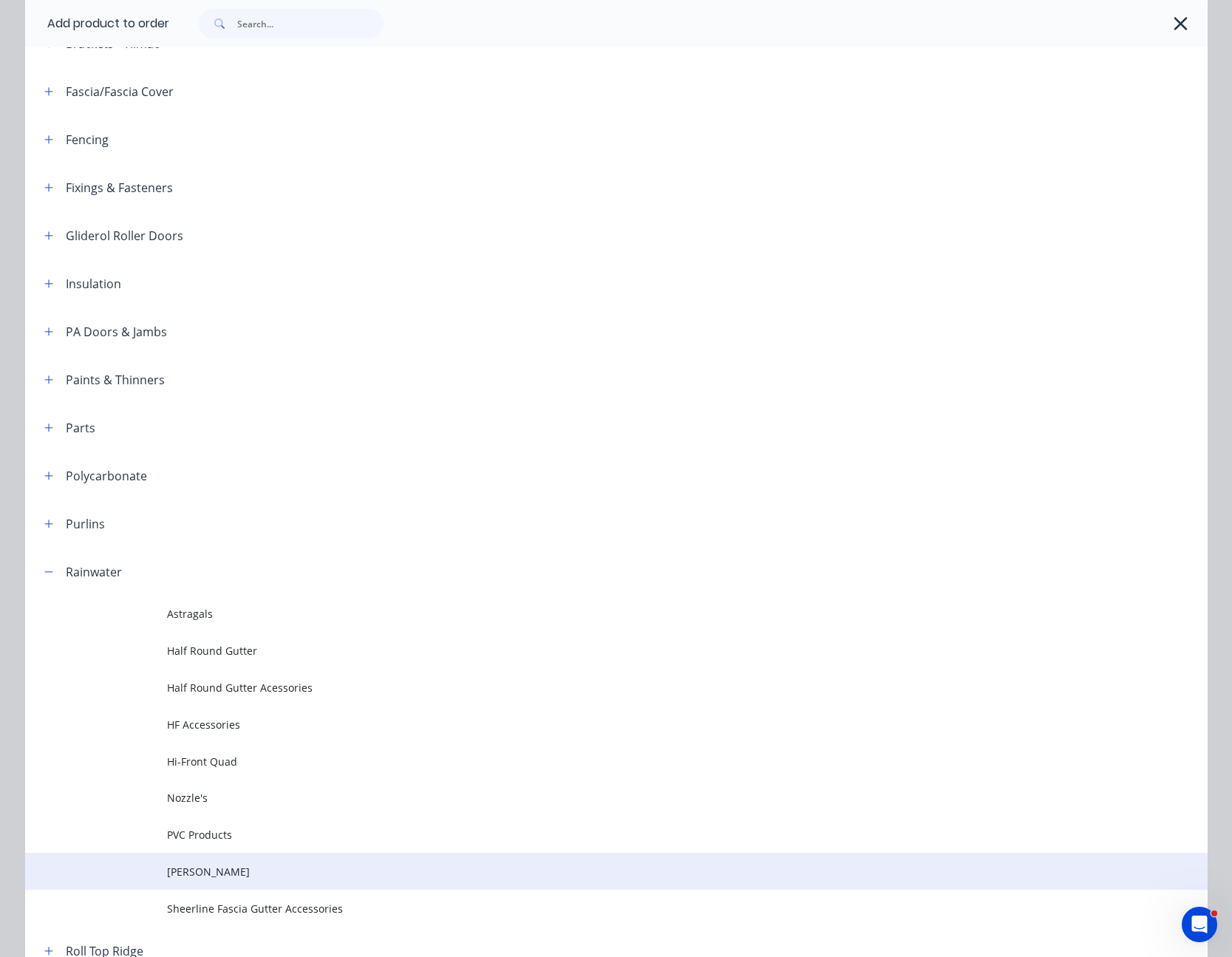
scroll to position [591, 0]
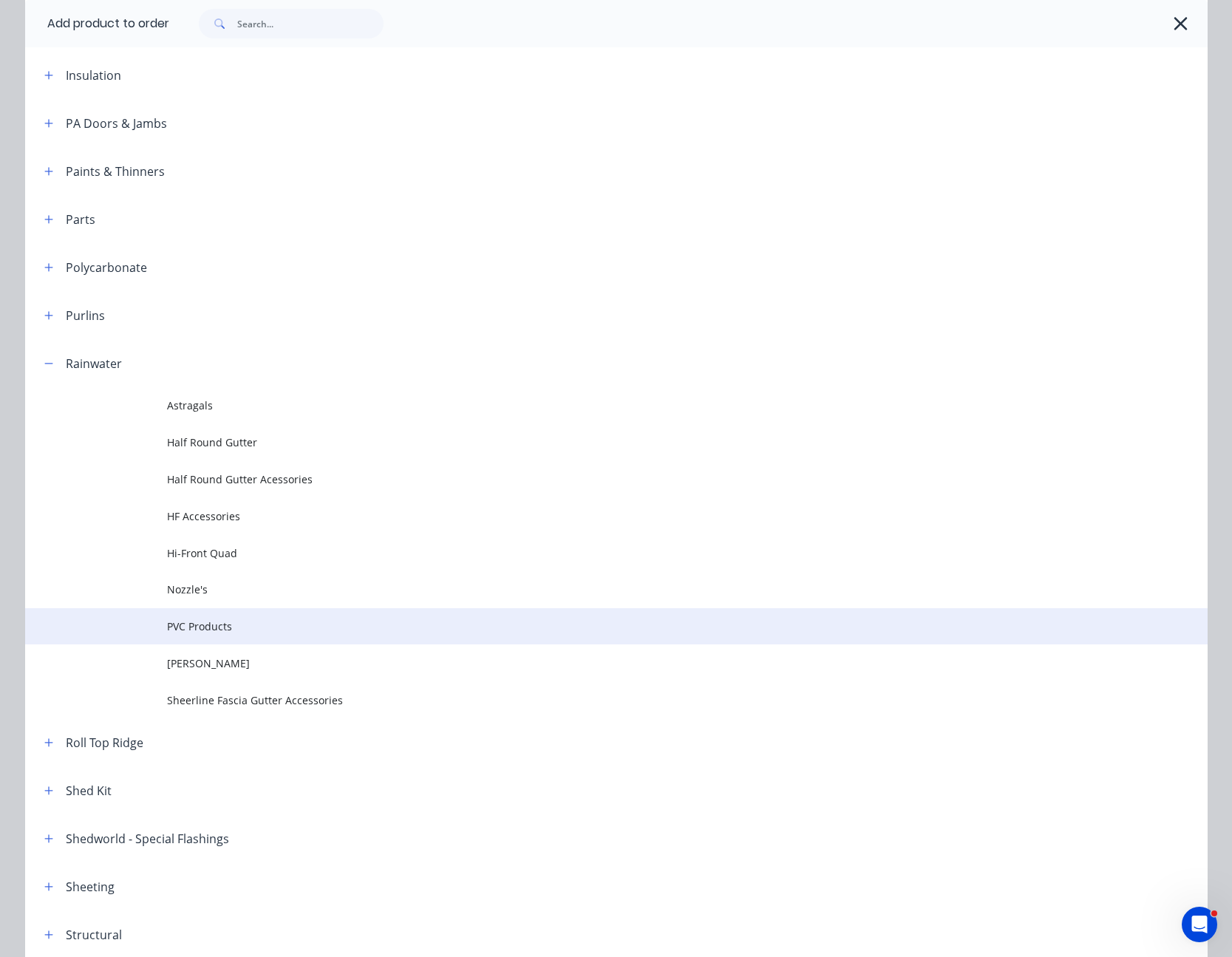
click at [212, 620] on span "PVC Products" at bounding box center [583, 626] width 832 height 16
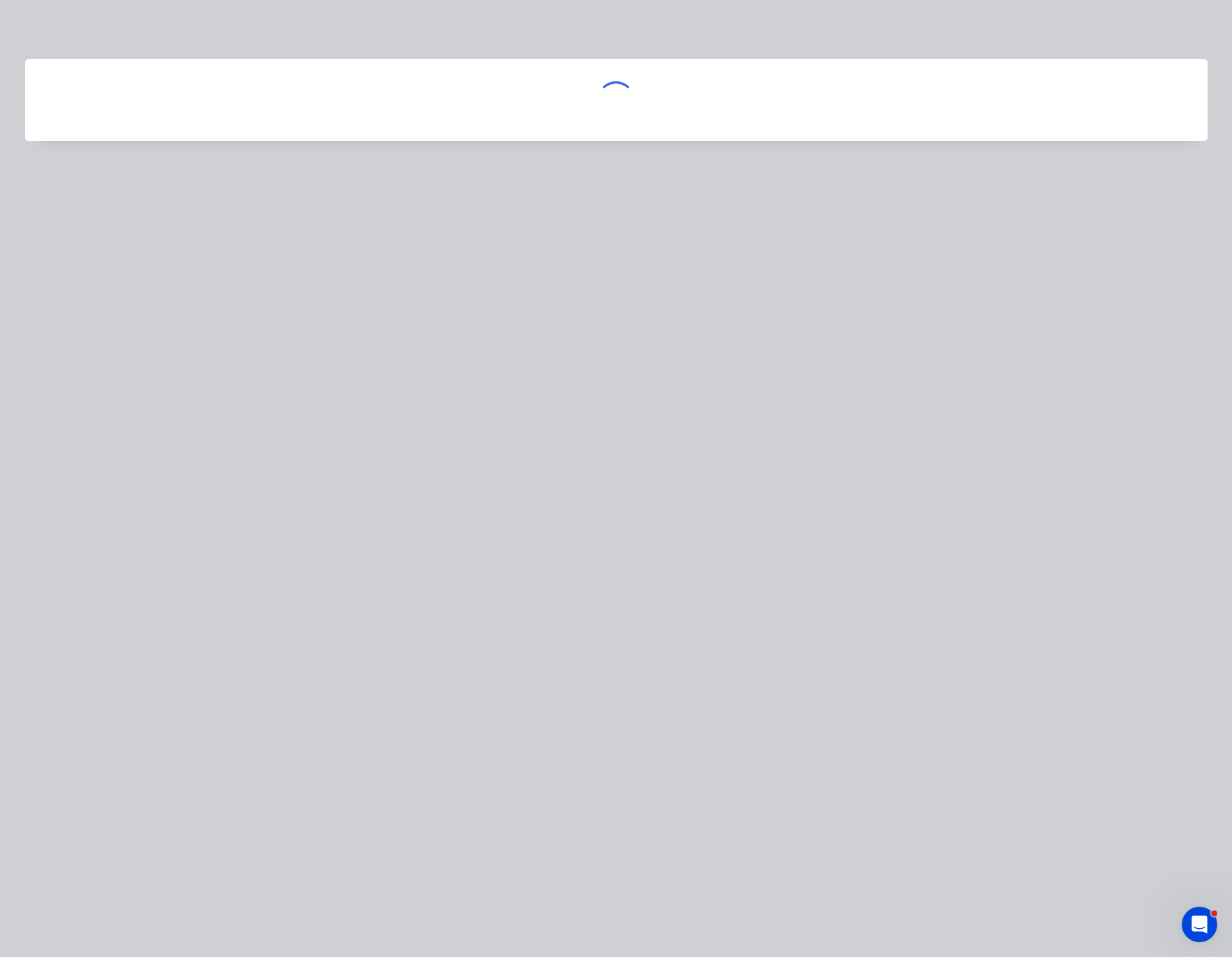
scroll to position [0, 0]
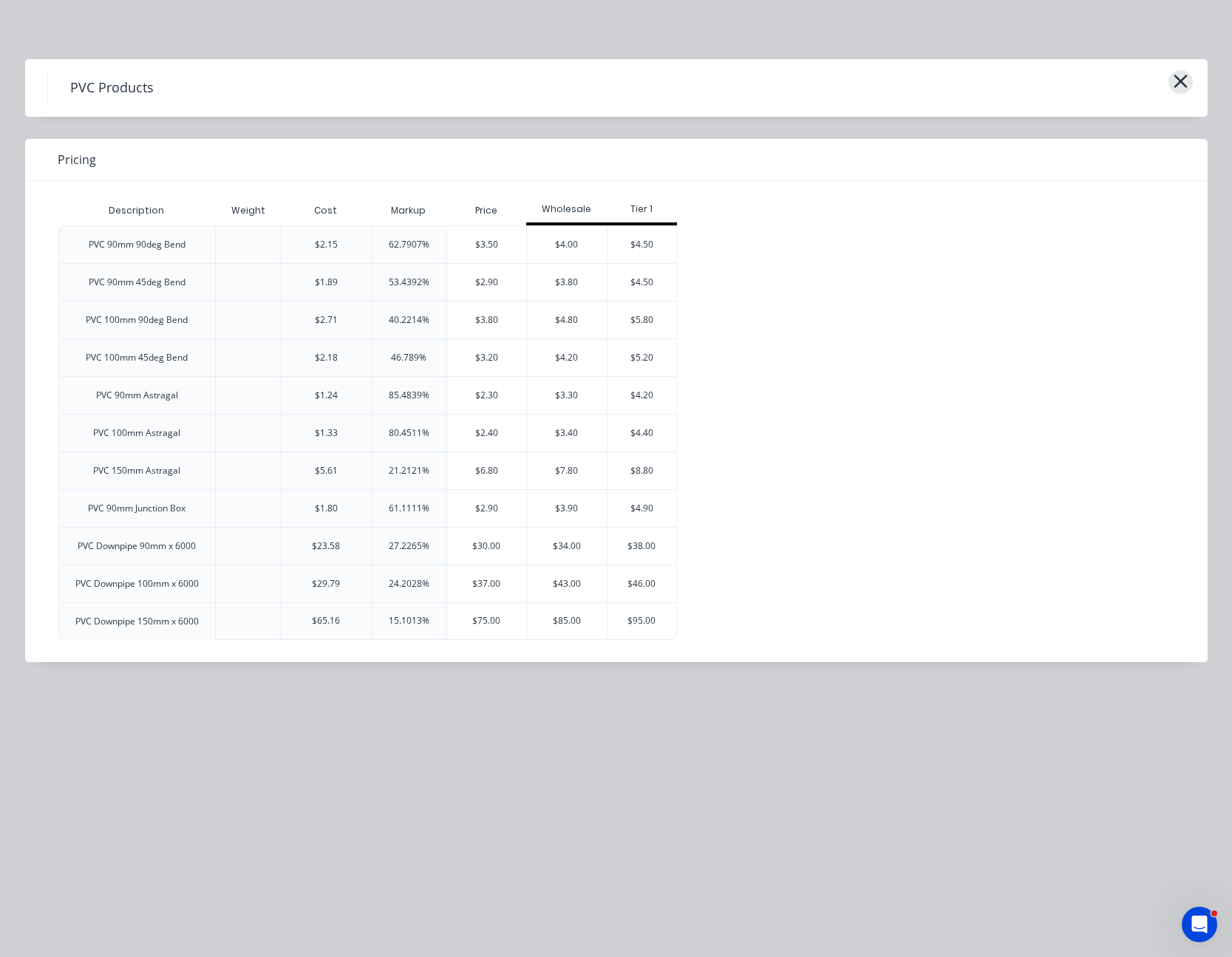
click at [1179, 81] on icon "button" at bounding box center [1180, 81] width 13 height 13
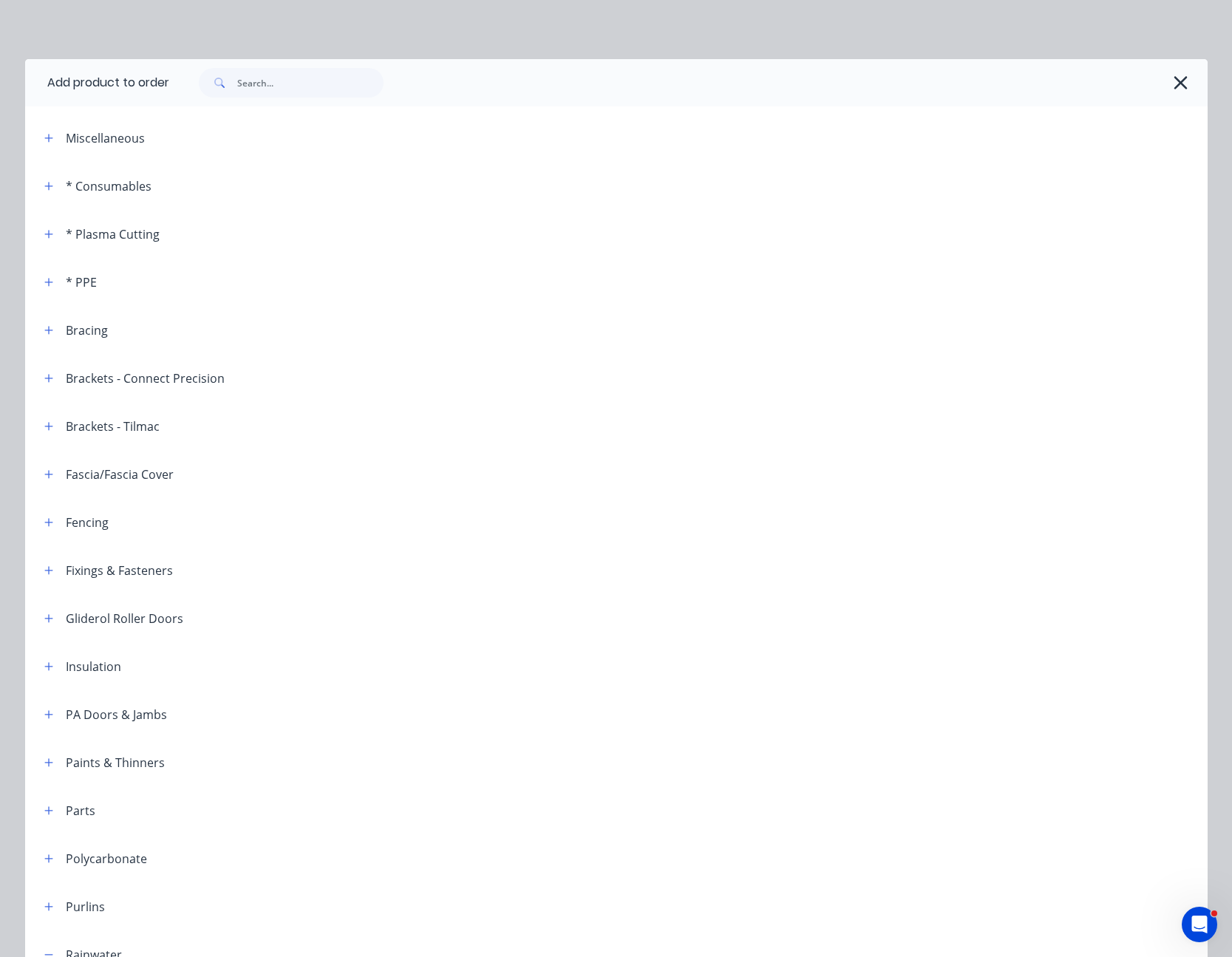
scroll to position [850, 0]
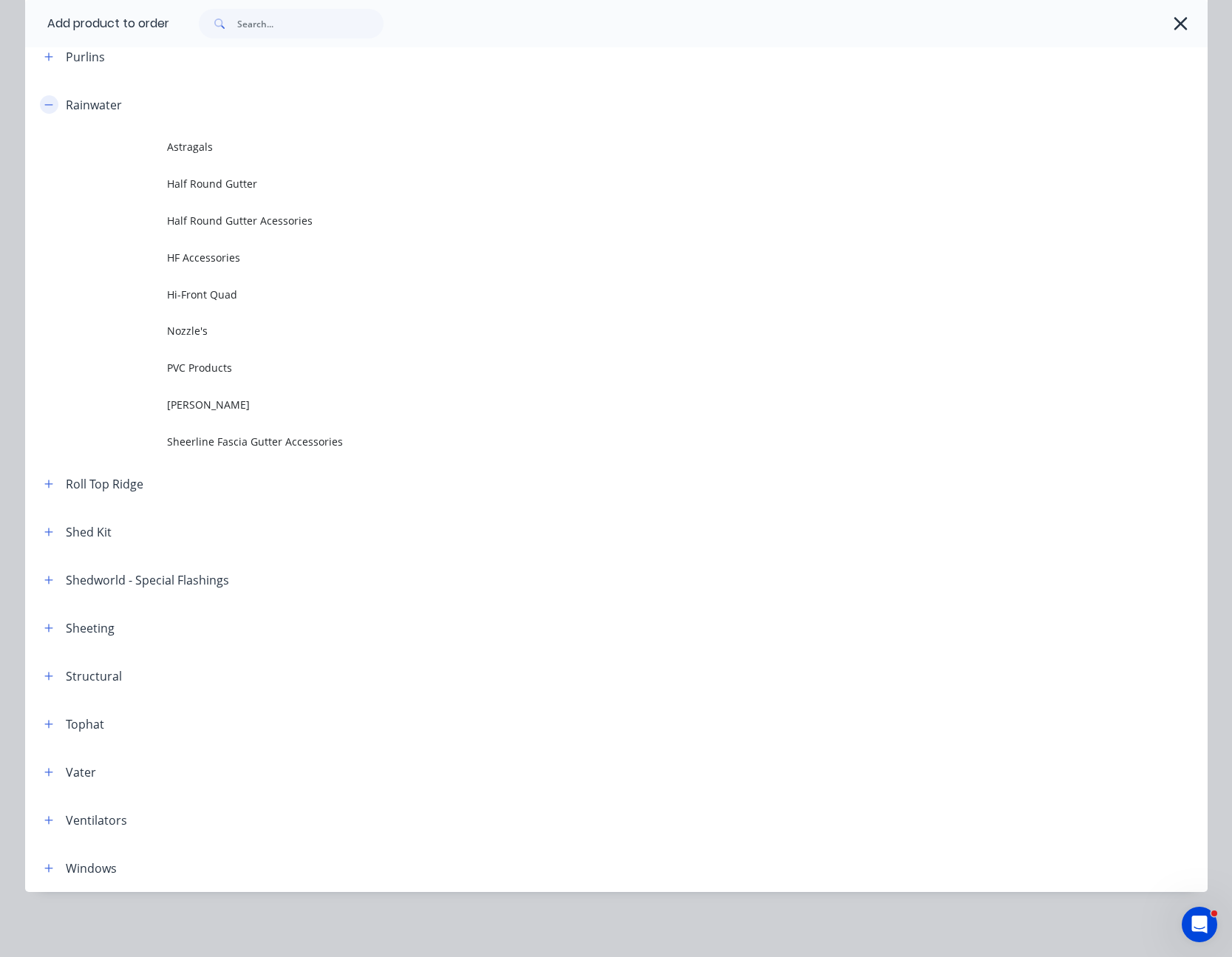
click at [46, 102] on icon "button" at bounding box center [49, 105] width 9 height 10
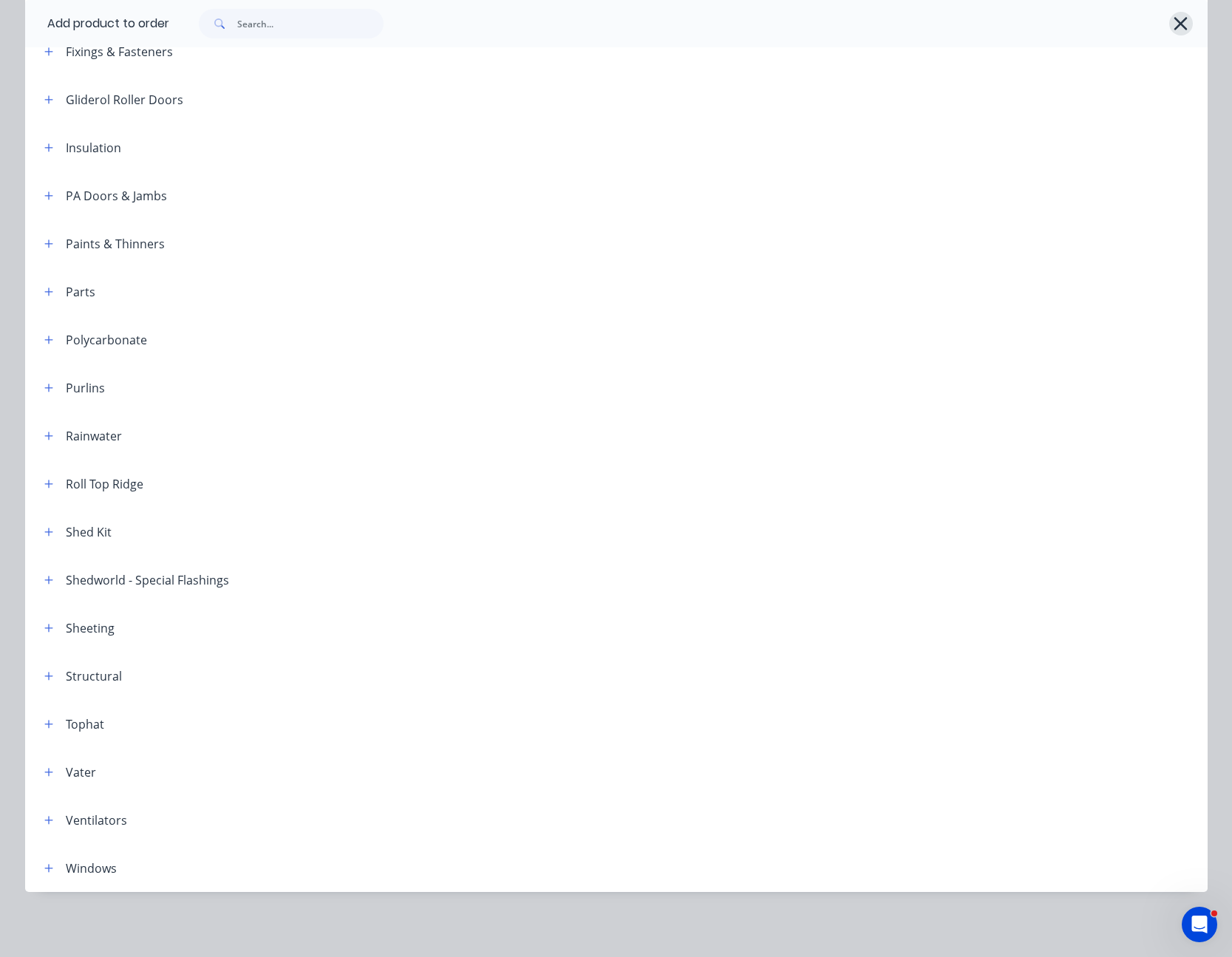
click at [1174, 25] on icon "button" at bounding box center [1181, 24] width 13 height 13
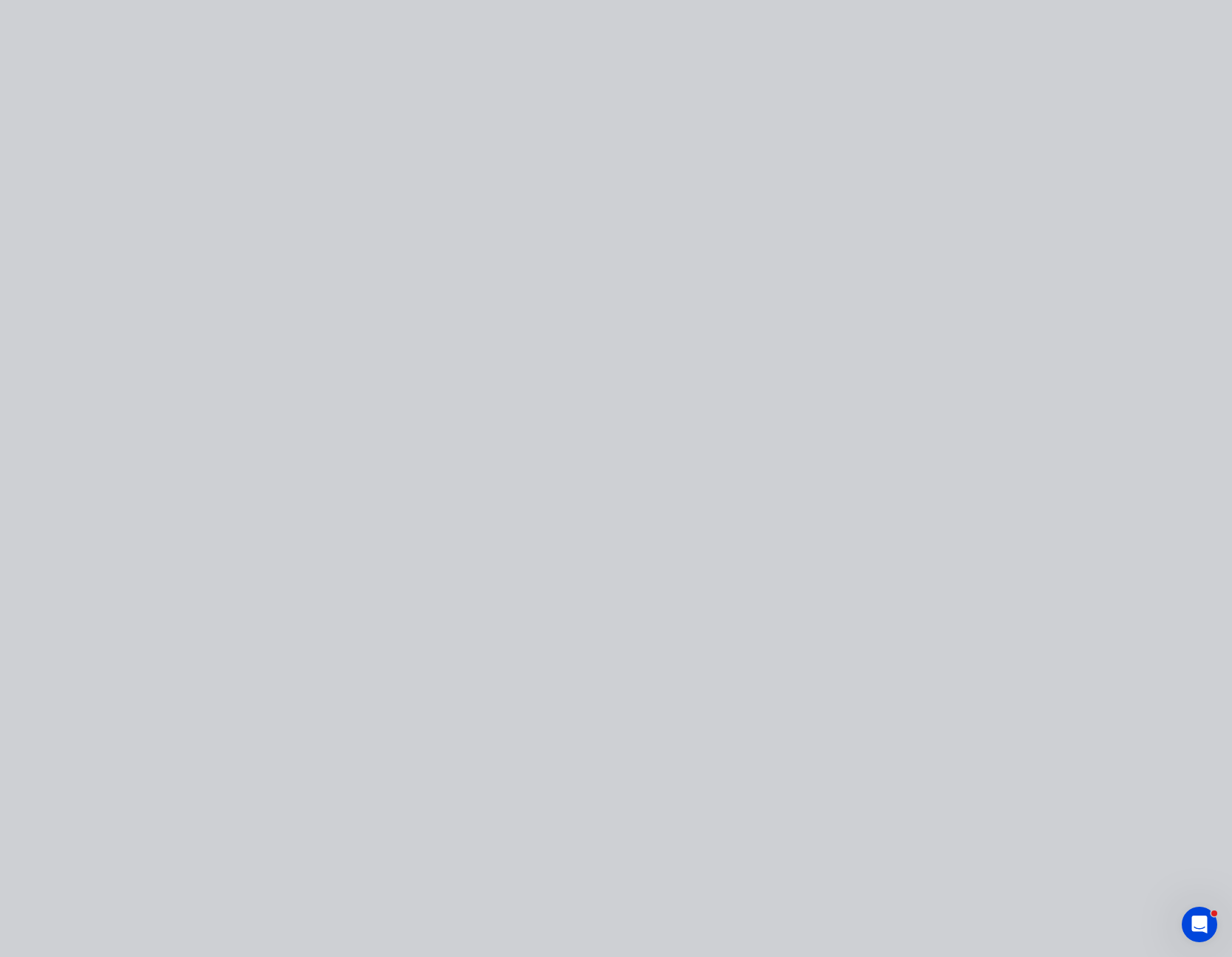
scroll to position [0, 0]
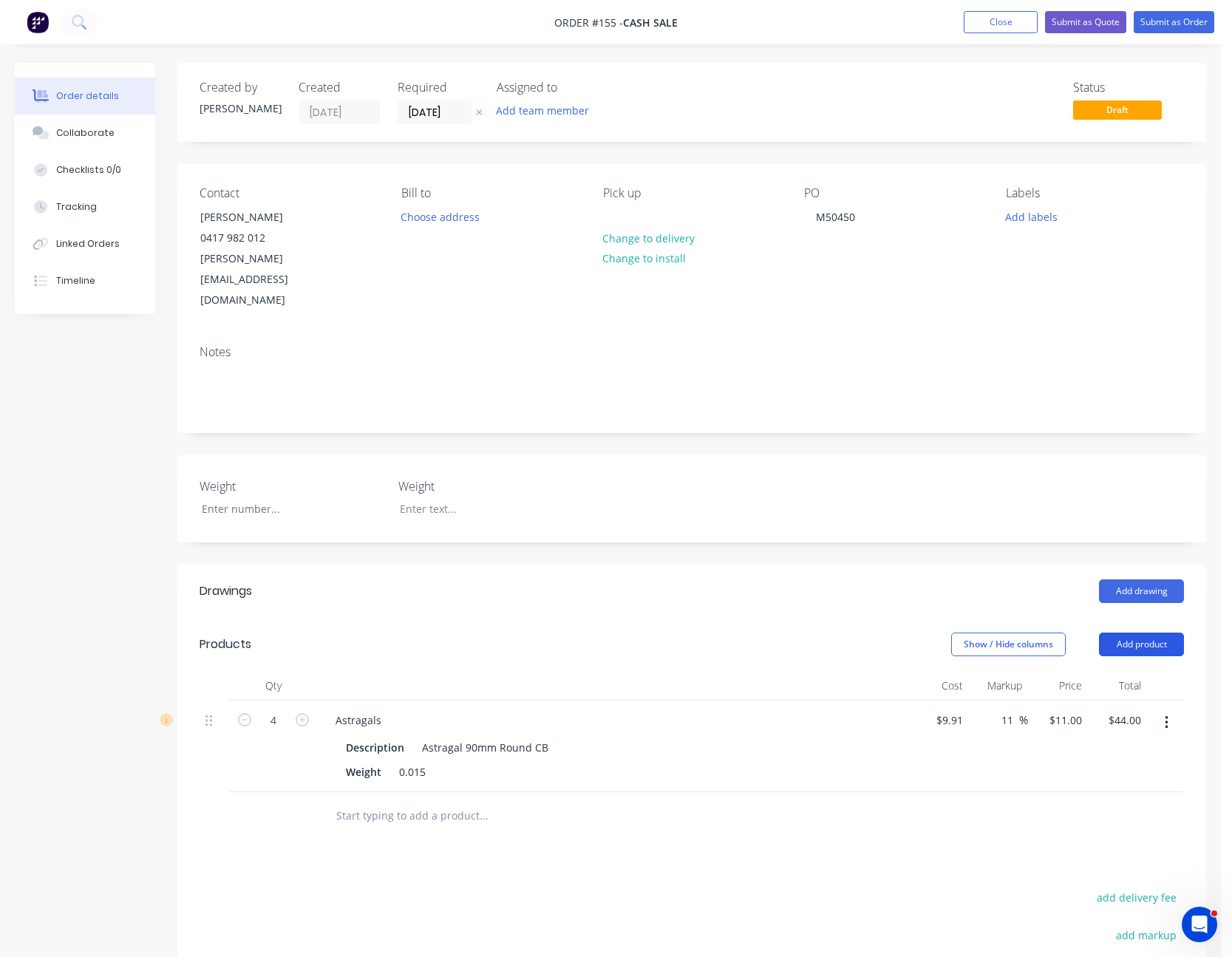
click at [1126, 632] on button "Add product" at bounding box center [1141, 644] width 85 height 24
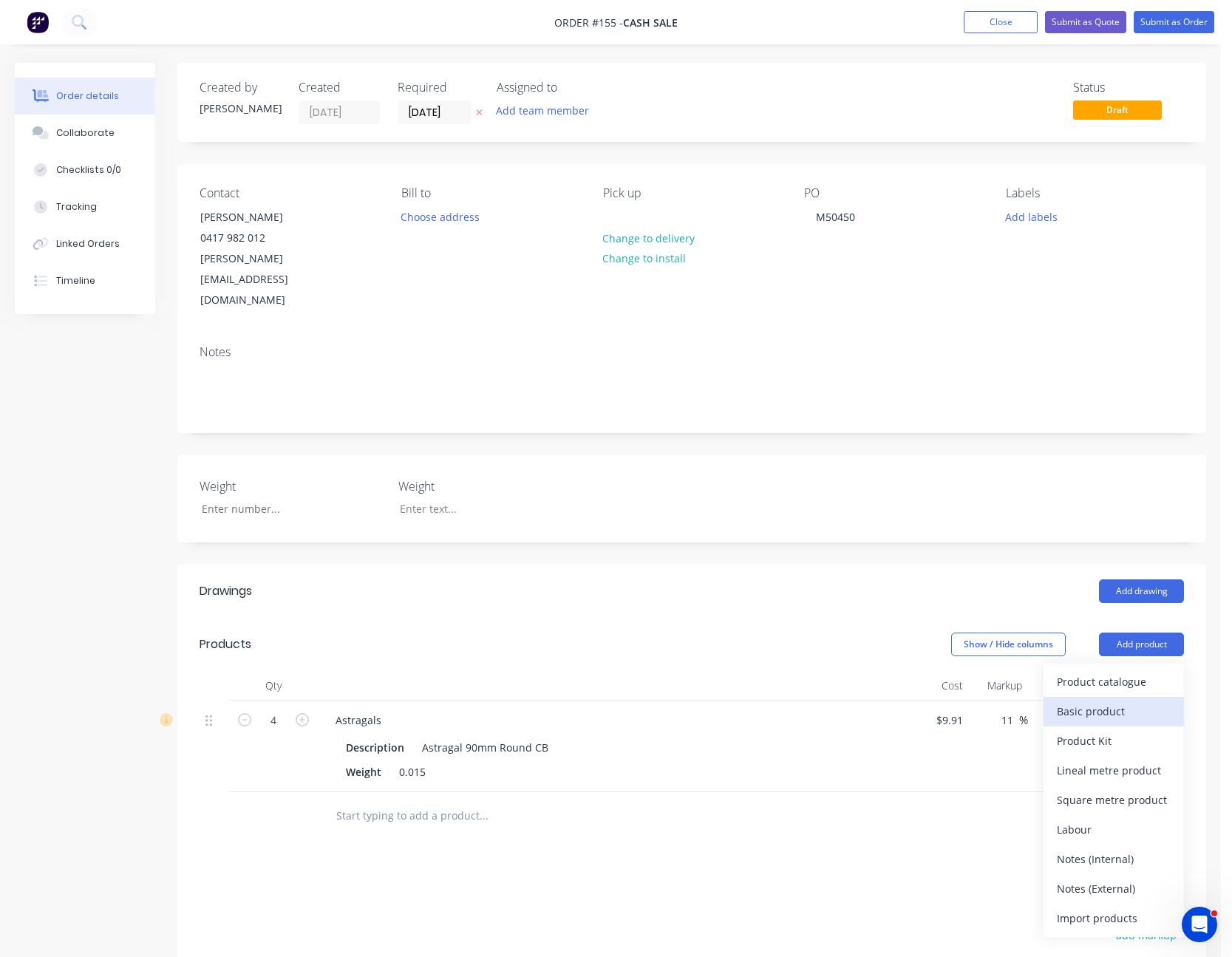
click at [1114, 700] on div "Basic product" at bounding box center [1114, 711] width 114 height 21
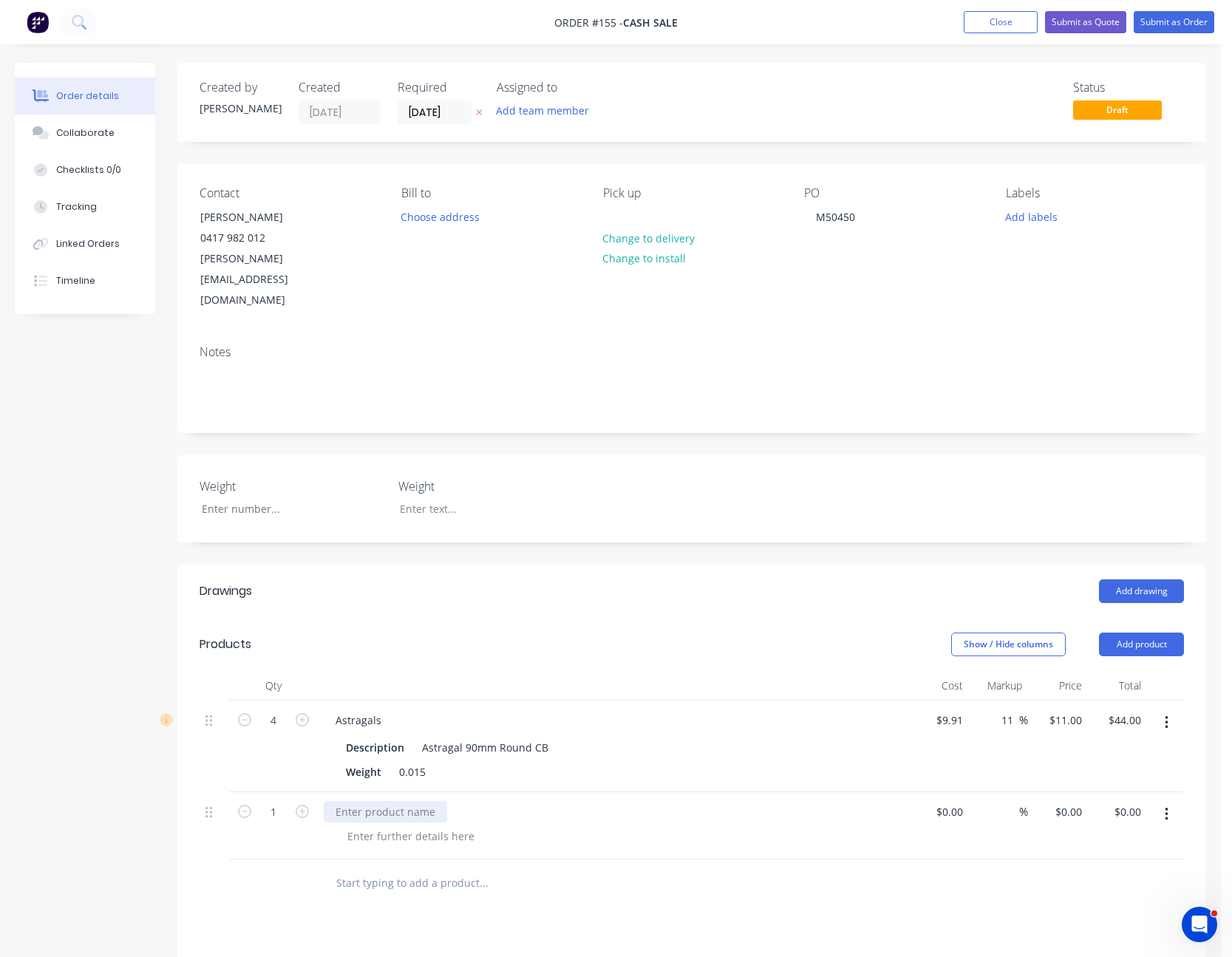
click at [356, 801] on div at bounding box center [385, 811] width 123 height 21
click at [337, 801] on div "Downpipe 2400mm" at bounding box center [384, 811] width 120 height 21
click at [373, 825] on div at bounding box center [411, 836] width 151 height 21
click at [306, 805] on icon "button" at bounding box center [302, 811] width 13 height 13
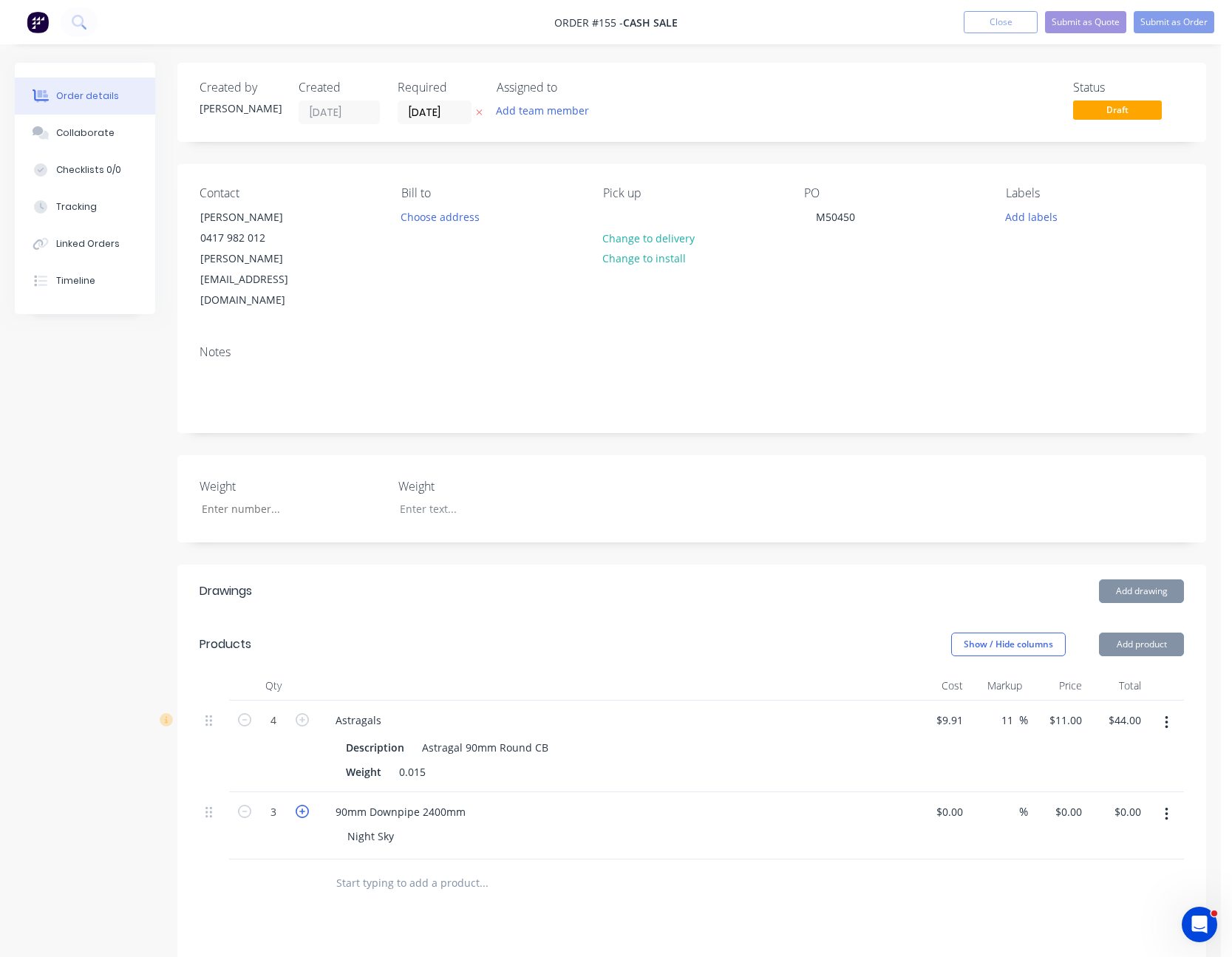
click at [306, 805] on icon "button" at bounding box center [302, 811] width 13 height 13
click at [952, 801] on input "0" at bounding box center [952, 811] width 34 height 21
click at [1000, 801] on div "20 20" at bounding box center [1009, 811] width 19 height 21
click at [989, 859] on div at bounding box center [691, 883] width 984 height 48
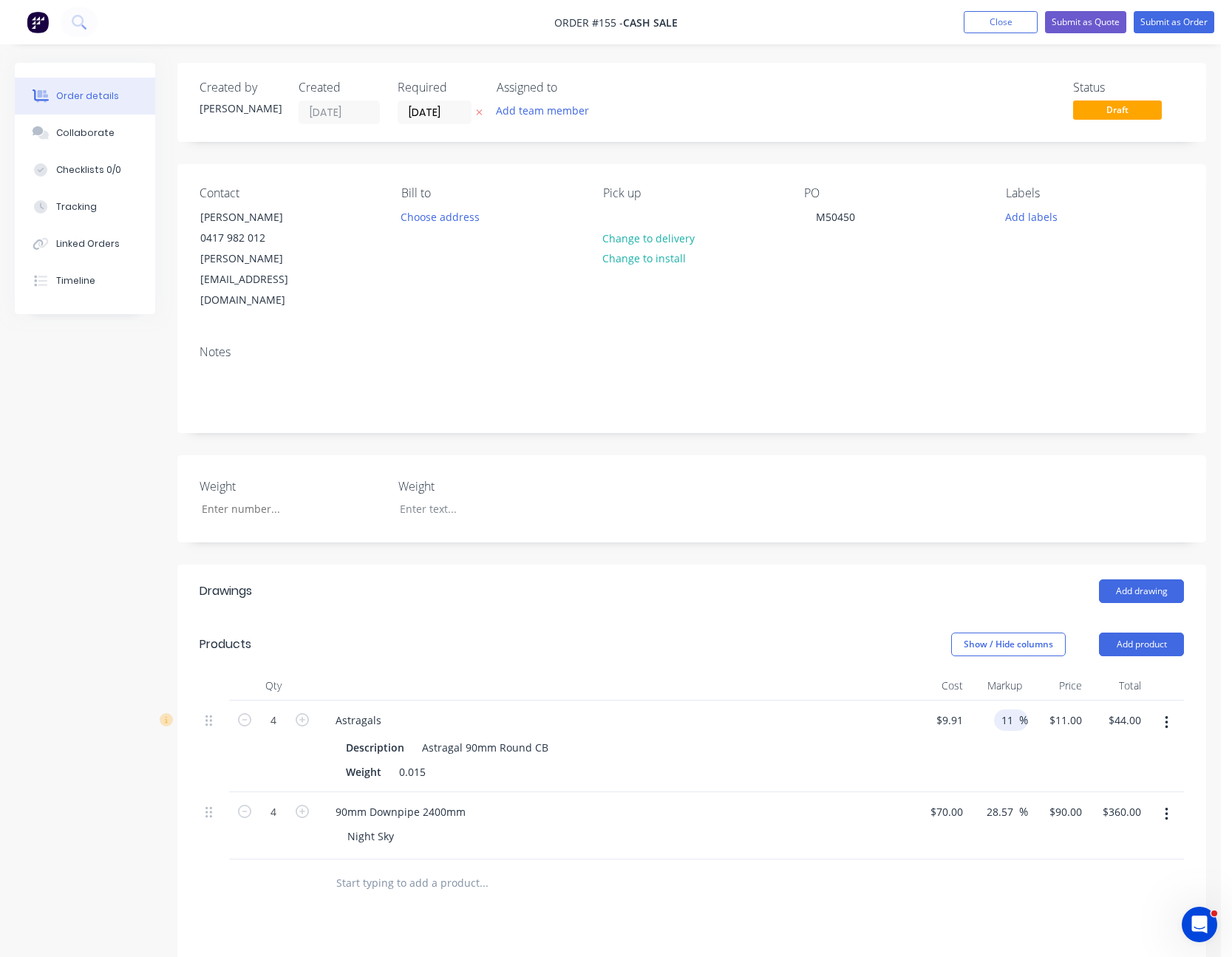
click at [1002, 709] on input "11" at bounding box center [1009, 720] width 19 height 21
click at [1003, 709] on input "11" at bounding box center [1009, 720] width 19 height 21
click at [1006, 731] on div "20 20 %" at bounding box center [998, 746] width 60 height 92
click at [955, 709] on input "9.91" at bounding box center [952, 720] width 34 height 21
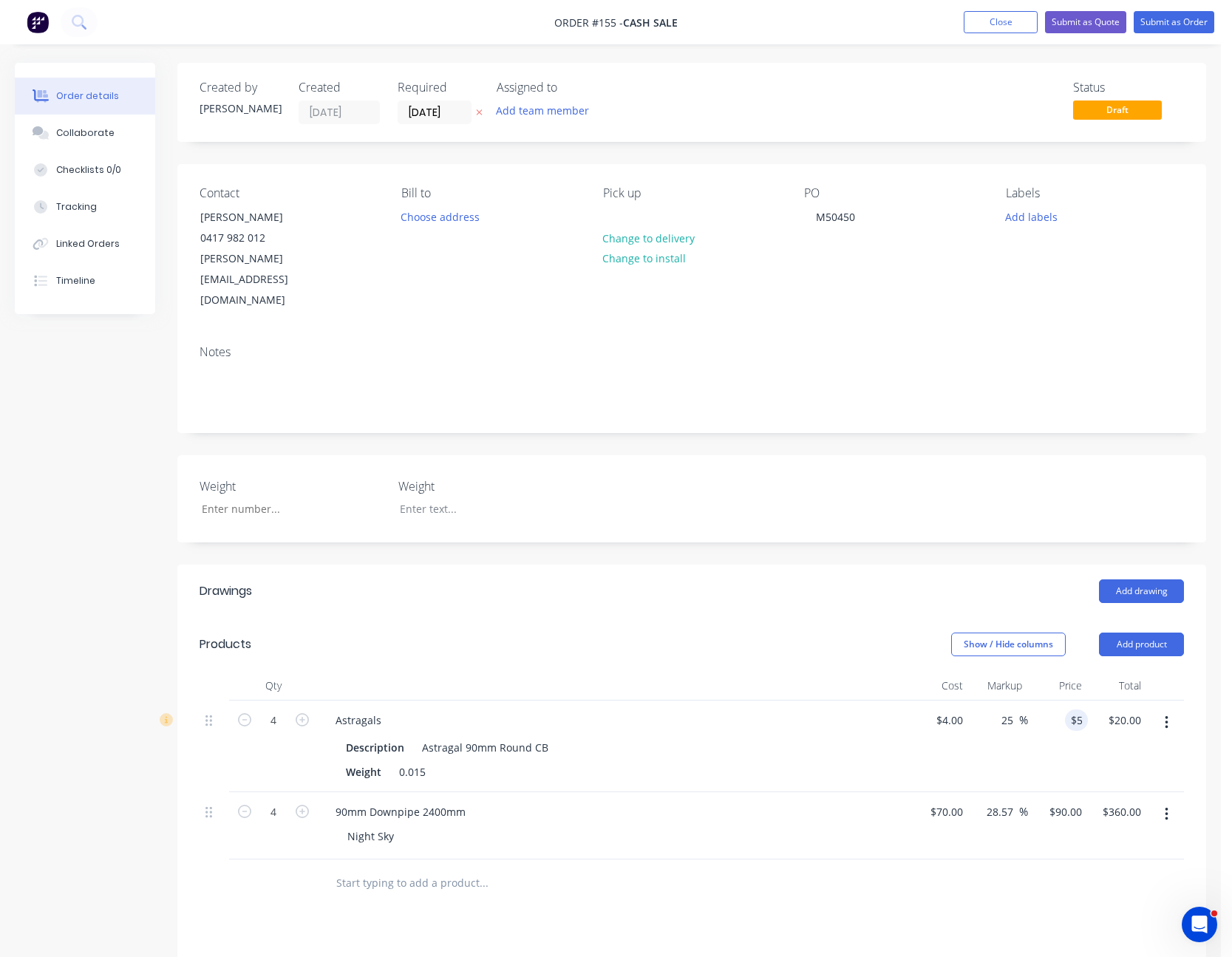
click at [1033, 723] on div "$5.00 5" at bounding box center [1057, 746] width 60 height 92
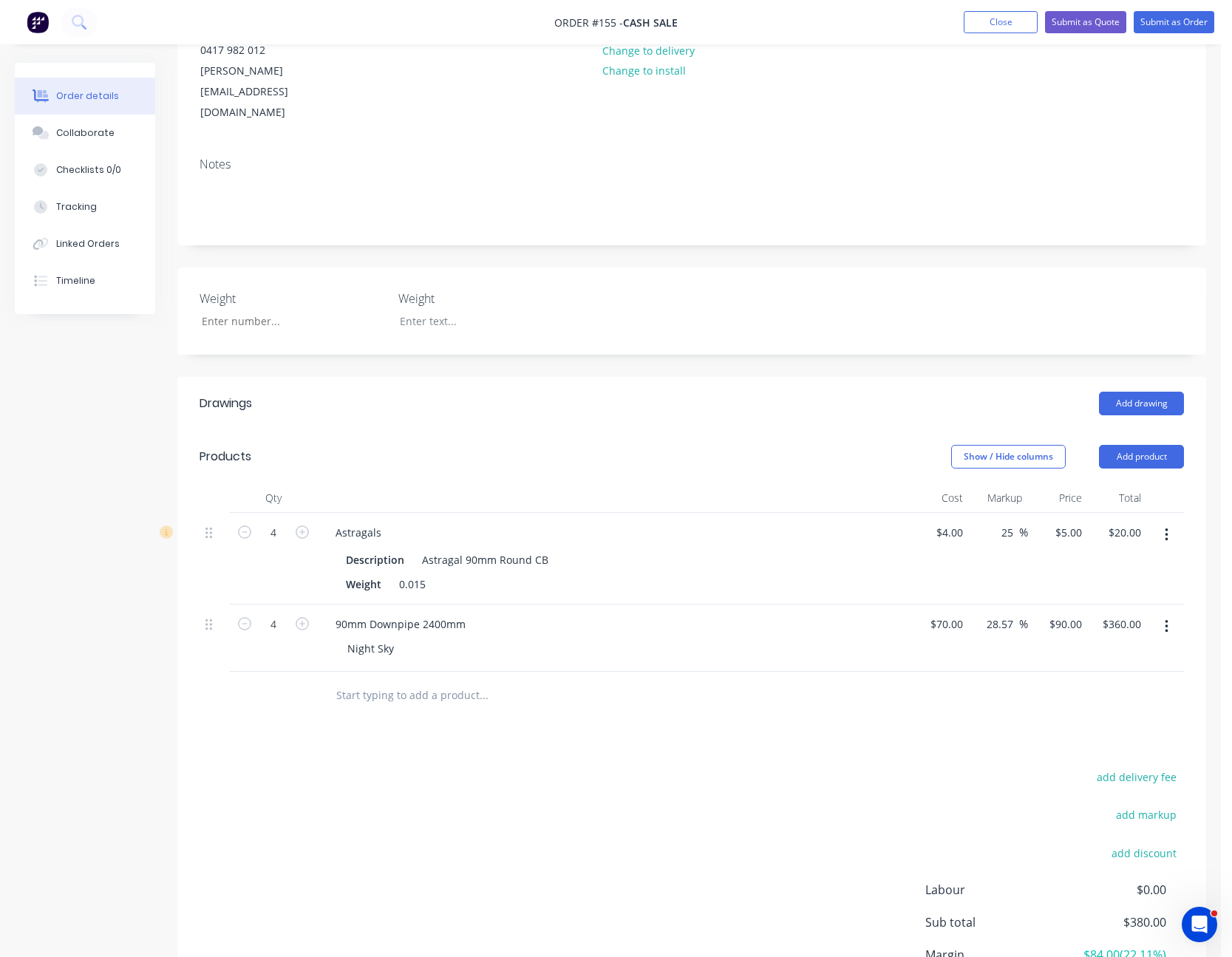
scroll to position [286, 0]
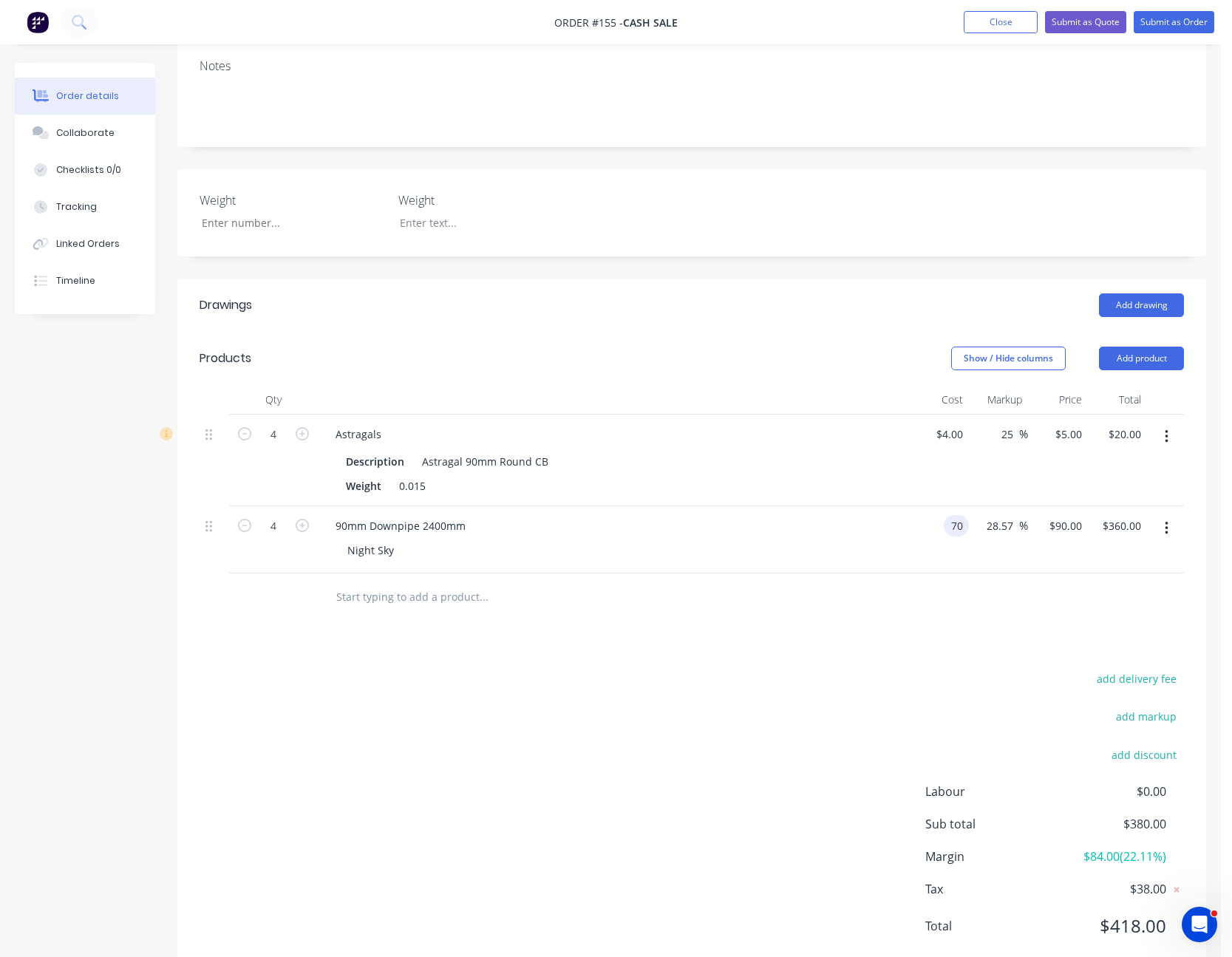
click at [946, 515] on div "70 70" at bounding box center [956, 526] width 25 height 21
click at [893, 669] on div "add delivery fee add markup add discount Labour $0.00 Sub total $202.00 Margin …" at bounding box center [691, 811] width 984 height 285
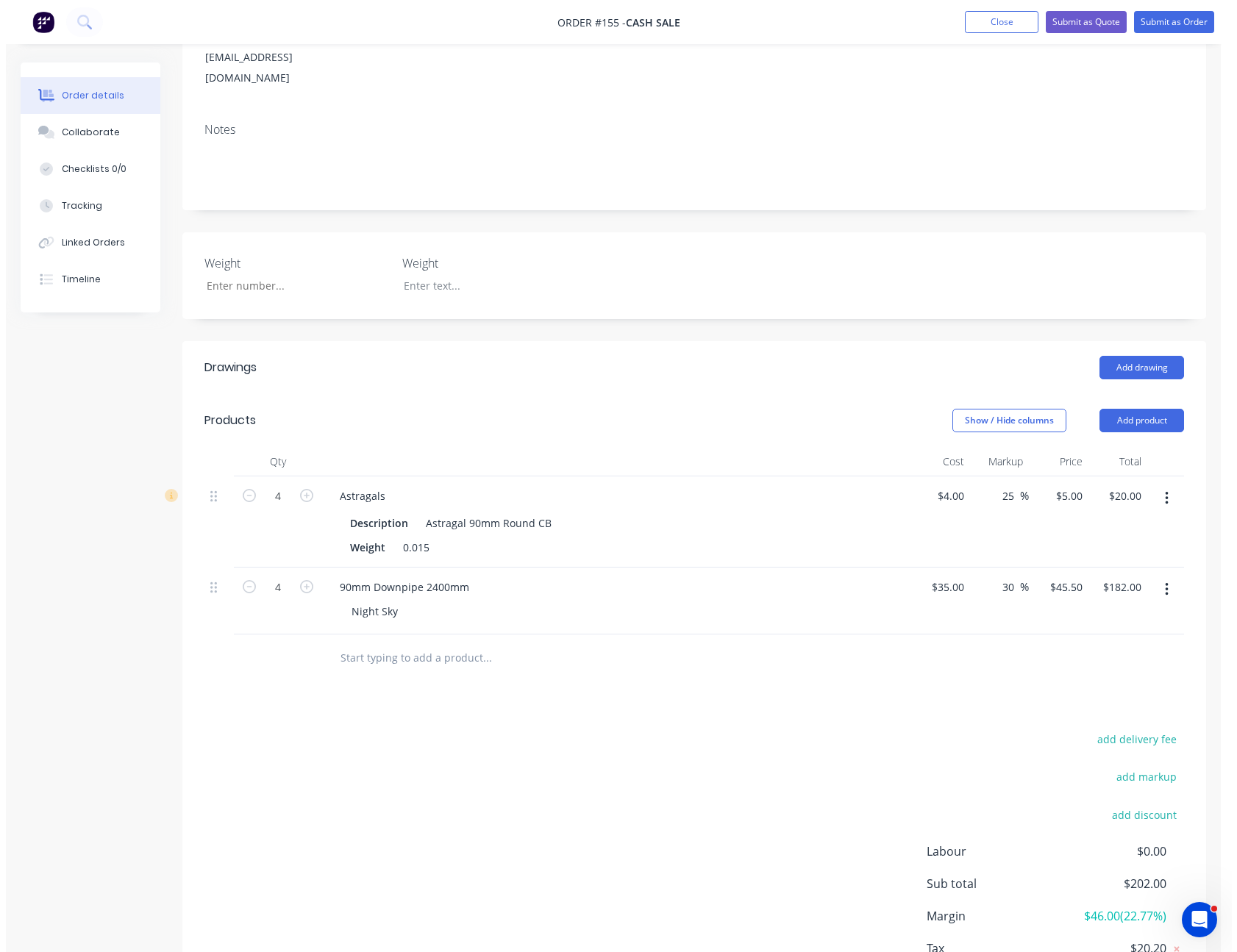
scroll to position [0, 0]
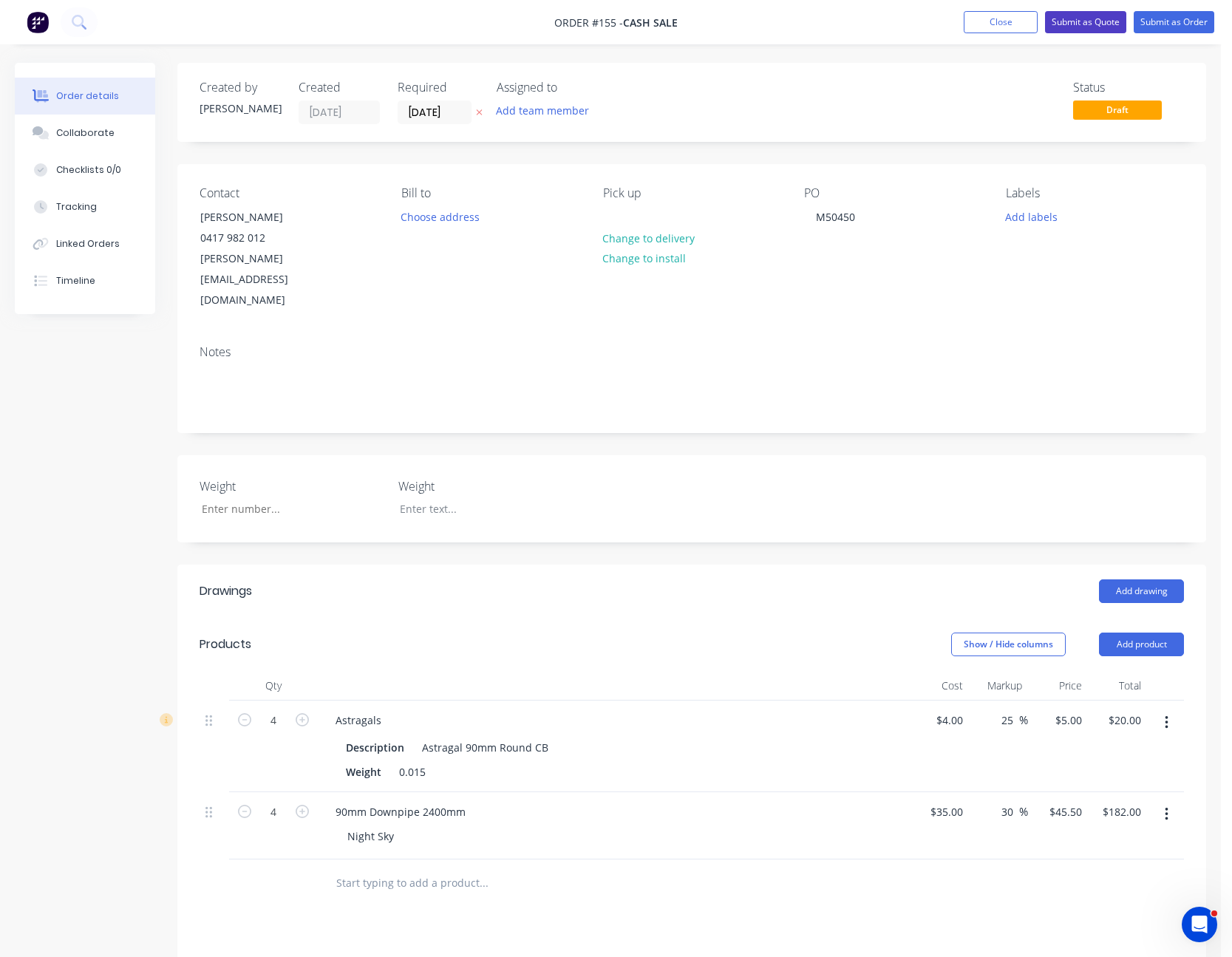
click at [1082, 20] on button "Submit as Quote" at bounding box center [1086, 22] width 81 height 22
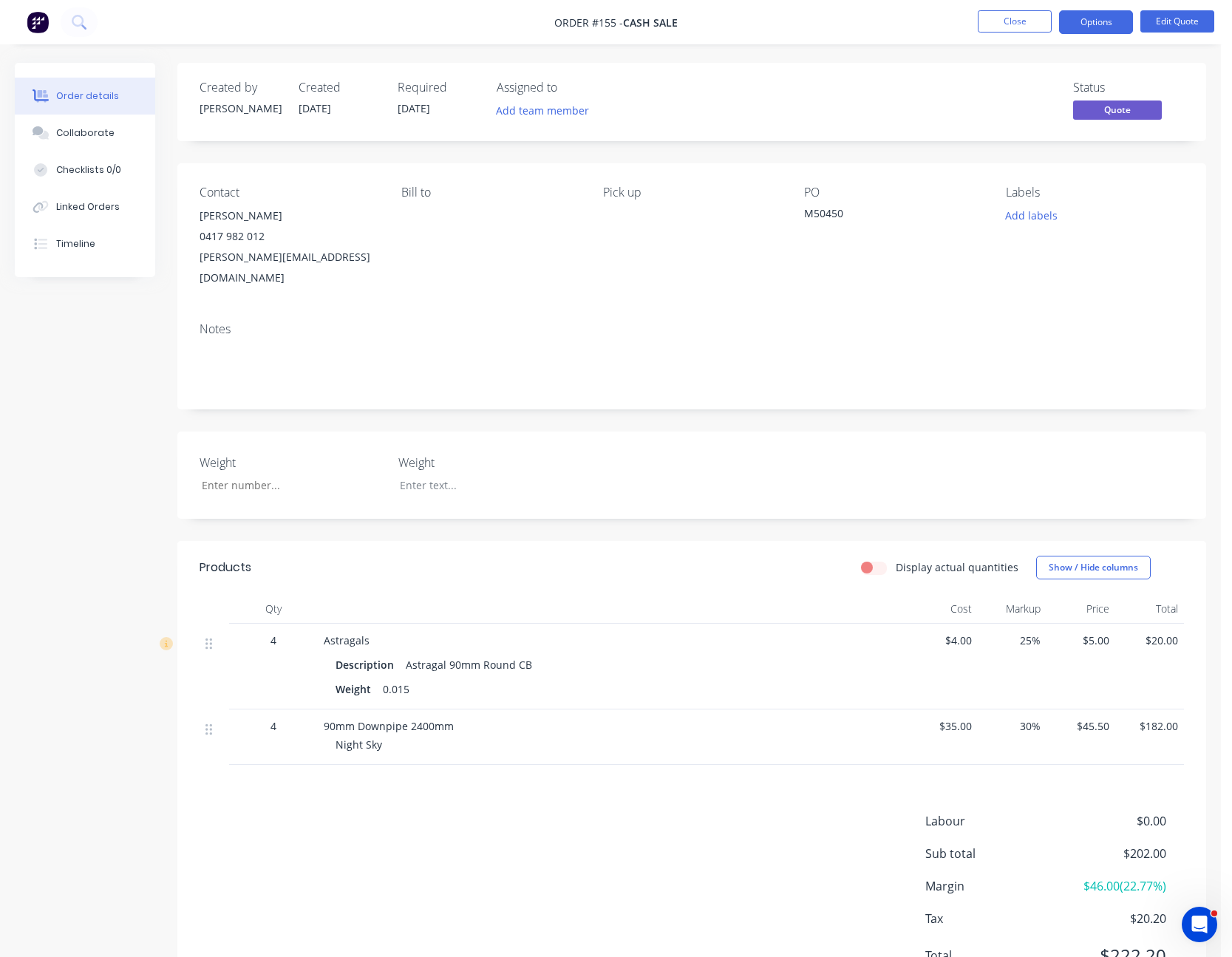
click at [1082, 20] on button "Options" at bounding box center [1096, 22] width 74 height 24
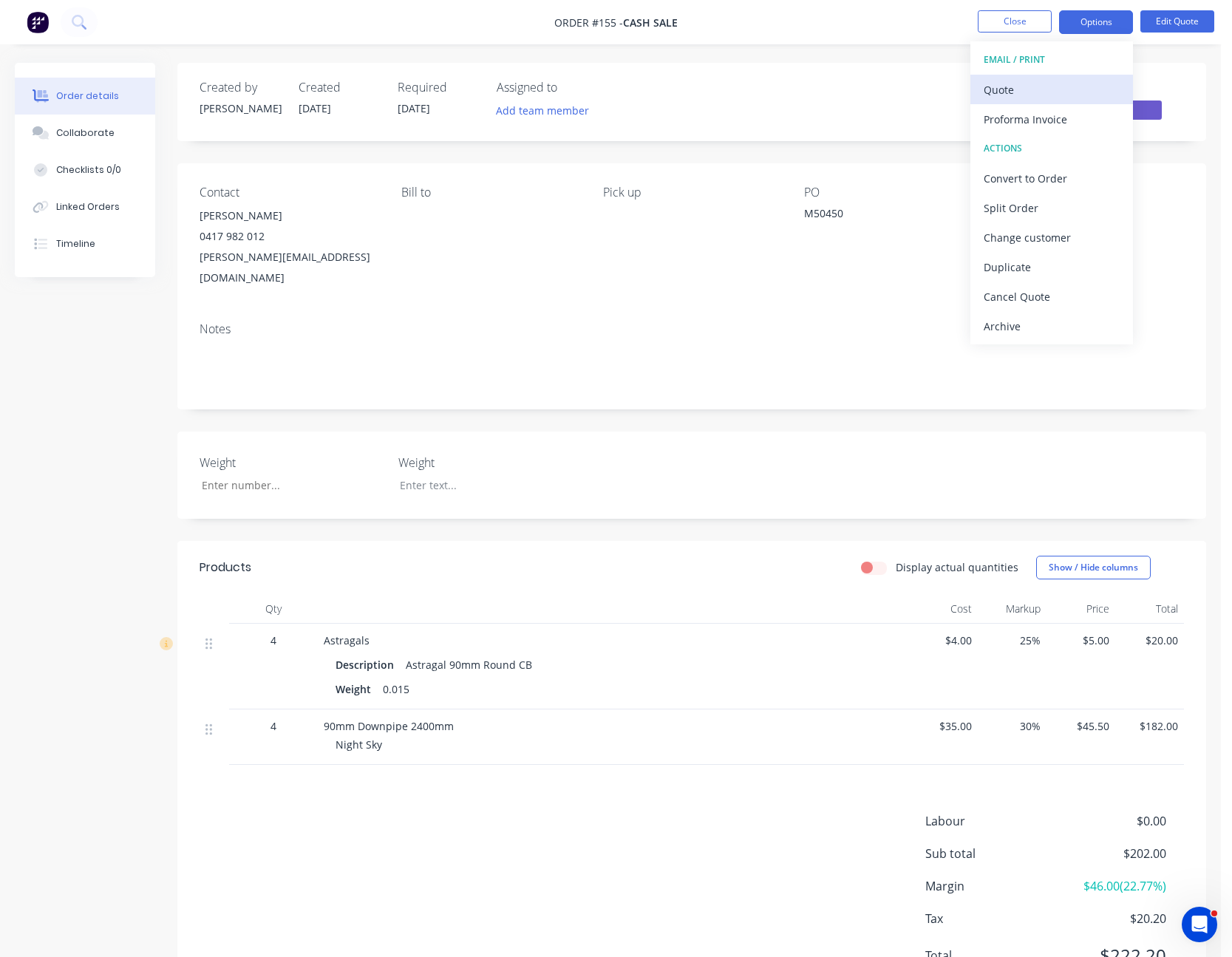
click at [1059, 84] on div "Quote" at bounding box center [1052, 89] width 136 height 21
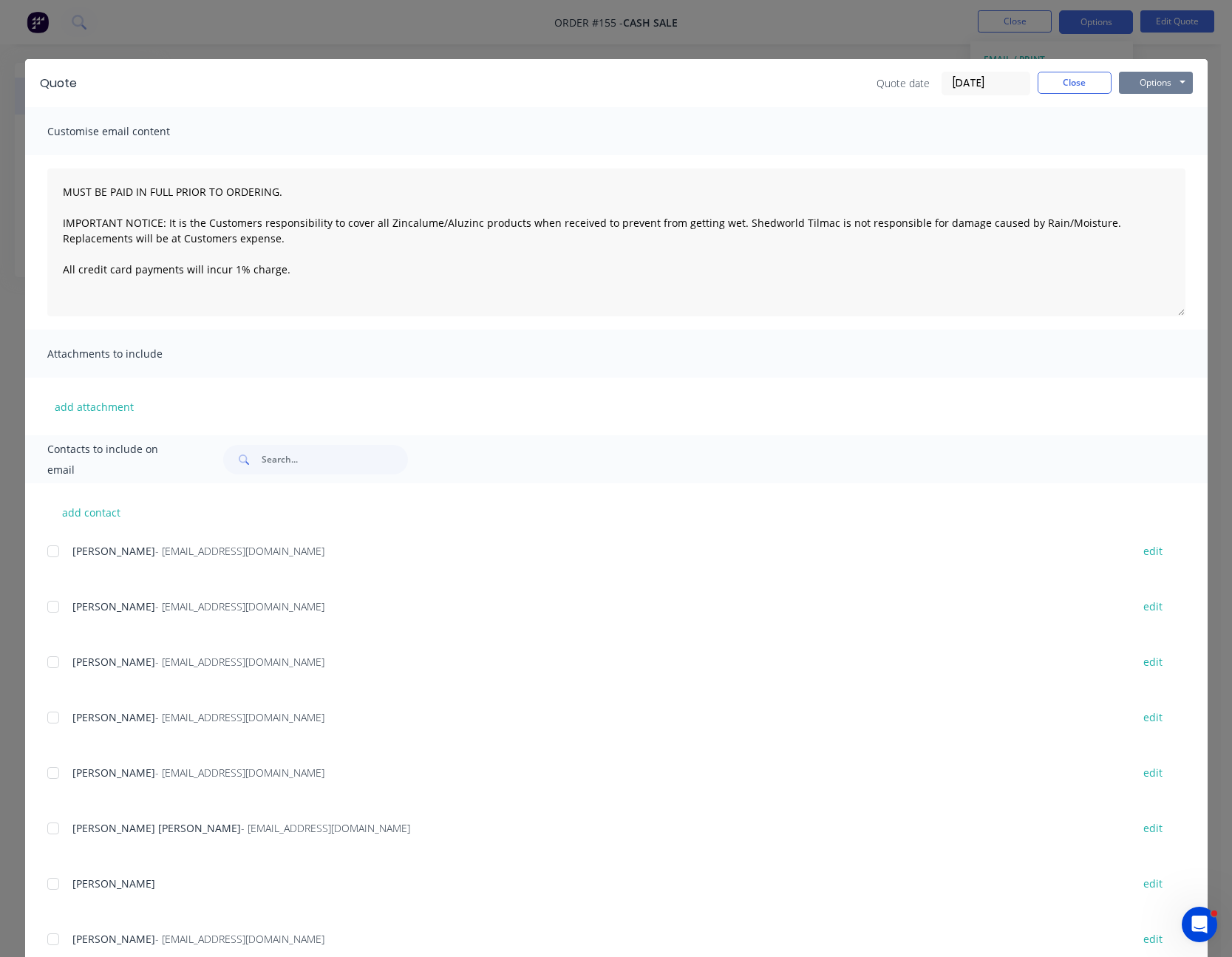
click at [1131, 79] on button "Options" at bounding box center [1156, 83] width 74 height 22
click at [1150, 128] on button "Print" at bounding box center [1166, 133] width 95 height 24
click at [1063, 81] on button "Close" at bounding box center [1074, 83] width 74 height 22
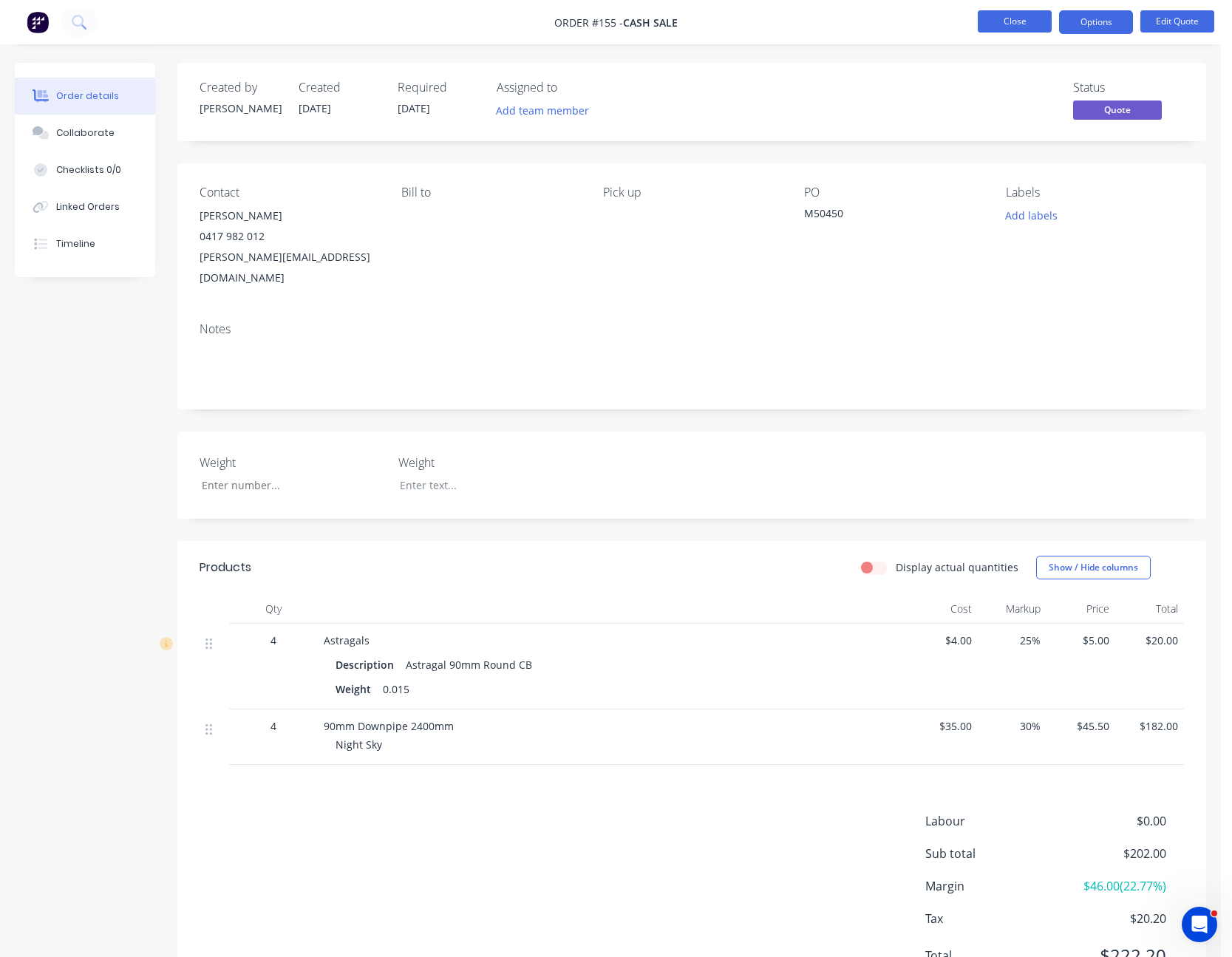
click at [1019, 25] on button "Close" at bounding box center [1015, 21] width 74 height 22
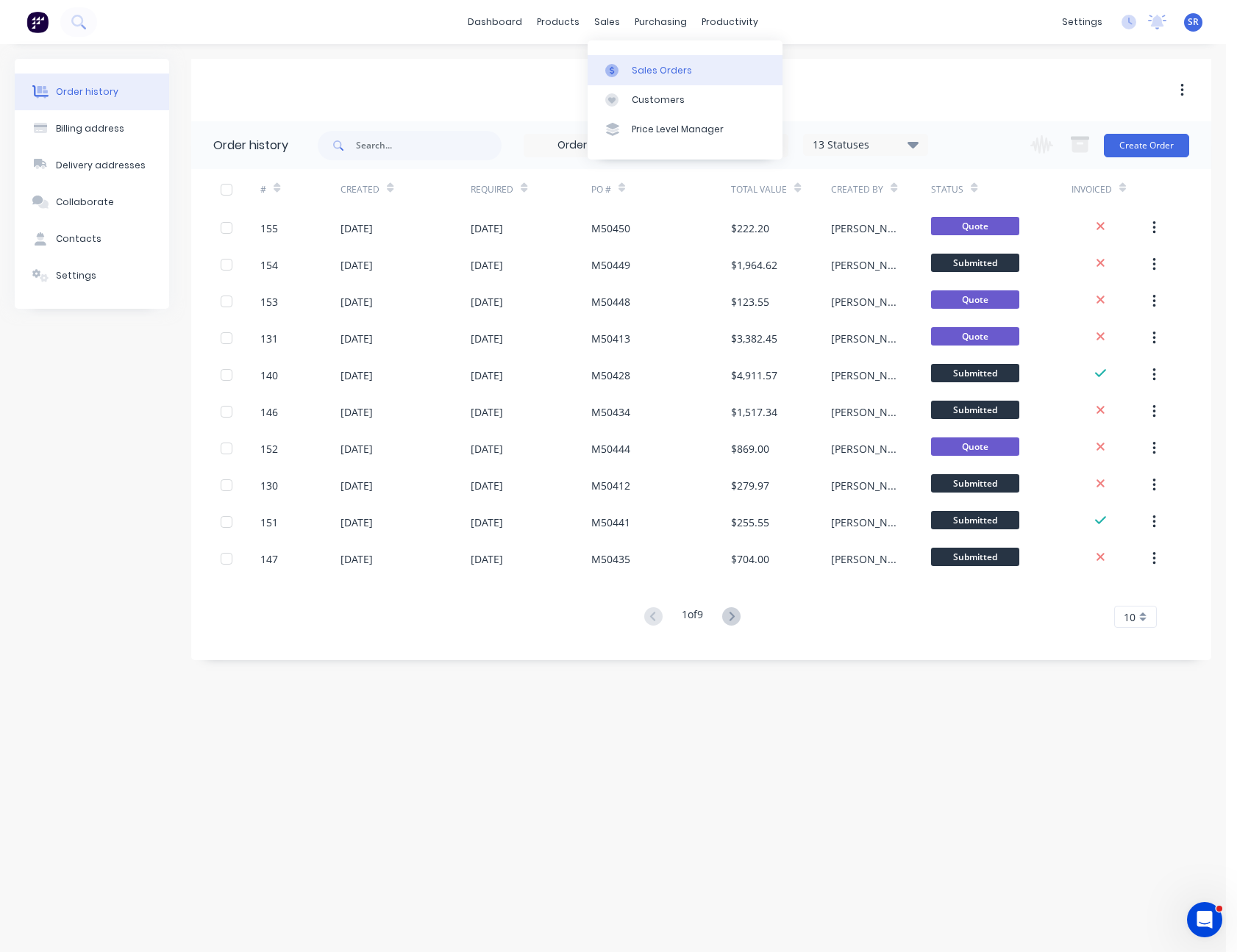
click at [639, 71] on div "Sales Orders" at bounding box center [662, 71] width 60 height 13
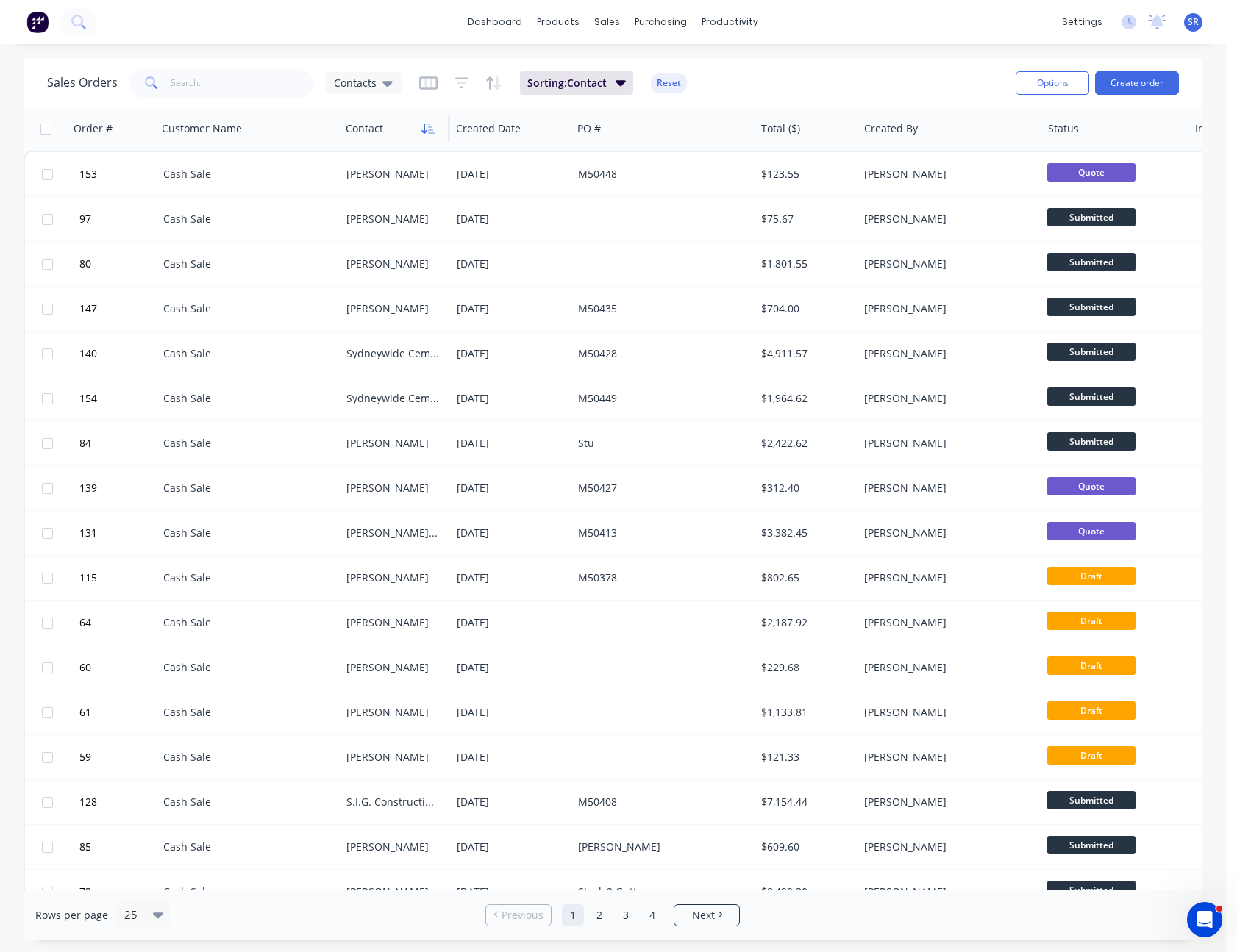
click at [422, 131] on icon "button" at bounding box center [428, 129] width 13 height 12
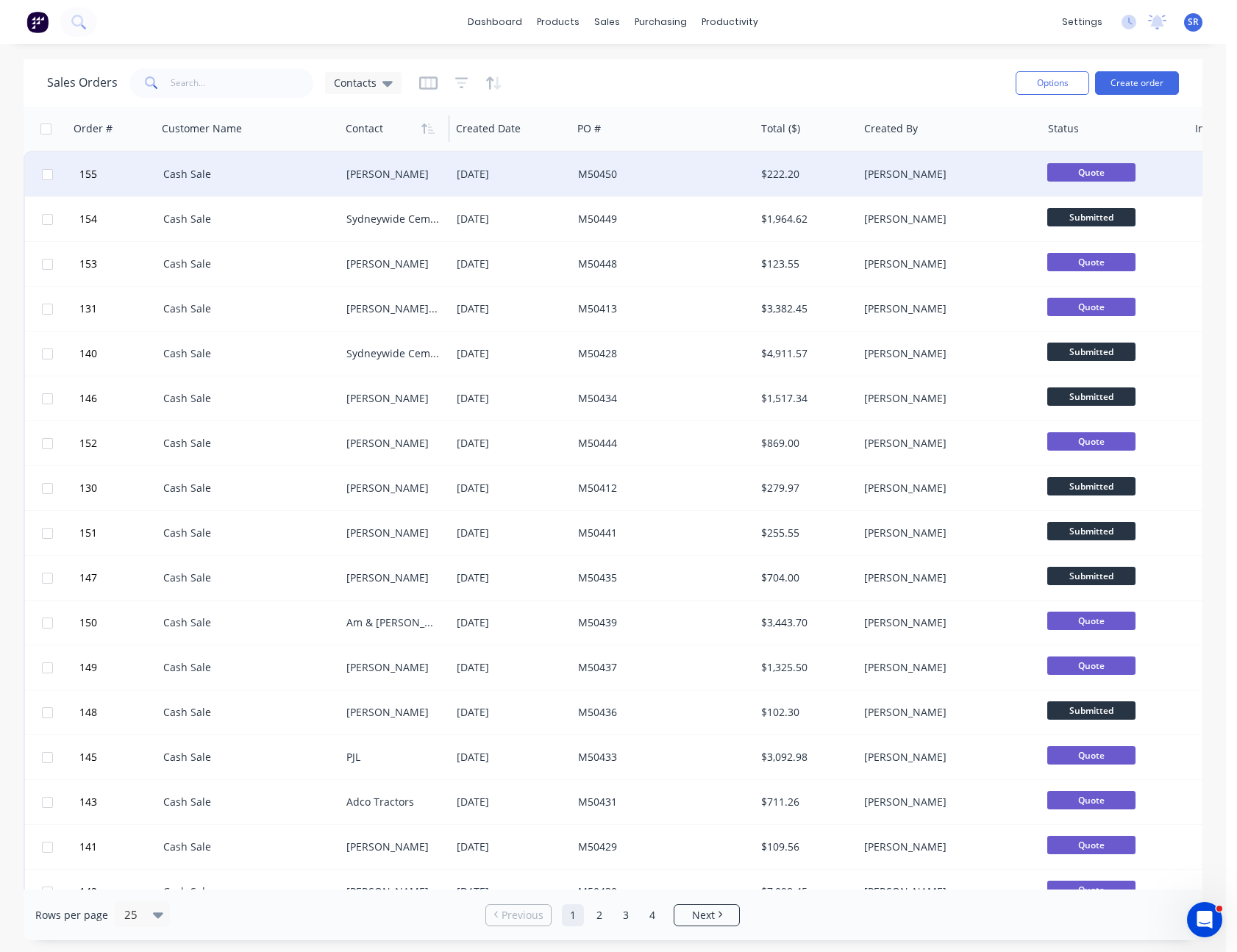
click at [391, 182] on div "[PERSON_NAME]" at bounding box center [396, 174] width 110 height 44
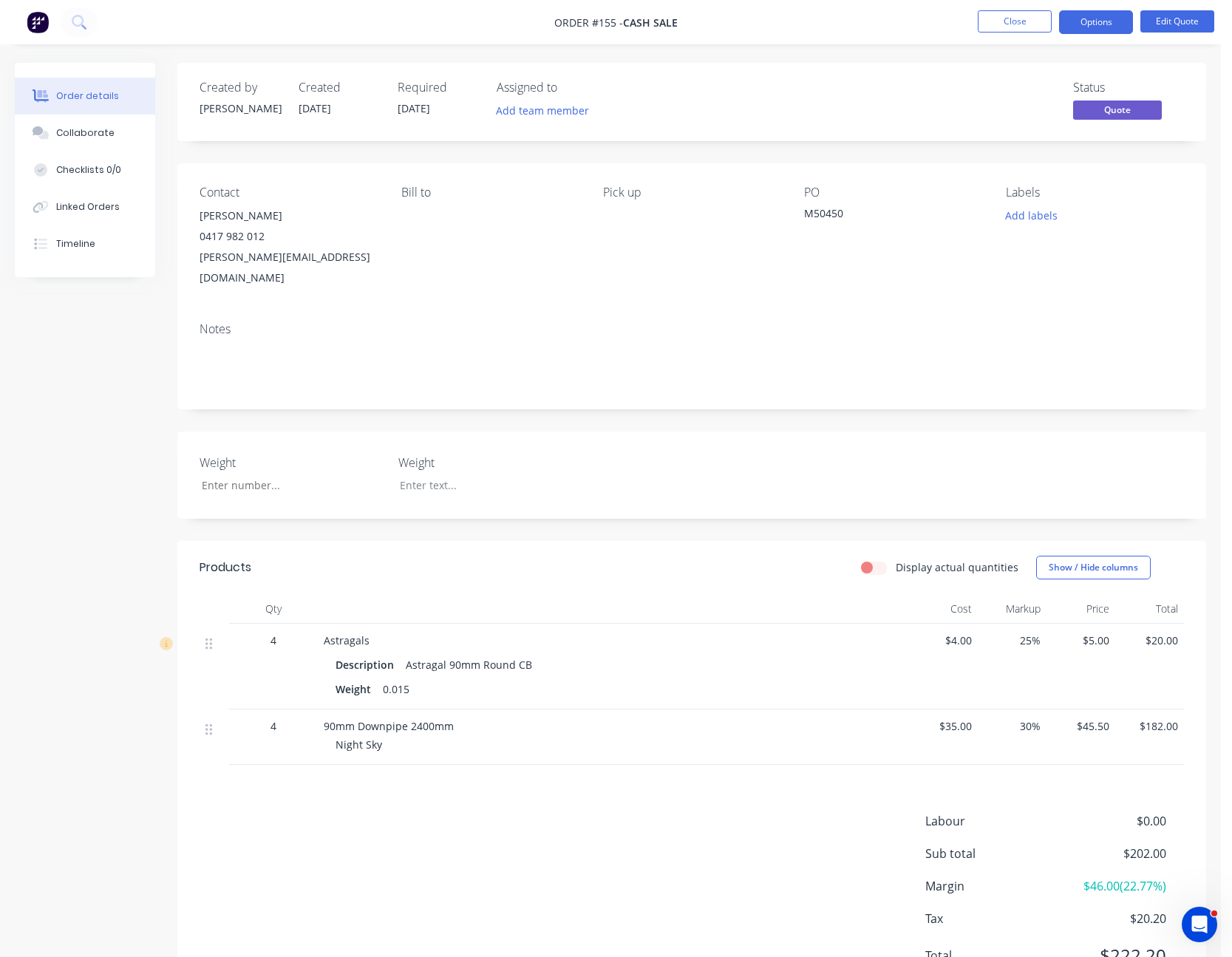
click at [393, 183] on div "Contact [PERSON_NAME] [PHONE_NUMBER] [PERSON_NAME][EMAIL_ADDRESS][DOMAIN_NAME] …" at bounding box center [691, 237] width 1029 height 147
click at [1043, 22] on button "Close" at bounding box center [1015, 21] width 74 height 22
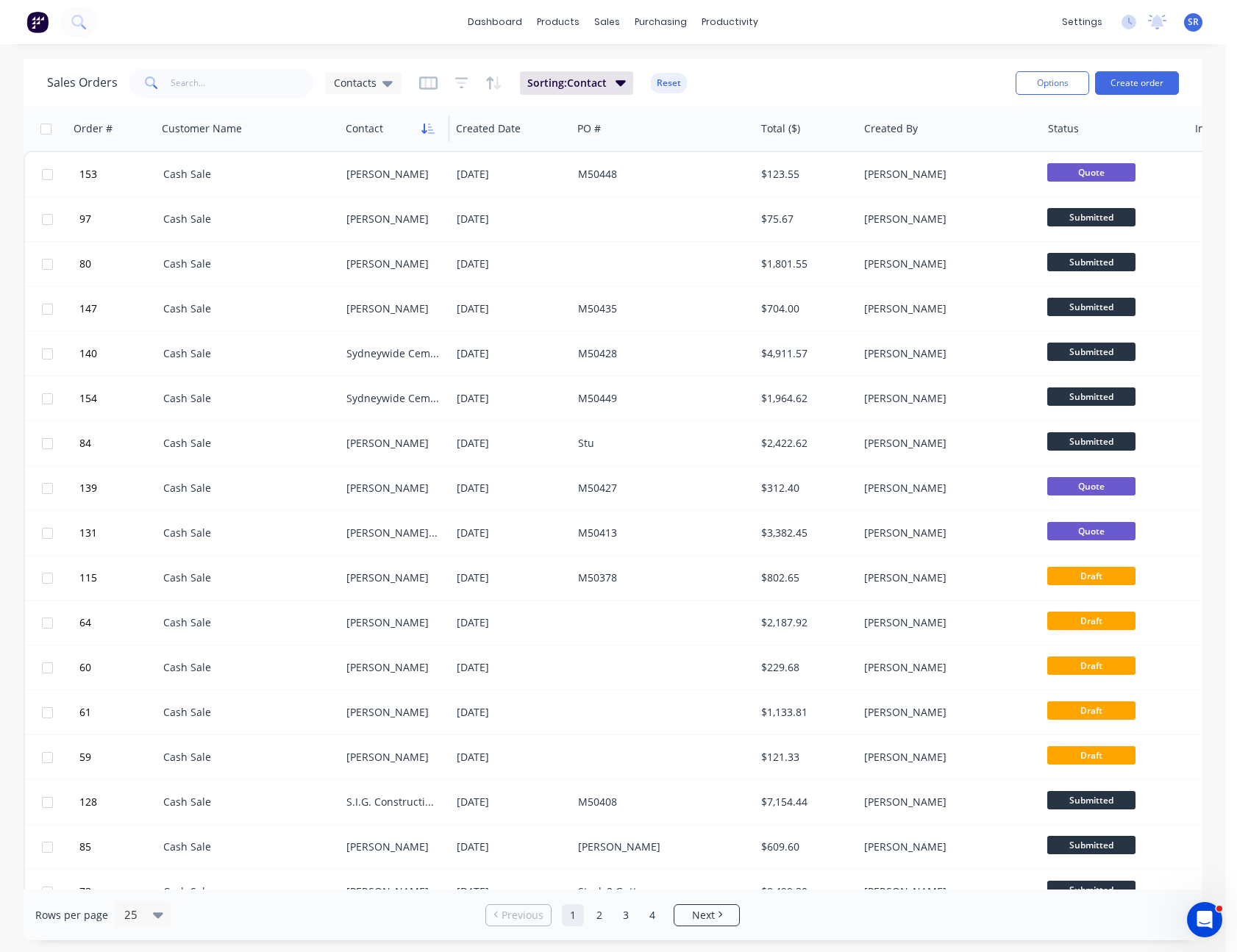
click at [427, 130] on icon "button" at bounding box center [425, 129] width 5 height 10
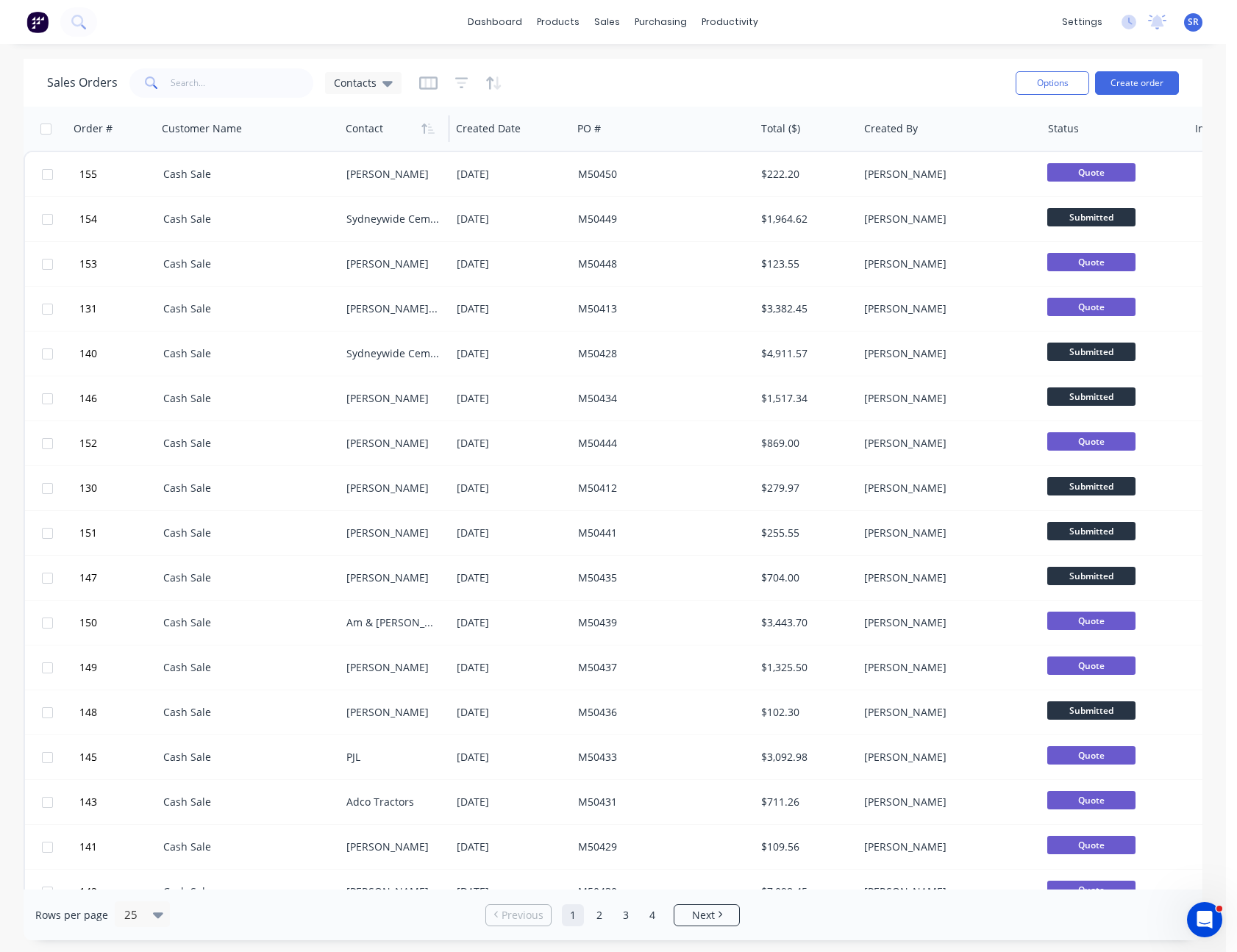
click at [1197, 24] on span "SR" at bounding box center [1193, 22] width 11 height 13
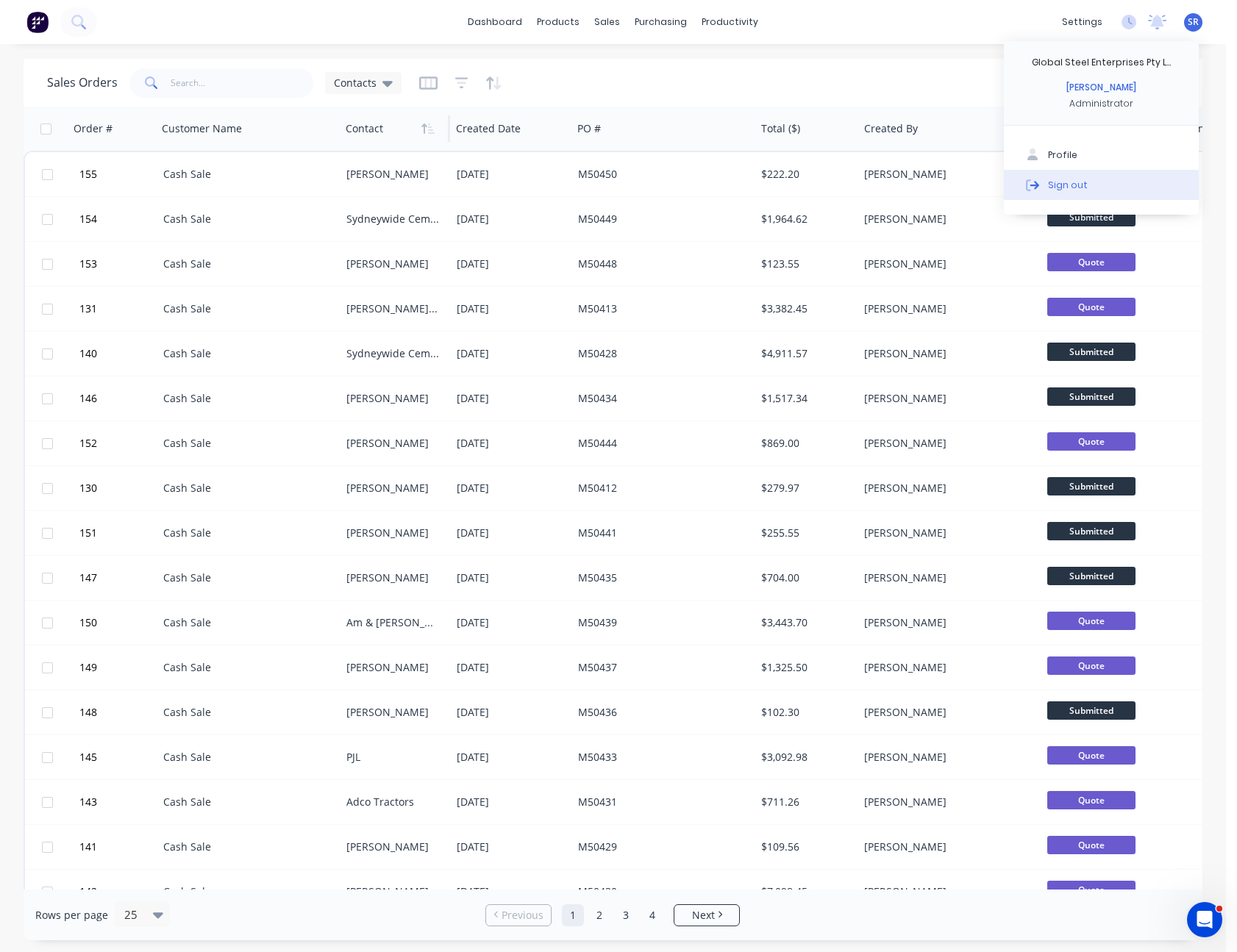
click at [1107, 185] on button "Sign out" at bounding box center [1101, 185] width 195 height 29
